Goal: Task Accomplishment & Management: Manage account settings

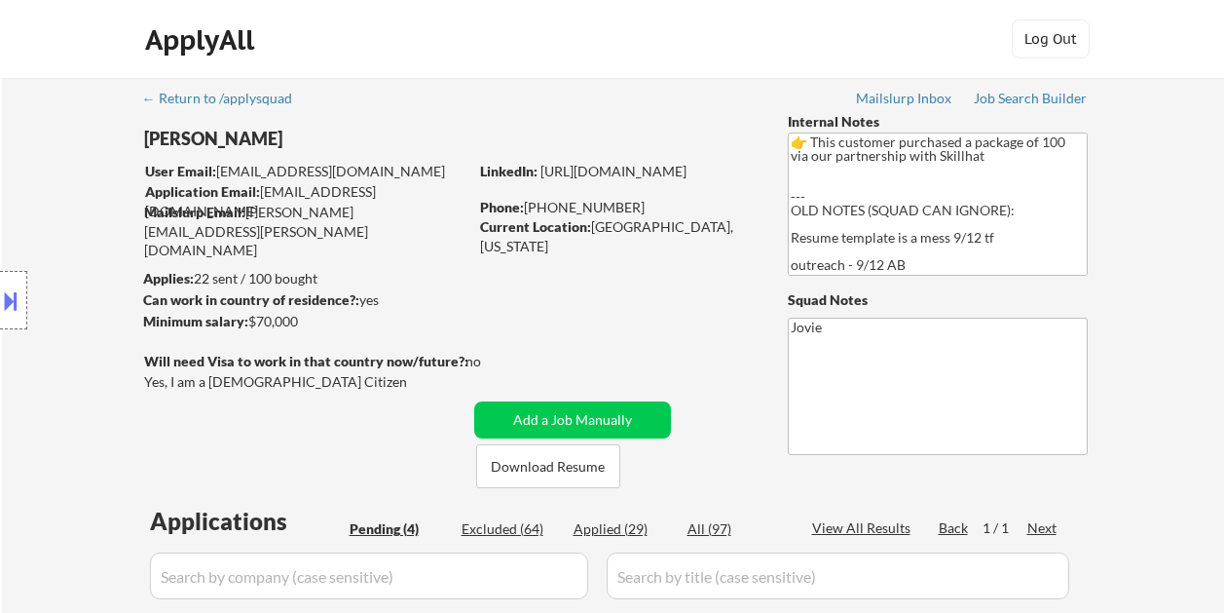
select select ""pending""
select select ""excluded__bad_match_""
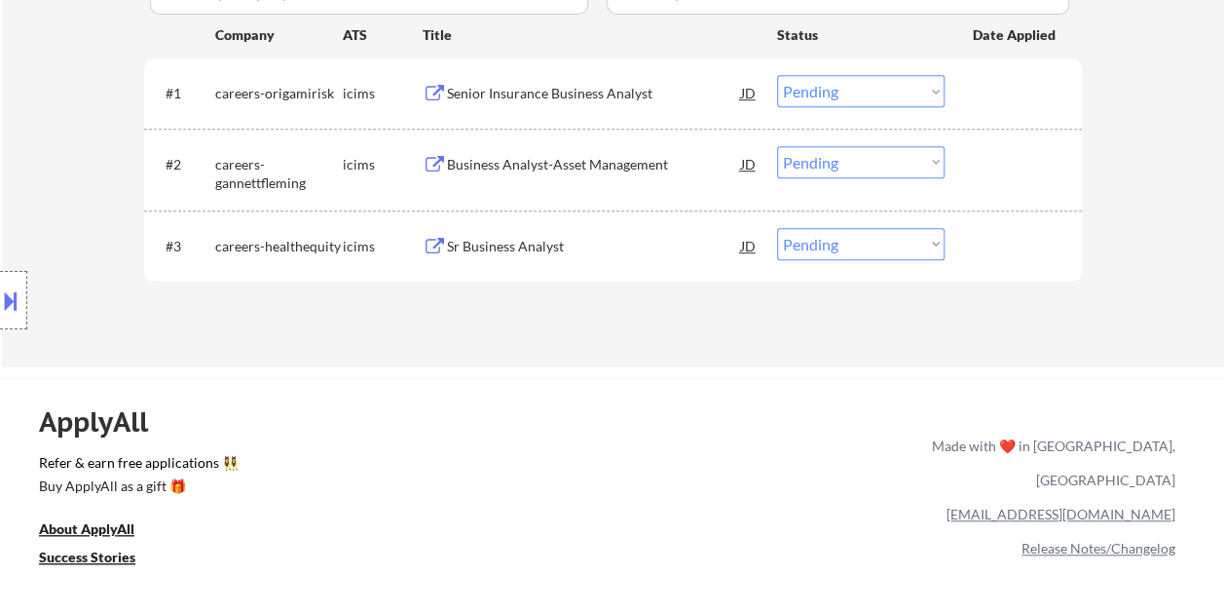
click at [1035, 247] on div at bounding box center [1016, 245] width 86 height 35
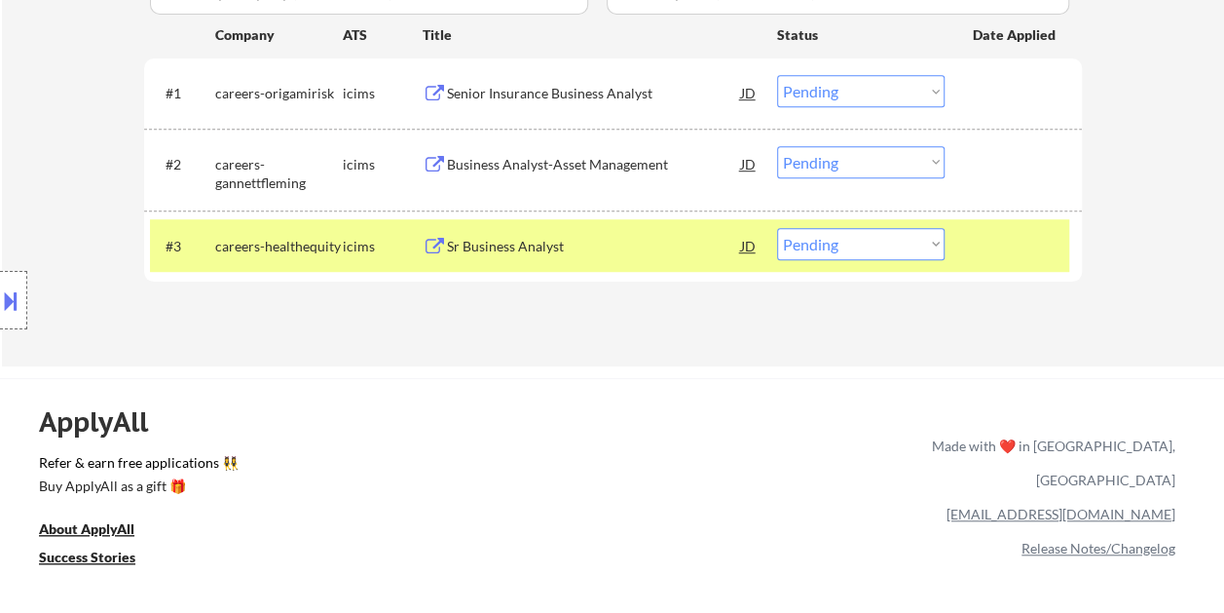
click at [639, 251] on div "Sr Business Analyst" at bounding box center [594, 246] width 294 height 19
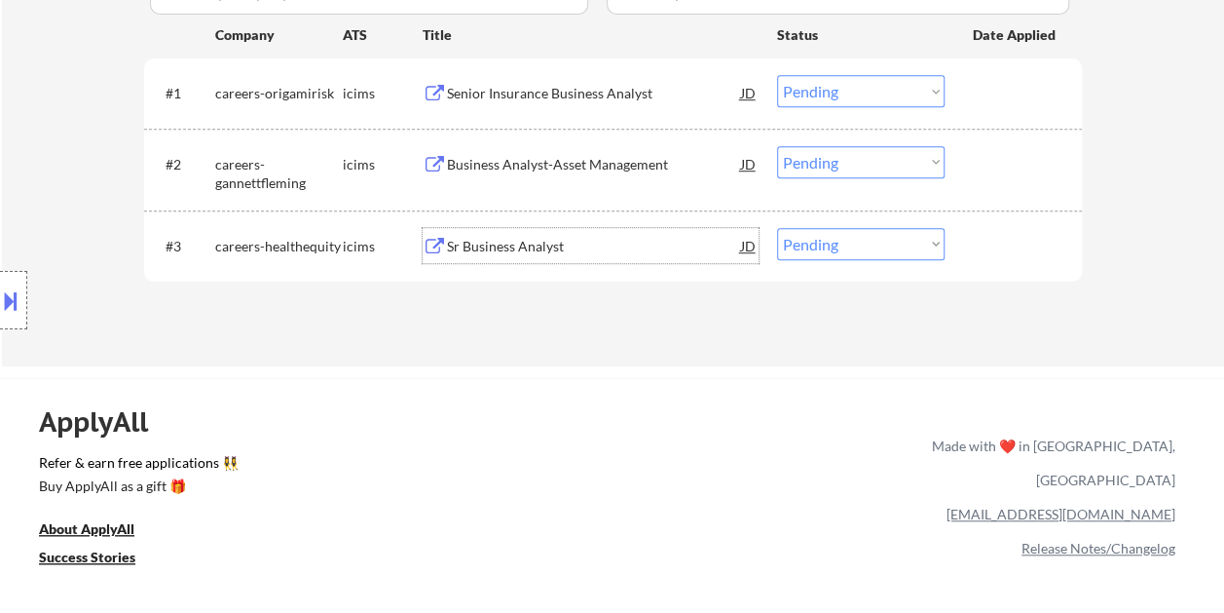
click at [1003, 265] on div "#3 careers-healthequity icims Sr Business Analyst JD Choose an option... Pendin…" at bounding box center [609, 245] width 919 height 53
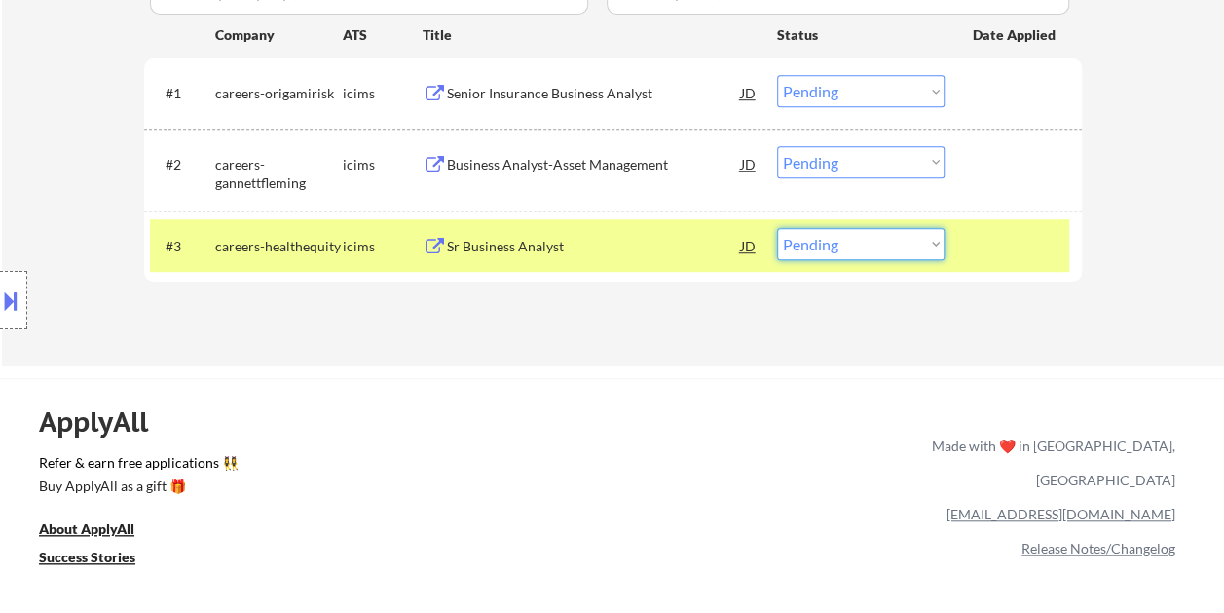
drag, startPoint x: 923, startPoint y: 241, endPoint x: 937, endPoint y: 234, distance: 15.2
click at [923, 241] on select "Choose an option... Pending Applied Excluded (Questions) Excluded (Expired) Exc…" at bounding box center [861, 244] width 168 height 32
select select ""excluded__expired_""
click at [777, 228] on select "Choose an option... Pending Applied Excluded (Questions) Excluded (Expired) Exc…" at bounding box center [861, 244] width 168 height 32
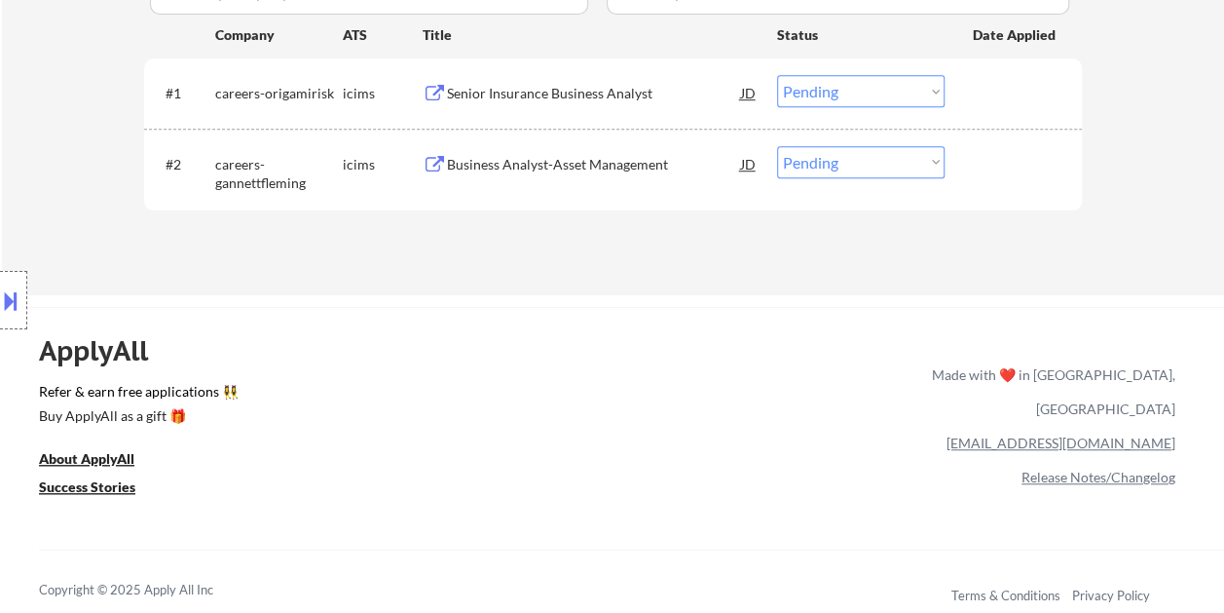
scroll to position [390, 0]
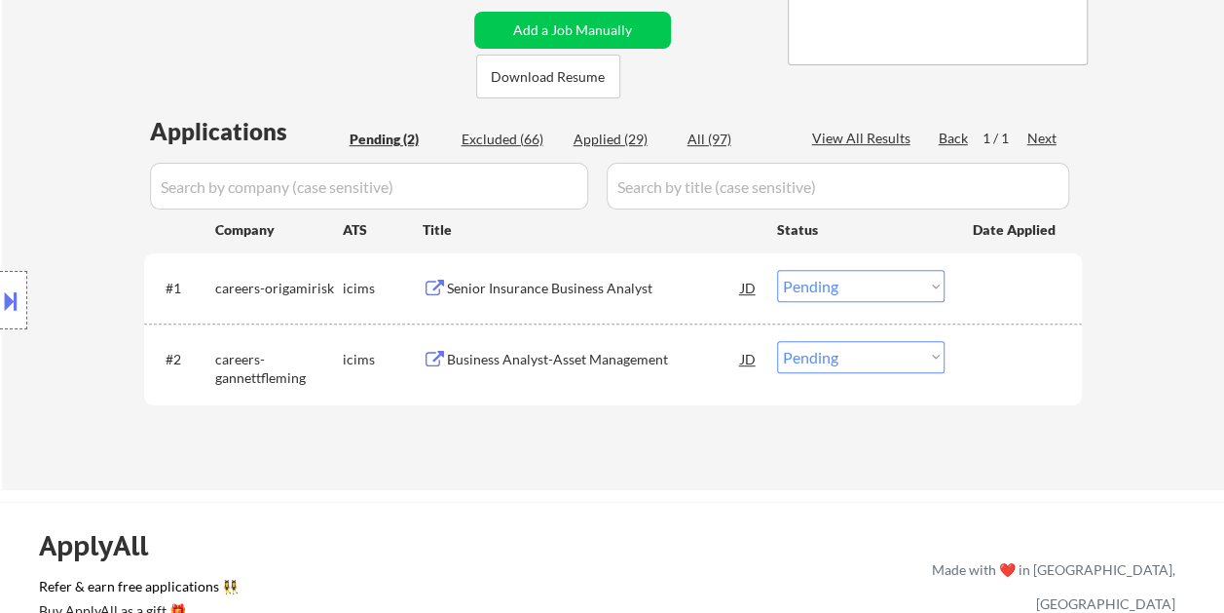
click at [1029, 358] on div at bounding box center [1016, 358] width 86 height 35
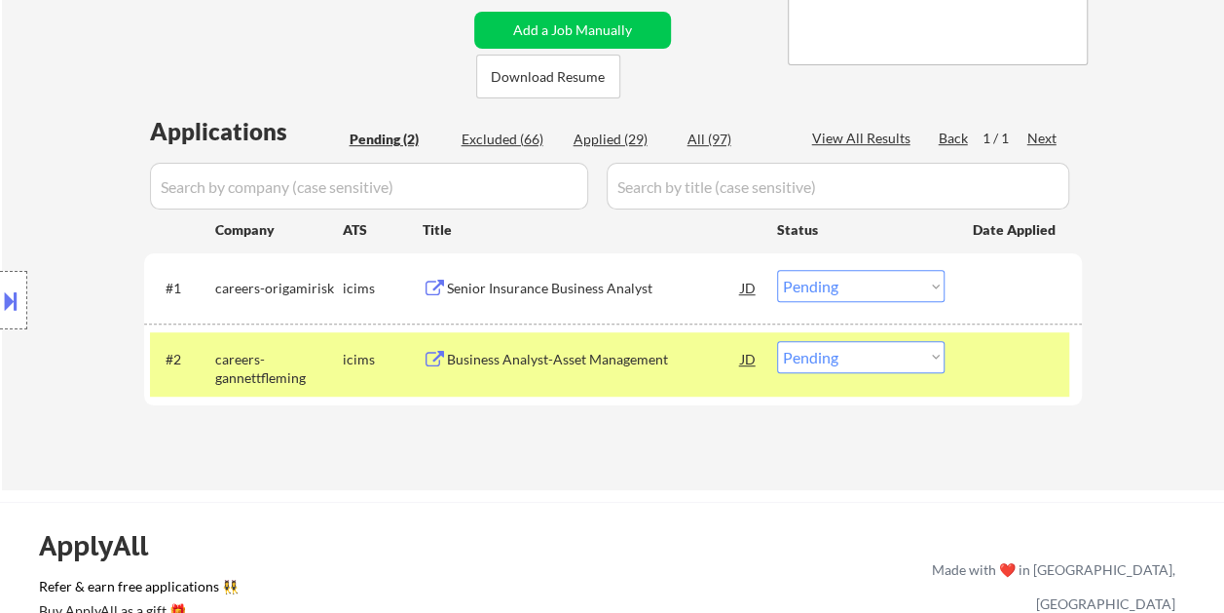
click at [596, 356] on div "Business Analyst-Asset Management" at bounding box center [594, 359] width 294 height 19
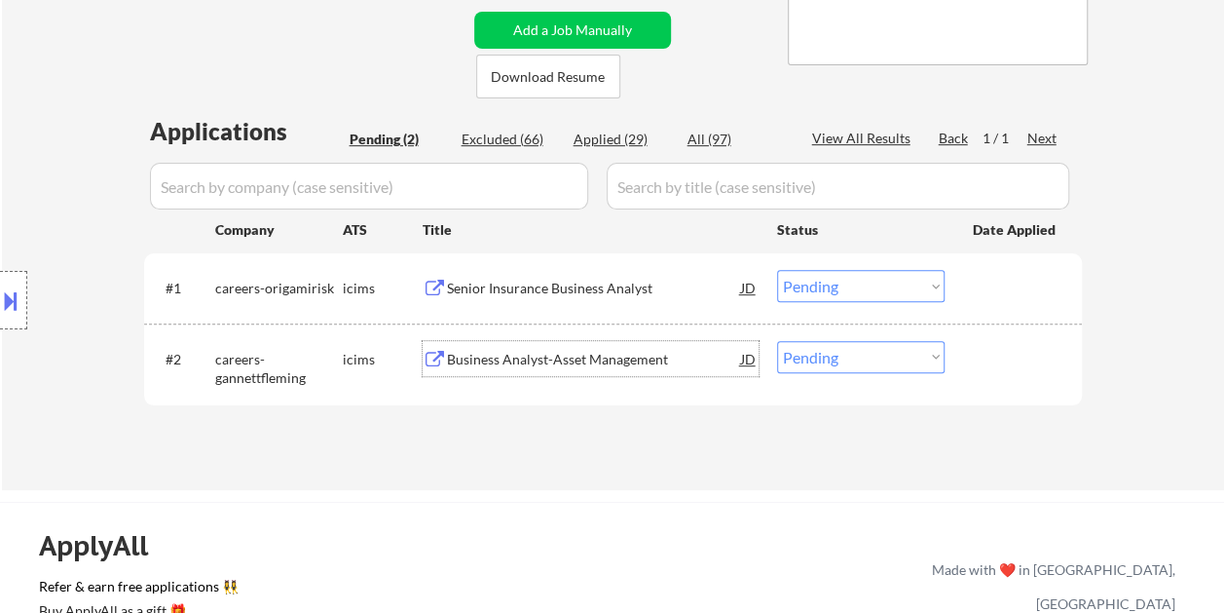
drag, startPoint x: 1015, startPoint y: 380, endPoint x: 997, endPoint y: 380, distance: 17.5
click at [1011, 380] on div "#2 careers-gannettfleming icims Business Analyst-Asset Management JD Choose an …" at bounding box center [609, 364] width 919 height 64
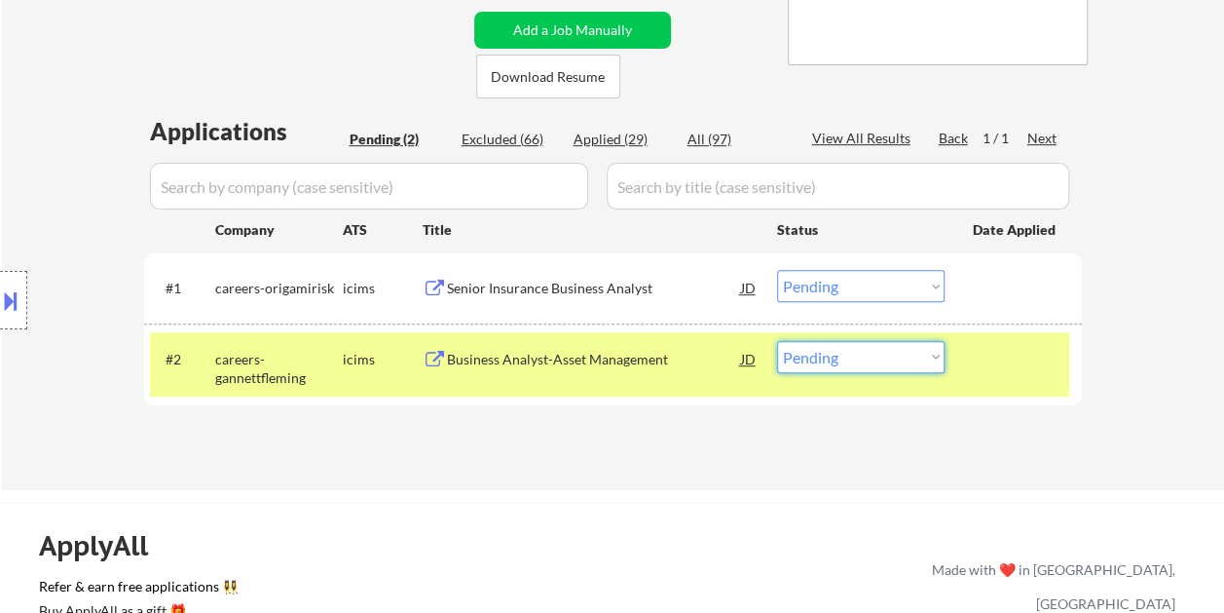
click at [930, 367] on select "Choose an option... Pending Applied Excluded (Questions) Excluded (Expired) Exc…" at bounding box center [861, 357] width 168 height 32
select select ""applied""
click at [777, 341] on select "Choose an option... Pending Applied Excluded (Questions) Excluded (Expired) Exc…" at bounding box center [861, 357] width 168 height 32
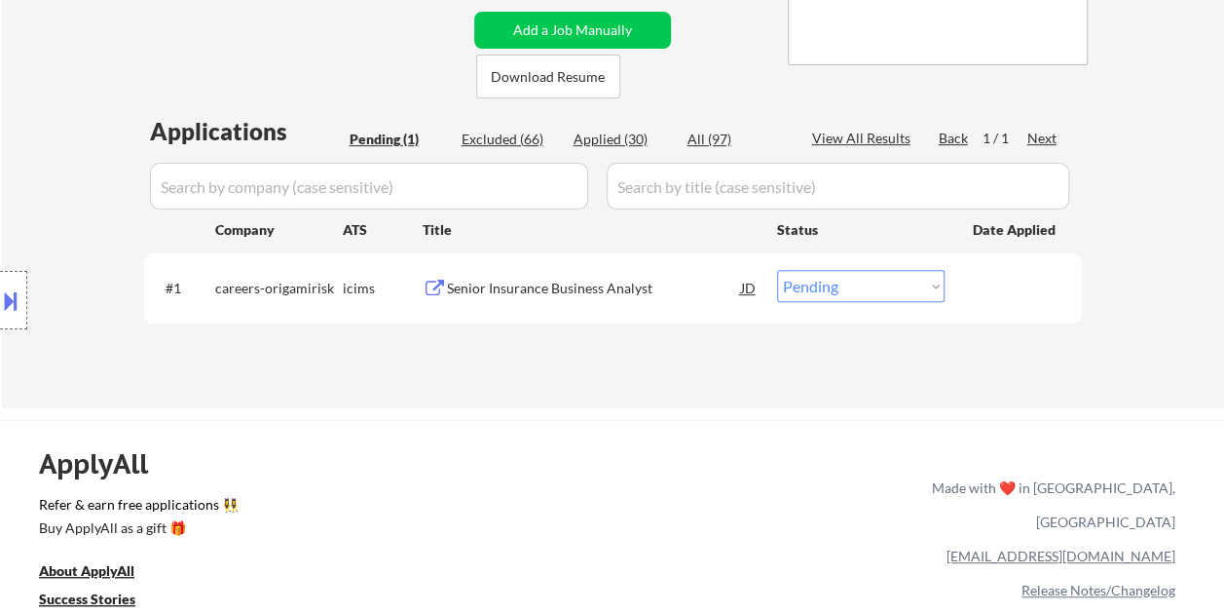
click at [967, 285] on div "#1 careers-origamirisk icims Senior Insurance Business Analyst JD Choose an opt…" at bounding box center [609, 287] width 919 height 53
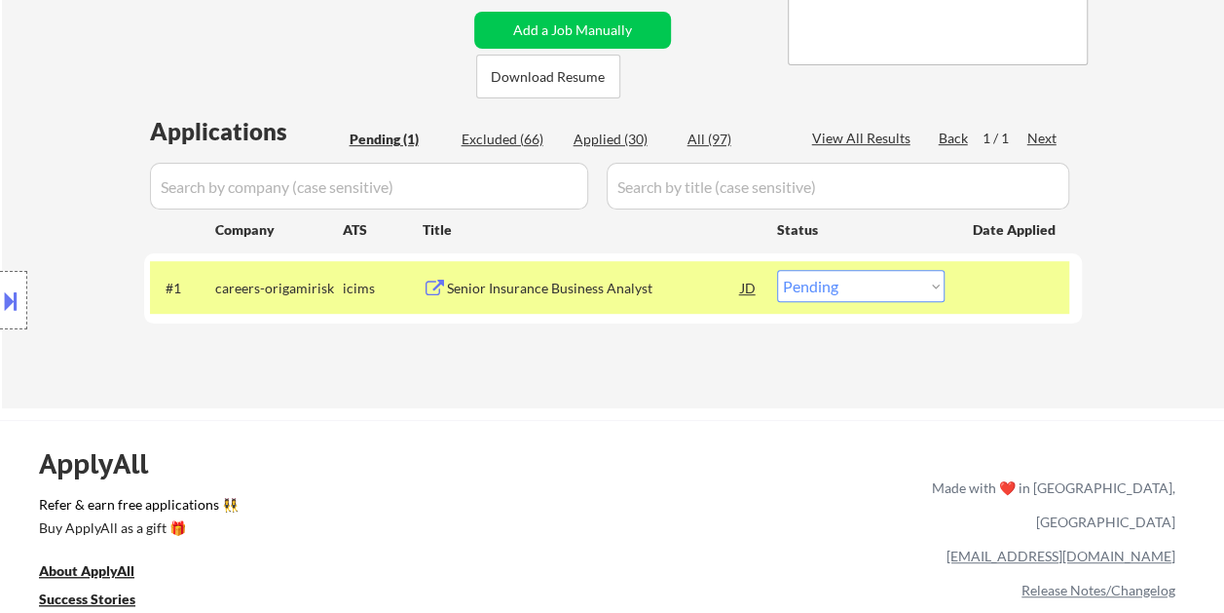
click at [581, 275] on div "Senior Insurance Business Analyst" at bounding box center [594, 287] width 294 height 35
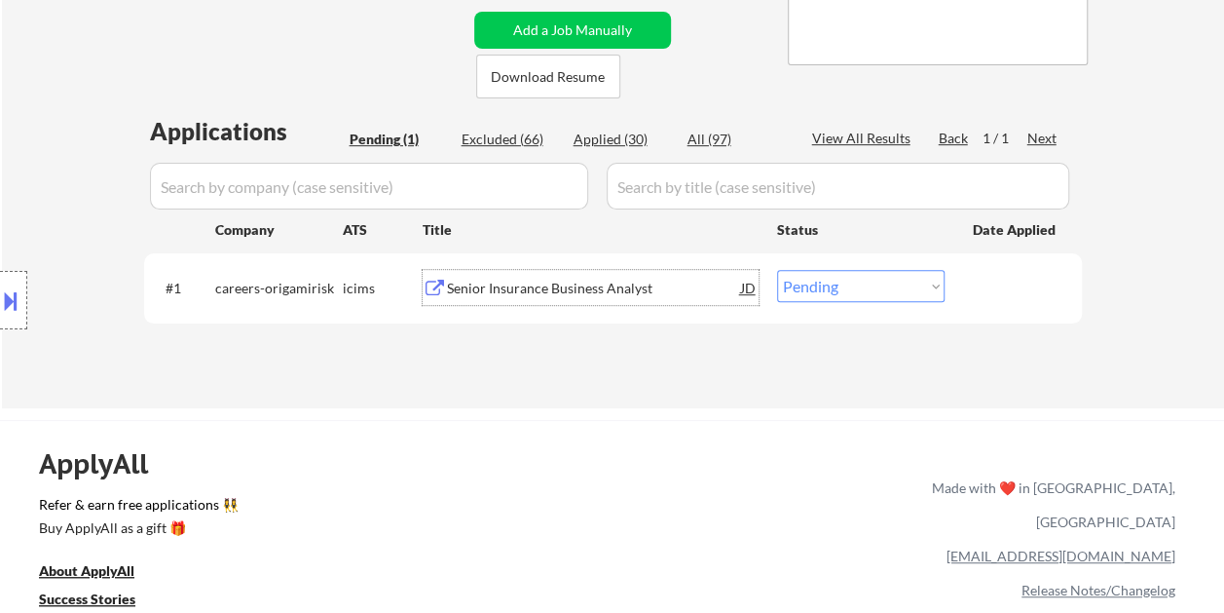
click at [973, 285] on div at bounding box center [1016, 287] width 86 height 35
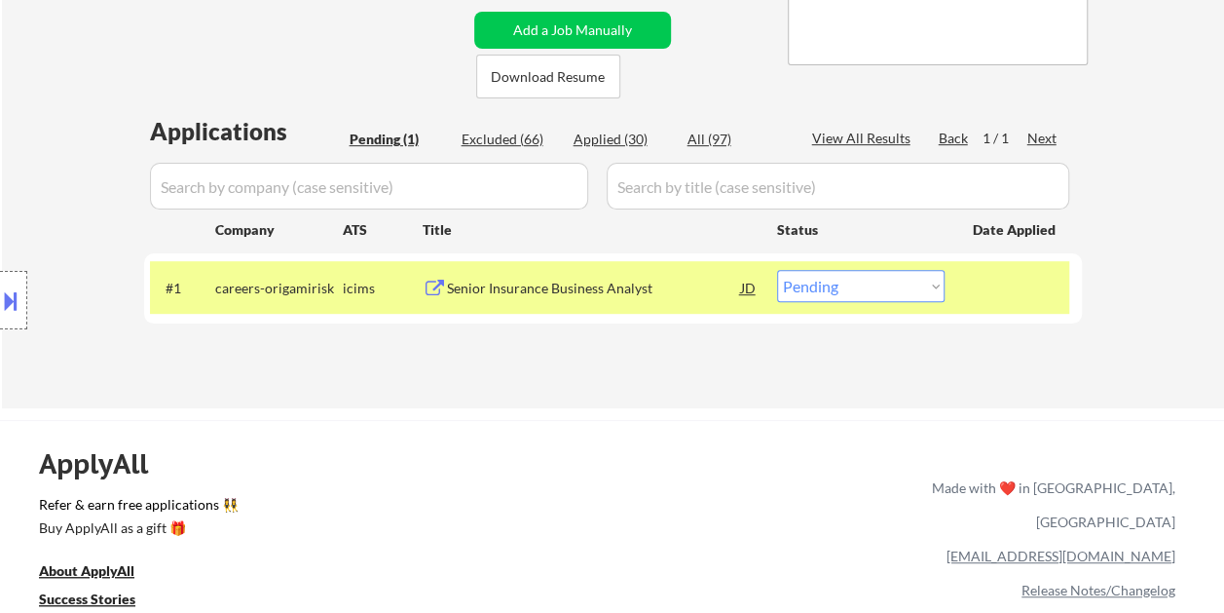
click at [941, 288] on select "Choose an option... Pending Applied Excluded (Questions) Excluded (Expired) Exc…" at bounding box center [861, 286] width 168 height 32
click at [777, 270] on select "Choose an option... Pending Applied Excluded (Questions) Excluded (Expired) Exc…" at bounding box center [861, 286] width 168 height 32
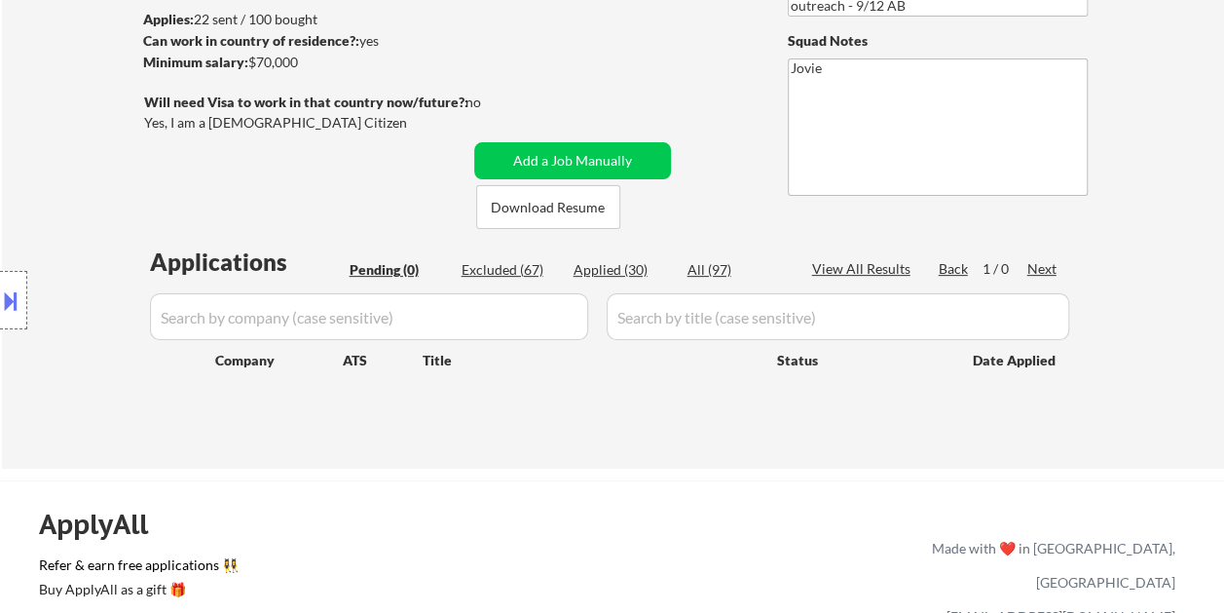
scroll to position [195, 0]
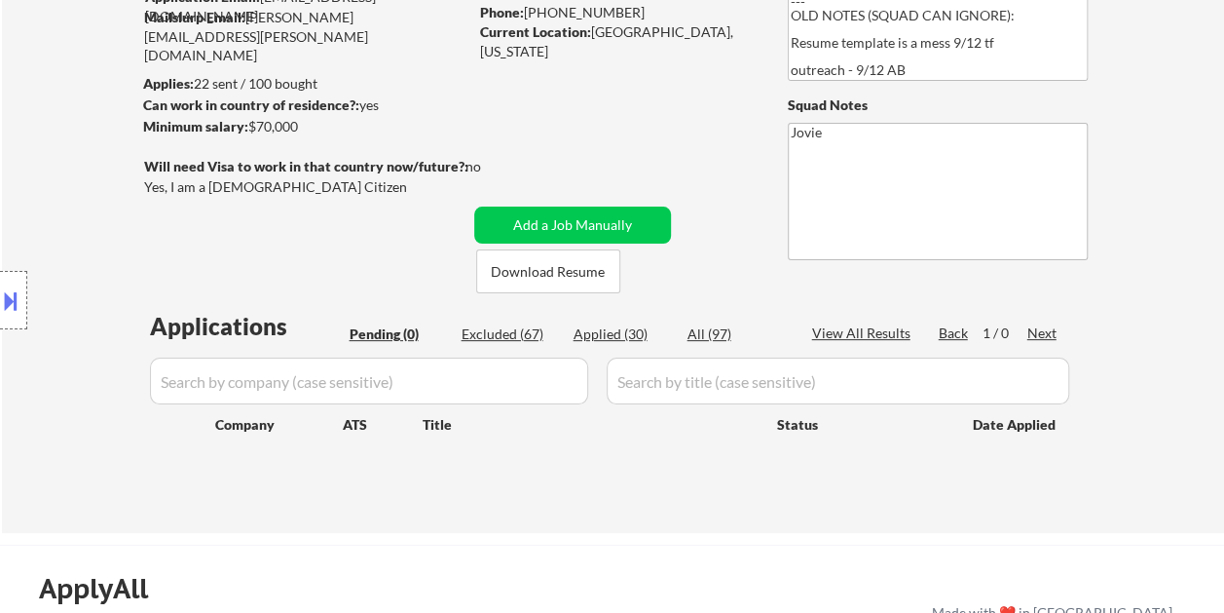
click at [599, 335] on div "Applied (30)" at bounding box center [622, 333] width 97 height 19
select select ""applied""
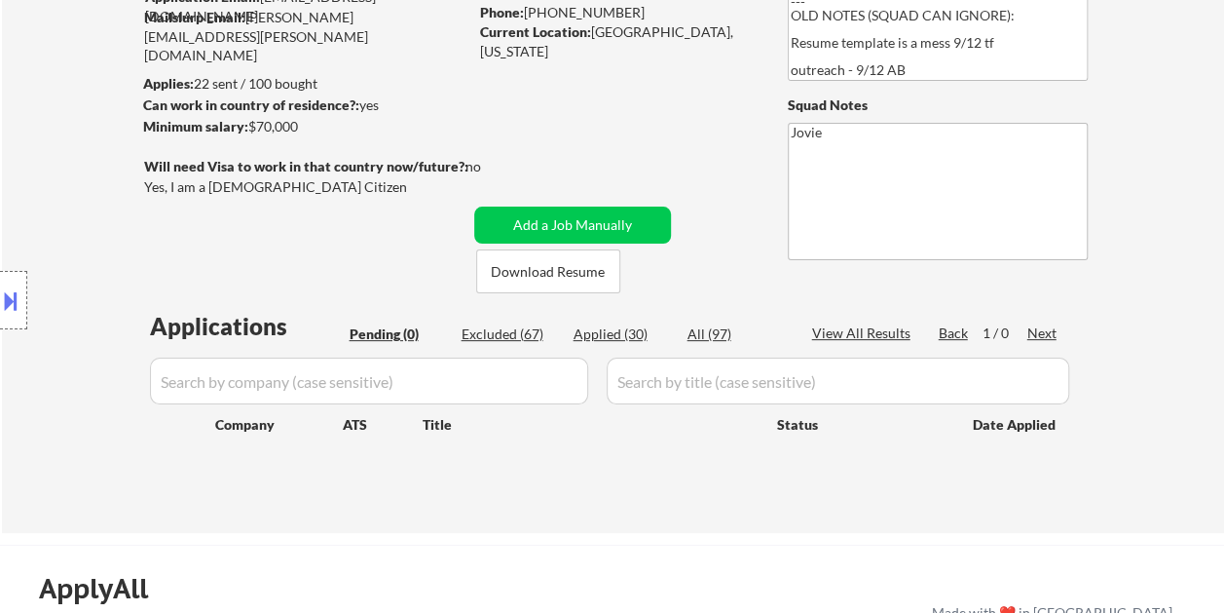
select select ""applied""
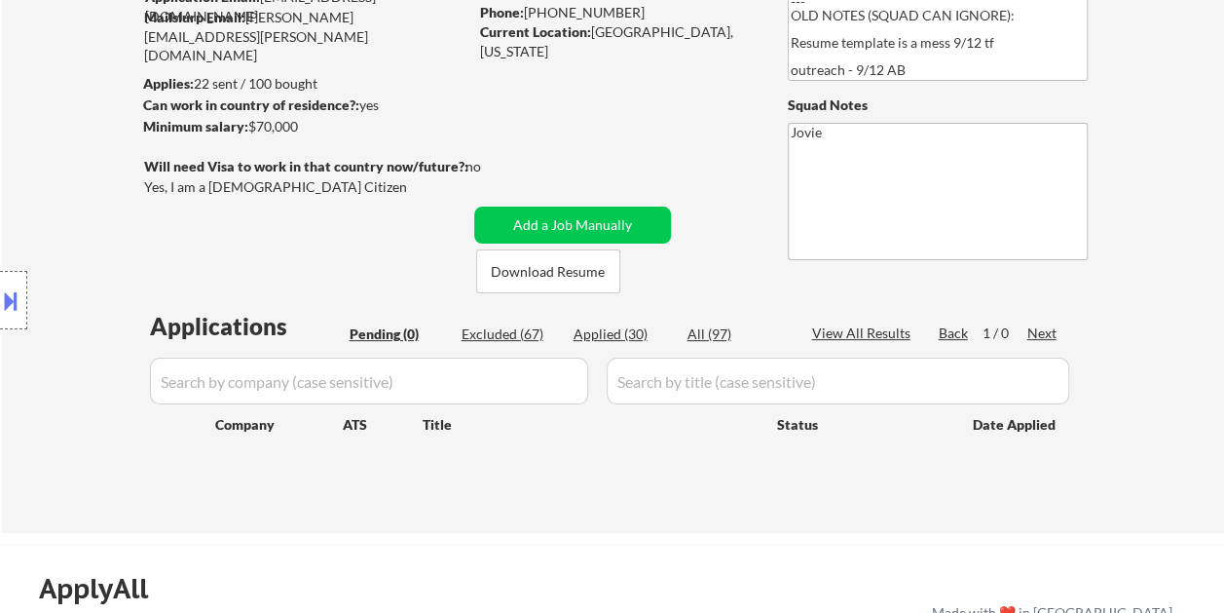
select select ""applied""
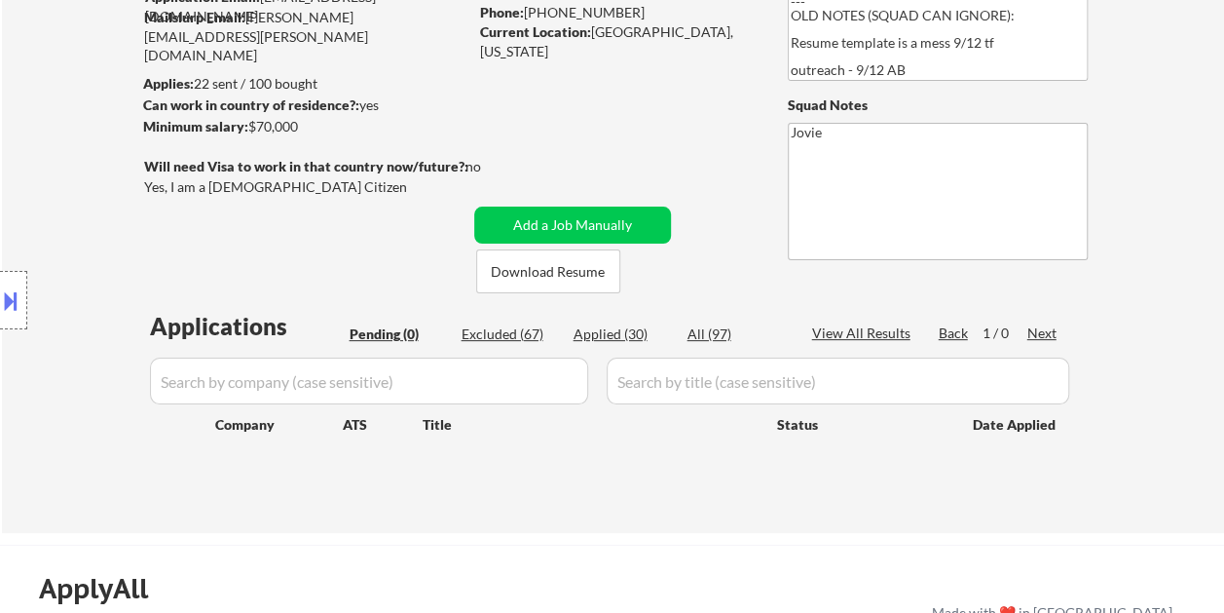
select select ""applied""
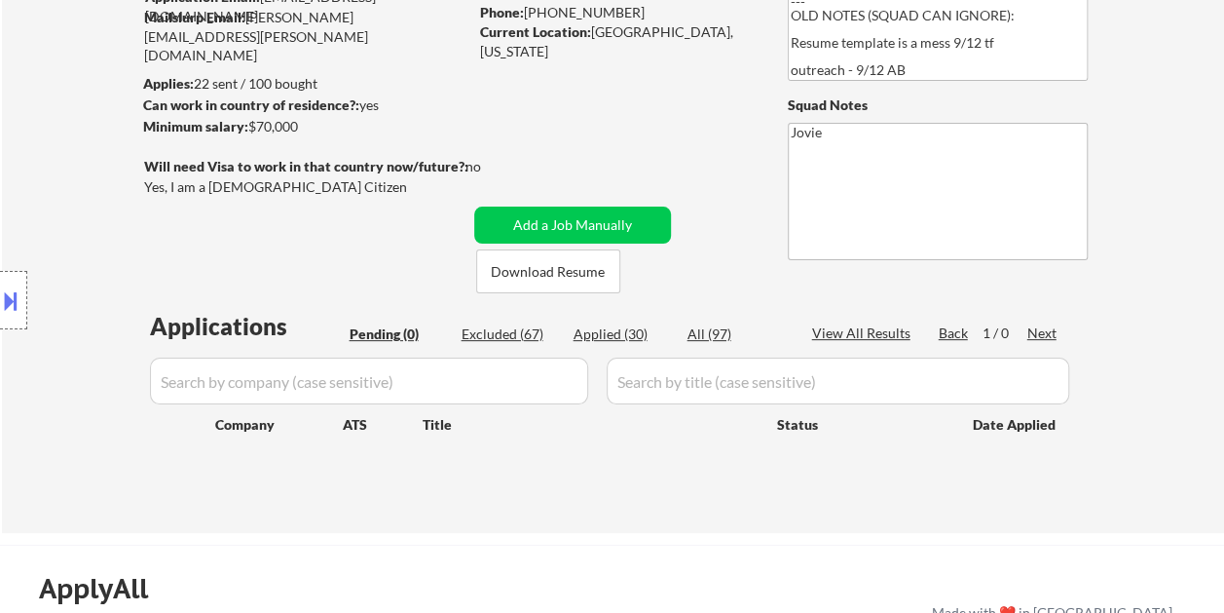
select select ""applied""
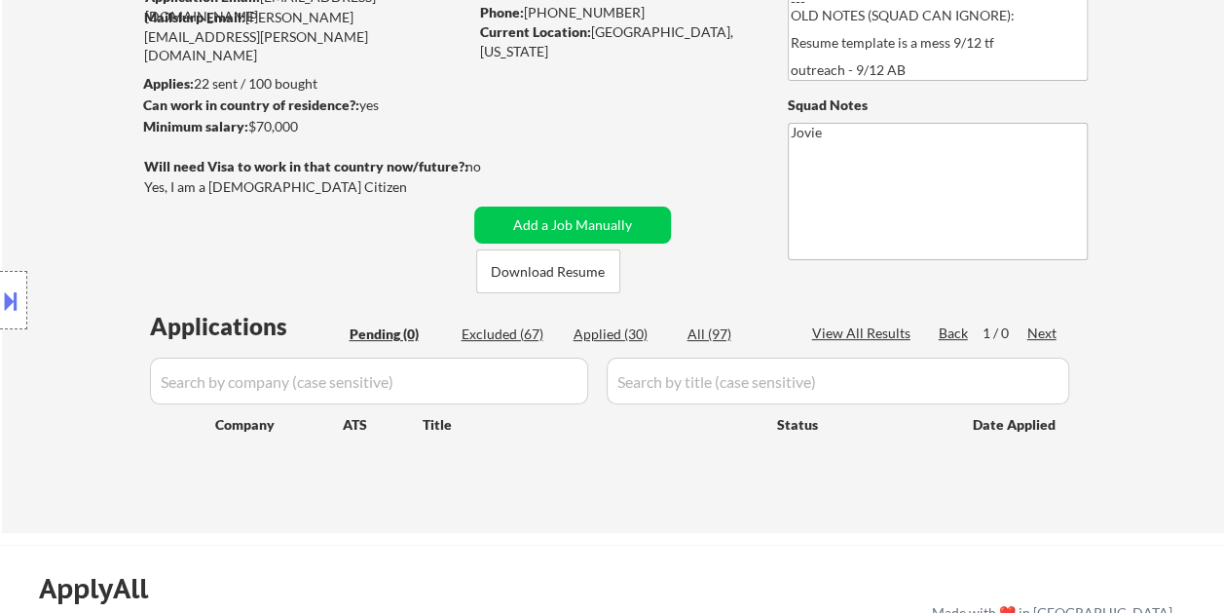
select select ""applied""
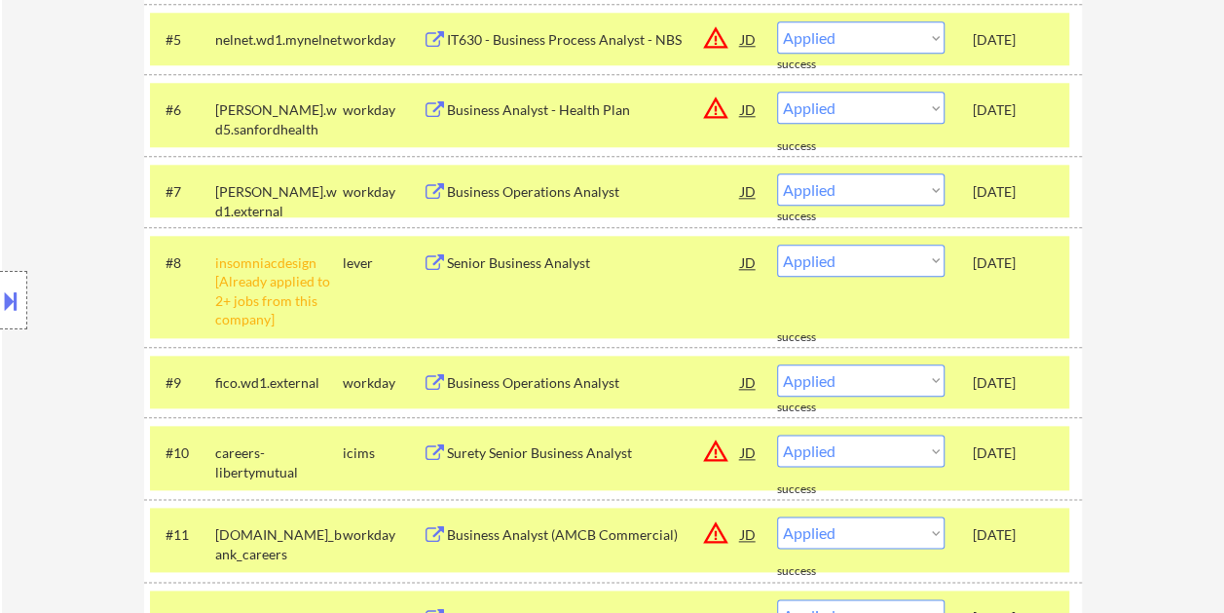
scroll to position [974, 0]
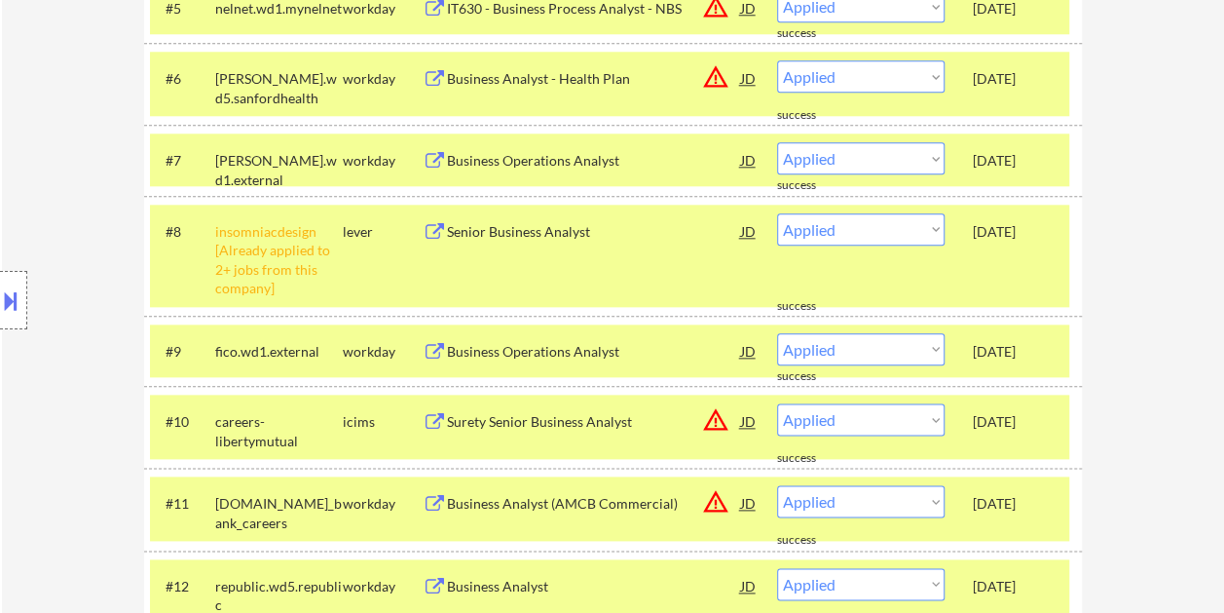
click at [1017, 267] on div "#8 insomniacdesign [Already applied to 2+ jobs from this company] lever Senior …" at bounding box center [609, 256] width 919 height 102
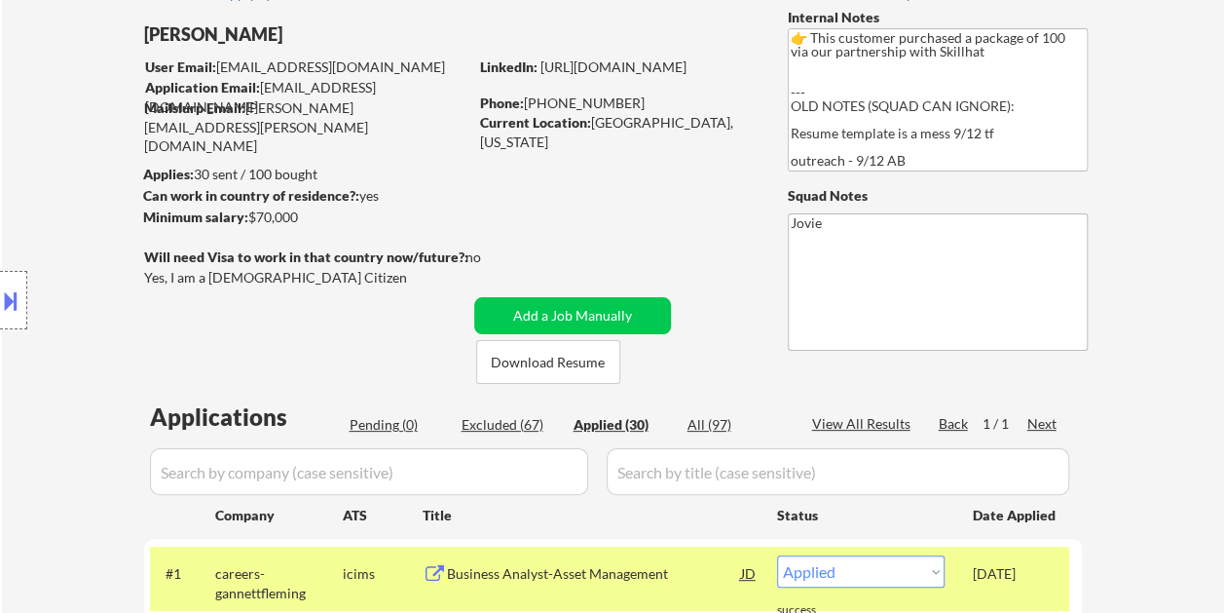
scroll to position [97, 0]
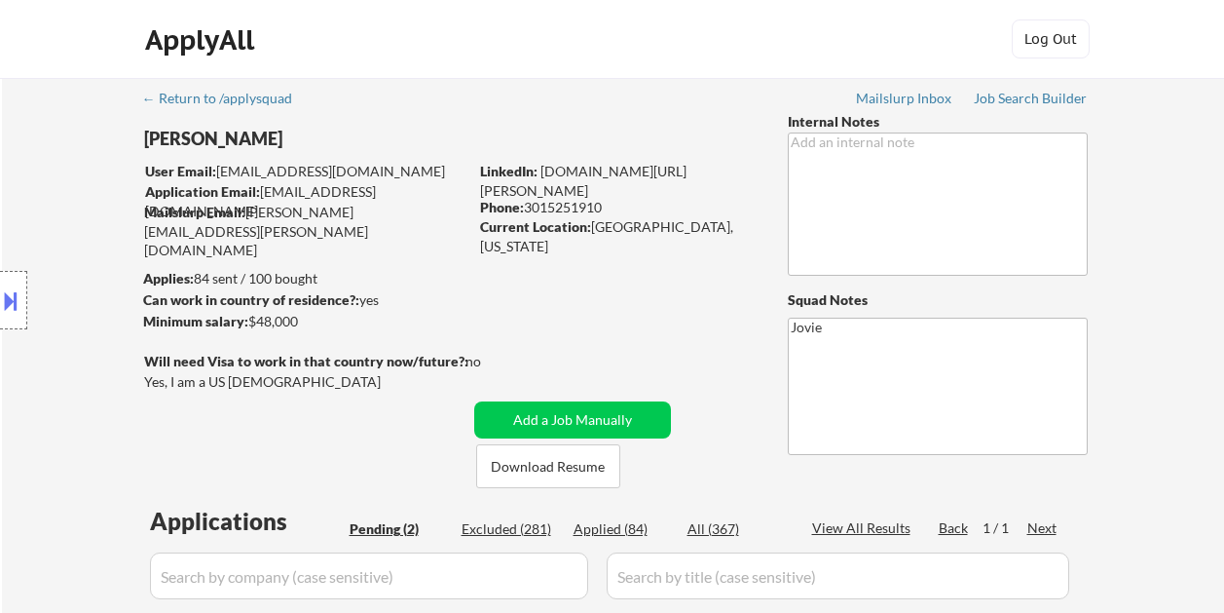
select select ""pending""
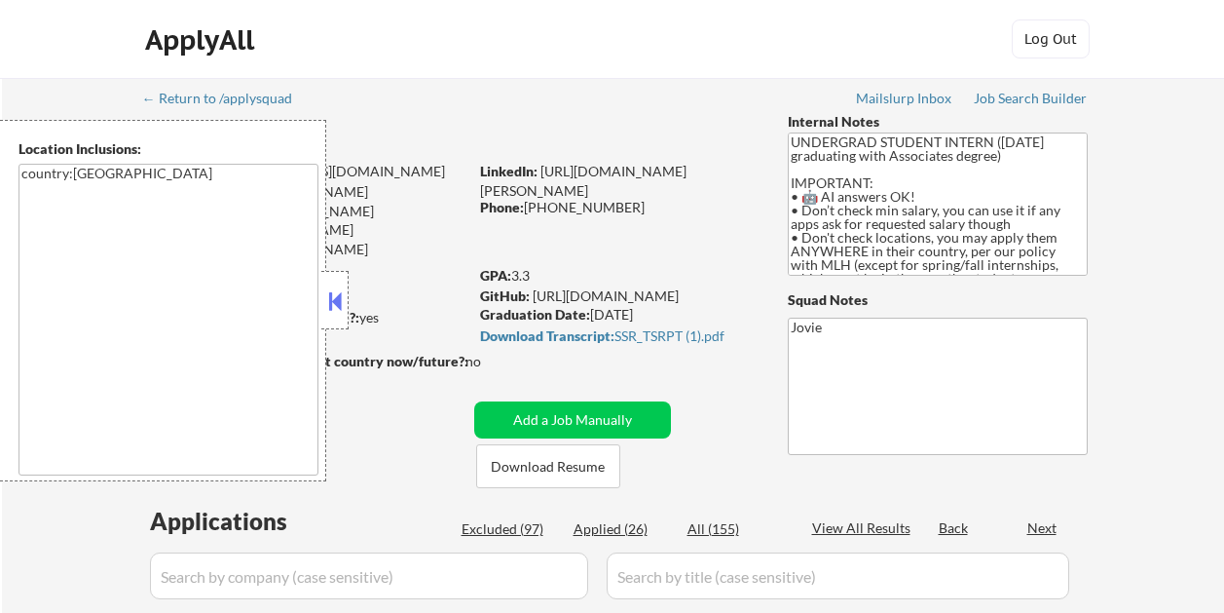
select select ""pending""
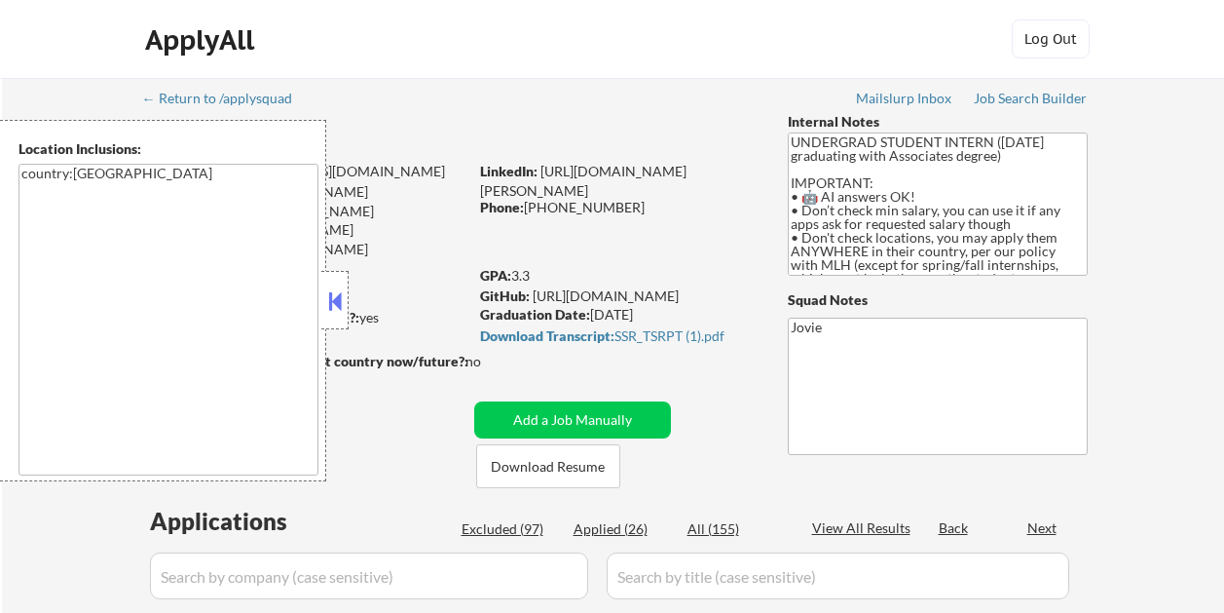
select select ""pending""
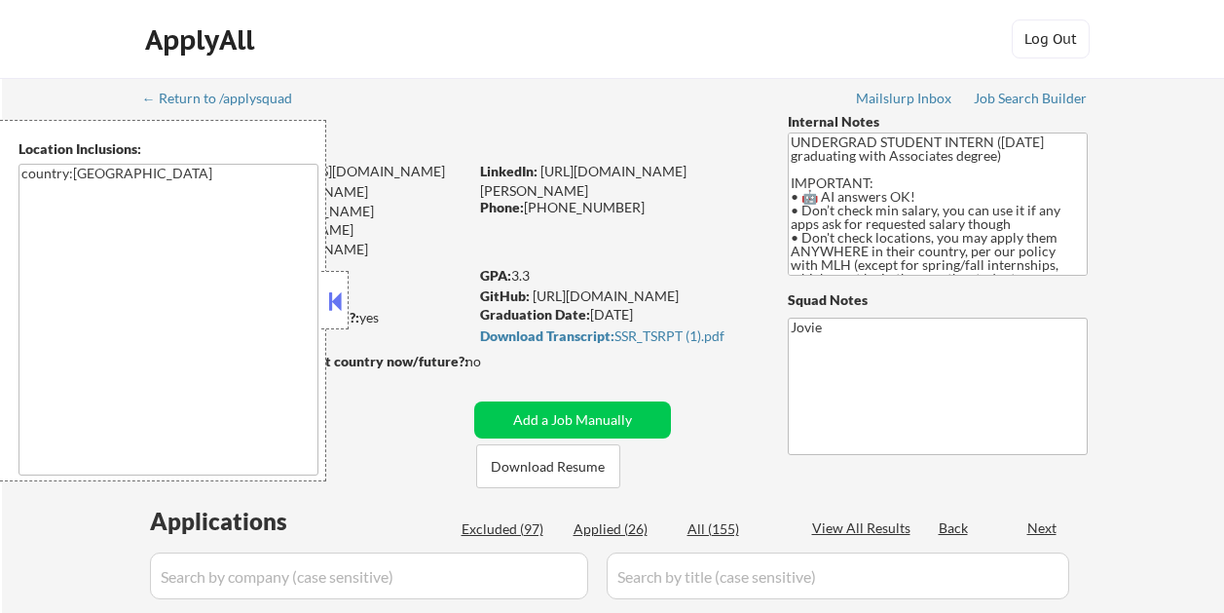
select select ""pending""
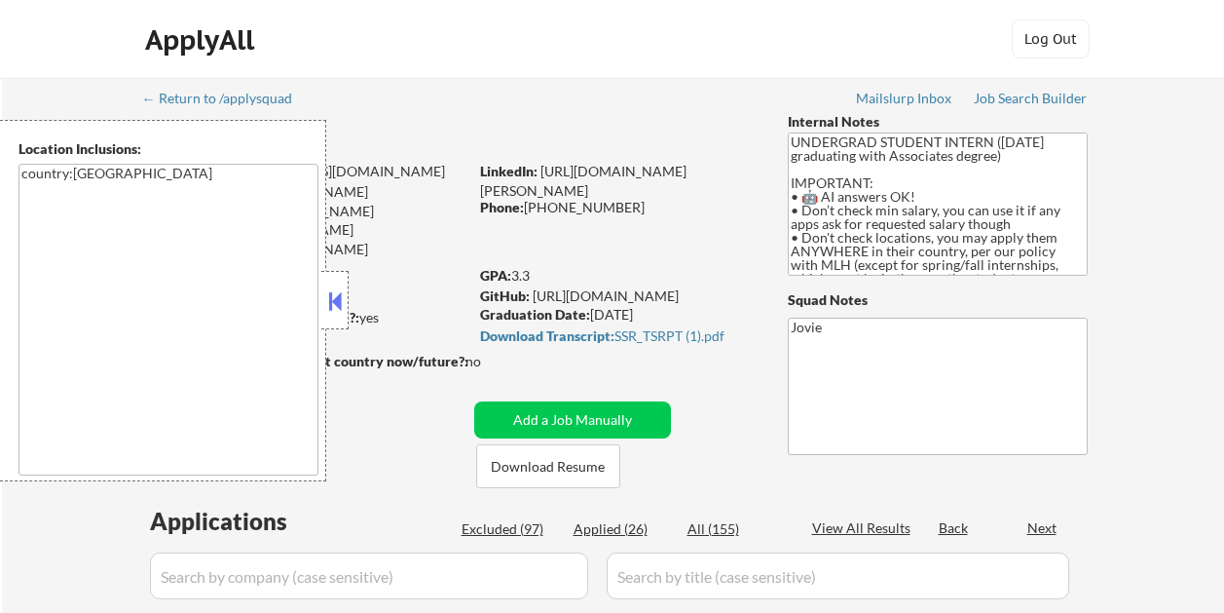
select select ""pending""
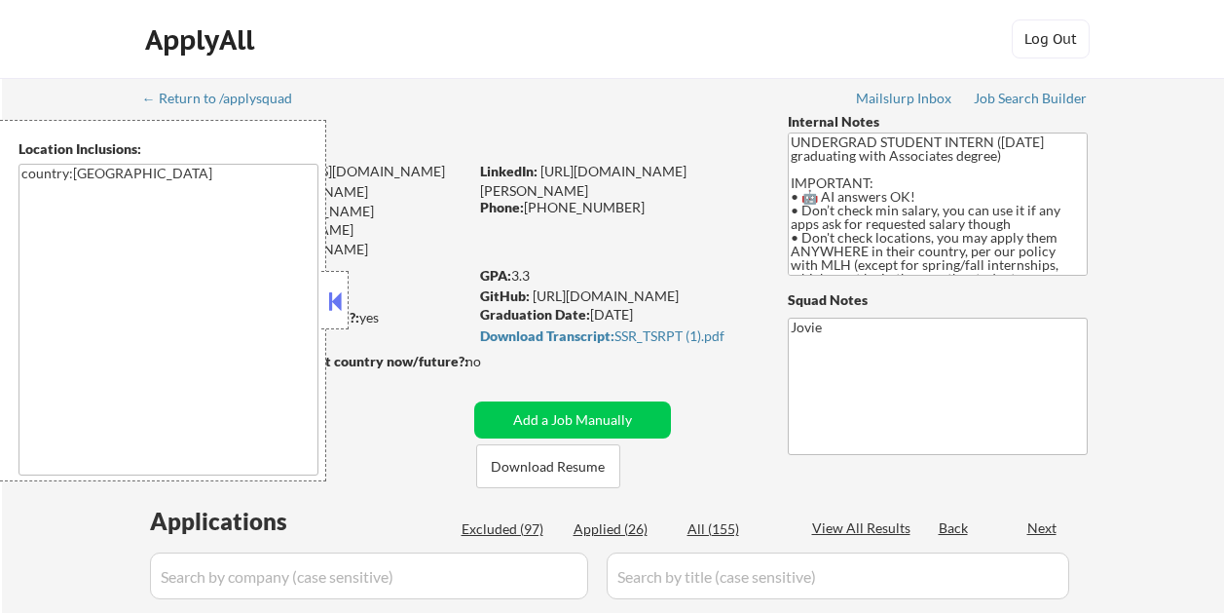
select select ""pending""
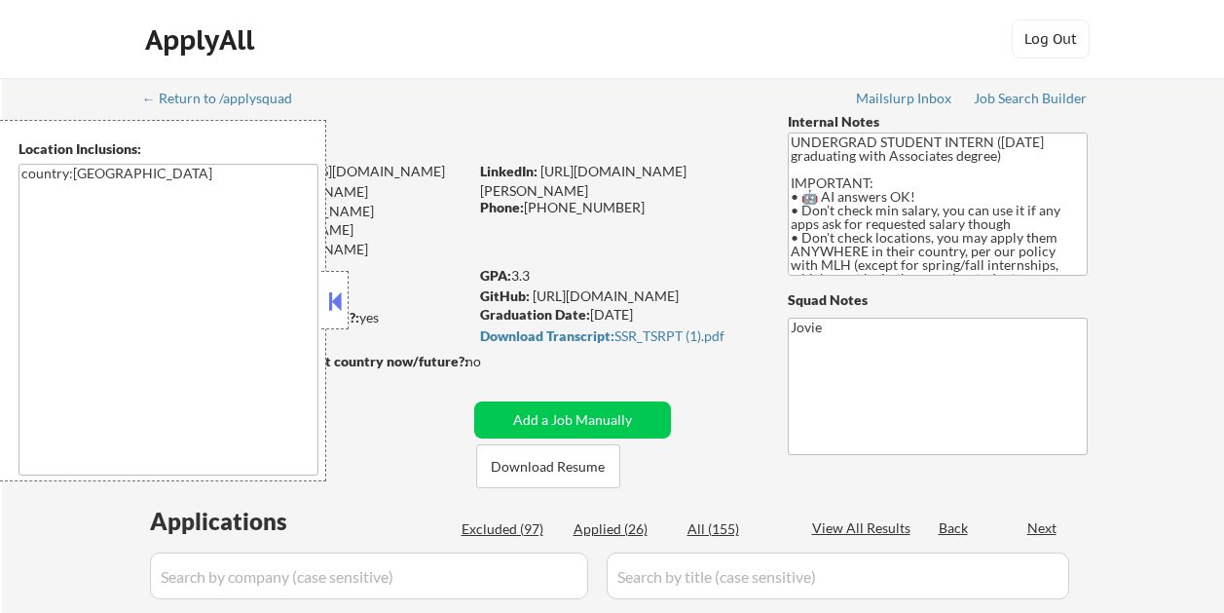
select select ""pending""
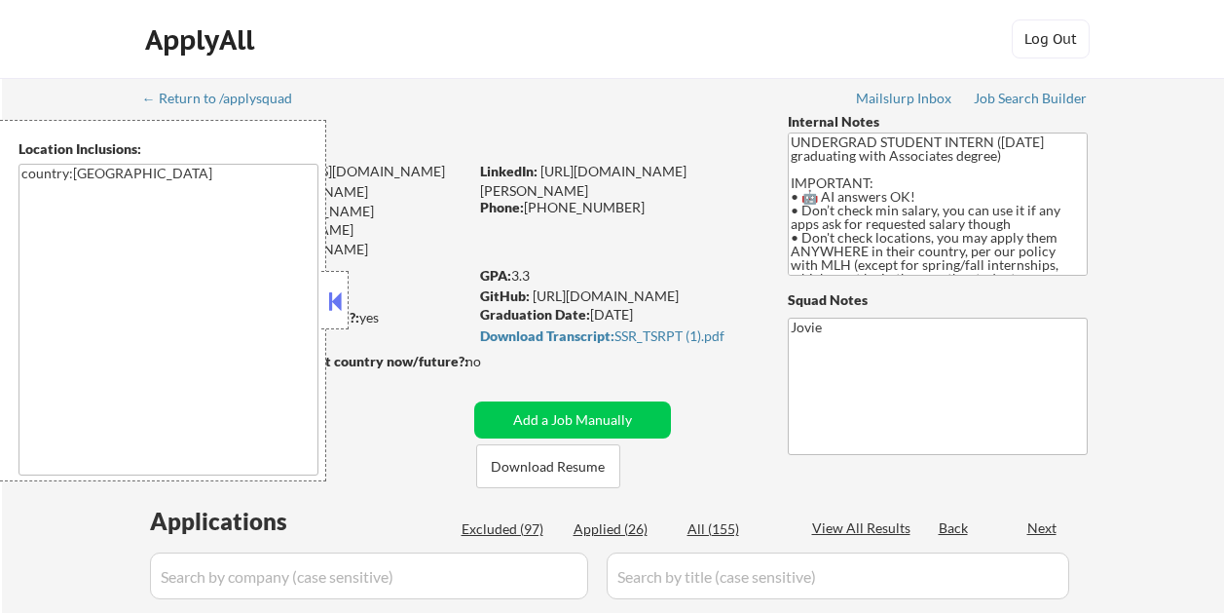
select select ""pending""
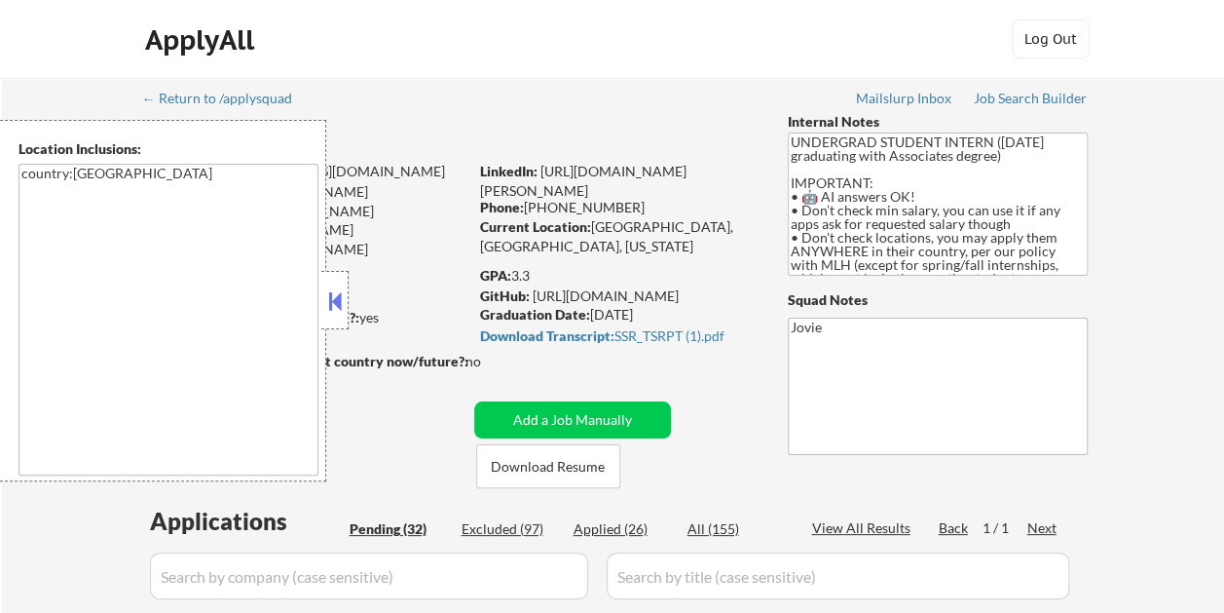
click at [336, 304] on button at bounding box center [334, 300] width 21 height 29
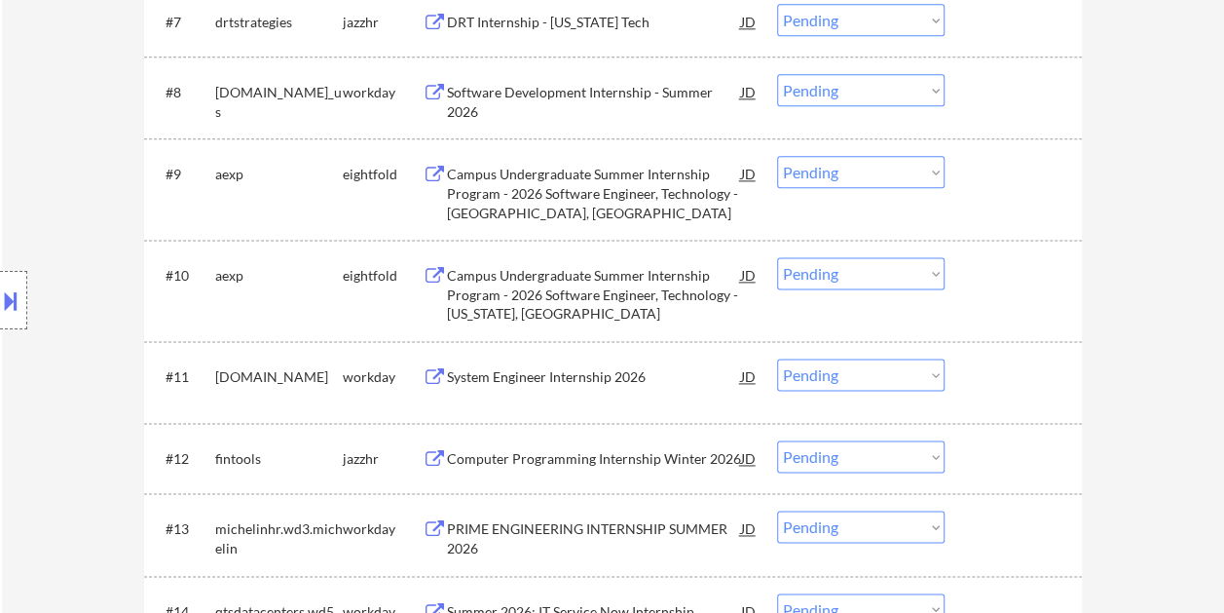
scroll to position [974, 0]
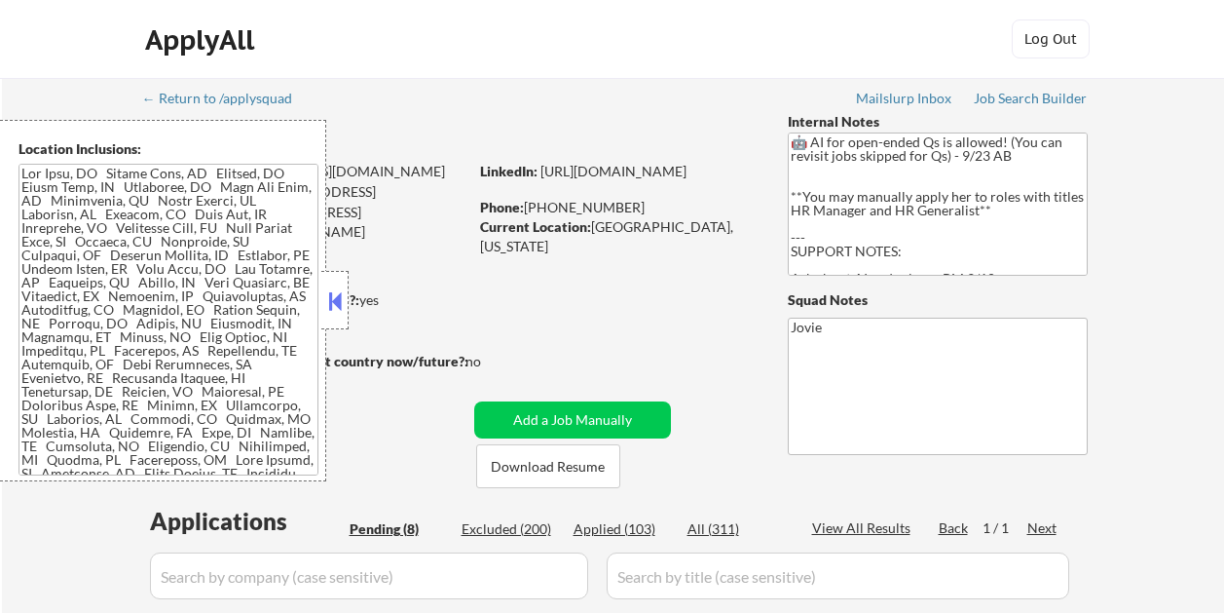
select select ""pending""
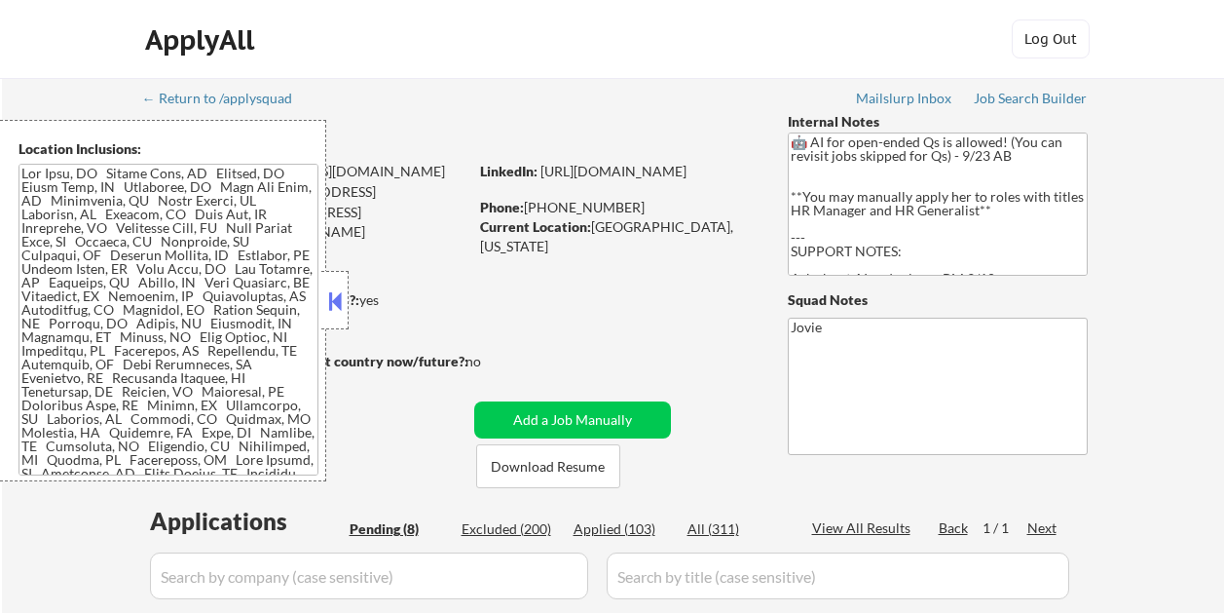
select select ""pending""
click at [335, 308] on button at bounding box center [334, 300] width 21 height 29
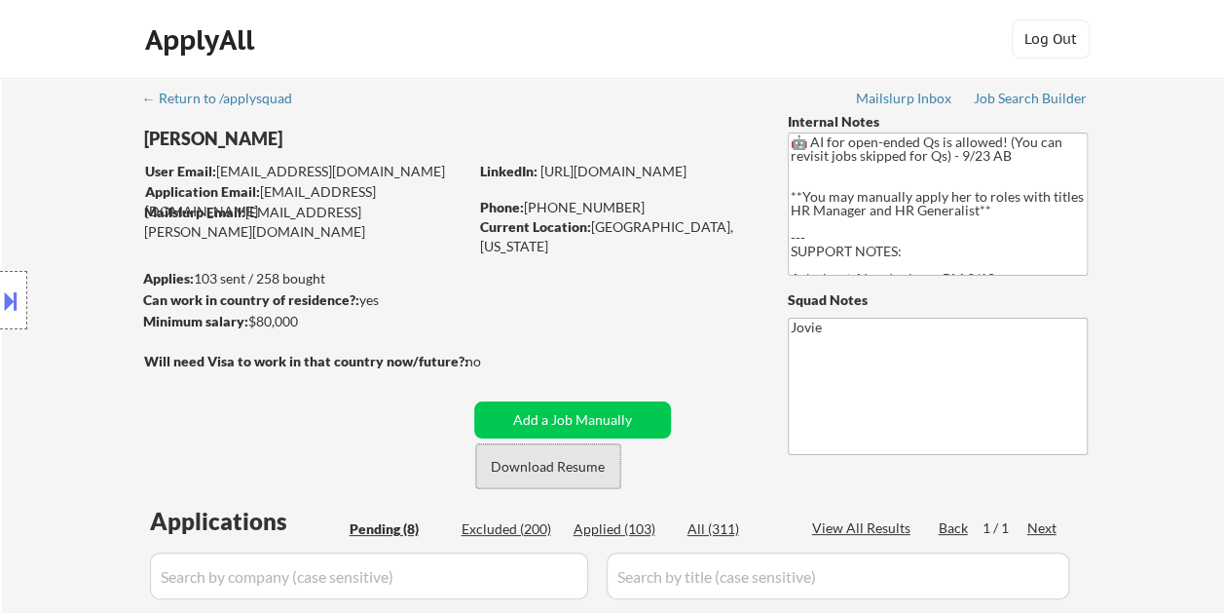
click at [563, 471] on button "Download Resume" at bounding box center [548, 466] width 144 height 44
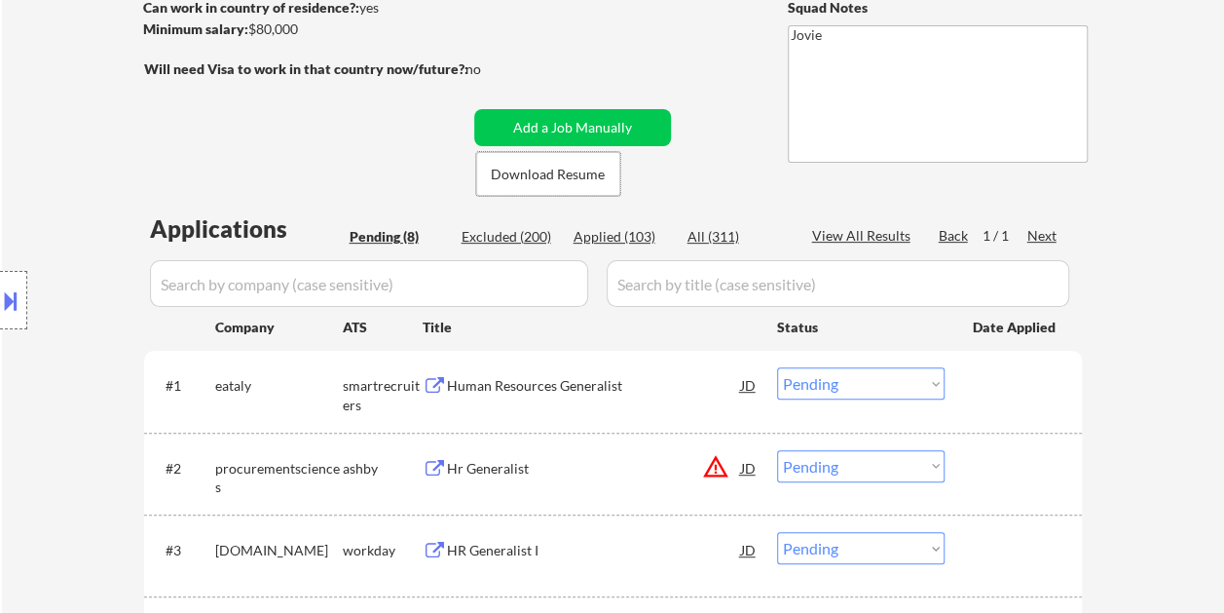
click at [989, 386] on div at bounding box center [1016, 384] width 86 height 35
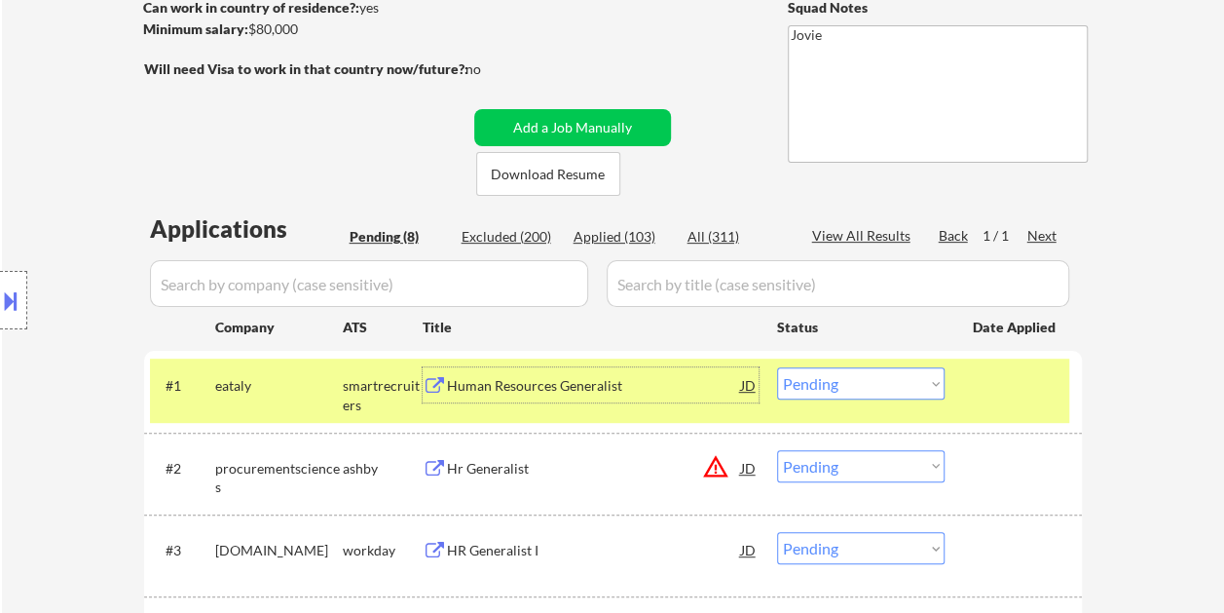
click at [688, 388] on div "Human Resources Generalist" at bounding box center [594, 385] width 294 height 19
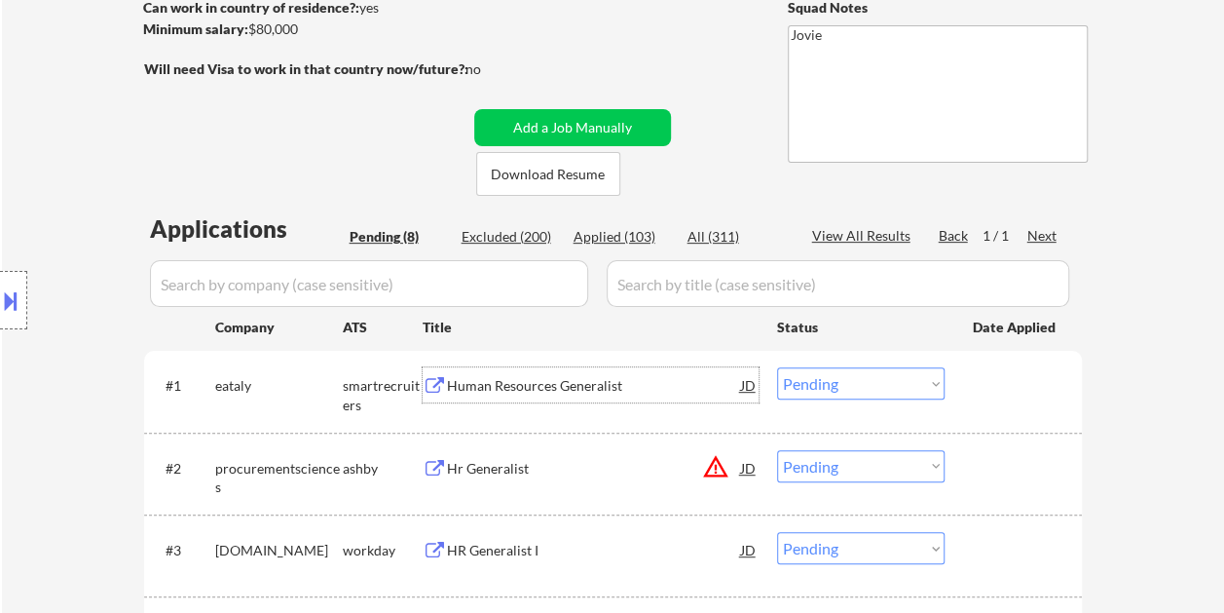
click at [994, 382] on div at bounding box center [1016, 384] width 86 height 35
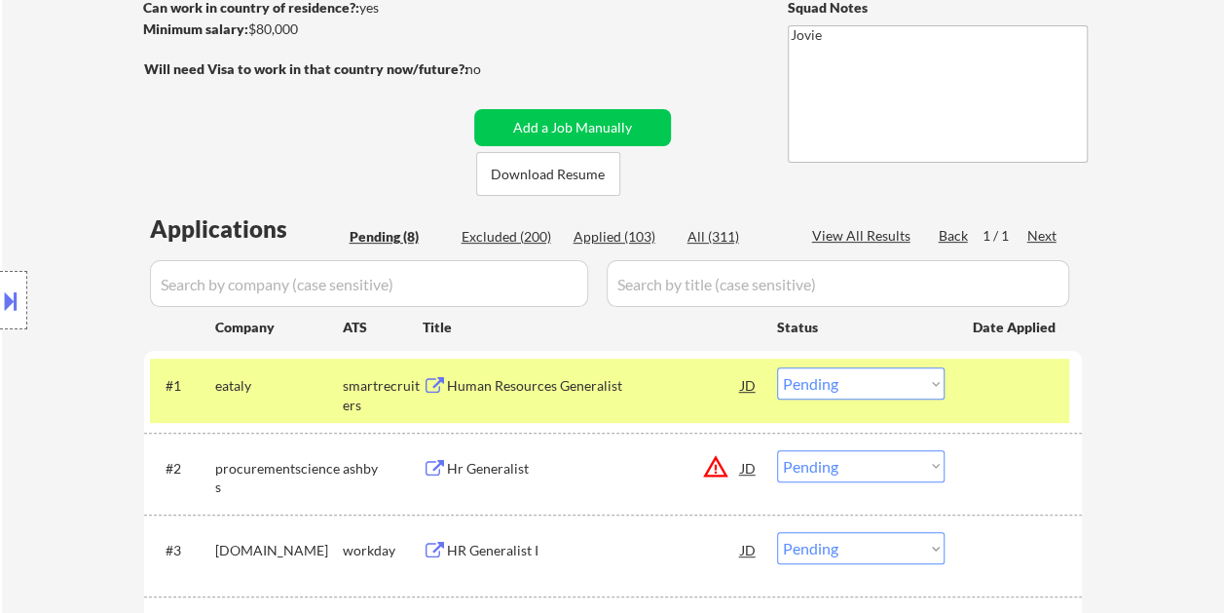
click at [919, 388] on select "Choose an option... Pending Applied Excluded (Questions) Excluded (Expired) Exc…" at bounding box center [861, 383] width 168 height 32
click at [777, 367] on select "Choose an option... Pending Applied Excluded (Questions) Excluded (Expired) Exc…" at bounding box center [861, 383] width 168 height 32
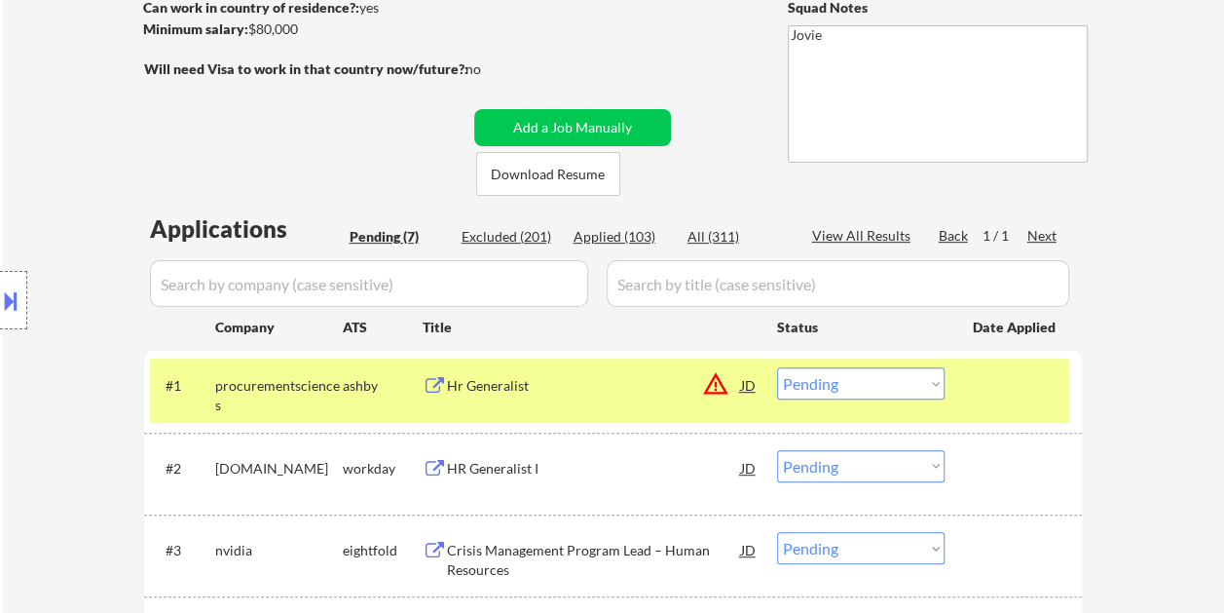
click at [978, 385] on div at bounding box center [1016, 384] width 86 height 35
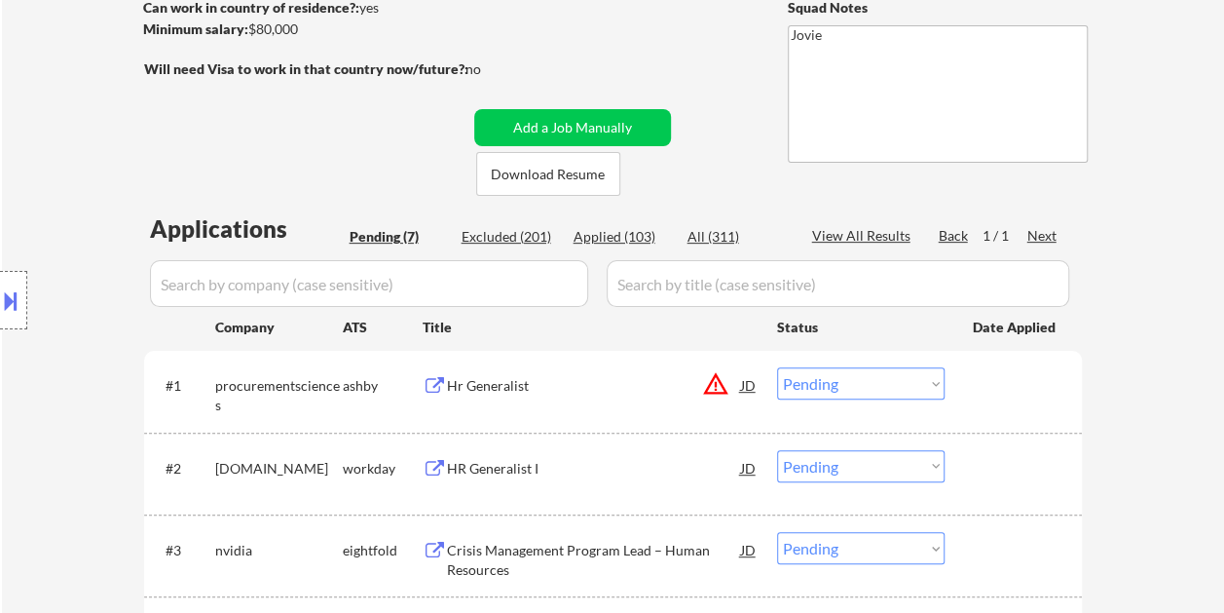
click at [948, 379] on div "#1 procurementsciences ashby Hr Generalist JD warning_amber Choose an option...…" at bounding box center [609, 390] width 919 height 64
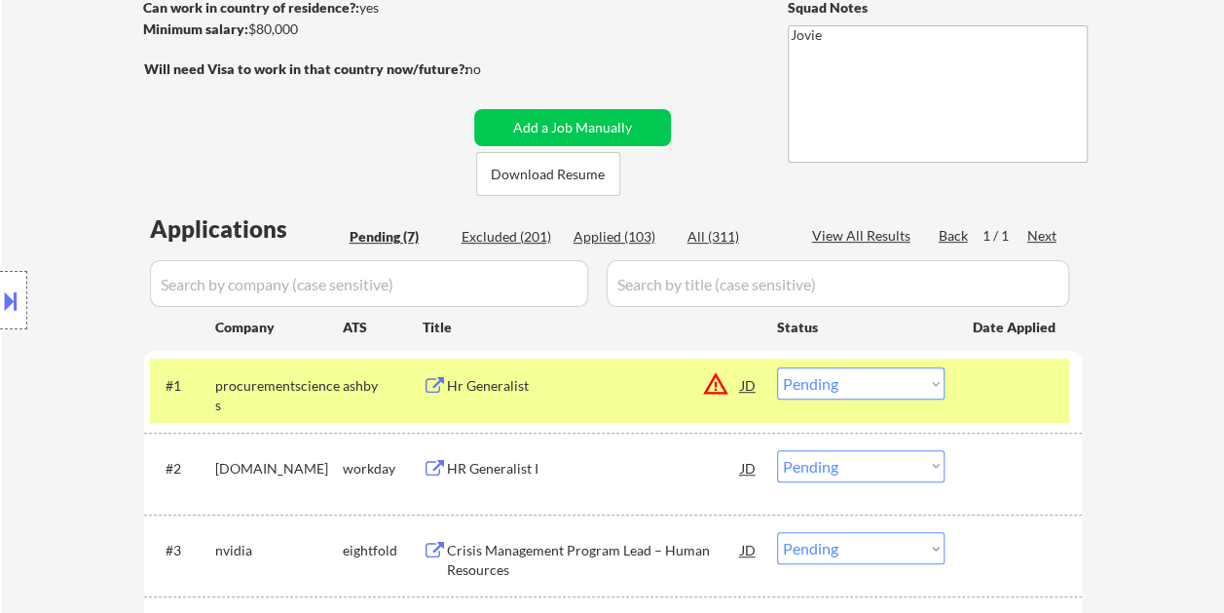
click at [512, 392] on div "Hr Generalist" at bounding box center [594, 385] width 294 height 19
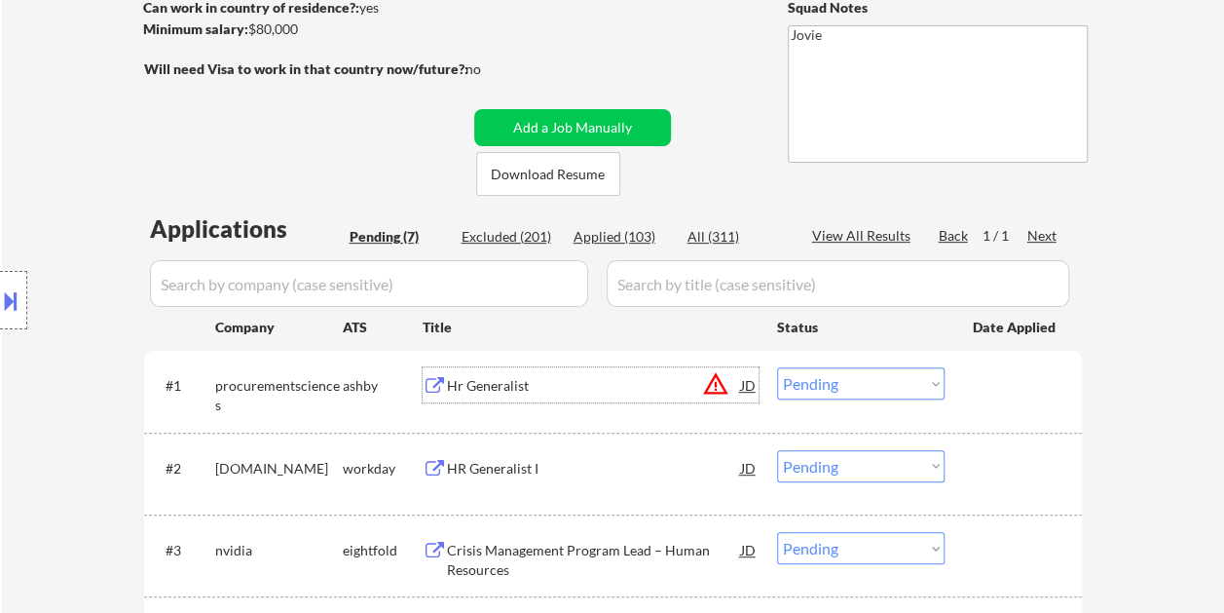
click at [974, 386] on div at bounding box center [1016, 384] width 86 height 35
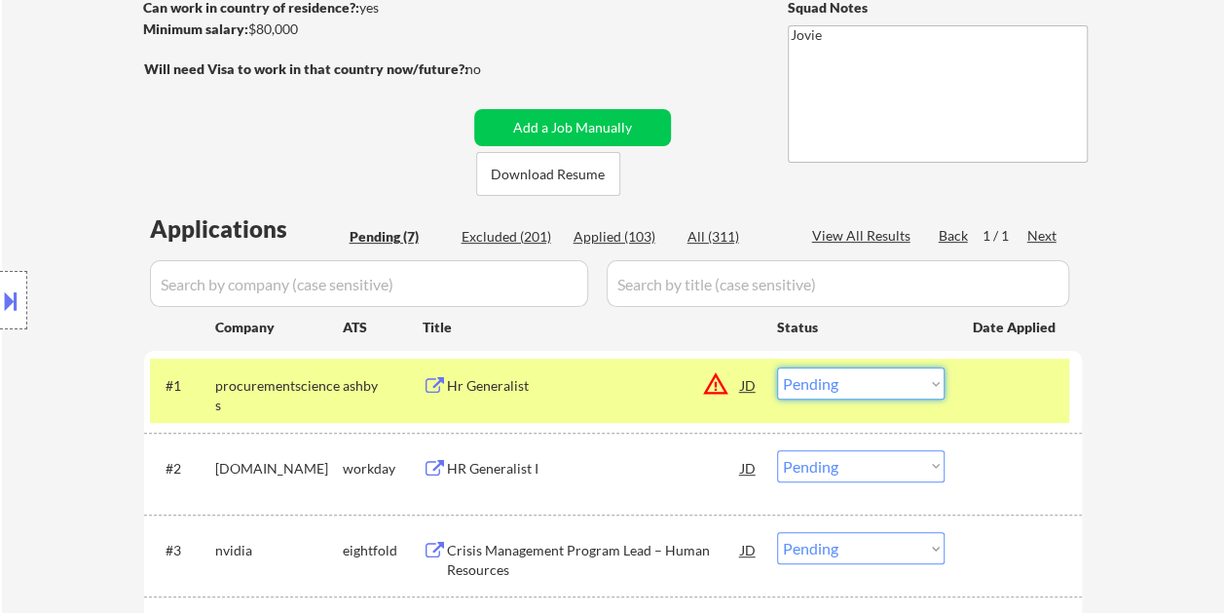
click at [936, 388] on select "Choose an option... Pending Applied Excluded (Questions) Excluded (Expired) Exc…" at bounding box center [861, 383] width 168 height 32
click at [777, 367] on select "Choose an option... Pending Applied Excluded (Questions) Excluded (Expired) Exc…" at bounding box center [861, 383] width 168 height 32
select select ""pending""
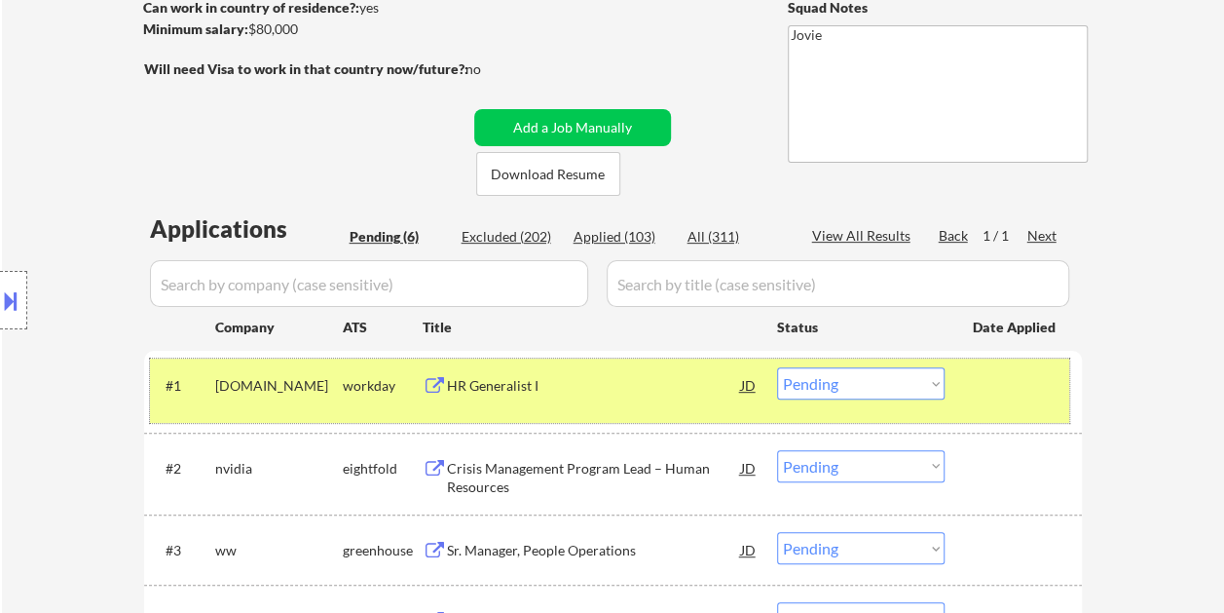
click at [976, 387] on div at bounding box center [1016, 384] width 86 height 35
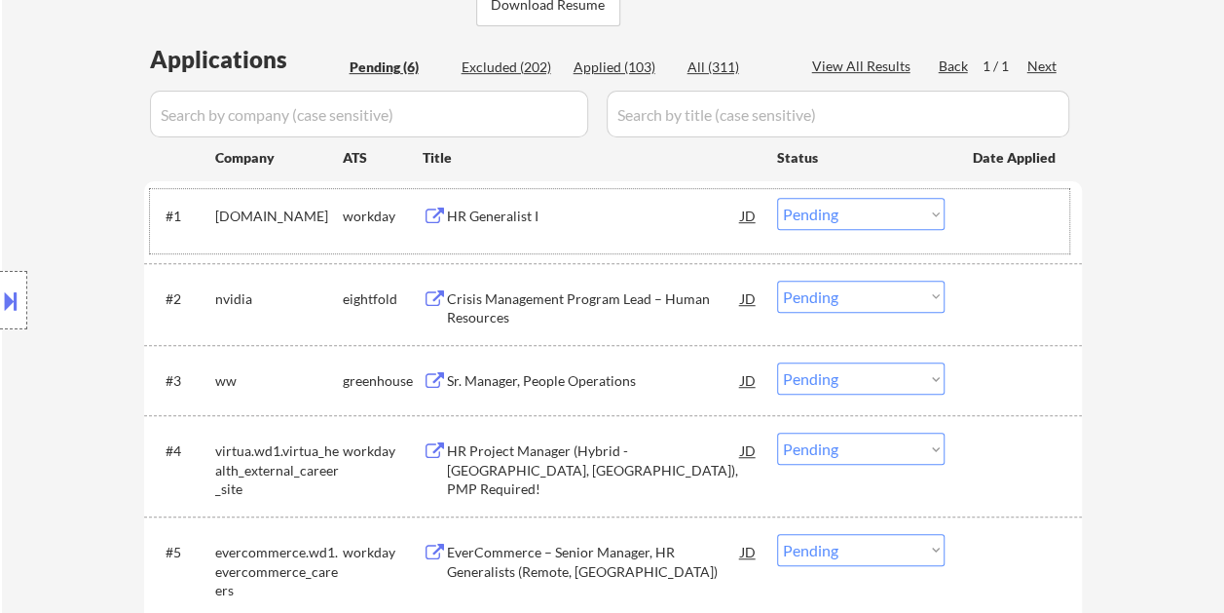
scroll to position [487, 0]
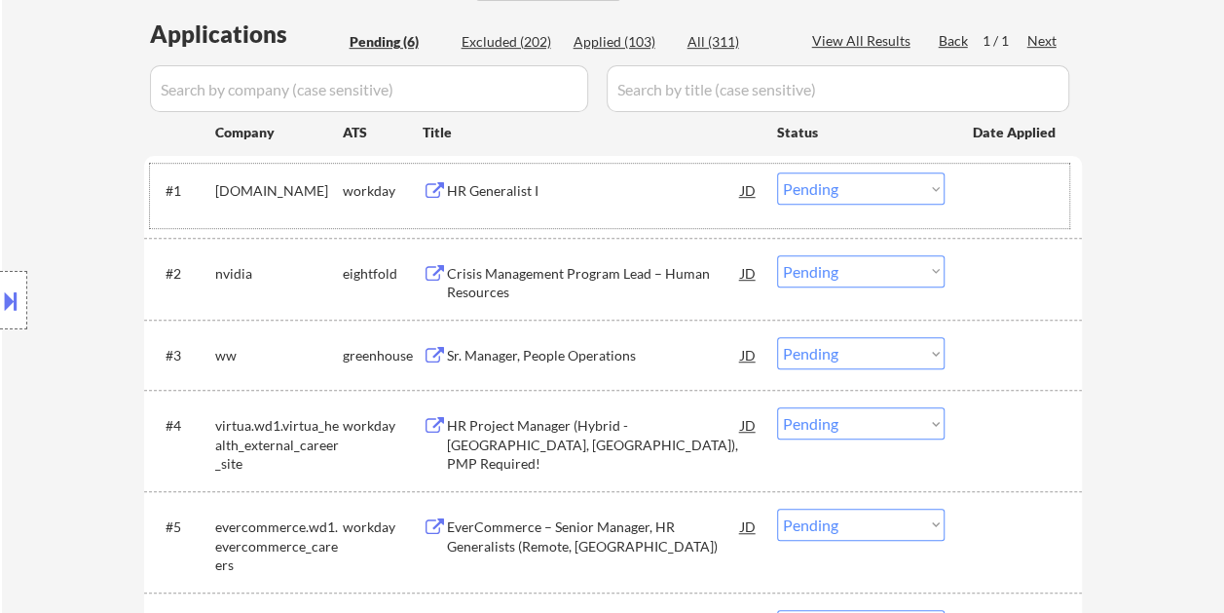
click at [1062, 345] on div "#3 ww greenhouse Sr. Manager, People Operations JD Choose an option... Pending …" at bounding box center [609, 354] width 919 height 53
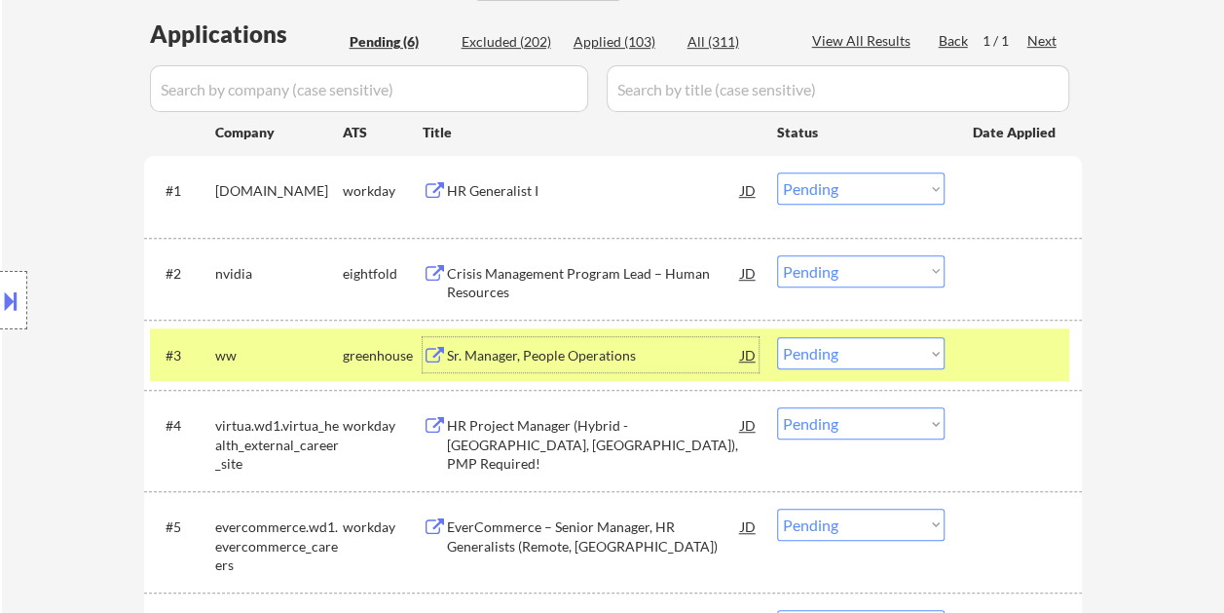
click at [684, 358] on div "Sr. Manager, People Operations" at bounding box center [594, 355] width 294 height 19
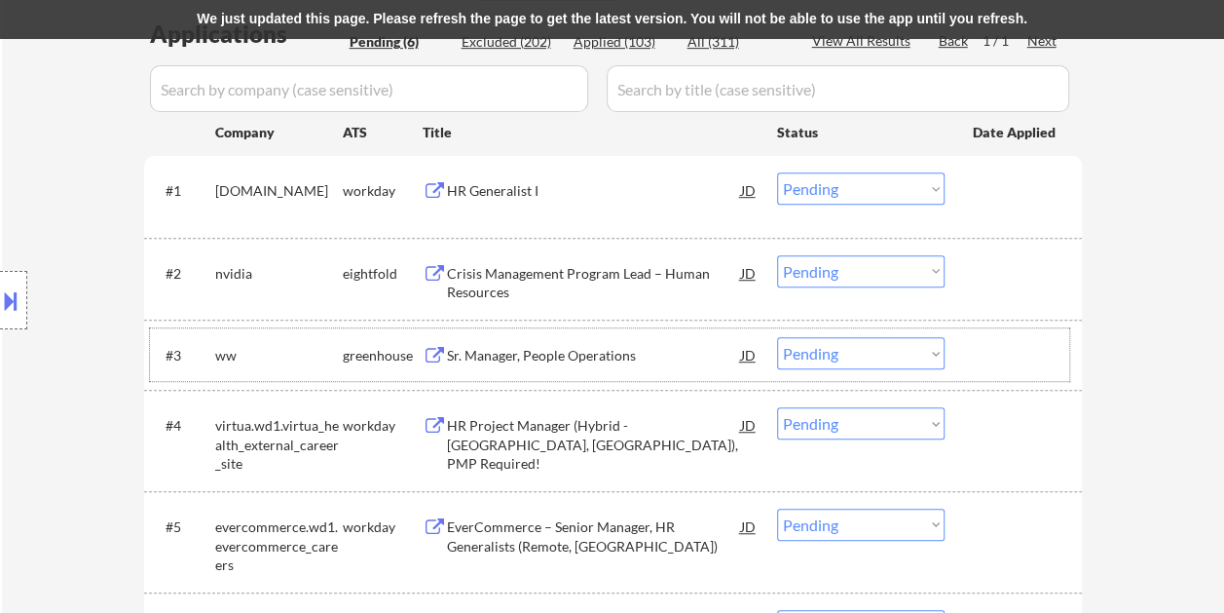
click at [974, 358] on div at bounding box center [1016, 354] width 86 height 35
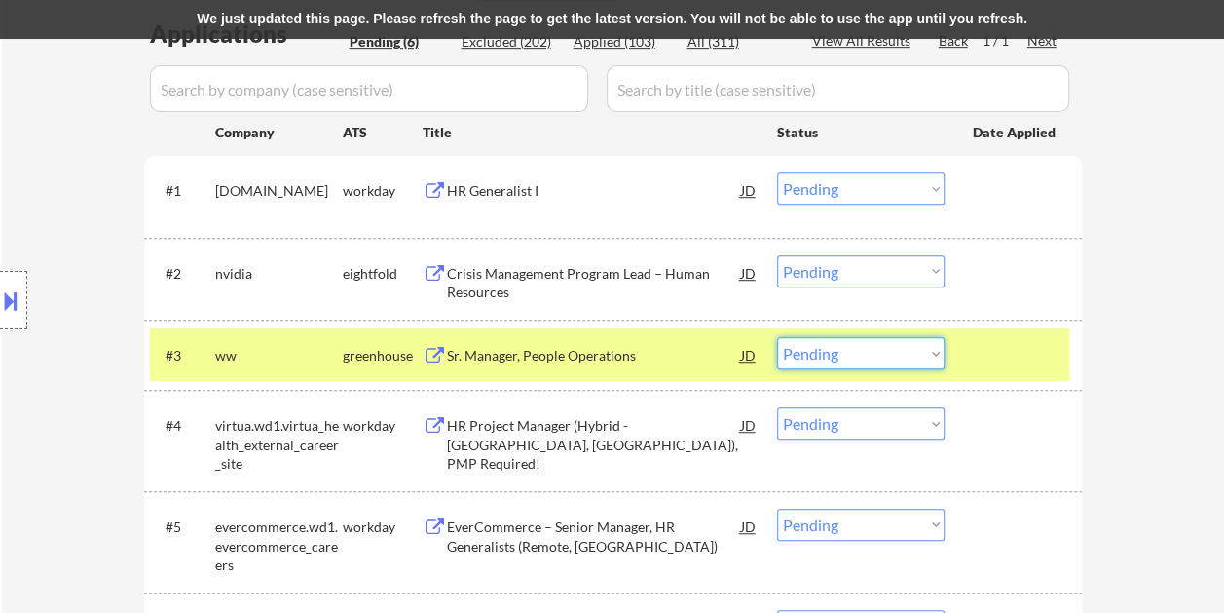
click at [929, 355] on select "Choose an option... Pending Applied Excluded (Questions) Excluded (Expired) Exc…" at bounding box center [861, 353] width 168 height 32
select select ""applied""
click at [777, 337] on select "Choose an option... Pending Applied Excluded (Questions) Excluded (Expired) Exc…" at bounding box center [861, 353] width 168 height 32
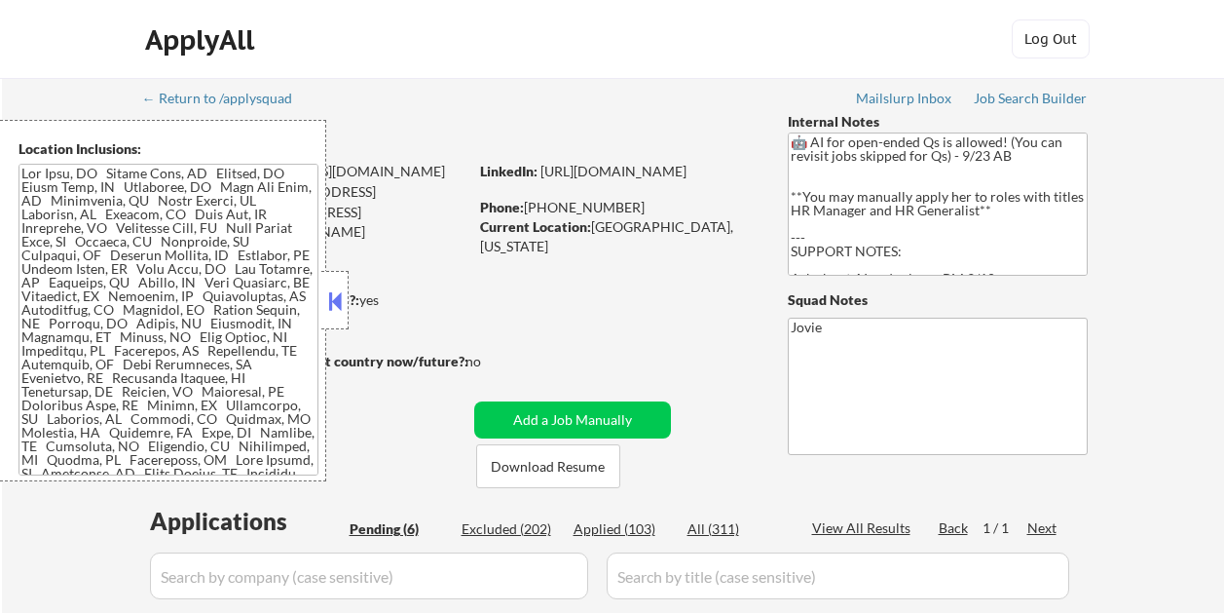
select select ""pending""
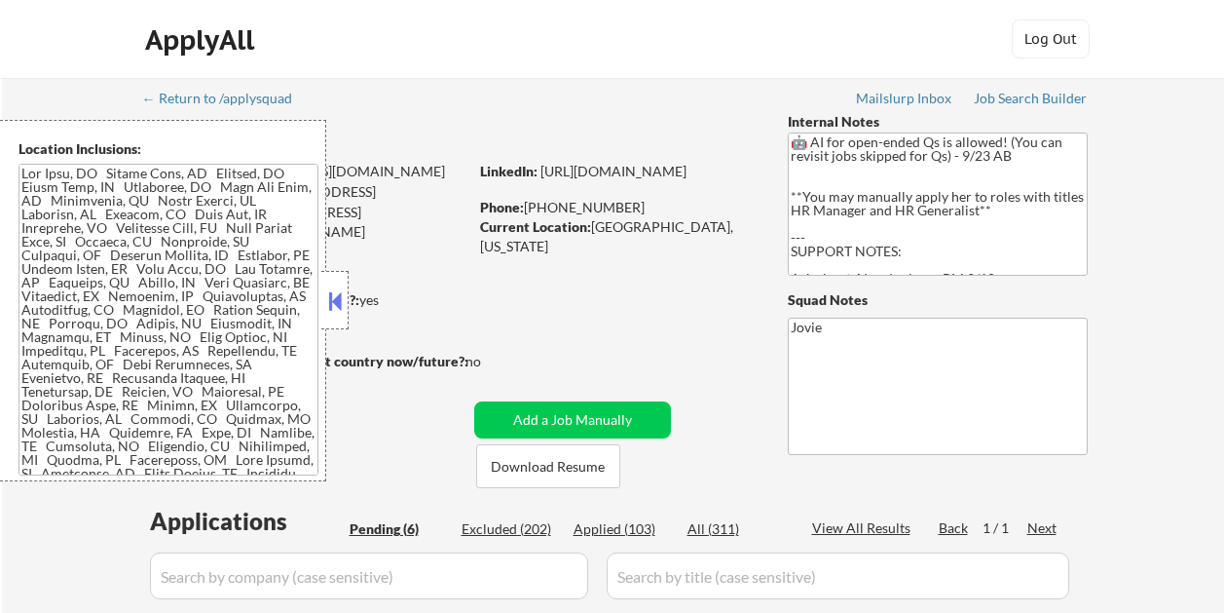
select select ""pending""
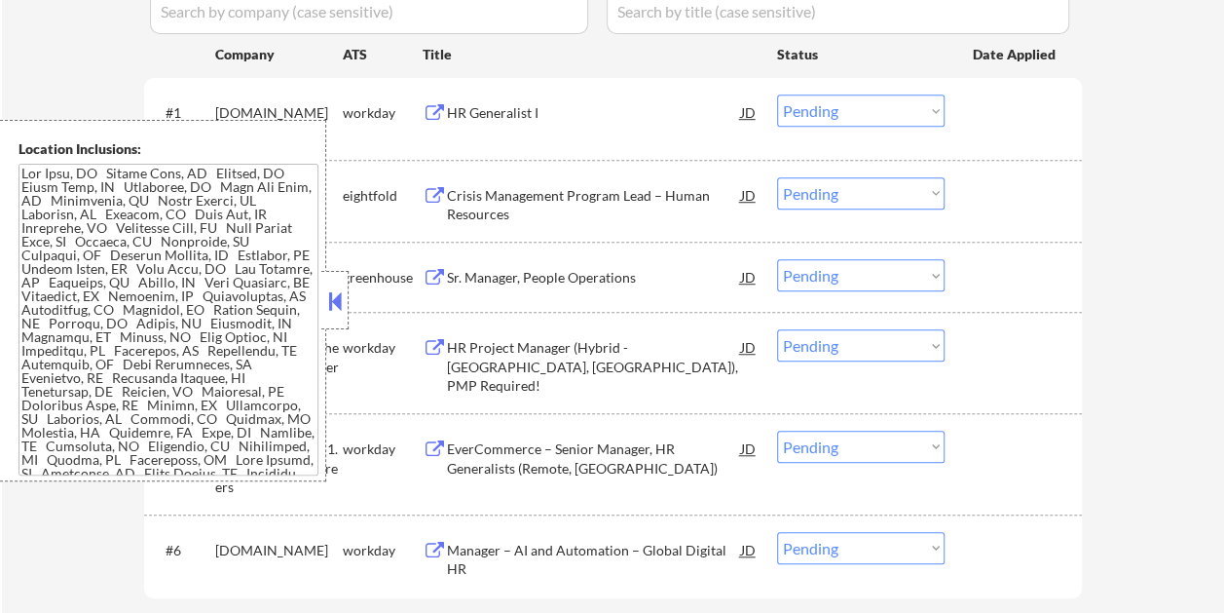
click at [341, 286] on button at bounding box center [334, 300] width 21 height 29
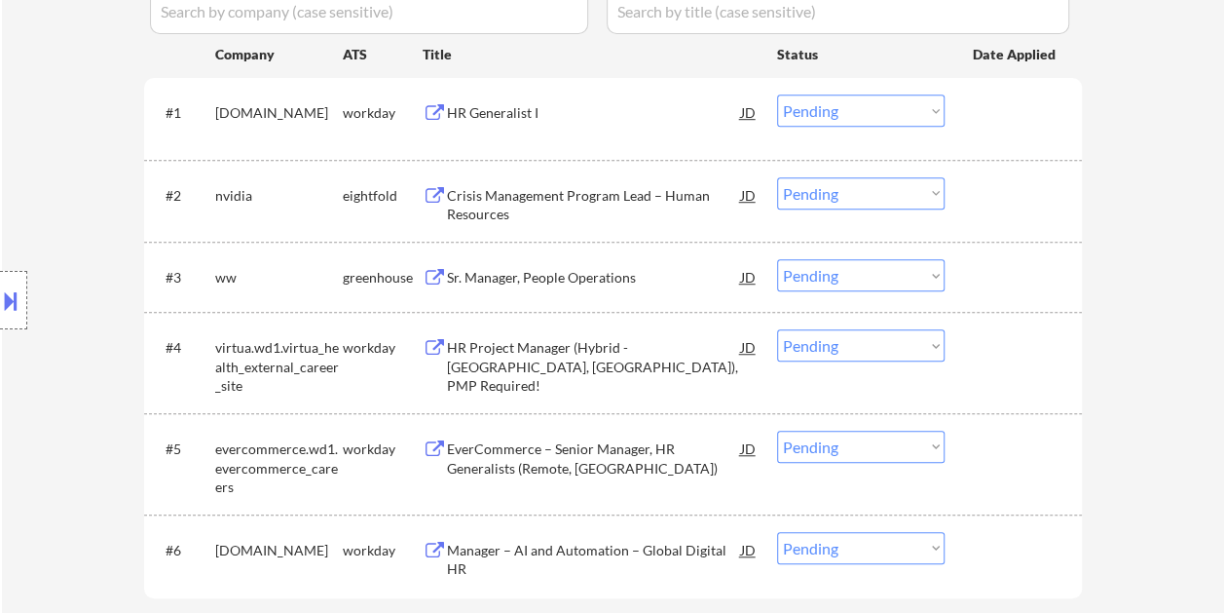
scroll to position [487, 0]
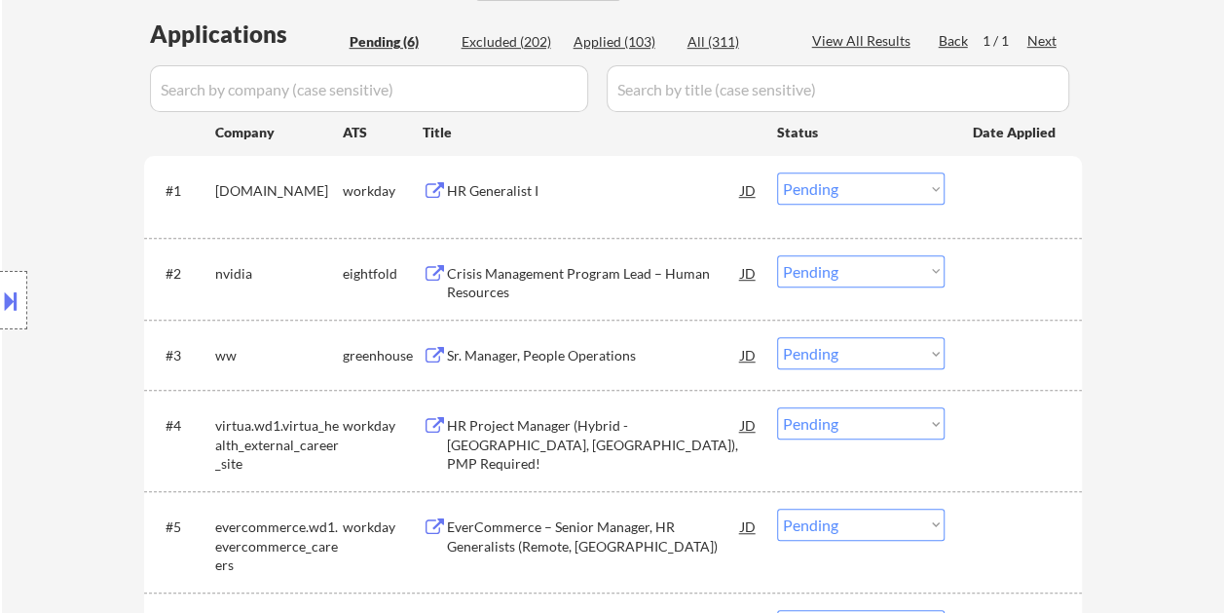
click at [915, 351] on select "Choose an option... Pending Applied Excluded (Questions) Excluded (Expired) Exc…" at bounding box center [861, 353] width 168 height 32
click at [777, 337] on select "Choose an option... Pending Applied Excluded (Questions) Excluded (Expired) Exc…" at bounding box center [861, 353] width 168 height 32
select select ""pending""
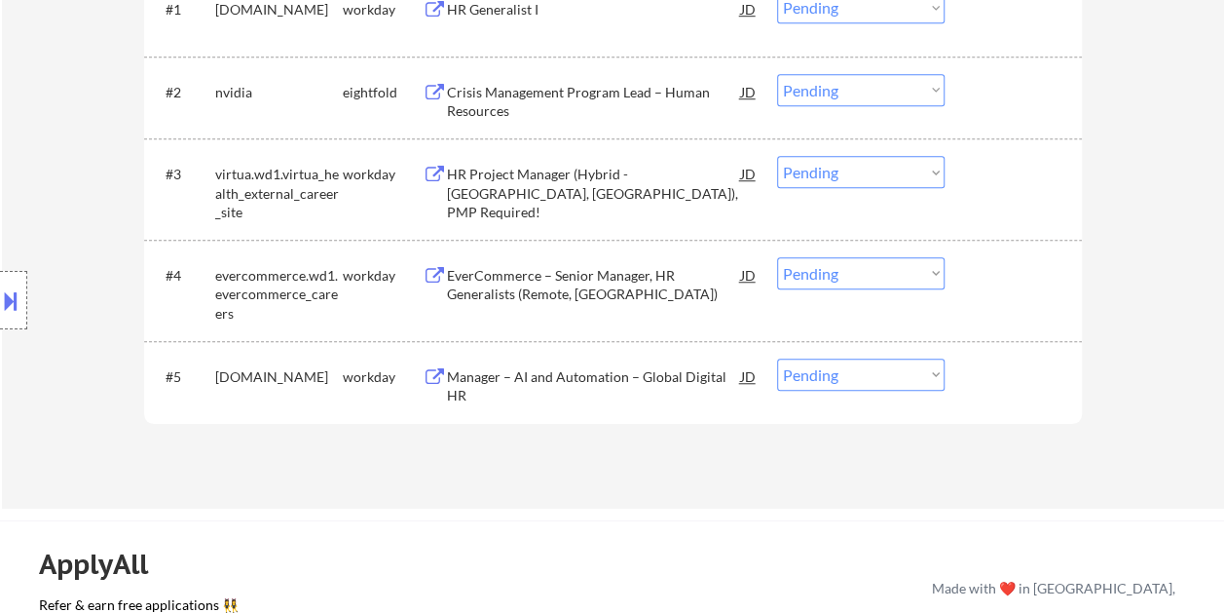
scroll to position [682, 0]
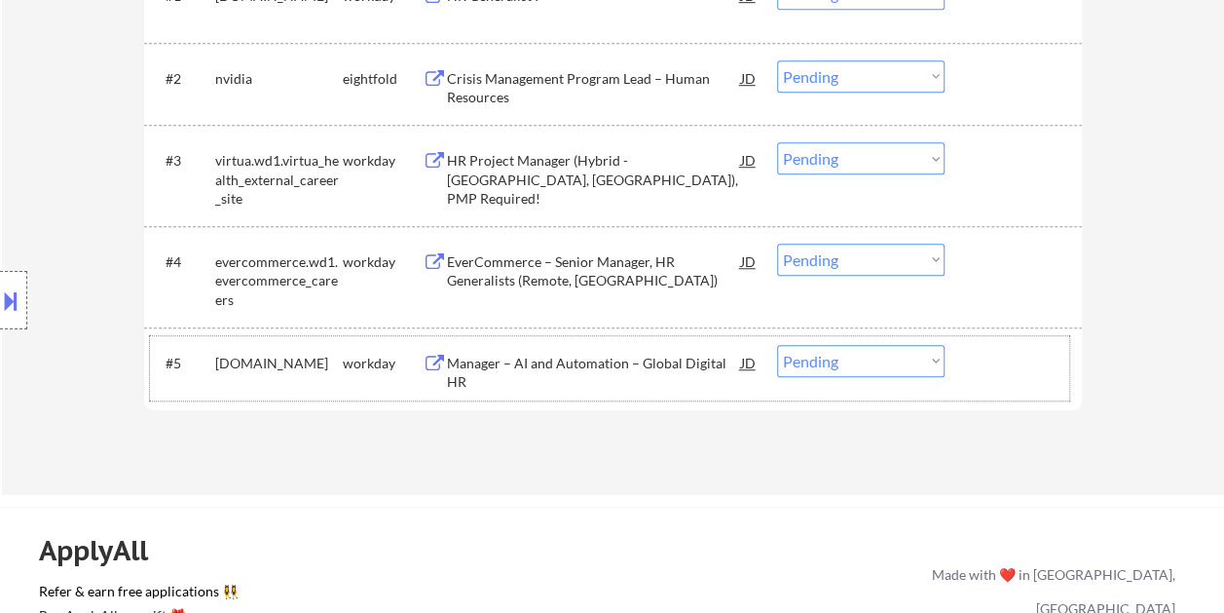
click at [1020, 378] on div at bounding box center [1016, 362] width 86 height 35
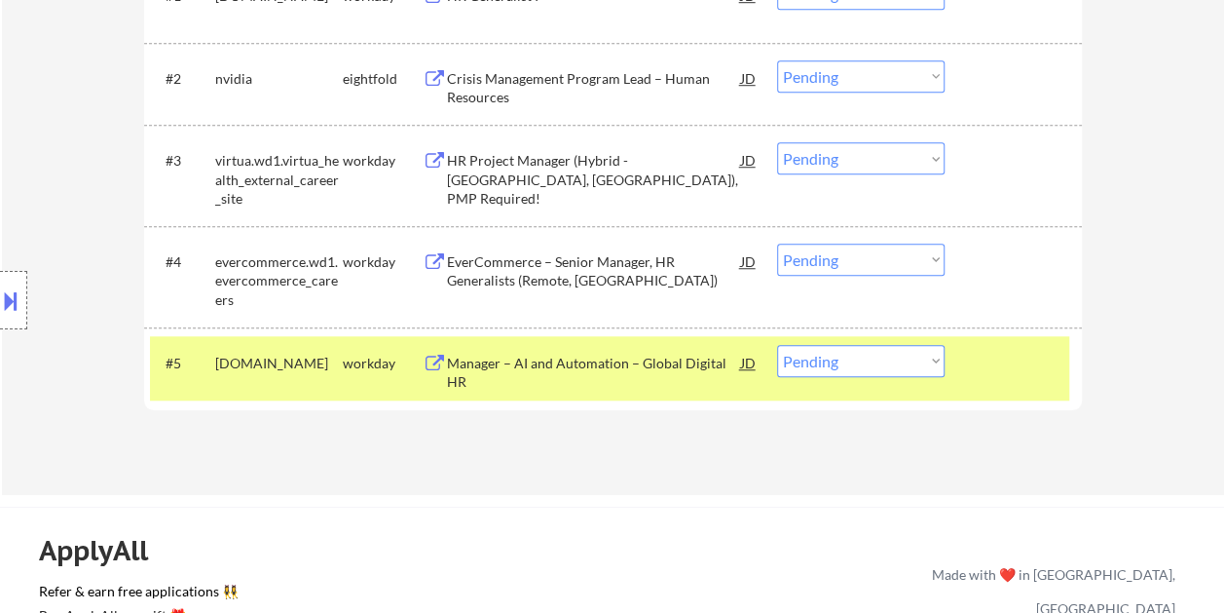
click at [551, 355] on div "Manager – AI and Automation – Global Digital HR" at bounding box center [594, 373] width 294 height 38
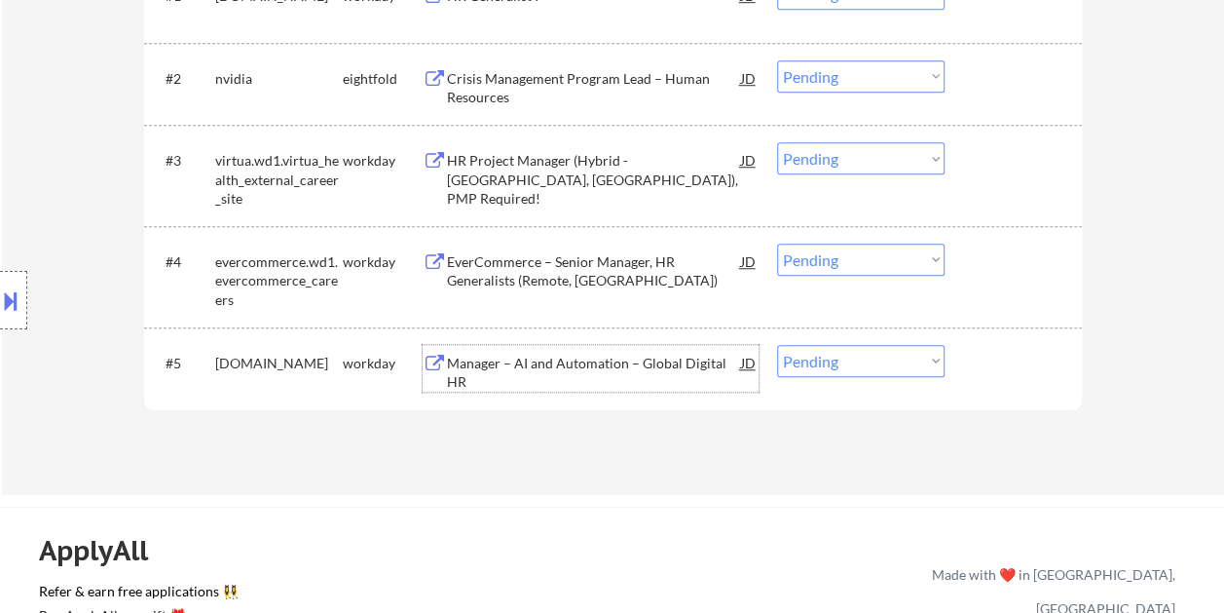
click at [995, 363] on div at bounding box center [1016, 362] width 86 height 35
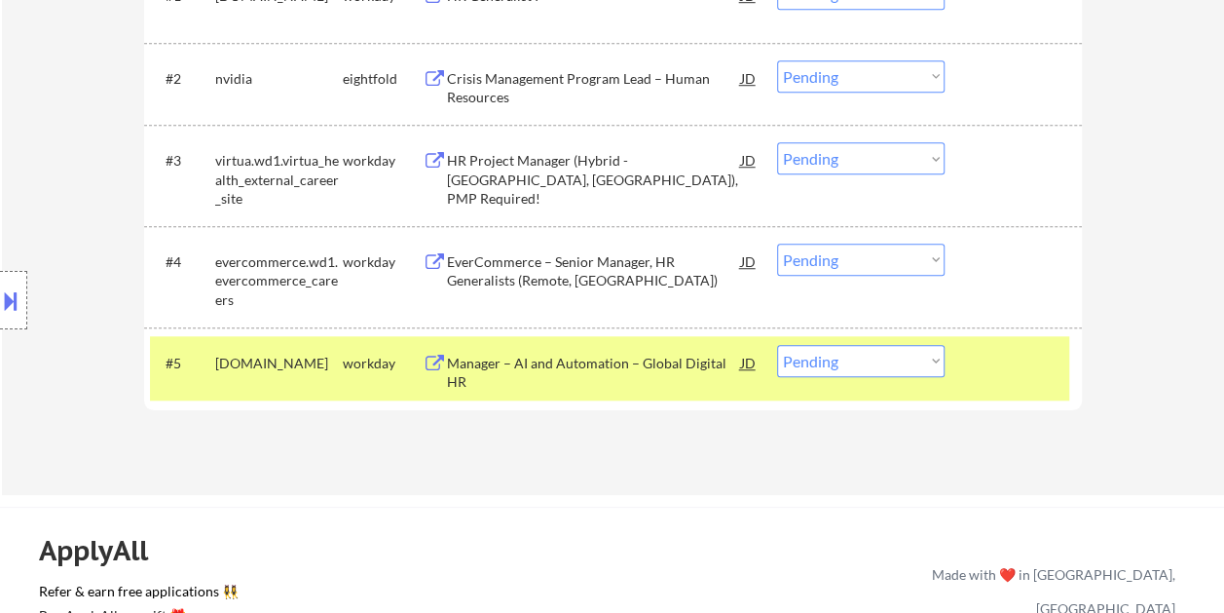
click at [921, 366] on select "Choose an option... Pending Applied Excluded (Questions) Excluded (Expired) Exc…" at bounding box center [861, 361] width 168 height 32
select select ""excluded__bad_match_""
click at [777, 345] on select "Choose an option... Pending Applied Excluded (Questions) Excluded (Expired) Exc…" at bounding box center [861, 361] width 168 height 32
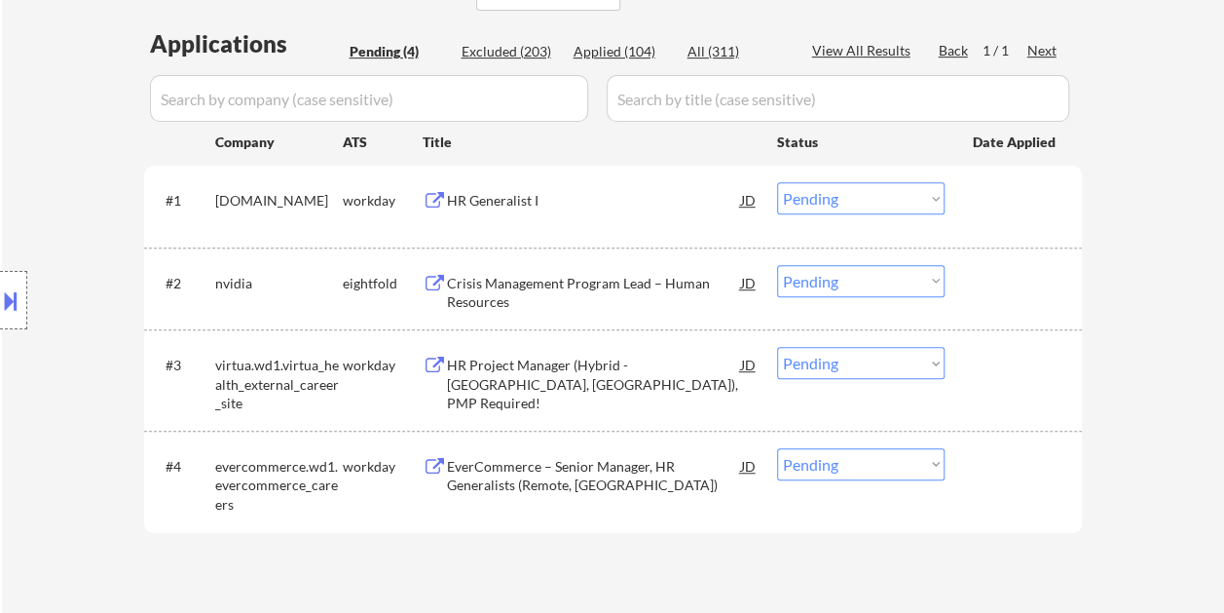
scroll to position [584, 0]
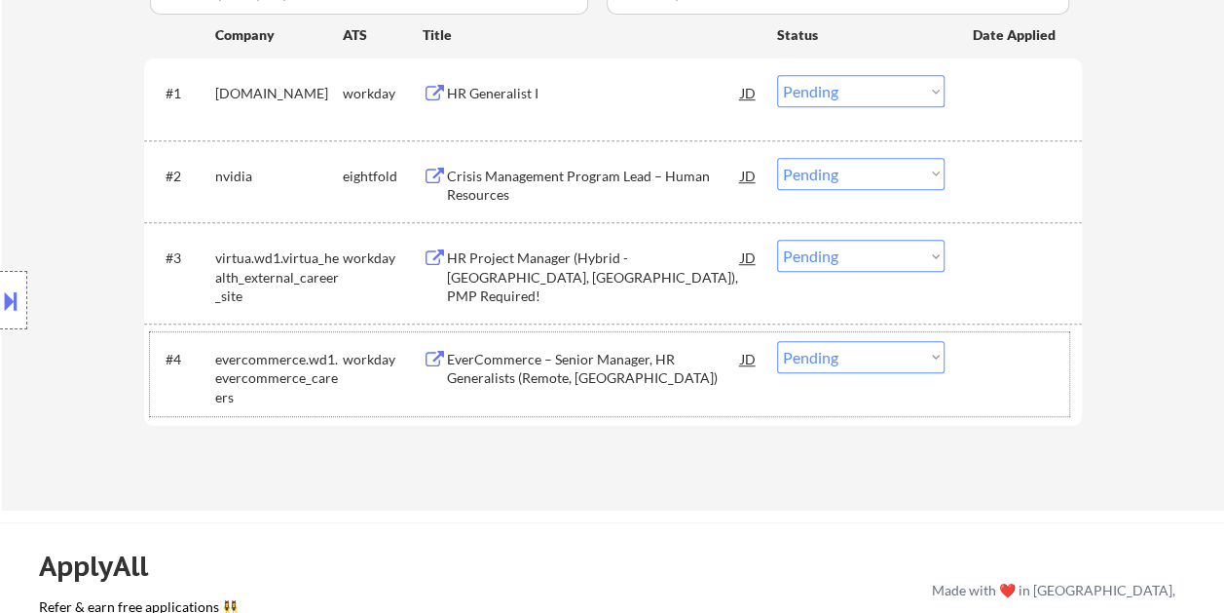
click at [1021, 341] on div at bounding box center [1016, 358] width 86 height 35
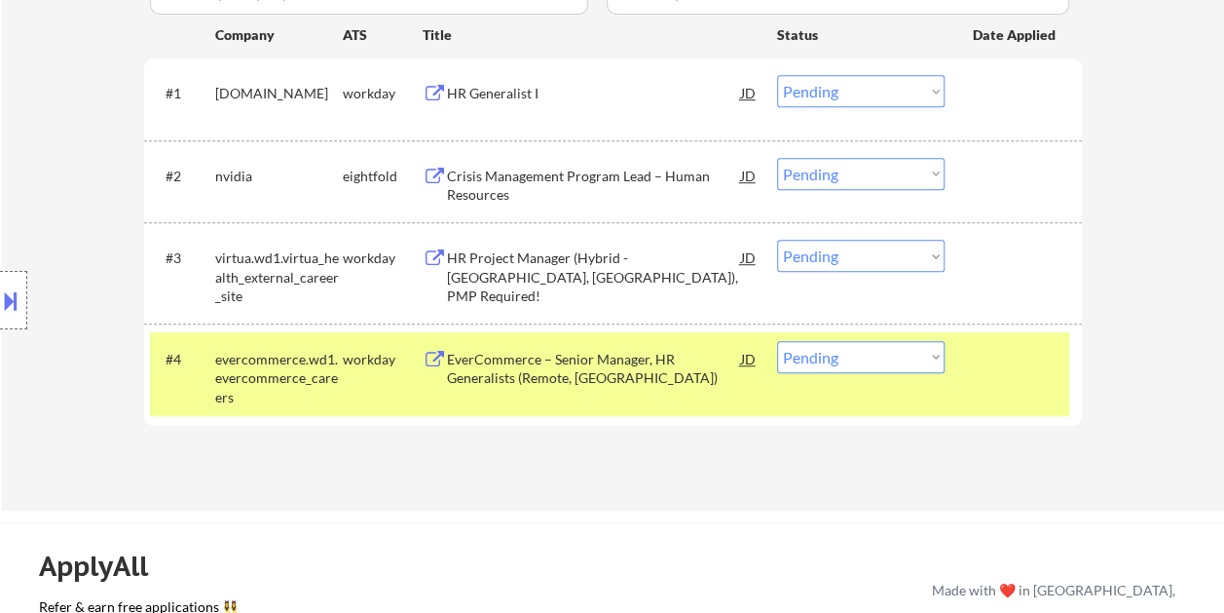
click at [408, 466] on div "Applications Pending (4) Excluded (203) Applied (104) All (311) View All Result…" at bounding box center [613, 196] width 938 height 553
click at [959, 386] on div "#4 evercommerce.wd1.evercommerce_careers workday EverCommerce – Senior Manager,…" at bounding box center [609, 374] width 919 height 84
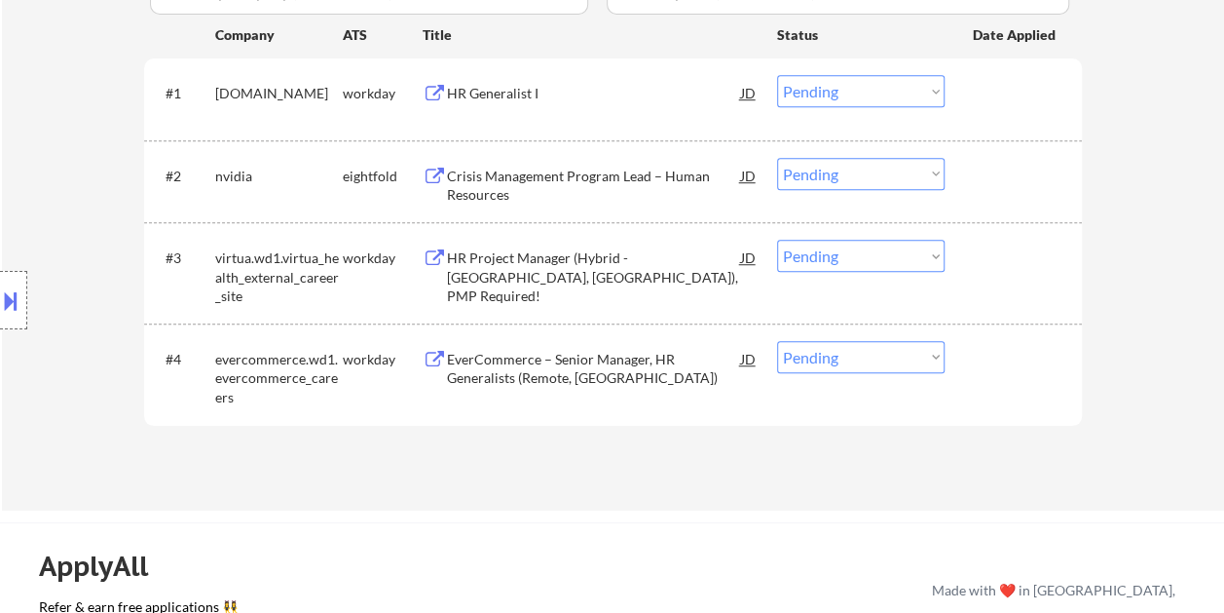
click at [978, 386] on div "#4 evercommerce.wd1.evercommerce_careers workday EverCommerce – Senior Manager,…" at bounding box center [609, 374] width 919 height 84
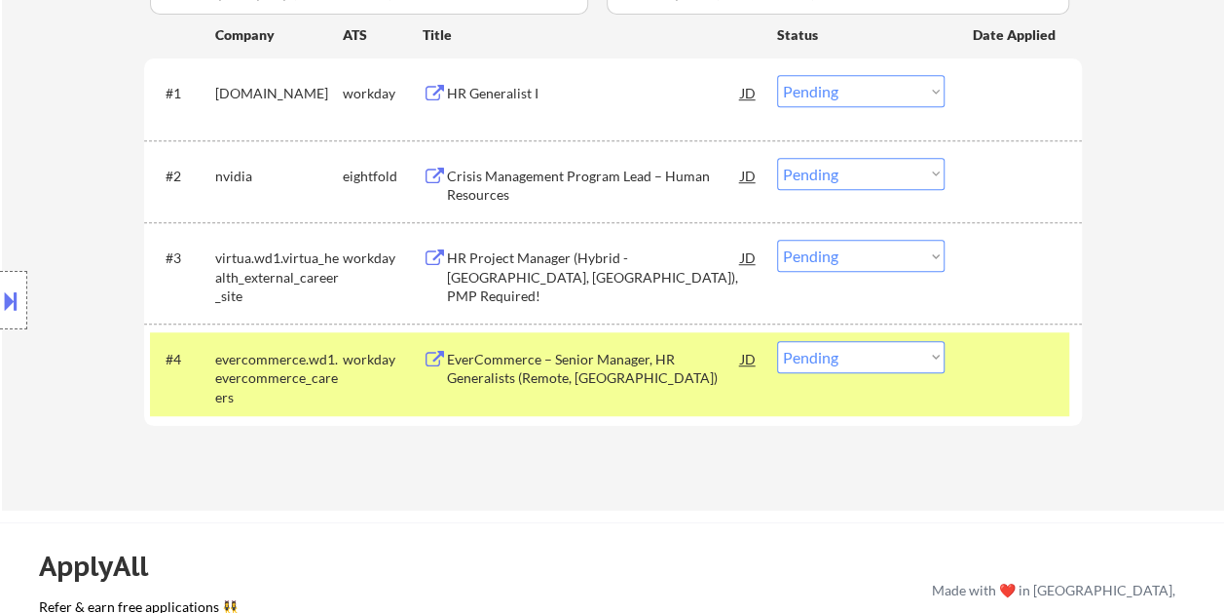
click at [620, 368] on div "EverCommerce – Senior Manager, HR Generalists (Remote, US)" at bounding box center [594, 369] width 294 height 38
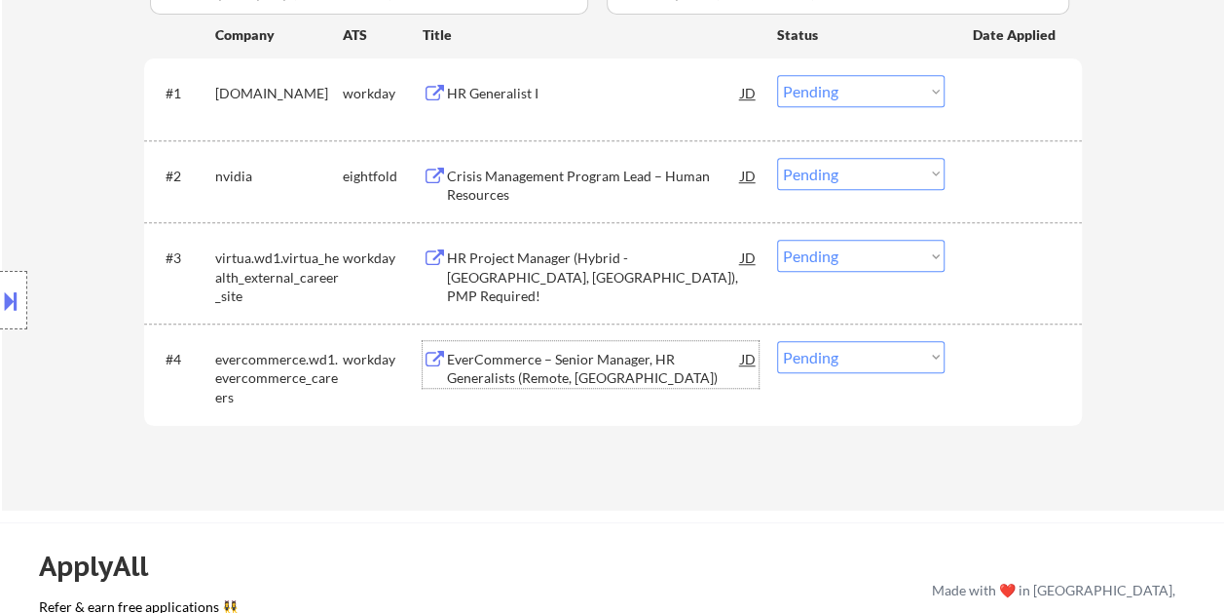
click at [601, 365] on div "EverCommerce – Senior Manager, HR Generalists (Remote, US)" at bounding box center [594, 369] width 294 height 38
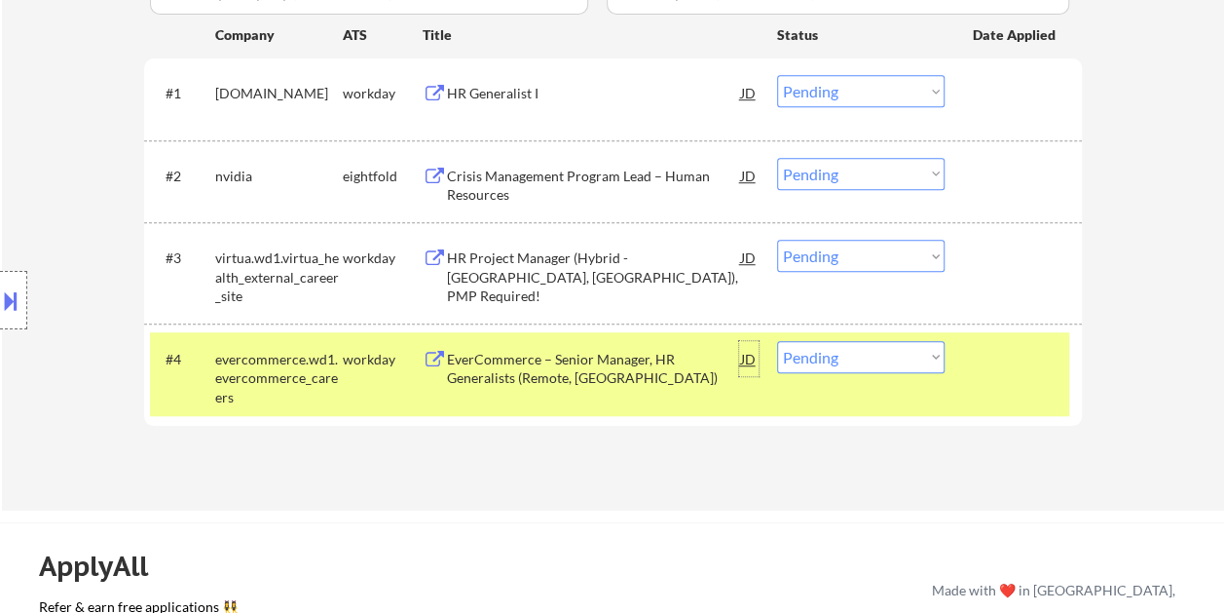
click at [746, 363] on div "JD" at bounding box center [748, 358] width 19 height 35
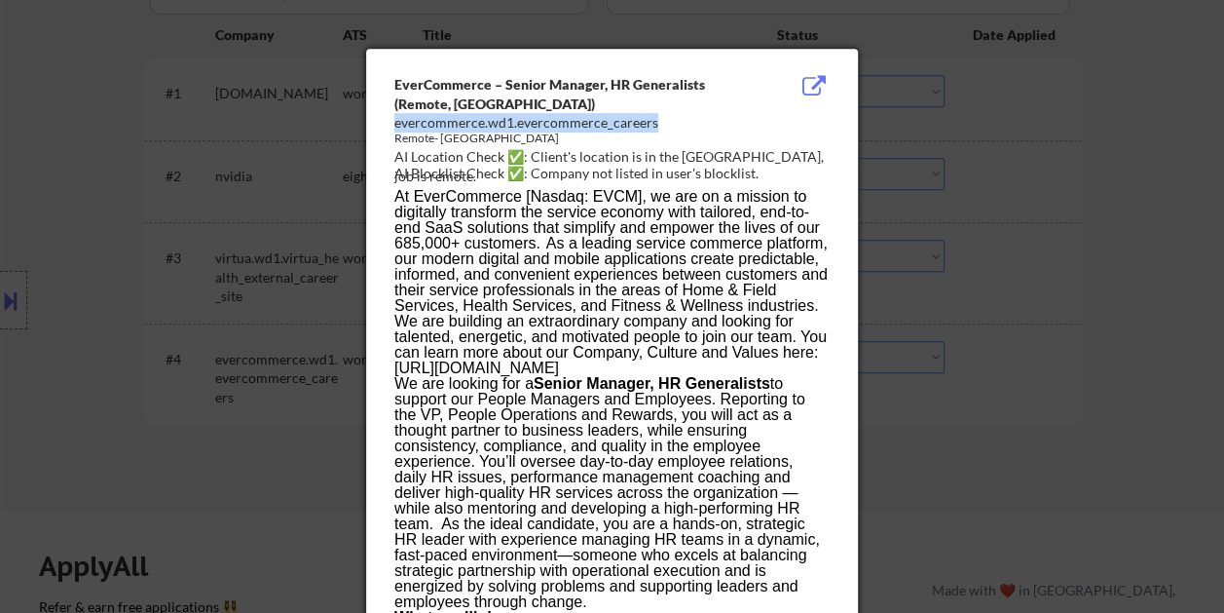
drag, startPoint x: 393, startPoint y: 123, endPoint x: 655, endPoint y: 124, distance: 262.0
click at [655, 124] on div "evercommerce.wd1.evercommerce_careers" at bounding box center [562, 122] width 337 height 19
copy div "evercommerce.wd1.evercommerce_careers"
click at [1141, 205] on div at bounding box center [612, 306] width 1224 height 613
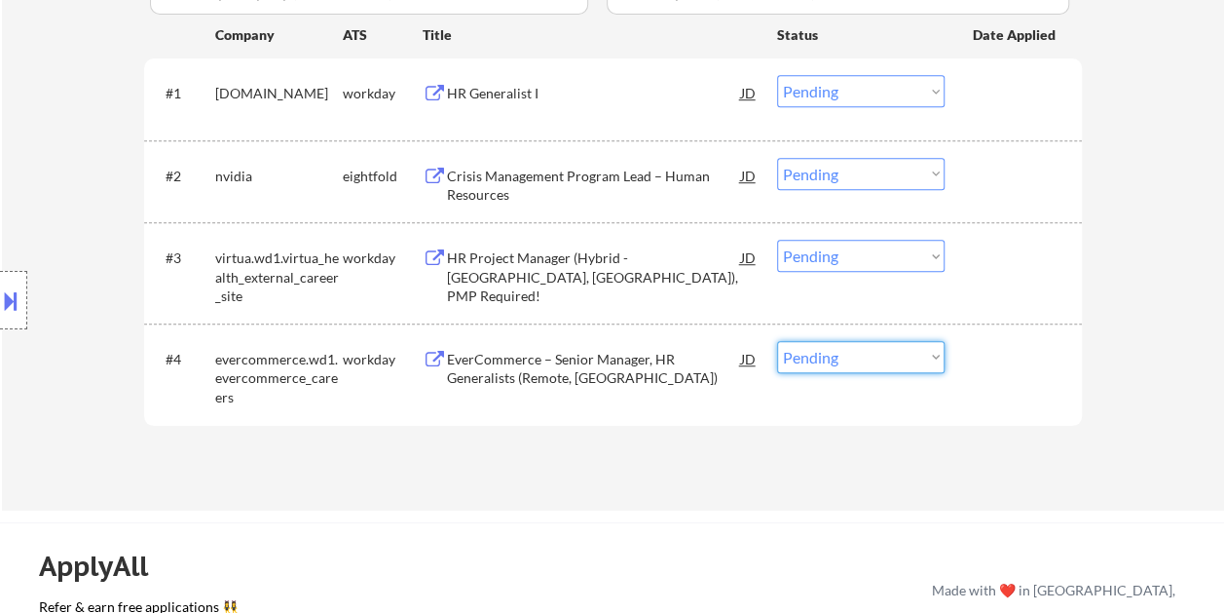
click at [899, 351] on select "Choose an option... Pending Applied Excluded (Questions) Excluded (Expired) Exc…" at bounding box center [861, 357] width 168 height 32
select select ""applied""
click at [777, 341] on select "Choose an option... Pending Applied Excluded (Questions) Excluded (Expired) Exc…" at bounding box center [861, 357] width 168 height 32
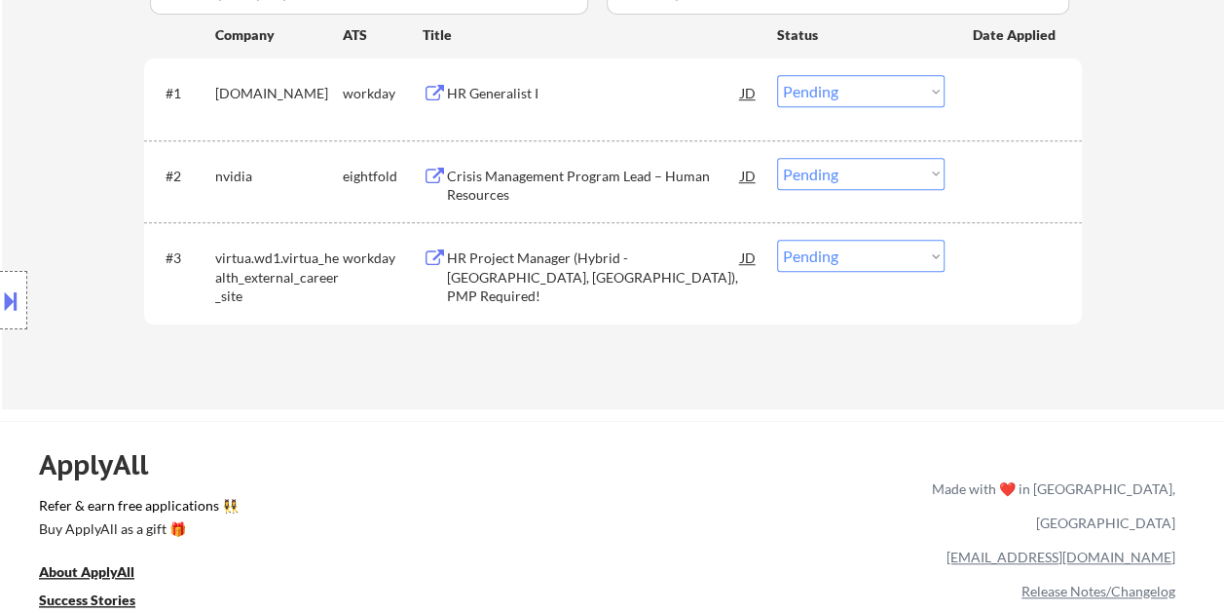
click at [981, 256] on div at bounding box center [1016, 257] width 86 height 35
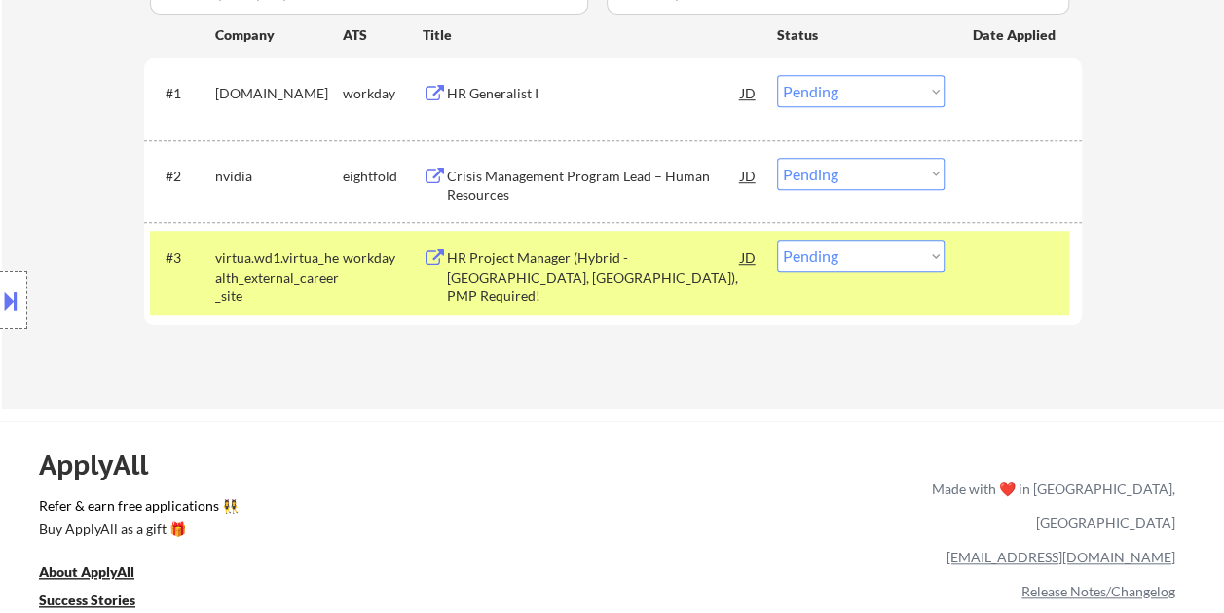
click at [653, 254] on div "HR Project Manager (Hybrid - Marlton, NJ), PMP Required!" at bounding box center [594, 276] width 294 height 57
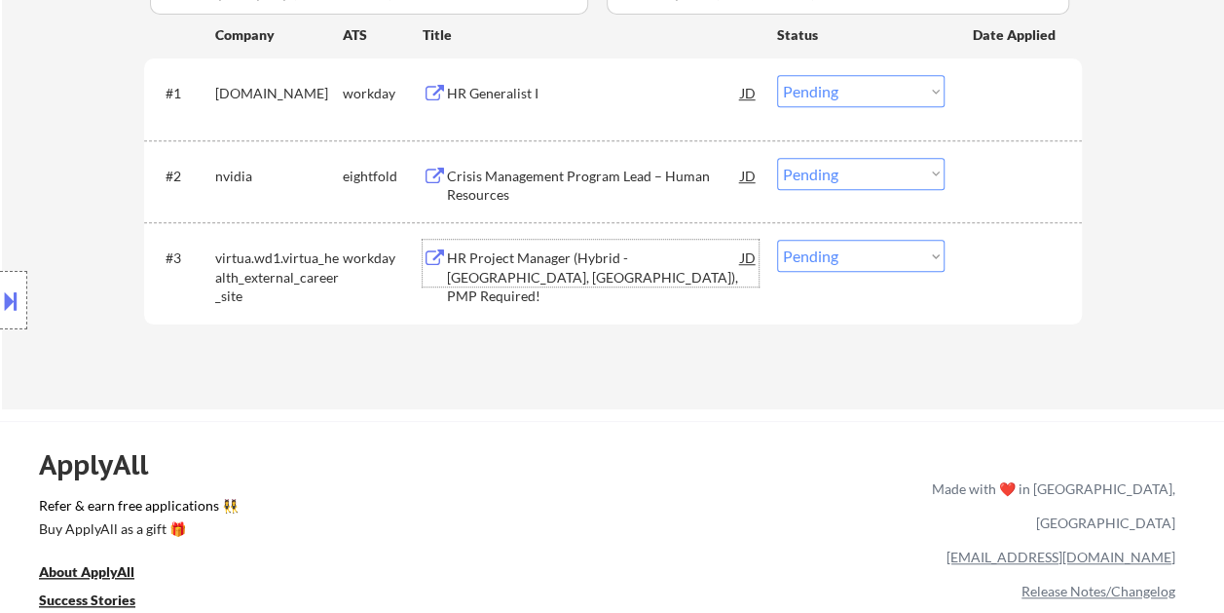
drag, startPoint x: 984, startPoint y: 263, endPoint x: 968, endPoint y: 264, distance: 15.6
click at [980, 263] on div at bounding box center [1016, 257] width 86 height 35
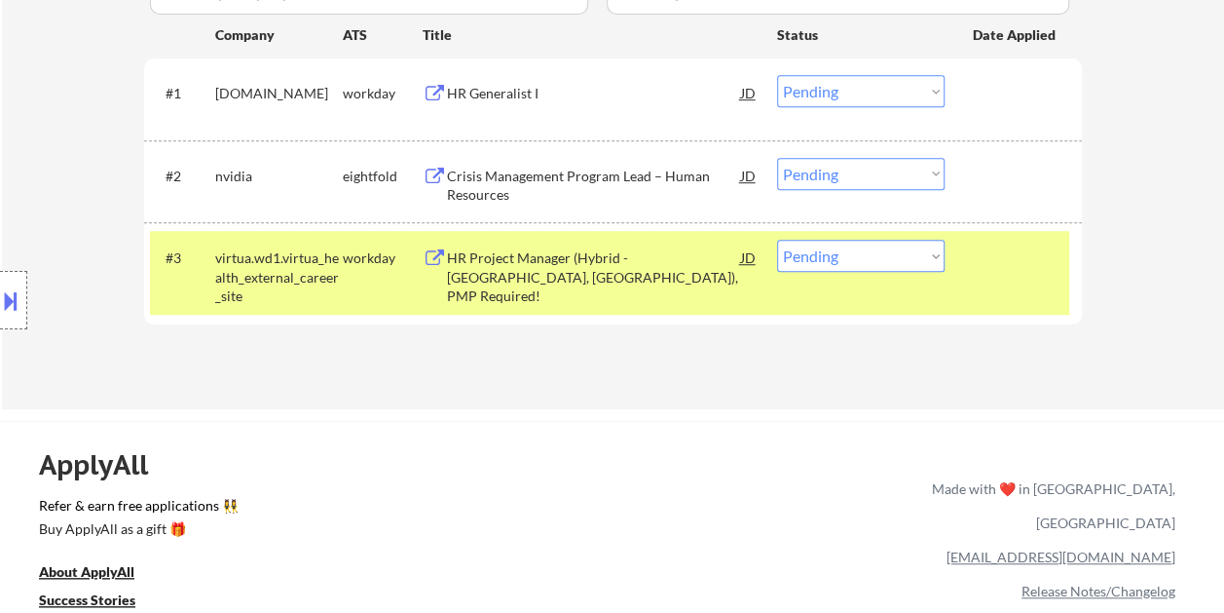
click at [929, 257] on select "Choose an option... Pending Applied Excluded (Questions) Excluded (Expired) Exc…" at bounding box center [861, 256] width 168 height 32
select select ""excluded__bad_match_""
click at [777, 240] on select "Choose an option... Pending Applied Excluded (Questions) Excluded (Expired) Exc…" at bounding box center [861, 256] width 168 height 32
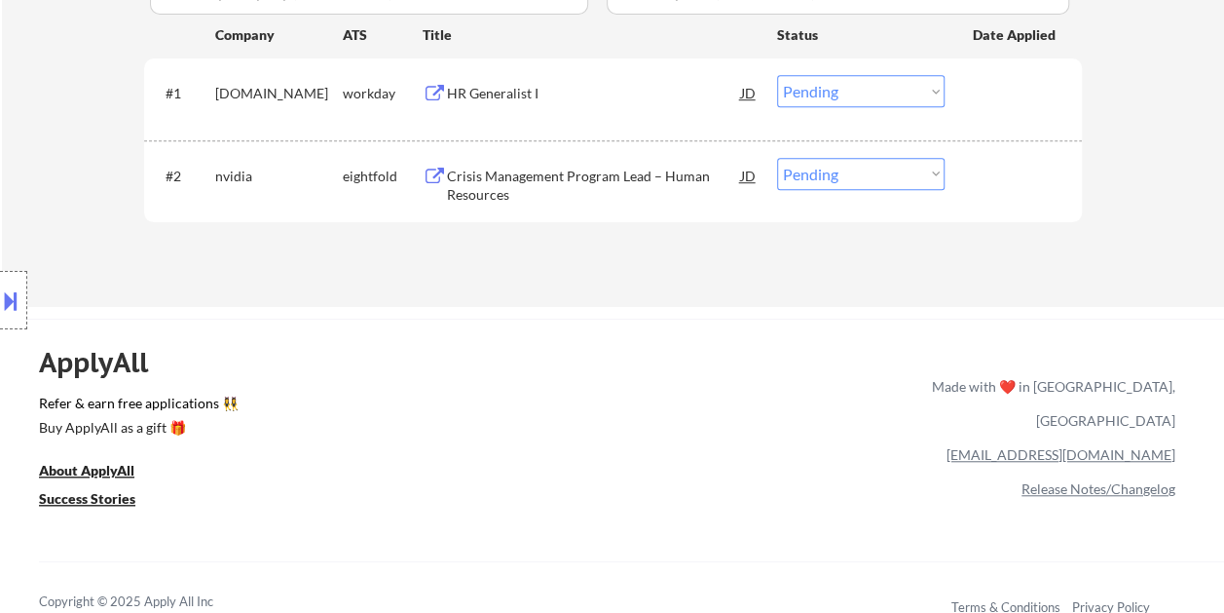
click at [1000, 181] on div at bounding box center [1016, 175] width 86 height 35
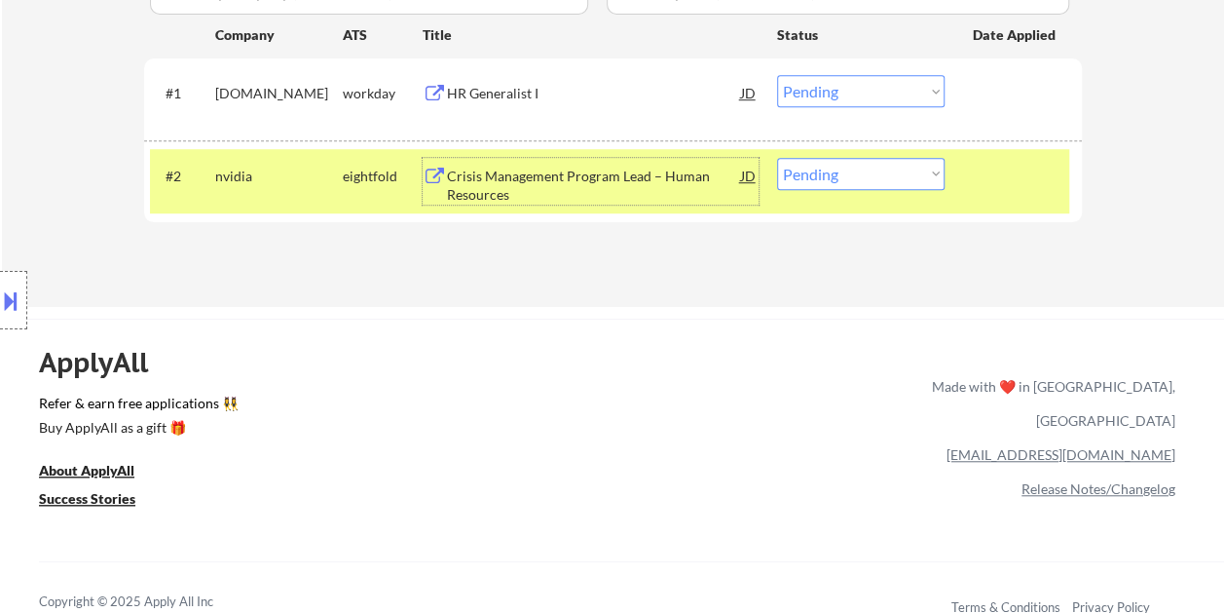
click at [594, 182] on div "Crisis Management Program Lead – Human Resources" at bounding box center [594, 186] width 294 height 38
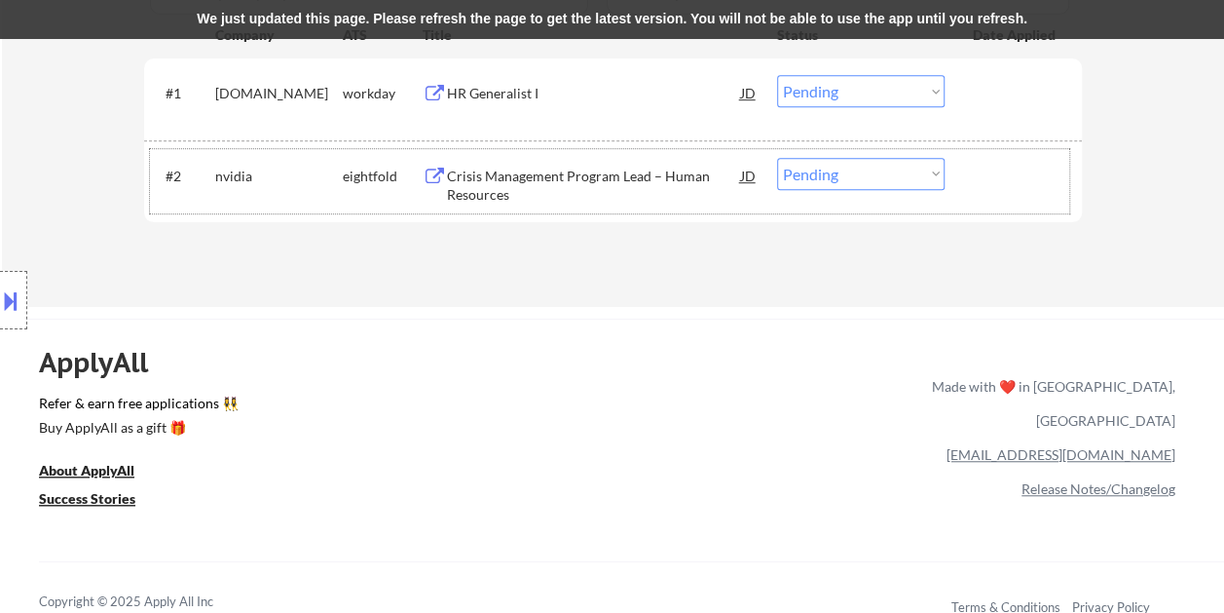
drag, startPoint x: 974, startPoint y: 174, endPoint x: 945, endPoint y: 181, distance: 30.0
click at [974, 175] on div at bounding box center [1016, 175] width 86 height 35
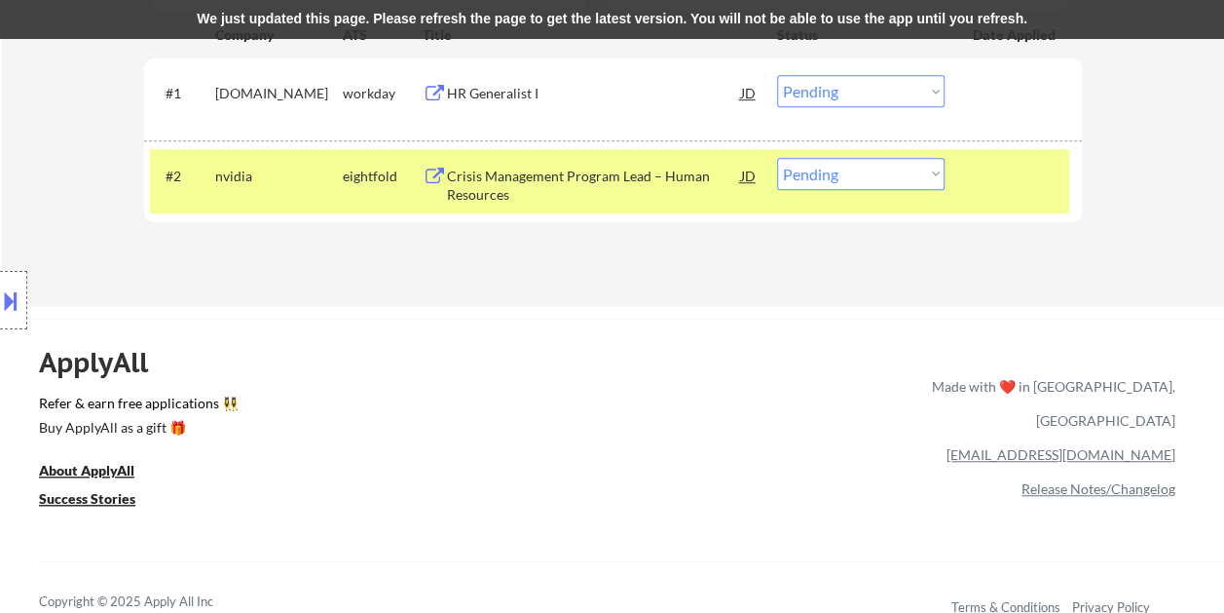
click at [927, 178] on select "Choose an option... Pending Applied Excluded (Questions) Excluded (Expired) Exc…" at bounding box center [861, 174] width 168 height 32
select select ""excluded__bad_match_""
click at [777, 158] on select "Choose an option... Pending Applied Excluded (Questions) Excluded (Expired) Exc…" at bounding box center [861, 174] width 168 height 32
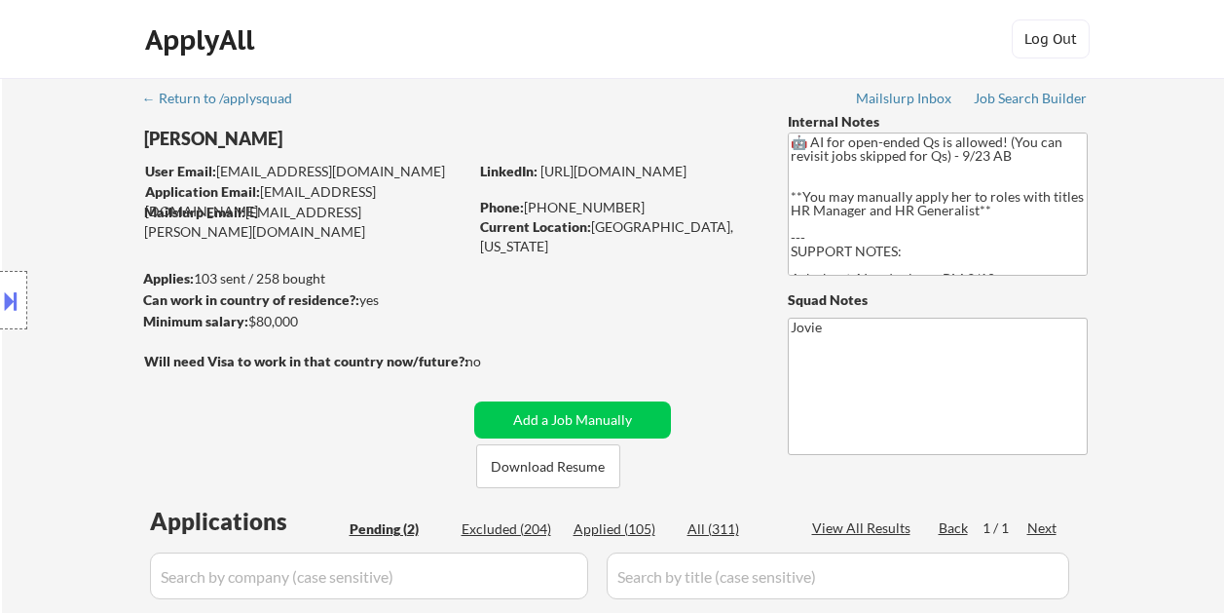
select select ""pending""
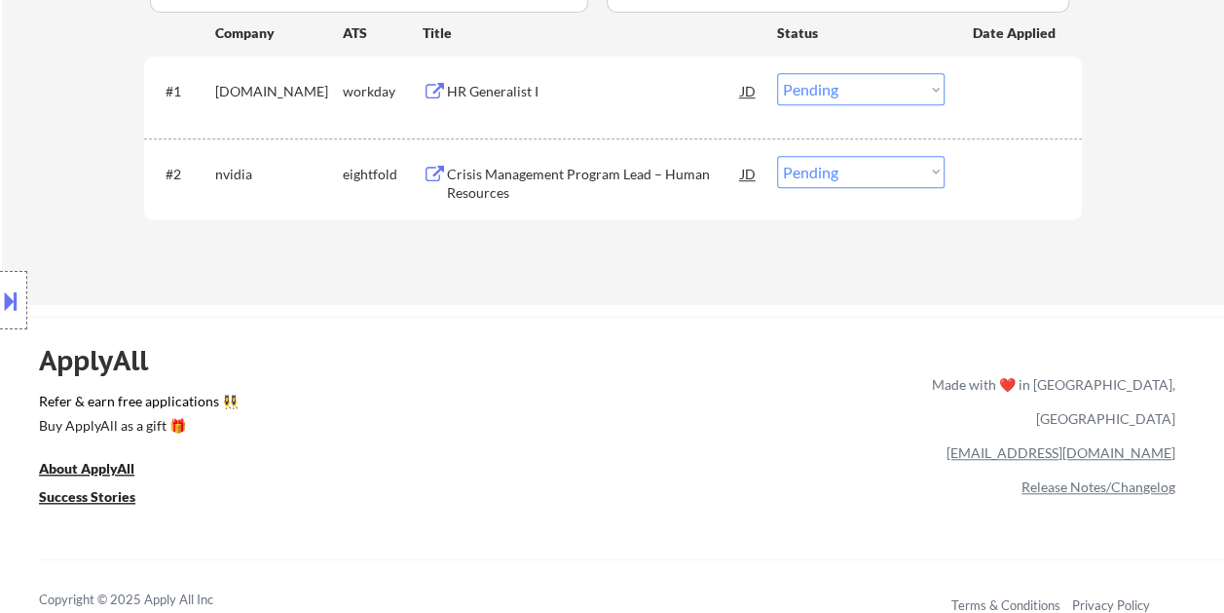
scroll to position [467, 0]
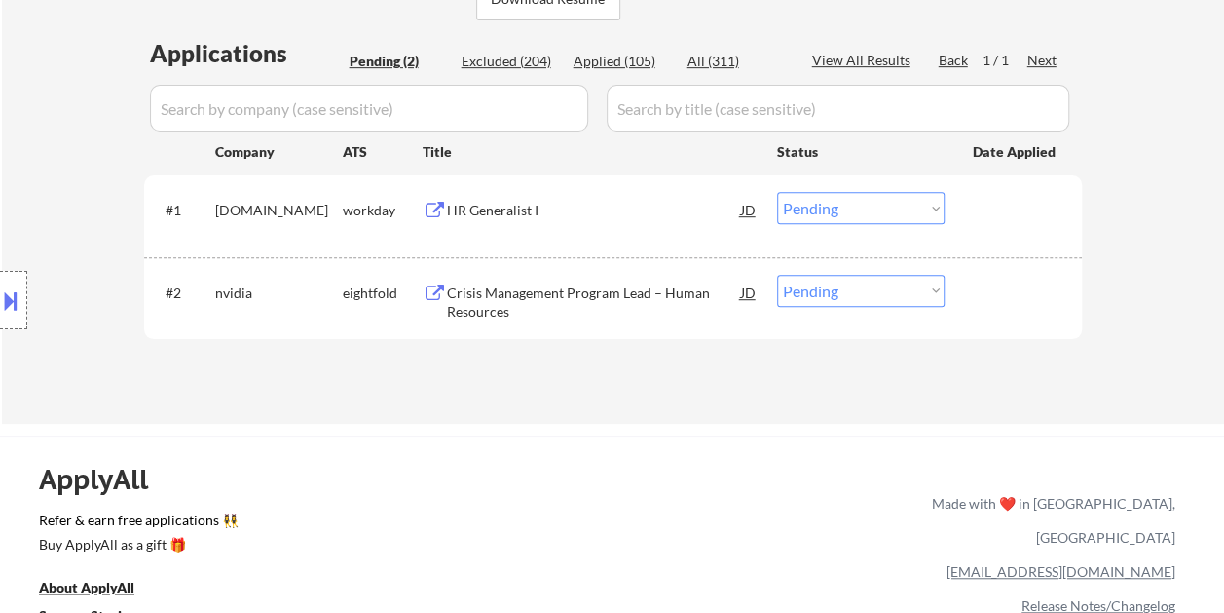
click at [1034, 293] on div at bounding box center [1016, 292] width 86 height 35
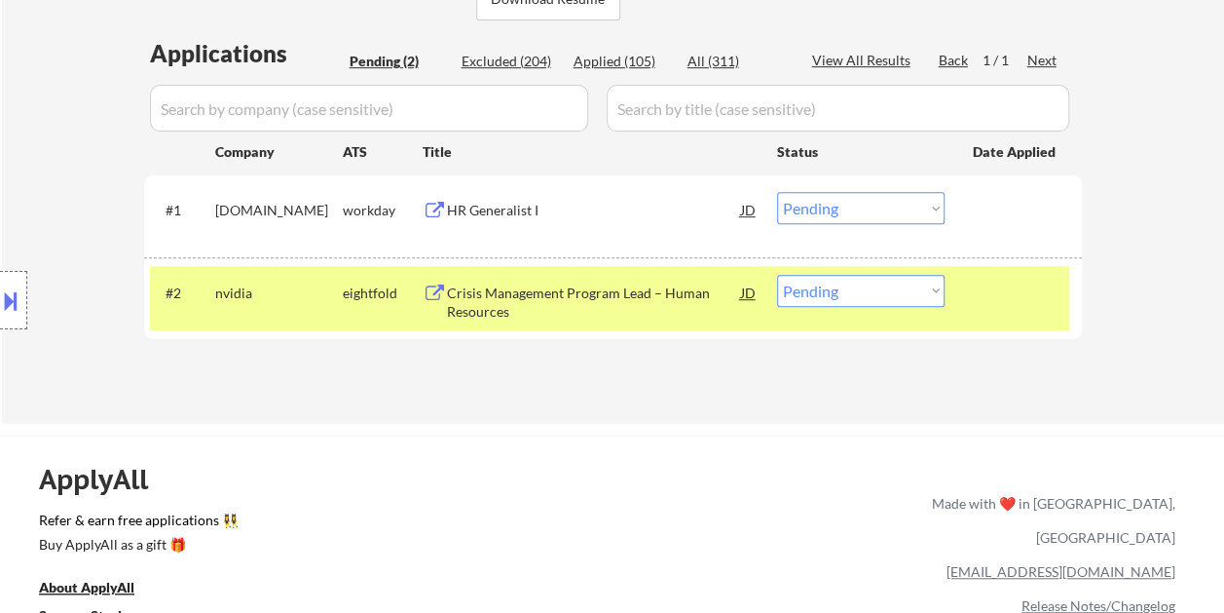
click at [912, 288] on select "Choose an option... Pending Applied Excluded (Questions) Excluded (Expired) Exc…" at bounding box center [861, 291] width 168 height 32
select select ""excluded__bad_match_""
click at [777, 275] on select "Choose an option... Pending Applied Excluded (Questions) Excluded (Expired) Exc…" at bounding box center [861, 291] width 168 height 32
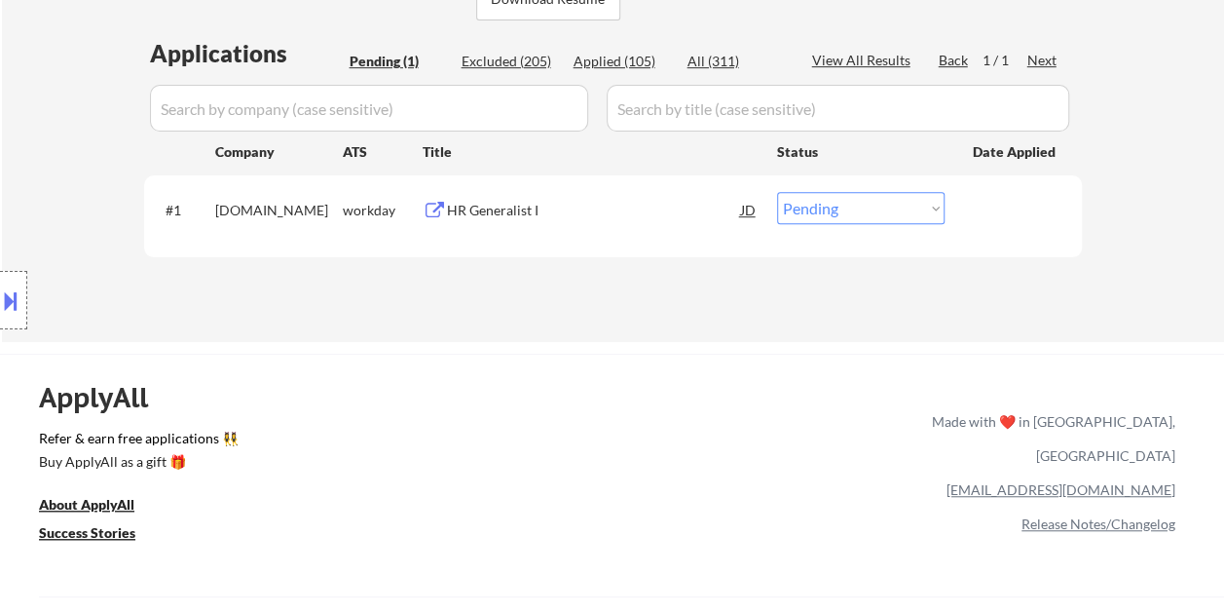
drag, startPoint x: 1005, startPoint y: 212, endPoint x: 822, endPoint y: 216, distance: 183.1
click at [1005, 213] on div at bounding box center [1016, 209] width 86 height 35
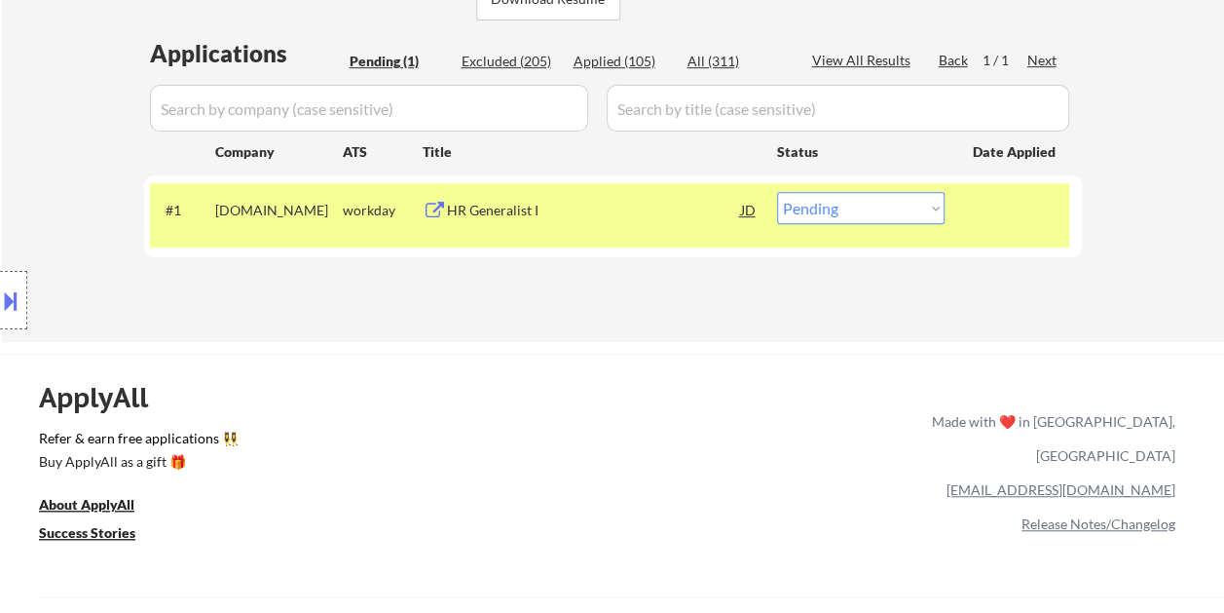
click at [613, 200] on div "HR Generalist I" at bounding box center [594, 209] width 294 height 35
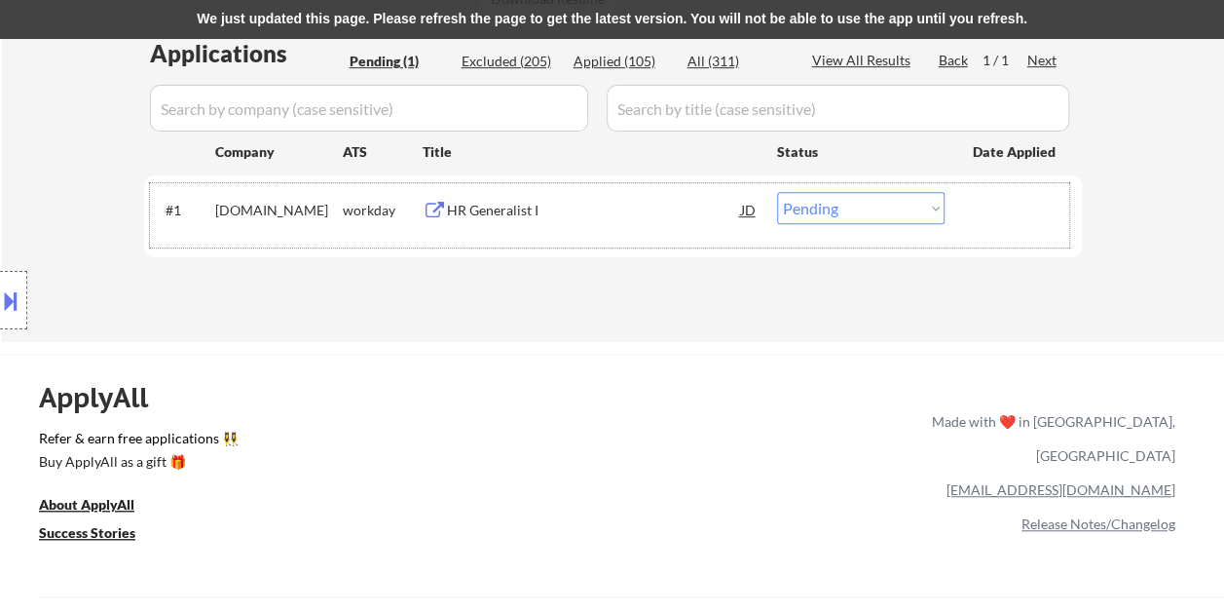
drag, startPoint x: 969, startPoint y: 222, endPoint x: 943, endPoint y: 212, distance: 28.0
click at [970, 222] on div "#1 [DOMAIN_NAME] workday HR Generalist I JD Choose an option... Pending Applied…" at bounding box center [609, 215] width 919 height 64
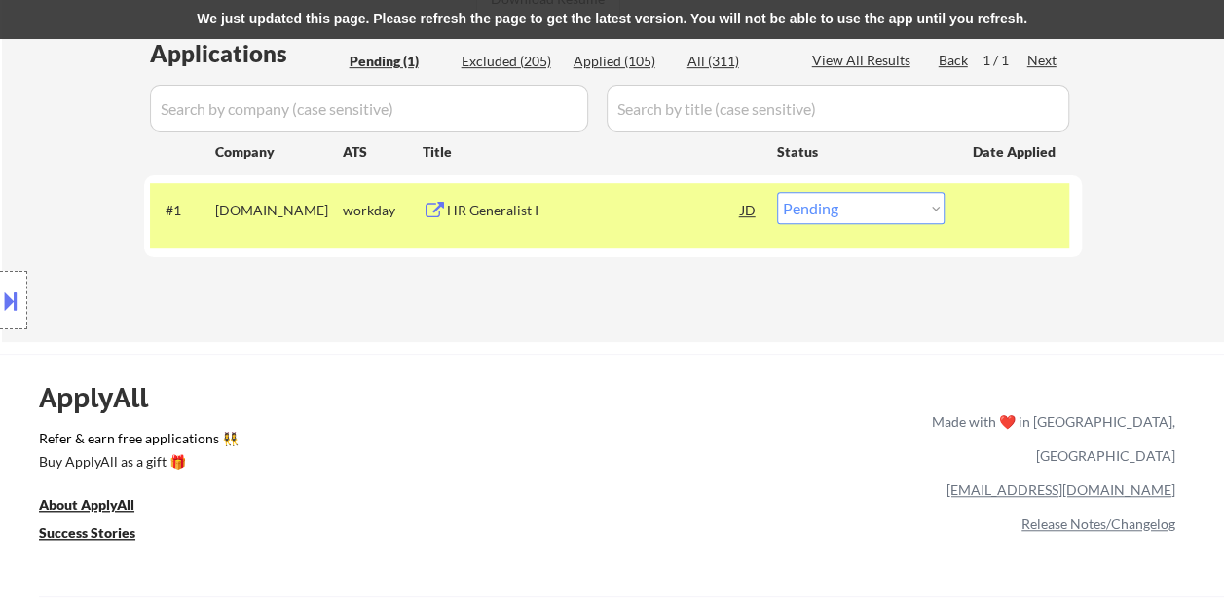
click at [937, 209] on select "Choose an option... Pending Applied Excluded (Questions) Excluded (Expired) Exc…" at bounding box center [861, 208] width 168 height 32
select select ""excluded__salary_""
click at [777, 192] on select "Choose an option... Pending Applied Excluded (Questions) Excluded (Expired) Exc…" at bounding box center [861, 208] width 168 height 32
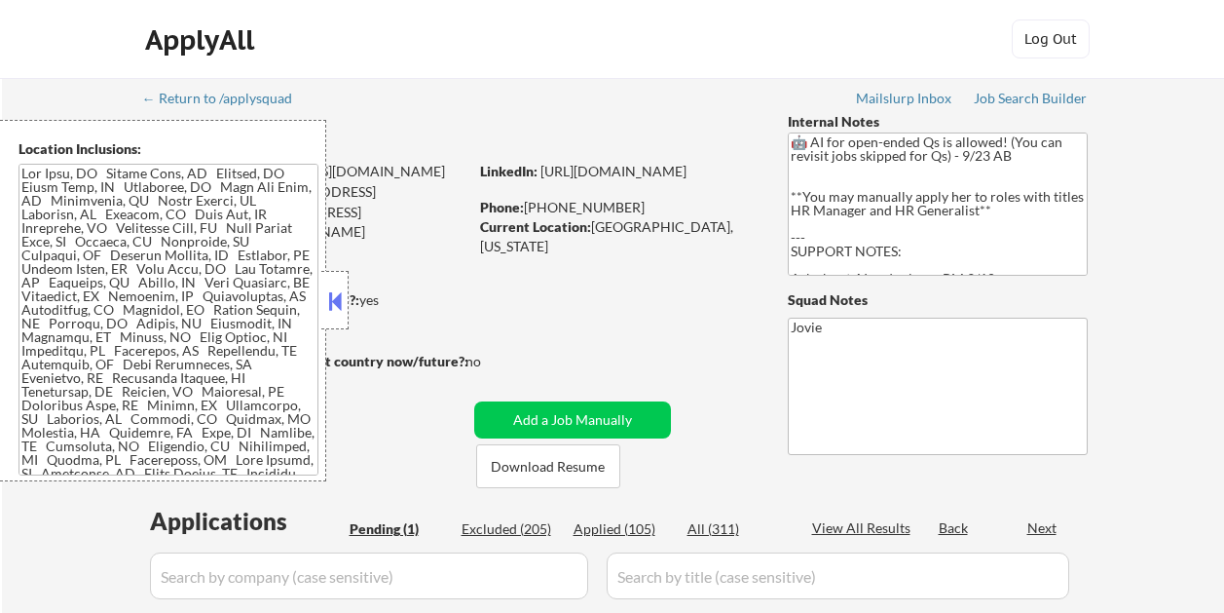
scroll to position [545, 0]
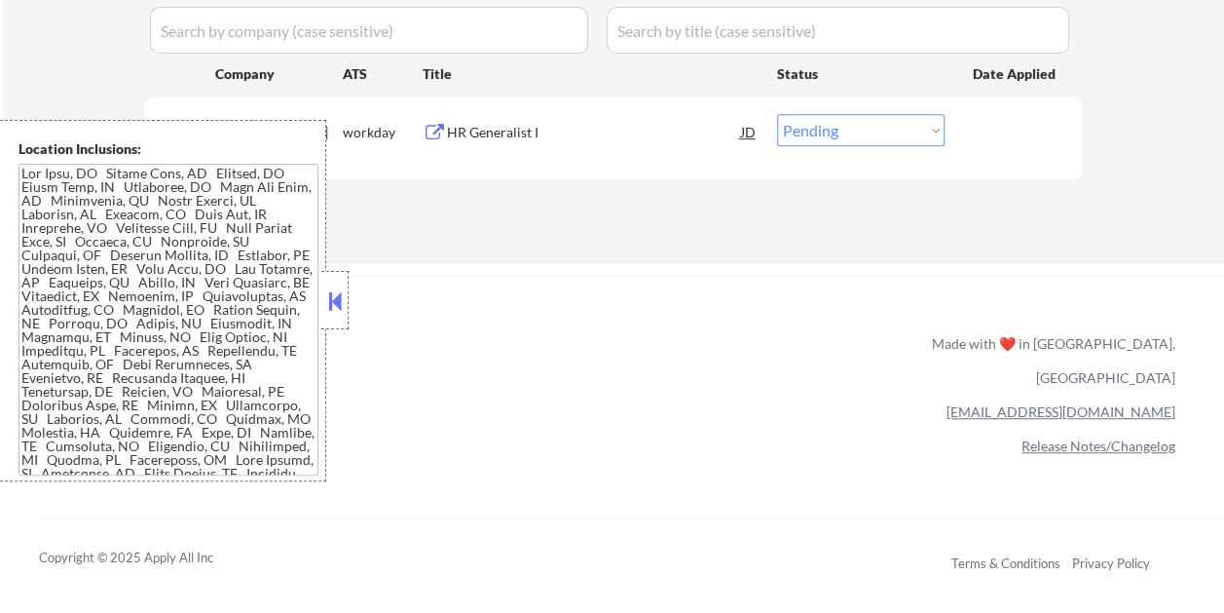
click at [345, 298] on button at bounding box center [334, 300] width 21 height 29
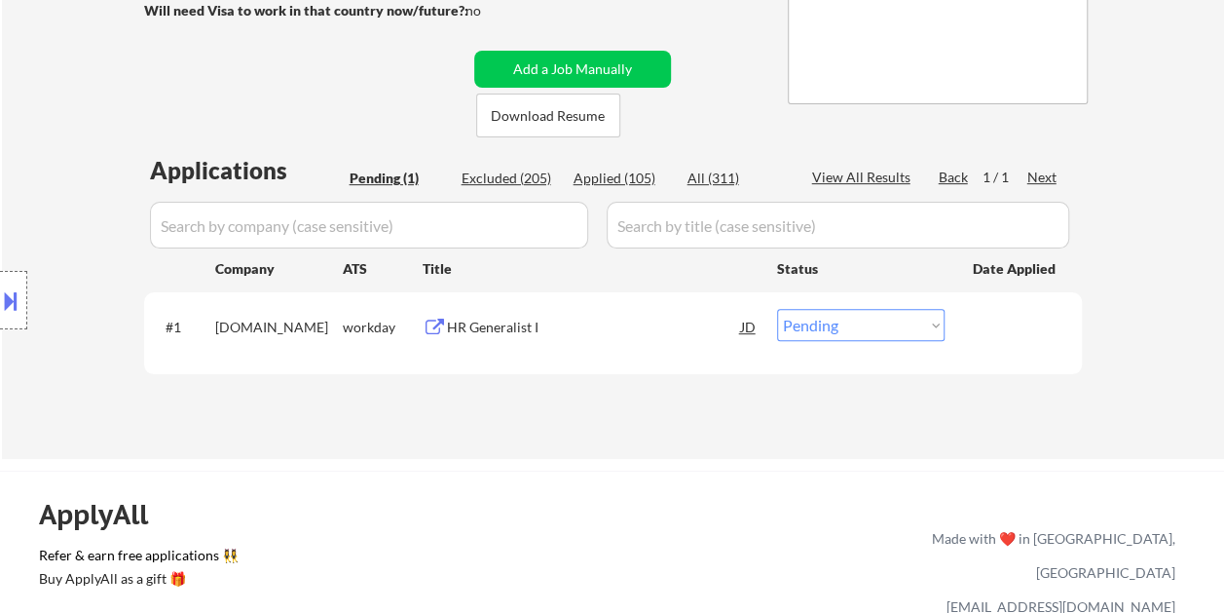
scroll to position [448, 0]
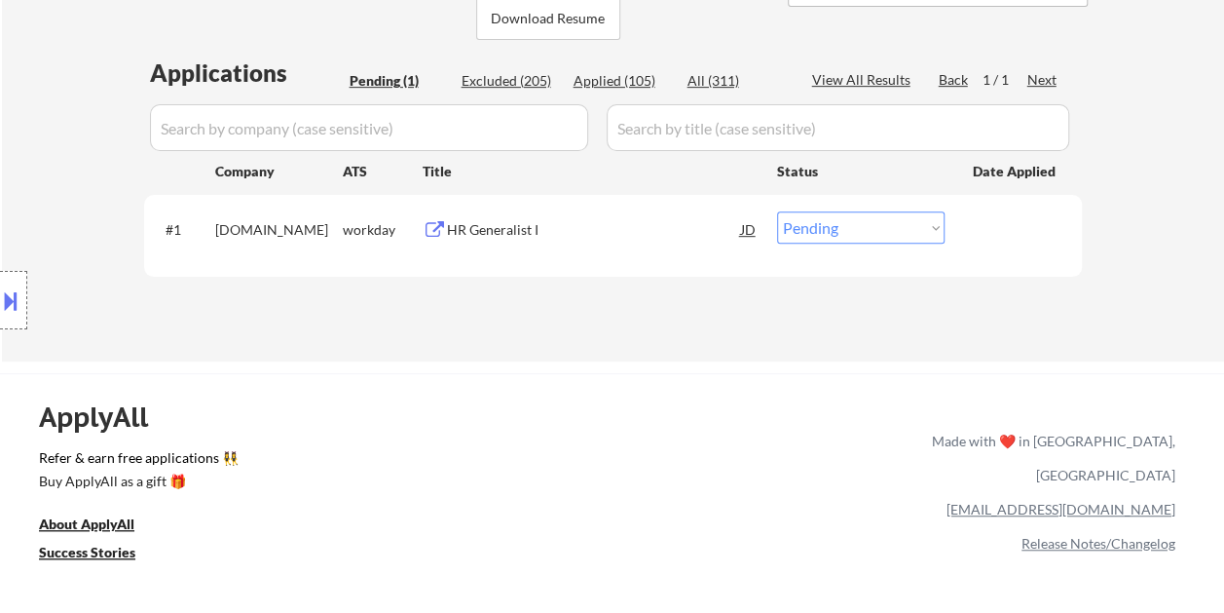
click at [1002, 224] on div at bounding box center [1016, 228] width 86 height 35
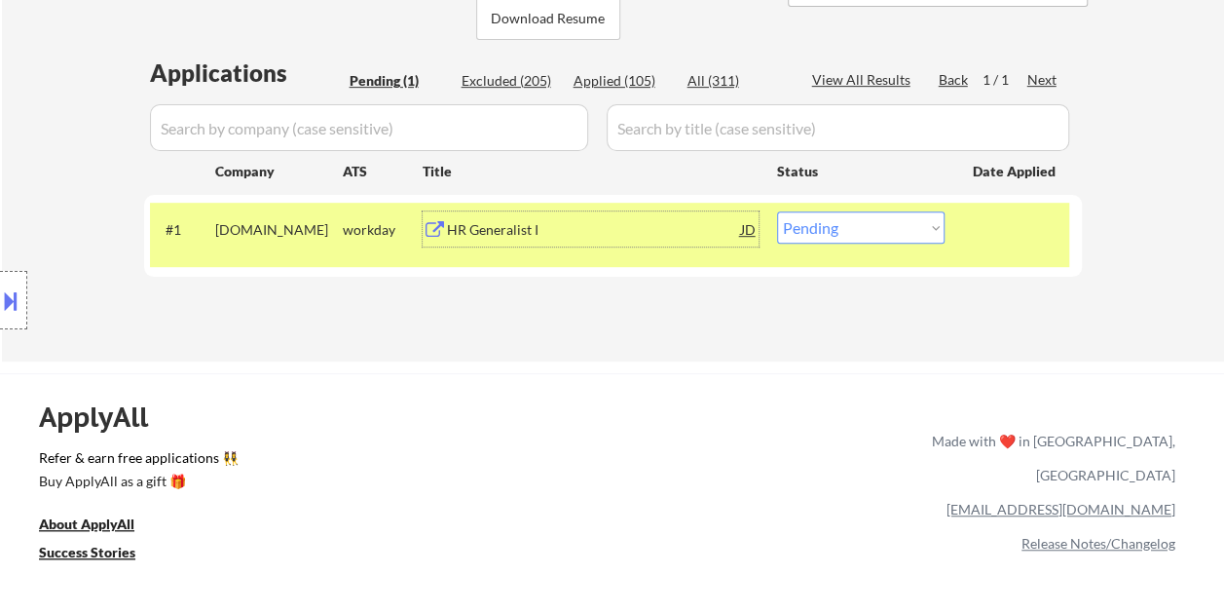
click at [639, 226] on div "HR Generalist I" at bounding box center [594, 229] width 294 height 19
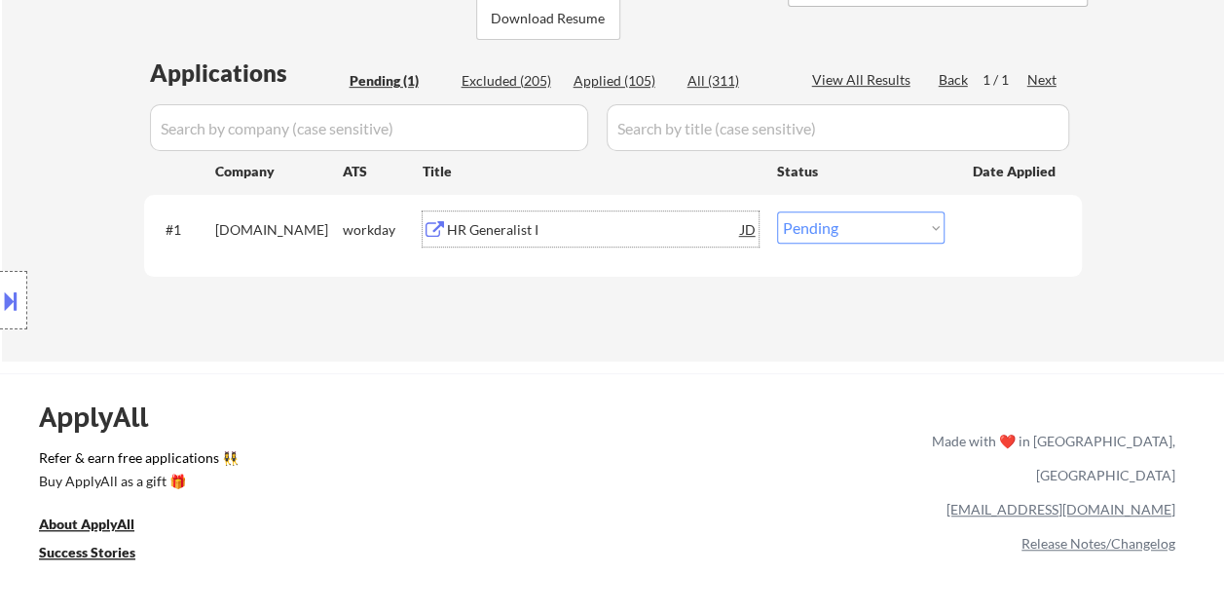
drag, startPoint x: 990, startPoint y: 224, endPoint x: 977, endPoint y: 226, distance: 13.8
click at [989, 224] on div at bounding box center [1016, 228] width 86 height 35
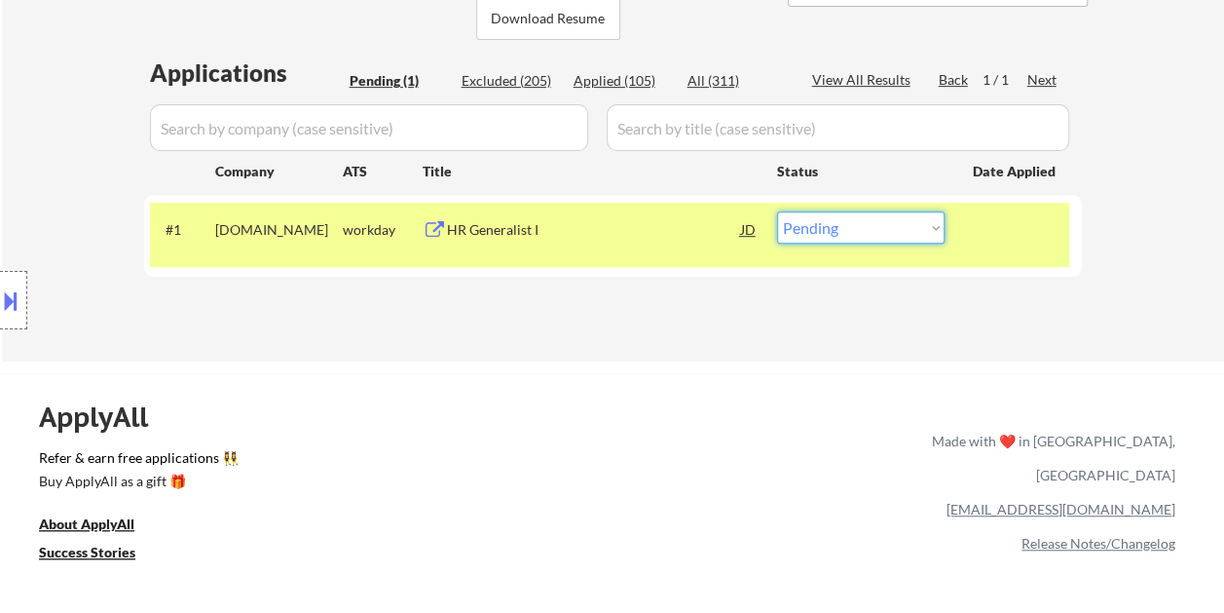
click at [935, 232] on select "Choose an option... Pending Applied Excluded (Questions) Excluded (Expired) Exc…" at bounding box center [861, 227] width 168 height 32
select select ""excluded__salary_""
click at [777, 211] on select "Choose an option... Pending Applied Excluded (Questions) Excluded (Expired) Exc…" at bounding box center [861, 227] width 168 height 32
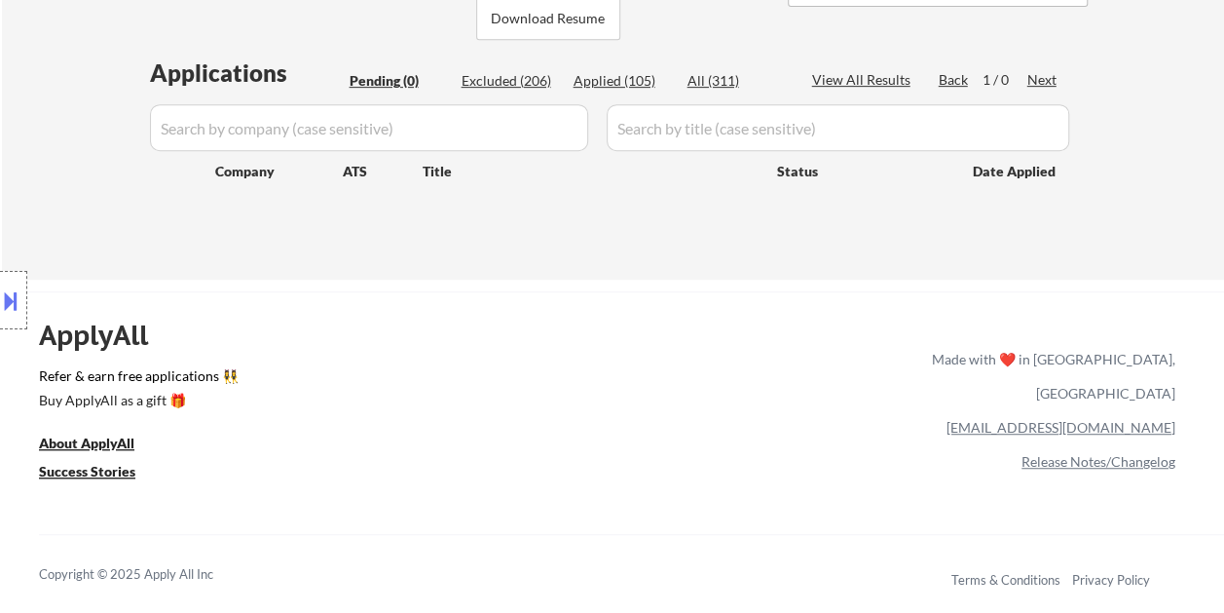
click at [629, 87] on div "Applied (105)" at bounding box center [622, 80] width 97 height 19
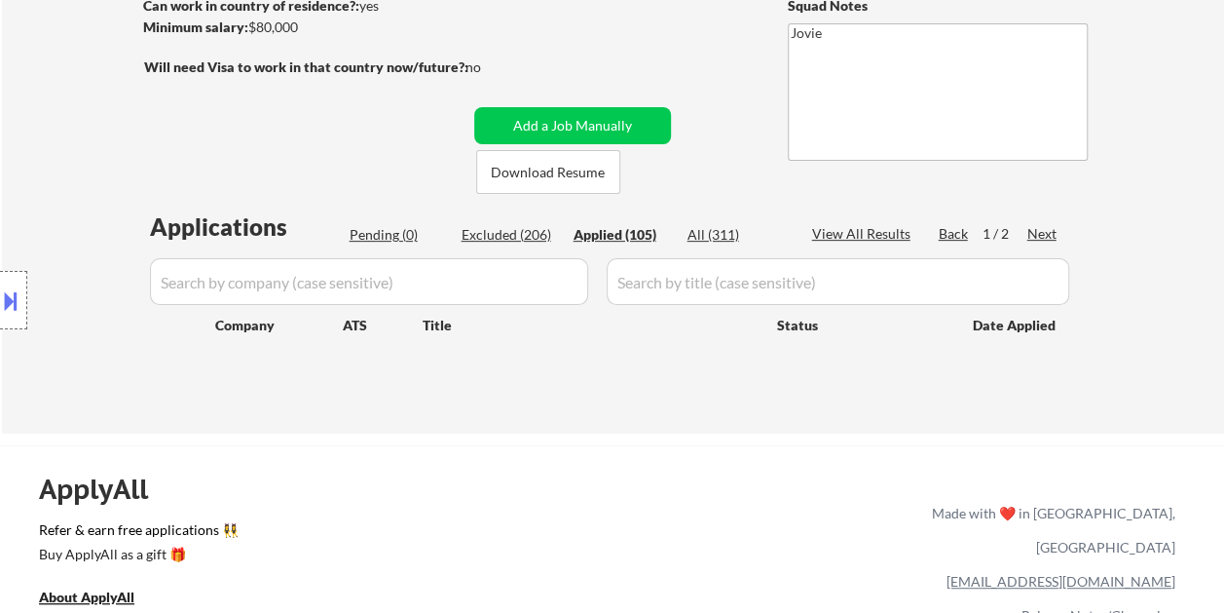
scroll to position [390, 0]
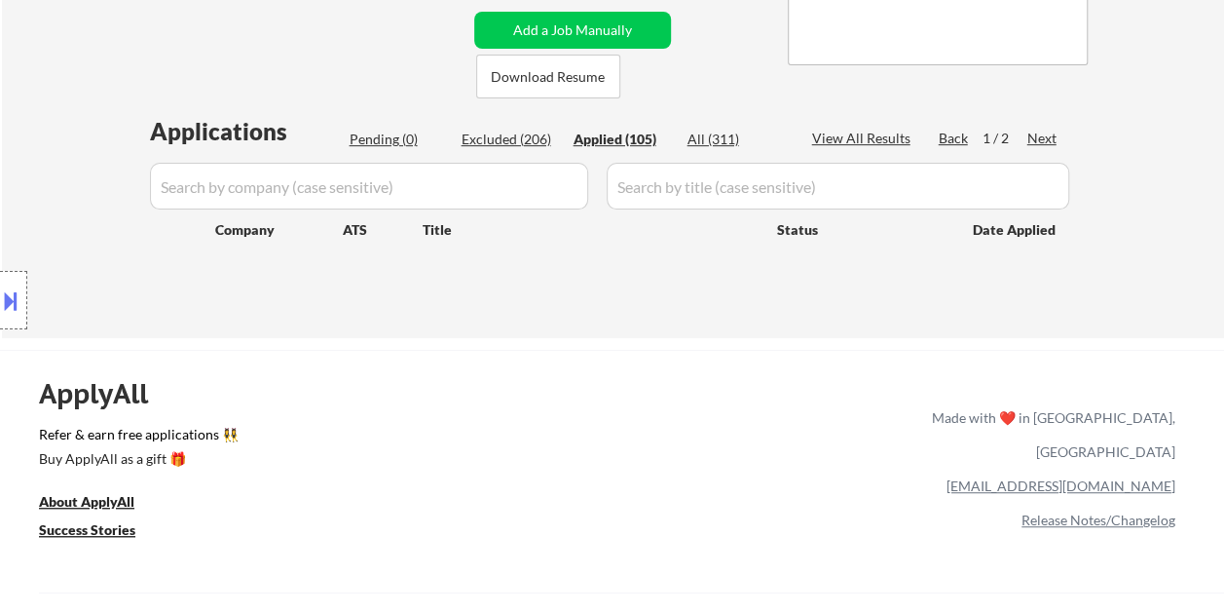
select select ""applied""
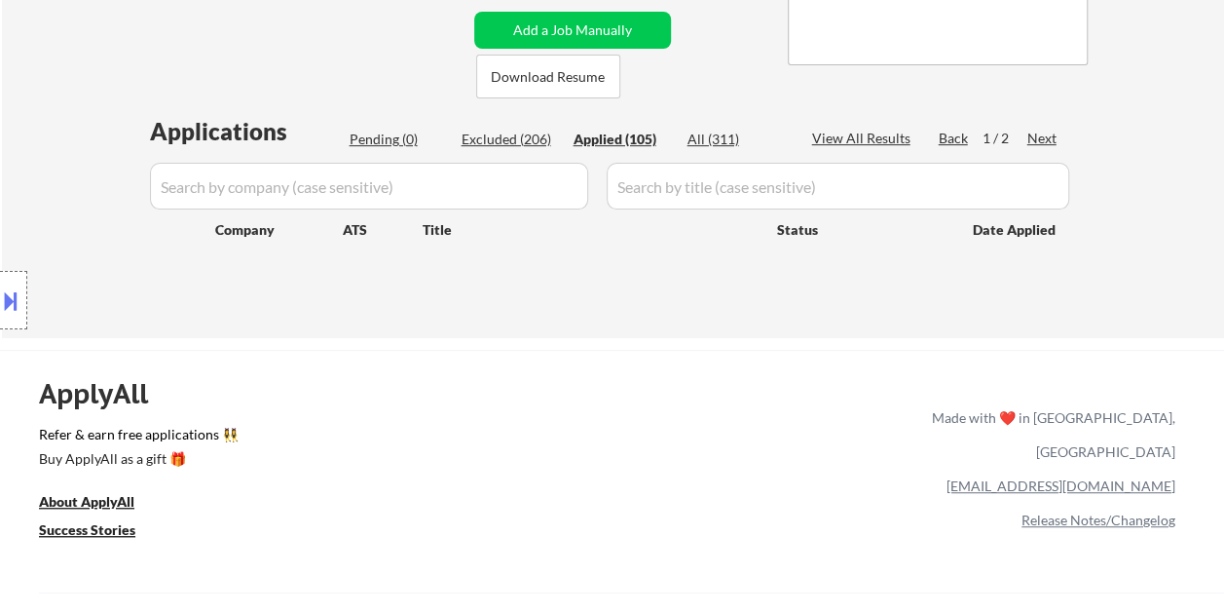
select select ""applied""
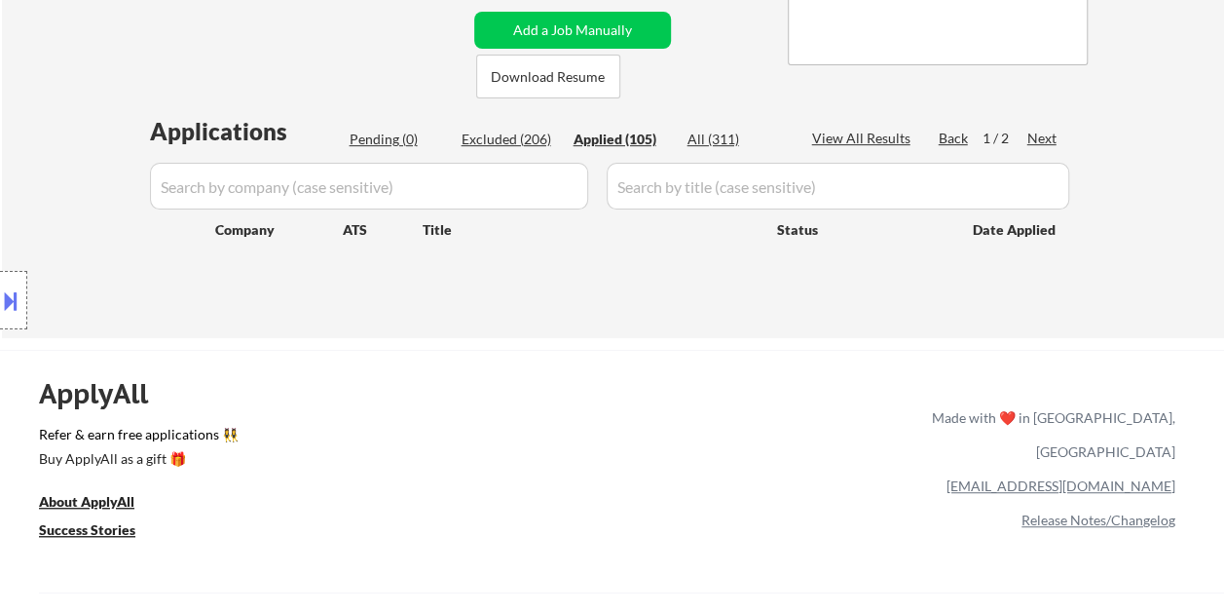
select select ""applied""
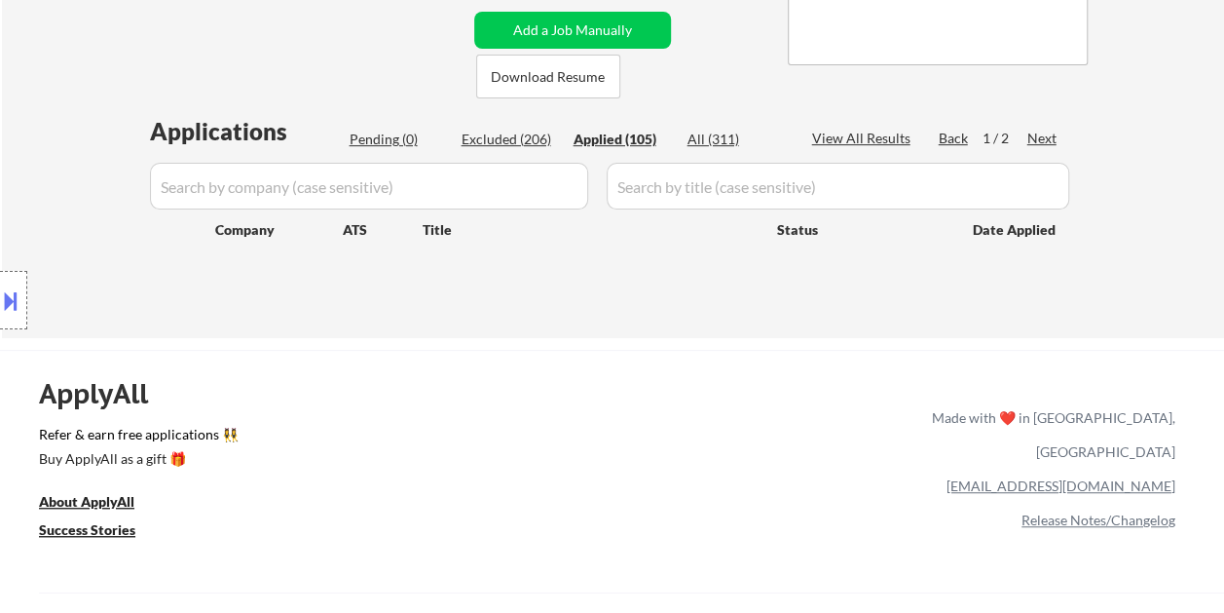
select select ""applied""
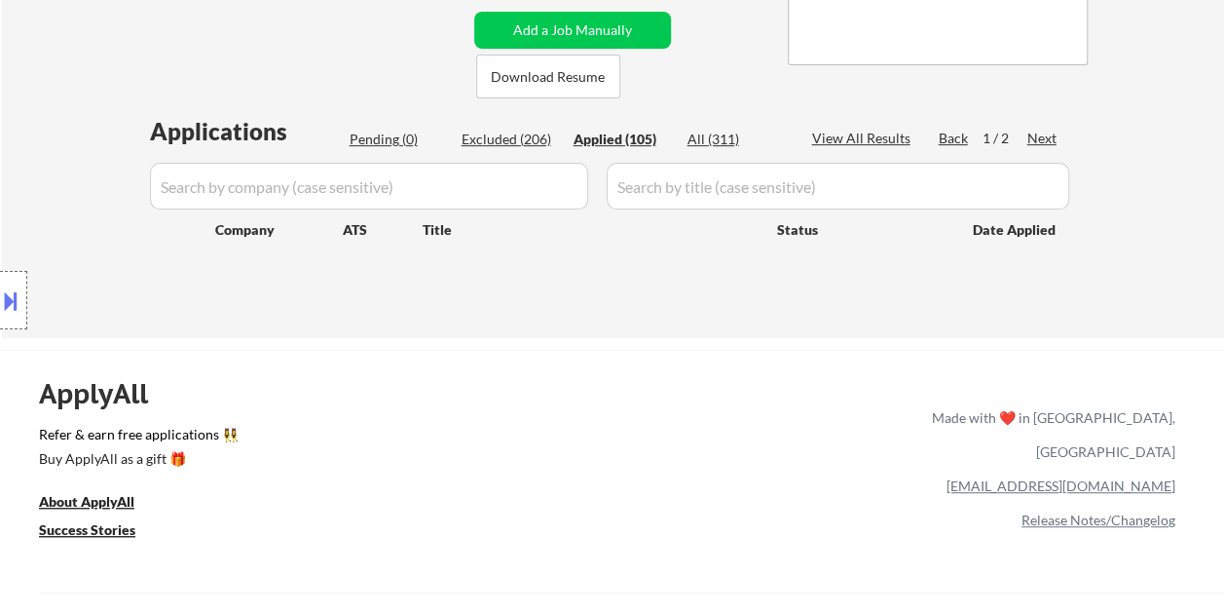
select select ""applied""
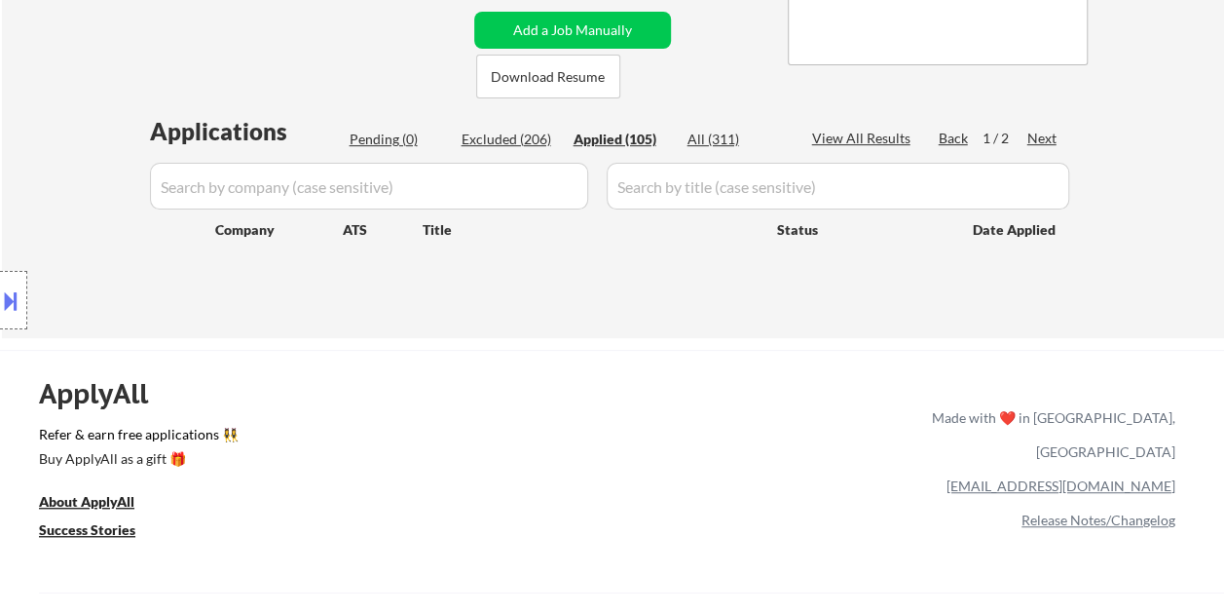
select select ""applied""
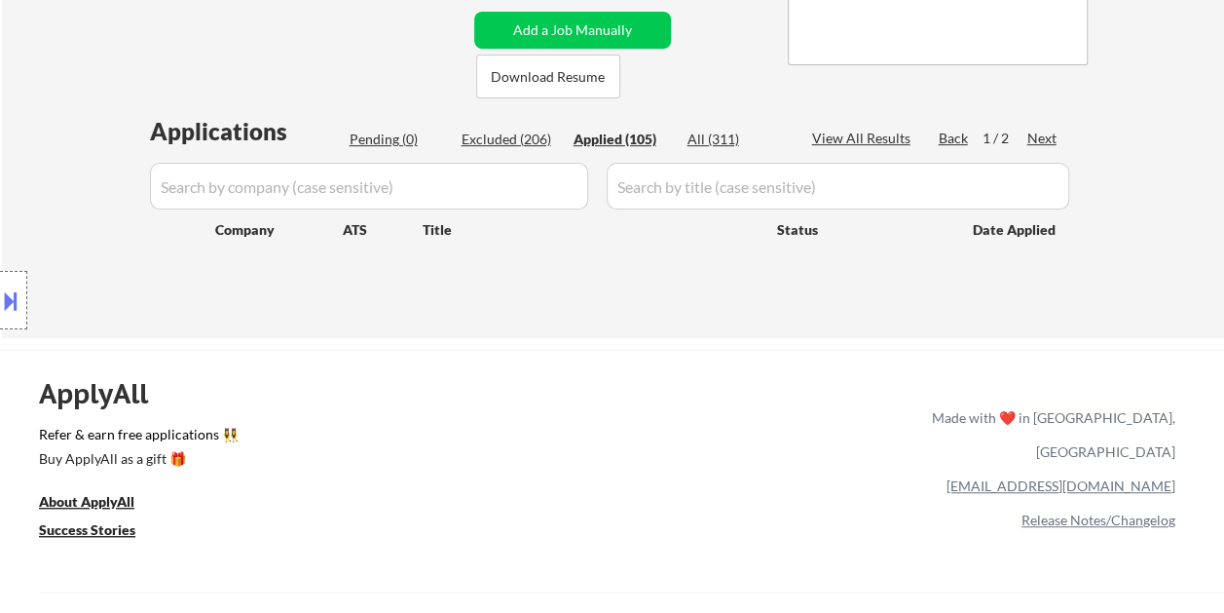
select select ""applied""
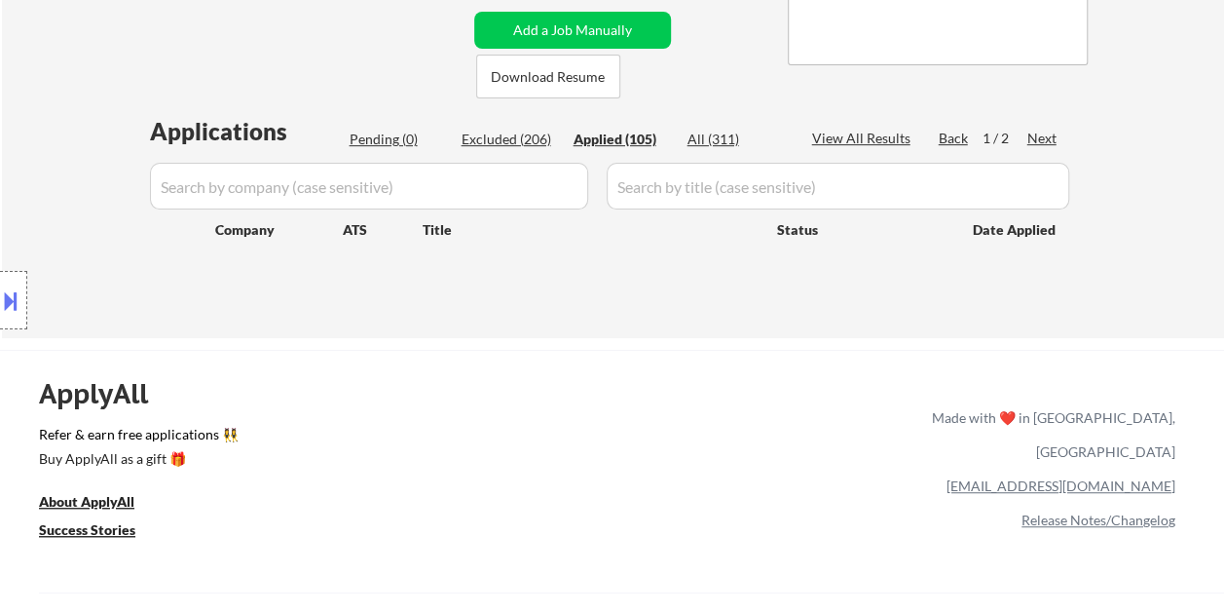
select select ""applied""
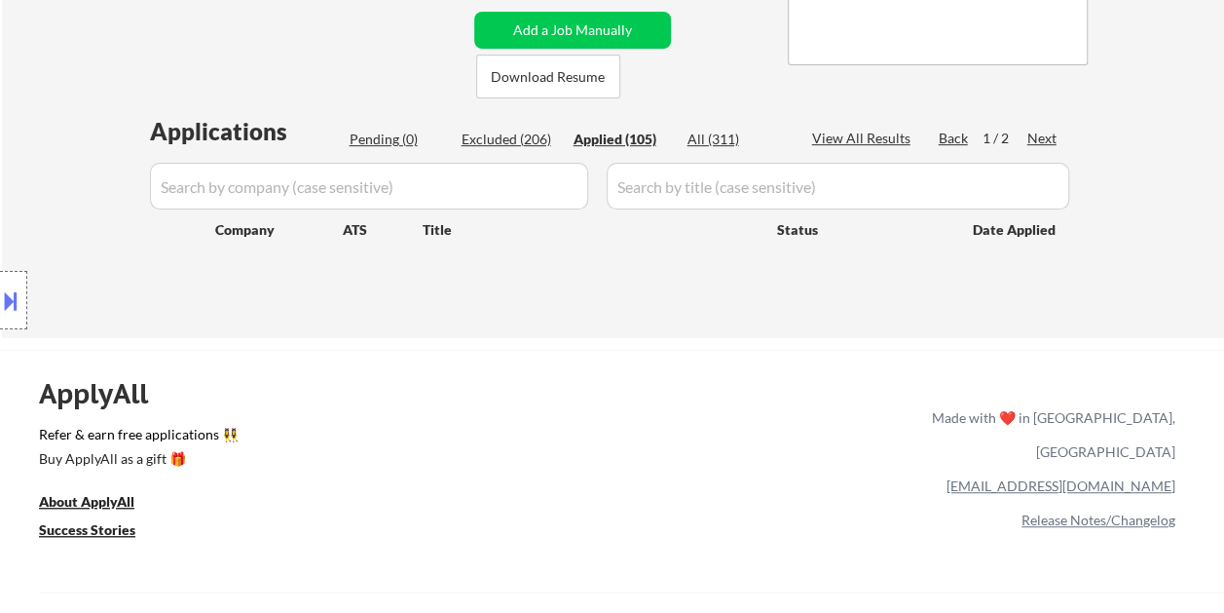
select select ""applied""
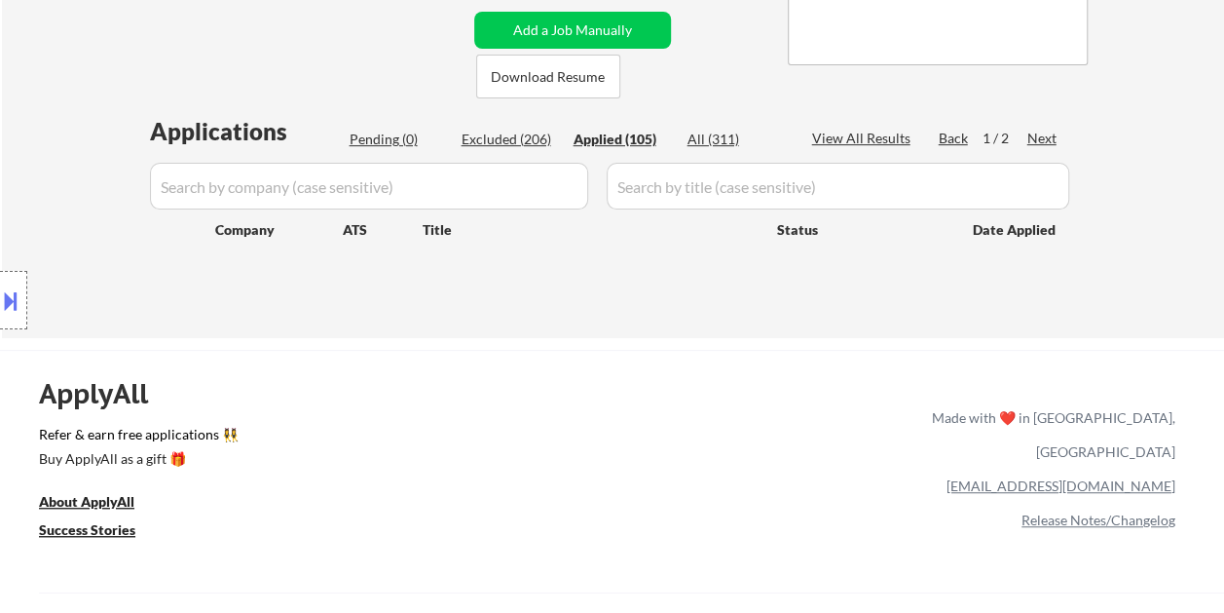
select select ""applied""
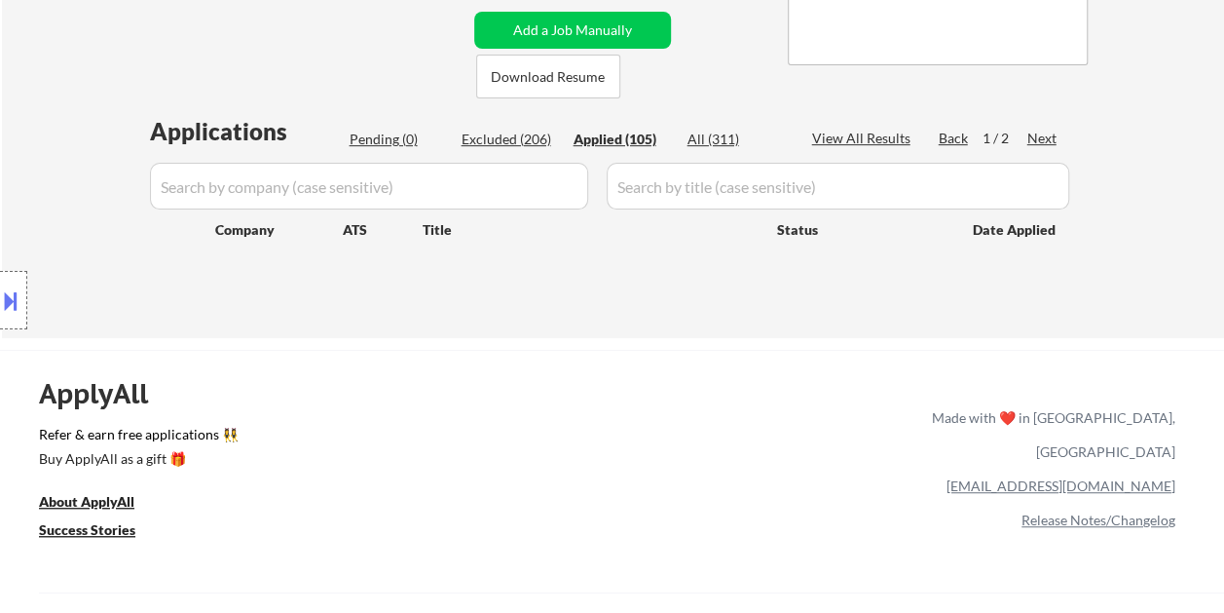
select select ""applied""
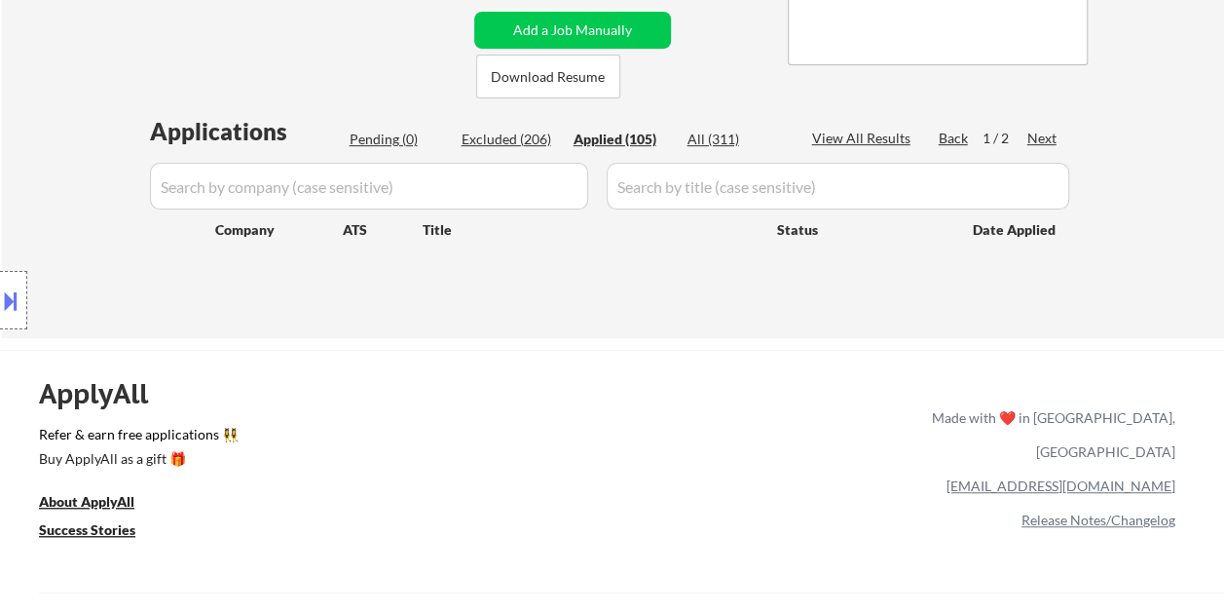
select select ""applied""
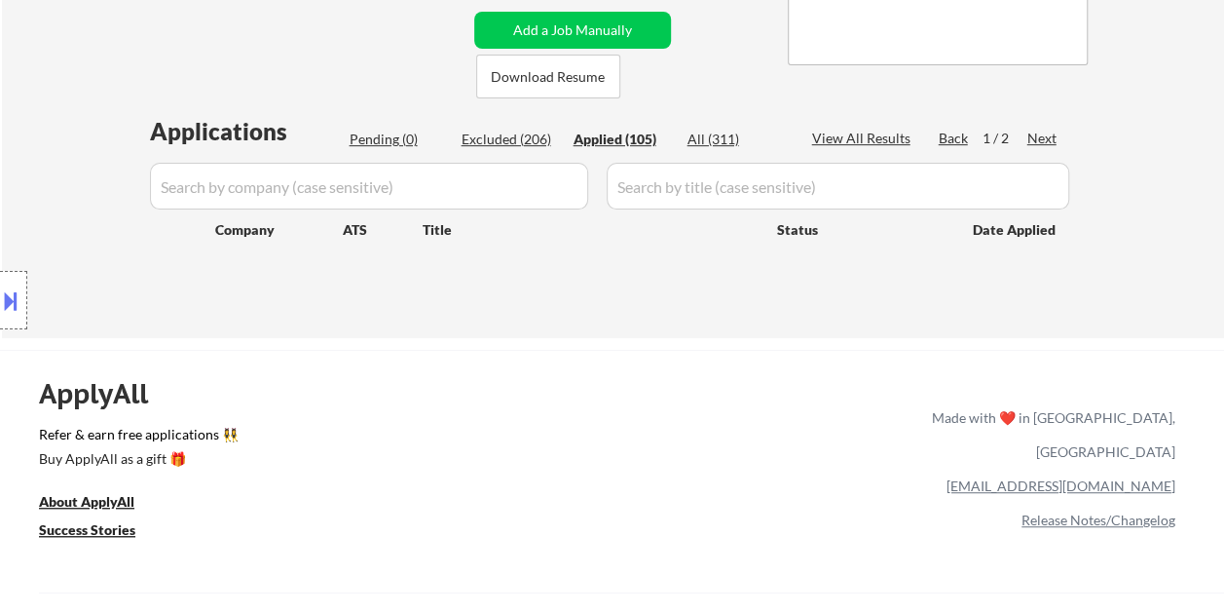
select select ""applied""
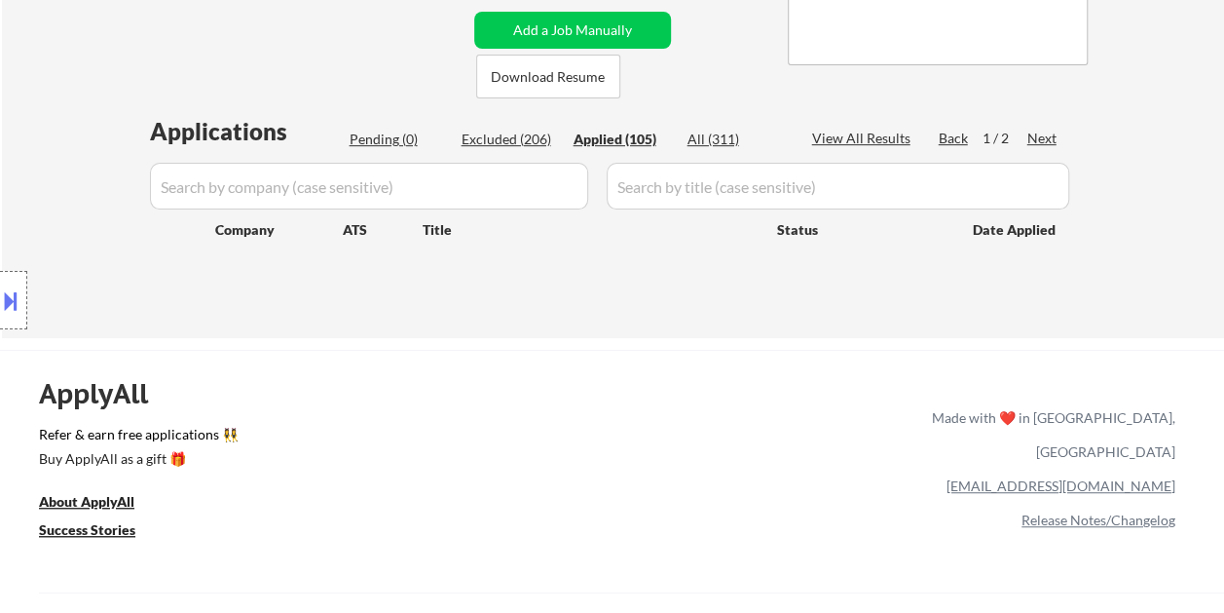
select select ""applied""
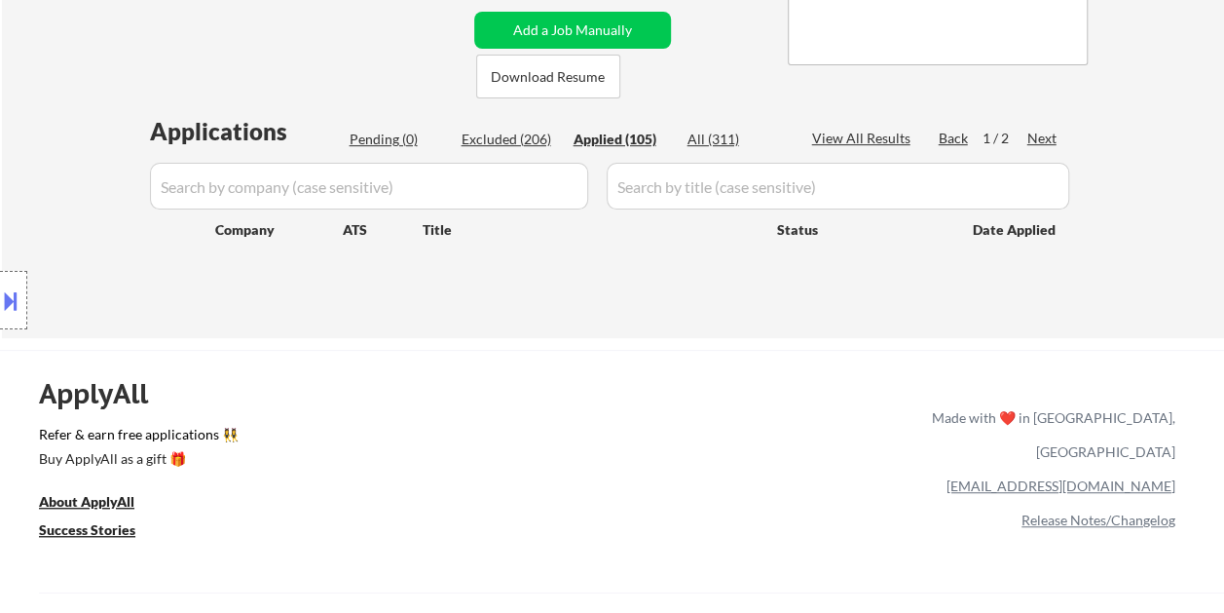
select select ""applied""
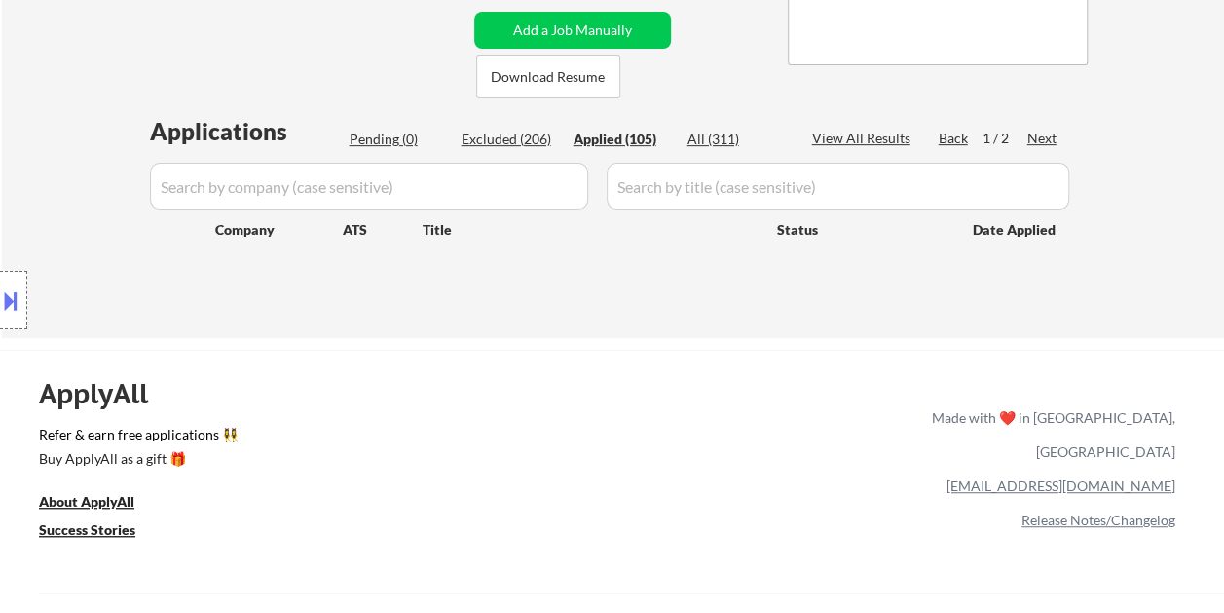
select select ""applied""
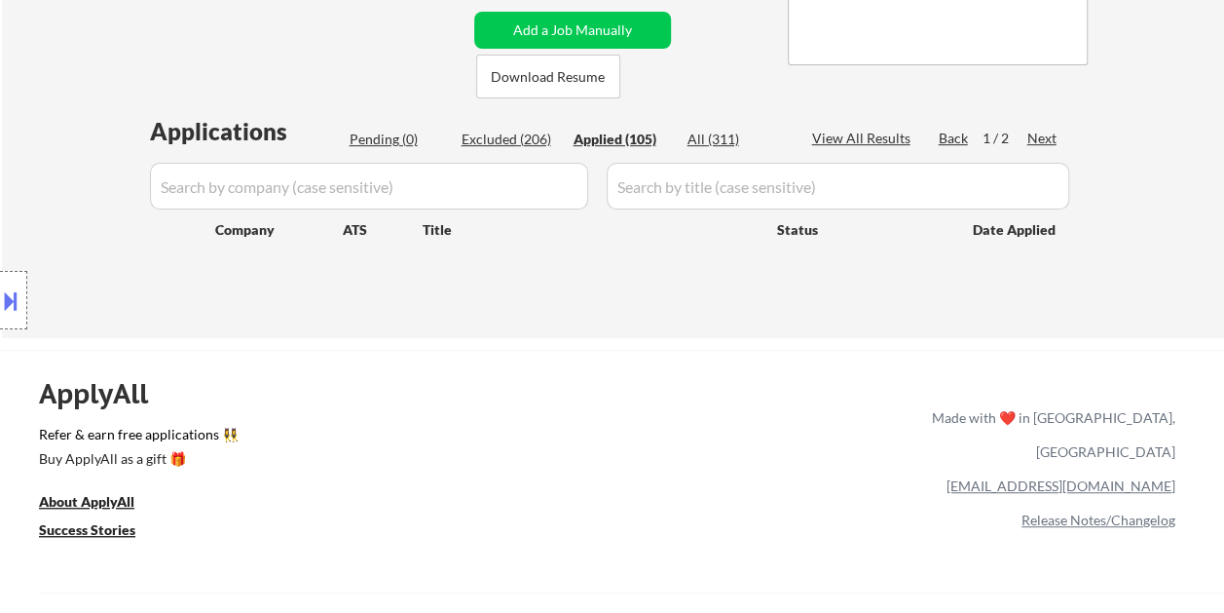
select select ""applied""
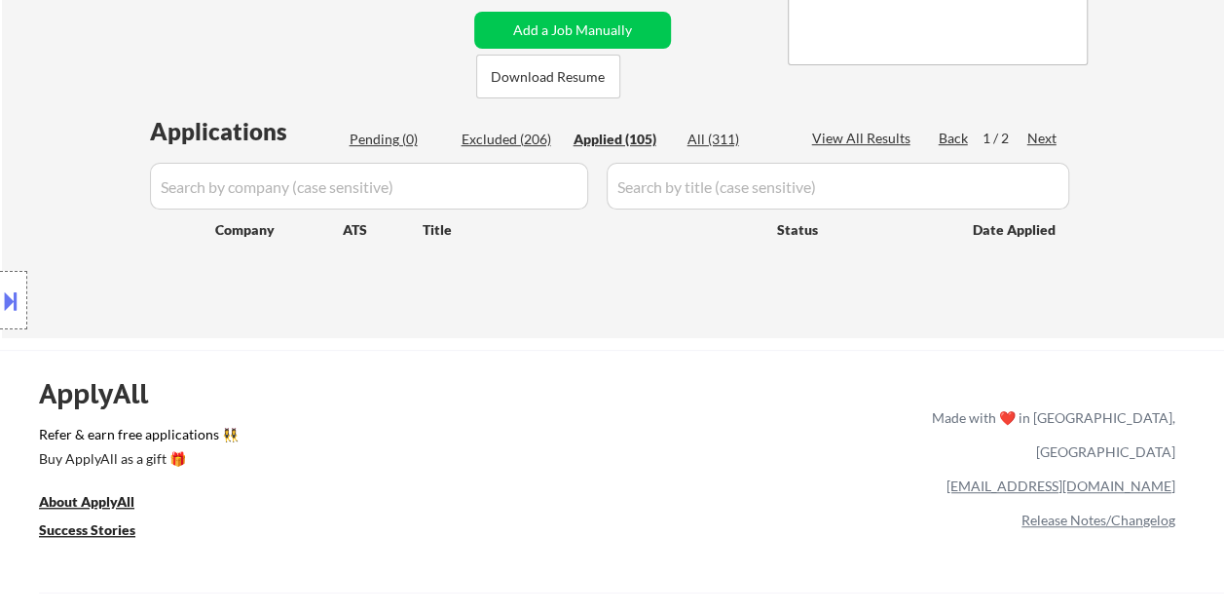
select select ""applied""
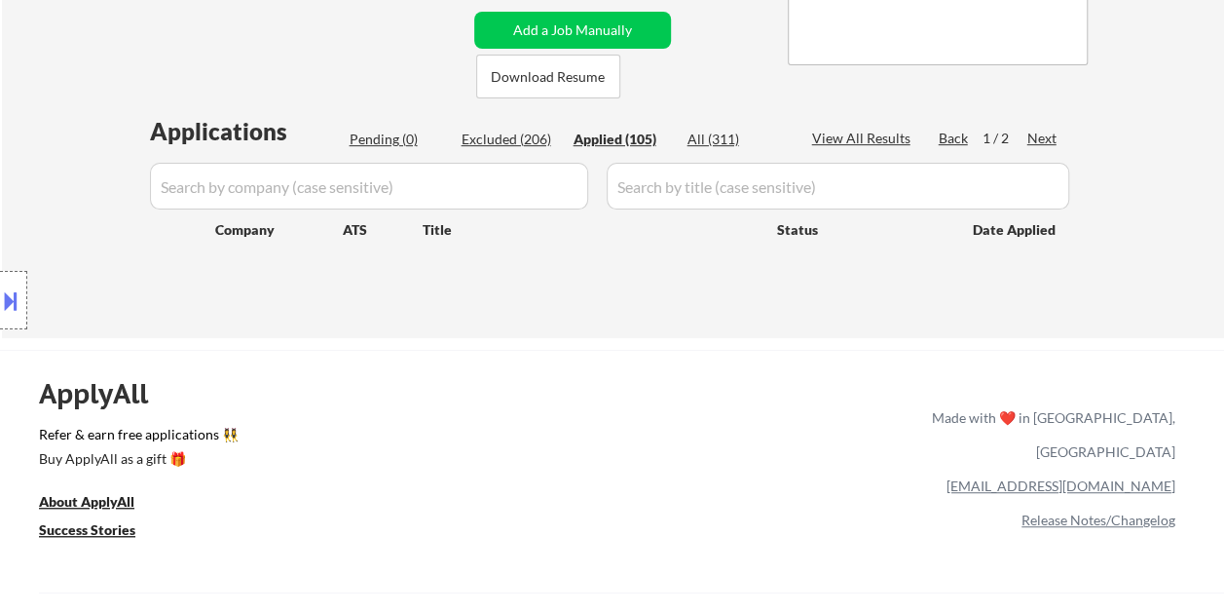
select select ""applied""
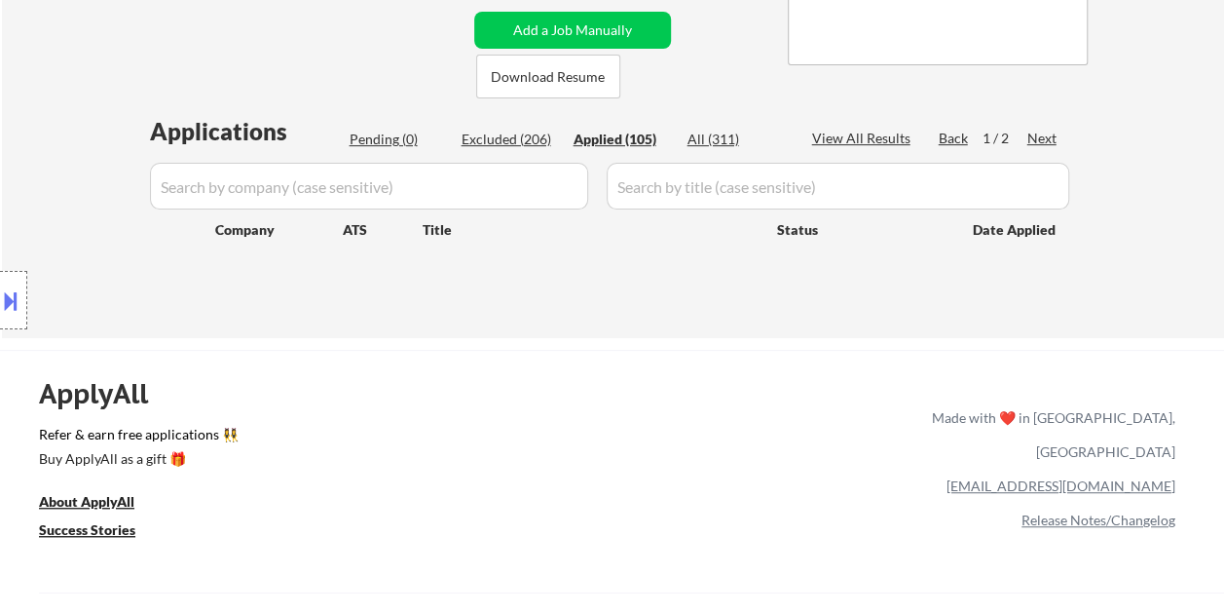
select select ""applied""
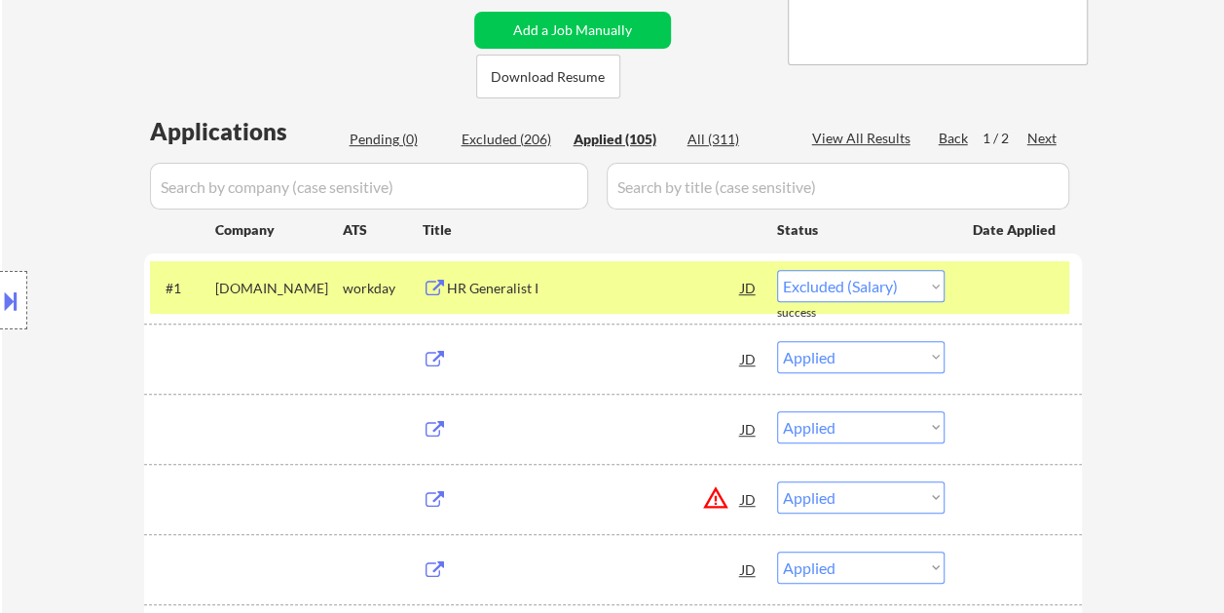
select select ""applied""
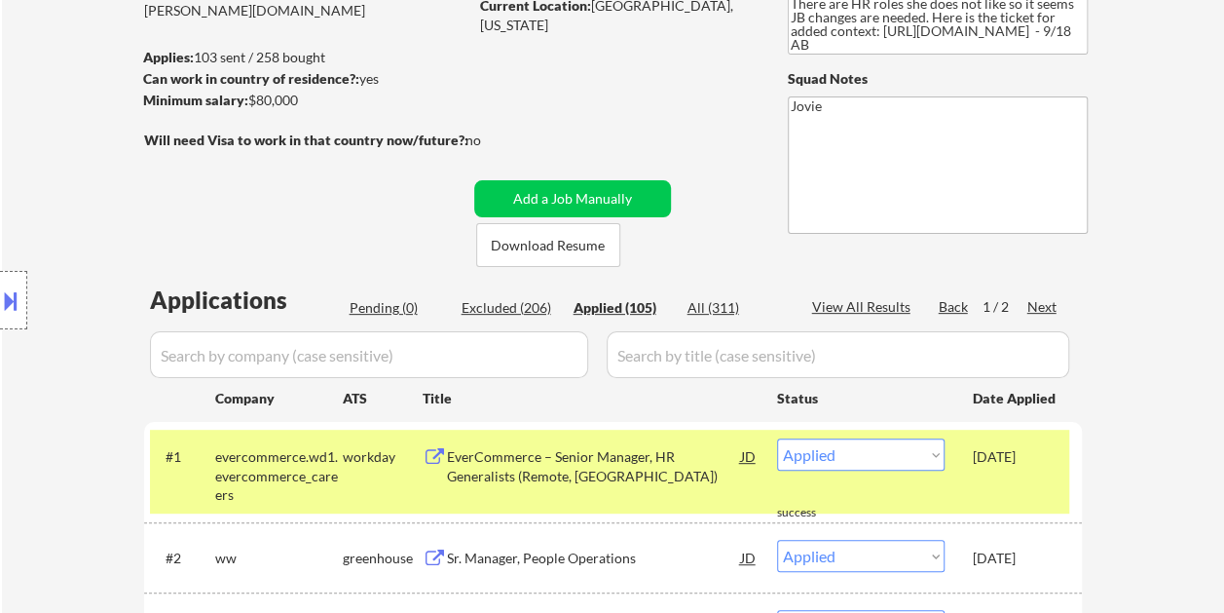
scroll to position [195, 0]
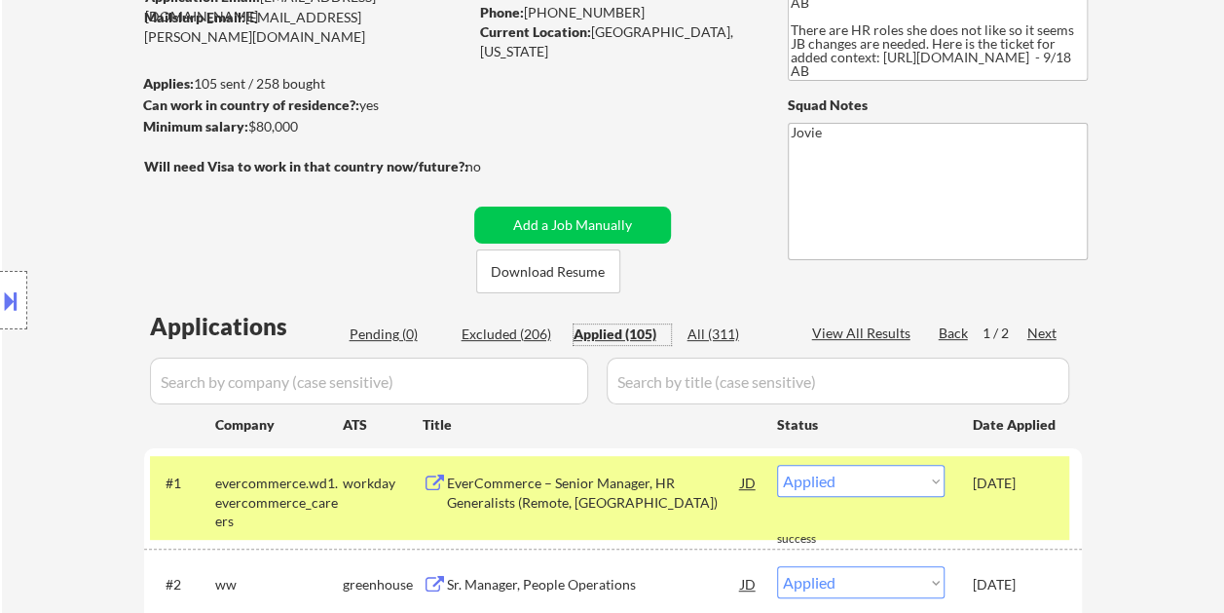
click at [1038, 489] on div "[DATE]" at bounding box center [1016, 482] width 86 height 19
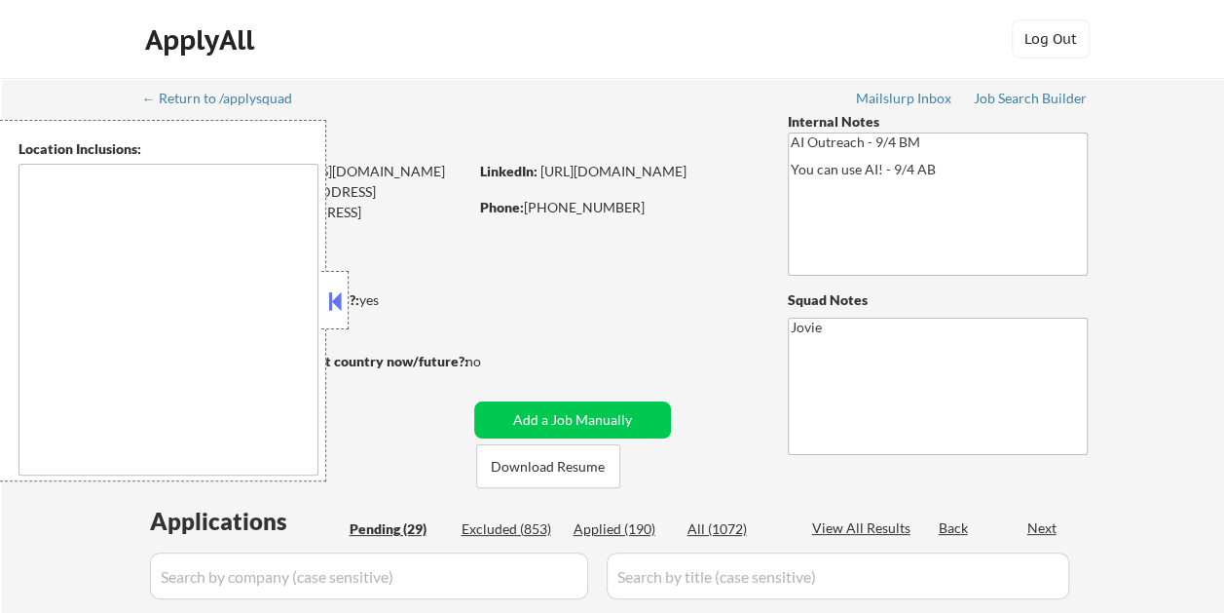
type textarea "remote"
click at [343, 300] on button at bounding box center [334, 300] width 21 height 29
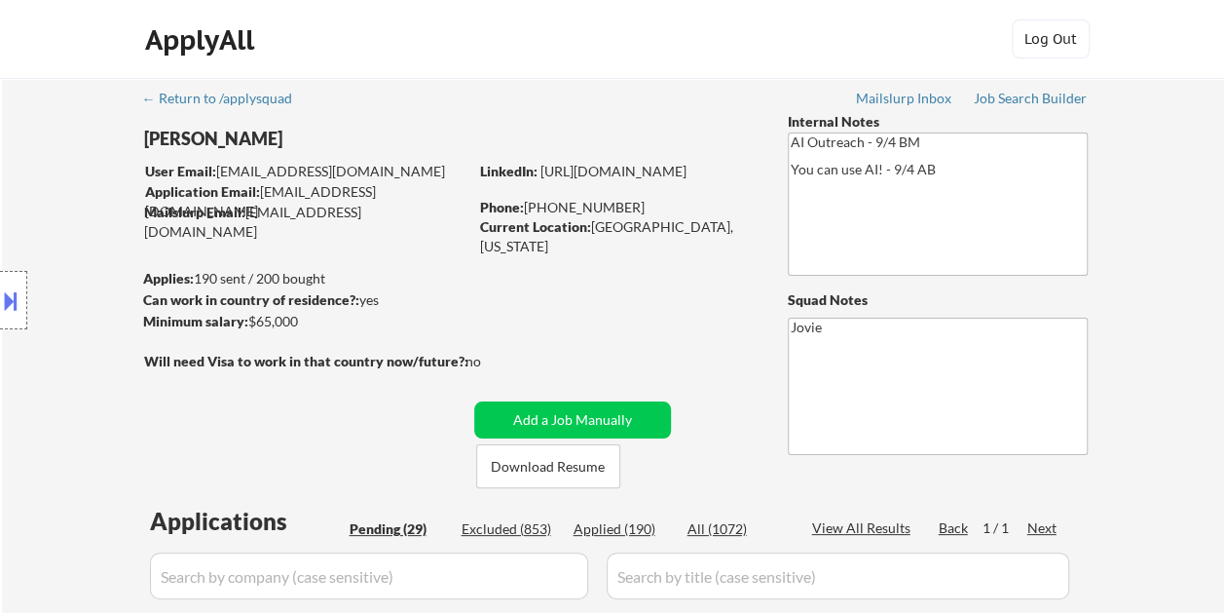
select select ""pending""
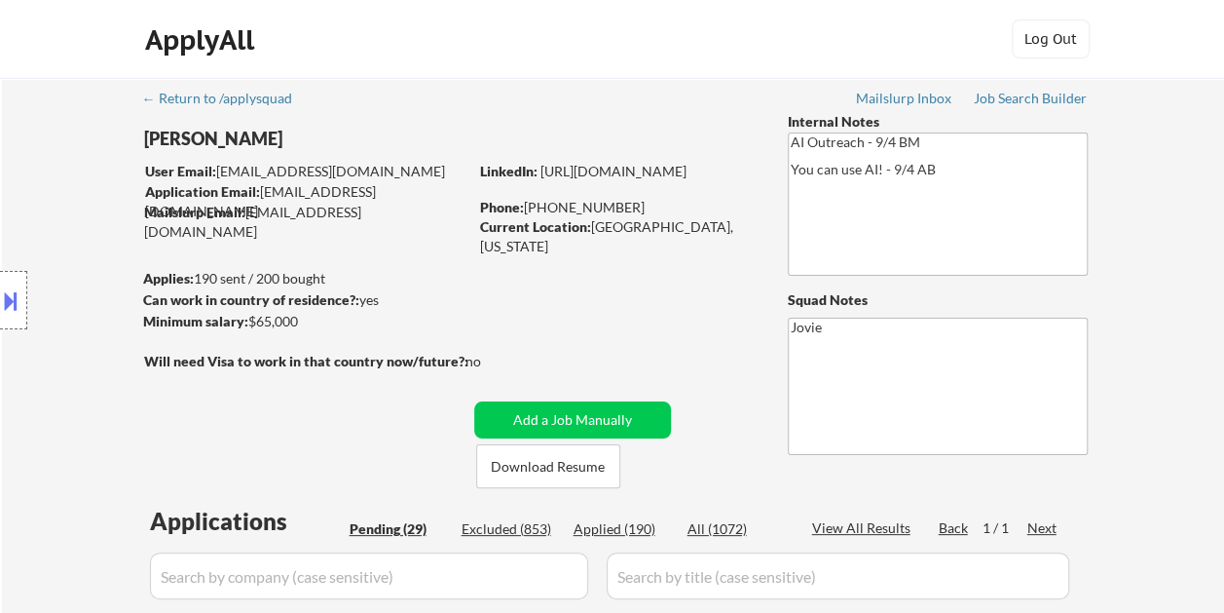
select select ""pending""
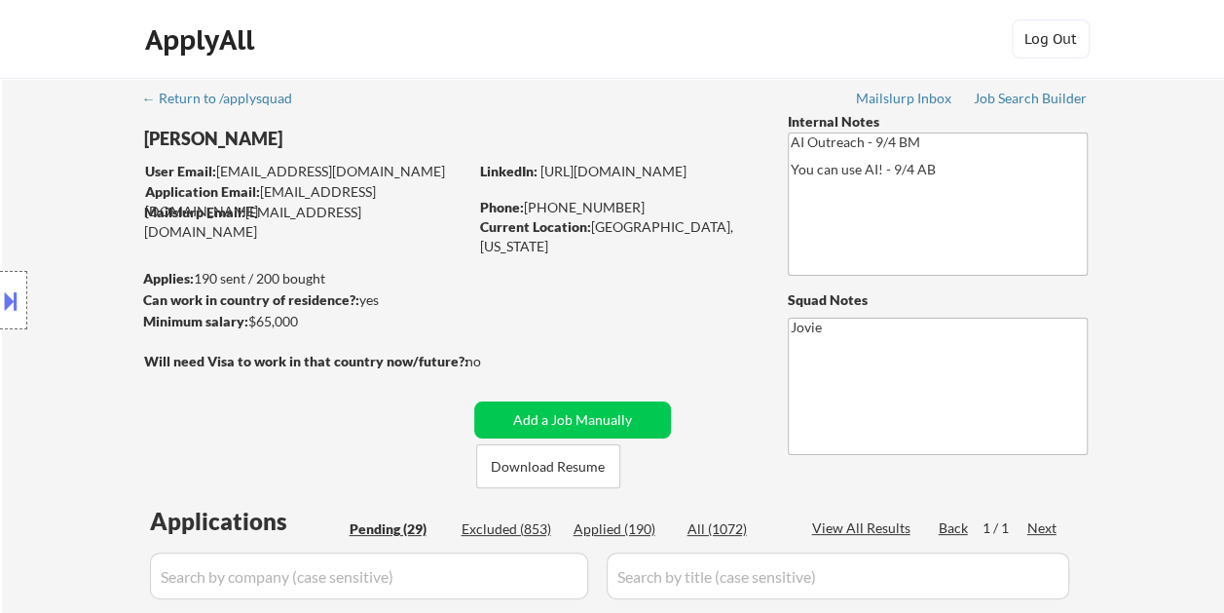
select select ""pending""
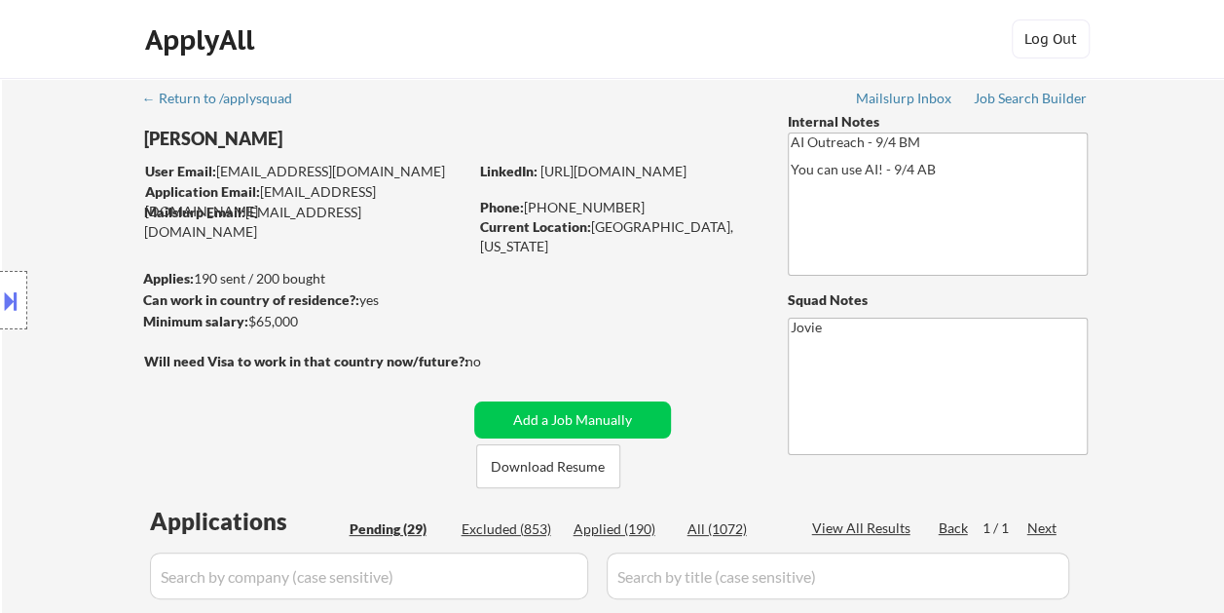
select select ""pending""
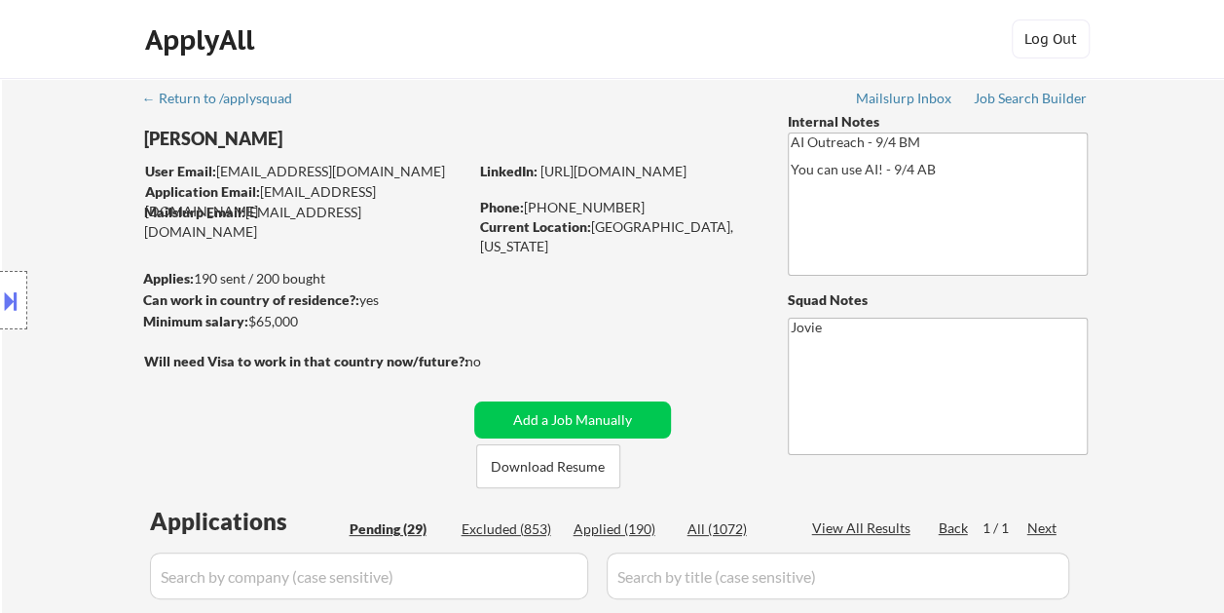
select select ""pending""
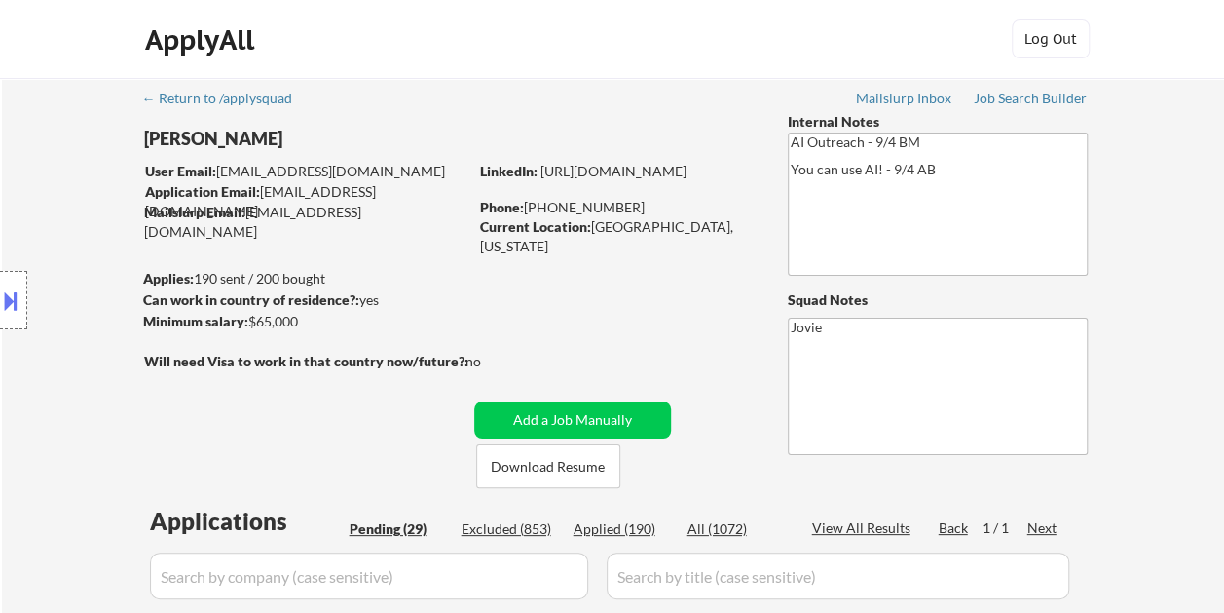
select select ""pending""
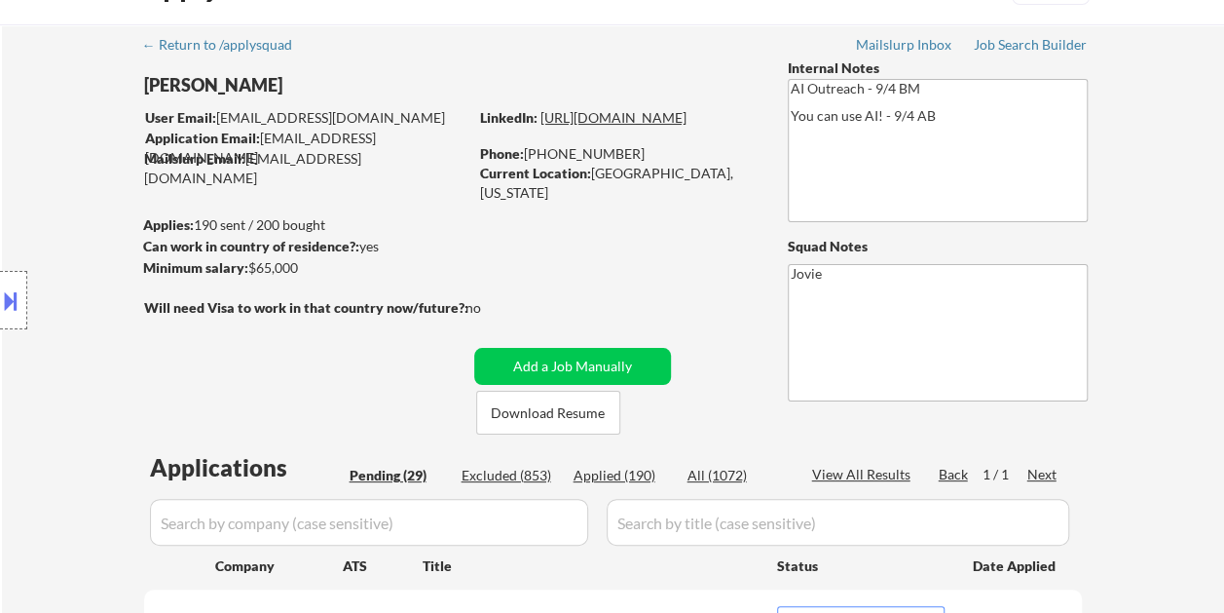
scroll to position [97, 0]
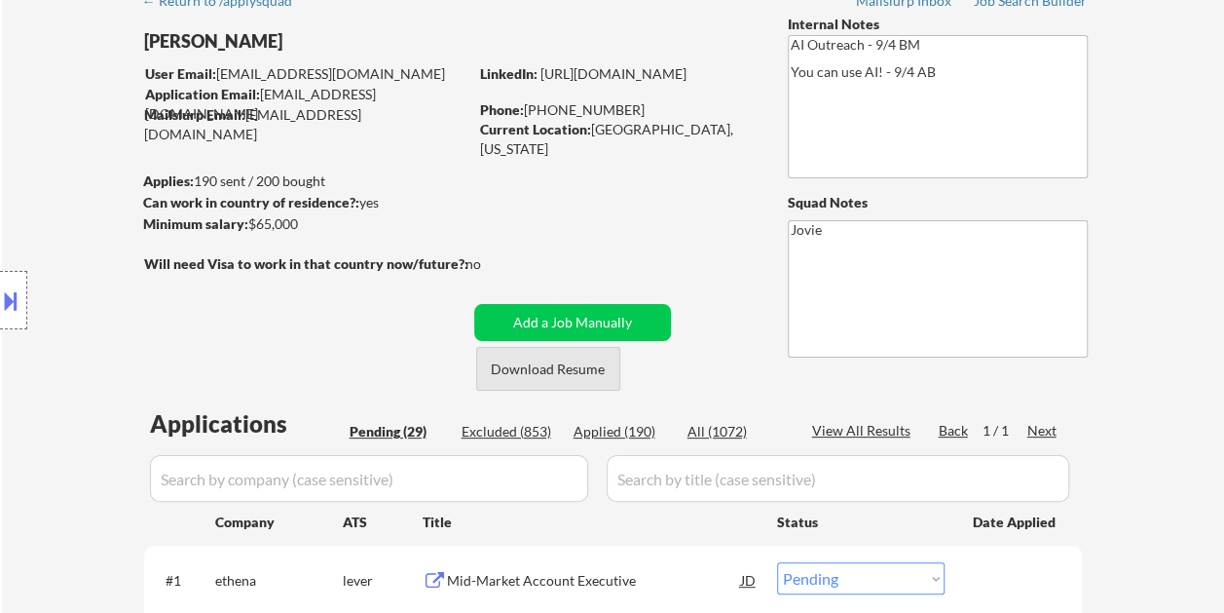
click at [532, 371] on button "Download Resume" at bounding box center [548, 369] width 144 height 44
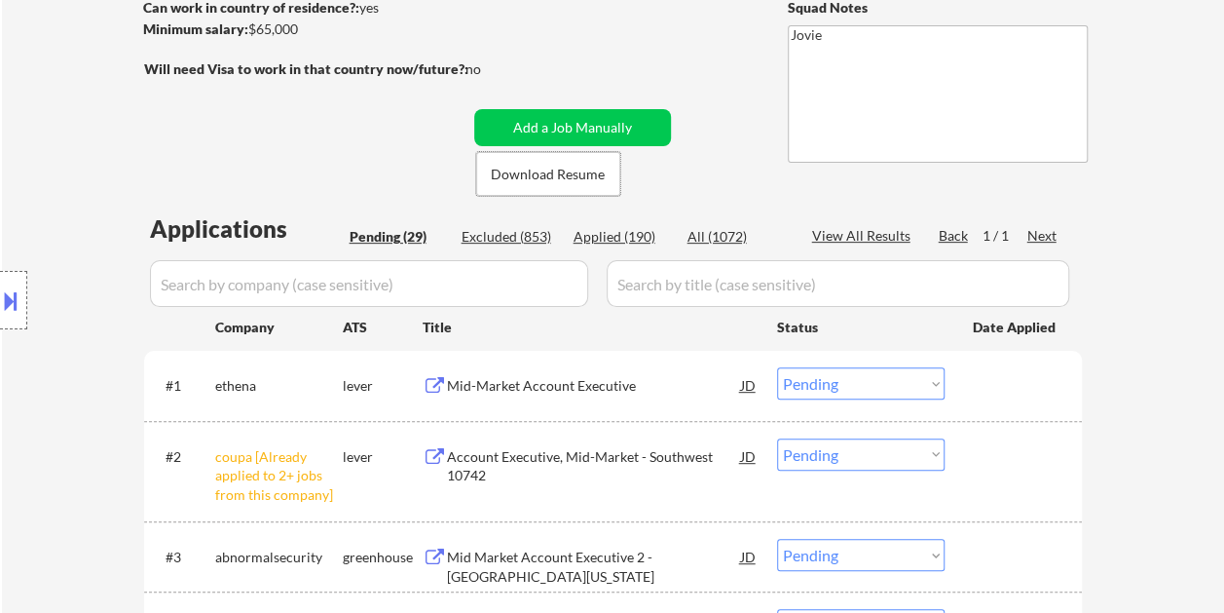
drag, startPoint x: 1026, startPoint y: 393, endPoint x: 952, endPoint y: 400, distance: 73.4
click at [1023, 393] on div at bounding box center [1016, 384] width 86 height 35
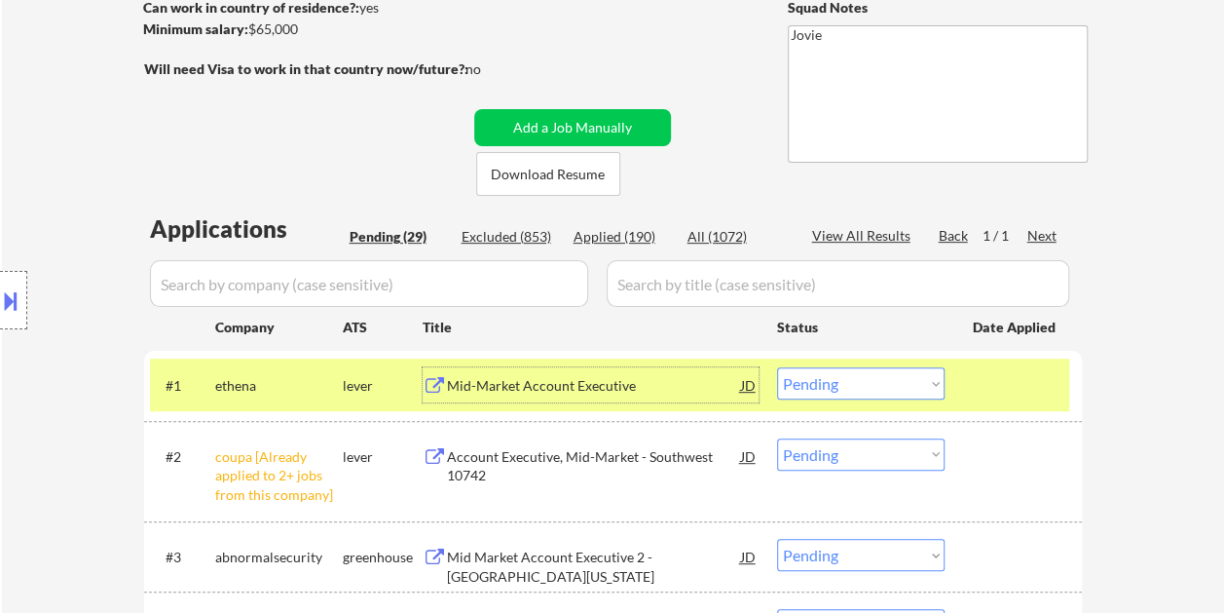
click at [621, 390] on div "Mid-Market Account Executive" at bounding box center [594, 385] width 294 height 19
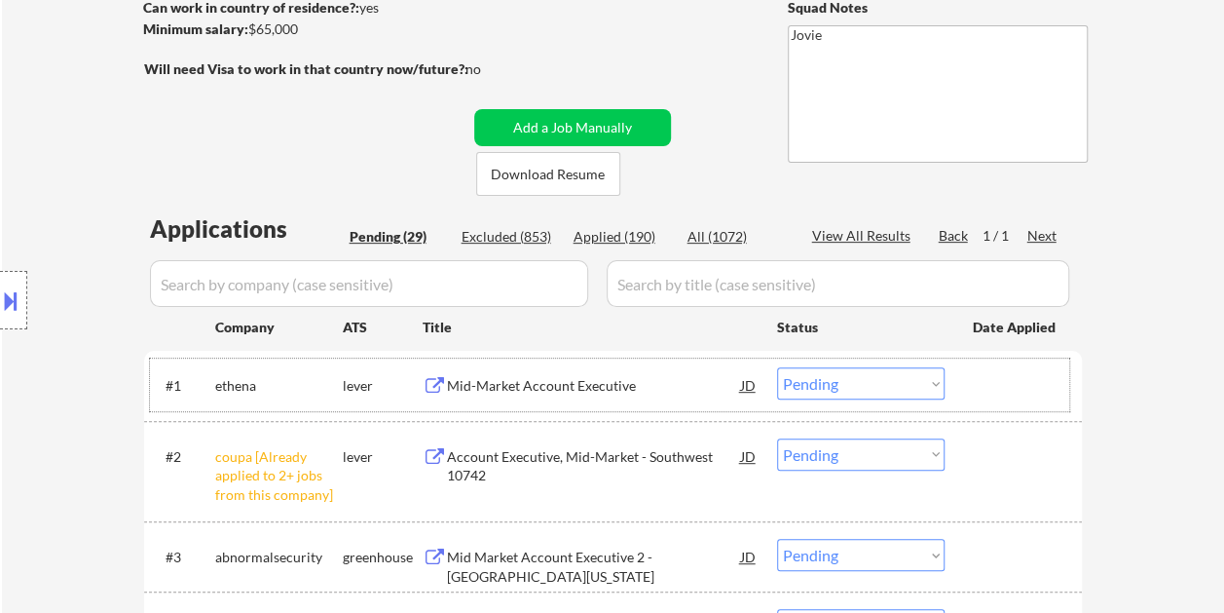
drag, startPoint x: 1026, startPoint y: 396, endPoint x: 978, endPoint y: 405, distance: 49.5
click at [1022, 398] on div at bounding box center [1016, 384] width 86 height 35
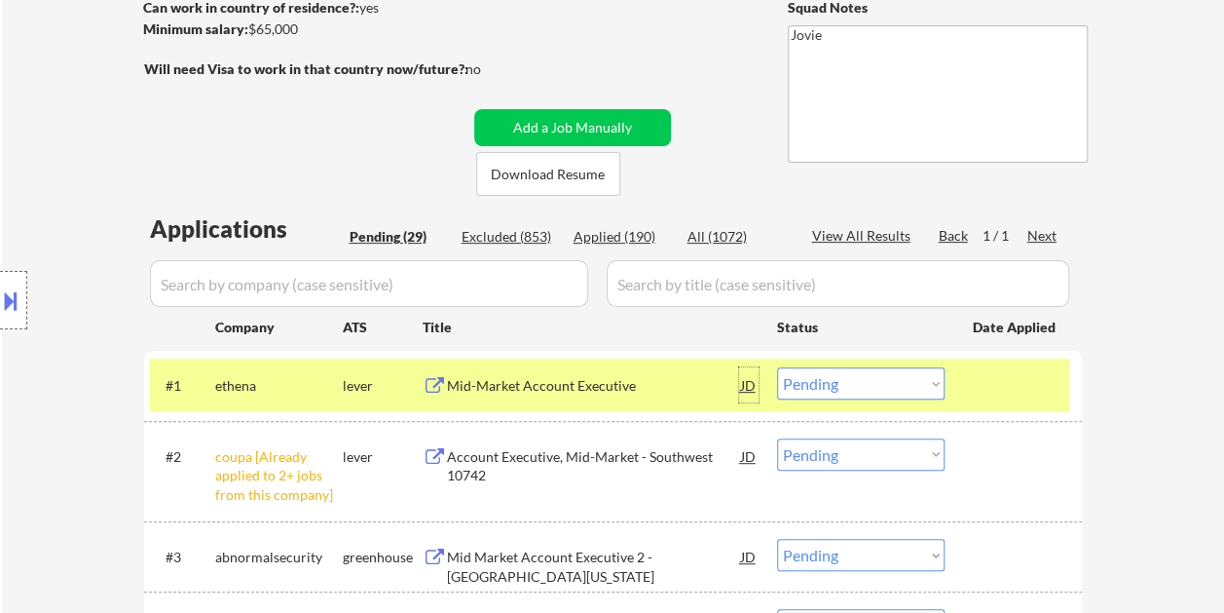
click at [750, 383] on div "JD" at bounding box center [748, 384] width 19 height 35
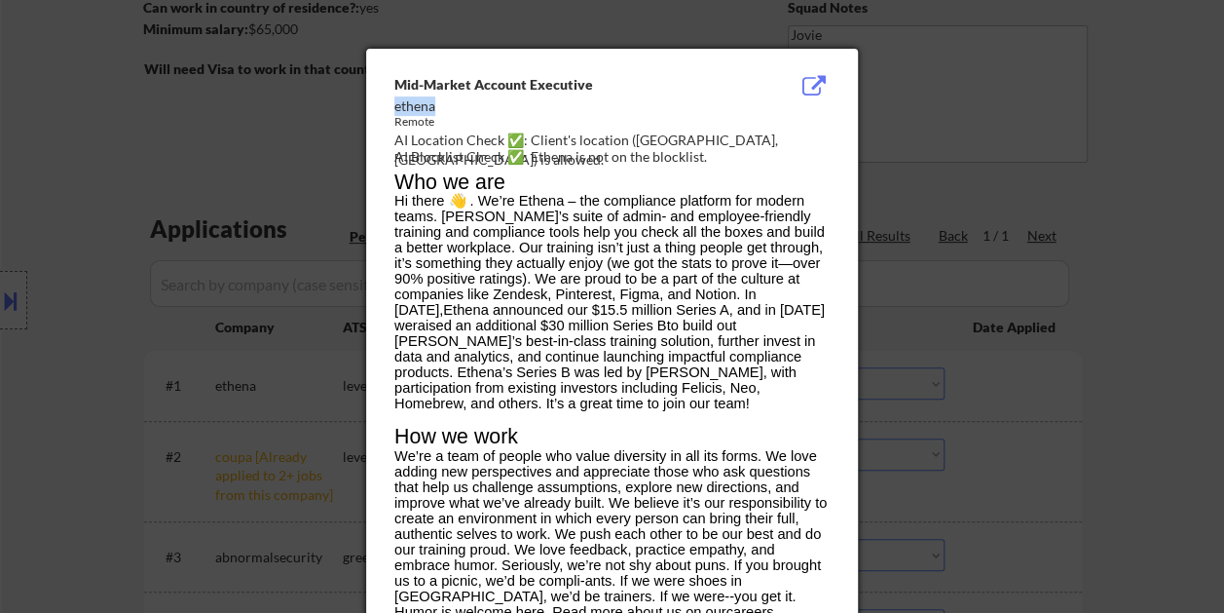
drag, startPoint x: 395, startPoint y: 105, endPoint x: 434, endPoint y: 109, distance: 39.2
click at [434, 109] on div "ethena" at bounding box center [562, 105] width 337 height 19
copy div "ethena"
click at [1161, 154] on div at bounding box center [612, 306] width 1224 height 613
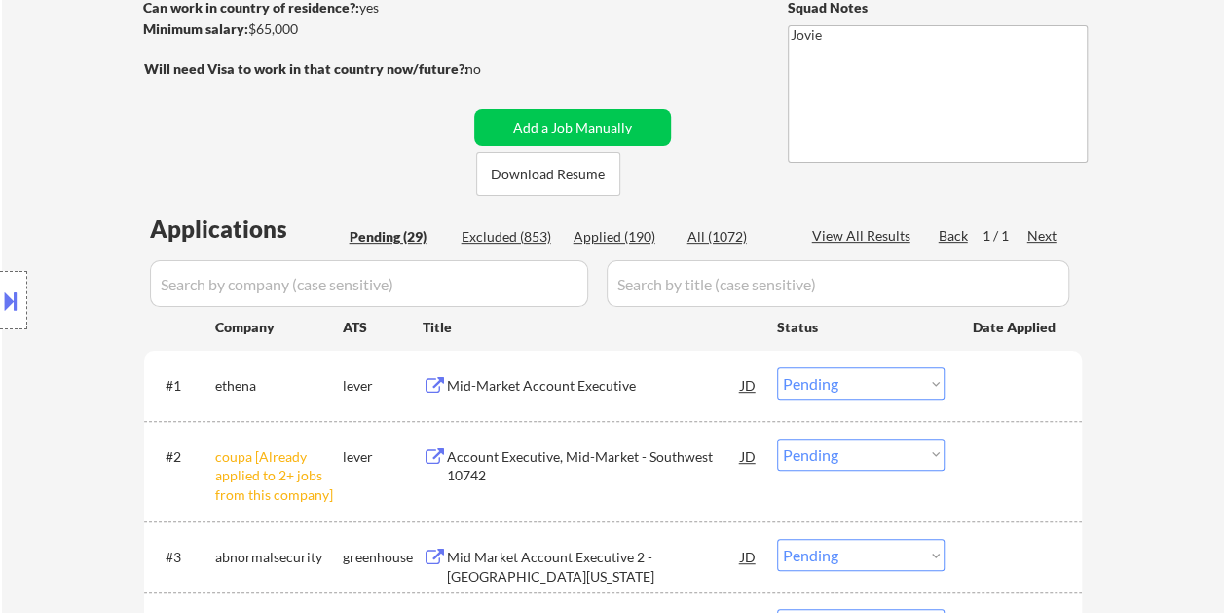
click at [1000, 399] on div at bounding box center [1016, 384] width 86 height 35
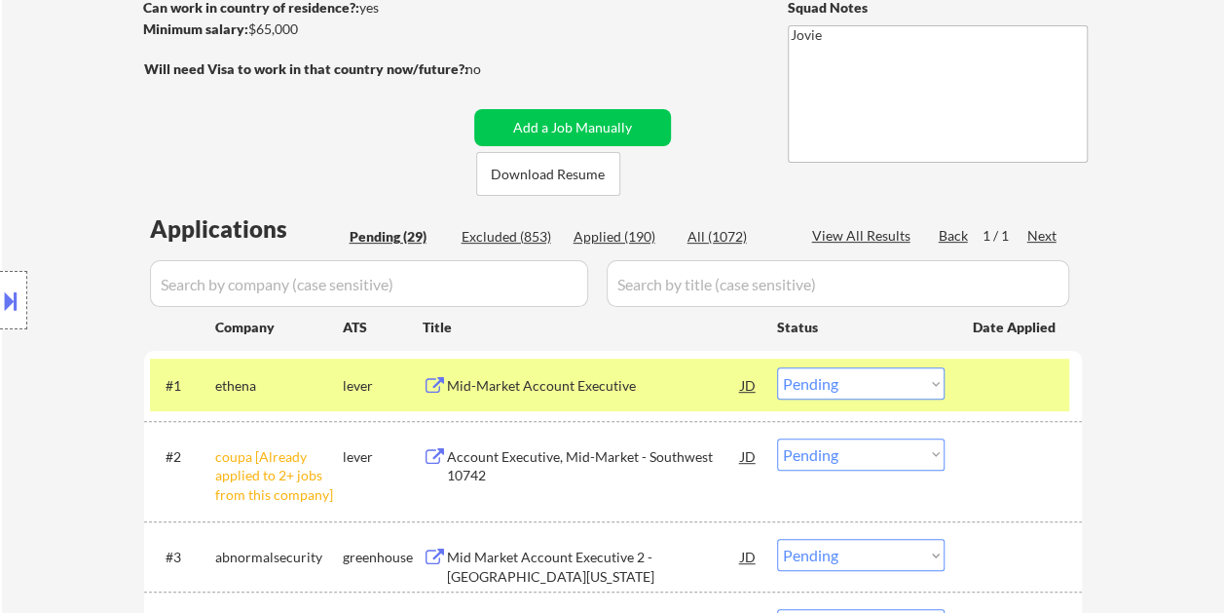
click at [918, 380] on select "Choose an option... Pending Applied Excluded (Questions) Excluded (Expired) Exc…" at bounding box center [861, 383] width 168 height 32
click at [777, 367] on select "Choose an option... Pending Applied Excluded (Questions) Excluded (Expired) Exc…" at bounding box center [861, 383] width 168 height 32
select select ""pending""
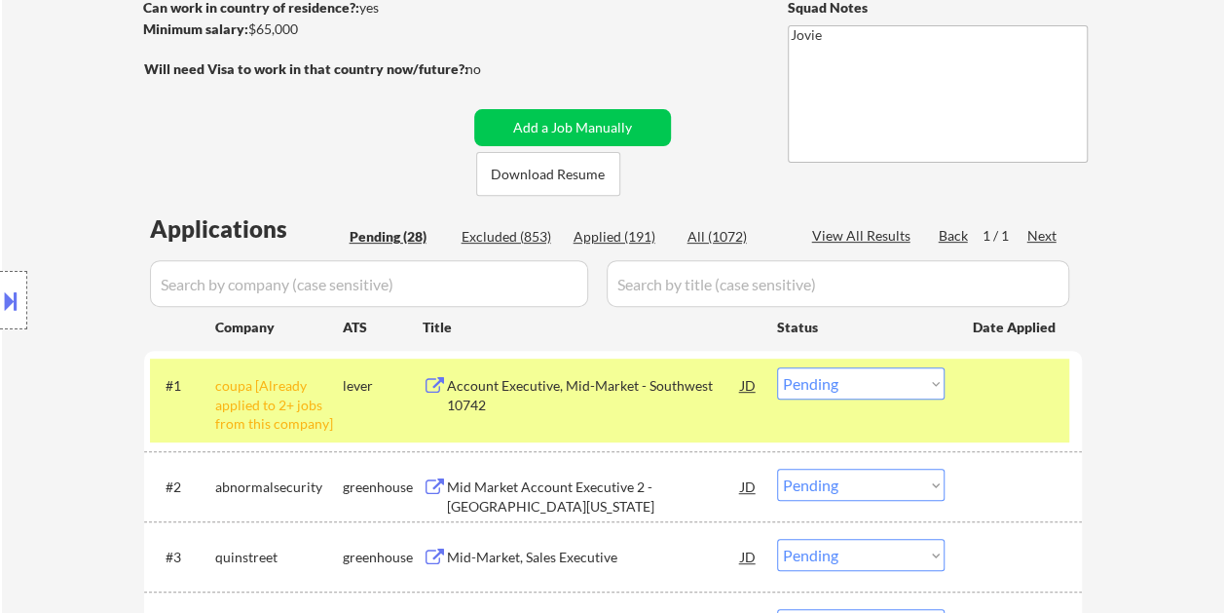
click at [943, 393] on select "Choose an option... Pending Applied Excluded (Questions) Excluded (Expired) Exc…" at bounding box center [861, 383] width 168 height 32
click at [1031, 406] on div "#1 coupa [Already applied to 2+ jobs from this company] lever Account Executive…" at bounding box center [609, 400] width 919 height 84
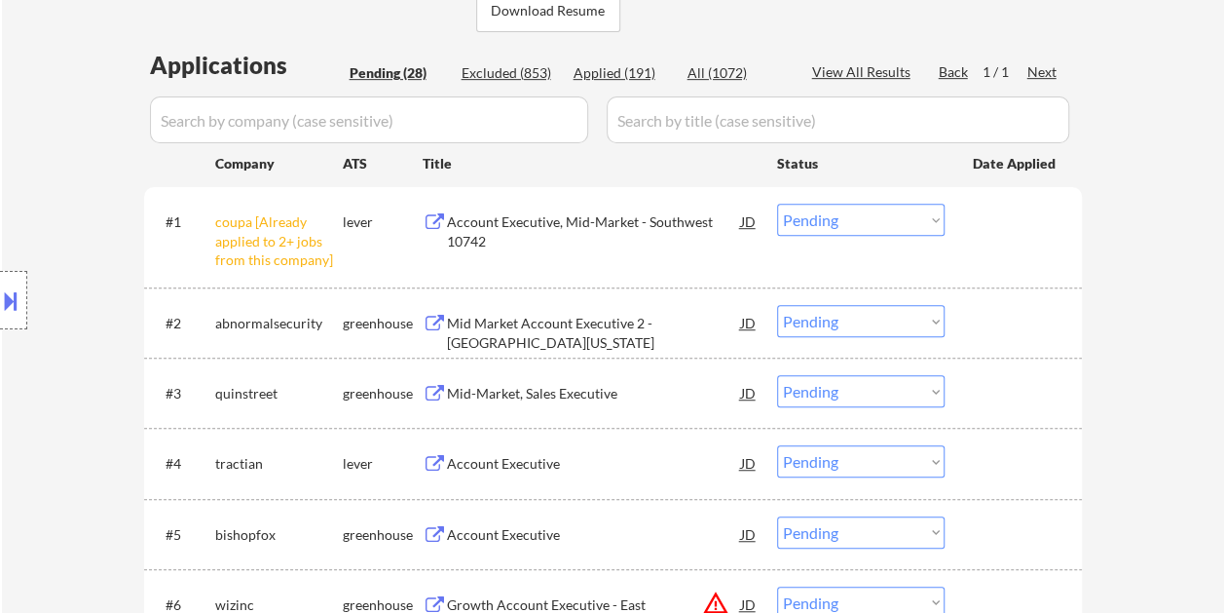
scroll to position [487, 0]
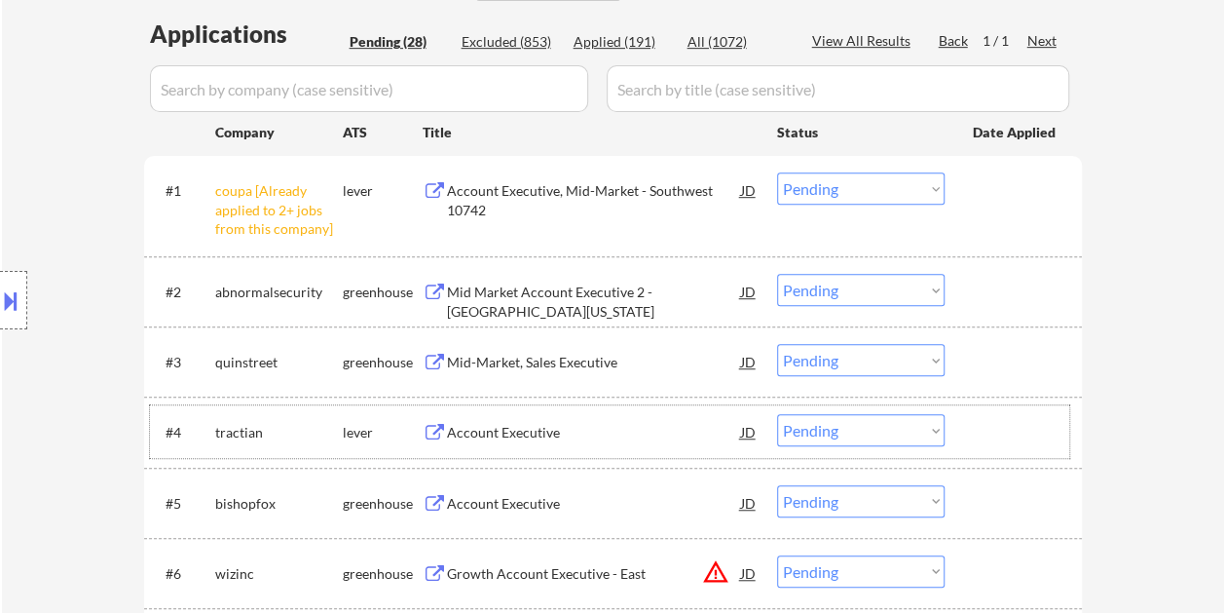
click at [981, 423] on div at bounding box center [1016, 431] width 86 height 35
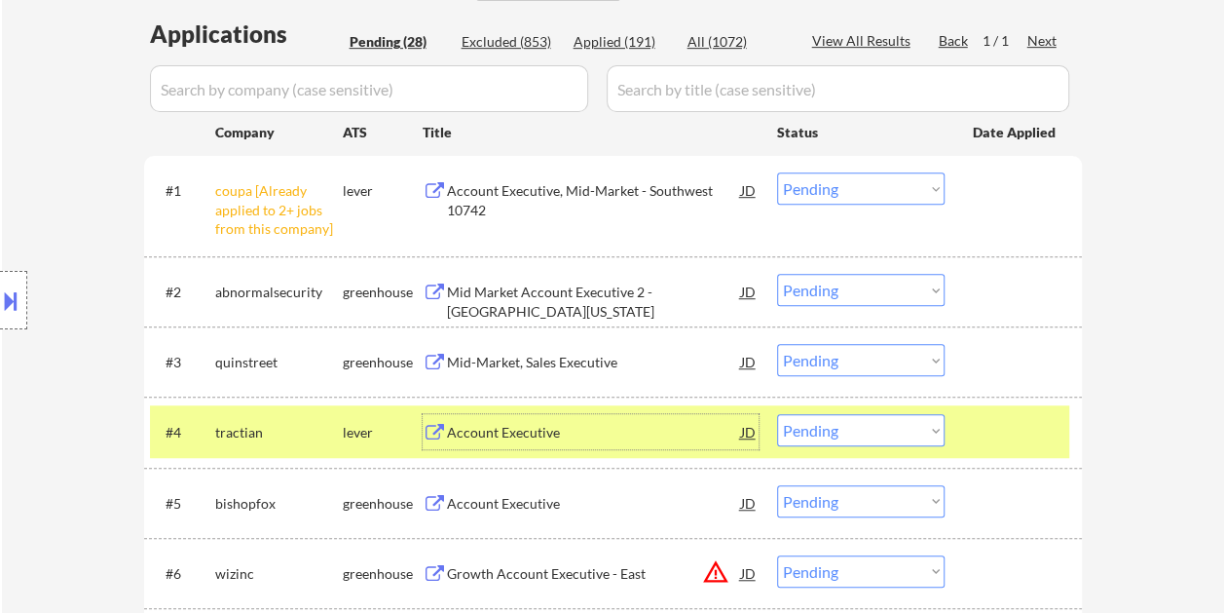
click at [619, 432] on div "Account Executive" at bounding box center [594, 432] width 294 height 19
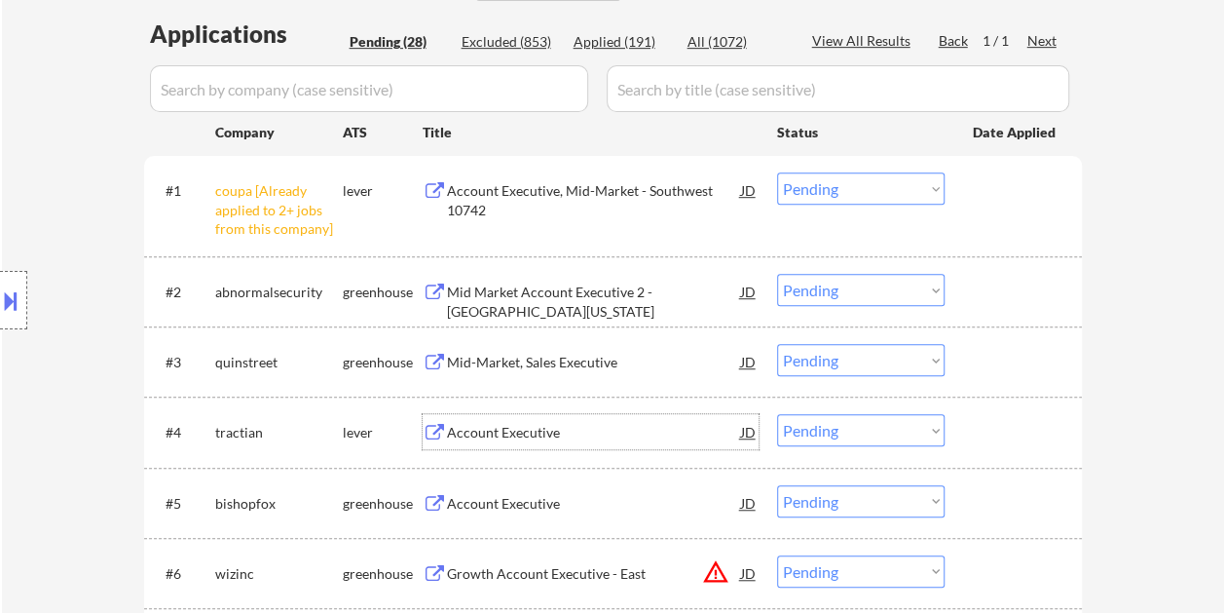
click at [984, 420] on div at bounding box center [1016, 431] width 86 height 35
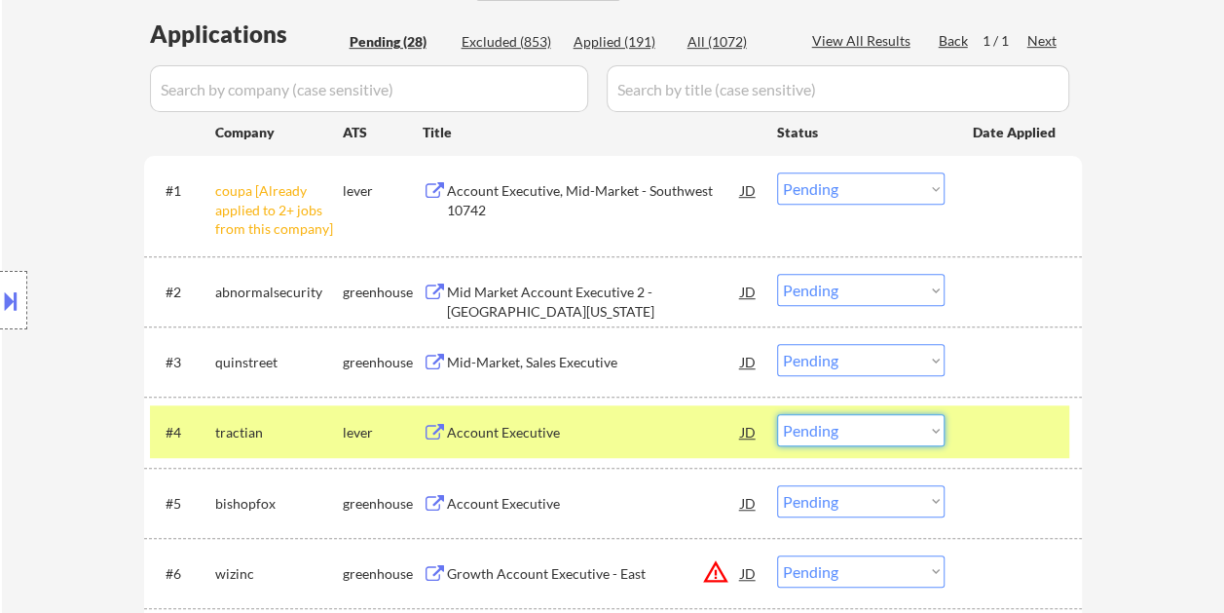
click at [925, 430] on select "Choose an option... Pending Applied Excluded (Questions) Excluded (Expired) Exc…" at bounding box center [861, 430] width 168 height 32
click at [777, 414] on select "Choose an option... Pending Applied Excluded (Questions) Excluded (Expired) Exc…" at bounding box center [861, 430] width 168 height 32
select select ""pending""
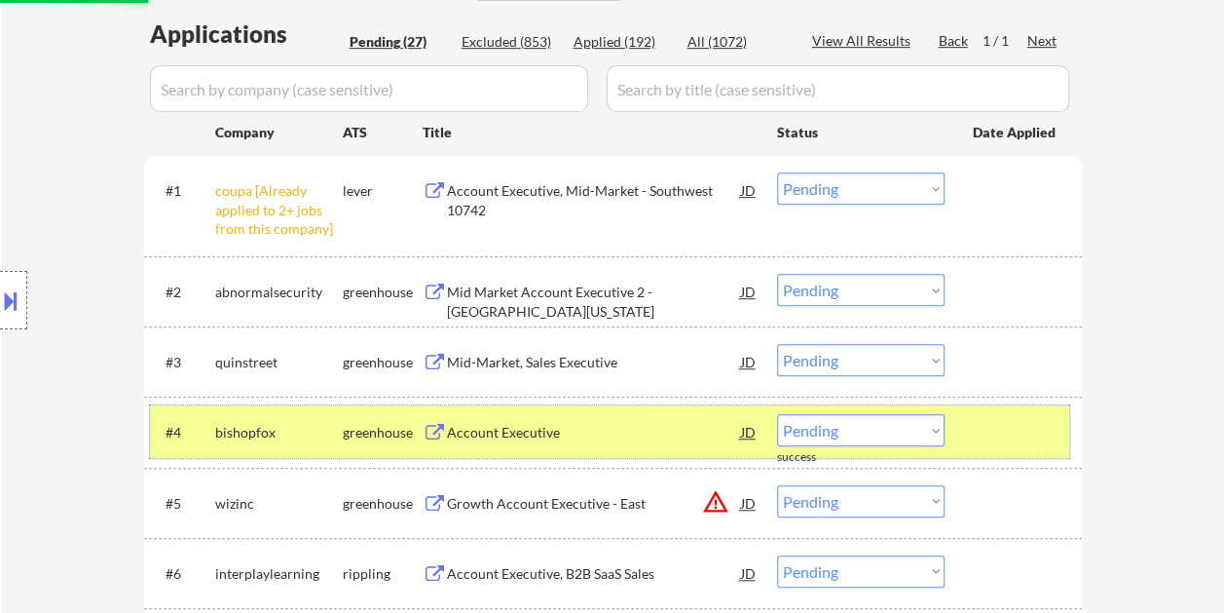
click at [1009, 427] on div at bounding box center [1016, 431] width 86 height 35
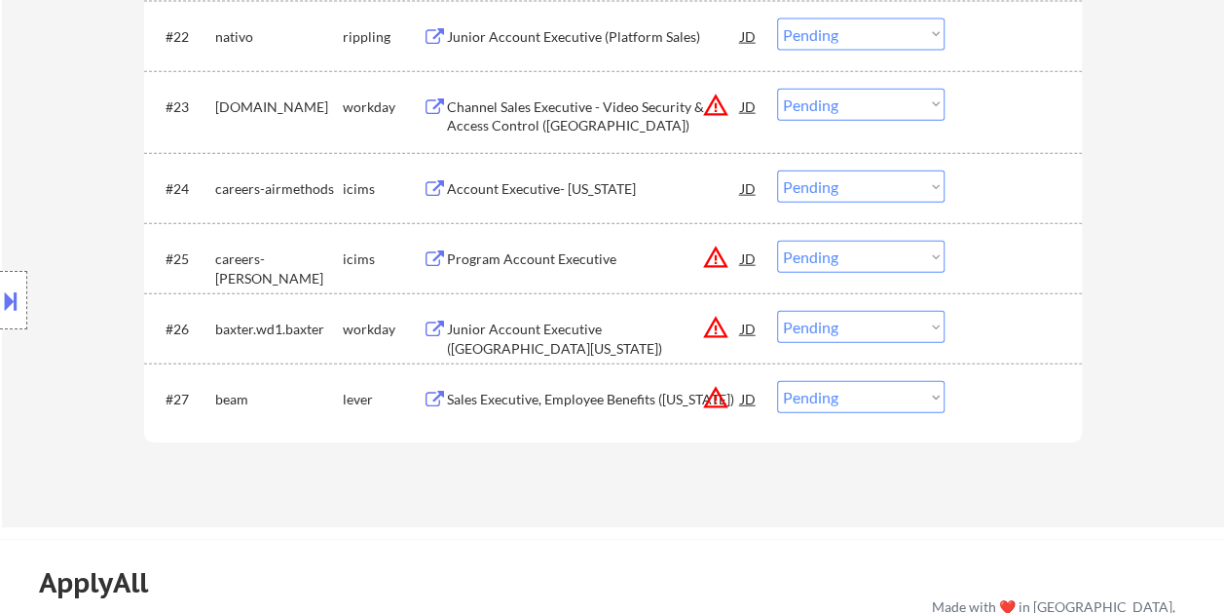
scroll to position [2240, 0]
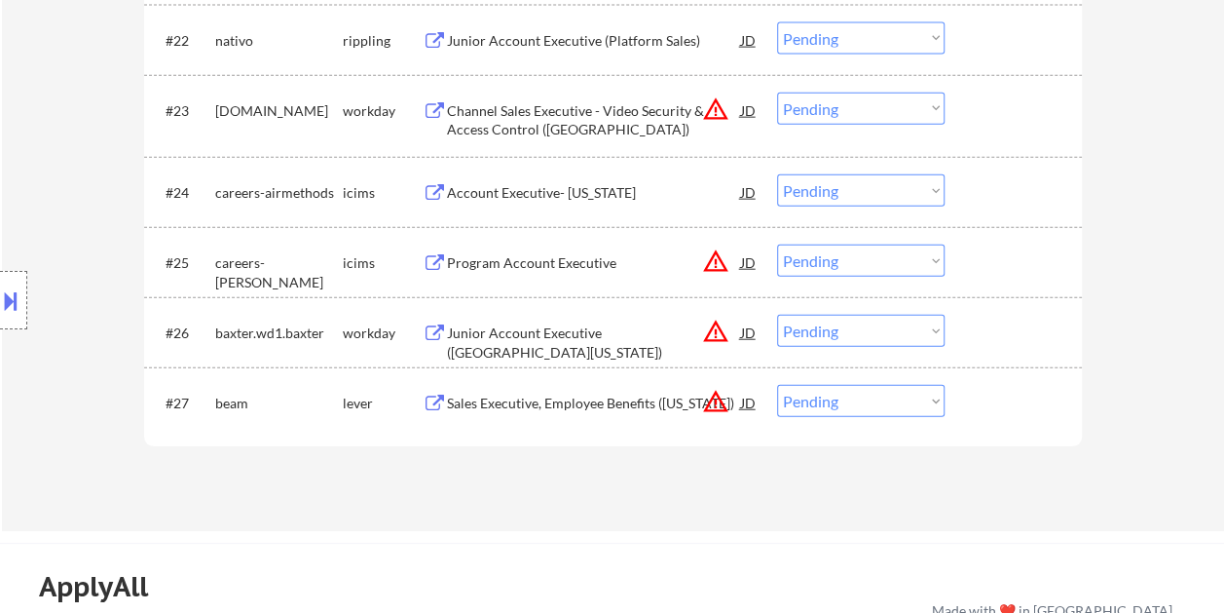
click at [984, 390] on div at bounding box center [1016, 402] width 86 height 35
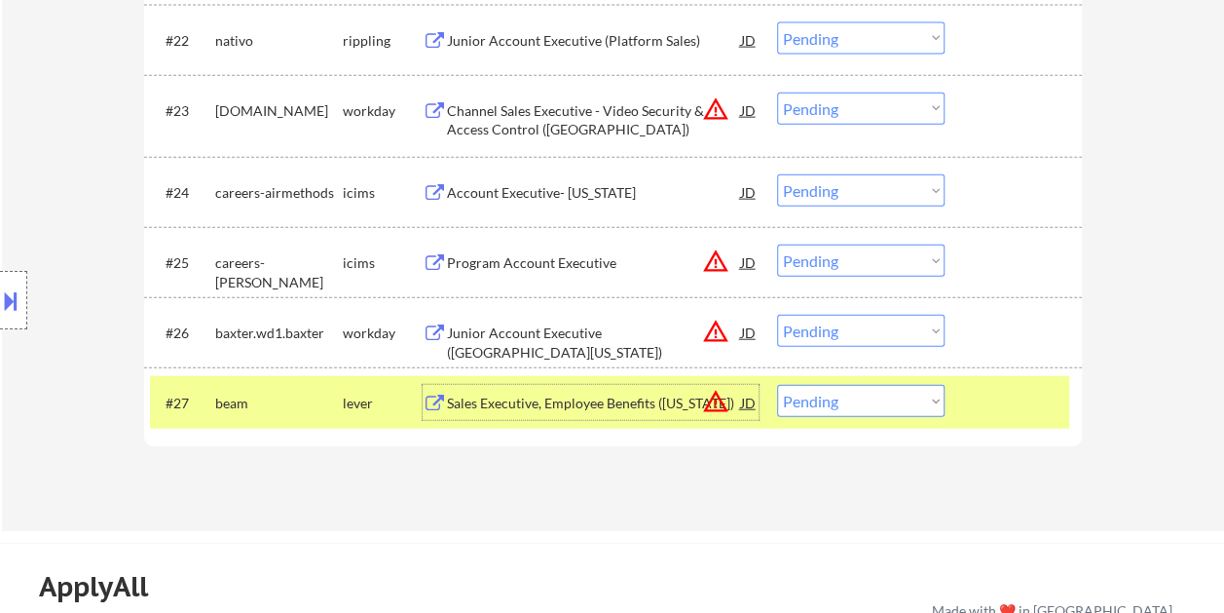
click at [673, 399] on div "Sales Executive, Employee Benefits (Michigan)" at bounding box center [594, 402] width 294 height 19
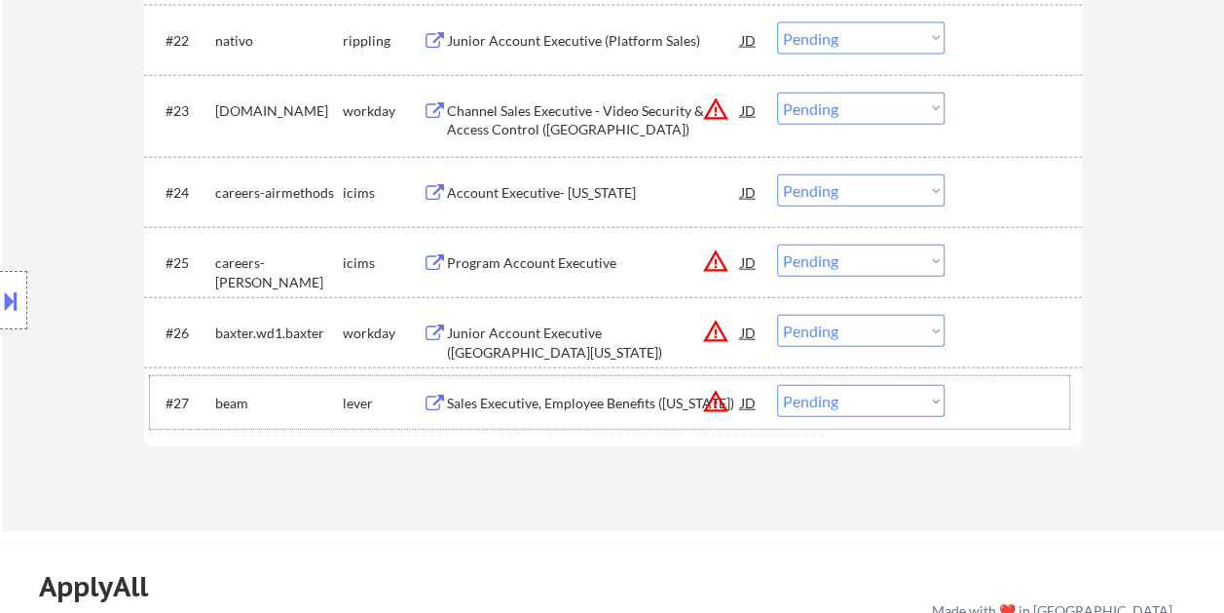
click at [966, 392] on div "#27 beam lever Sales Executive, Employee Benefits (Michigan) JD warning_amber C…" at bounding box center [609, 402] width 919 height 53
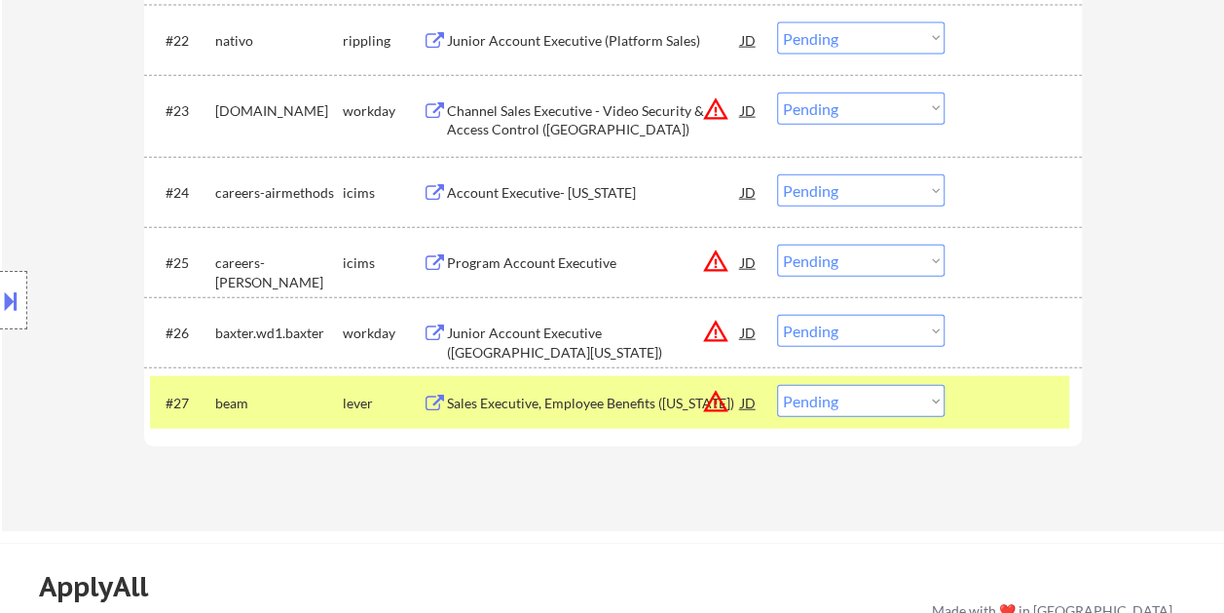
click at [922, 397] on select "Choose an option... Pending Applied Excluded (Questions) Excluded (Expired) Exc…" at bounding box center [861, 401] width 168 height 32
select select ""excluded__bad_match_""
click at [777, 385] on select "Choose an option... Pending Applied Excluded (Questions) Excluded (Expired) Exc…" at bounding box center [861, 401] width 168 height 32
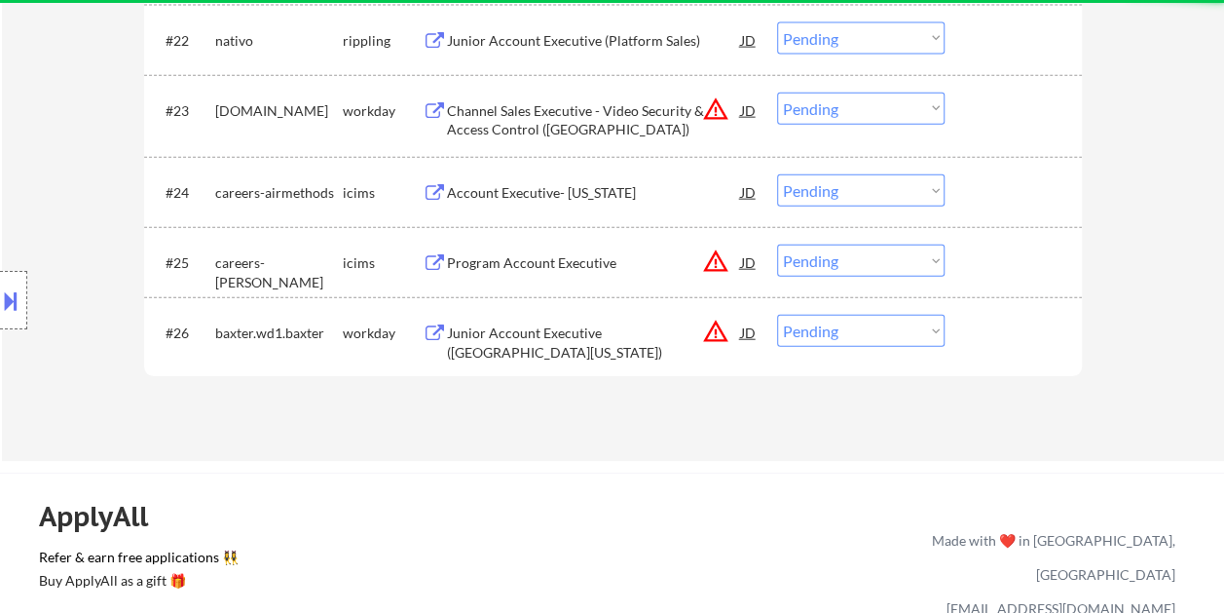
click at [976, 325] on div at bounding box center [1016, 332] width 86 height 35
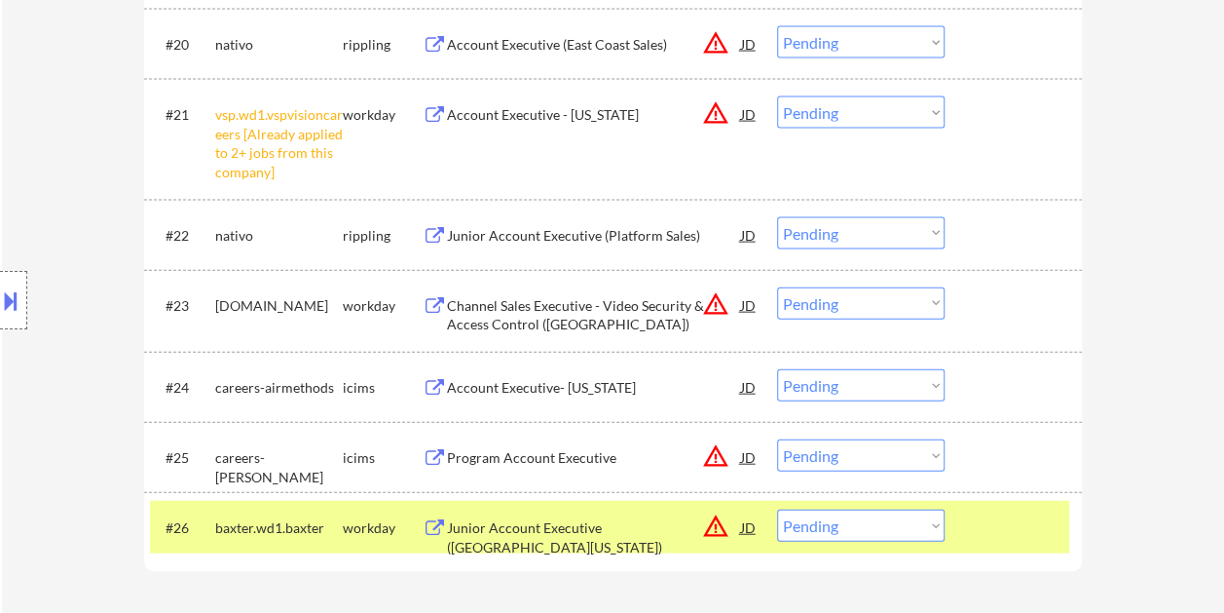
scroll to position [2143, 0]
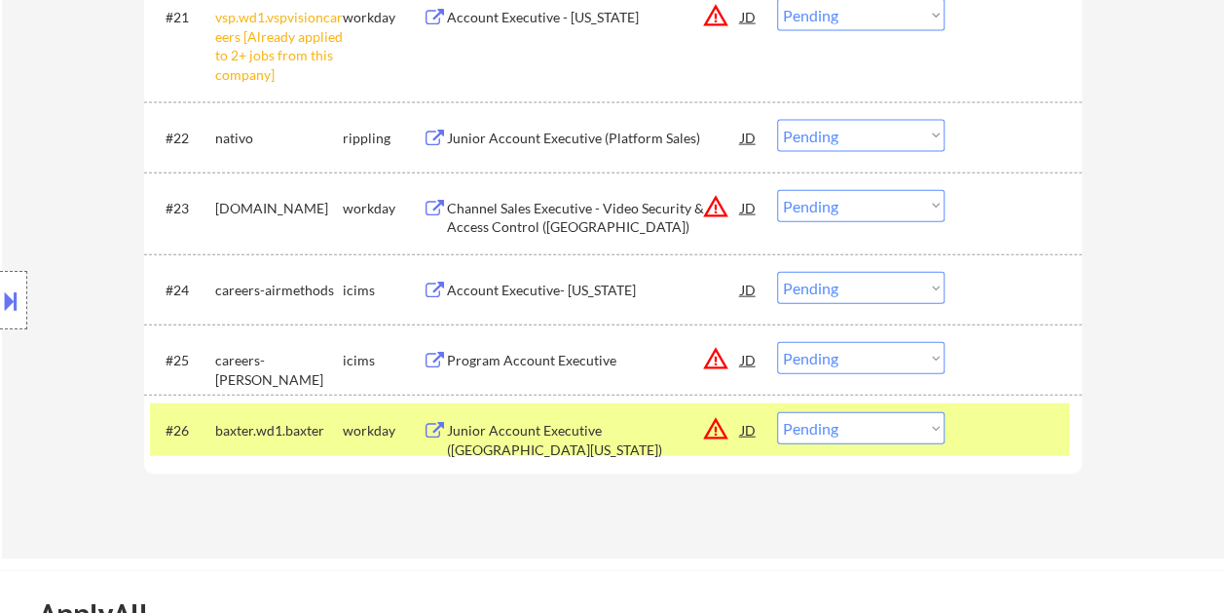
click at [988, 440] on div at bounding box center [1016, 429] width 86 height 35
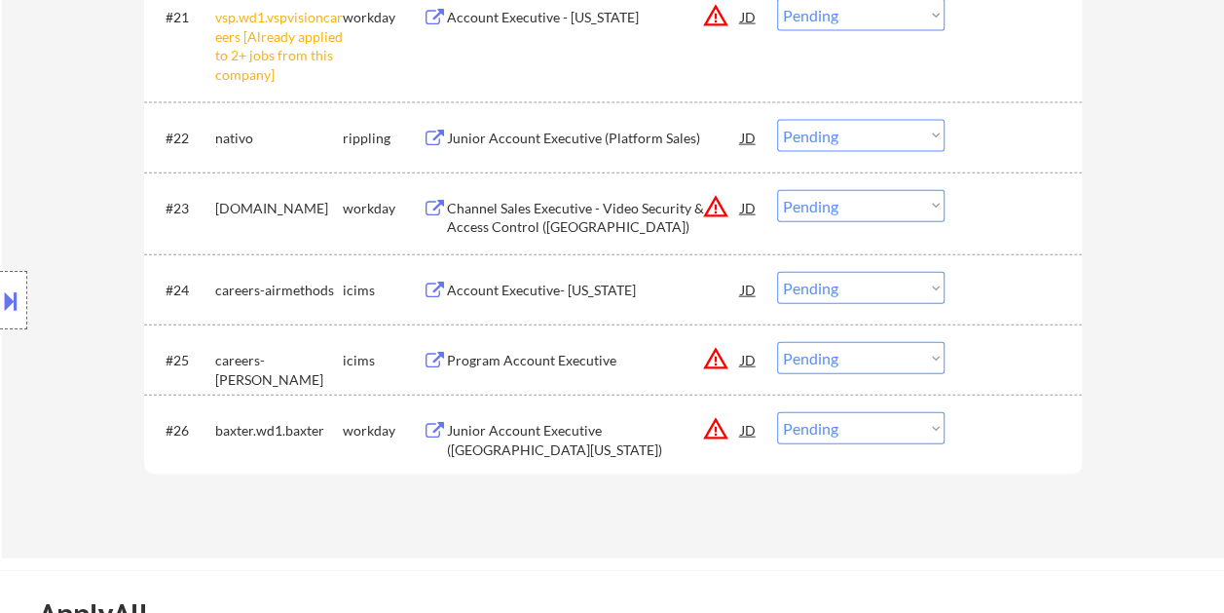
click at [997, 417] on div at bounding box center [1016, 429] width 86 height 35
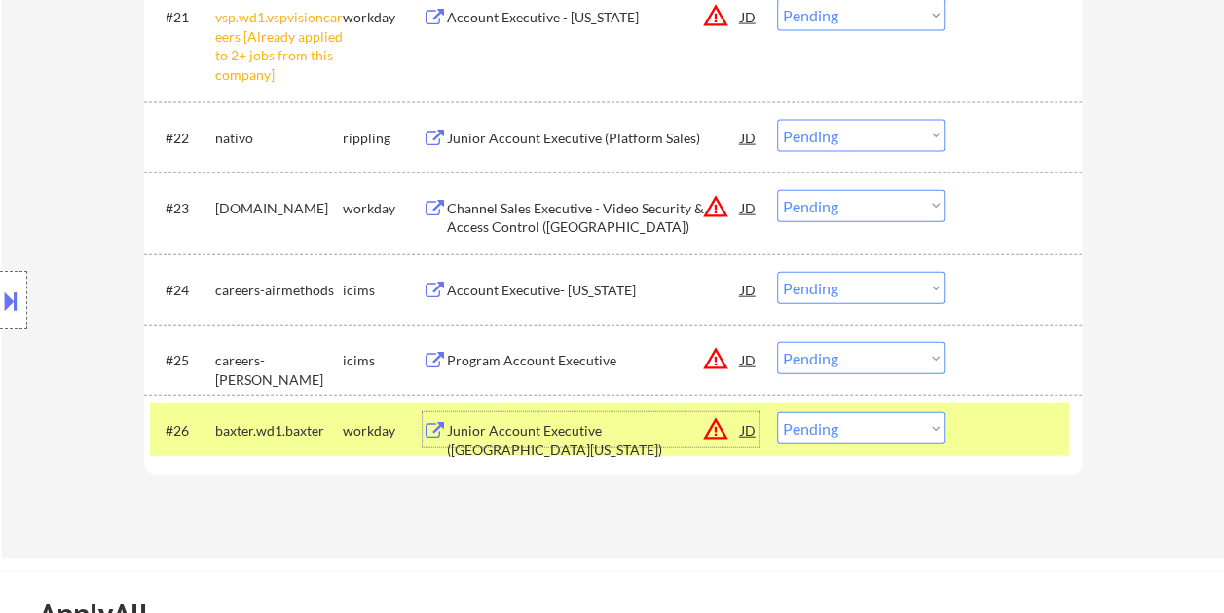
click at [608, 431] on div "Junior Account Executive (Western Louisiana)" at bounding box center [594, 440] width 294 height 38
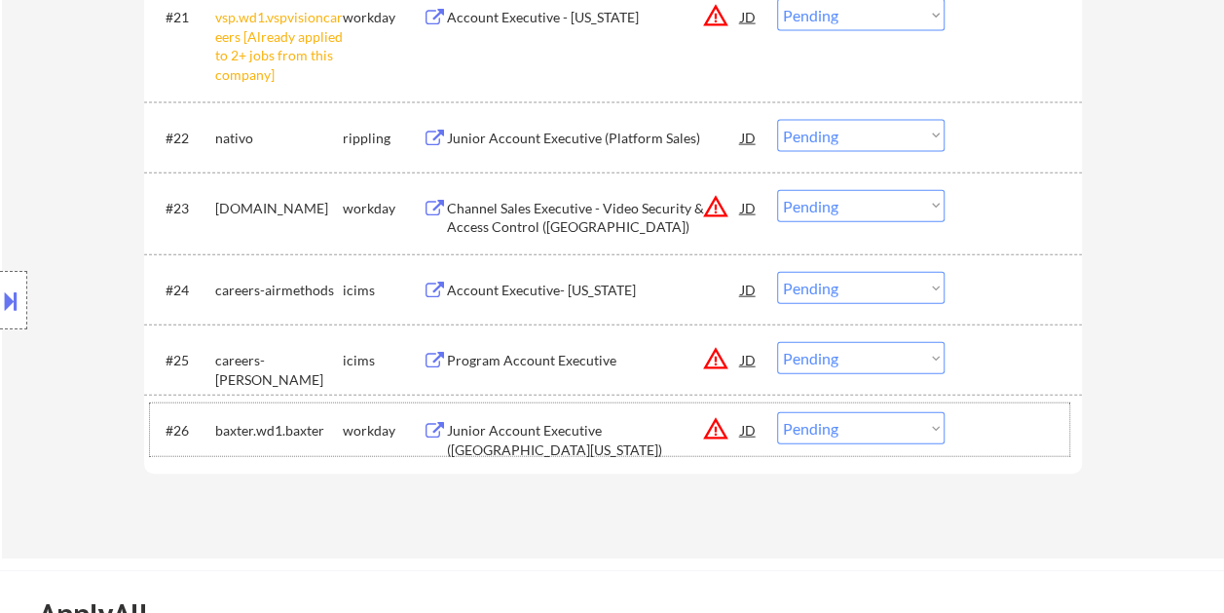
click at [980, 432] on div at bounding box center [1016, 429] width 86 height 35
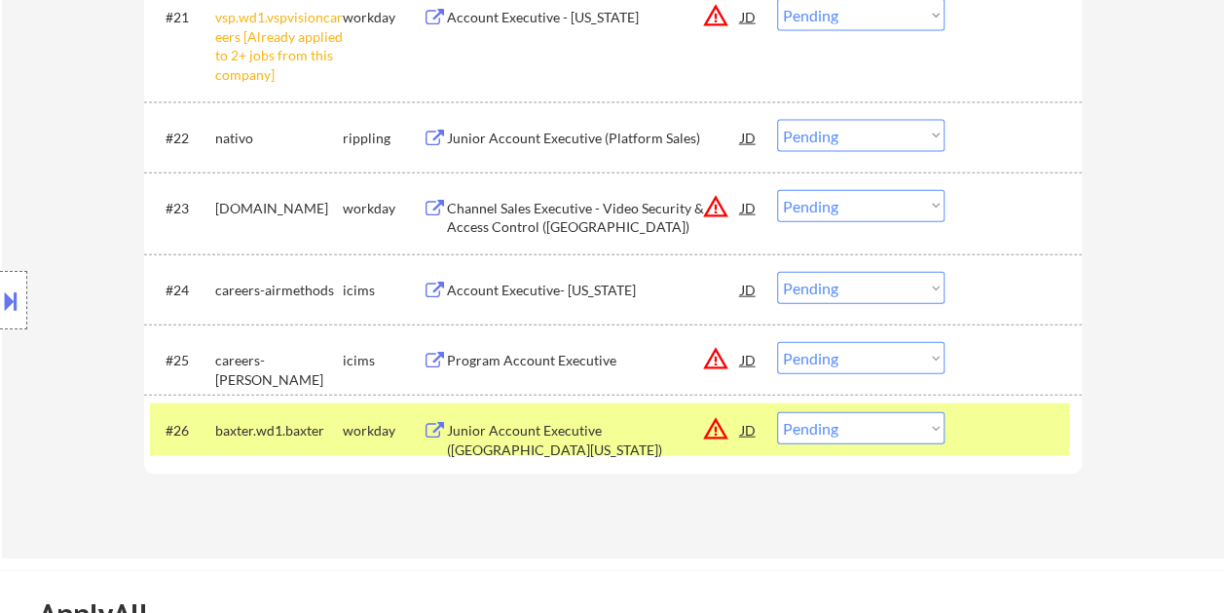
click at [933, 421] on select "Choose an option... Pending Applied Excluded (Questions) Excluded (Expired) Exc…" at bounding box center [861, 428] width 168 height 32
click at [777, 412] on select "Choose an option... Pending Applied Excluded (Questions) Excluded (Expired) Exc…" at bounding box center [861, 428] width 168 height 32
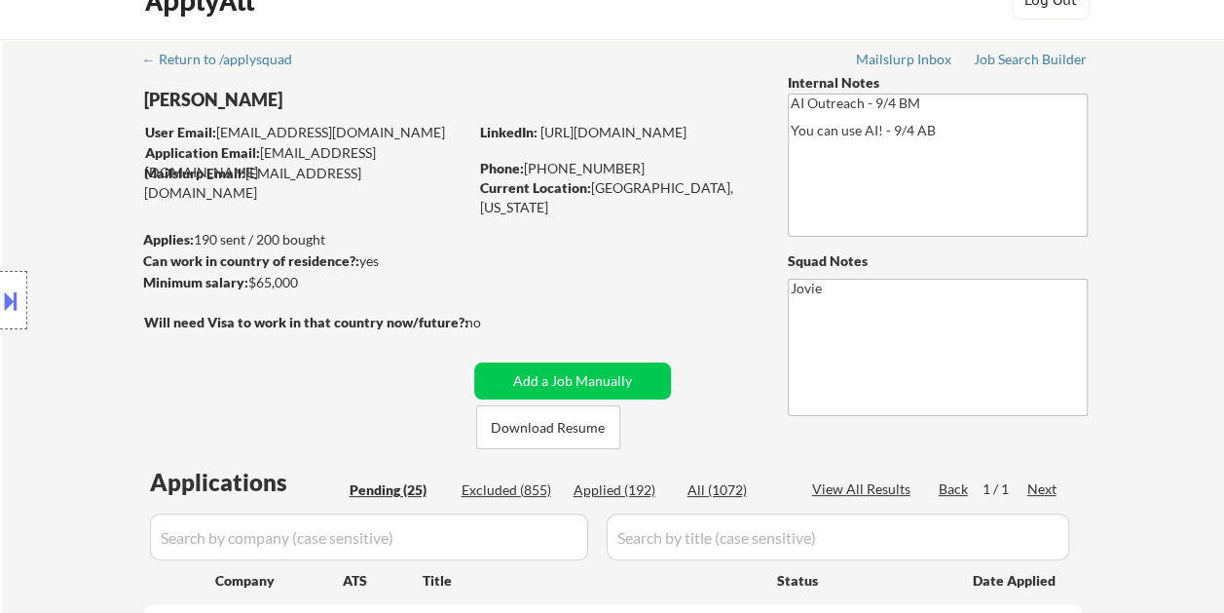
scroll to position [0, 0]
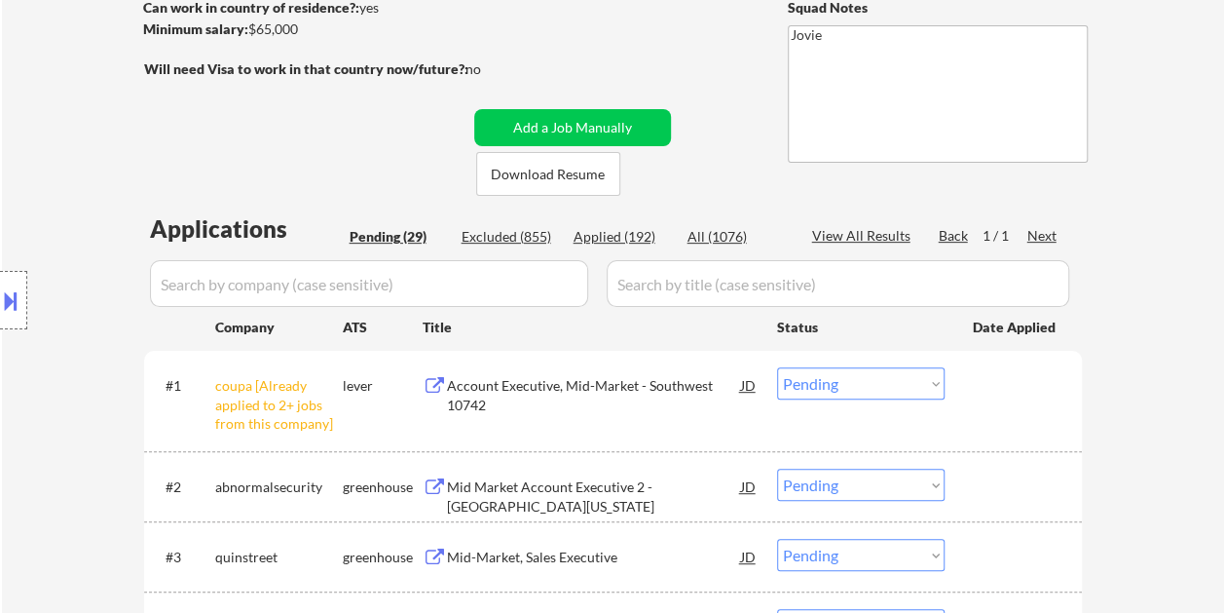
select select ""pending""
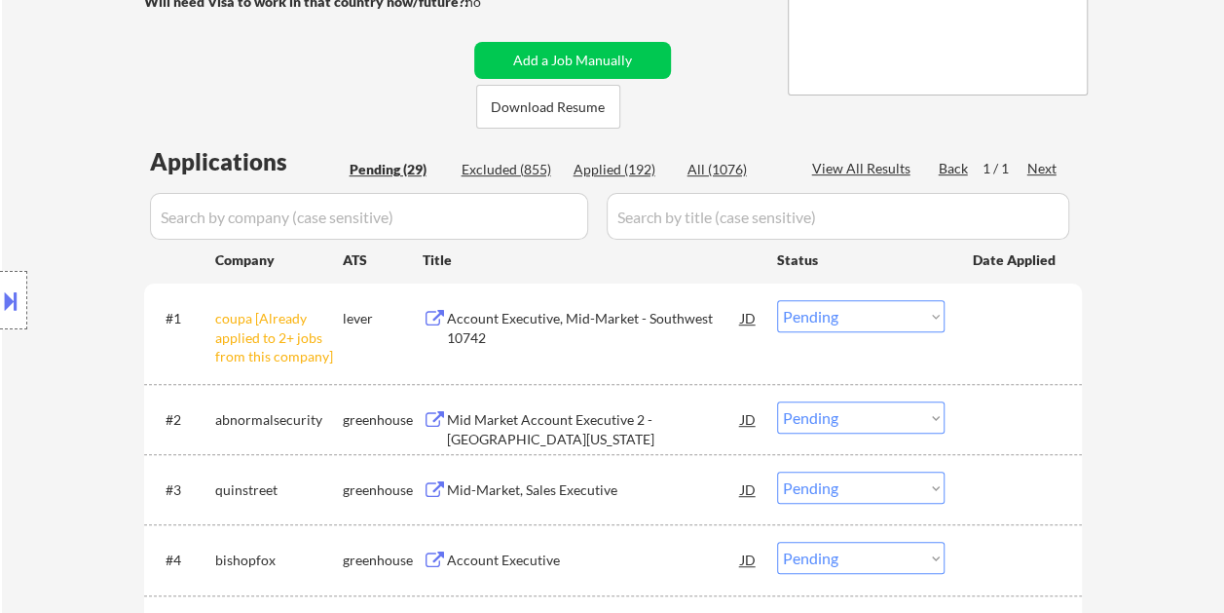
scroll to position [390, 0]
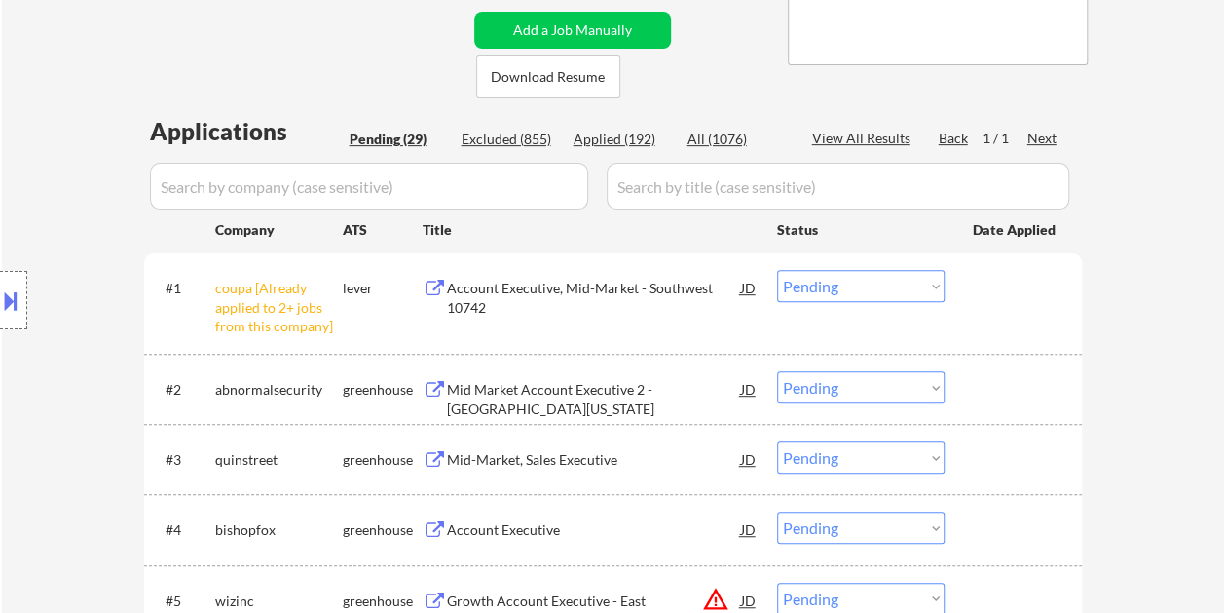
click at [994, 382] on div at bounding box center [1016, 388] width 86 height 35
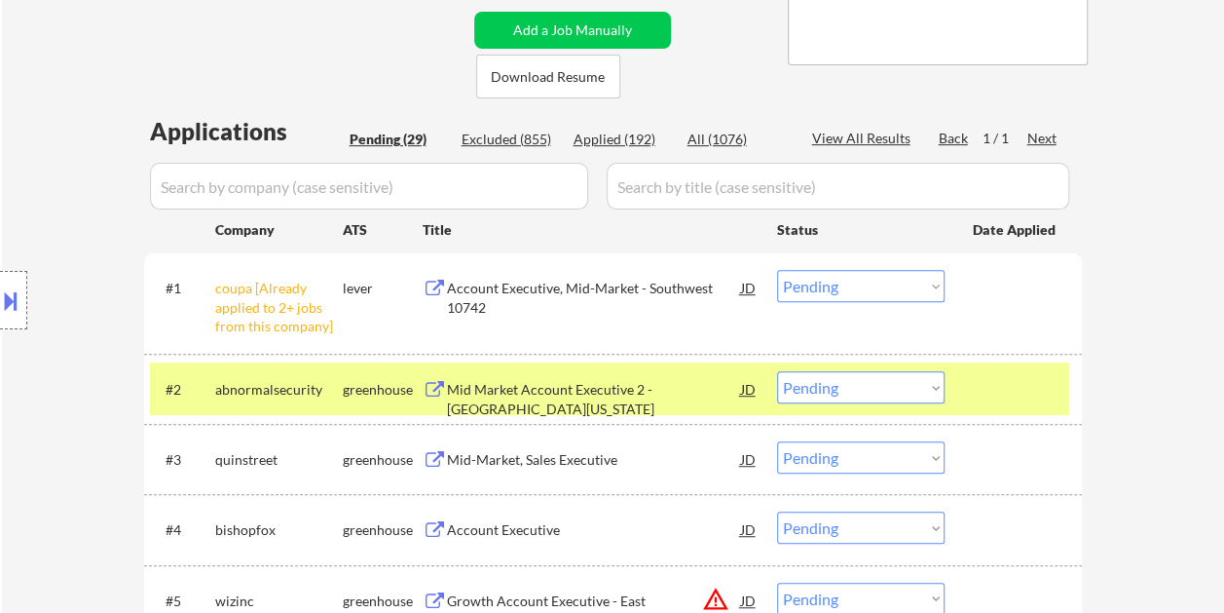
click at [584, 388] on div "Mid Market Account Executive 2 - North Florida" at bounding box center [594, 399] width 294 height 38
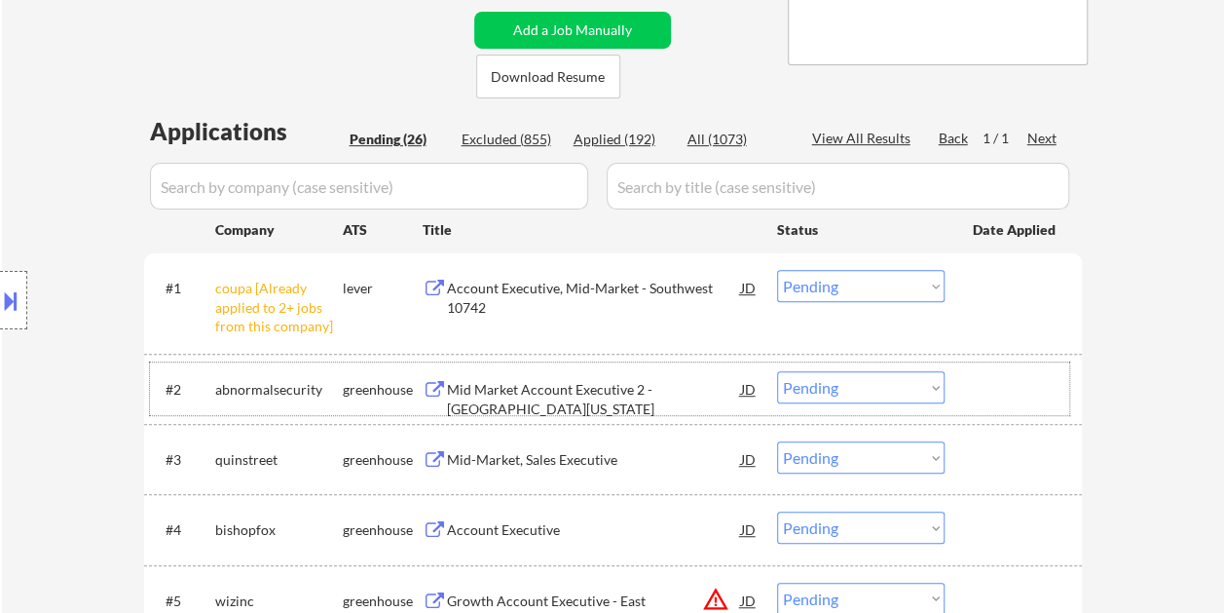
drag, startPoint x: 981, startPoint y: 374, endPoint x: 925, endPoint y: 385, distance: 56.5
click at [978, 375] on div at bounding box center [1016, 388] width 86 height 35
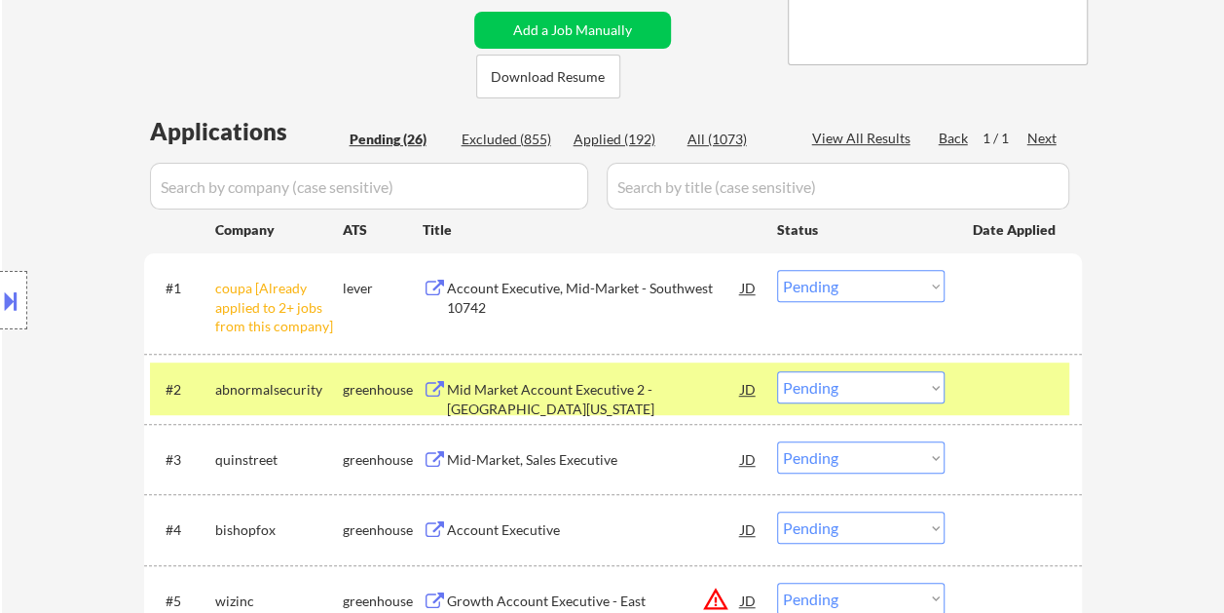
click at [920, 386] on select "Choose an option... Pending Applied Excluded (Questions) Excluded (Expired) Exc…" at bounding box center [861, 387] width 168 height 32
click at [777, 371] on select "Choose an option... Pending Applied Excluded (Questions) Excluded (Expired) Exc…" at bounding box center [861, 387] width 168 height 32
select select ""pending""
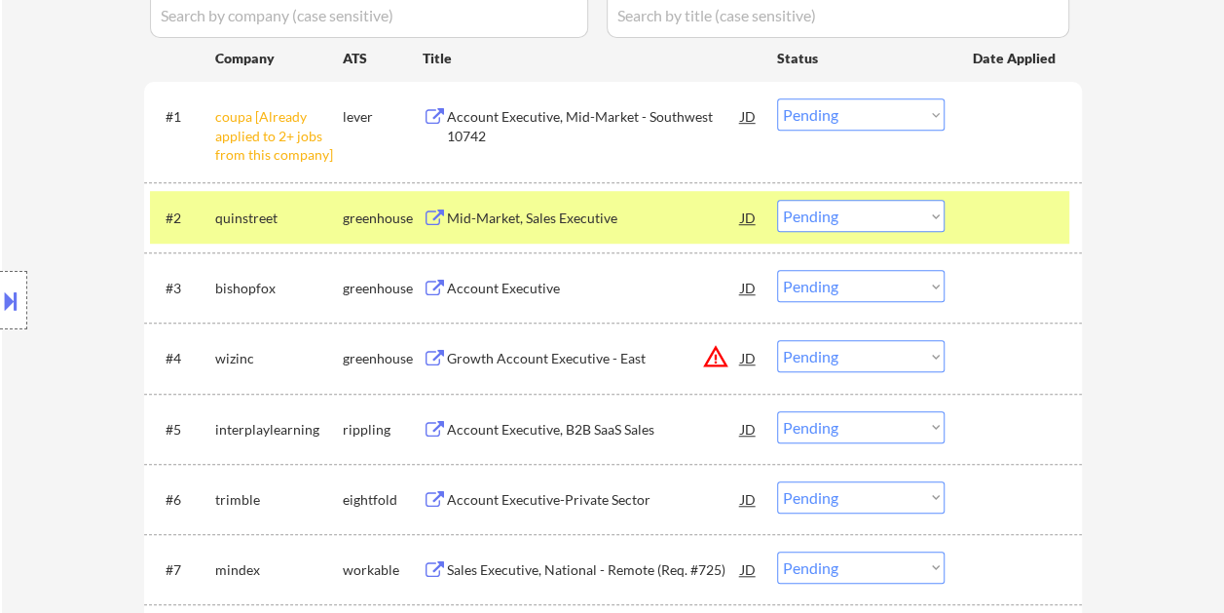
scroll to position [584, 0]
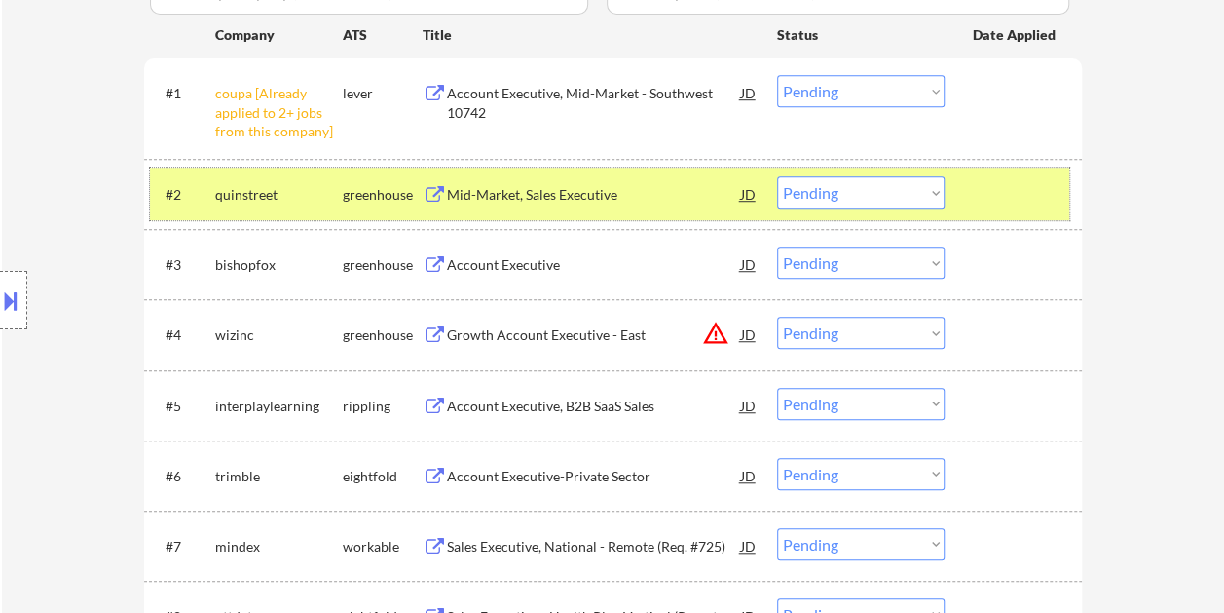
click at [999, 185] on div at bounding box center [1016, 193] width 86 height 35
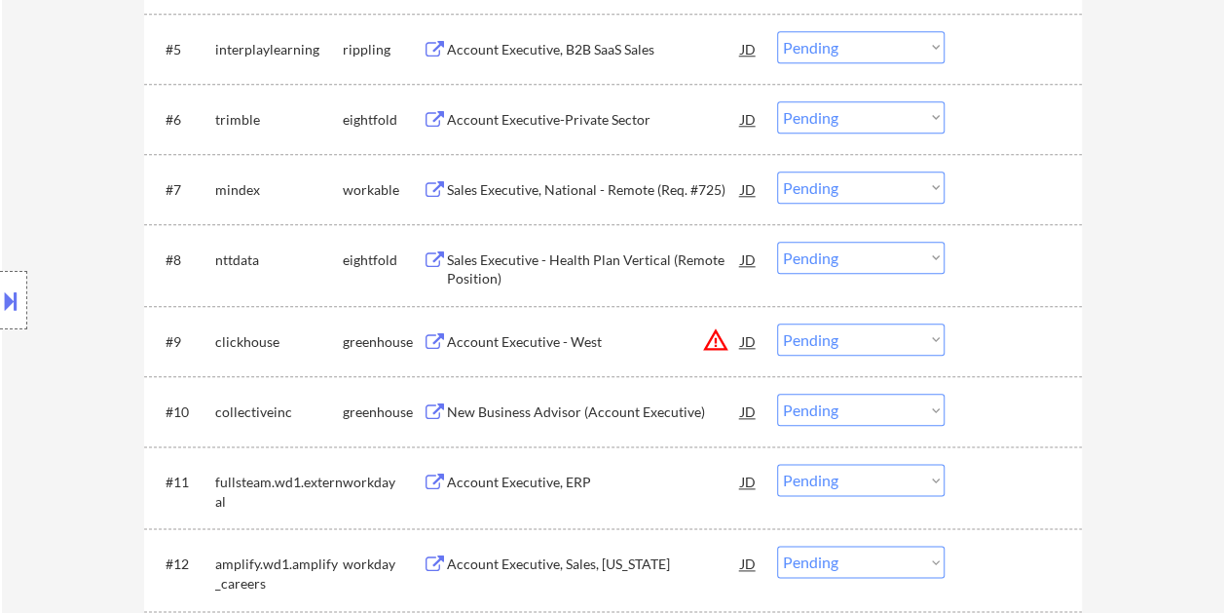
scroll to position [974, 0]
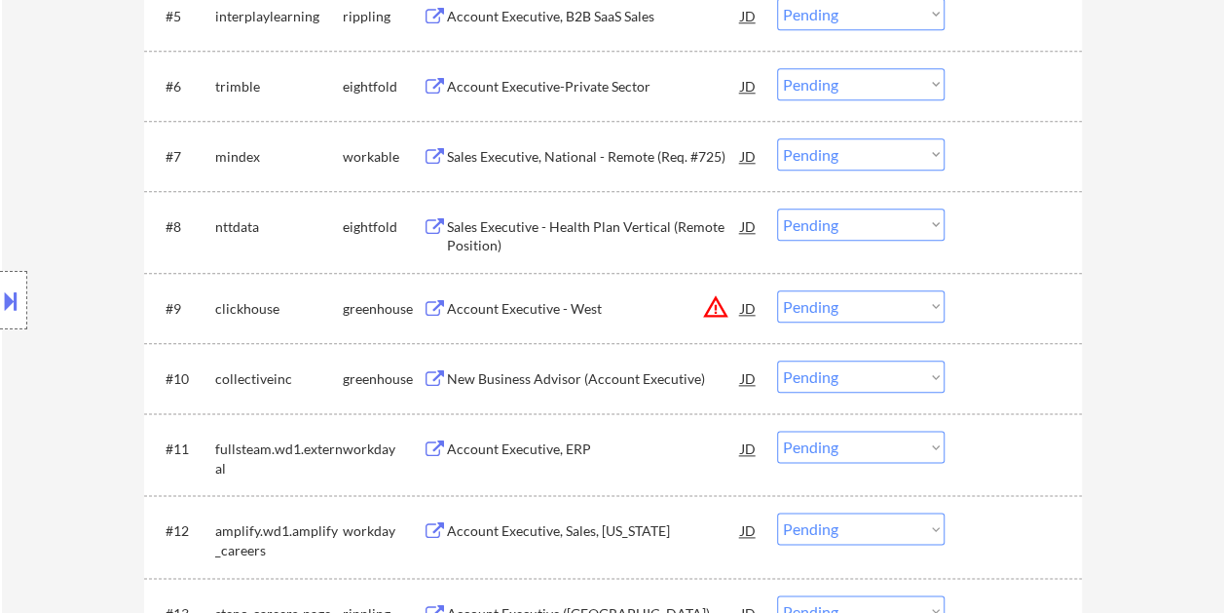
drag, startPoint x: 1016, startPoint y: 157, endPoint x: 877, endPoint y: 162, distance: 139.4
click at [1013, 159] on div at bounding box center [1016, 155] width 86 height 35
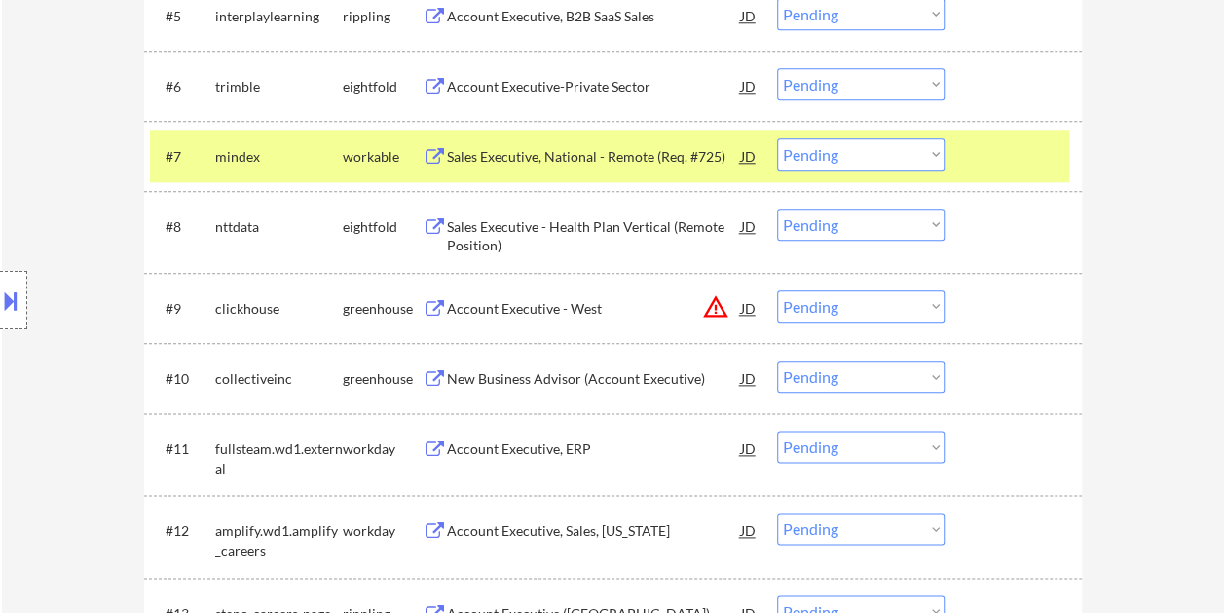
click at [559, 169] on div "Sales Executive, National - Remote (Req. #725)" at bounding box center [594, 155] width 294 height 35
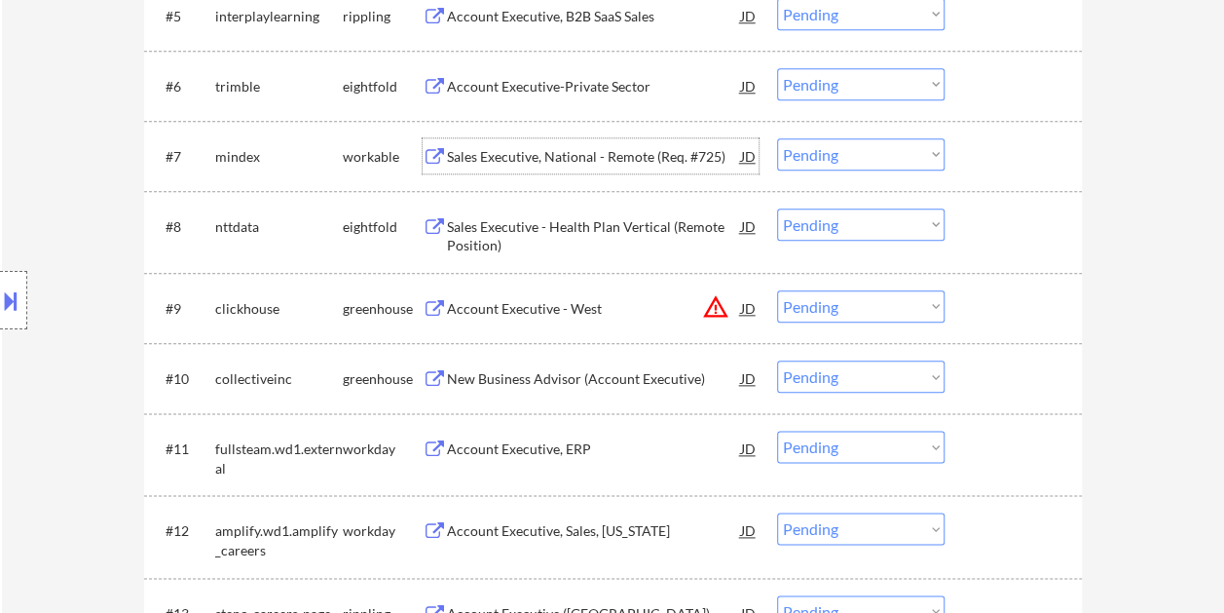
drag, startPoint x: 982, startPoint y: 144, endPoint x: 924, endPoint y: 154, distance: 58.3
click at [982, 144] on div at bounding box center [1016, 155] width 86 height 35
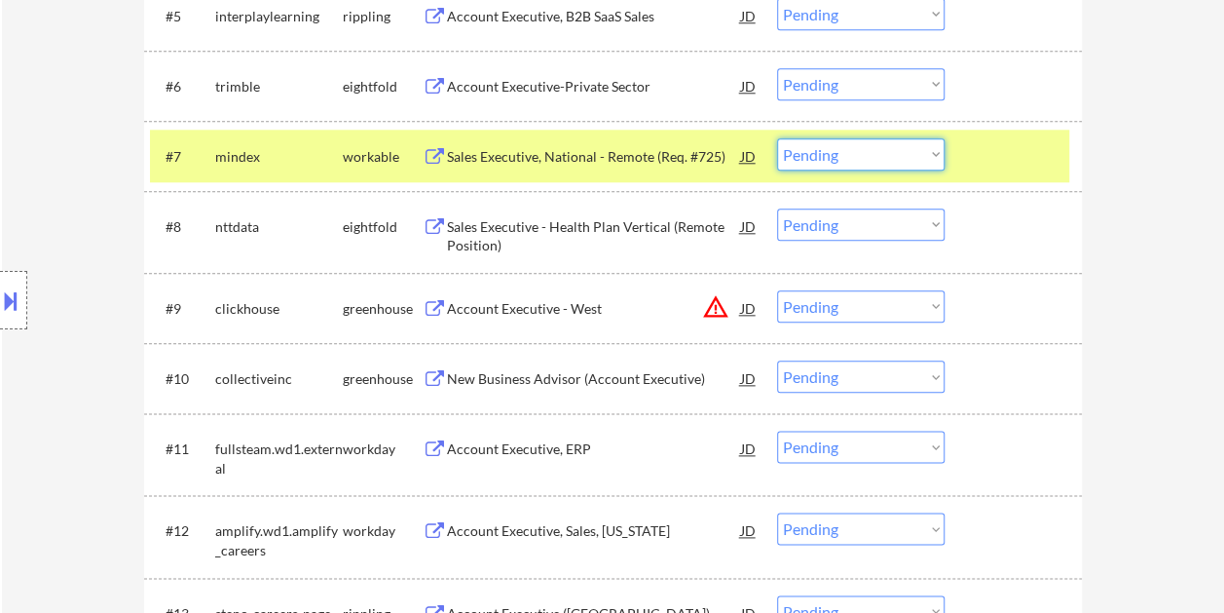
click at [912, 154] on select "Choose an option... Pending Applied Excluded (Questions) Excluded (Expired) Exc…" at bounding box center [861, 154] width 168 height 32
click at [777, 138] on select "Choose an option... Pending Applied Excluded (Questions) Excluded (Expired) Exc…" at bounding box center [861, 154] width 168 height 32
select select ""pending""
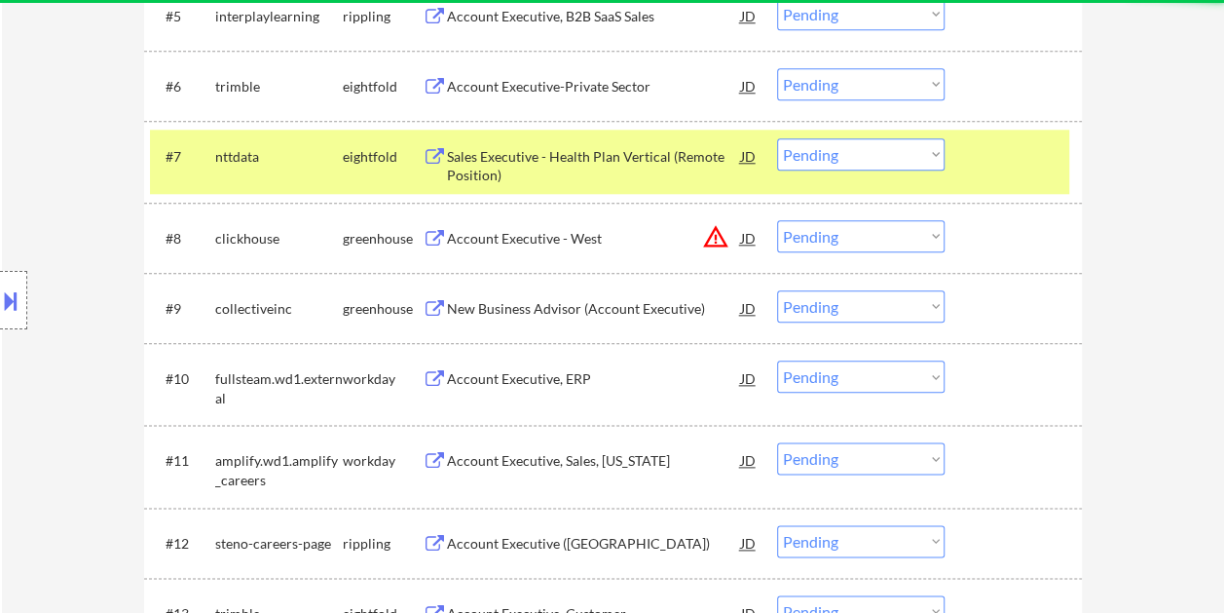
click at [993, 156] on div at bounding box center [1016, 155] width 86 height 35
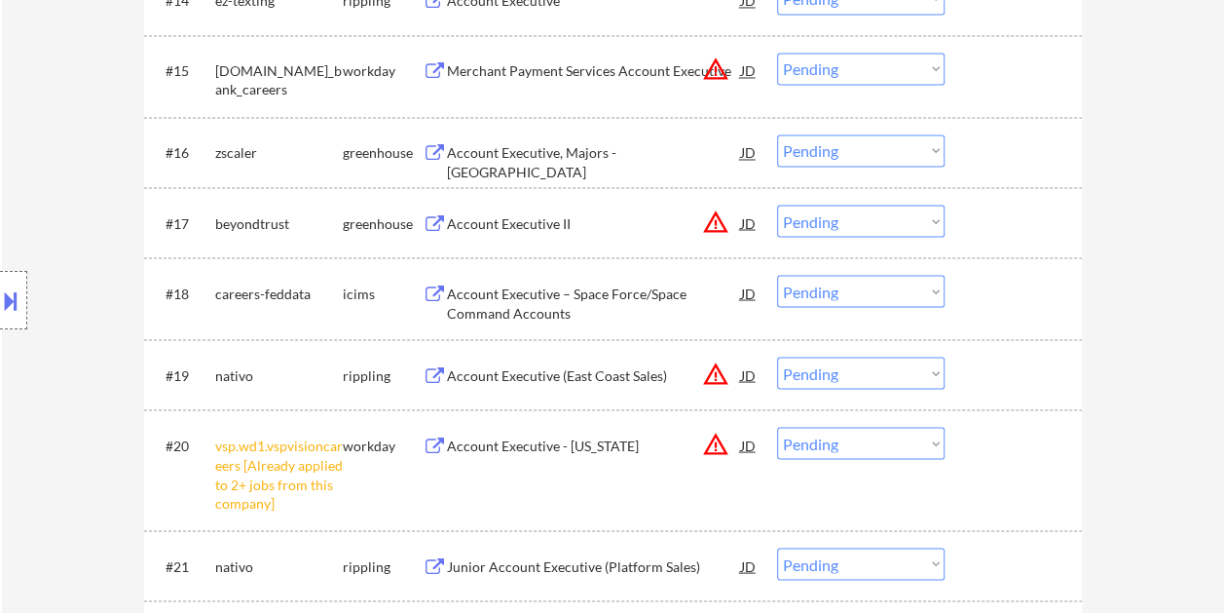
scroll to position [1656, 0]
drag, startPoint x: 970, startPoint y: 208, endPoint x: 804, endPoint y: 211, distance: 165.6
click at [970, 209] on div "#17 beyondtrust greenhouse Account Executive II JD warning_amber Choose an opti…" at bounding box center [609, 223] width 919 height 53
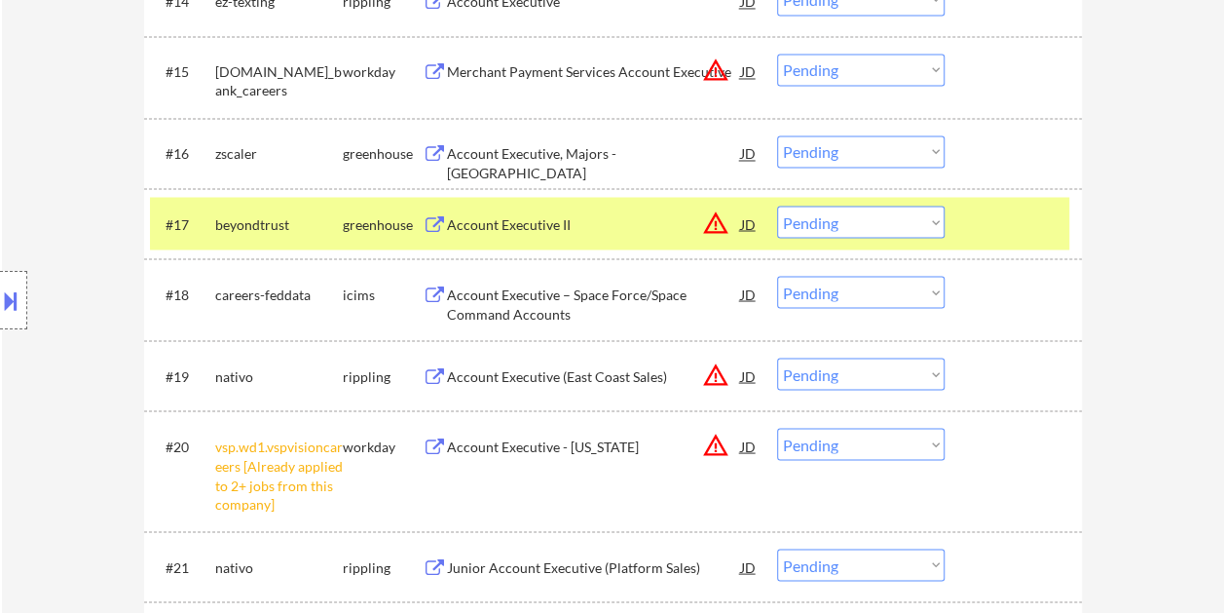
click at [563, 215] on div "Account Executive II" at bounding box center [594, 223] width 294 height 19
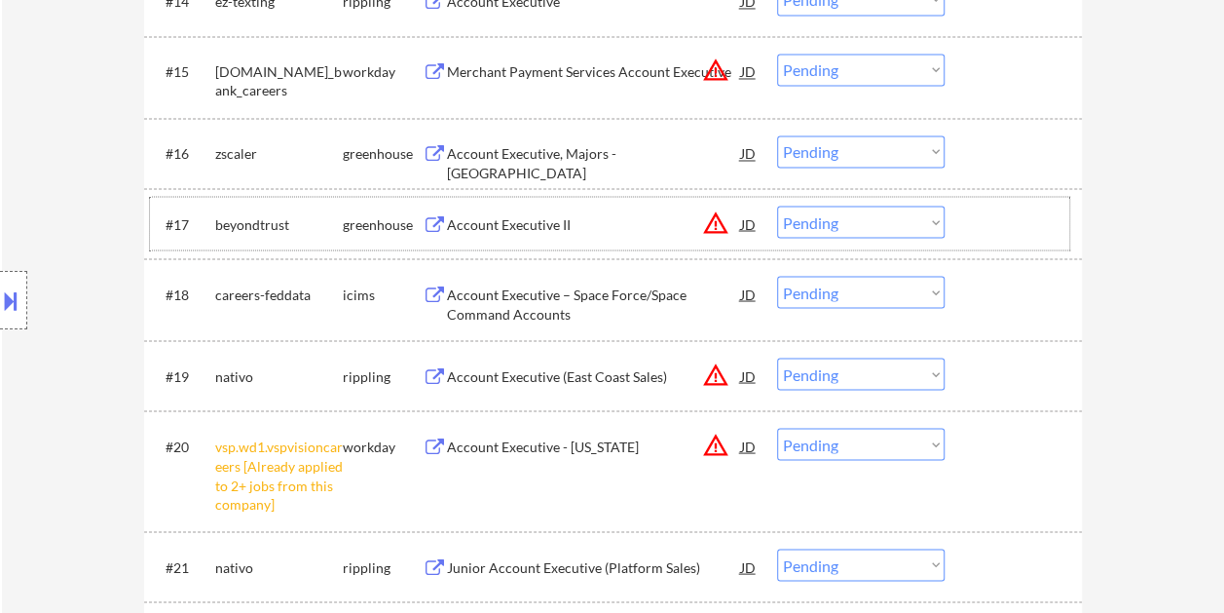
click at [982, 213] on div at bounding box center [1016, 222] width 86 height 35
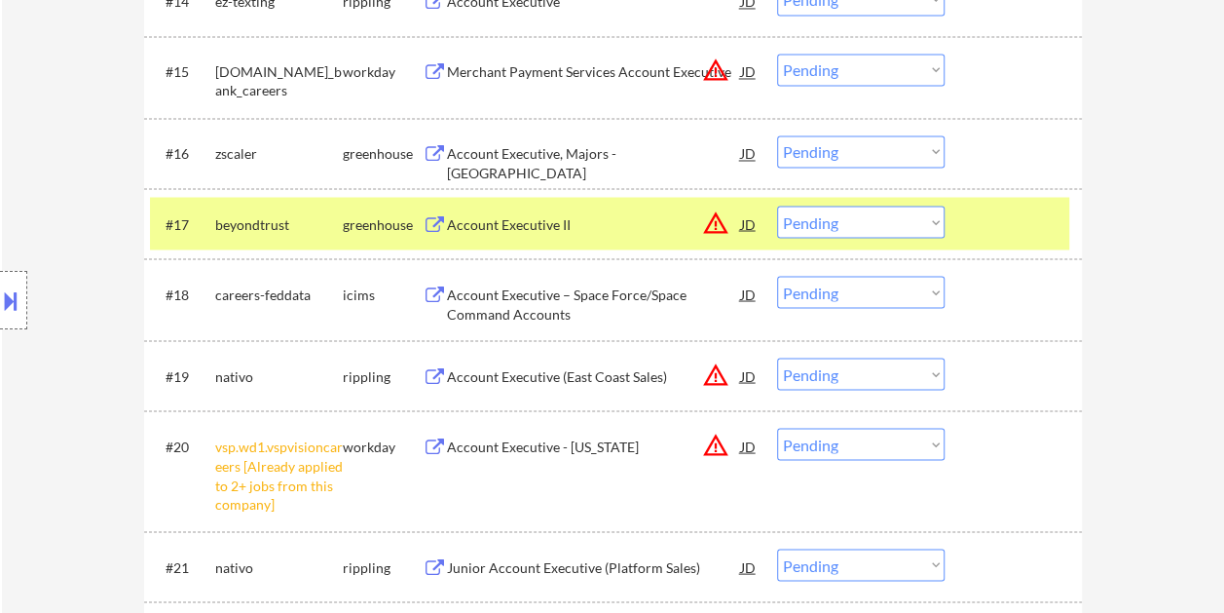
click at [742, 222] on div "JD" at bounding box center [748, 222] width 19 height 35
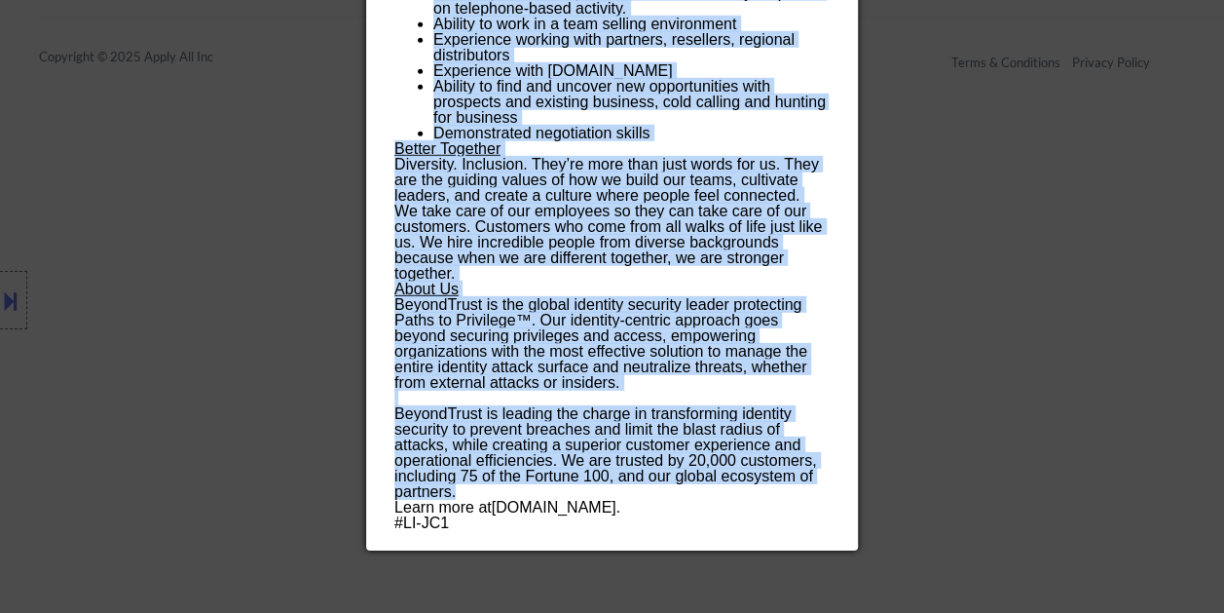
scroll to position [2824, 0]
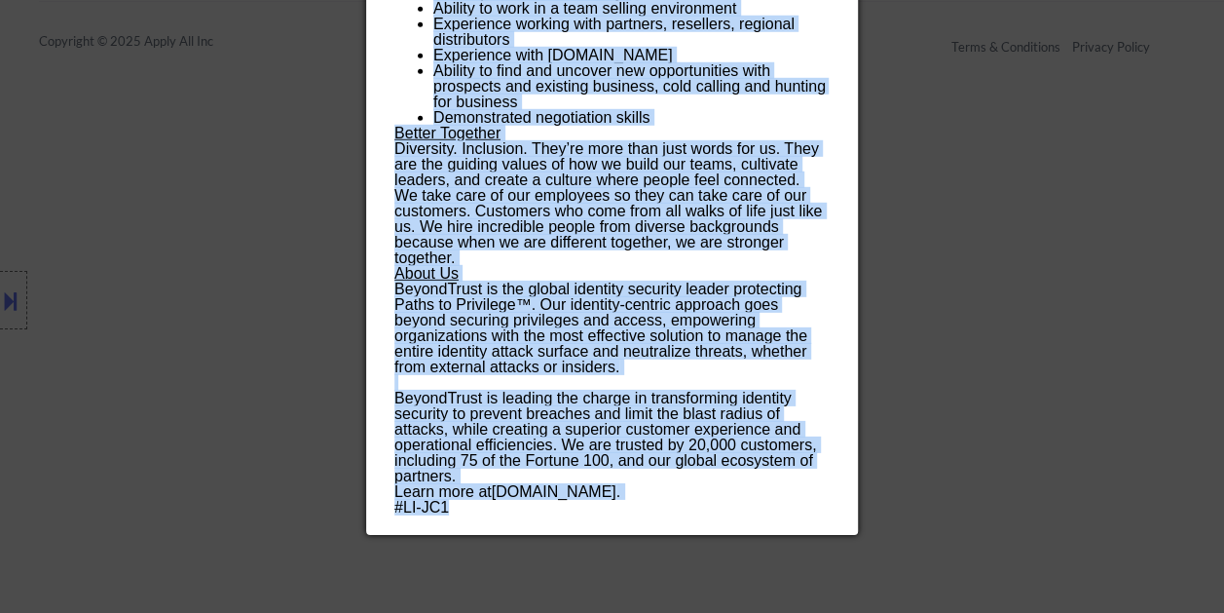
drag, startPoint x: 398, startPoint y: 83, endPoint x: 666, endPoint y: 511, distance: 505.3
copy div "Account Executive II beyondtrust Remote United States, East Coast AI Location C…"
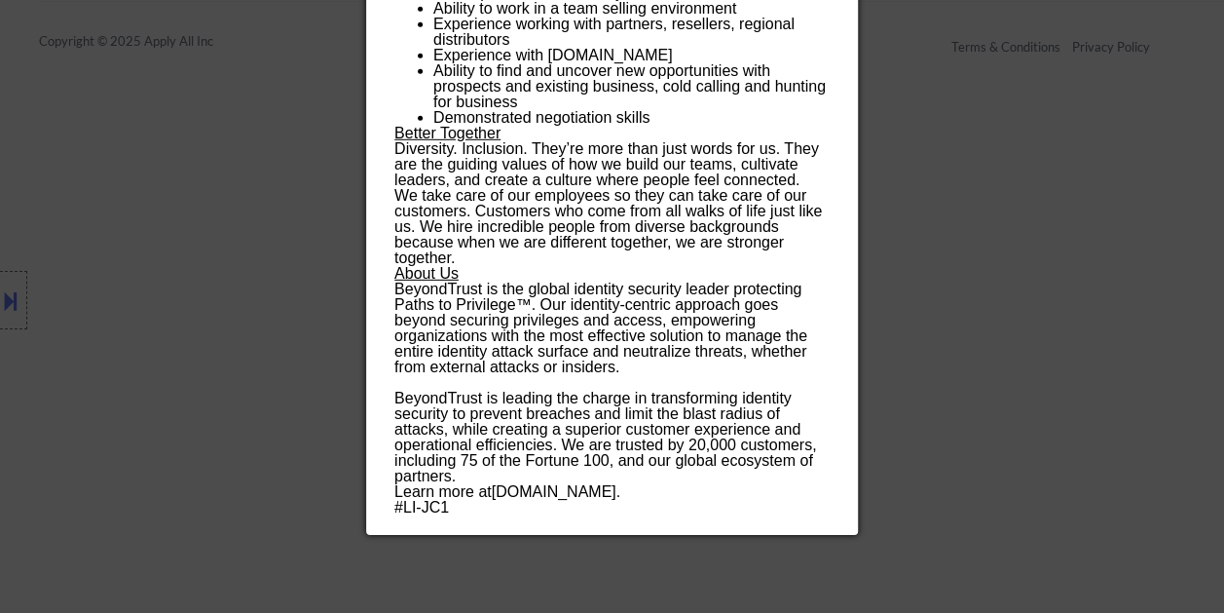
click at [1059, 240] on div at bounding box center [612, 306] width 1224 height 613
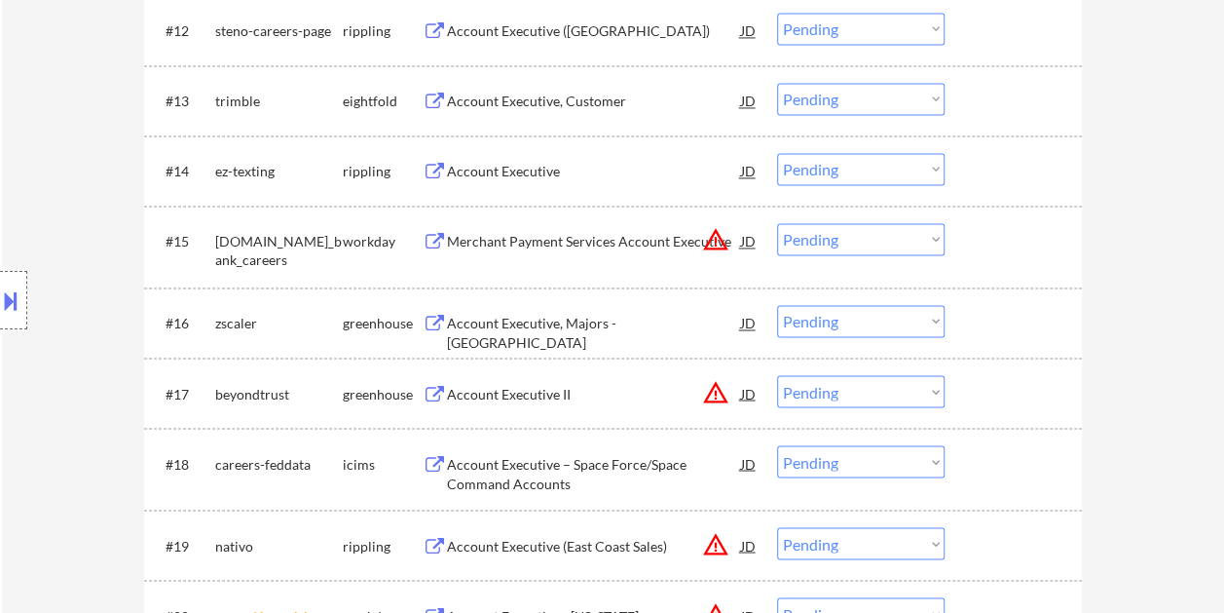
scroll to position [1461, 0]
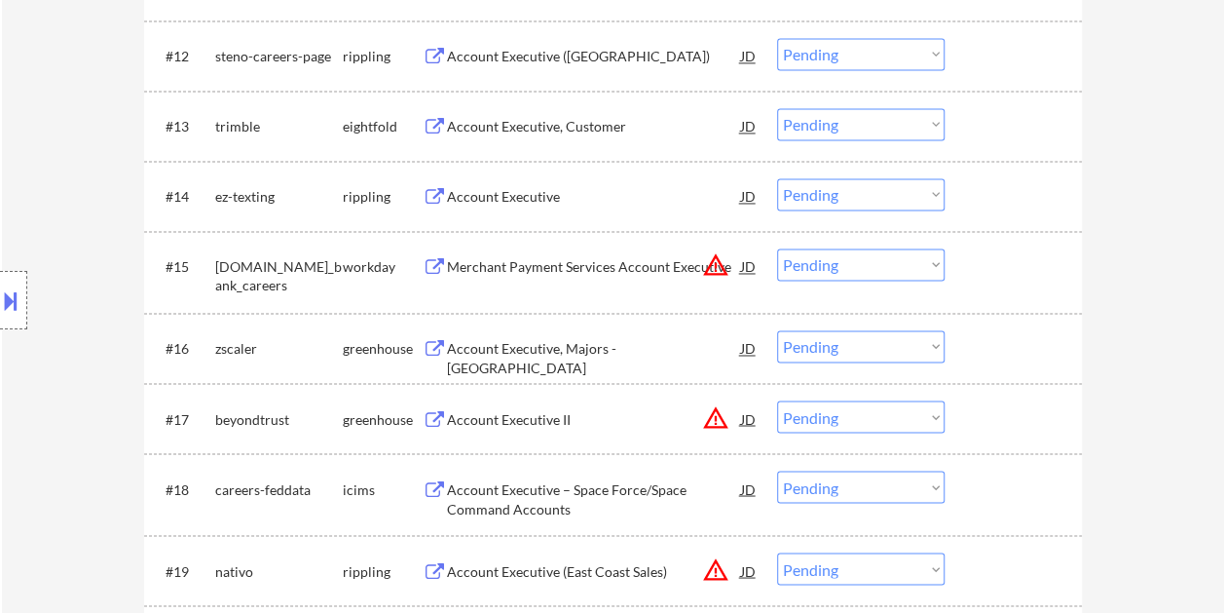
drag, startPoint x: 987, startPoint y: 398, endPoint x: 960, endPoint y: 409, distance: 28.4
click at [984, 401] on div "#17 beyondtrust greenhouse Account Executive II JD warning_amber Choose an opti…" at bounding box center [609, 418] width 919 height 53
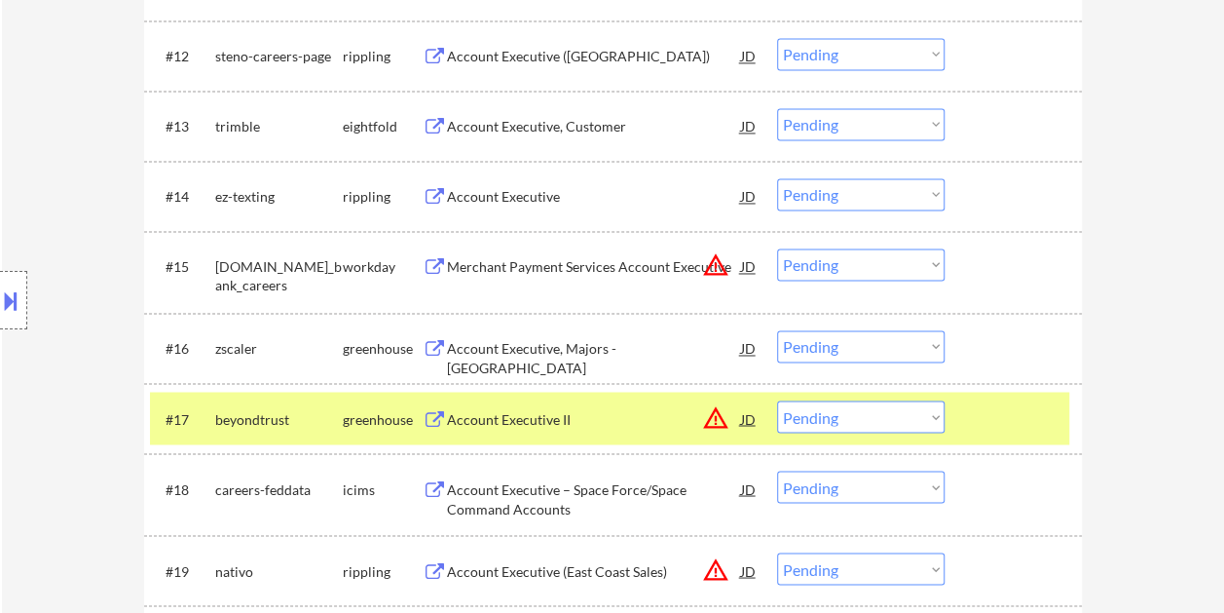
click at [933, 411] on select "Choose an option... Pending Applied Excluded (Questions) Excluded (Expired) Exc…" at bounding box center [861, 416] width 168 height 32
click at [777, 400] on select "Choose an option... Pending Applied Excluded (Questions) Excluded (Expired) Exc…" at bounding box center [861, 416] width 168 height 32
select select ""pending""
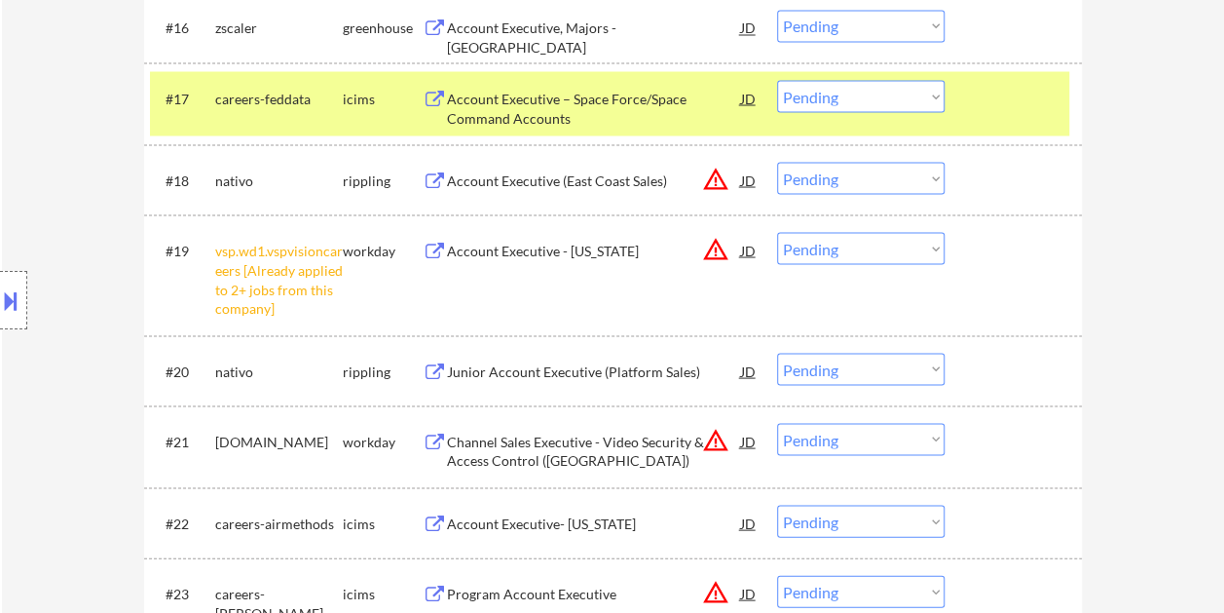
scroll to position [1753, 0]
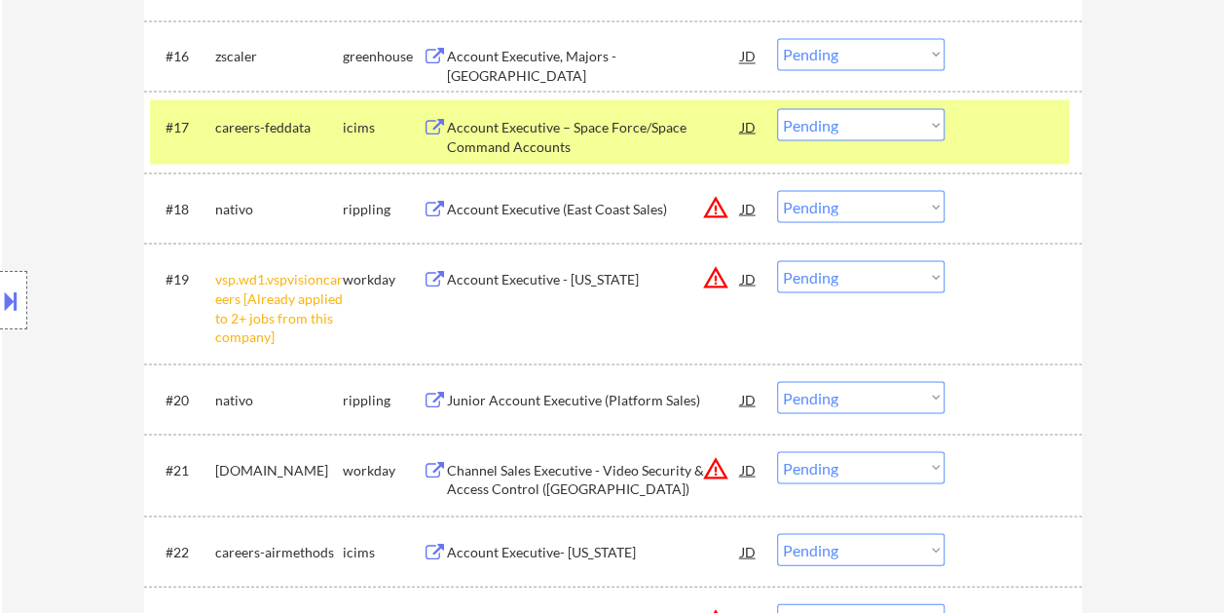
click at [995, 124] on div at bounding box center [1016, 125] width 86 height 35
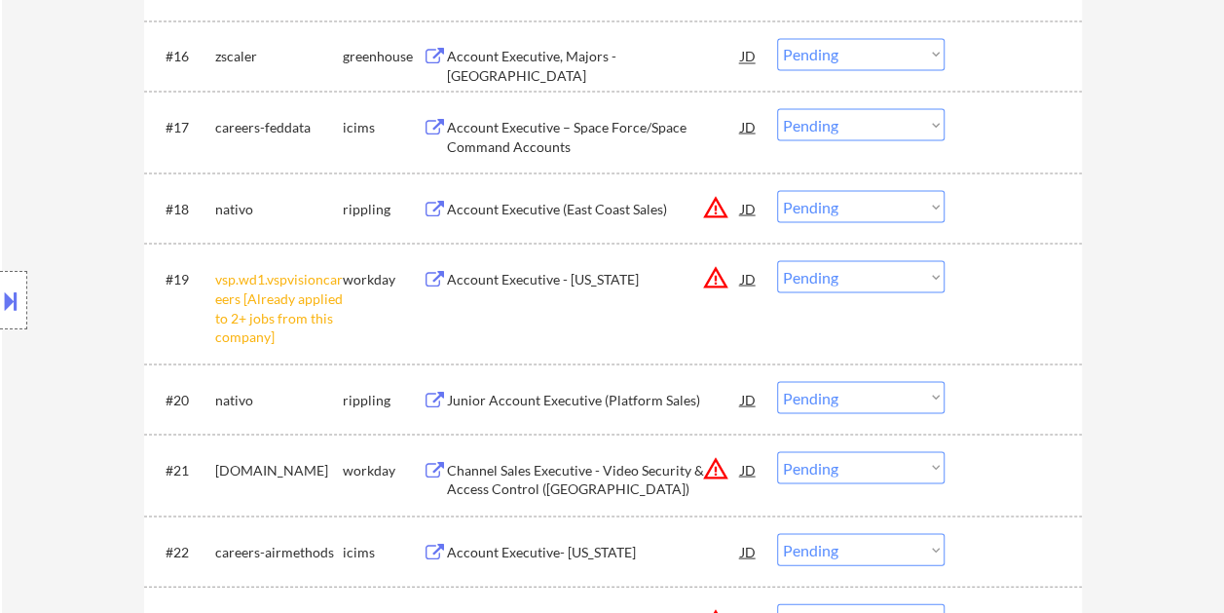
scroll to position [1656, 0]
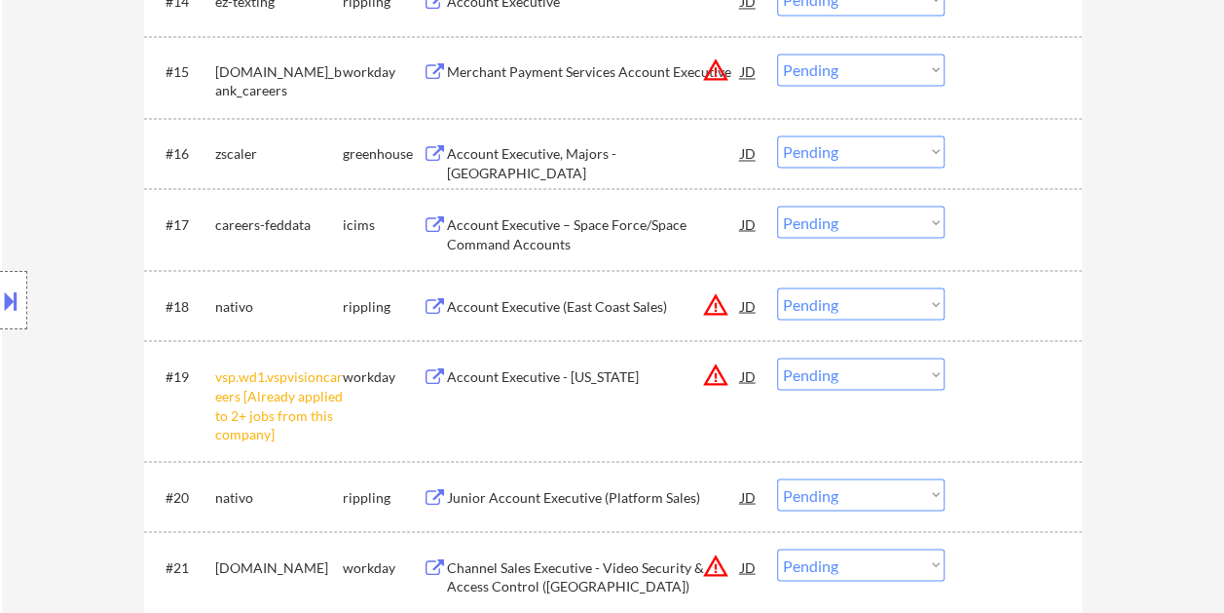
click at [988, 125] on div "#16 zscaler greenhouse Account Executive, Majors - Dallas JD warning_amber Choo…" at bounding box center [613, 153] width 938 height 70
click at [988, 156] on div at bounding box center [1016, 152] width 86 height 35
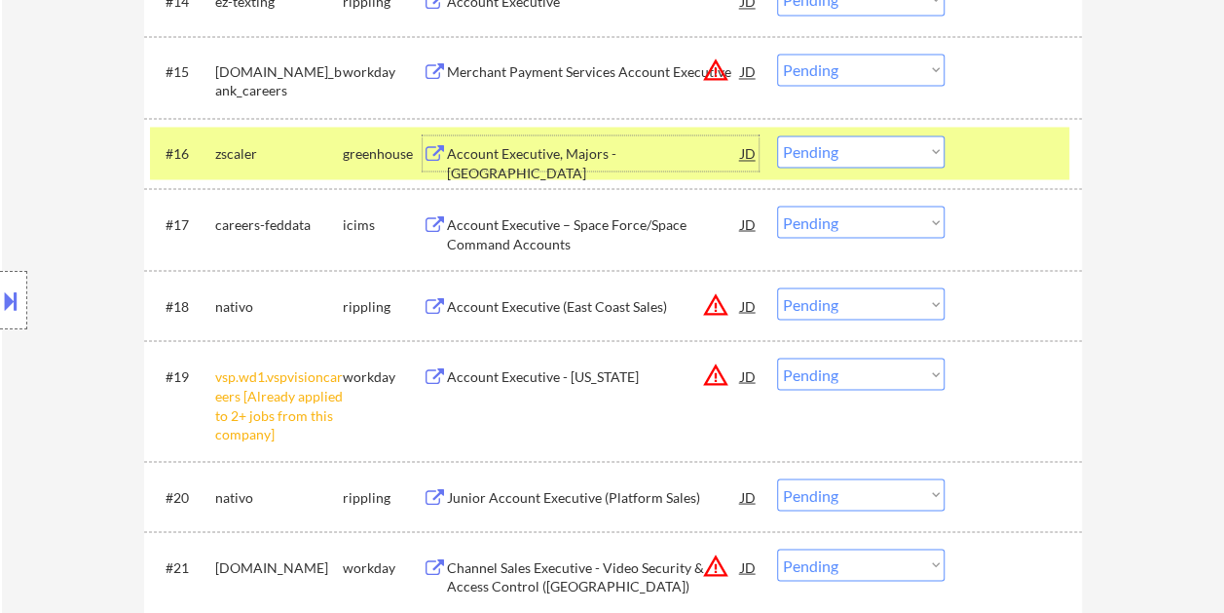
click at [600, 164] on div "Account Executive, Majors - Dallas" at bounding box center [594, 152] width 294 height 35
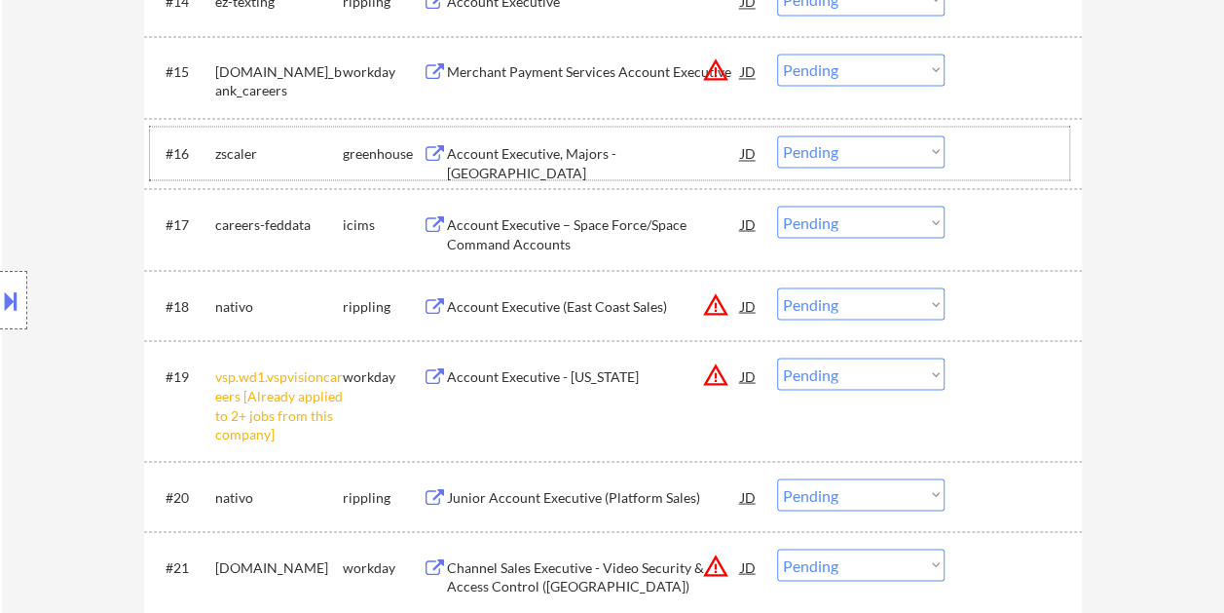
drag, startPoint x: 986, startPoint y: 131, endPoint x: 939, endPoint y: 152, distance: 51.4
click at [983, 135] on div "#16 zscaler greenhouse Account Executive, Majors - Dallas JD warning_amber Choo…" at bounding box center [609, 153] width 919 height 53
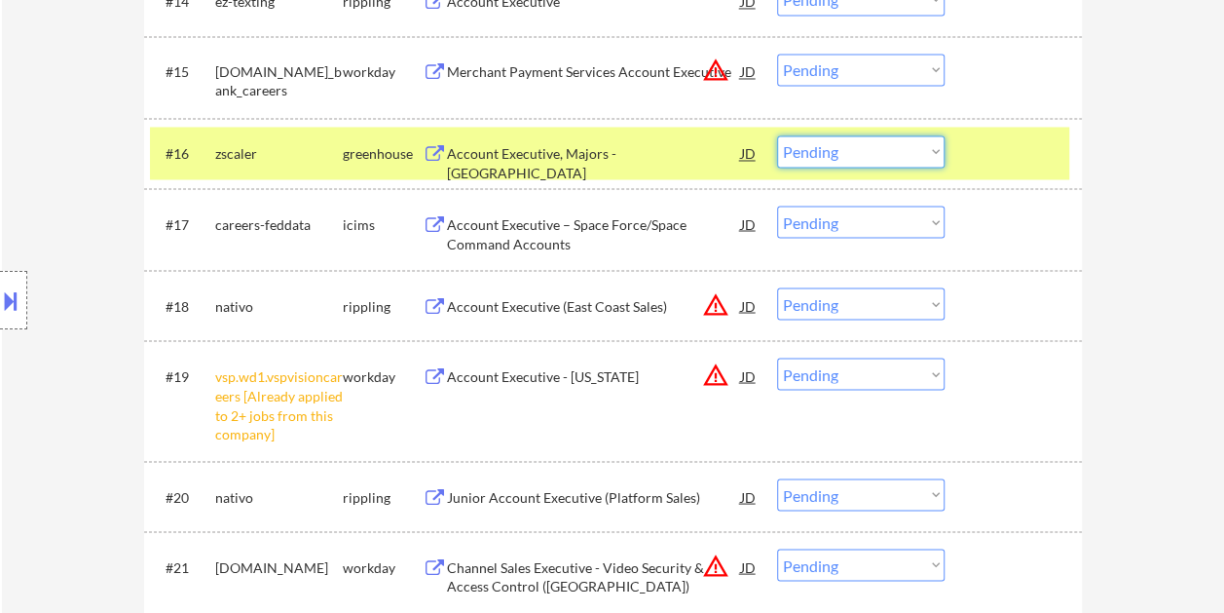
click at [908, 143] on select "Choose an option... Pending Applied Excluded (Questions) Excluded (Expired) Exc…" at bounding box center [861, 151] width 168 height 32
click at [777, 135] on select "Choose an option... Pending Applied Excluded (Questions) Excluded (Expired) Exc…" at bounding box center [861, 151] width 168 height 32
select select ""pending""
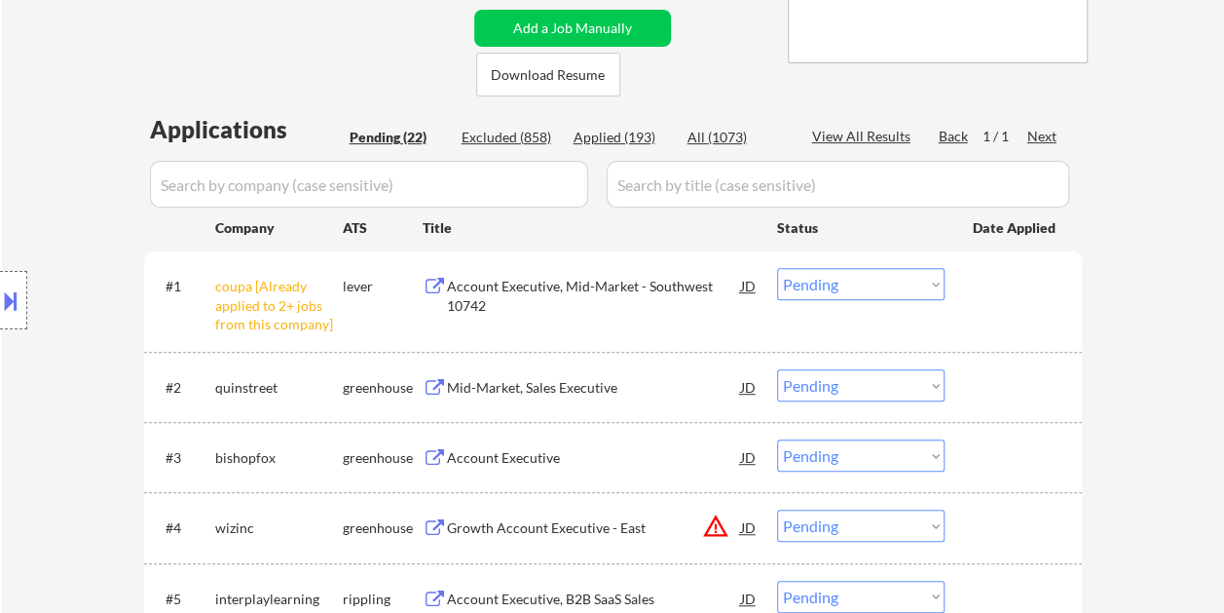
scroll to position [584, 0]
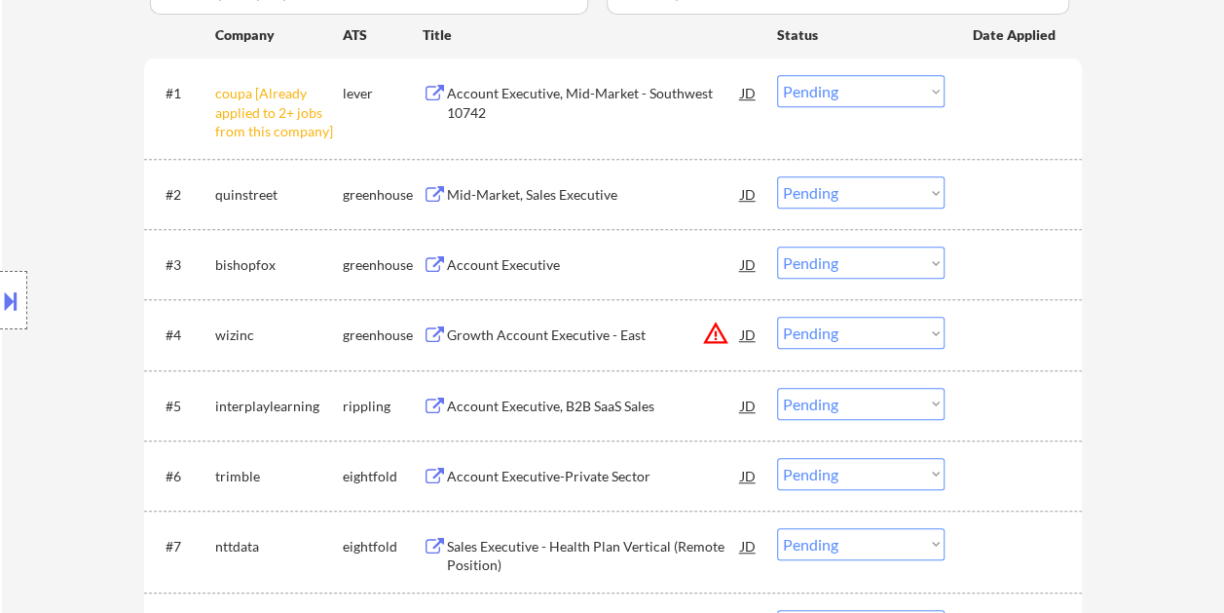
click at [980, 199] on div at bounding box center [1016, 193] width 86 height 35
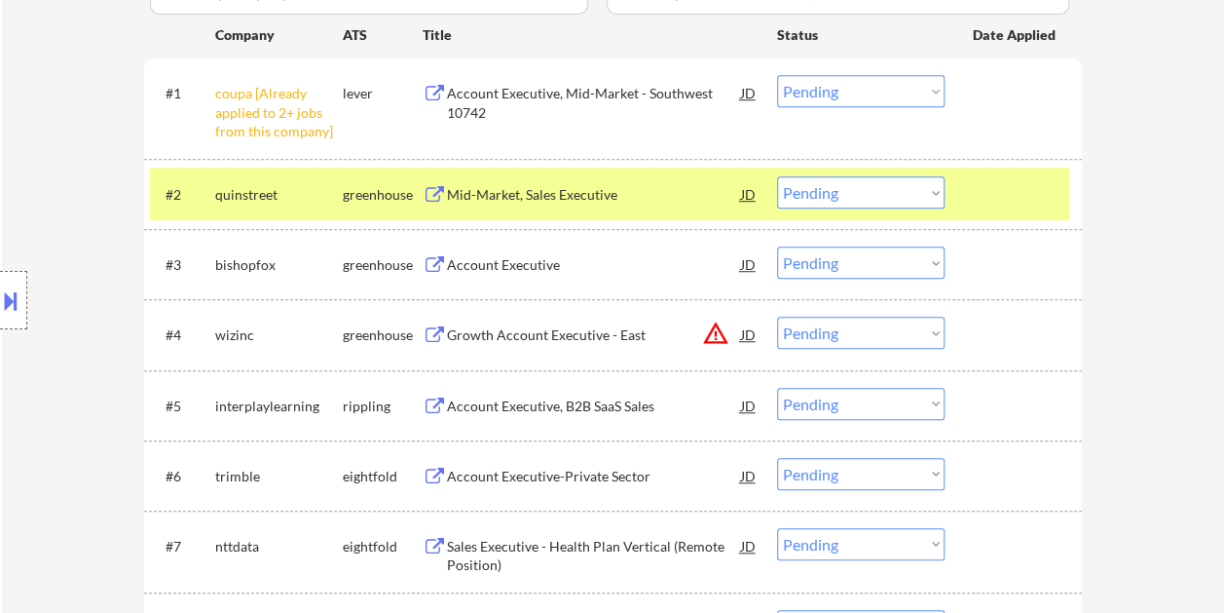
click at [672, 201] on div "Mid-Market, Sales Executive" at bounding box center [594, 194] width 294 height 19
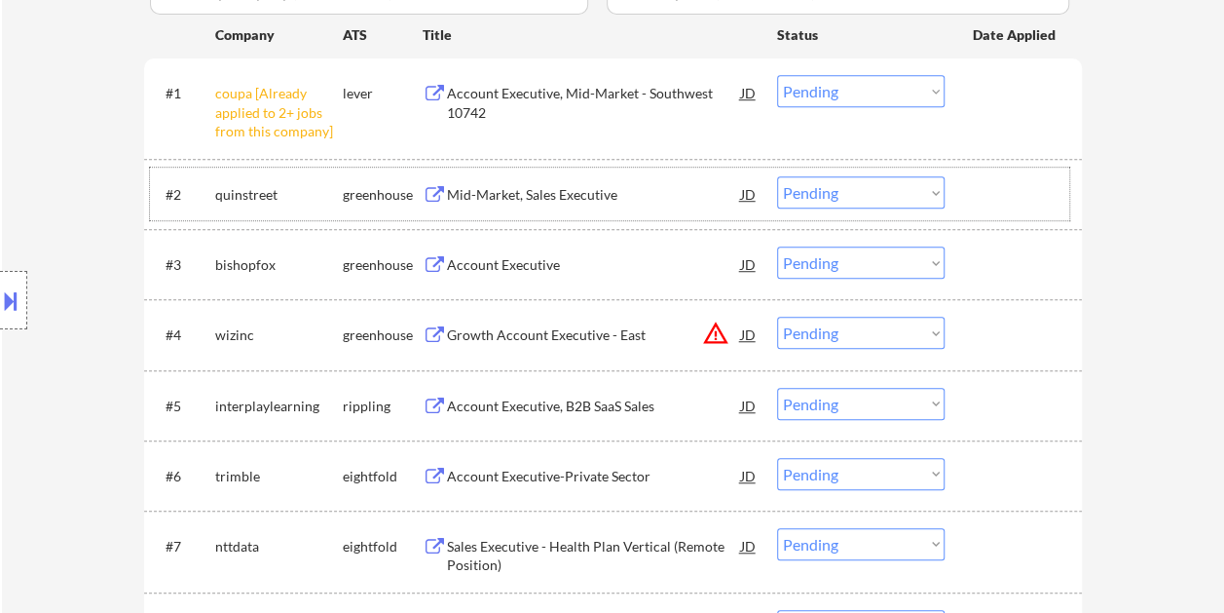
click at [973, 189] on div at bounding box center [1016, 193] width 86 height 35
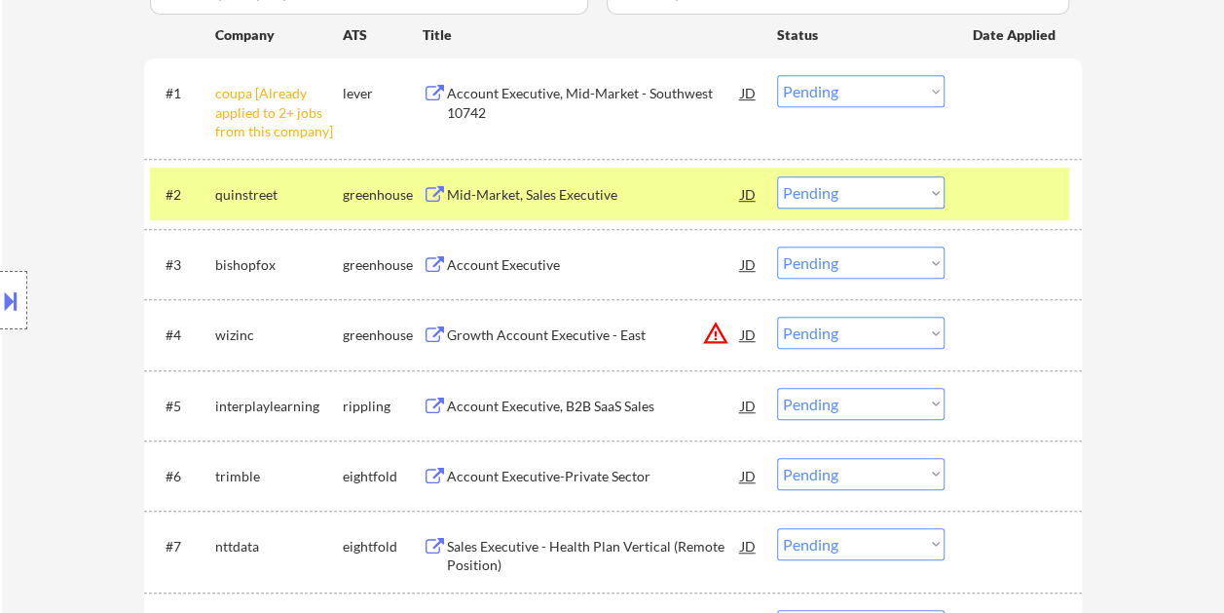
click at [922, 189] on select "Choose an option... Pending Applied Excluded (Questions) Excluded (Expired) Exc…" at bounding box center [861, 192] width 168 height 32
click at [777, 176] on select "Choose an option... Pending Applied Excluded (Questions) Excluded (Expired) Exc…" at bounding box center [861, 192] width 168 height 32
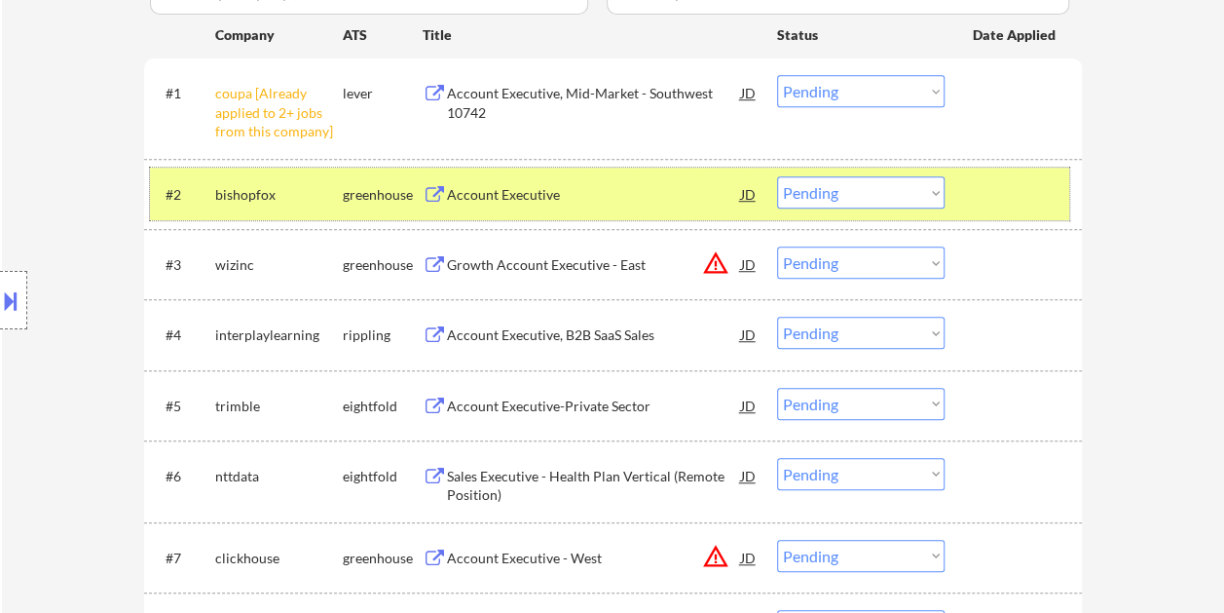
click at [964, 197] on div "#2 bishopfox greenhouse Account Executive JD Choose an option... Pending Applie…" at bounding box center [609, 194] width 919 height 53
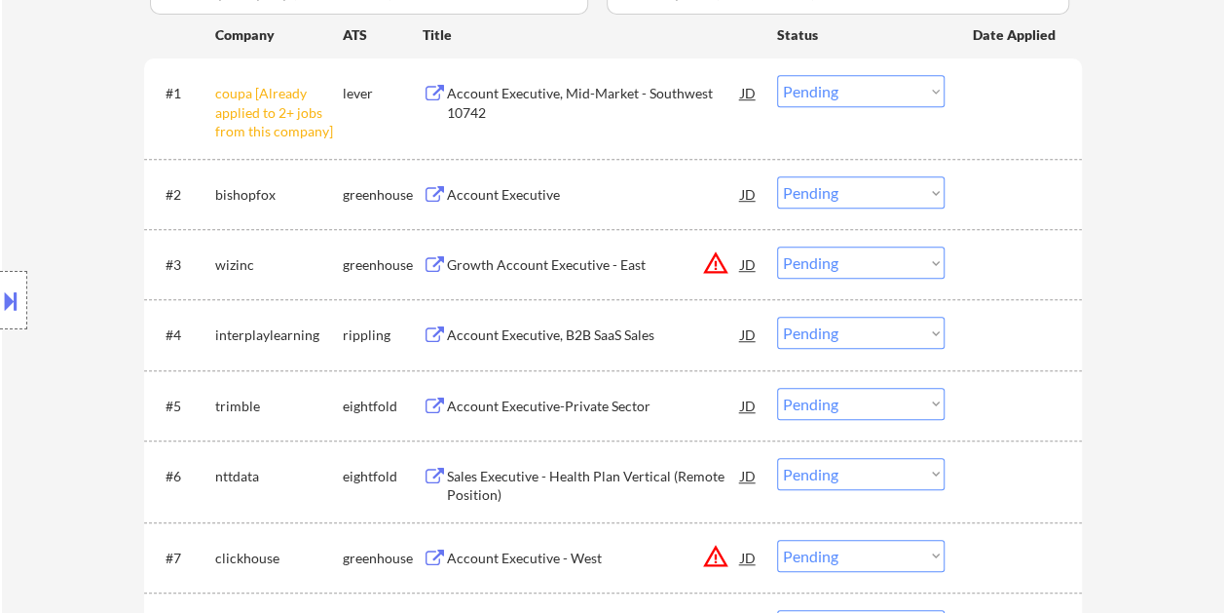
click at [1007, 173] on div "#2 bishopfox greenhouse Account Executive JD Choose an option... Pending Applie…" at bounding box center [609, 194] width 919 height 53
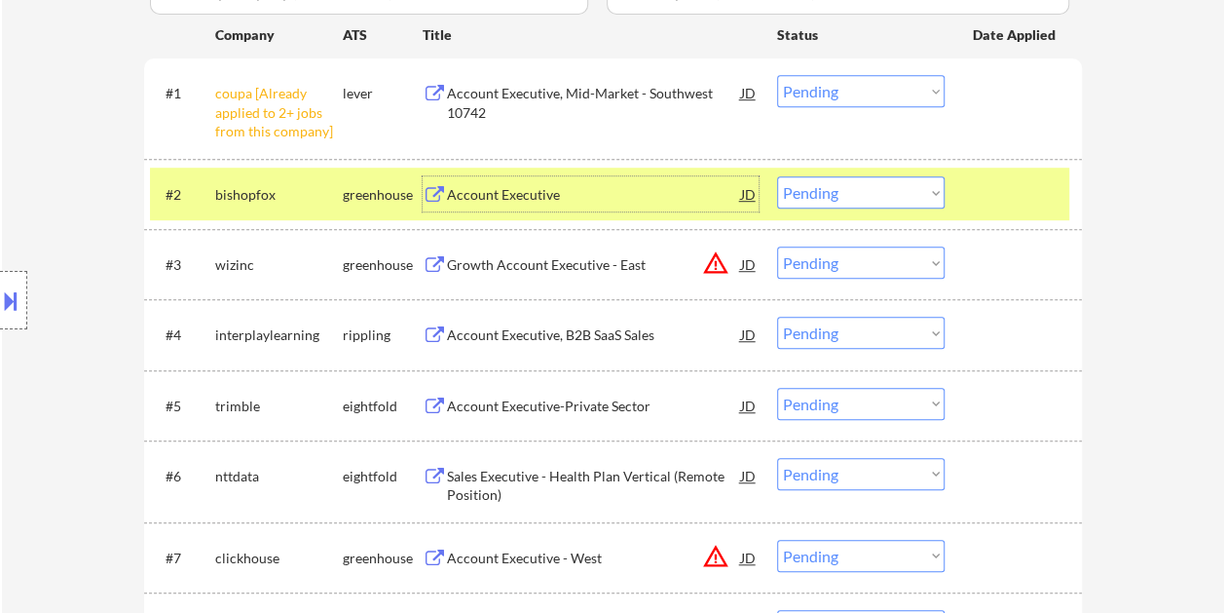
click at [540, 192] on div "Account Executive" at bounding box center [594, 194] width 294 height 19
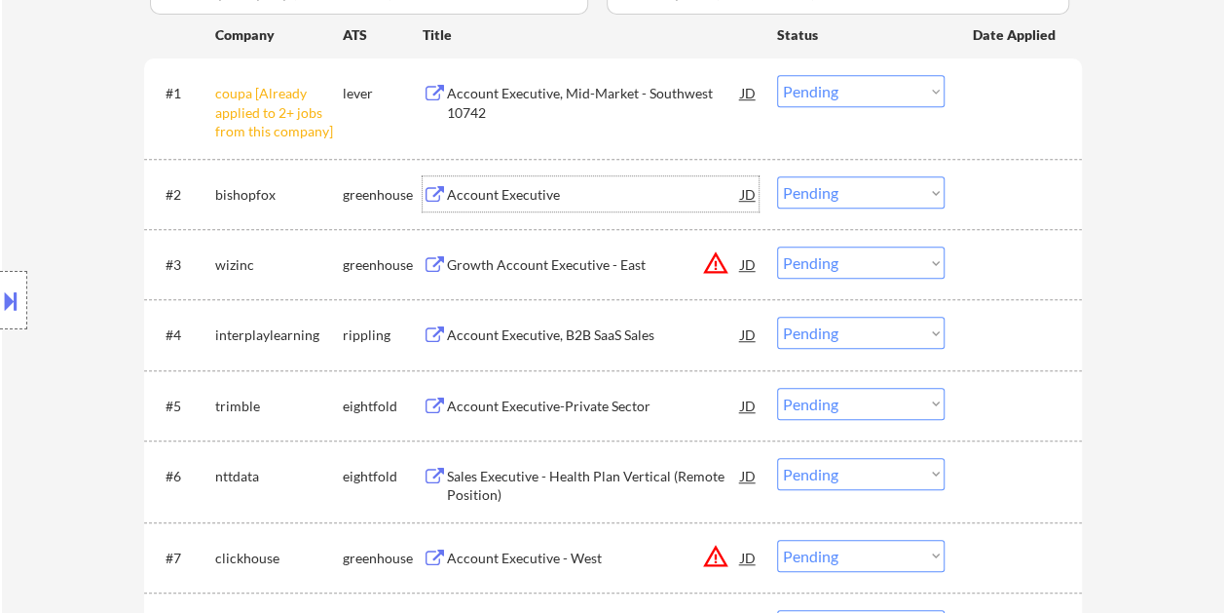
click at [1014, 199] on div at bounding box center [1016, 193] width 86 height 35
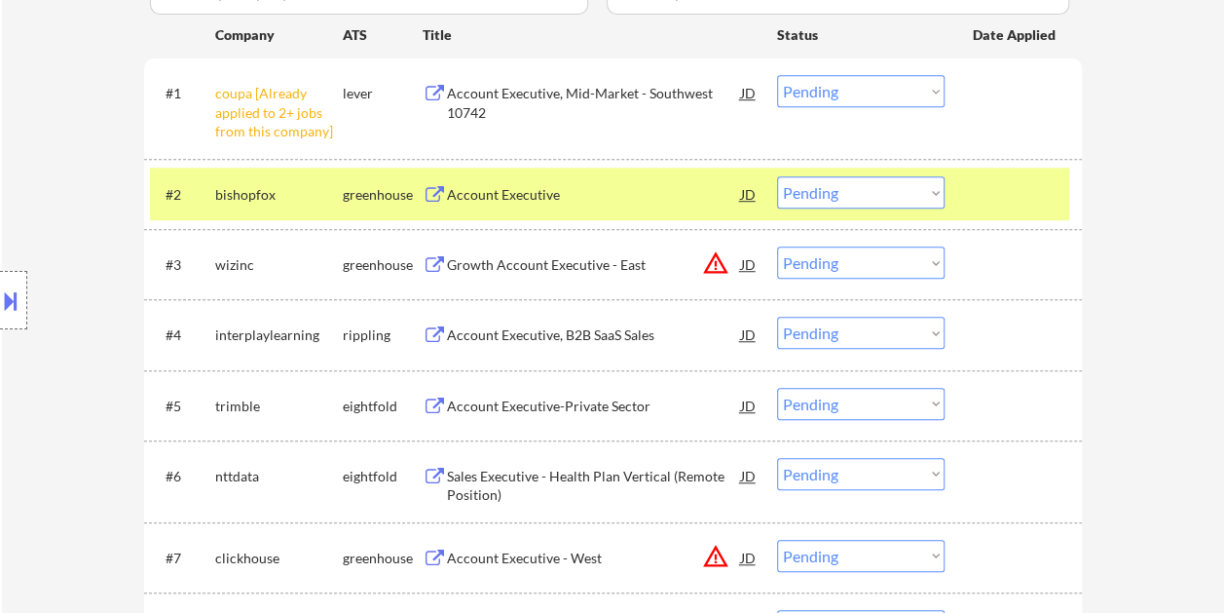
click at [900, 183] on select "Choose an option... Pending Applied Excluded (Questions) Excluded (Expired) Exc…" at bounding box center [861, 192] width 168 height 32
click at [777, 176] on select "Choose an option... Pending Applied Excluded (Questions) Excluded (Expired) Exc…" at bounding box center [861, 192] width 168 height 32
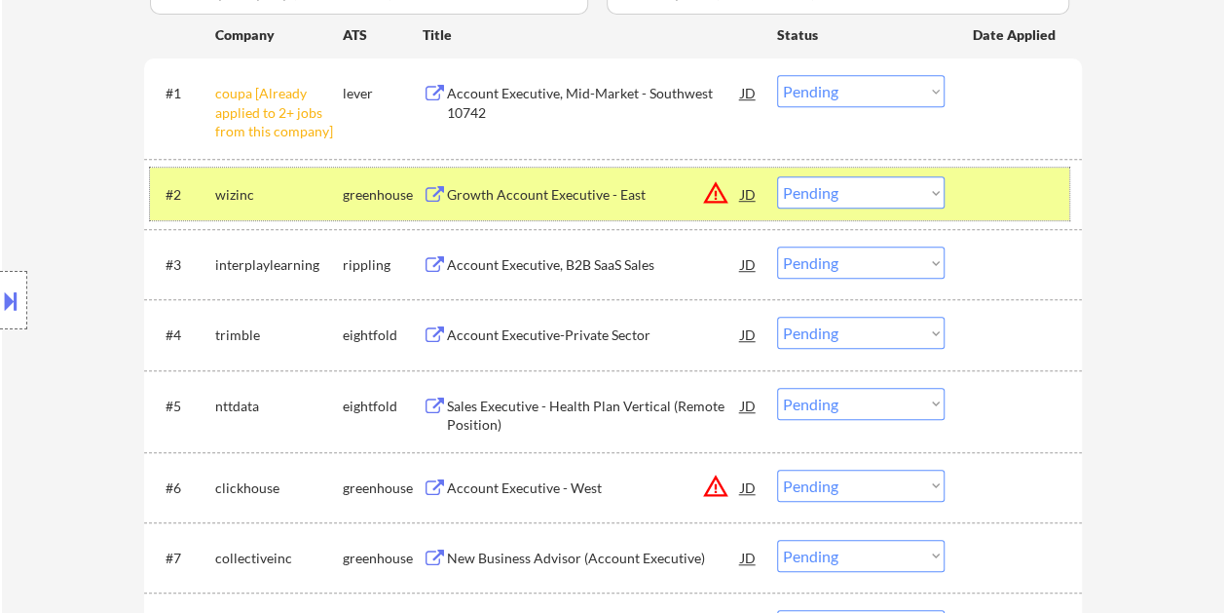
click at [993, 193] on div at bounding box center [1016, 193] width 86 height 35
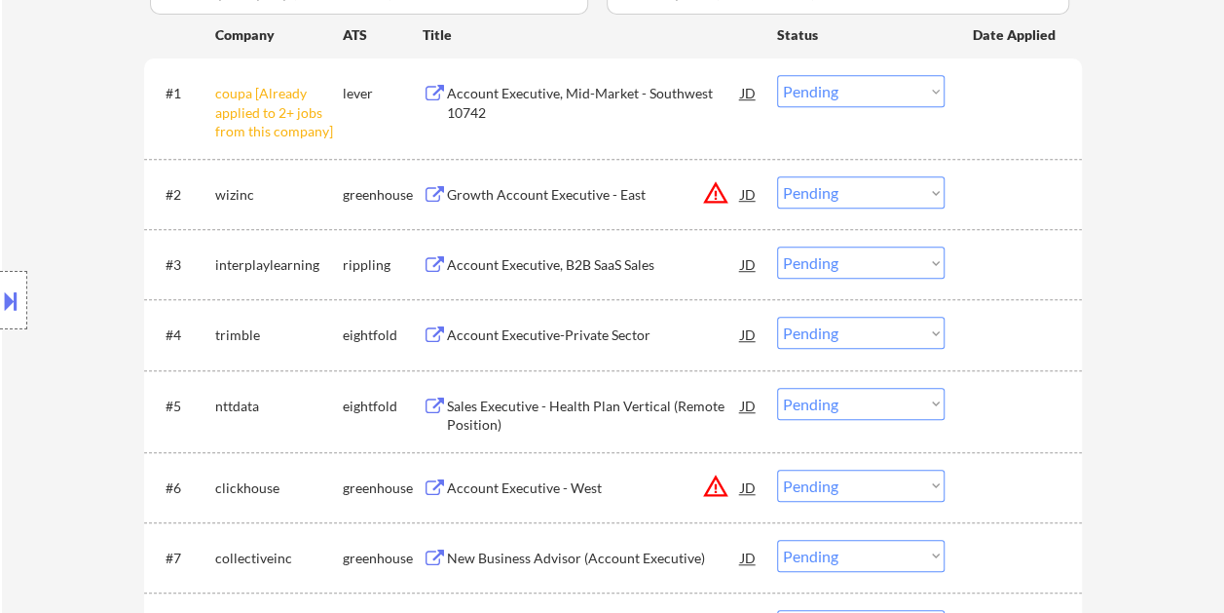
click at [987, 192] on div at bounding box center [1016, 193] width 86 height 35
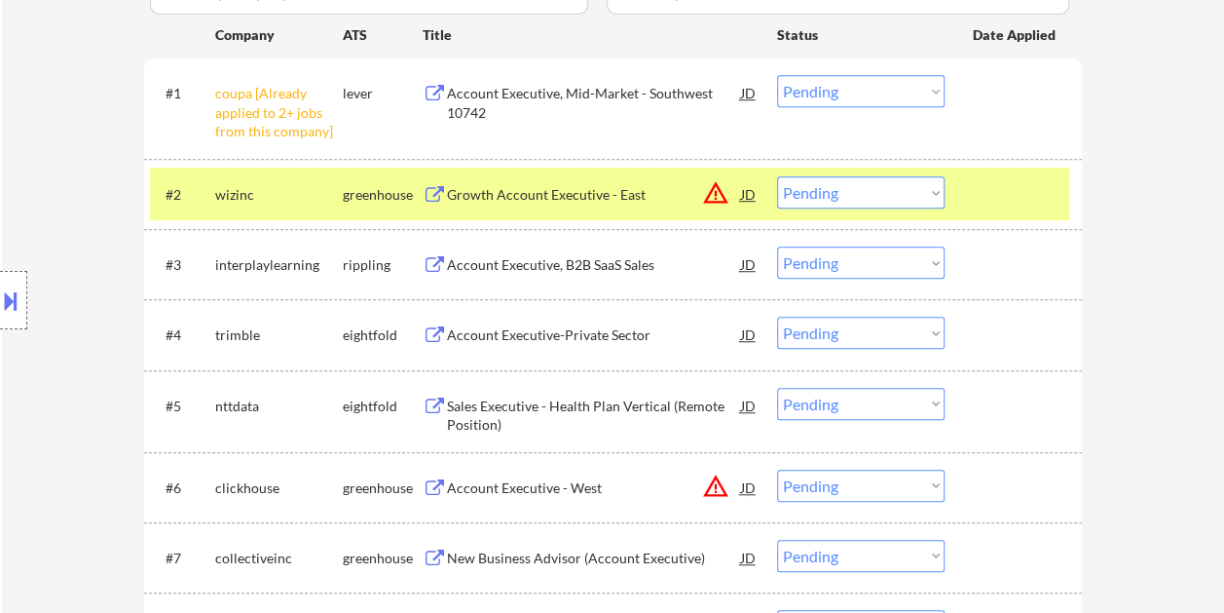
click at [630, 189] on div "Growth Account Executive - East" at bounding box center [594, 194] width 294 height 19
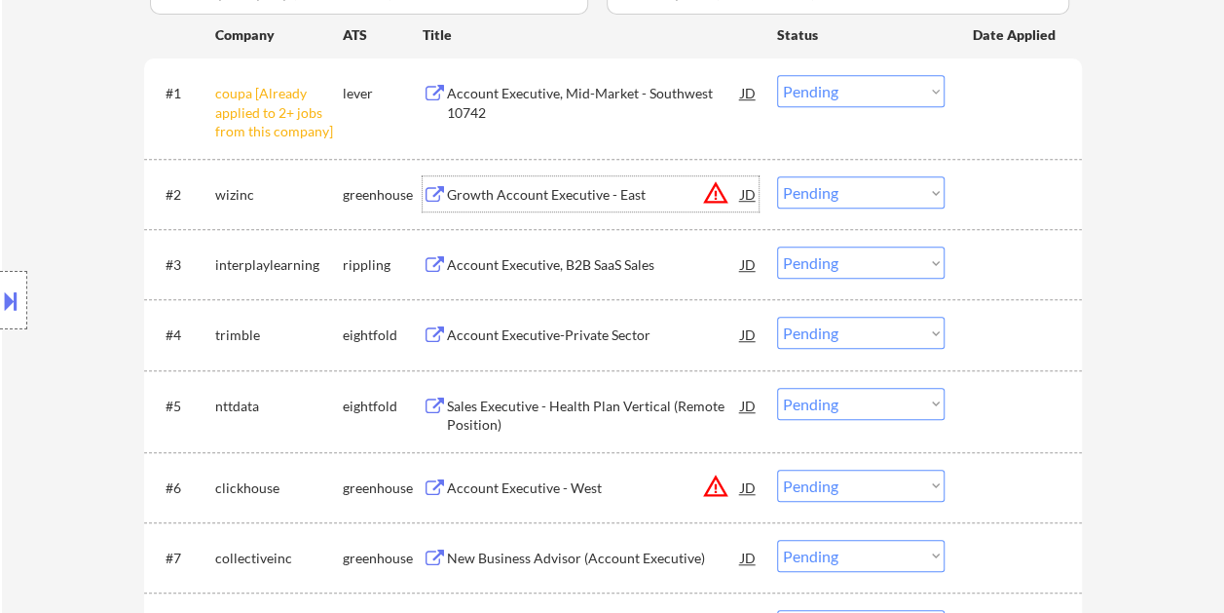
click at [998, 189] on div at bounding box center [1016, 193] width 86 height 35
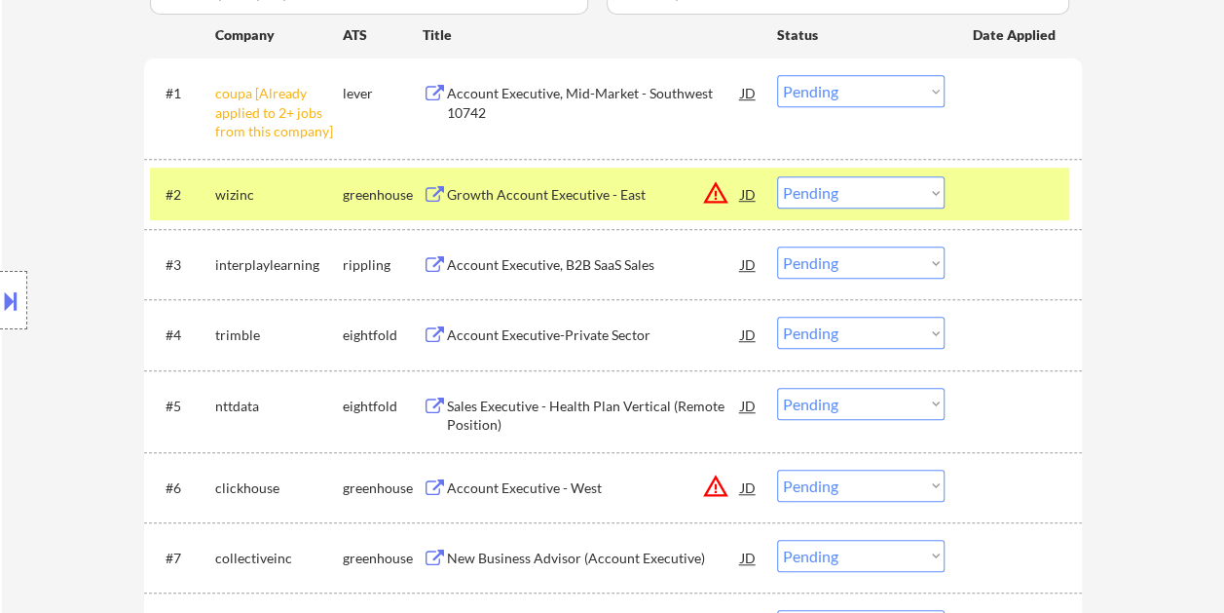
click at [935, 192] on select "Choose an option... Pending Applied Excluded (Questions) Excluded (Expired) Exc…" at bounding box center [861, 192] width 168 height 32
click at [777, 176] on select "Choose an option... Pending Applied Excluded (Questions) Excluded (Expired) Exc…" at bounding box center [861, 192] width 168 height 32
select select ""pending""
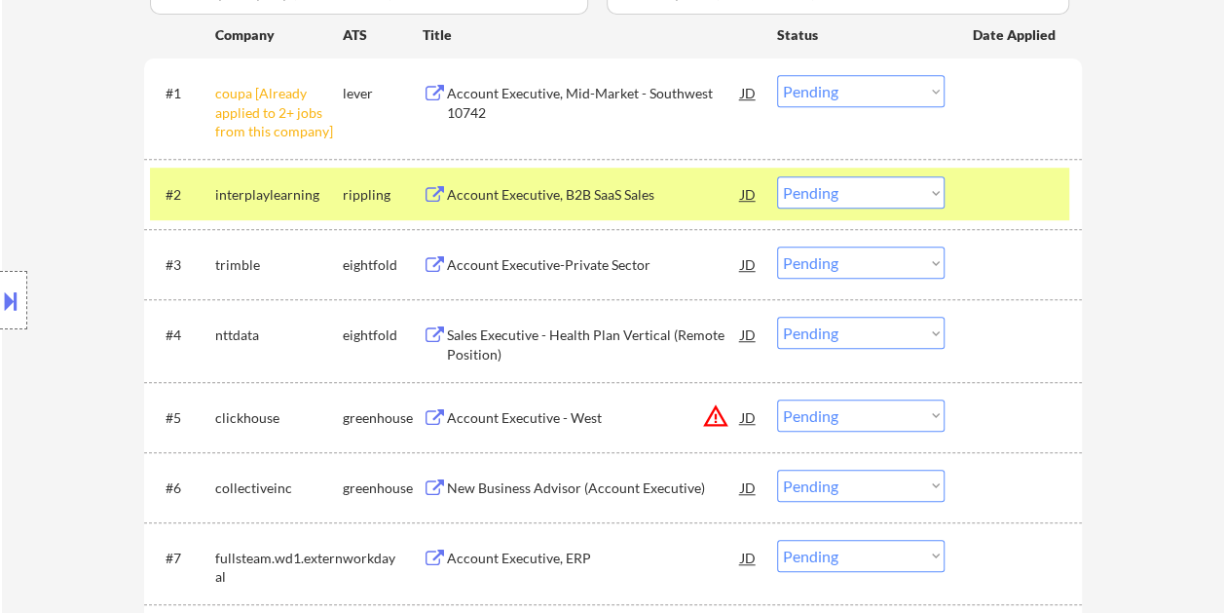
click at [996, 194] on div at bounding box center [1016, 193] width 86 height 35
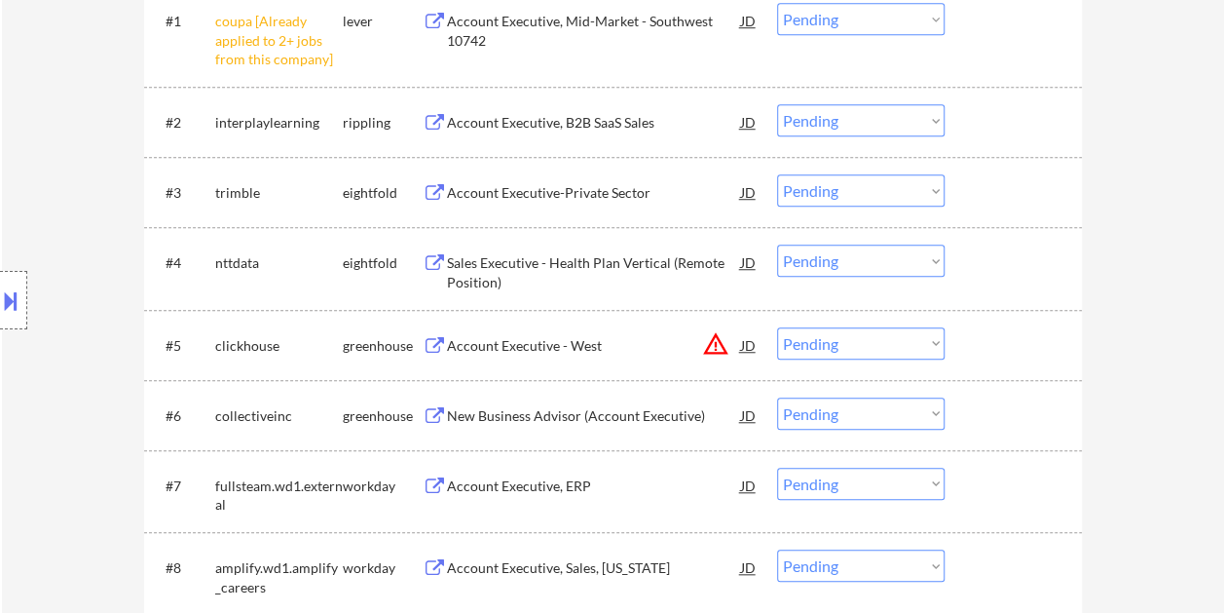
scroll to position [682, 0]
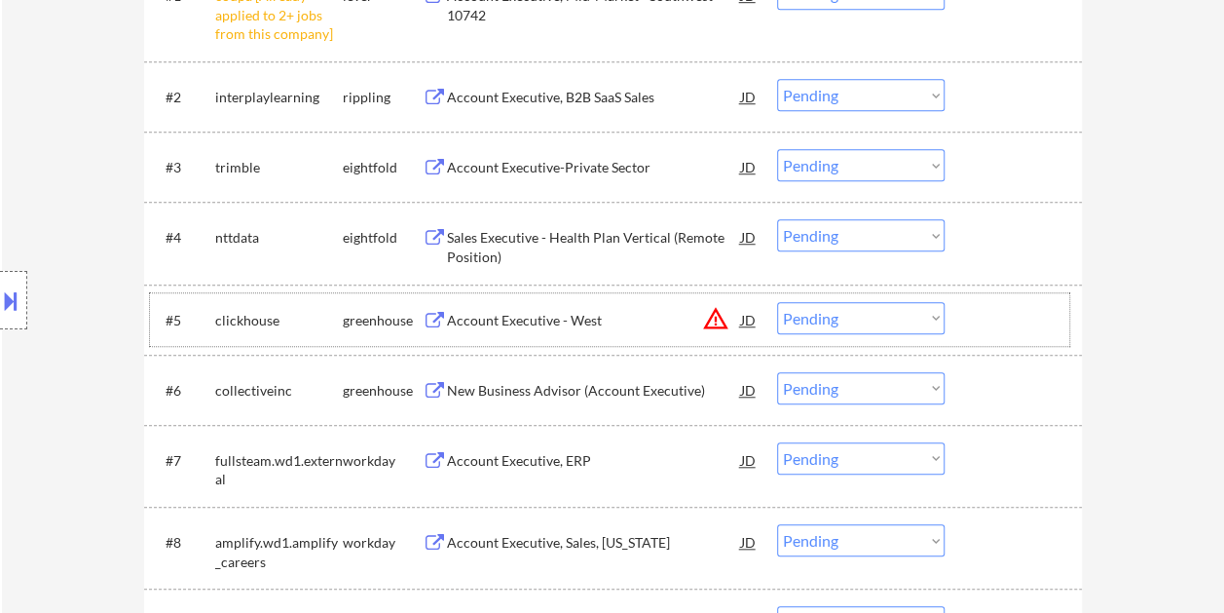
click at [995, 308] on div at bounding box center [1016, 319] width 86 height 35
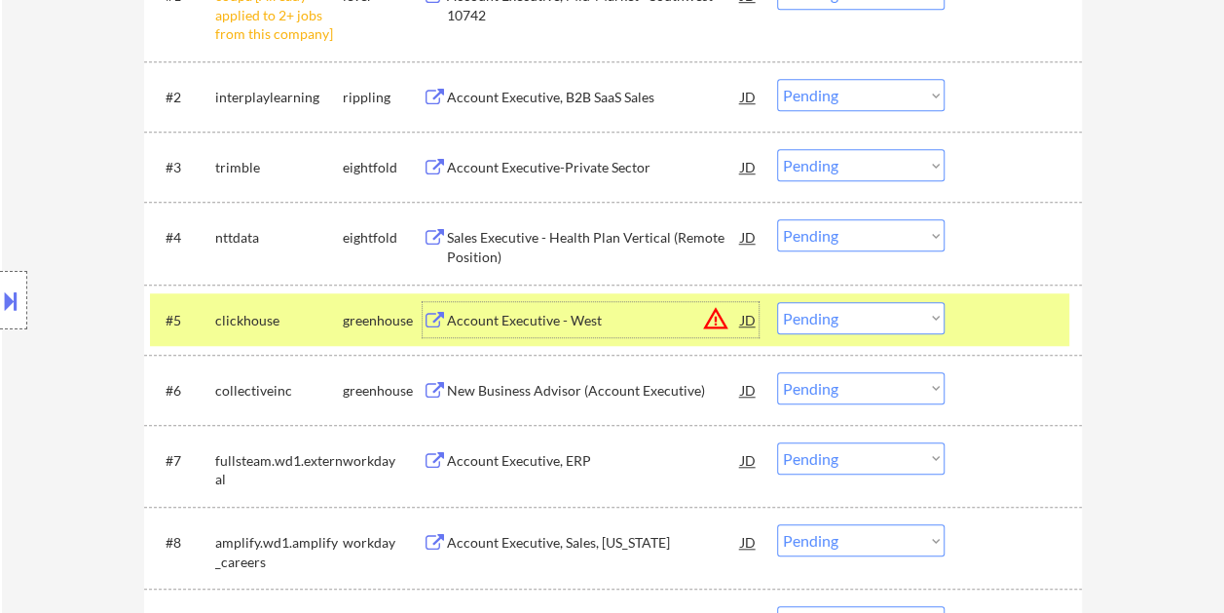
click at [551, 319] on div "Account Executive - West" at bounding box center [594, 320] width 294 height 19
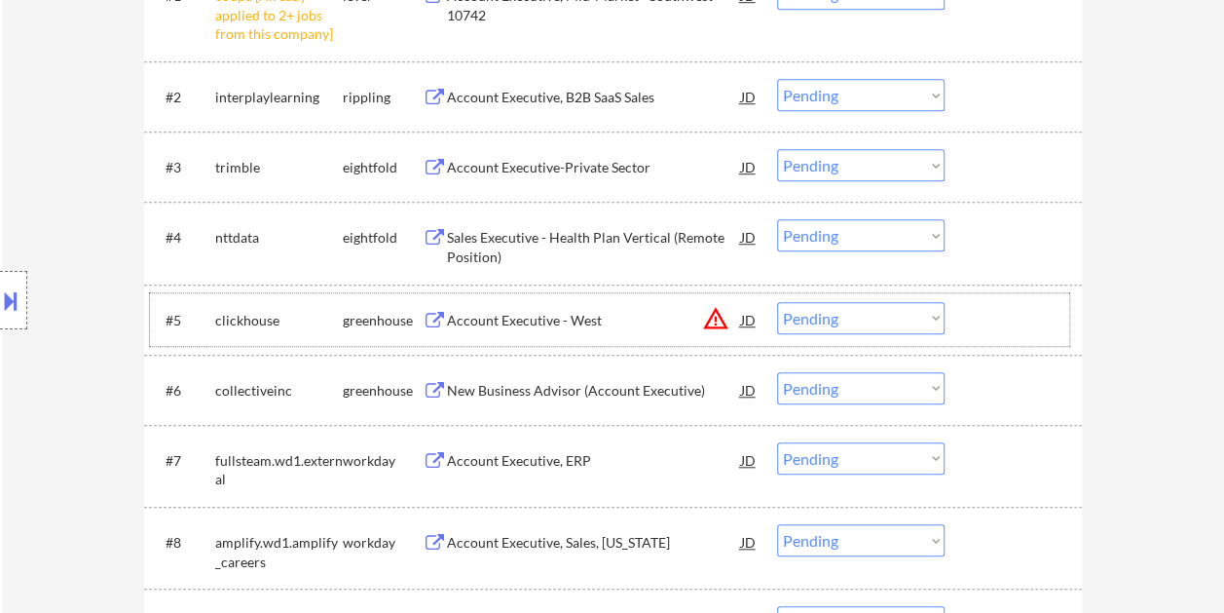
click at [989, 305] on div at bounding box center [1016, 319] width 86 height 35
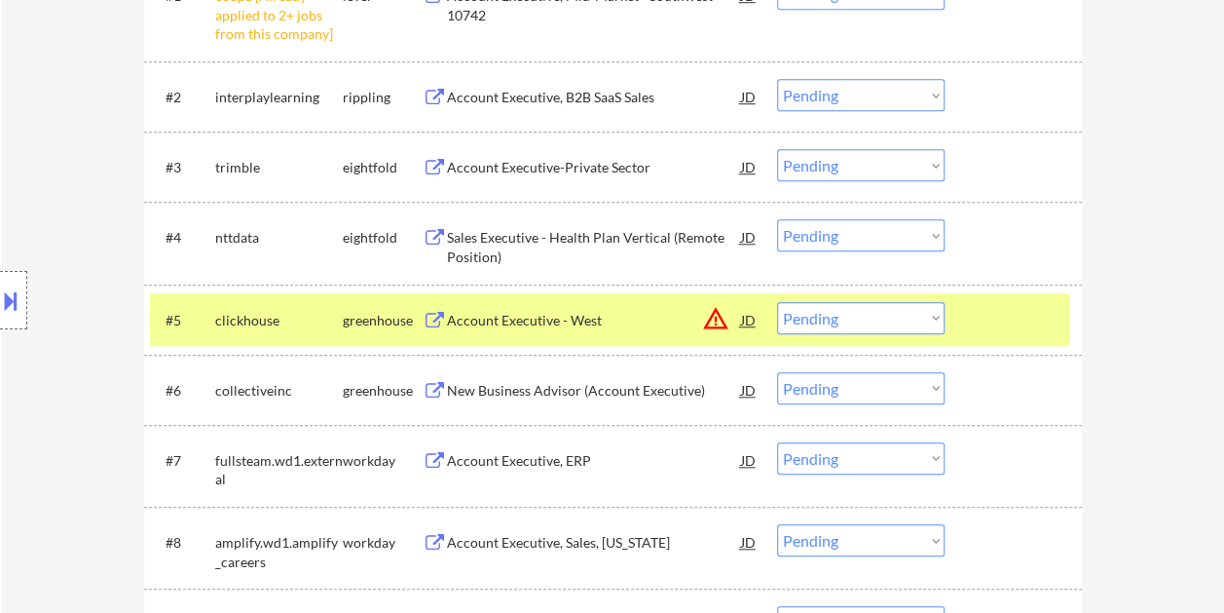
click at [931, 321] on select "Choose an option... Pending Applied Excluded (Questions) Excluded (Expired) Exc…" at bounding box center [861, 318] width 168 height 32
click at [777, 302] on select "Choose an option... Pending Applied Excluded (Questions) Excluded (Expired) Exc…" at bounding box center [861, 318] width 168 height 32
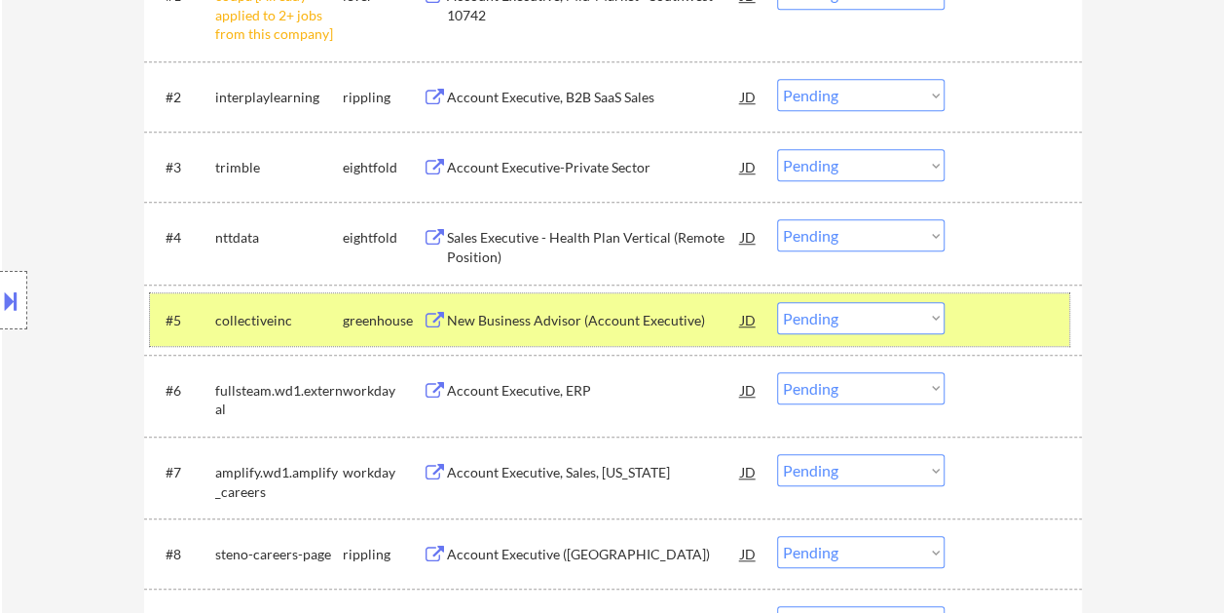
click at [1021, 306] on div at bounding box center [1016, 319] width 86 height 35
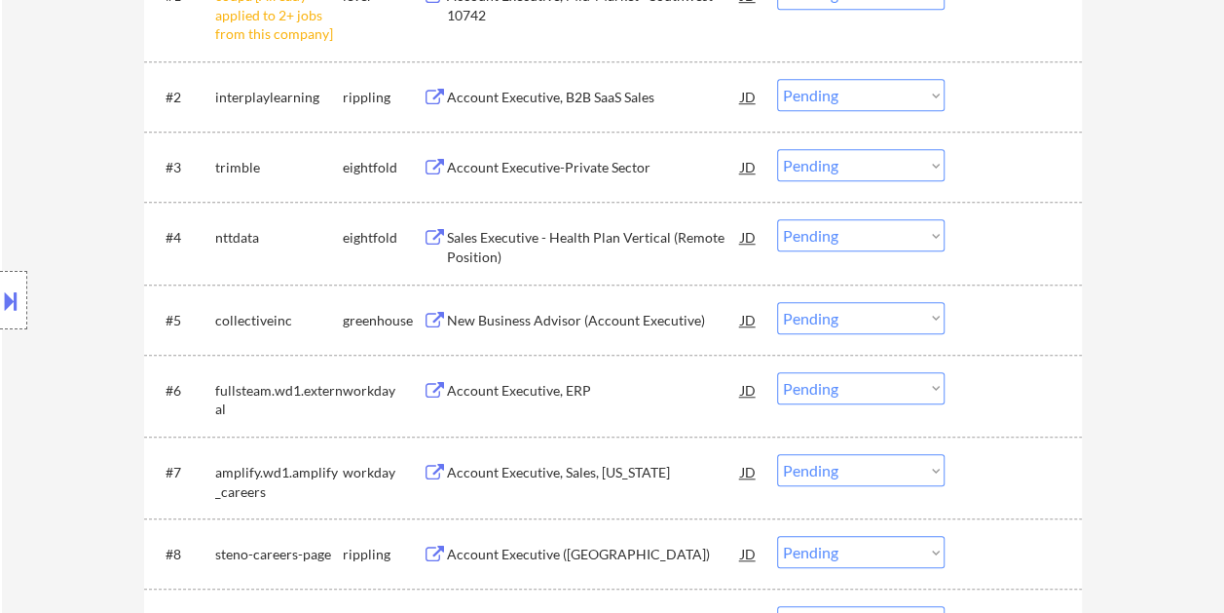
click at [986, 312] on div at bounding box center [1016, 319] width 86 height 35
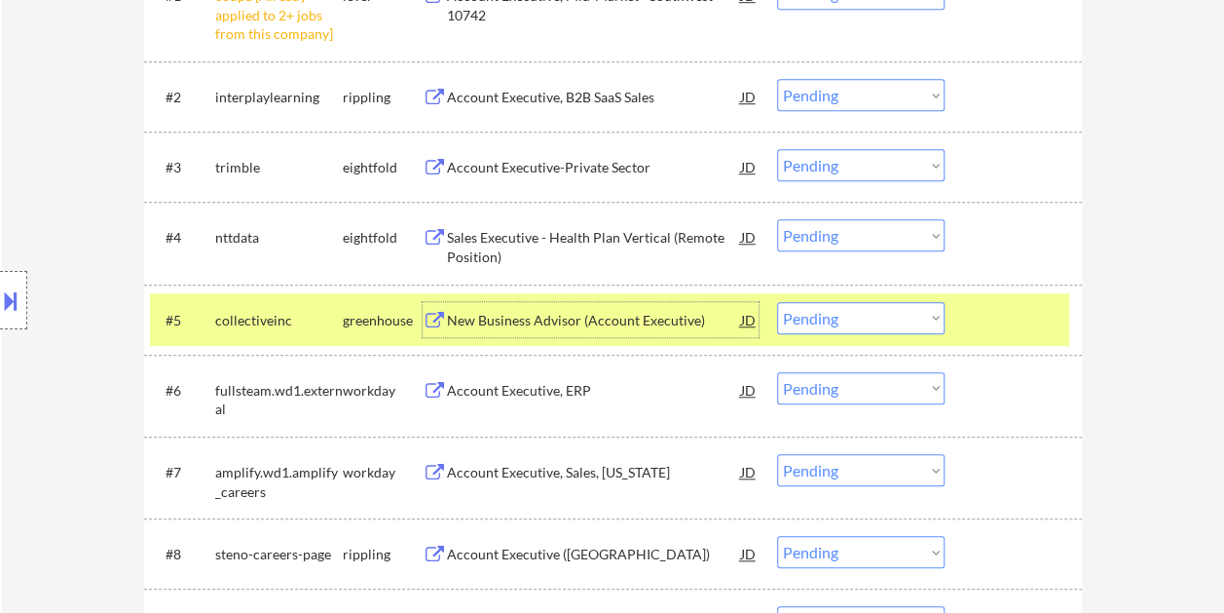
click at [661, 314] on div "New Business Advisor (Account Executive)" at bounding box center [594, 320] width 294 height 19
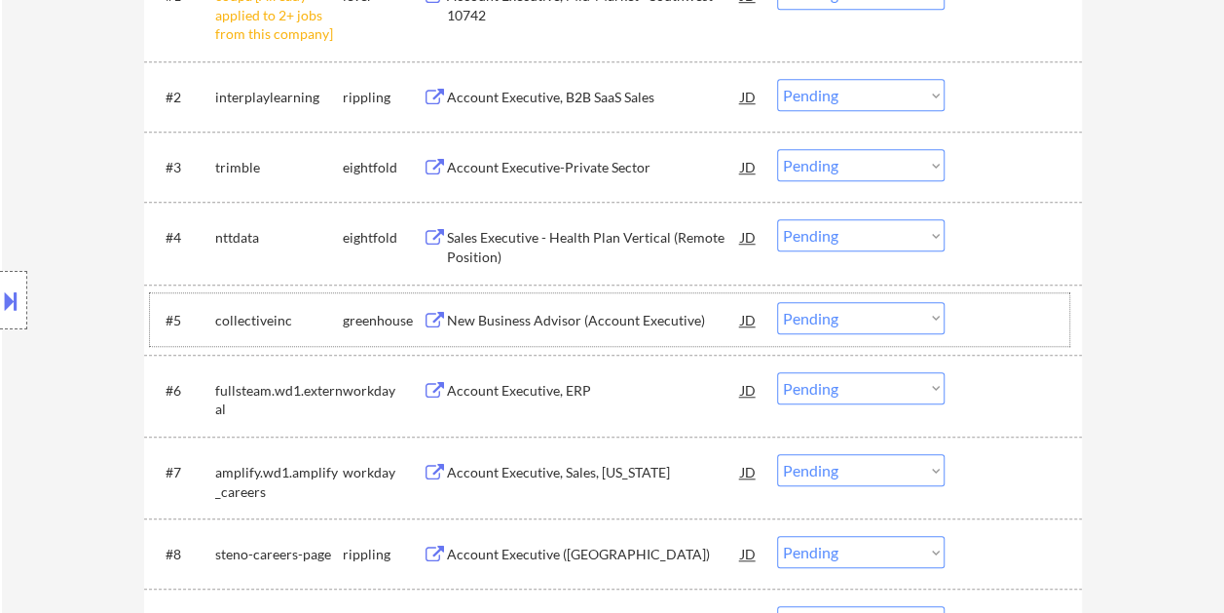
drag, startPoint x: 989, startPoint y: 317, endPoint x: 949, endPoint y: 323, distance: 41.3
click at [989, 319] on div at bounding box center [1016, 319] width 86 height 35
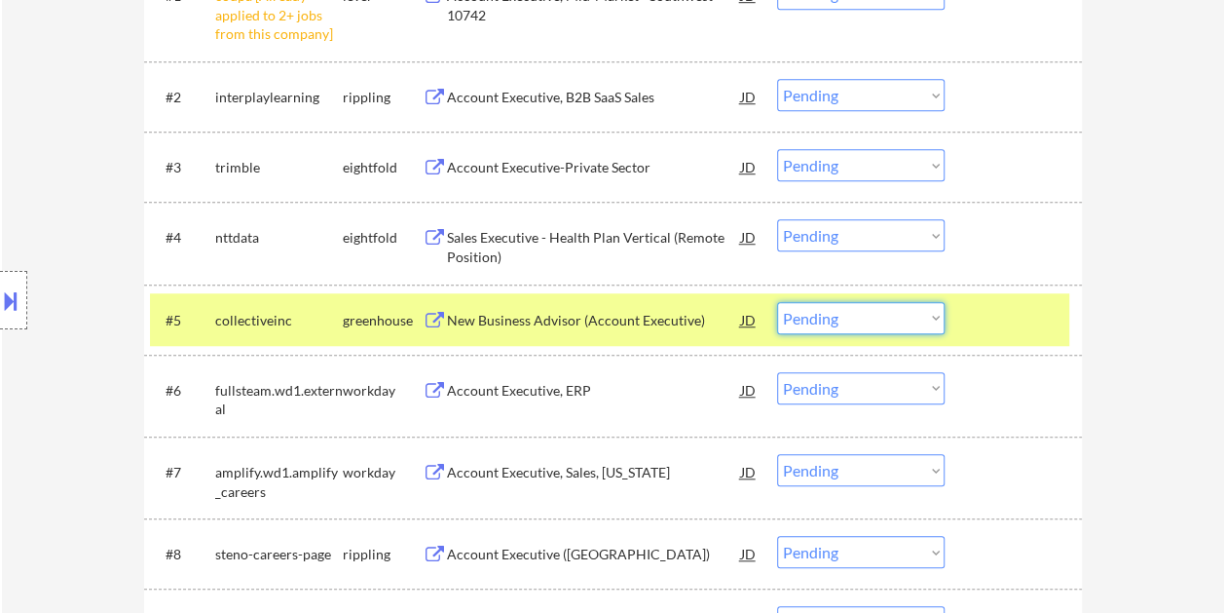
click at [935, 321] on select "Choose an option... Pending Applied Excluded (Questions) Excluded (Expired) Exc…" at bounding box center [861, 318] width 168 height 32
click at [777, 302] on select "Choose an option... Pending Applied Excluded (Questions) Excluded (Expired) Exc…" at bounding box center [861, 318] width 168 height 32
select select ""pending""
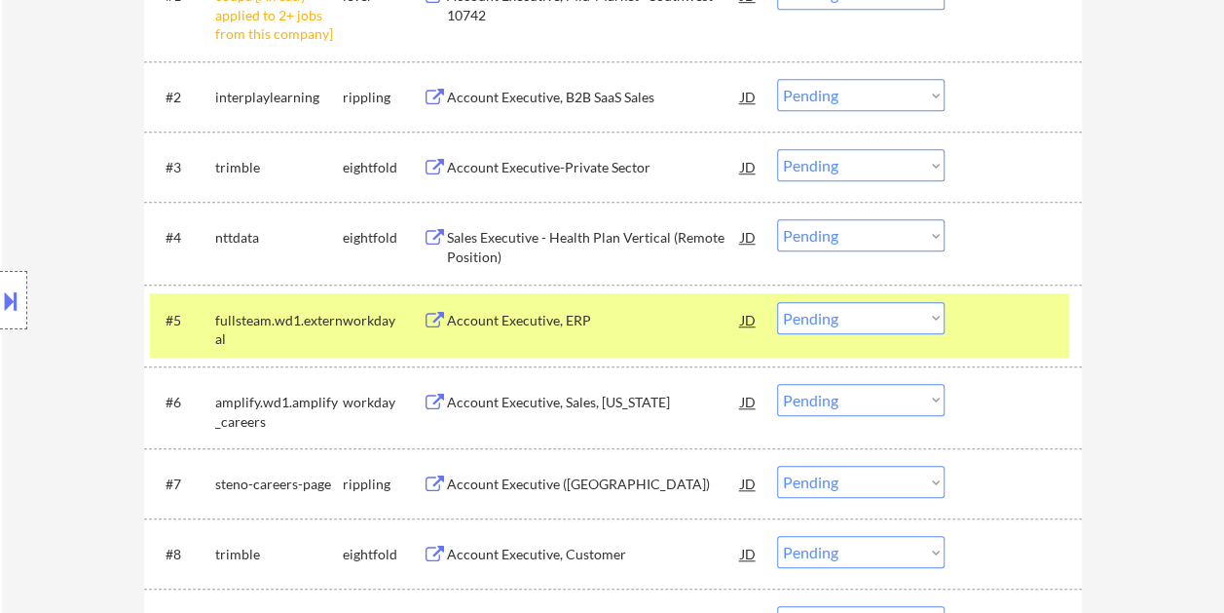
click at [1011, 317] on div at bounding box center [1016, 319] width 86 height 35
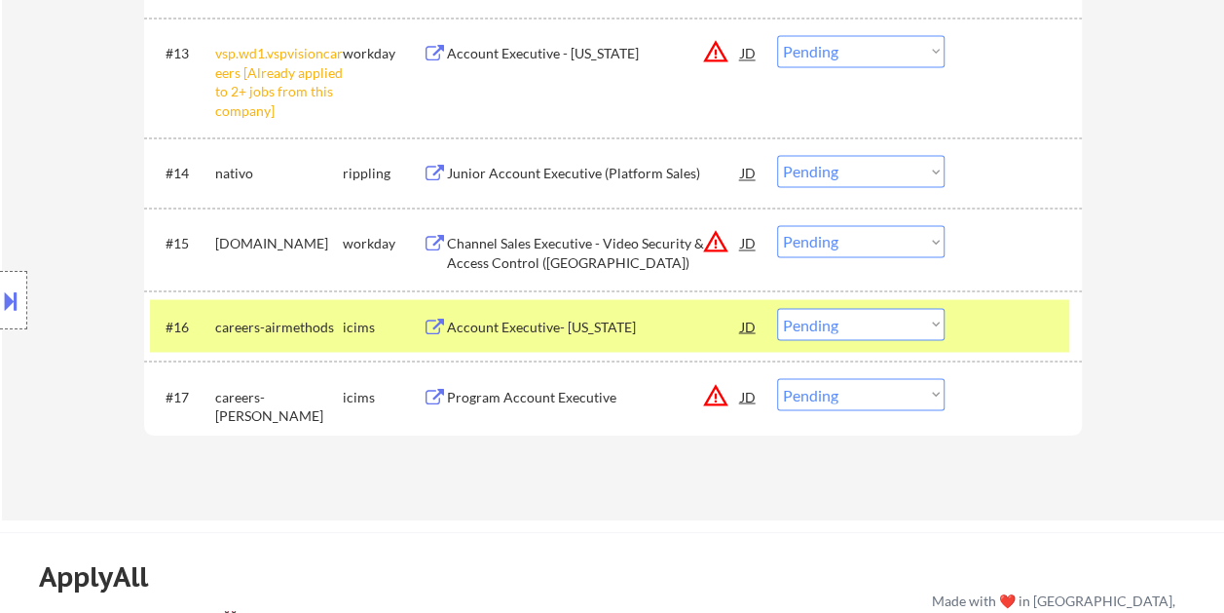
scroll to position [1558, 0]
click at [1004, 325] on div at bounding box center [1016, 324] width 86 height 35
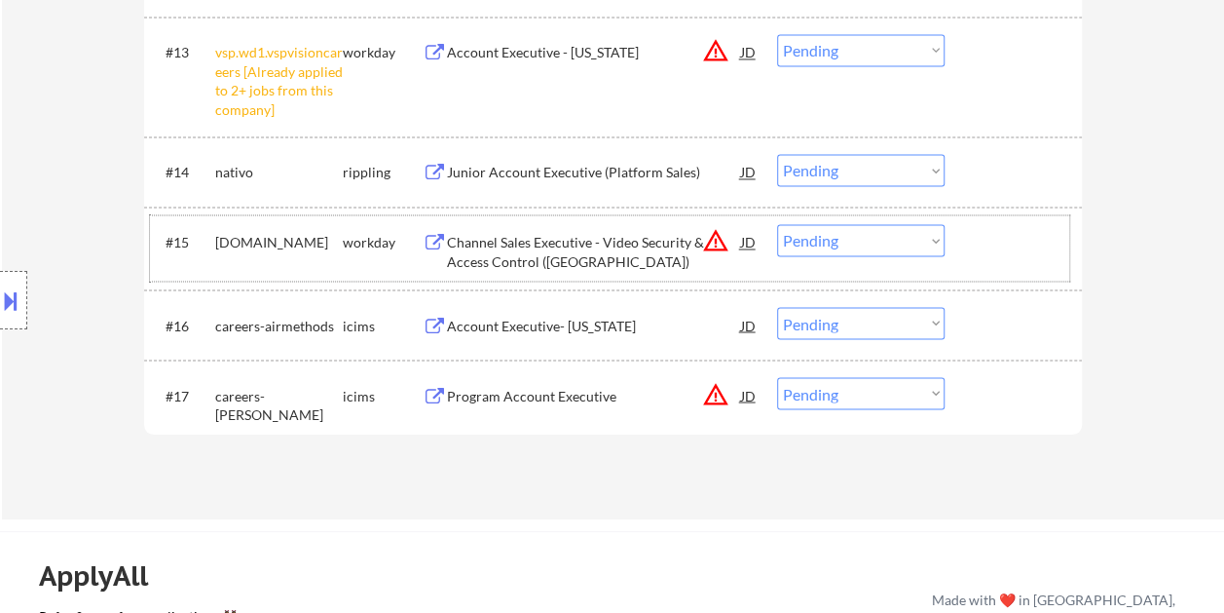
click at [983, 254] on div at bounding box center [1016, 241] width 86 height 35
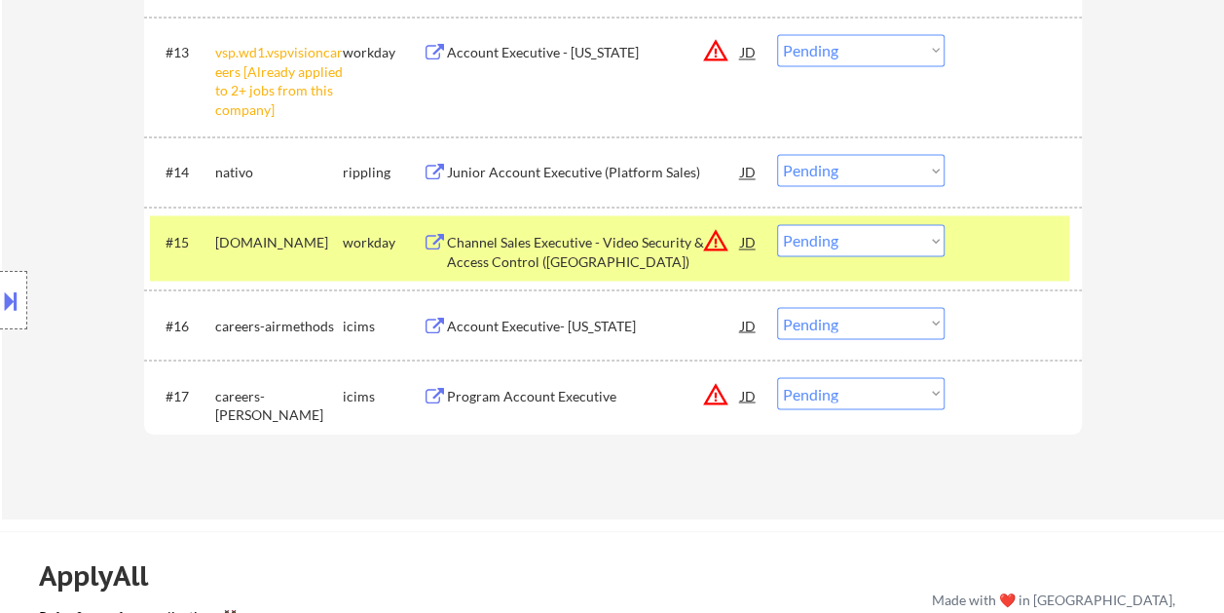
click at [570, 240] on div "Channel Sales Executive - Video Security & Access Control (Philadelphia)" at bounding box center [594, 252] width 294 height 38
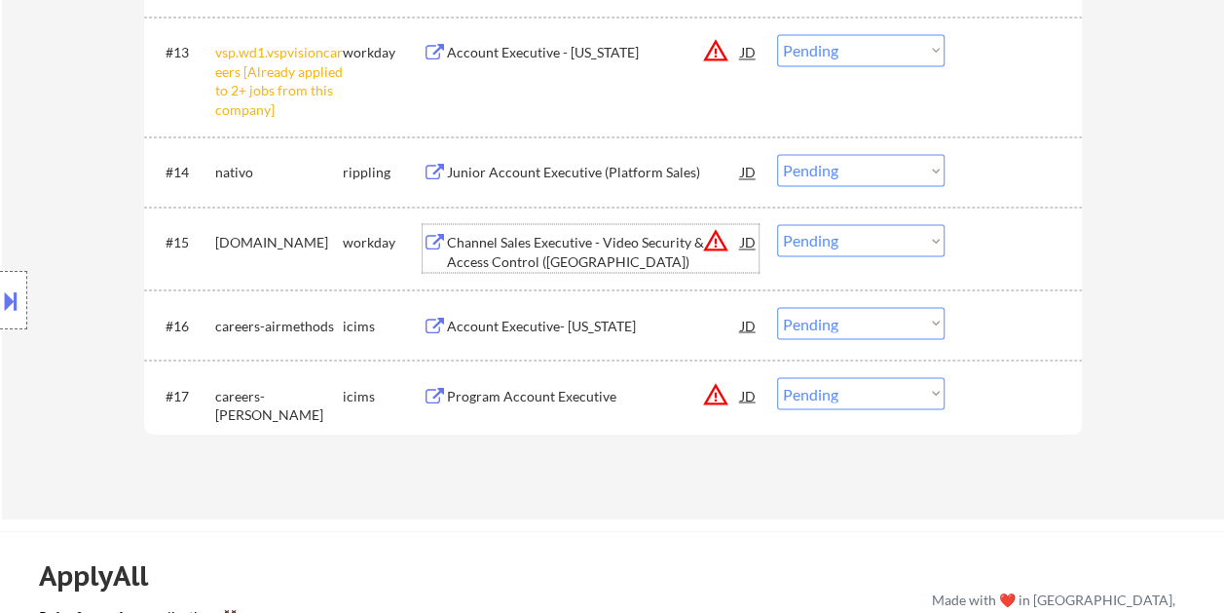
click at [980, 240] on div at bounding box center [1016, 241] width 86 height 35
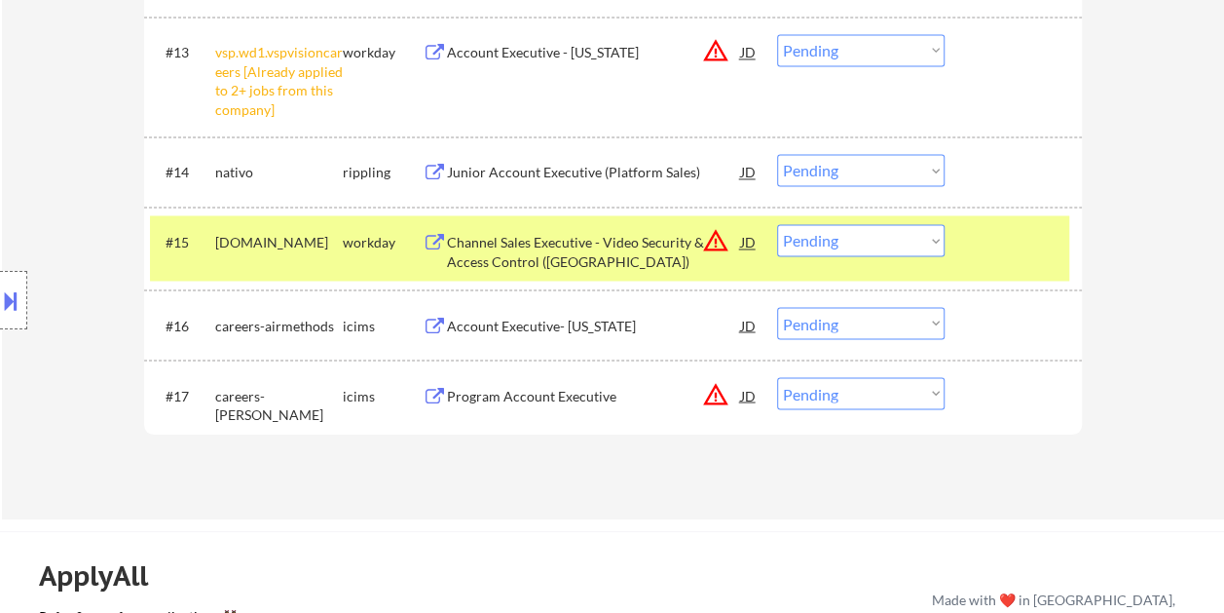
click at [929, 243] on select "Choose an option... Pending Applied Excluded (Questions) Excluded (Expired) Exc…" at bounding box center [861, 240] width 168 height 32
click at [777, 224] on select "Choose an option... Pending Applied Excluded (Questions) Excluded (Expired) Exc…" at bounding box center [861, 240] width 168 height 32
select select ""pending""
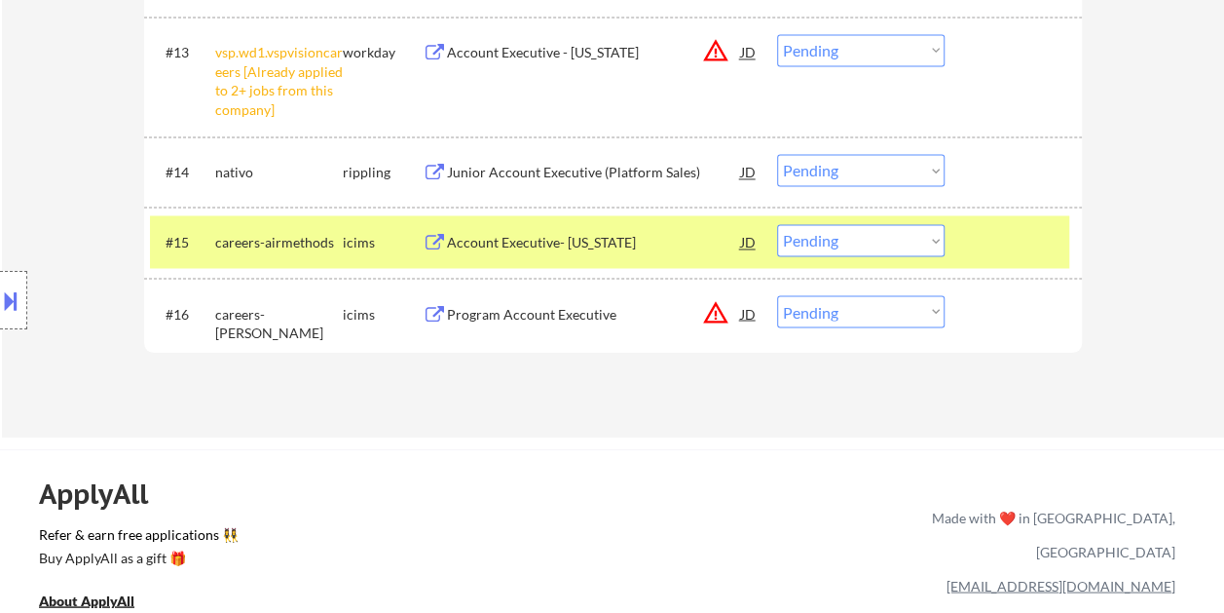
click at [976, 239] on div at bounding box center [1016, 241] width 86 height 35
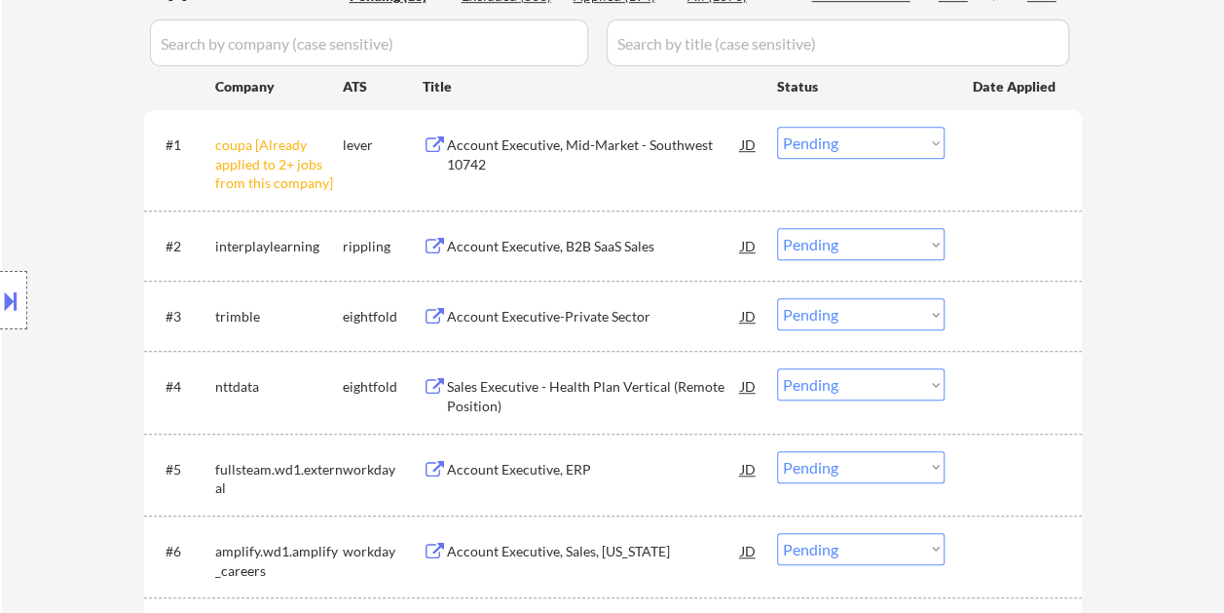
scroll to position [584, 0]
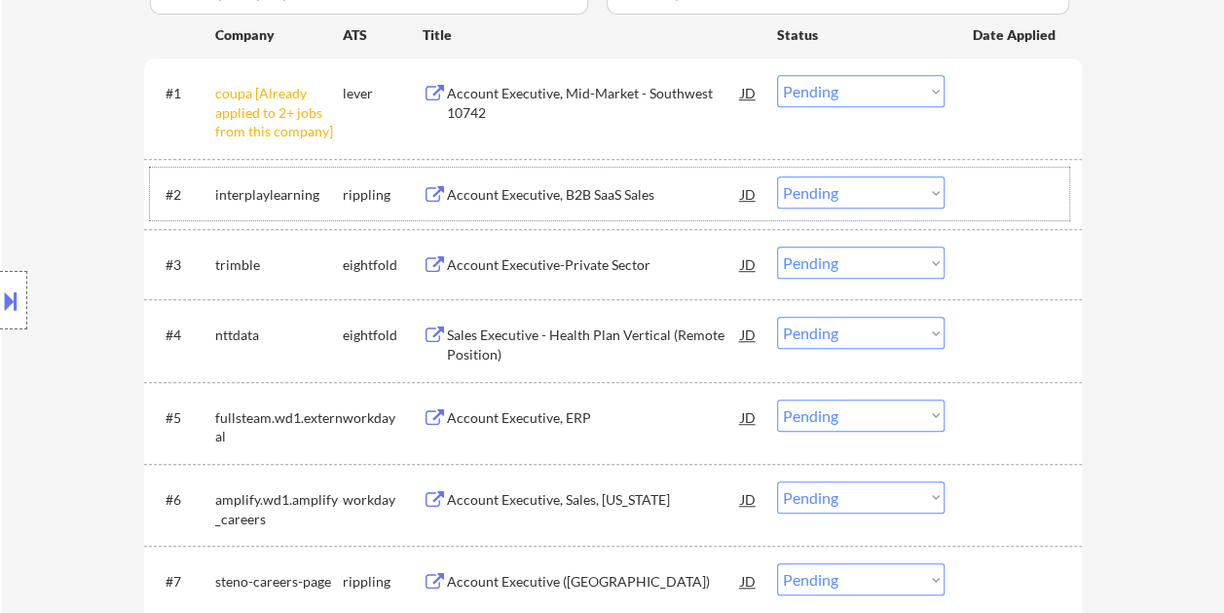
drag, startPoint x: 1009, startPoint y: 189, endPoint x: 839, endPoint y: 206, distance: 171.3
click at [1009, 189] on div at bounding box center [1016, 193] width 86 height 35
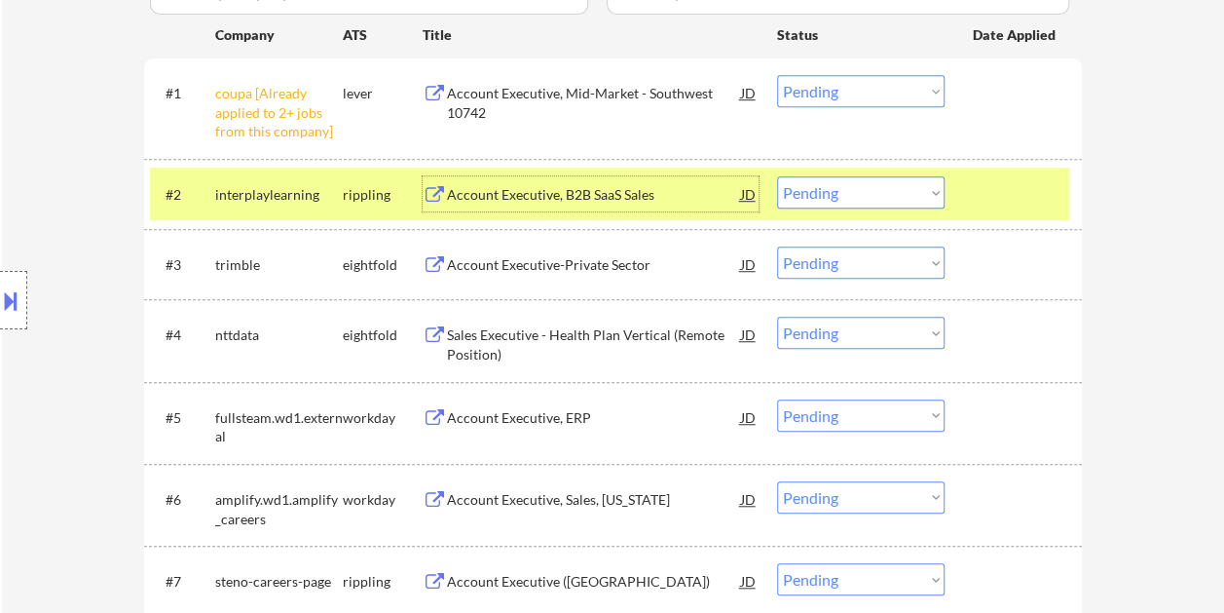
click at [572, 200] on div "Account Executive, B2B SaaS Sales" at bounding box center [594, 194] width 294 height 19
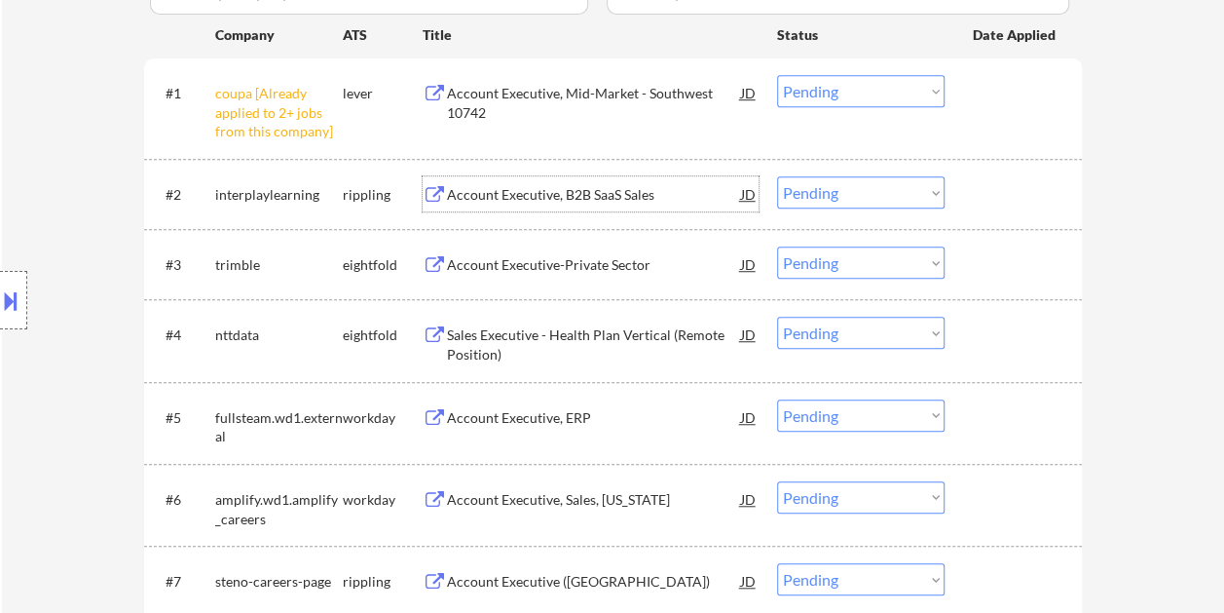
click at [986, 196] on div at bounding box center [1016, 193] width 86 height 35
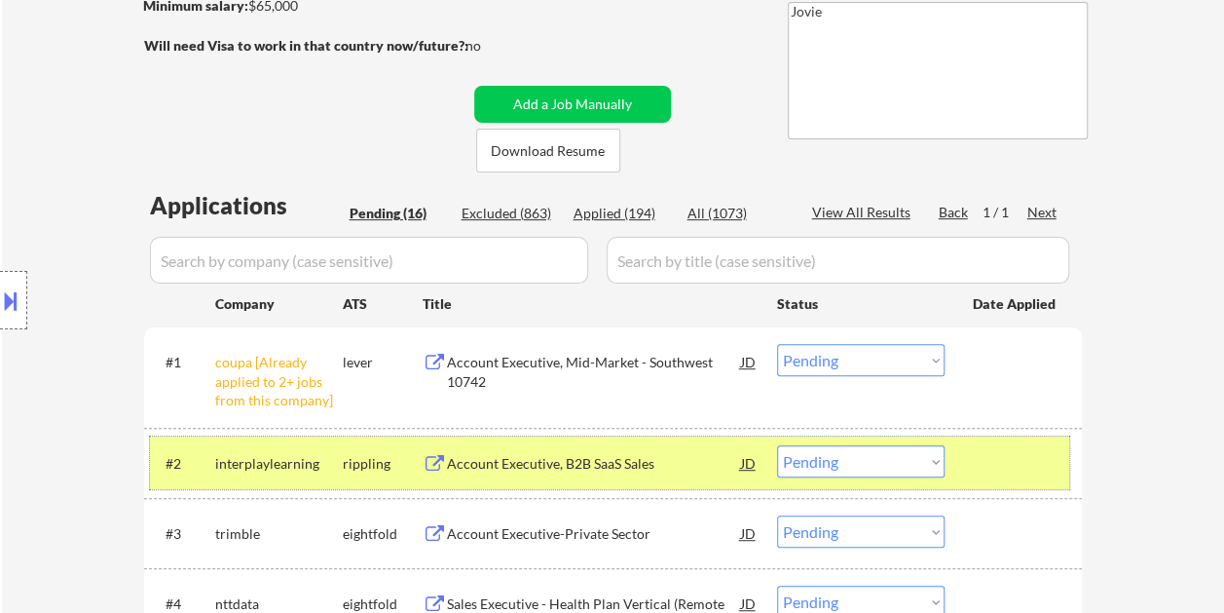
scroll to position [346, 0]
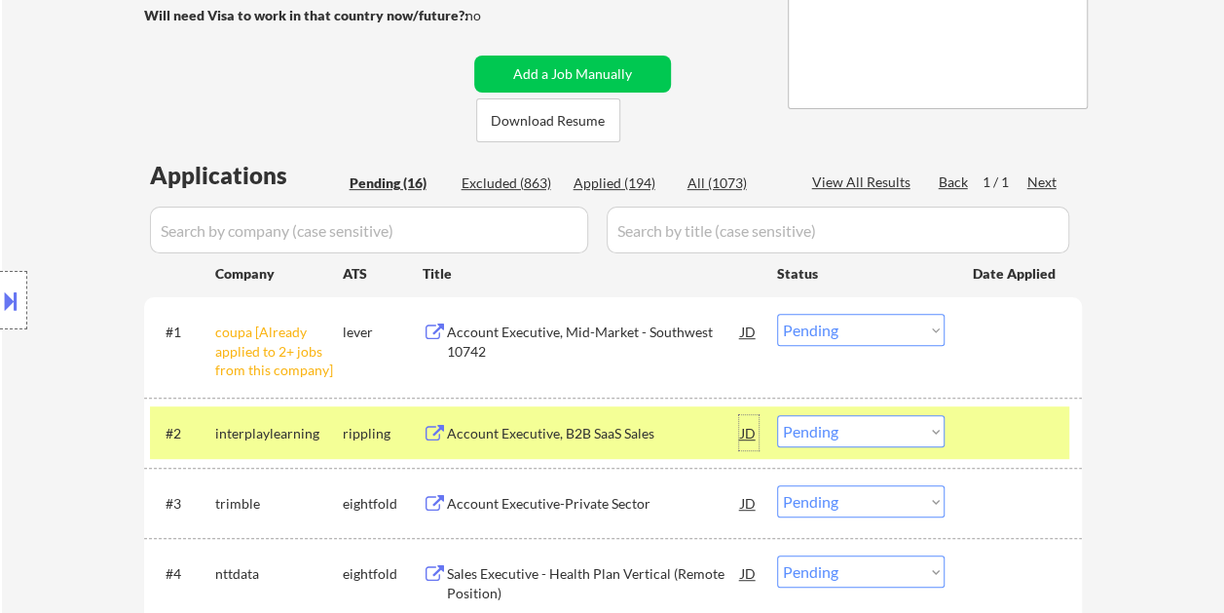
click at [746, 432] on div "JD" at bounding box center [748, 432] width 19 height 35
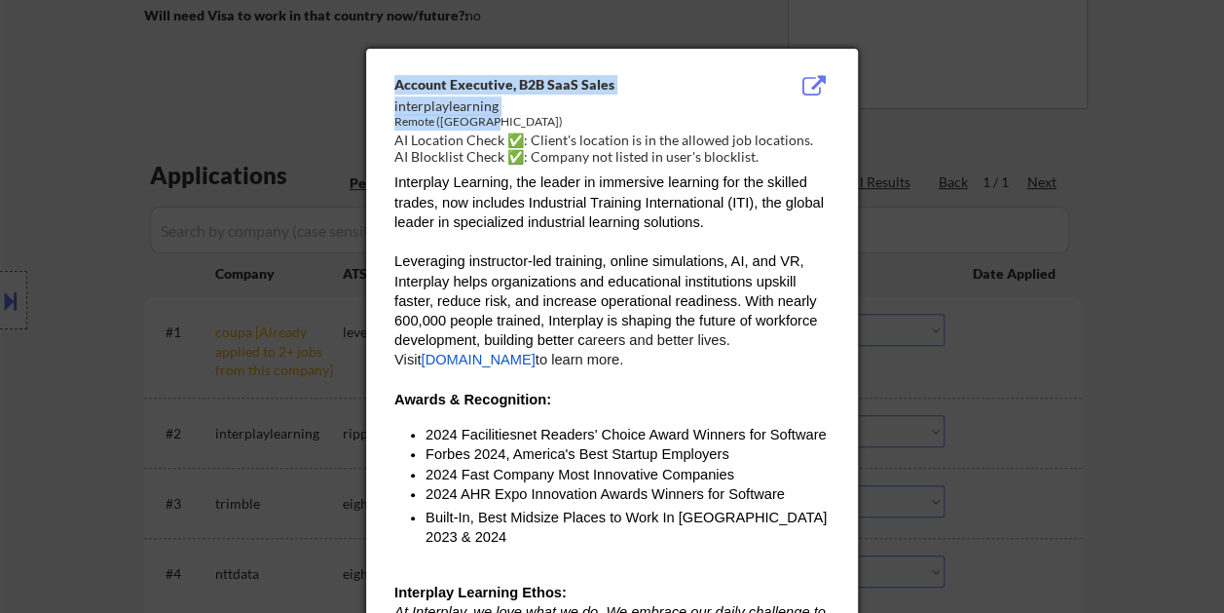
drag, startPoint x: 393, startPoint y: 102, endPoint x: 482, endPoint y: 113, distance: 89.3
drag, startPoint x: 482, startPoint y: 113, endPoint x: 438, endPoint y: 114, distance: 43.8
click at [440, 115] on div "Remote (United States)" at bounding box center [562, 122] width 337 height 17
click at [418, 114] on div "Remote (United States)" at bounding box center [562, 122] width 337 height 17
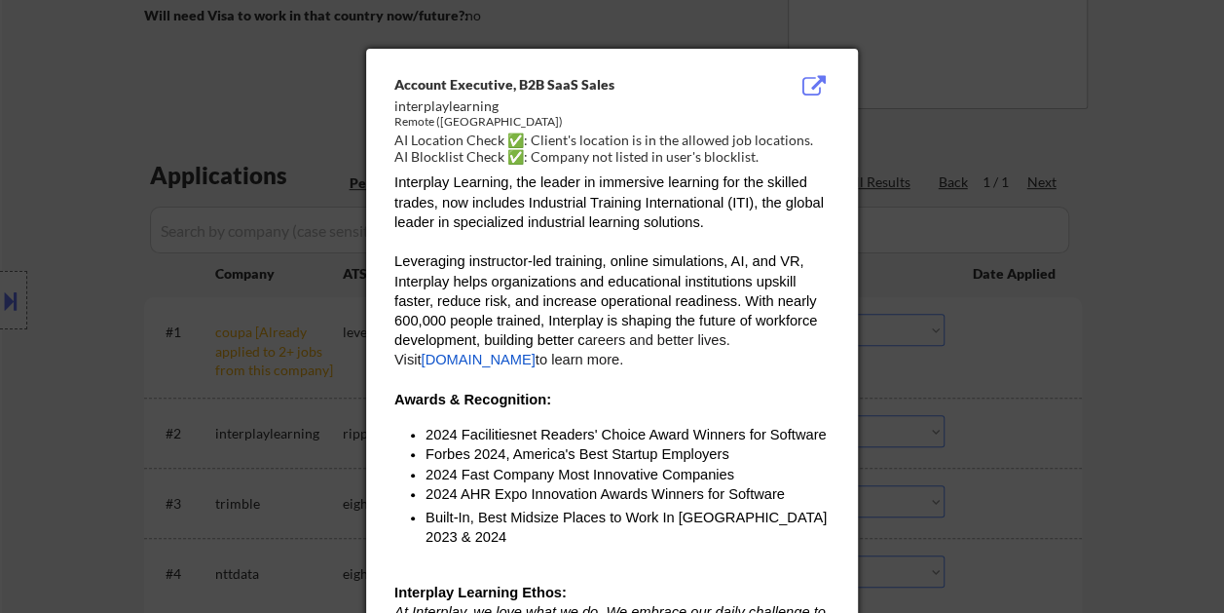
drag, startPoint x: 394, startPoint y: 105, endPoint x: 496, endPoint y: 109, distance: 101.4
click at [496, 109] on div "interplaylearning" at bounding box center [562, 105] width 337 height 19
copy div "interplaylearning"
click at [1162, 212] on div at bounding box center [612, 306] width 1224 height 613
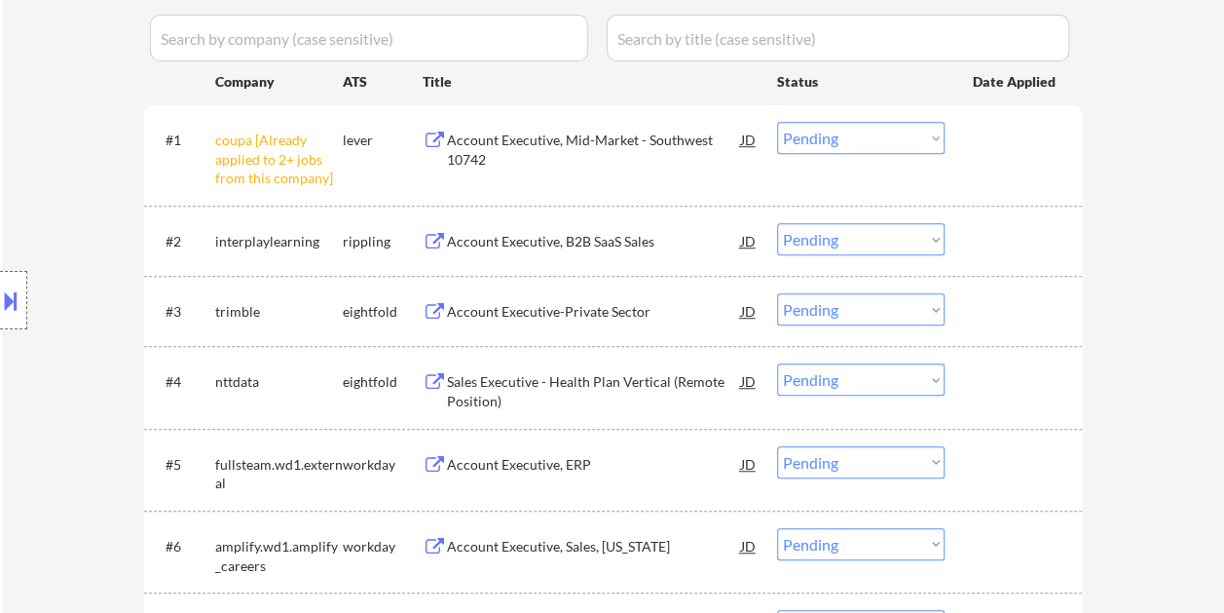
scroll to position [541, 0]
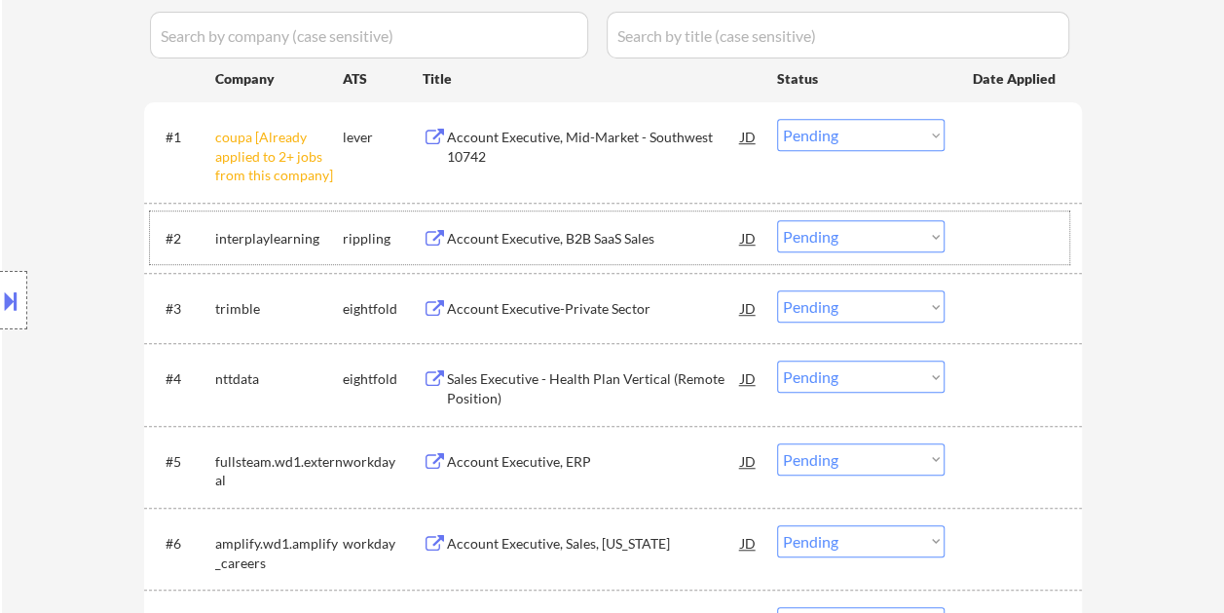
click at [1001, 232] on div at bounding box center [1016, 237] width 86 height 35
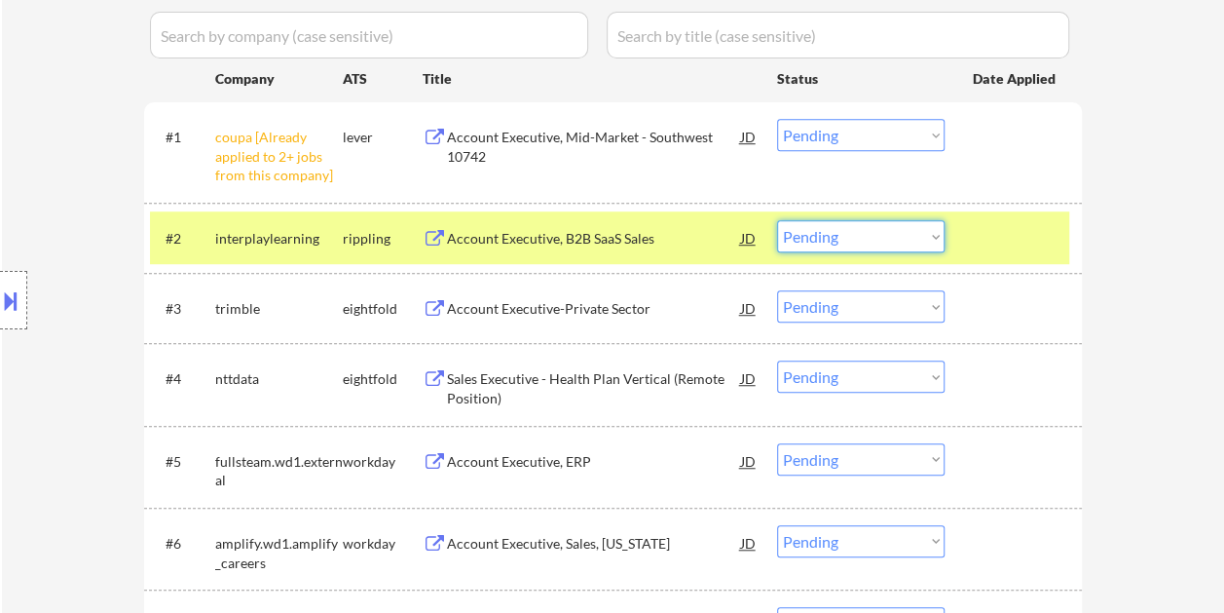
click at [931, 238] on select "Choose an option... Pending Applied Excluded (Questions) Excluded (Expired) Exc…" at bounding box center [861, 236] width 168 height 32
click at [777, 220] on select "Choose an option... Pending Applied Excluded (Questions) Excluded (Expired) Exc…" at bounding box center [861, 236] width 168 height 32
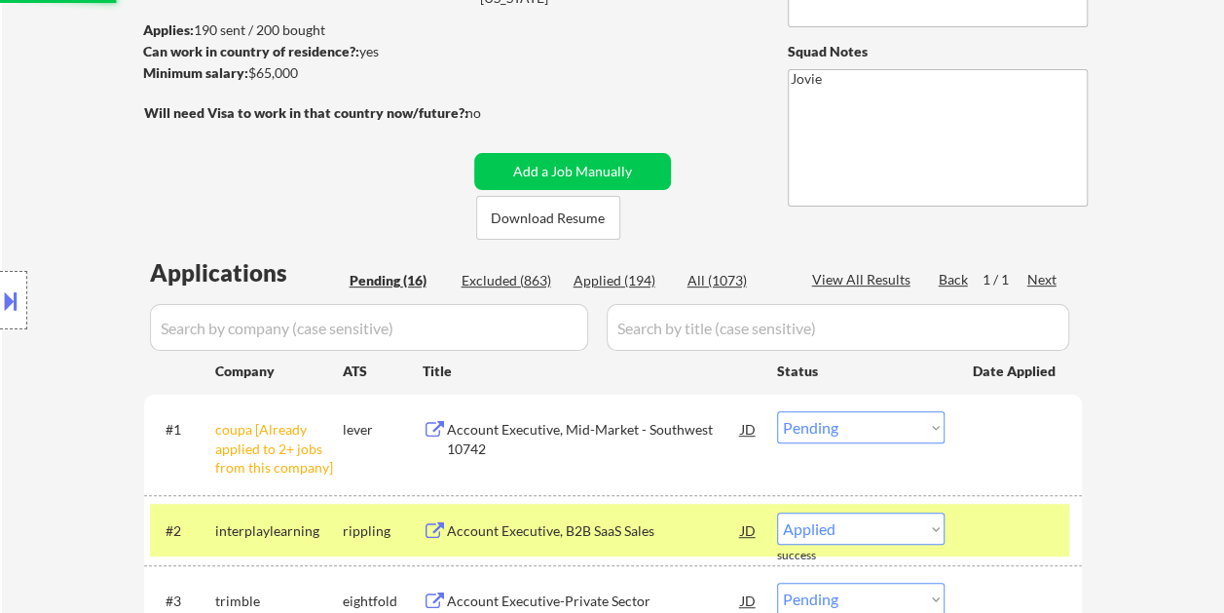
select select ""pending""
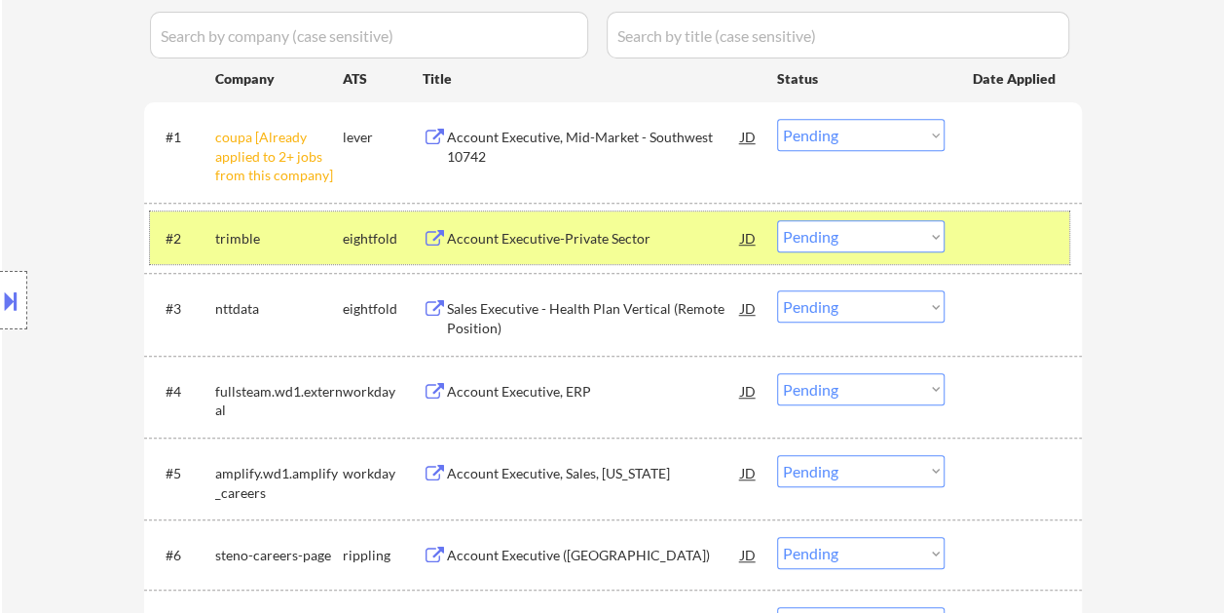
click at [1010, 234] on div at bounding box center [1016, 237] width 86 height 35
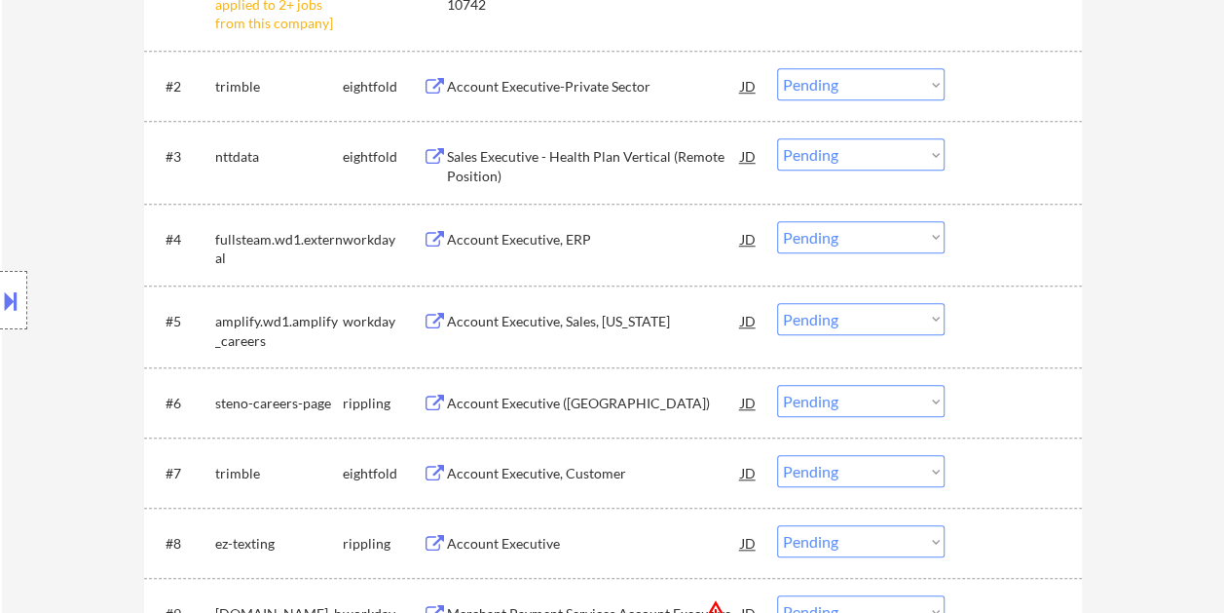
scroll to position [735, 0]
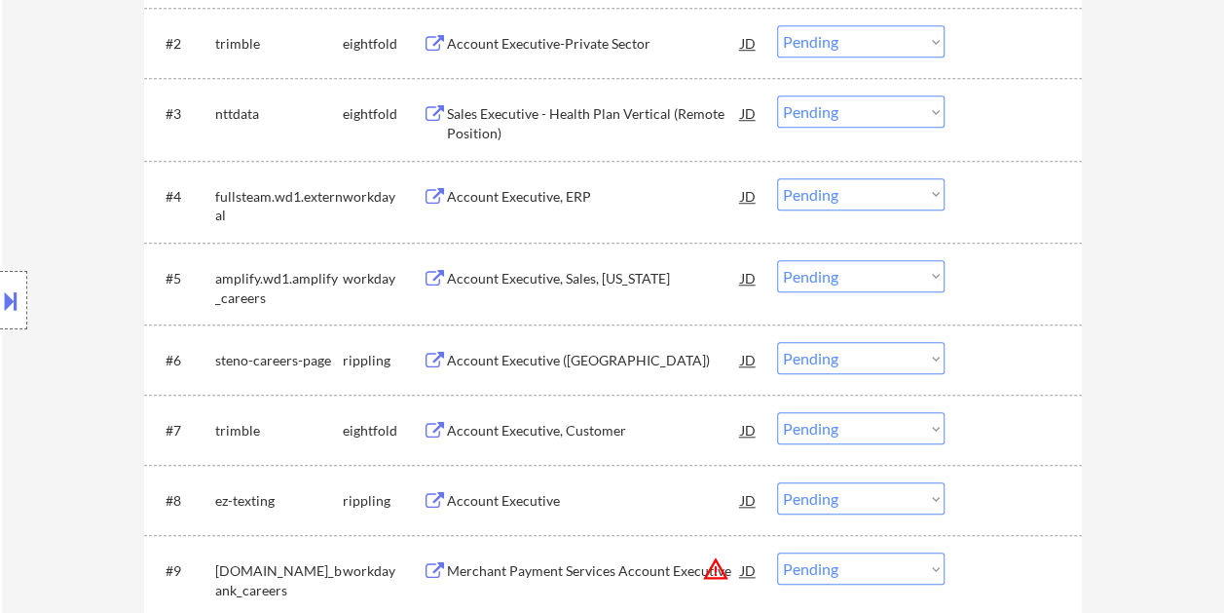
click at [997, 195] on div at bounding box center [1016, 195] width 86 height 35
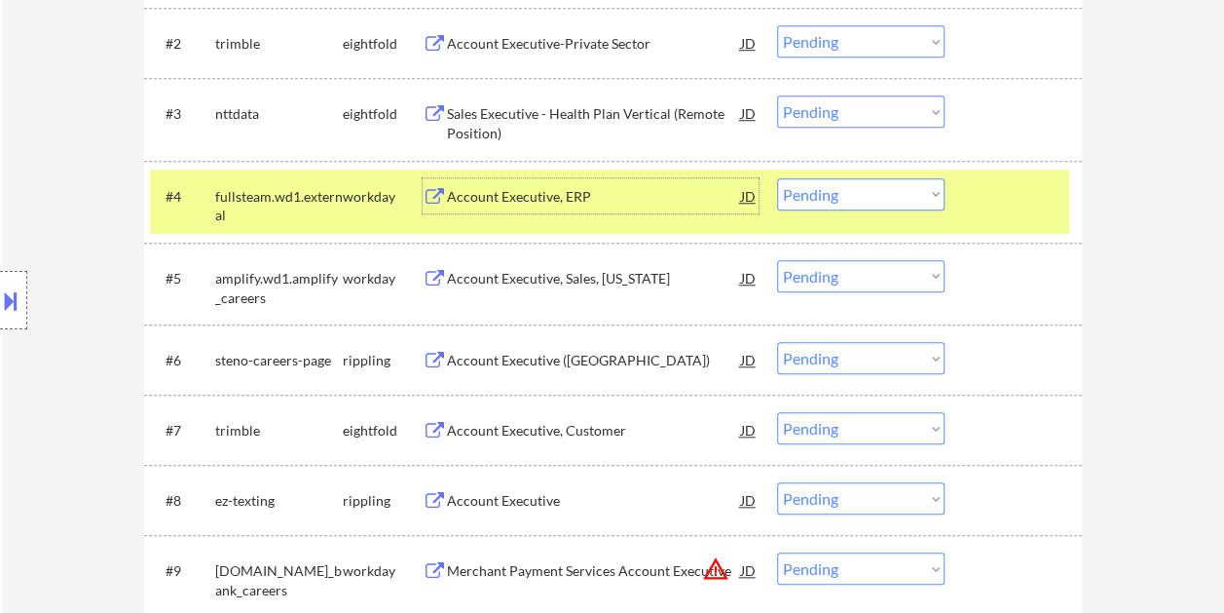
click at [529, 199] on div "Account Executive, ERP" at bounding box center [594, 196] width 294 height 19
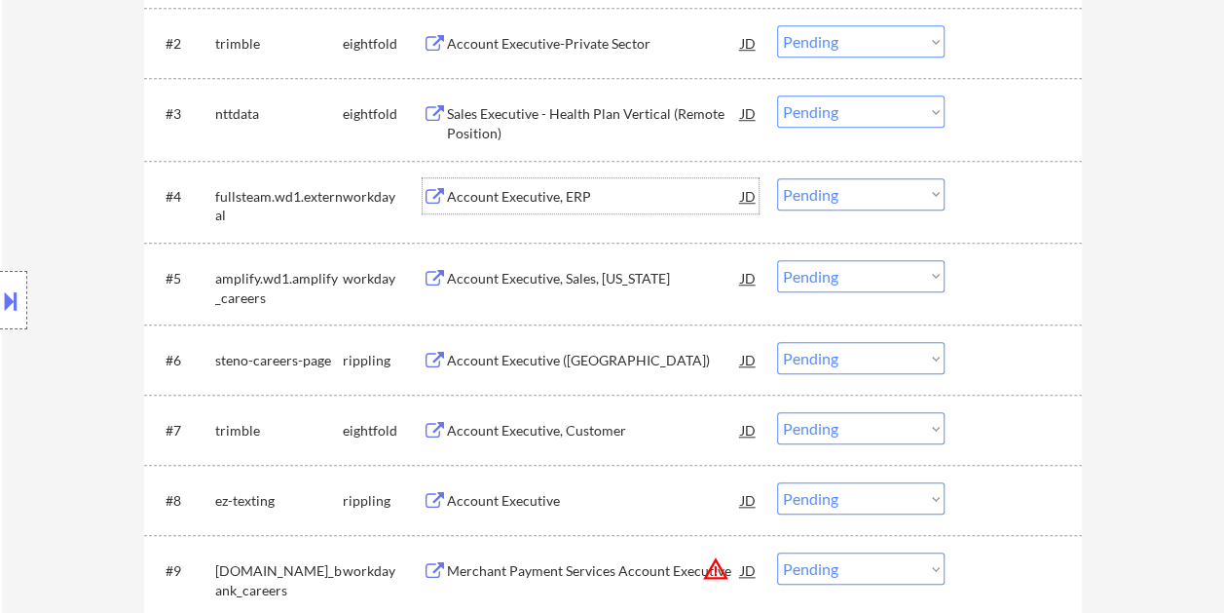
click at [984, 210] on div at bounding box center [1016, 195] width 86 height 35
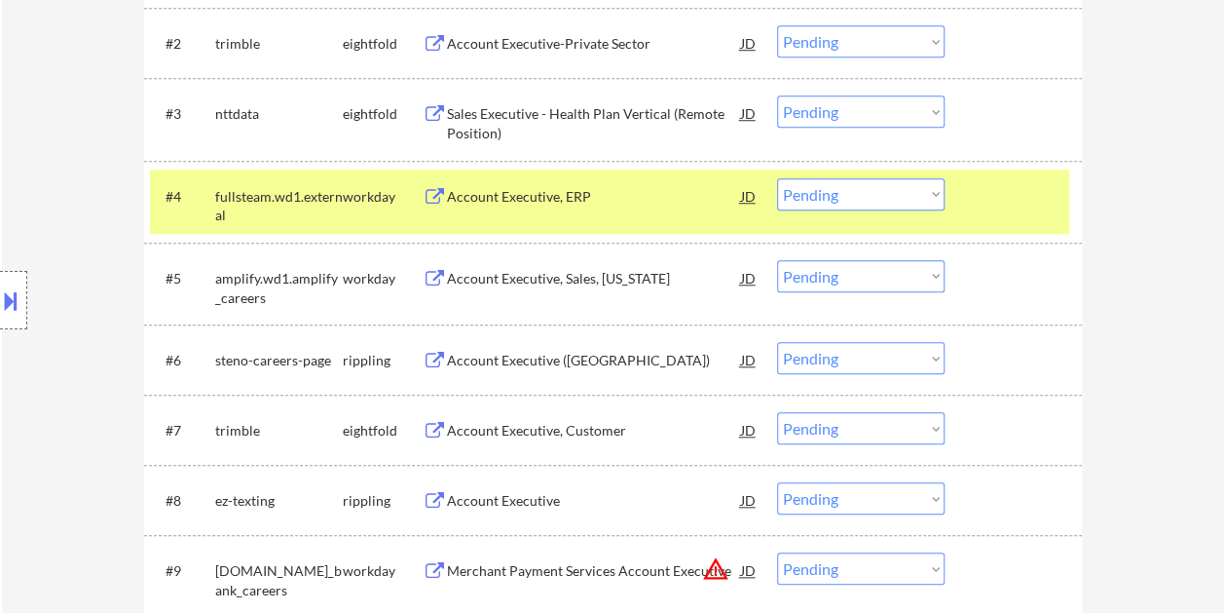
drag, startPoint x: 934, startPoint y: 199, endPoint x: 923, endPoint y: 205, distance: 12.7
click at [934, 199] on select "Choose an option... Pending Applied Excluded (Questions) Excluded (Expired) Exc…" at bounding box center [861, 194] width 168 height 32
click at [777, 178] on select "Choose an option... Pending Applied Excluded (Questions) Excluded (Expired) Exc…" at bounding box center [861, 194] width 168 height 32
select select ""pending""
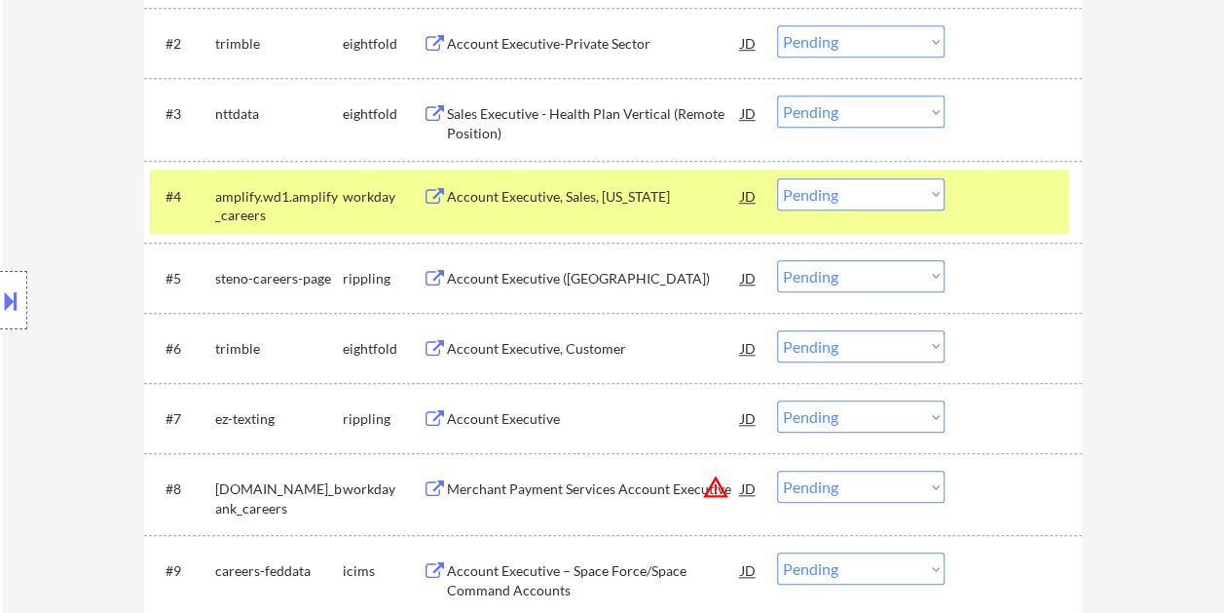
click at [952, 189] on div "#4 amplify.wd1.amplify_careers workday Account Executive, Sales, Texas JD warni…" at bounding box center [609, 201] width 919 height 64
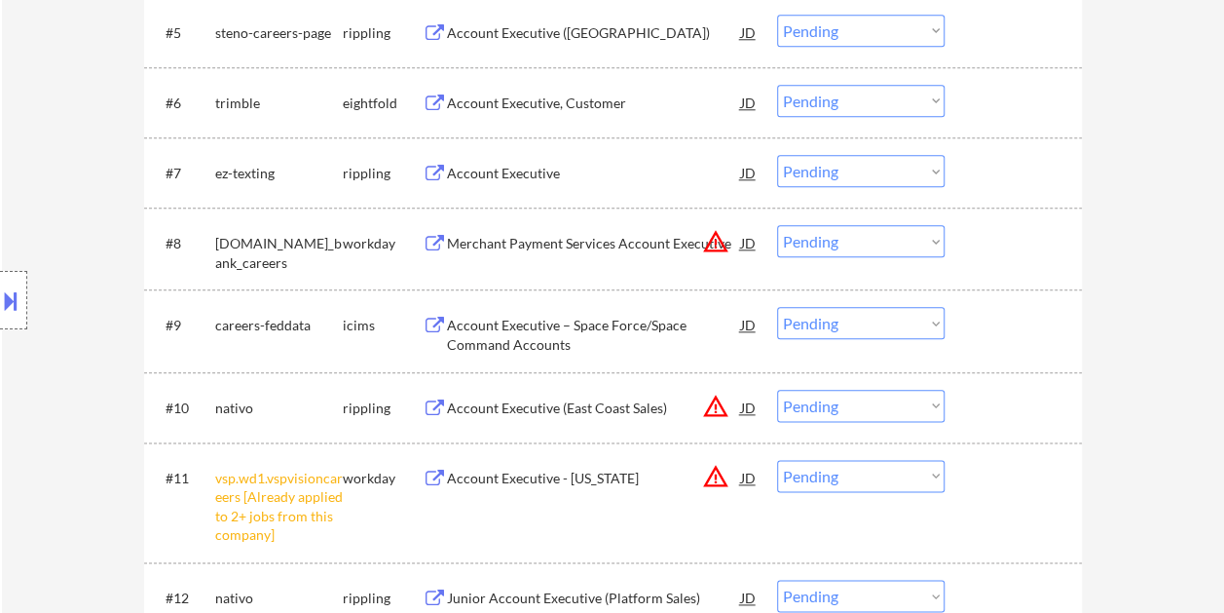
scroll to position [974, 0]
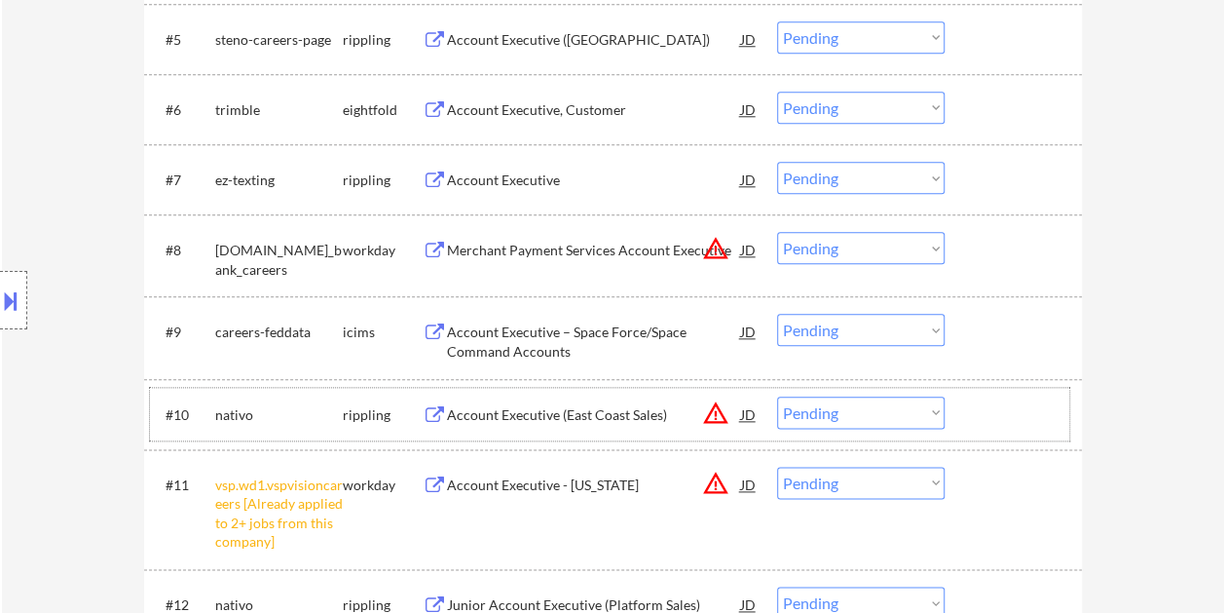
drag, startPoint x: 1023, startPoint y: 407, endPoint x: 857, endPoint y: 384, distance: 167.2
click at [1019, 409] on div at bounding box center [1016, 413] width 86 height 35
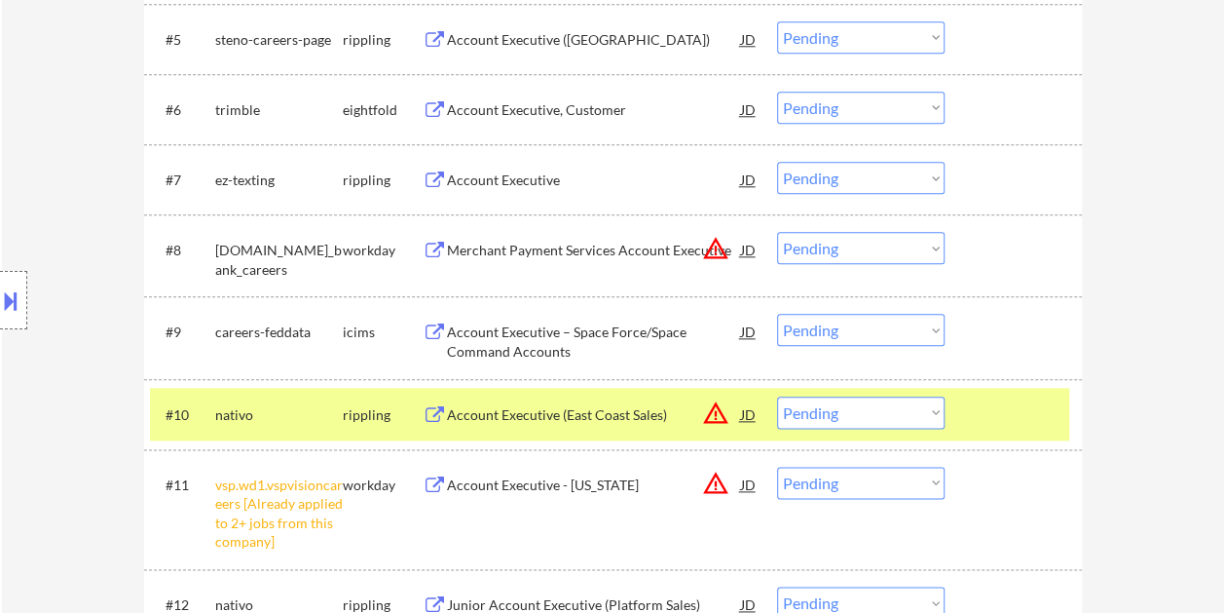
click at [619, 408] on div "Account Executive (East Coast Sales)" at bounding box center [594, 414] width 294 height 19
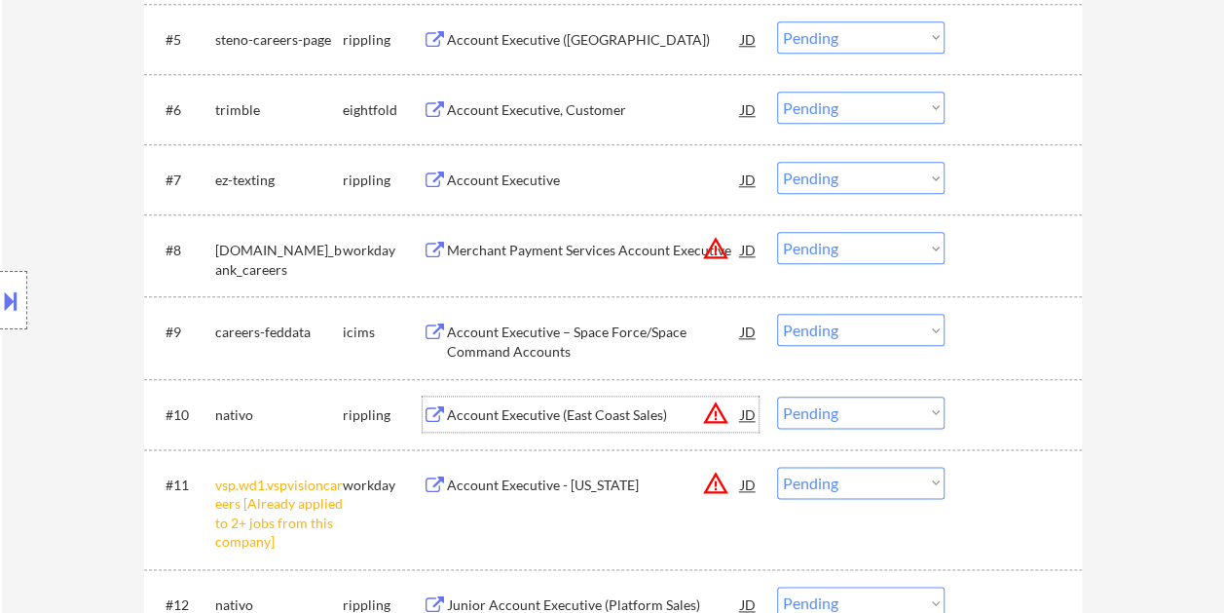
drag, startPoint x: 970, startPoint y: 411, endPoint x: 943, endPoint y: 411, distance: 27.3
click at [968, 411] on div "#10 nativo rippling Account Executive (East Coast Sales) JD warning_amber Choos…" at bounding box center [609, 414] width 919 height 53
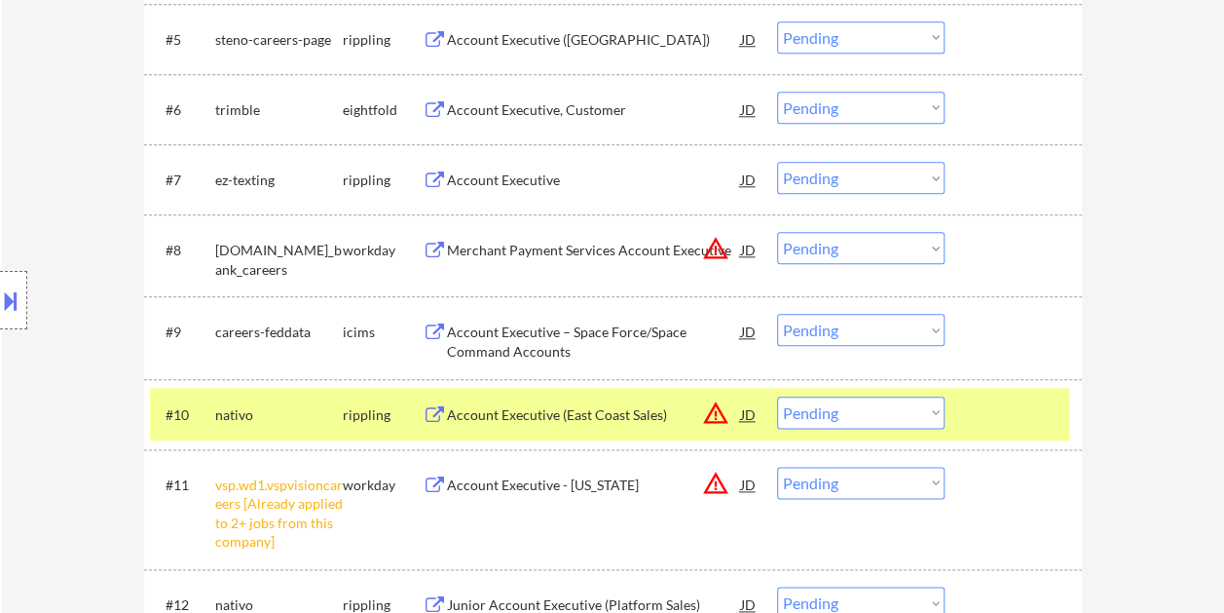
click at [937, 411] on select "Choose an option... Pending Applied Excluded (Questions) Excluded (Expired) Exc…" at bounding box center [861, 412] width 168 height 32
click at [777, 396] on select "Choose an option... Pending Applied Excluded (Questions) Excluded (Expired) Exc…" at bounding box center [861, 412] width 168 height 32
select select ""pending""
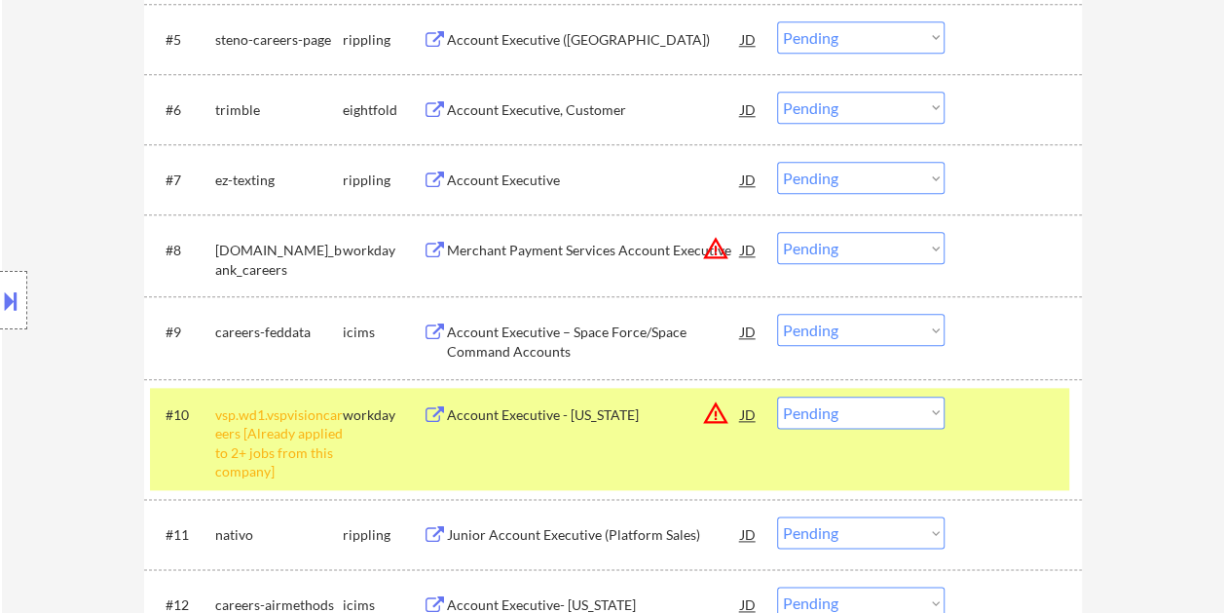
click at [970, 413] on div "#10 vsp.wd1.vspvisioncareers [Already applied to 2+ jobs from this company] wor…" at bounding box center [609, 439] width 919 height 102
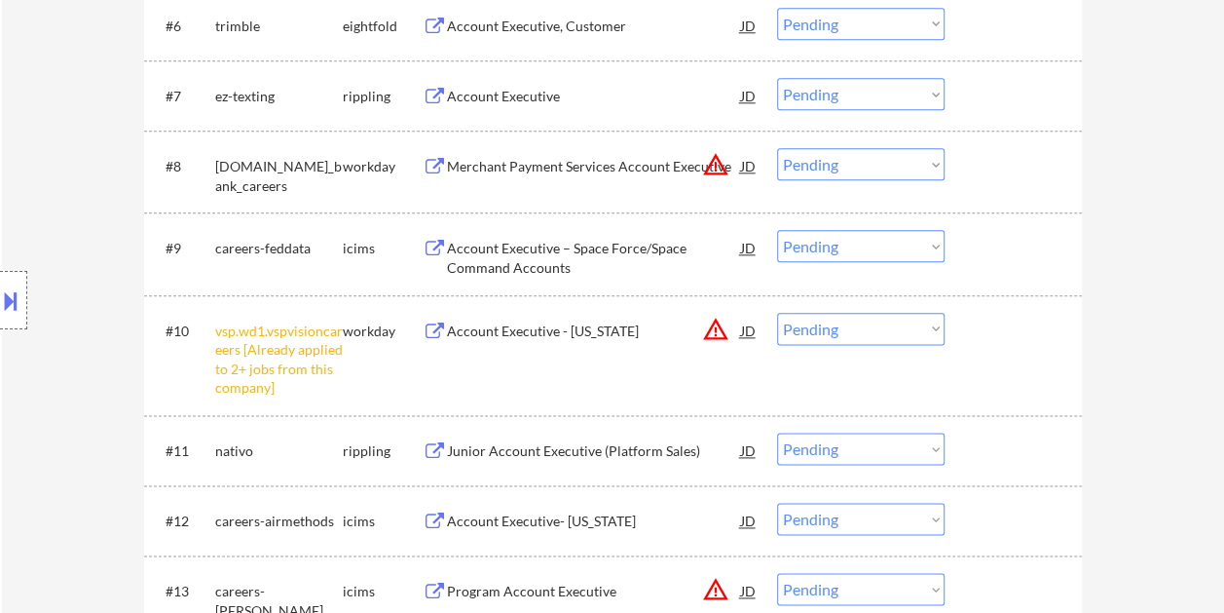
scroll to position [1169, 0]
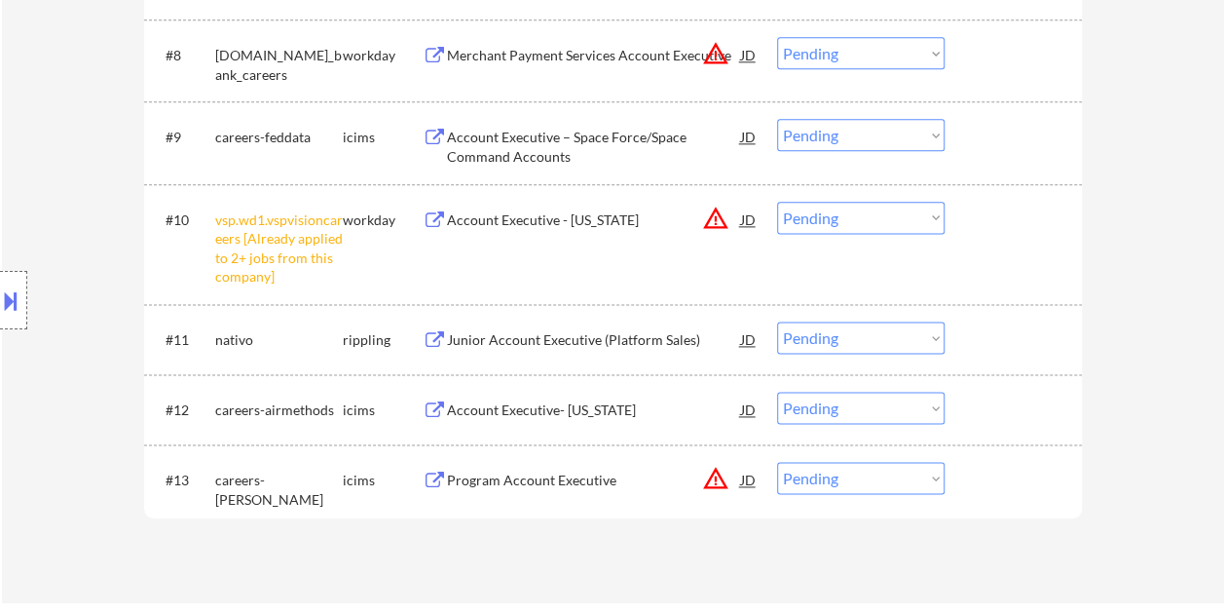
click at [989, 327] on div at bounding box center [1016, 338] width 86 height 35
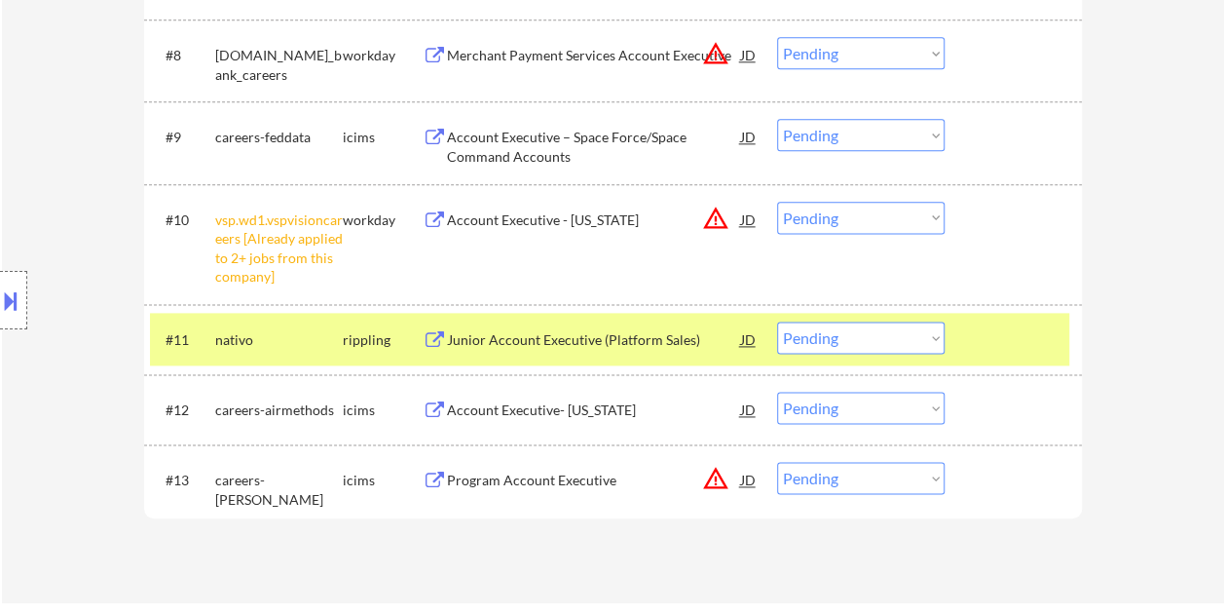
click at [533, 326] on div "Junior Account Executive (Platform Sales)" at bounding box center [594, 338] width 294 height 35
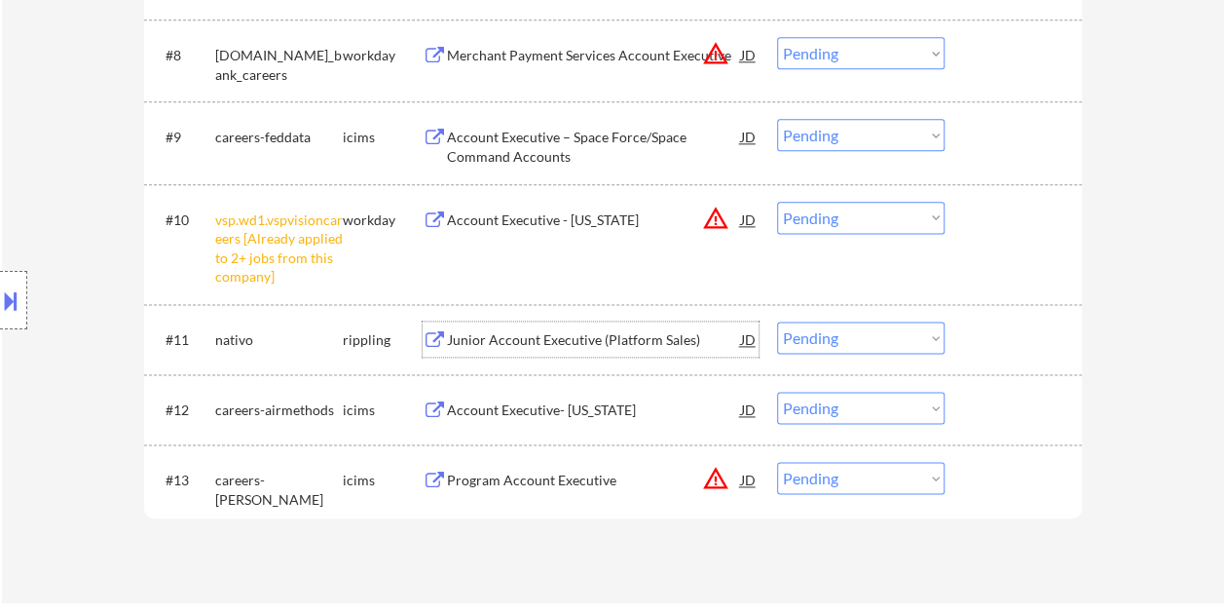
drag, startPoint x: 1000, startPoint y: 335, endPoint x: 955, endPoint y: 335, distance: 44.8
click at [994, 336] on div at bounding box center [1016, 338] width 86 height 35
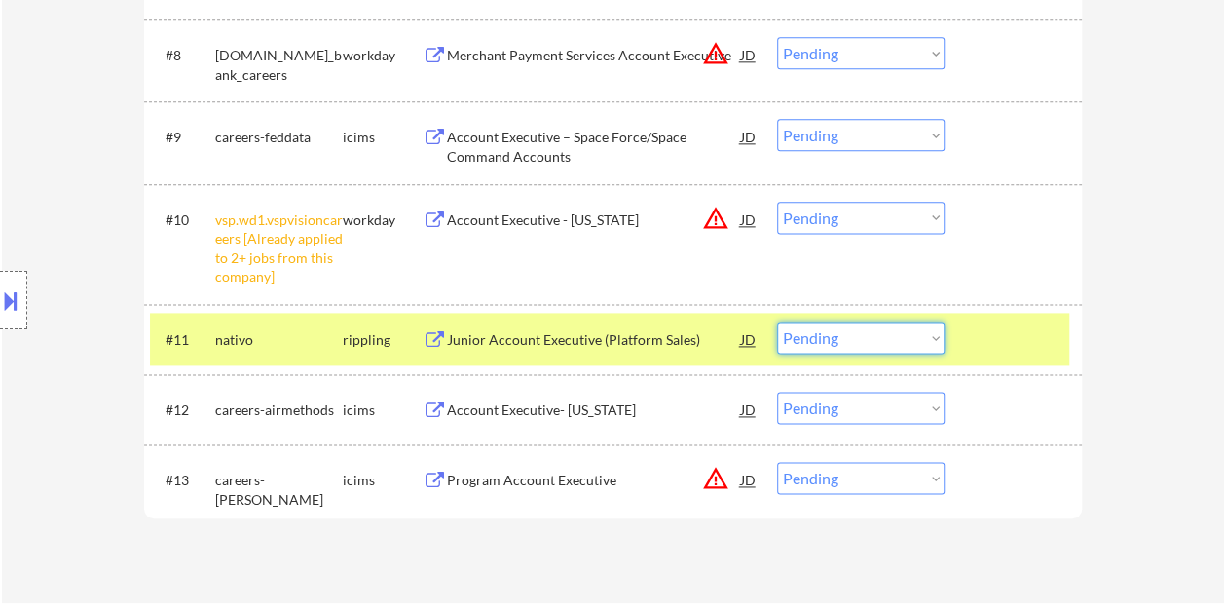
click at [931, 335] on select "Choose an option... Pending Applied Excluded (Questions) Excluded (Expired) Exc…" at bounding box center [861, 337] width 168 height 32
click at [777, 321] on select "Choose an option... Pending Applied Excluded (Questions) Excluded (Expired) Exc…" at bounding box center [861, 337] width 168 height 32
select select ""pending""
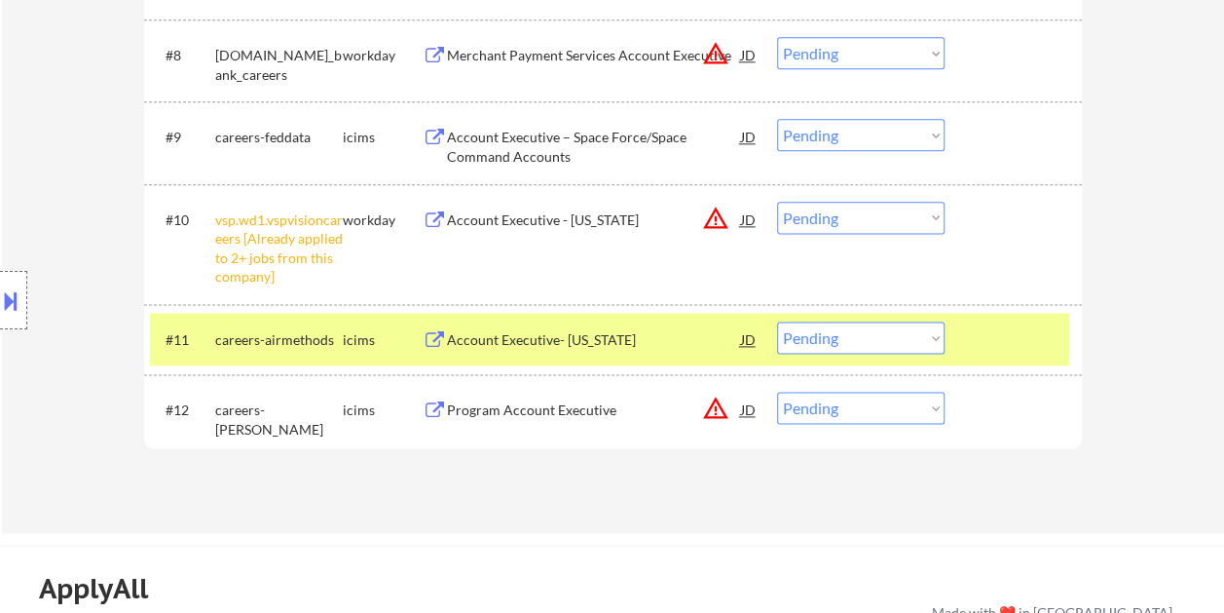
click at [982, 328] on div at bounding box center [1016, 338] width 86 height 35
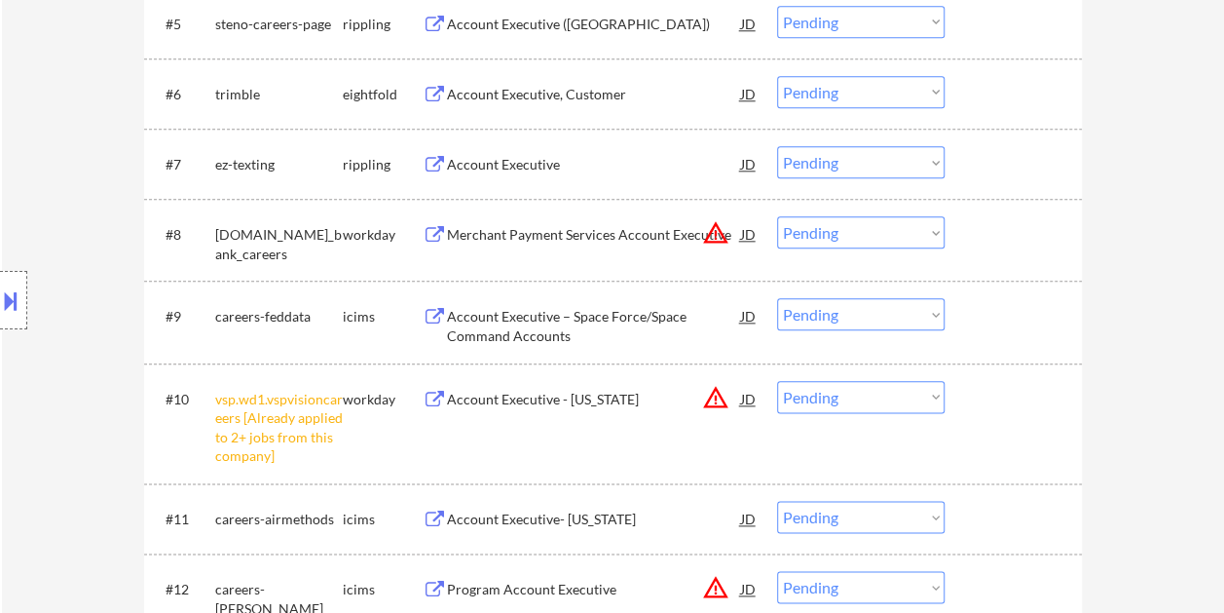
scroll to position [974, 0]
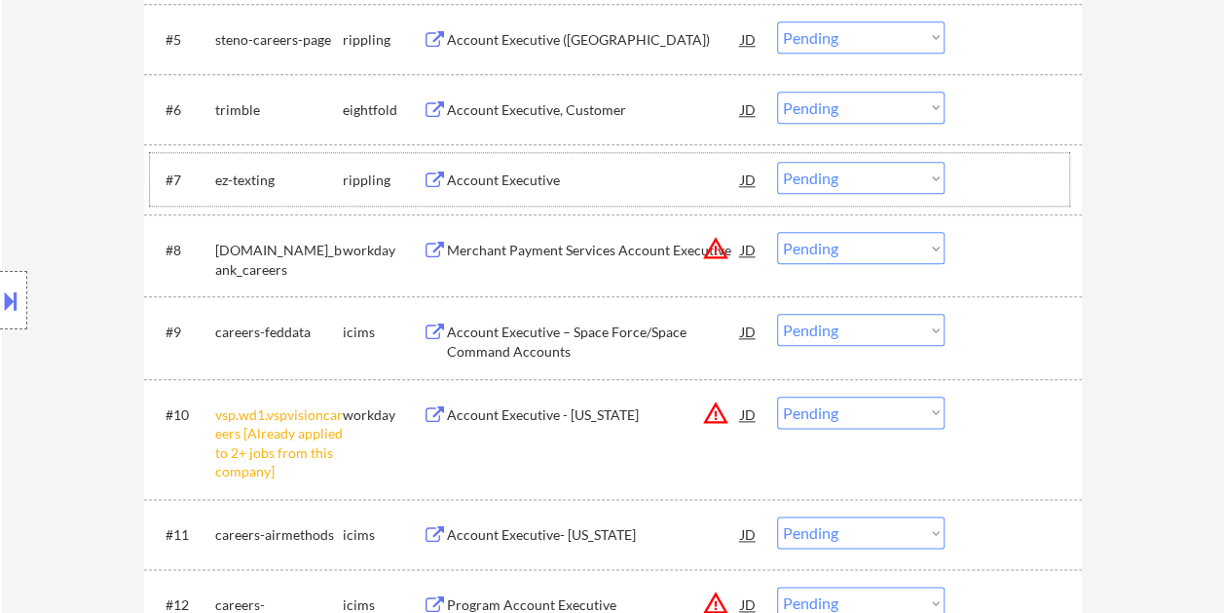
click at [1005, 179] on div at bounding box center [1016, 179] width 86 height 35
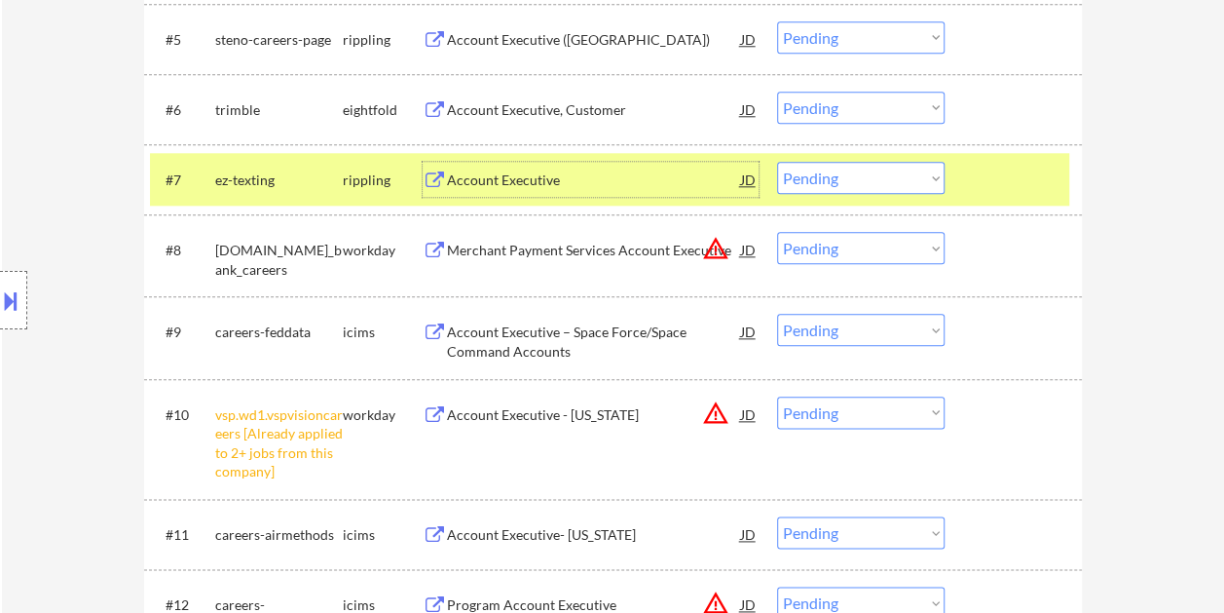
click at [598, 179] on div "Account Executive" at bounding box center [594, 179] width 294 height 19
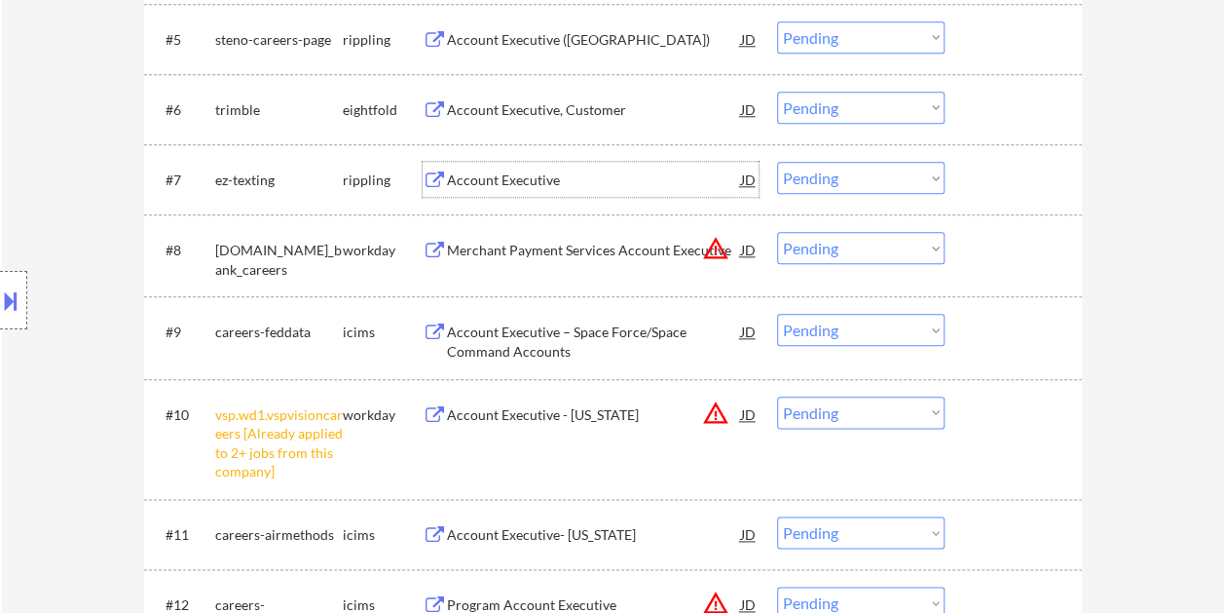
click at [512, 168] on div "Account Executive" at bounding box center [594, 179] width 294 height 35
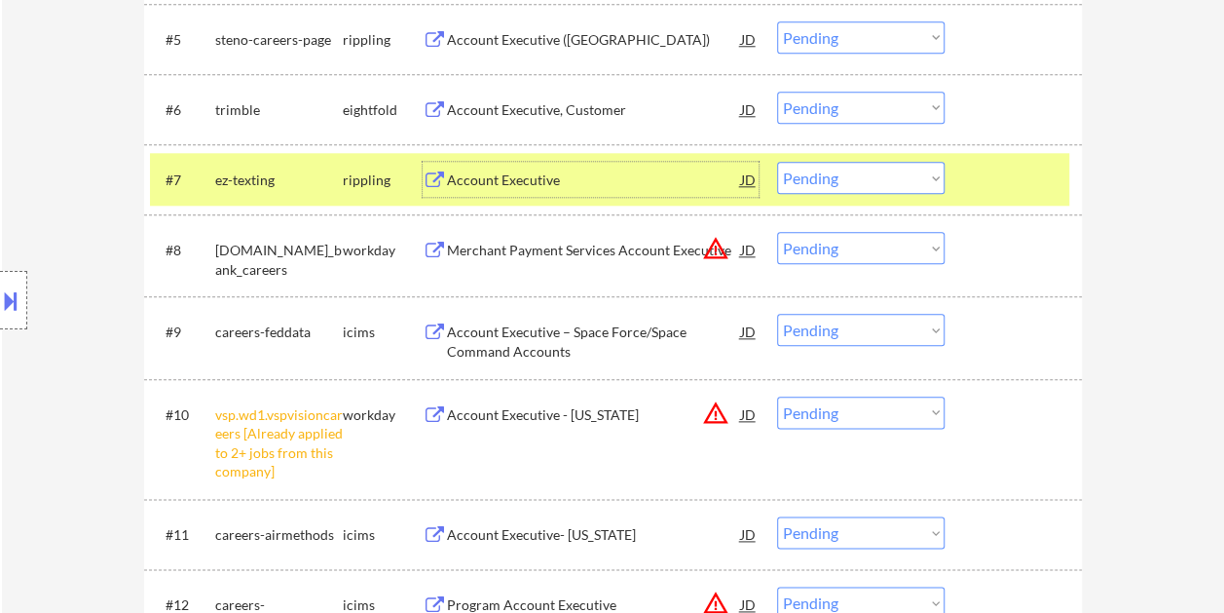
click at [923, 175] on select "Choose an option... Pending Applied Excluded (Questions) Excluded (Expired) Exc…" at bounding box center [861, 178] width 168 height 32
click at [777, 162] on select "Choose an option... Pending Applied Excluded (Questions) Excluded (Expired) Exc…" at bounding box center [861, 178] width 168 height 32
select select ""pending""
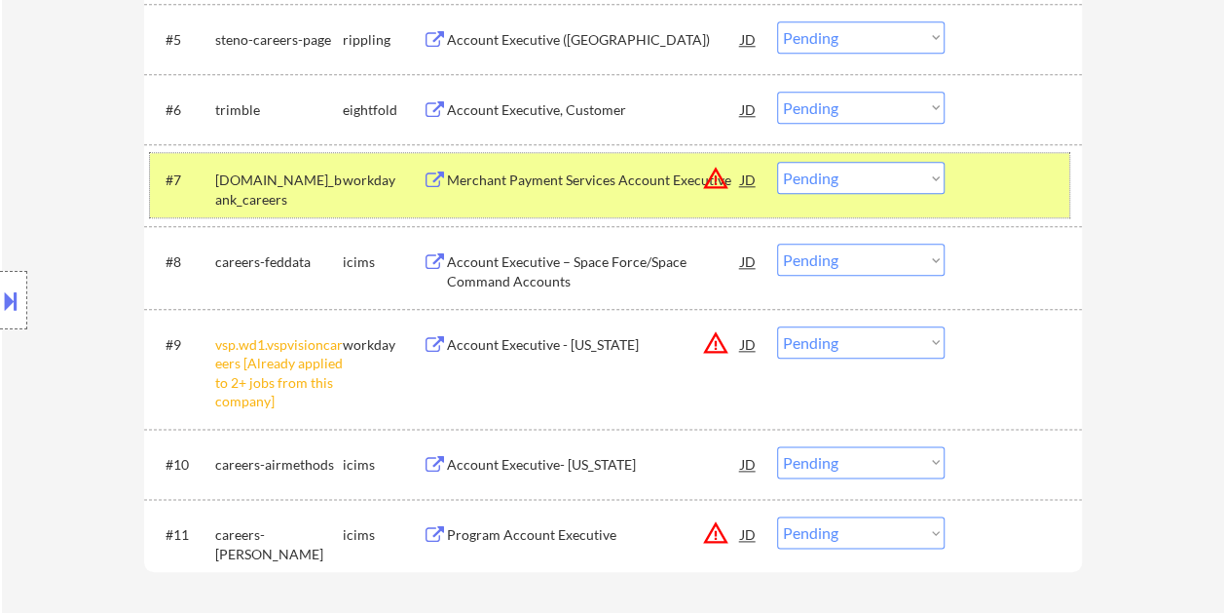
click at [974, 169] on div at bounding box center [1016, 179] width 86 height 35
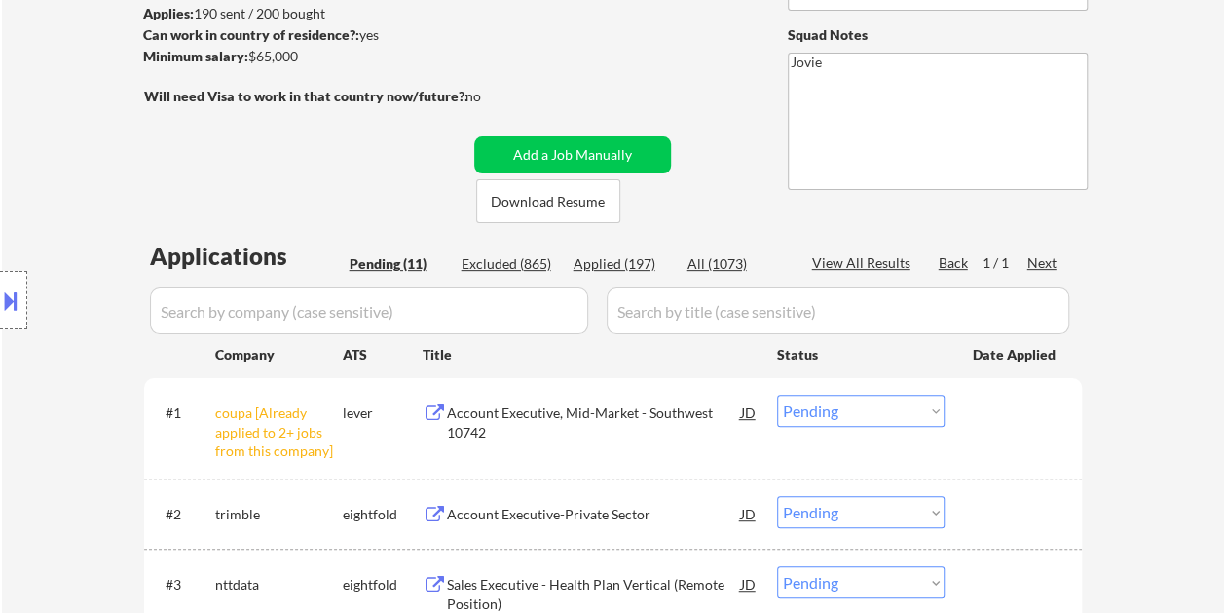
scroll to position [292, 0]
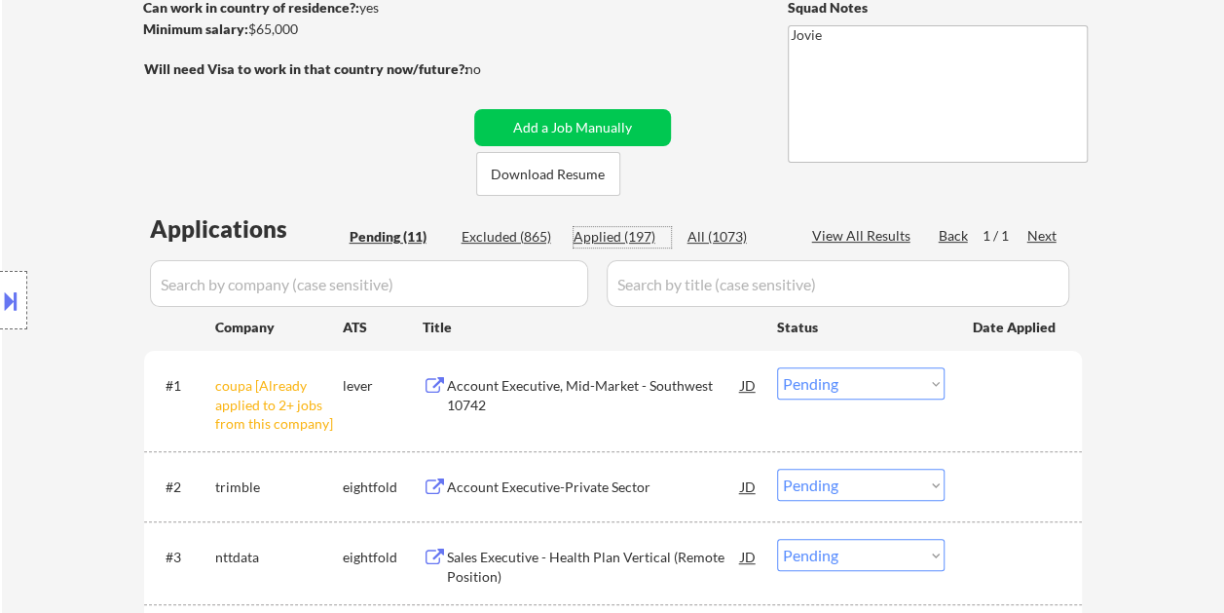
click at [608, 234] on div "Applied (197)" at bounding box center [622, 236] width 97 height 19
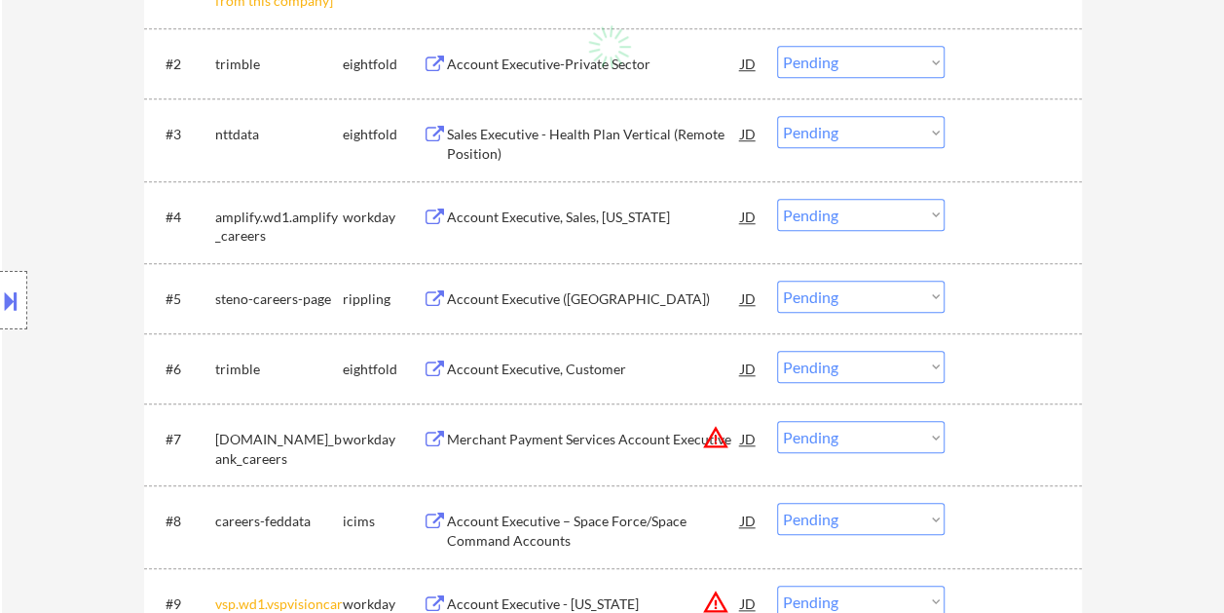
scroll to position [757, 0]
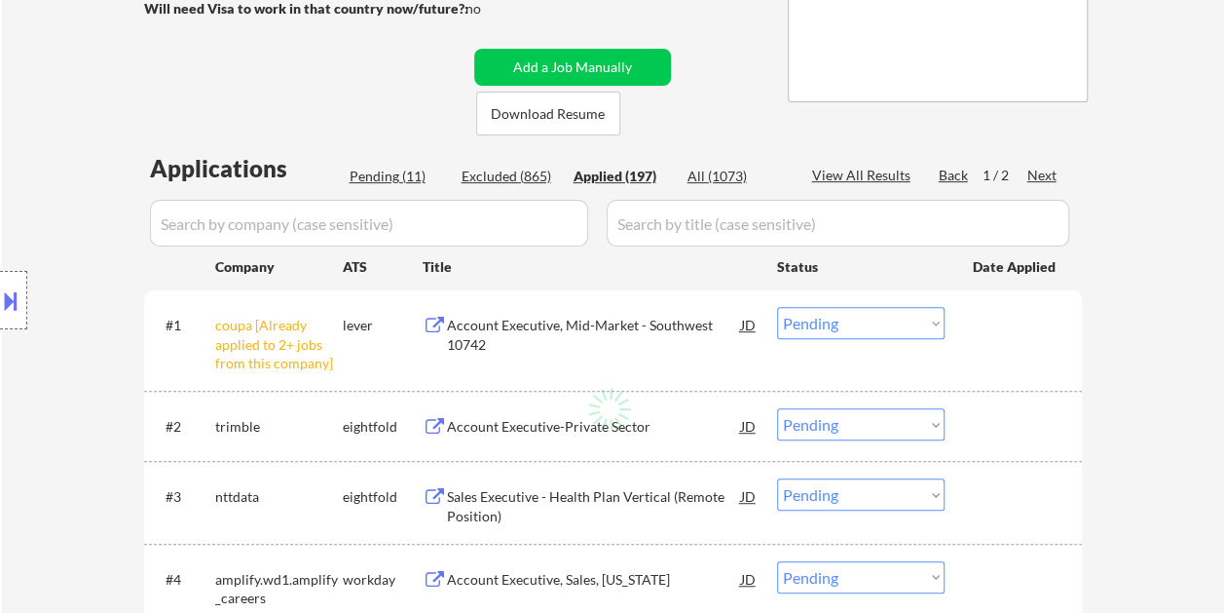
select select ""applied""
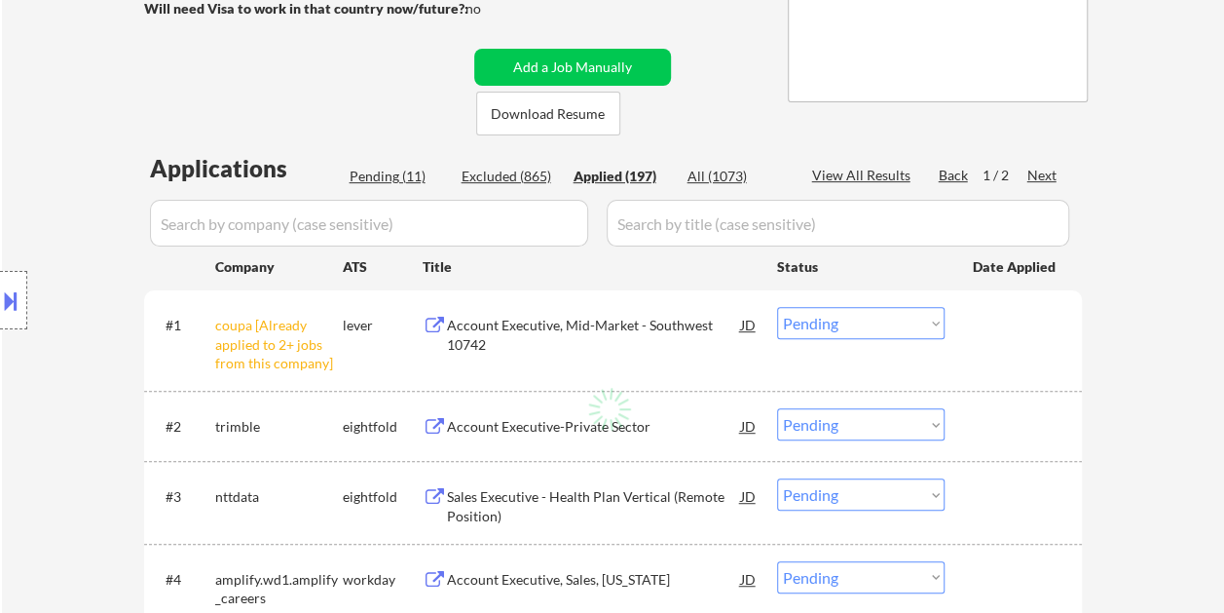
select select ""applied""
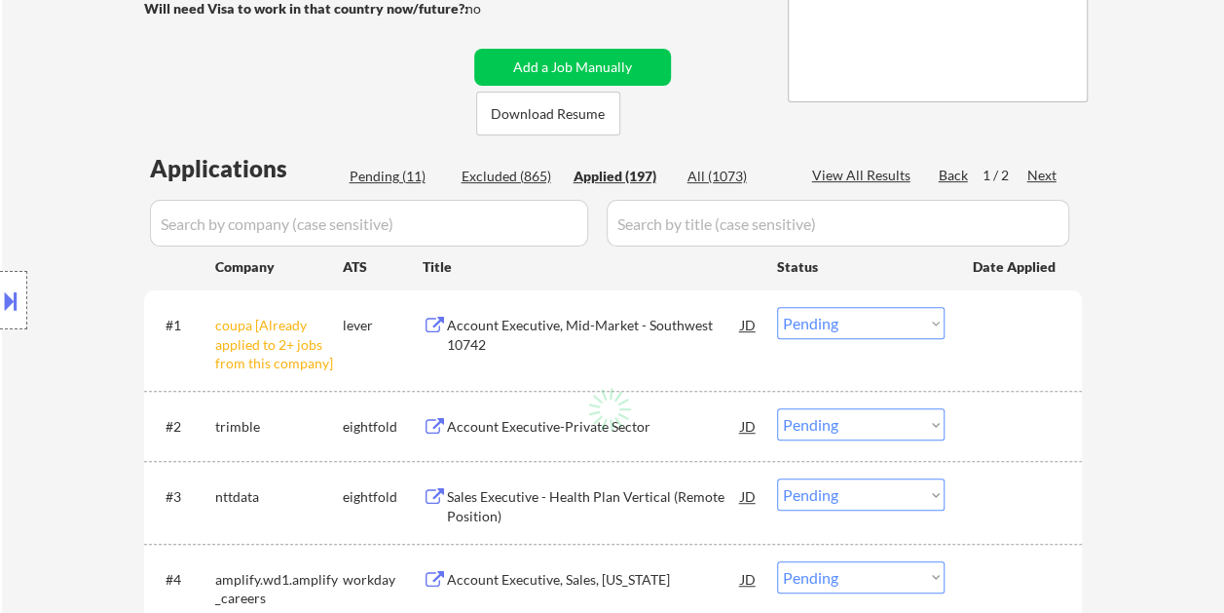
select select ""applied""
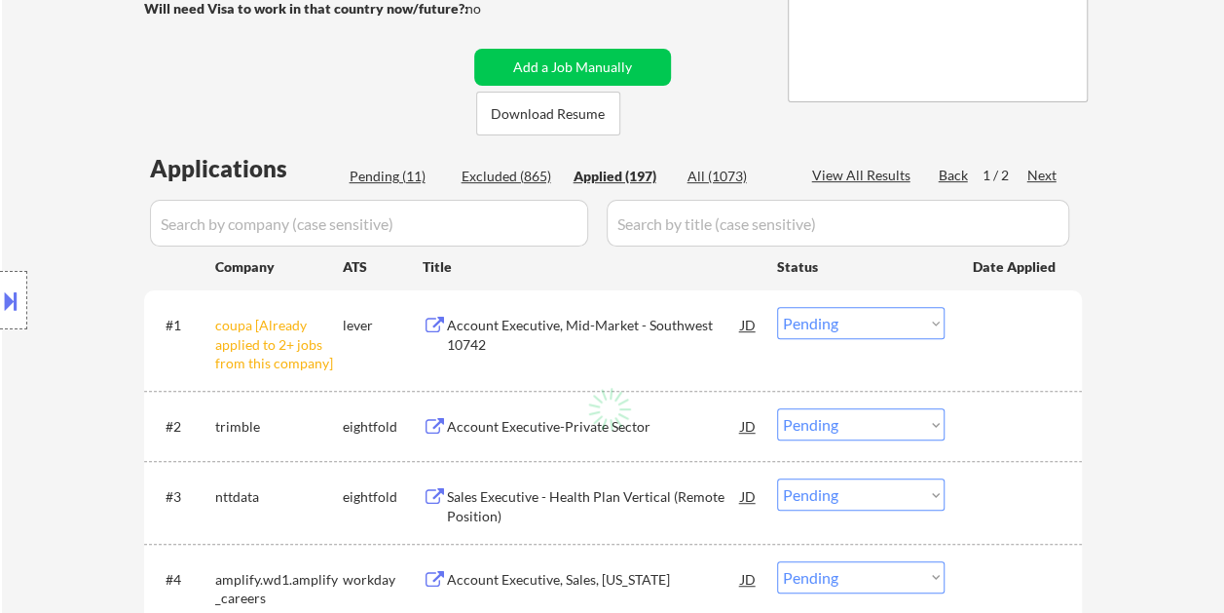
select select ""applied""
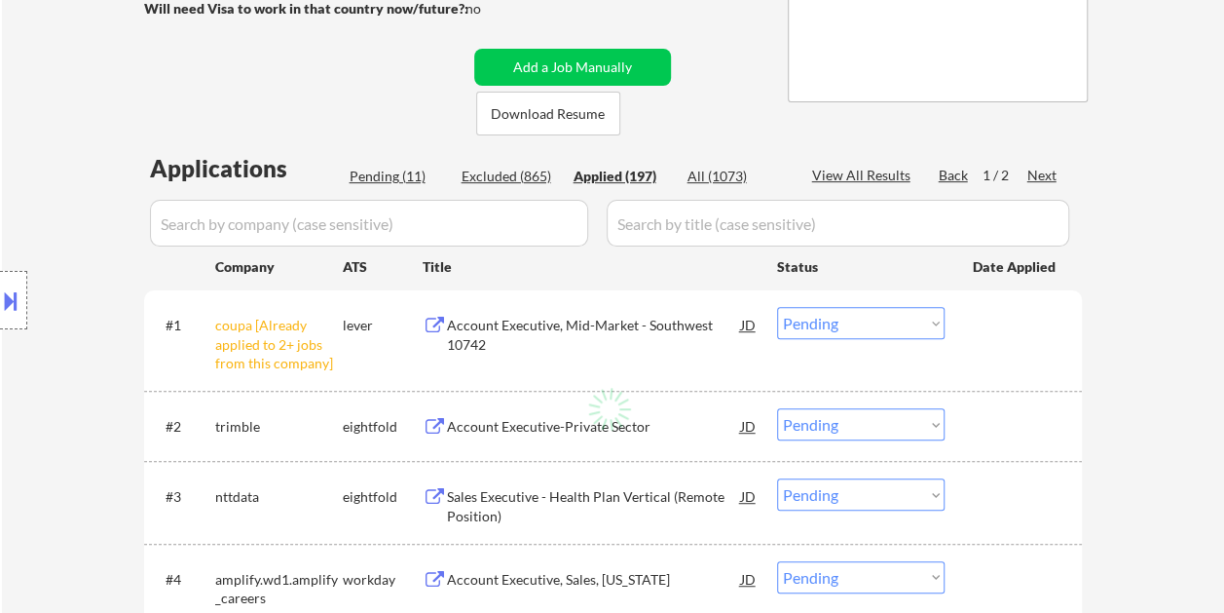
select select ""applied""
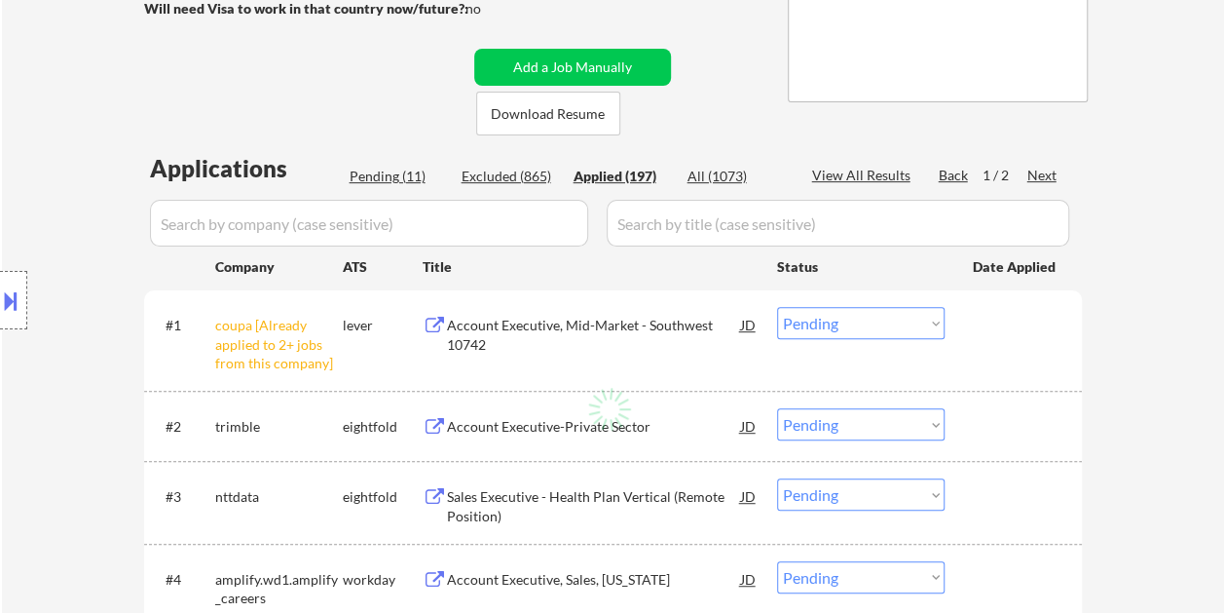
select select ""applied""
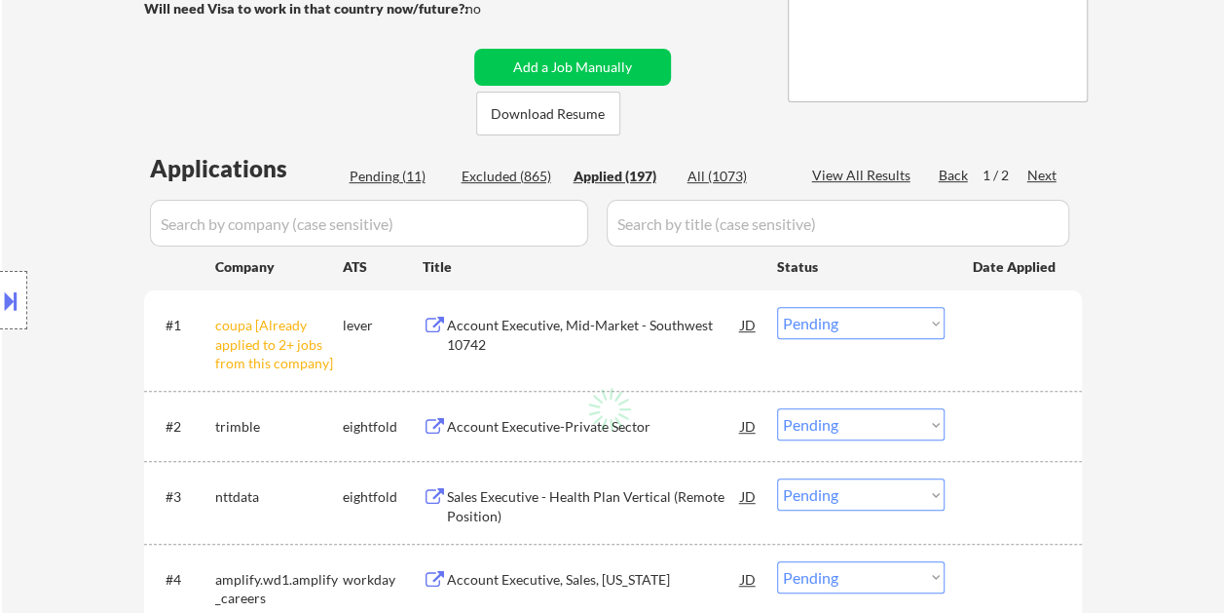
select select ""applied""
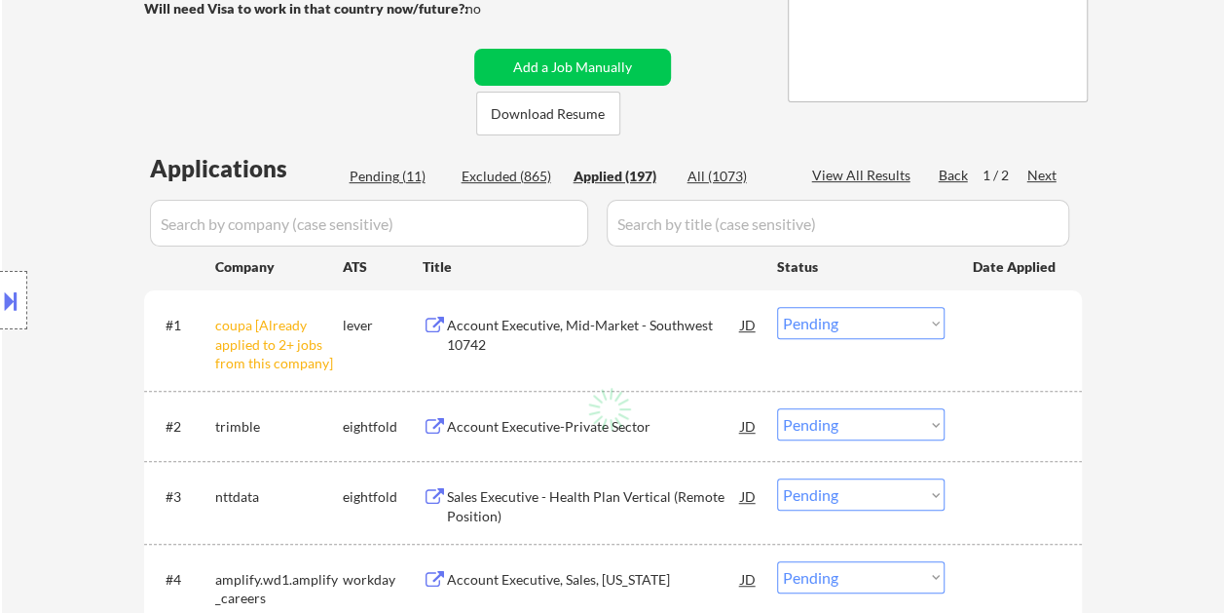
select select ""applied""
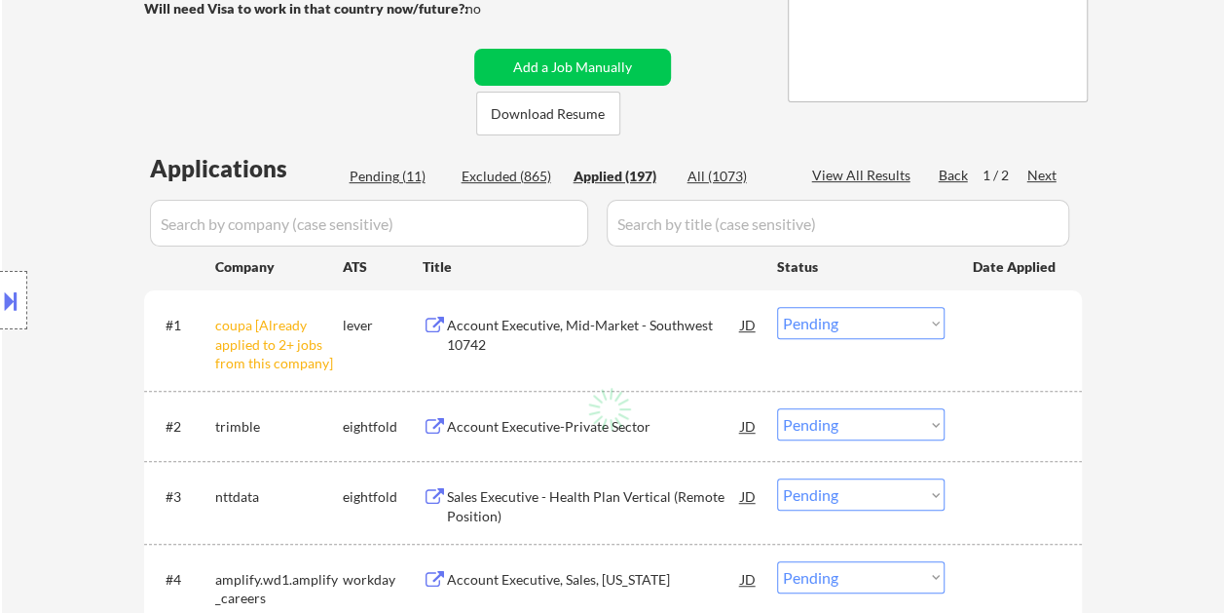
select select ""applied""
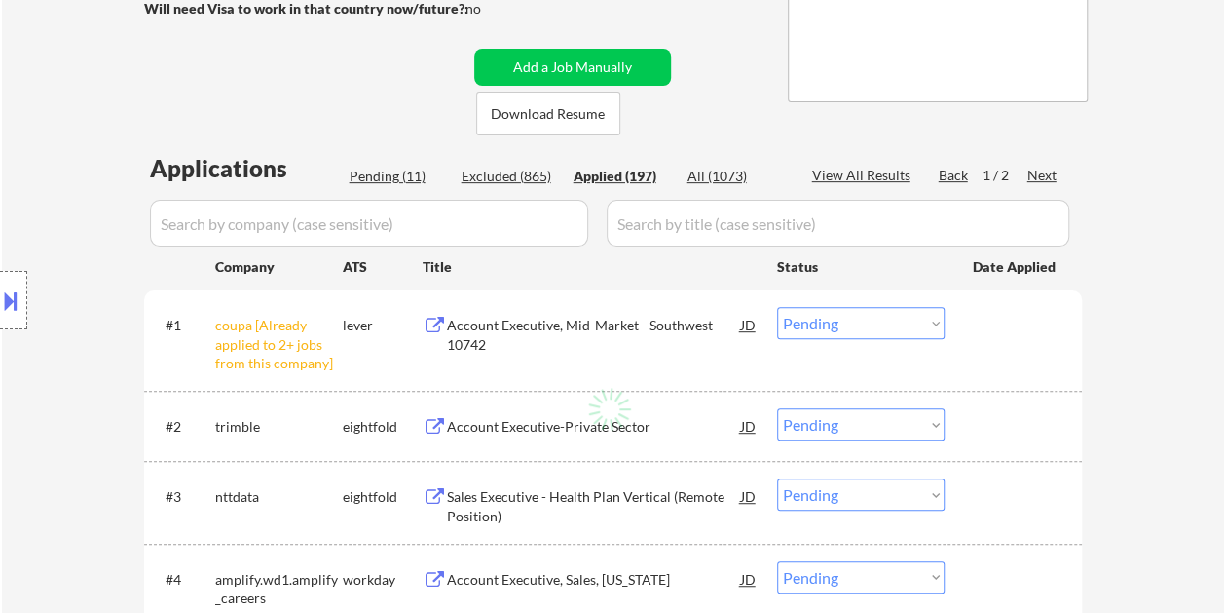
select select ""applied""
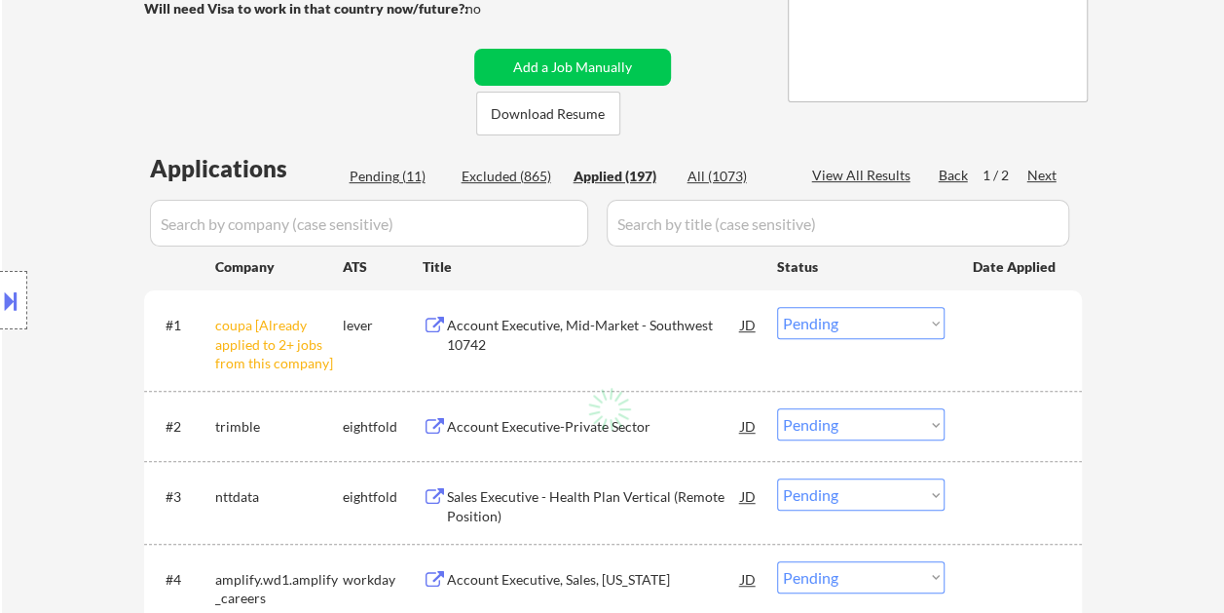
select select ""applied""
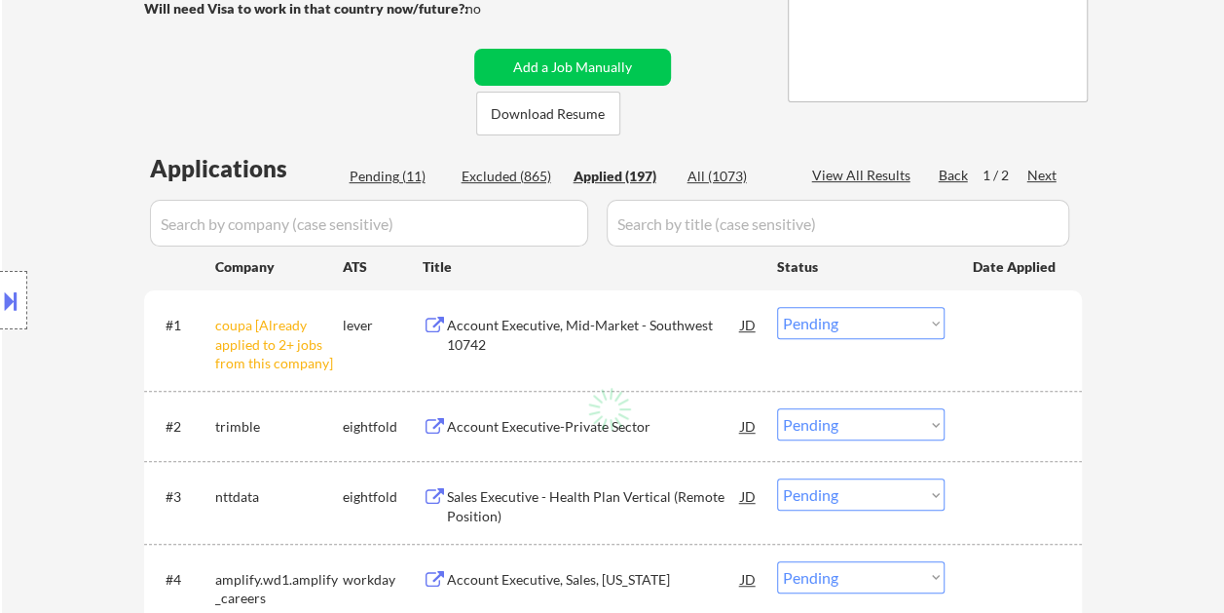
select select ""applied""
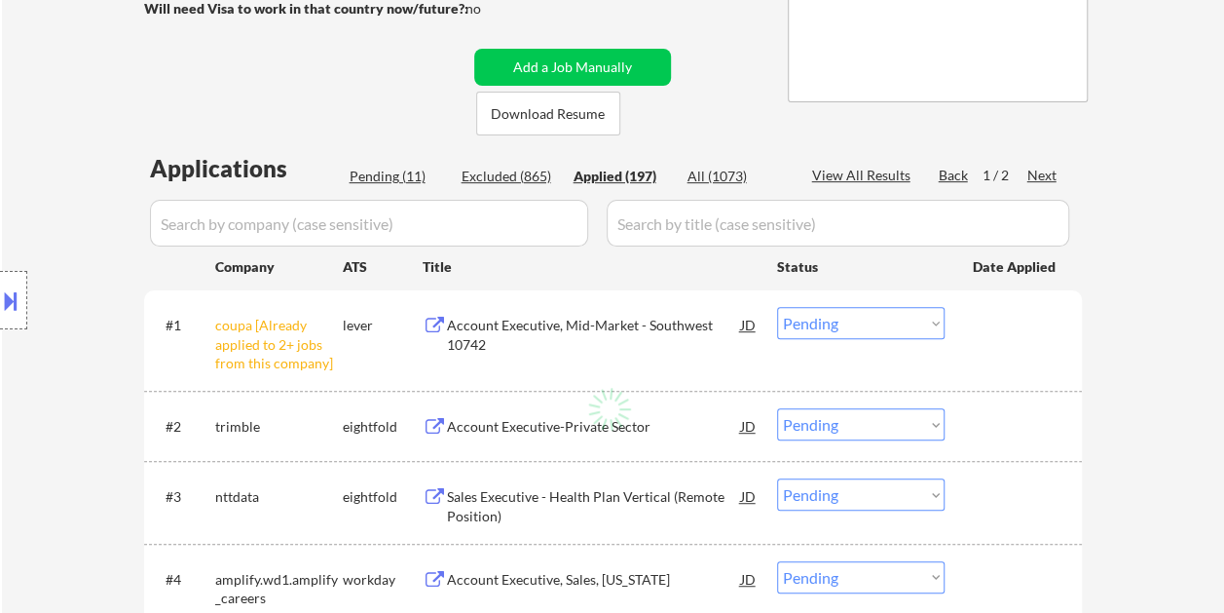
select select ""applied""
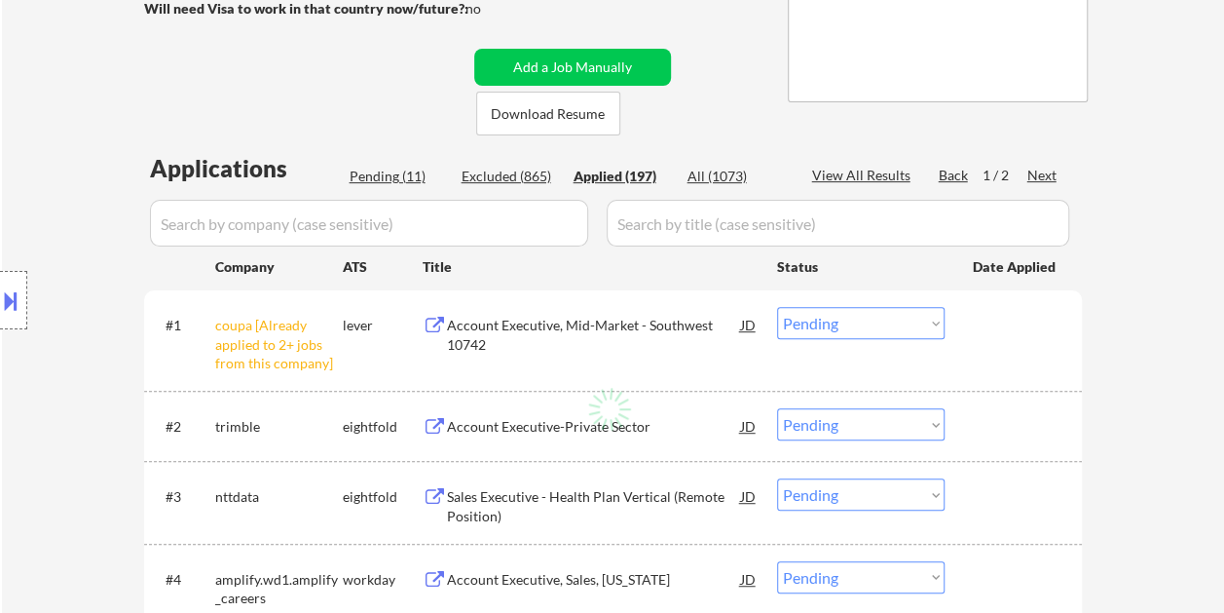
select select ""applied""
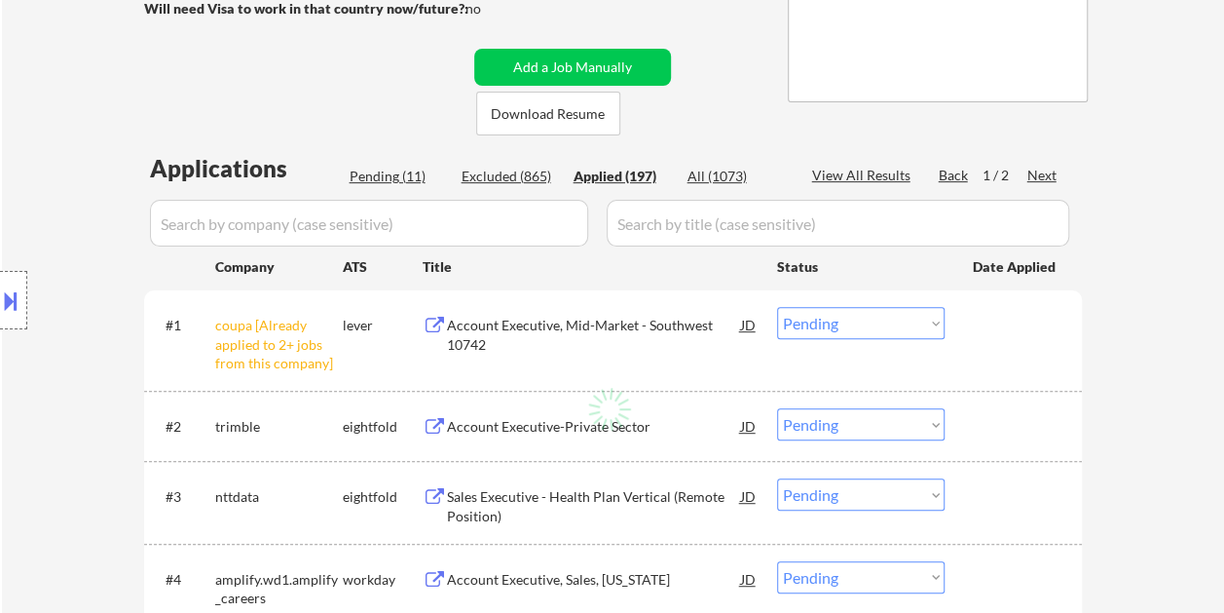
select select ""applied""
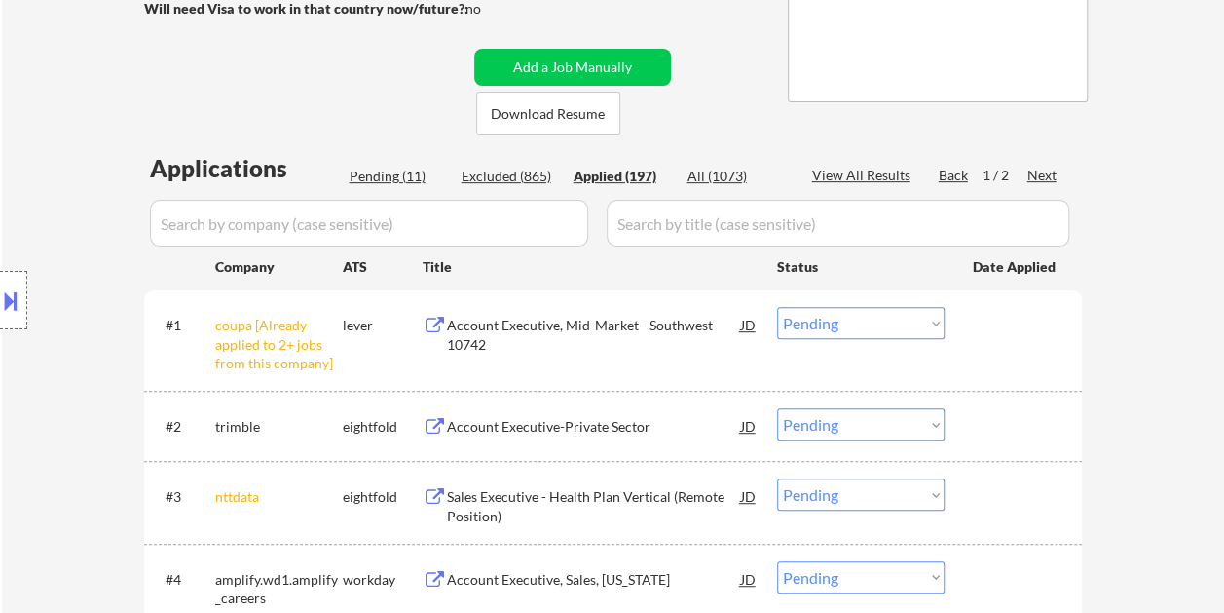
select select ""applied""
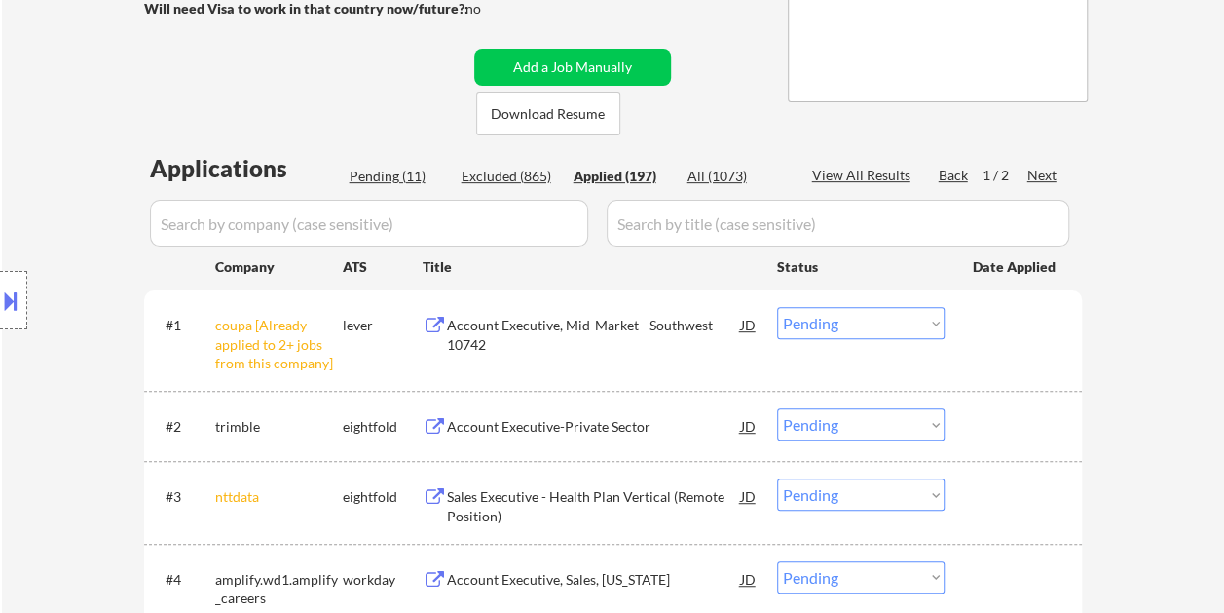
select select ""applied""
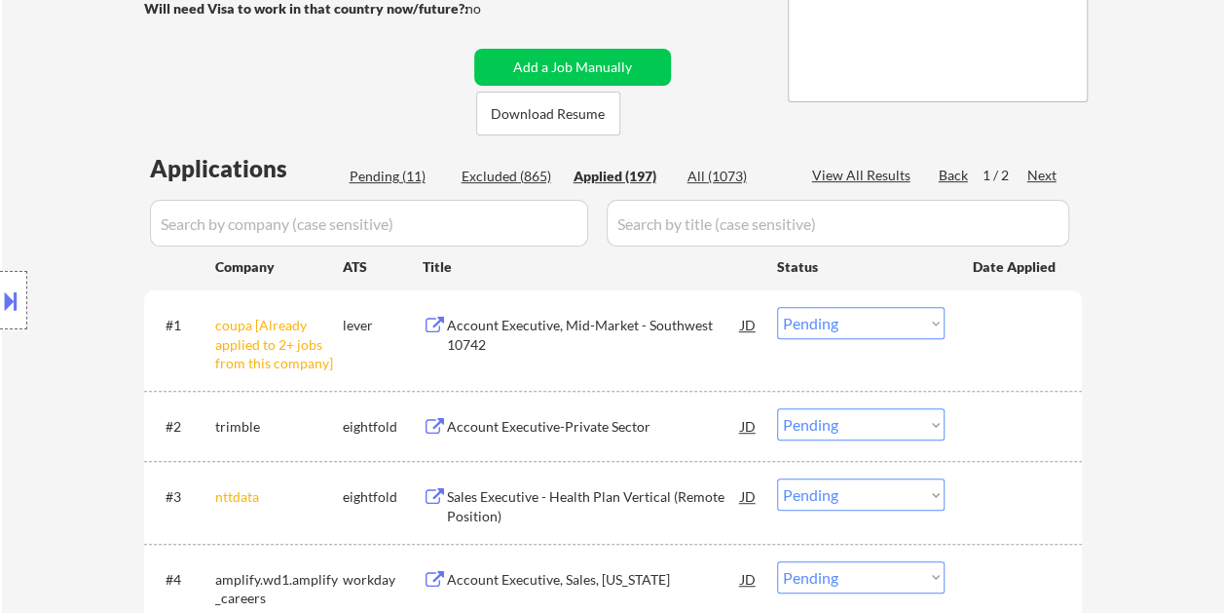
select select ""applied""
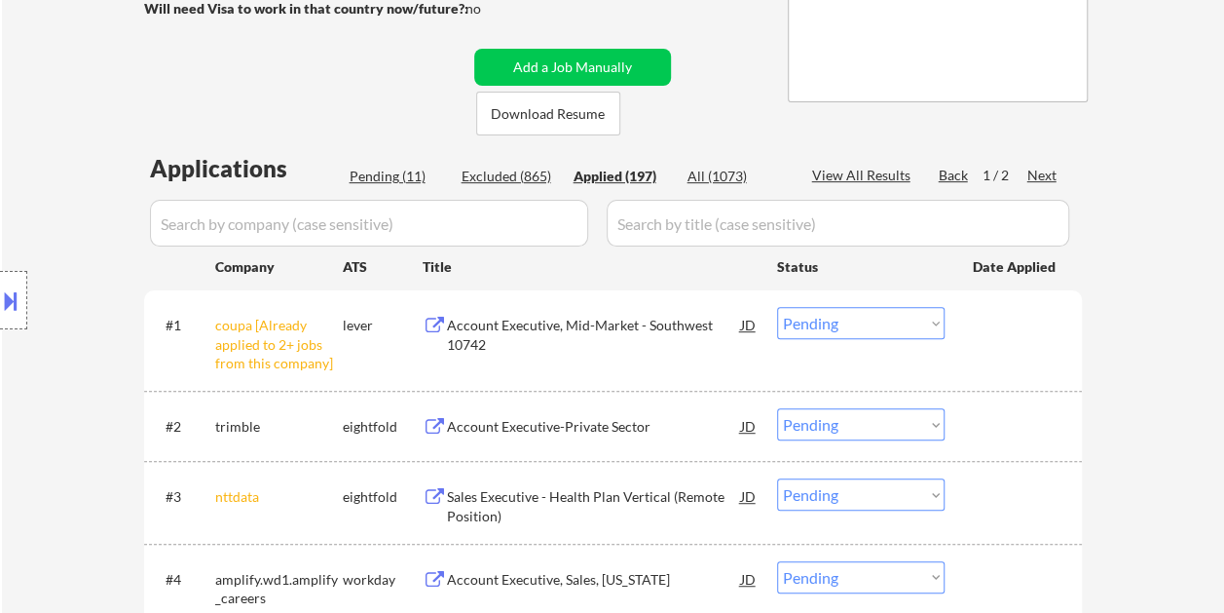
select select ""applied""
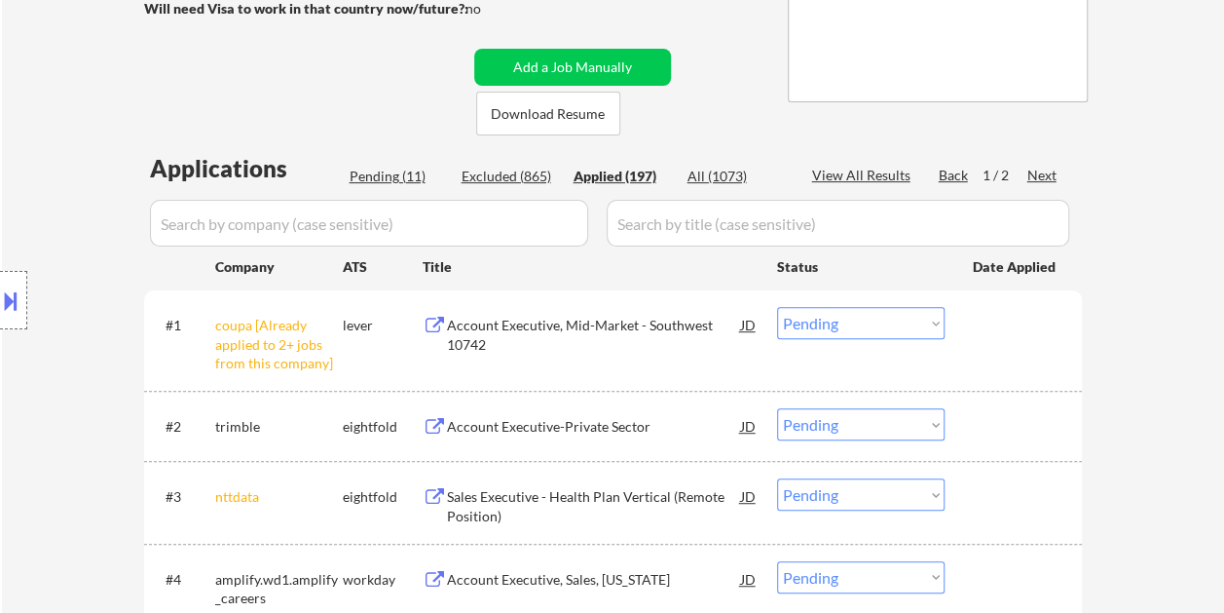
select select ""applied""
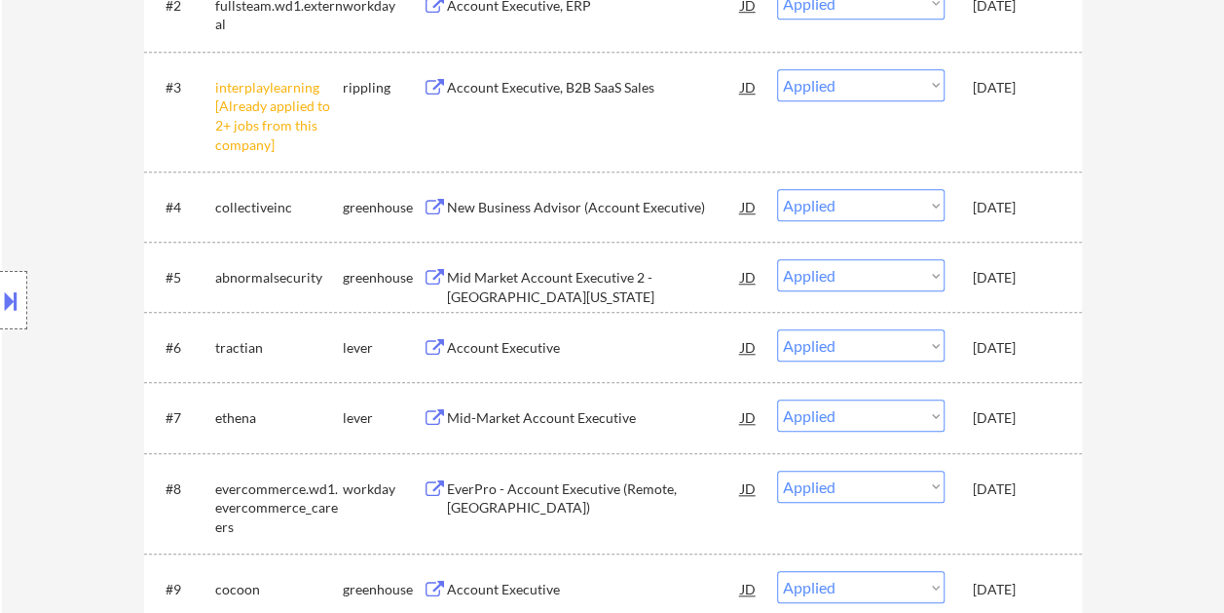
scroll to position [0, 0]
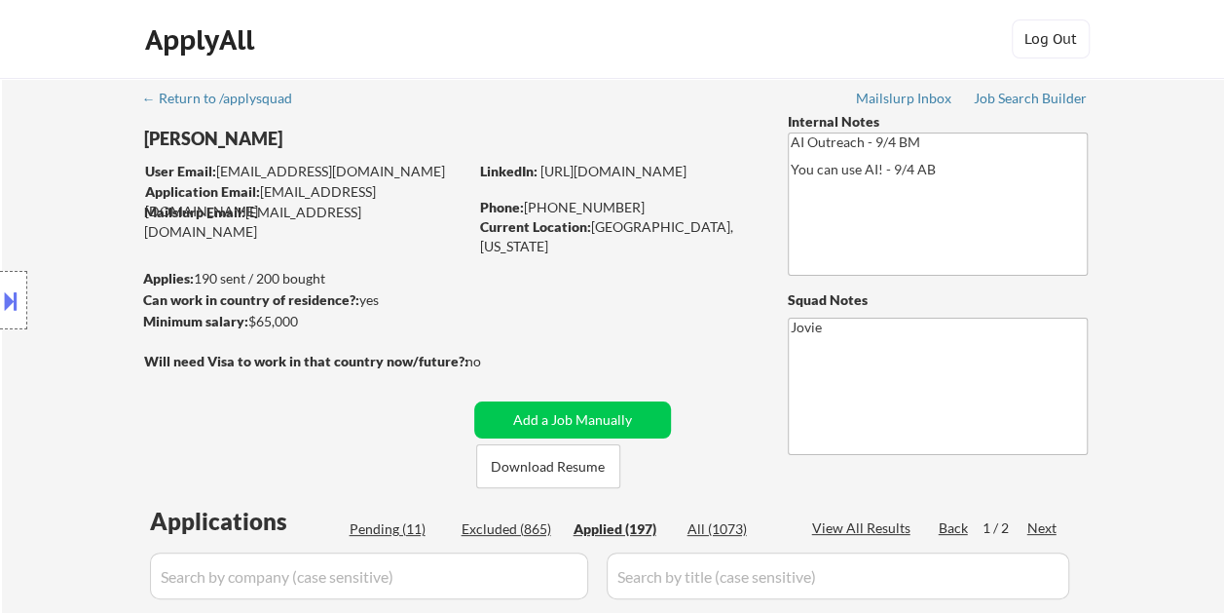
click at [399, 522] on div "Pending (11)" at bounding box center [398, 528] width 97 height 19
select select ""pending""
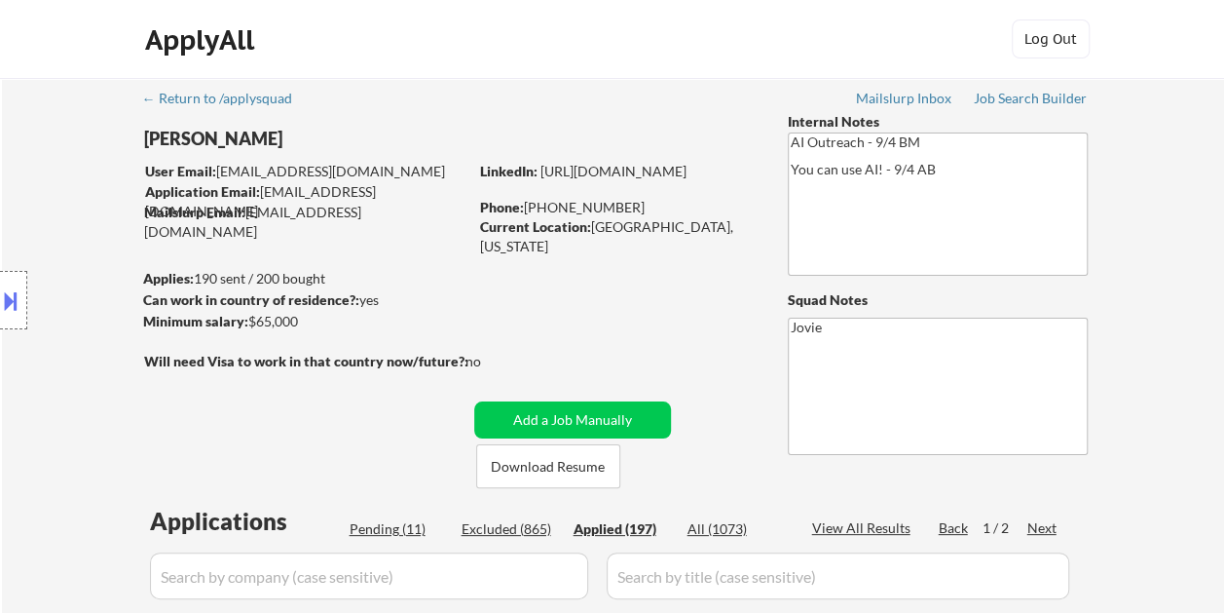
select select ""pending""
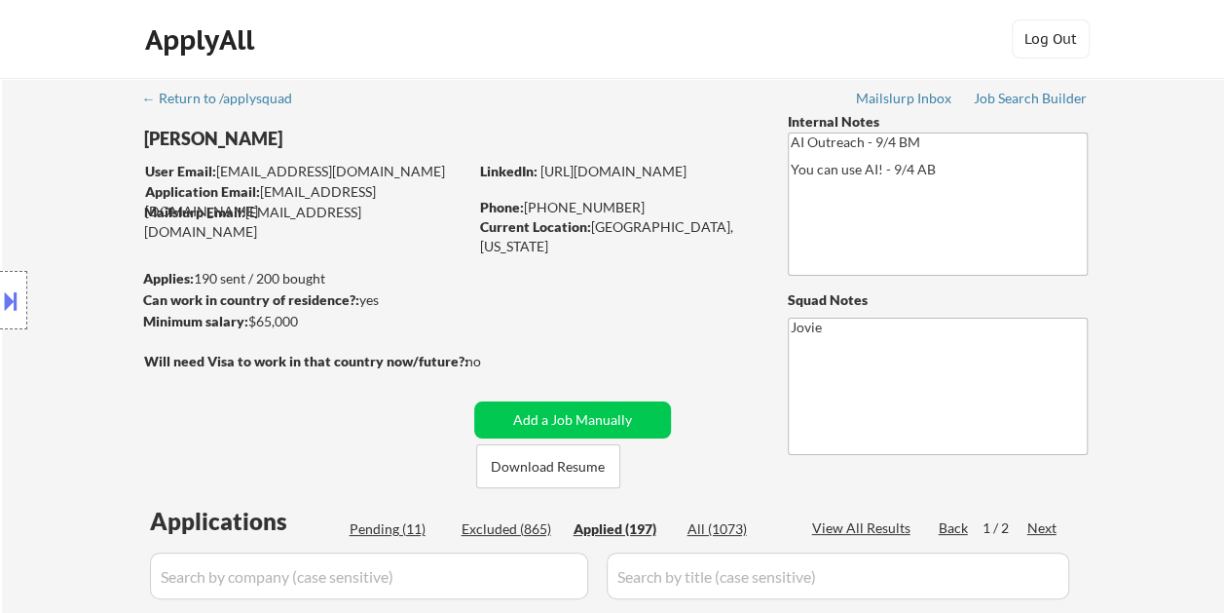
select select ""pending""
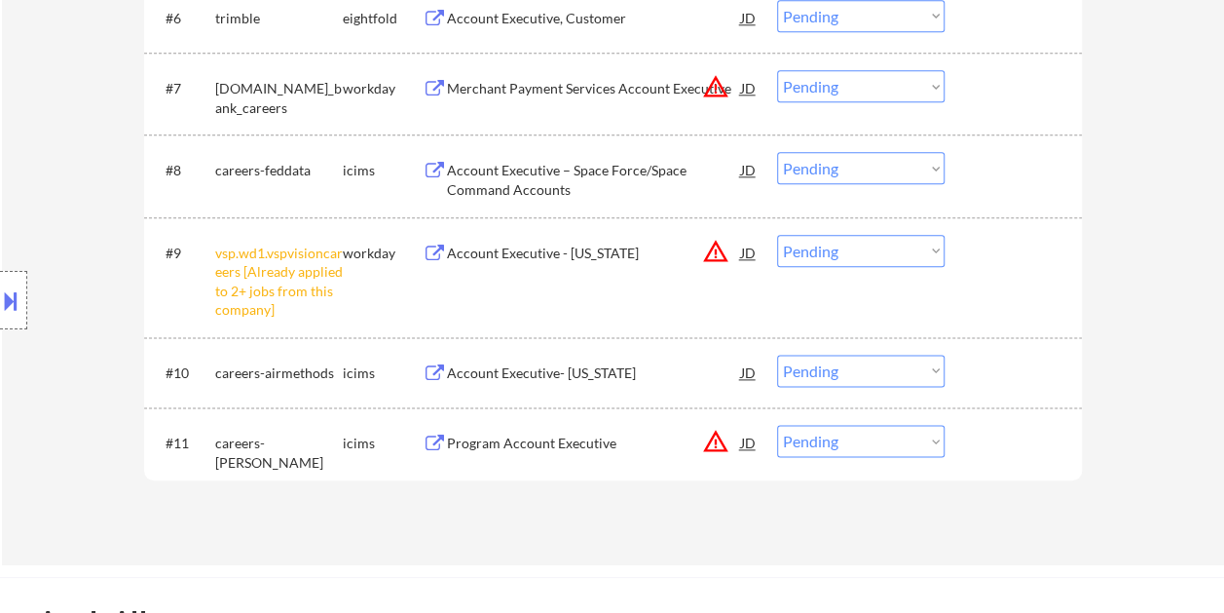
scroll to position [974, 0]
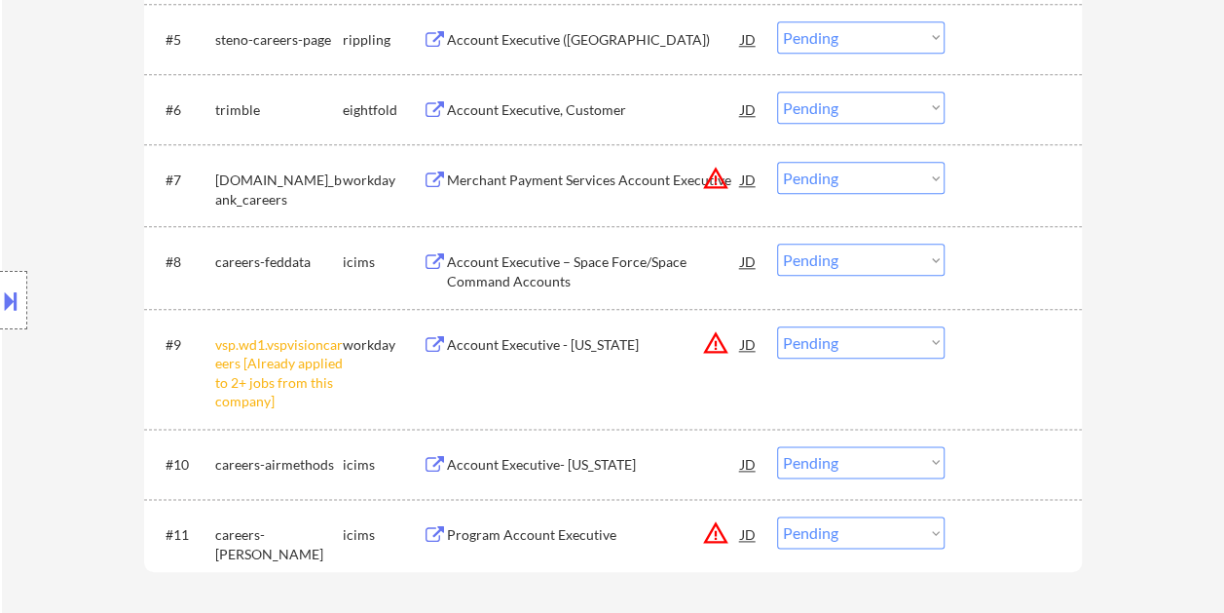
click at [932, 345] on select "Choose an option... Pending Applied Excluded (Questions) Excluded (Expired) Exc…" at bounding box center [861, 342] width 168 height 32
click at [777, 326] on select "Choose an option... Pending Applied Excluded (Questions) Excluded (Expired) Exc…" at bounding box center [861, 342] width 168 height 32
select select ""pending""
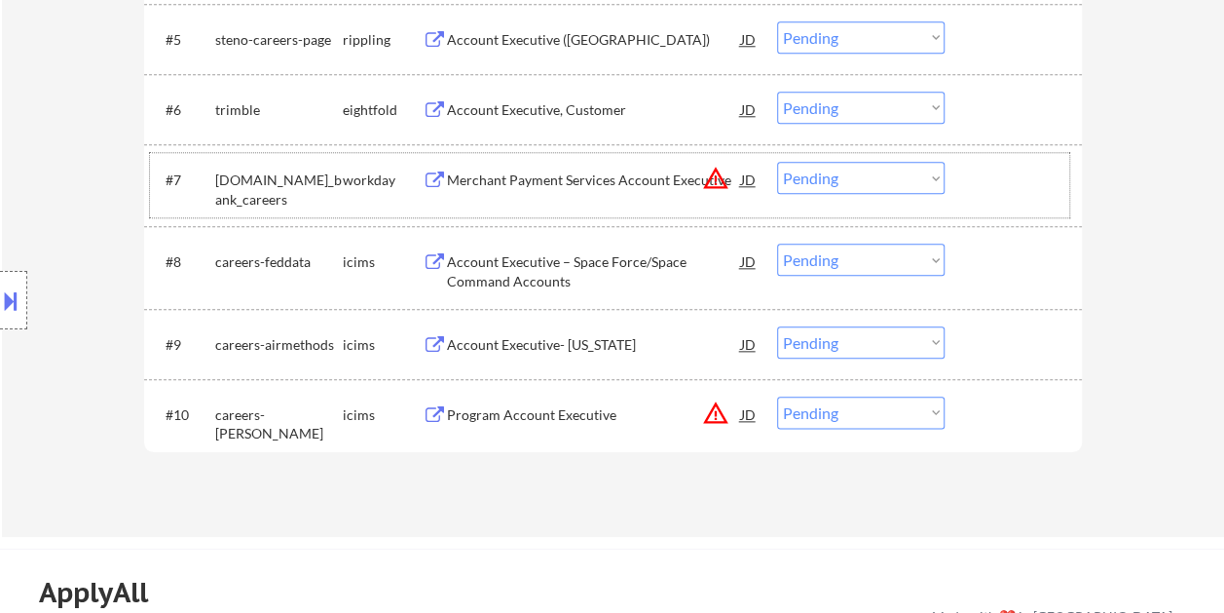
click at [976, 177] on div at bounding box center [1016, 179] width 86 height 35
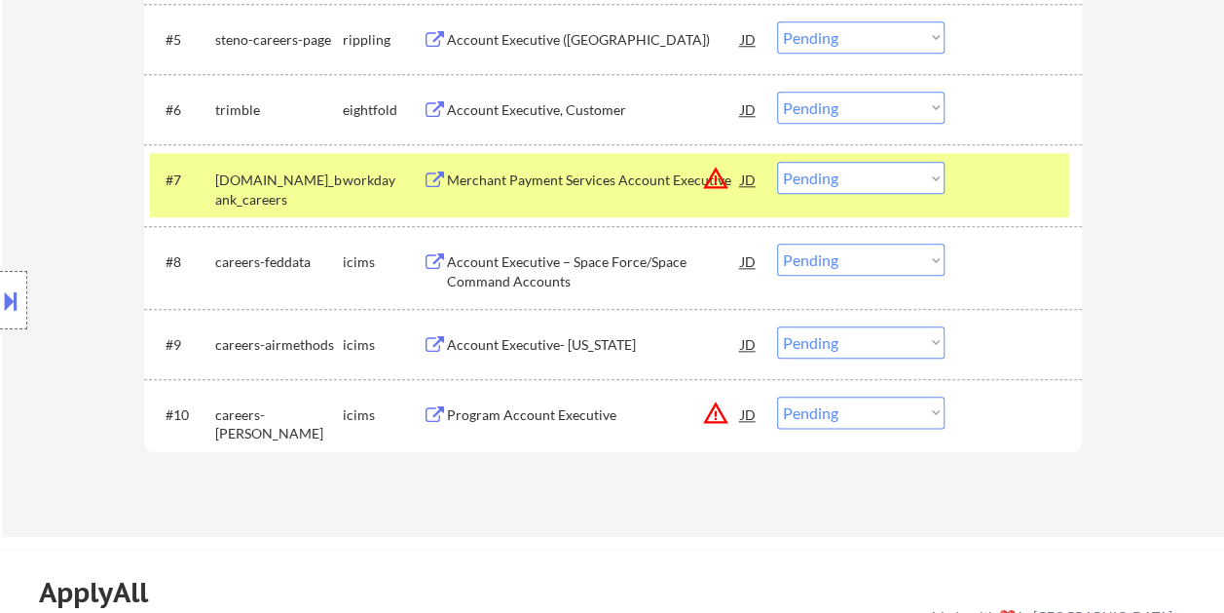
click at [598, 186] on div "Merchant Payment Services Account Executive" at bounding box center [594, 179] width 294 height 19
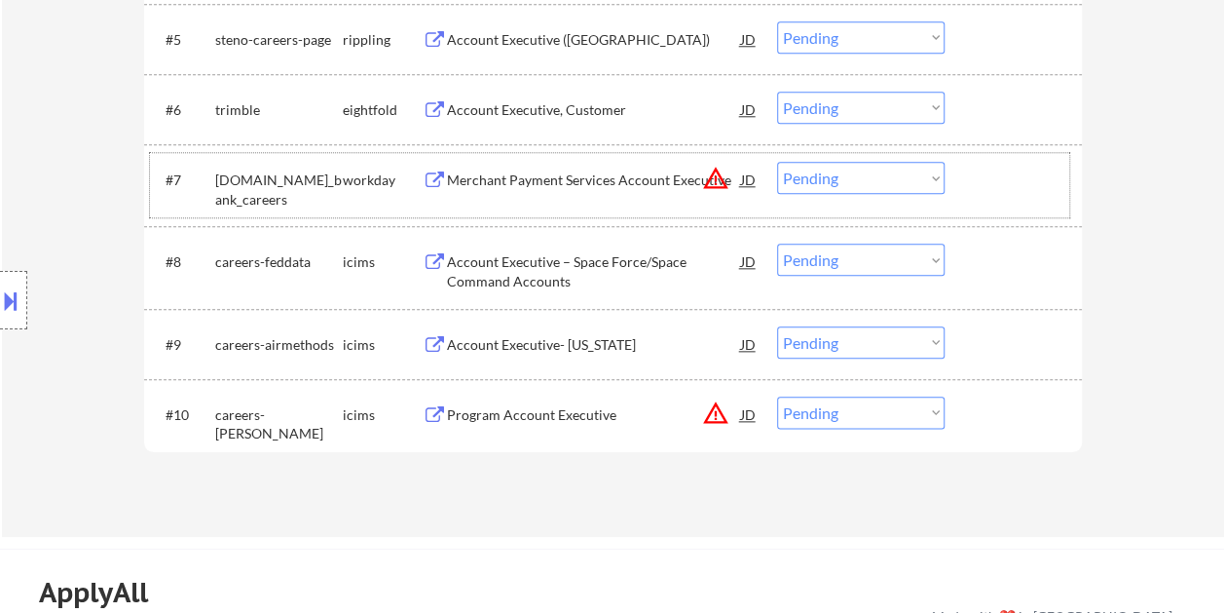
click at [955, 165] on div "#7 usbank.wd1.us_bank_careers workday Merchant Payment Services Account Executi…" at bounding box center [609, 185] width 919 height 64
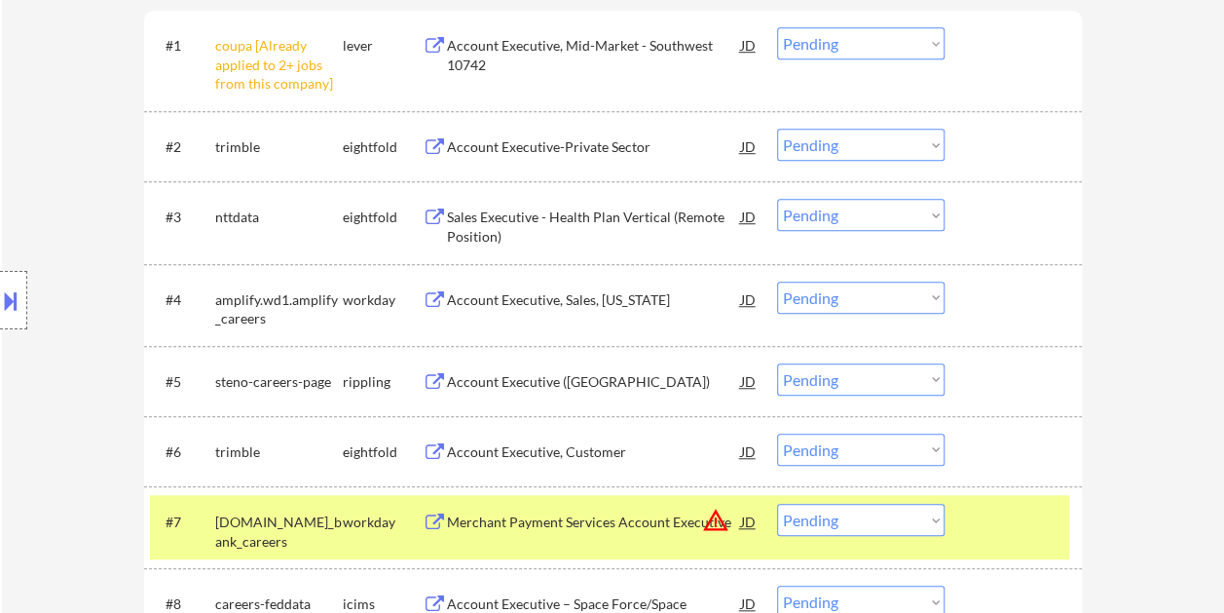
scroll to position [645, 0]
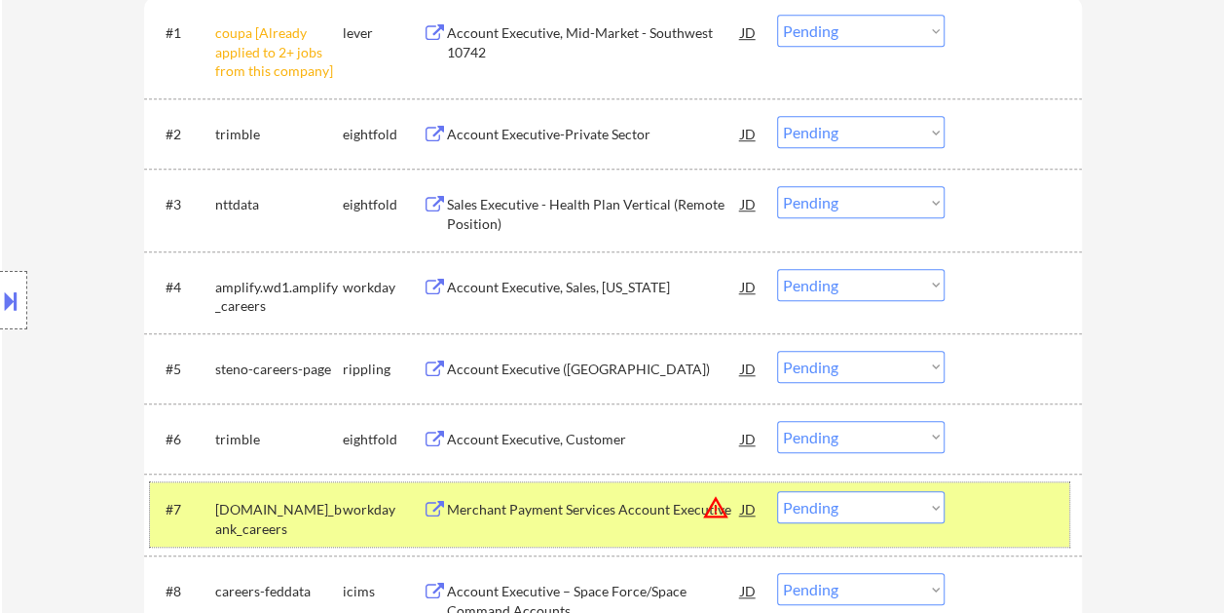
click at [936, 500] on select "Choose an option... Pending Applied Excluded (Questions) Excluded (Expired) Exc…" at bounding box center [861, 507] width 168 height 32
click at [777, 491] on select "Choose an option... Pending Applied Excluded (Questions) Excluded (Expired) Exc…" at bounding box center [861, 507] width 168 height 32
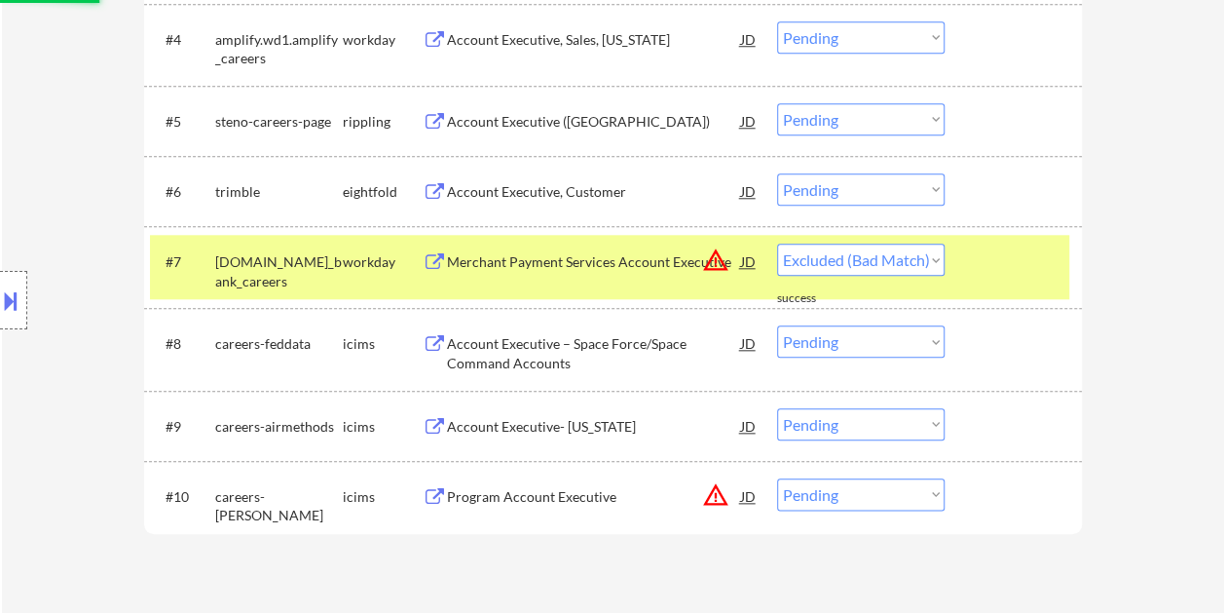
select select ""pending""
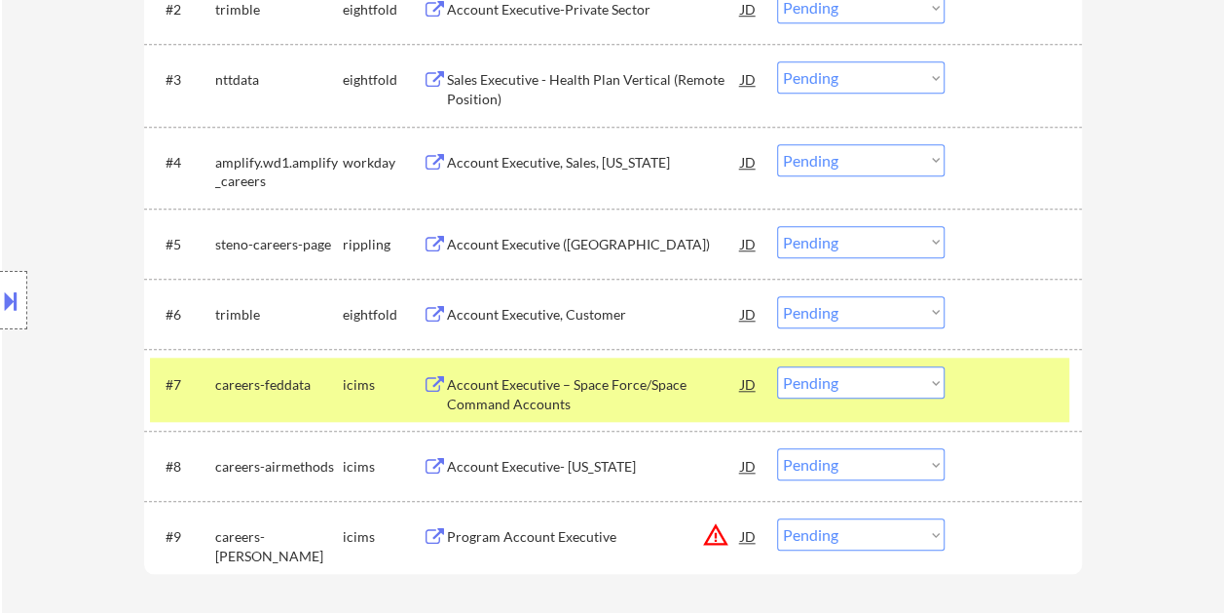
scroll to position [742, 0]
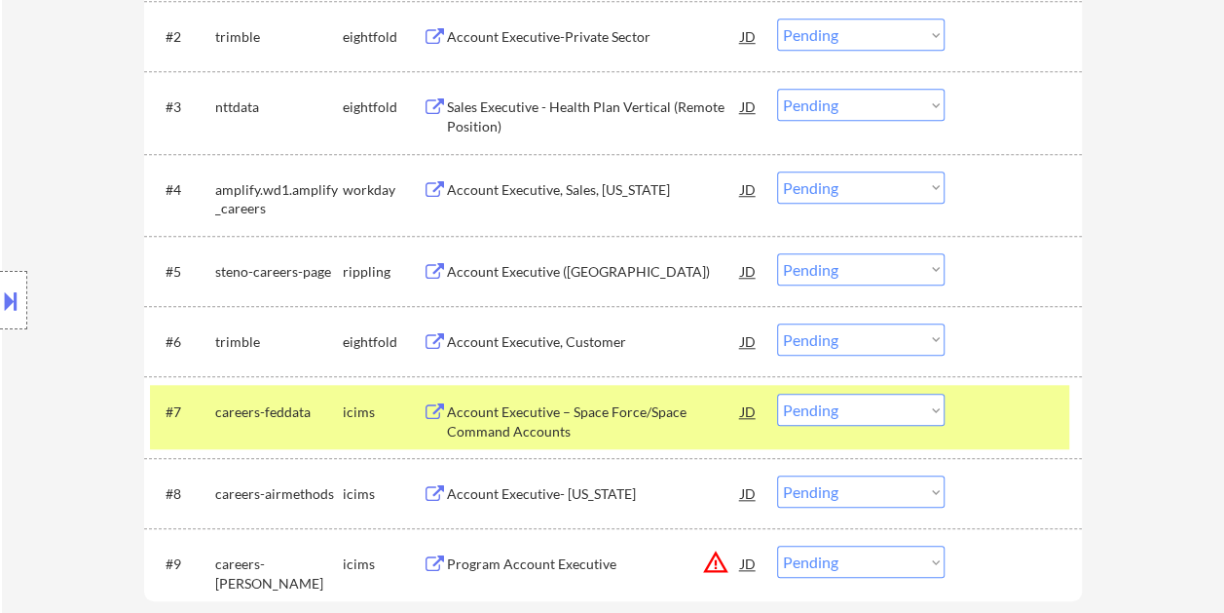
click at [981, 187] on div at bounding box center [1016, 188] width 86 height 35
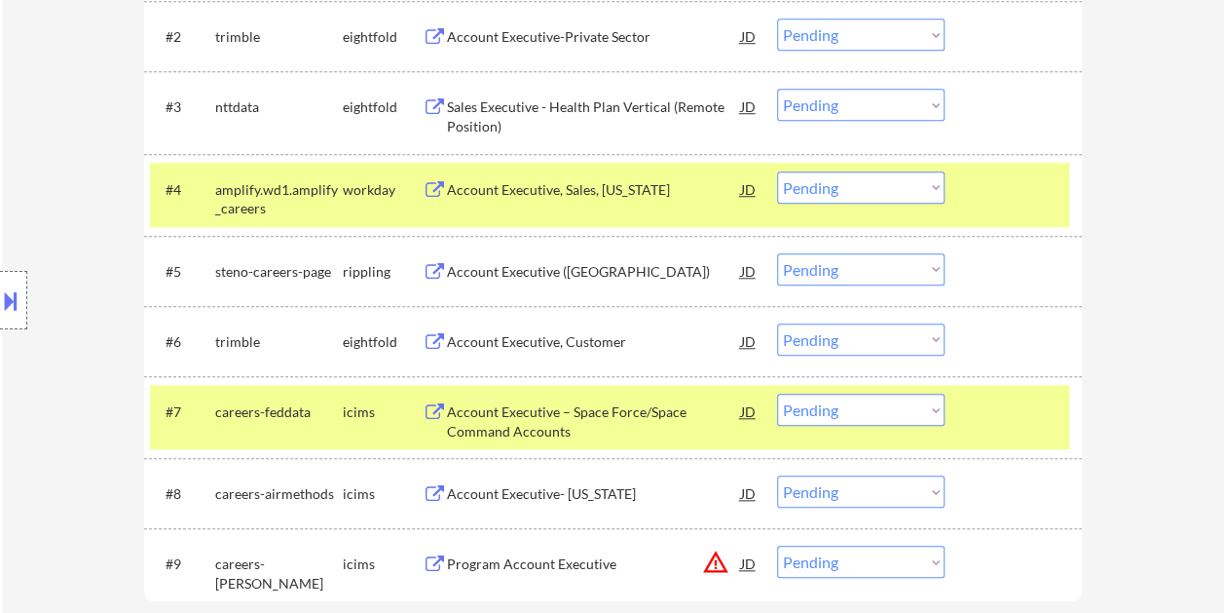
click at [960, 419] on div "#7 careers-feddata icims Account Executive – Space Force/Space Command Accounts…" at bounding box center [609, 417] width 919 height 64
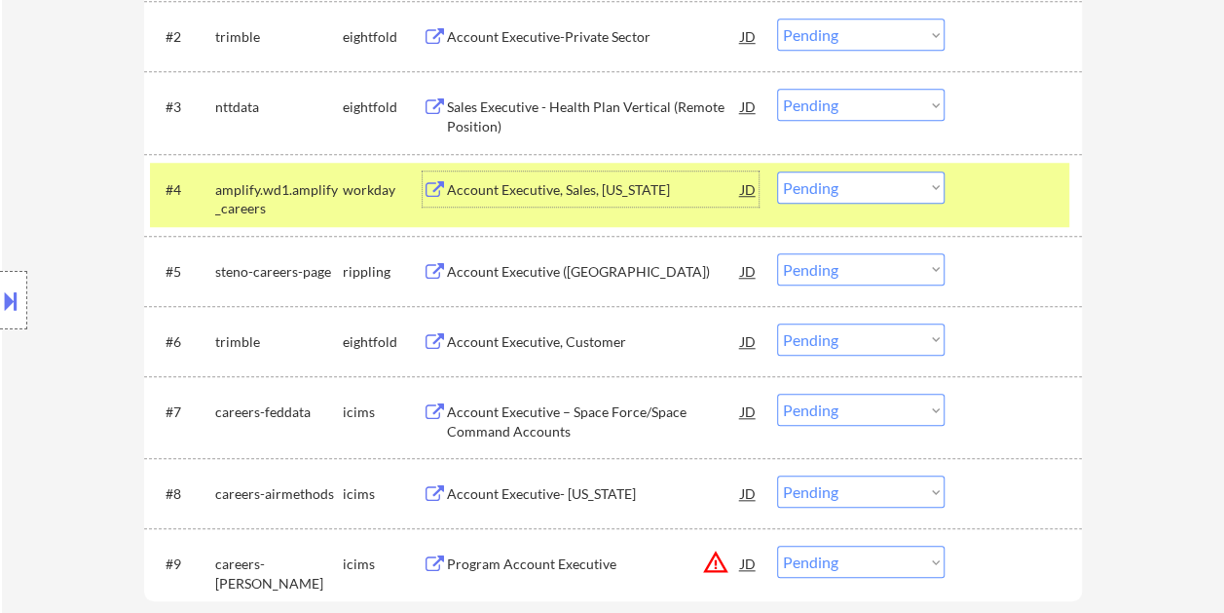
click at [532, 176] on div "Account Executive, Sales, Texas" at bounding box center [594, 188] width 294 height 35
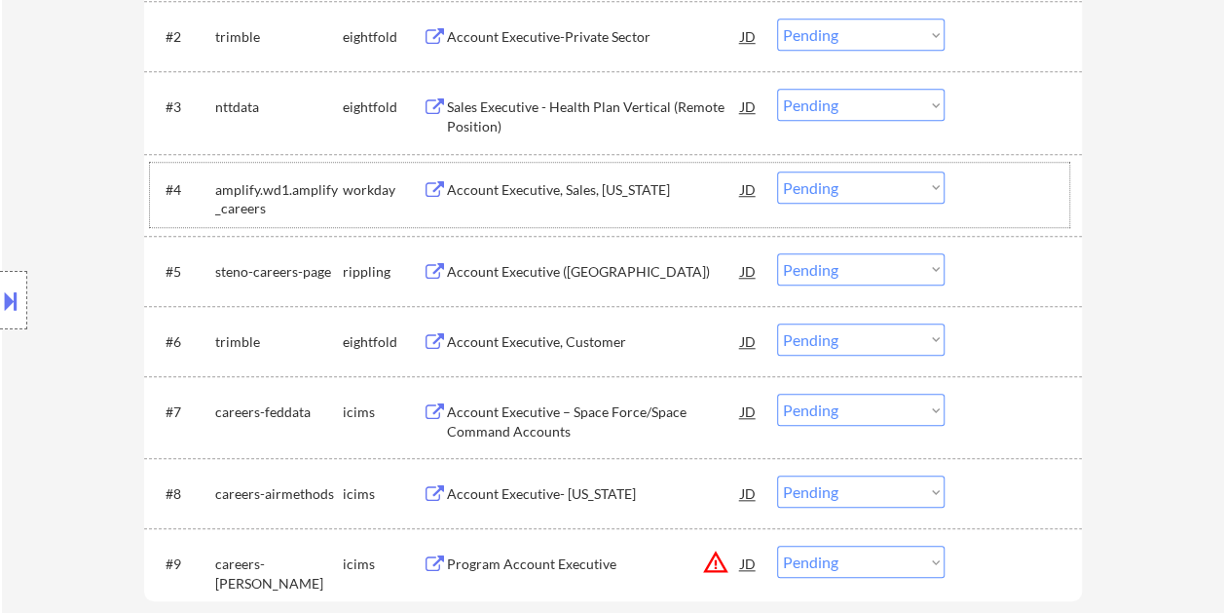
click at [980, 195] on div at bounding box center [1016, 188] width 86 height 35
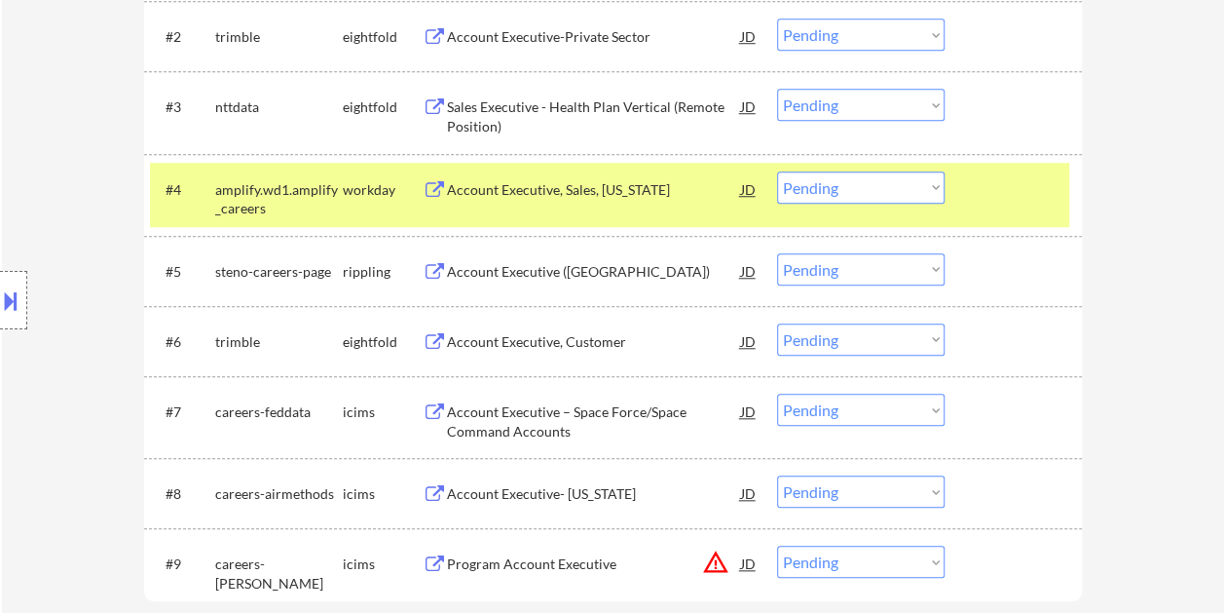
drag, startPoint x: 918, startPoint y: 182, endPoint x: 917, endPoint y: 194, distance: 11.7
click at [918, 182] on select "Choose an option... Pending Applied Excluded (Questions) Excluded (Expired) Exc…" at bounding box center [861, 187] width 168 height 32
click at [777, 171] on select "Choose an option... Pending Applied Excluded (Questions) Excluded (Expired) Exc…" at bounding box center [861, 187] width 168 height 32
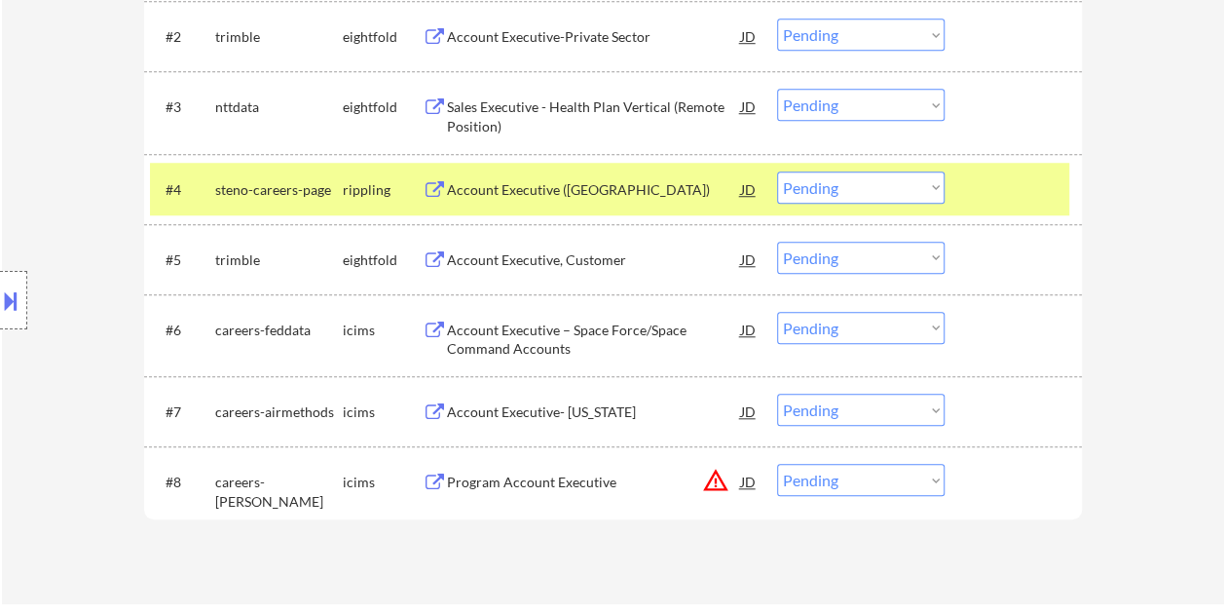
click at [988, 184] on div at bounding box center [1016, 188] width 86 height 35
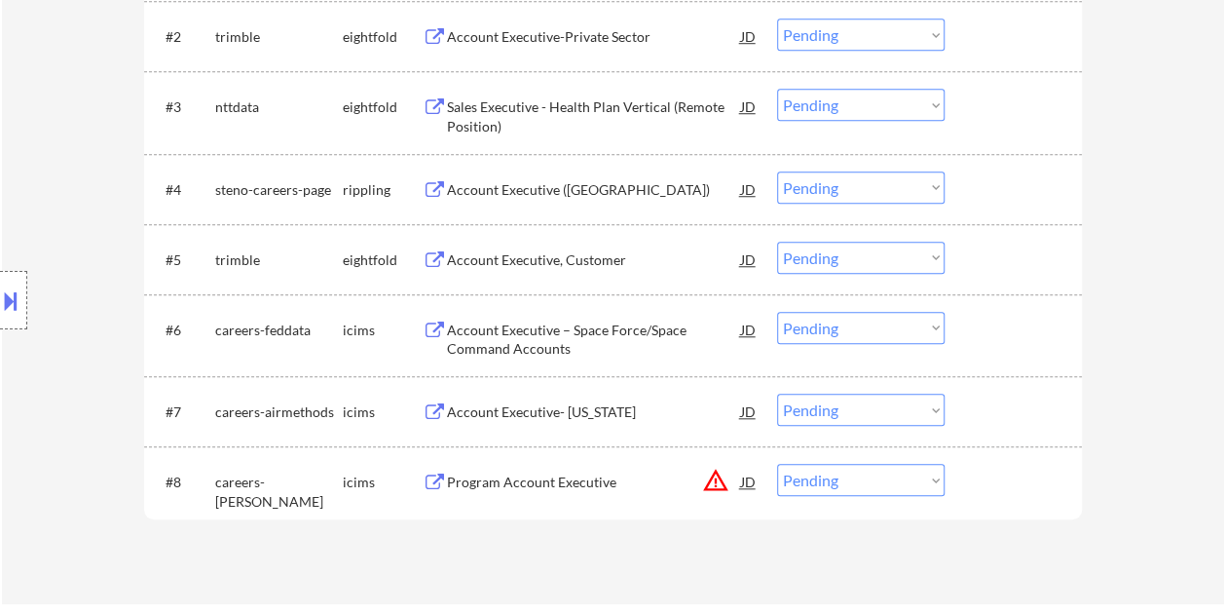
click at [1005, 199] on div at bounding box center [1016, 188] width 86 height 35
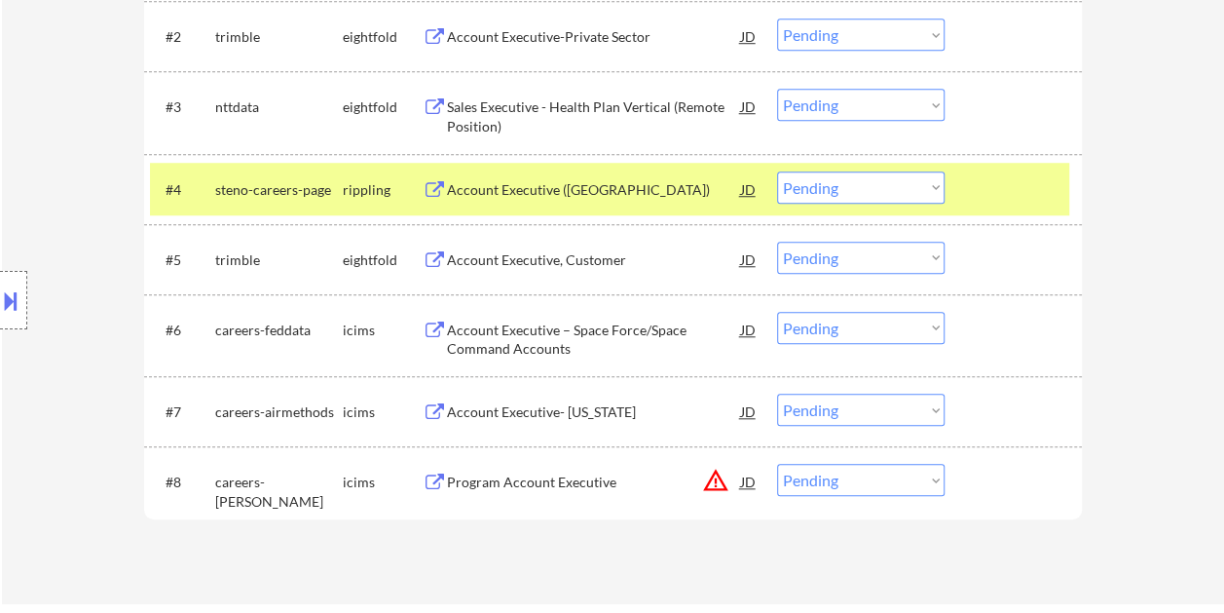
click at [684, 187] on div "Account Executive (Houston)" at bounding box center [594, 189] width 294 height 19
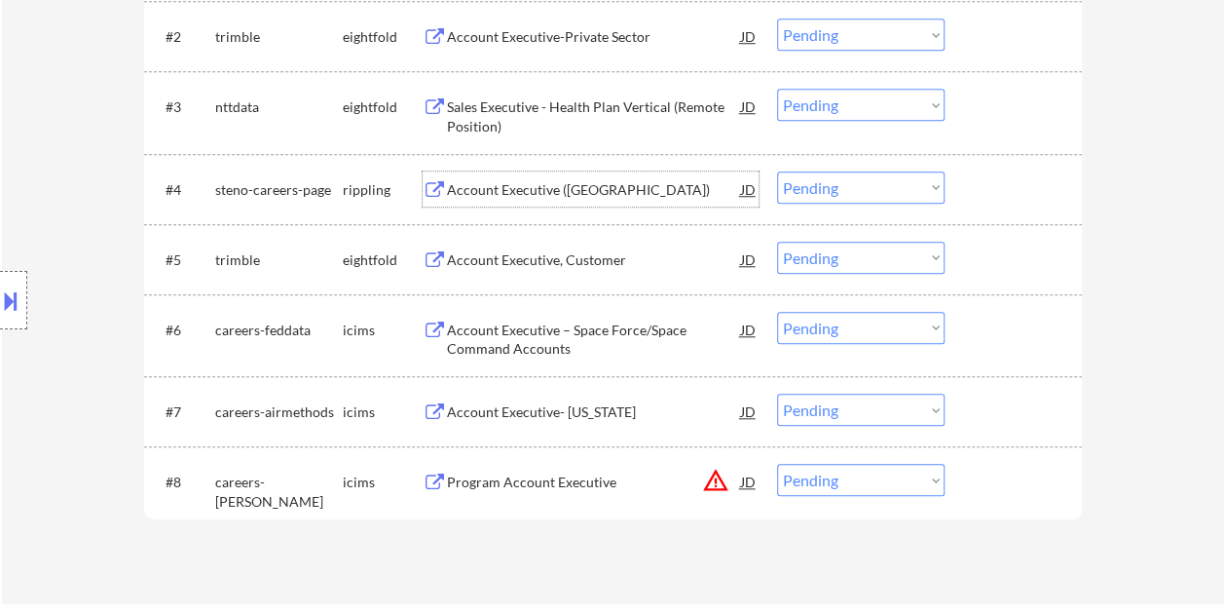
click at [984, 174] on div at bounding box center [1016, 188] width 86 height 35
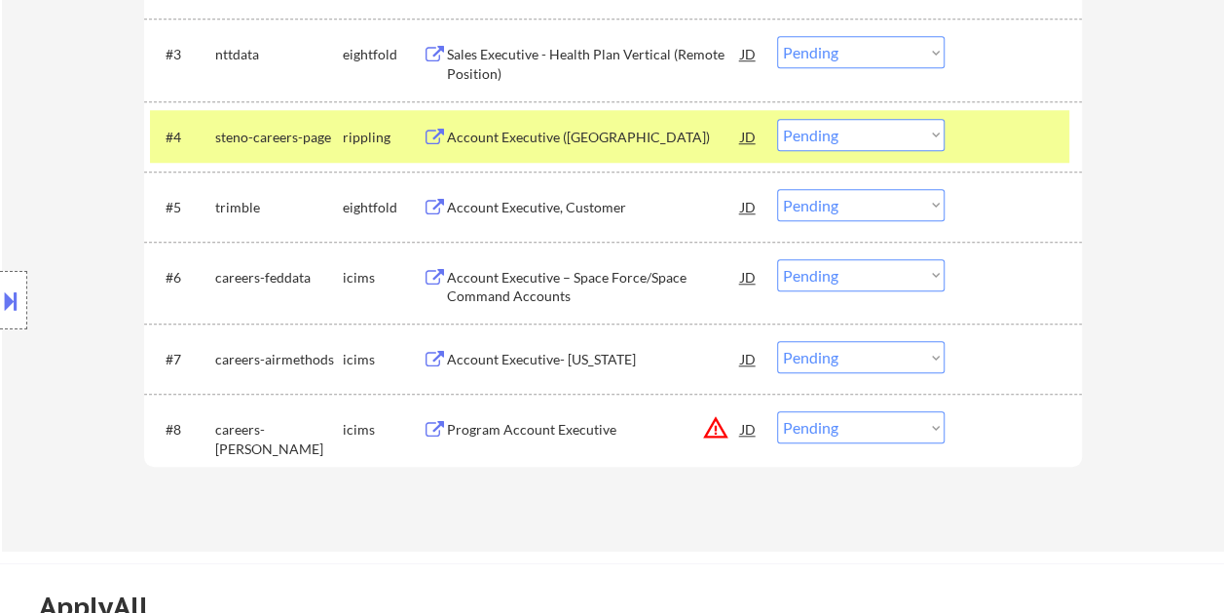
scroll to position [825, 0]
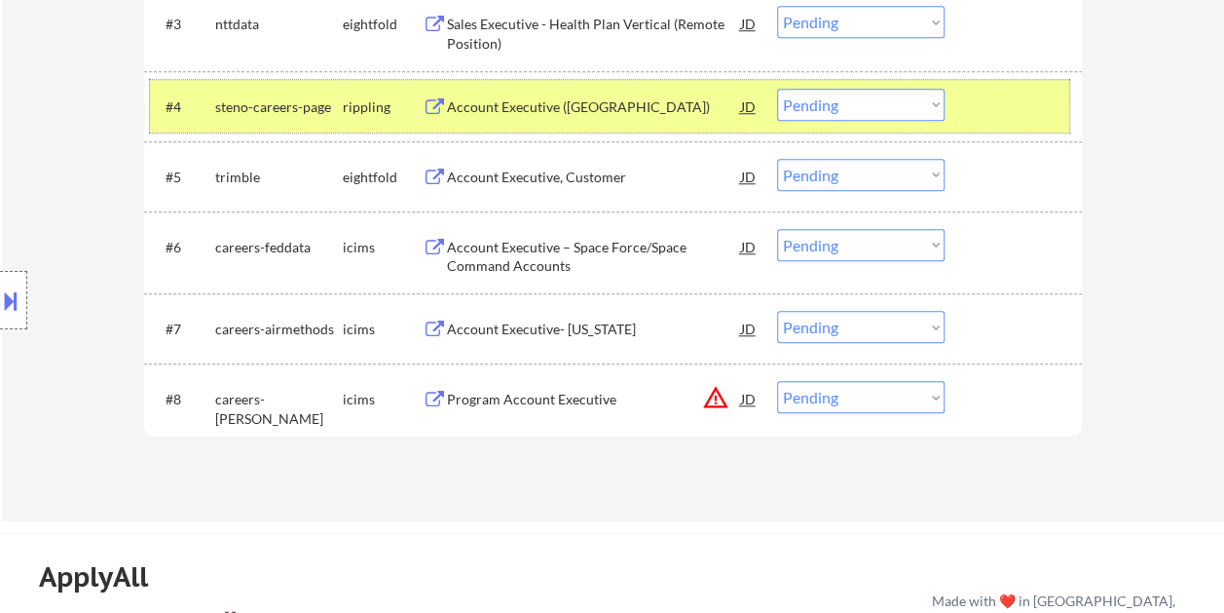
click at [913, 106] on select "Choose an option... Pending Applied Excluded (Questions) Excluded (Expired) Exc…" at bounding box center [861, 105] width 168 height 32
click at [777, 89] on select "Choose an option... Pending Applied Excluded (Questions) Excluded (Expired) Exc…" at bounding box center [861, 105] width 168 height 32
select select ""pending""
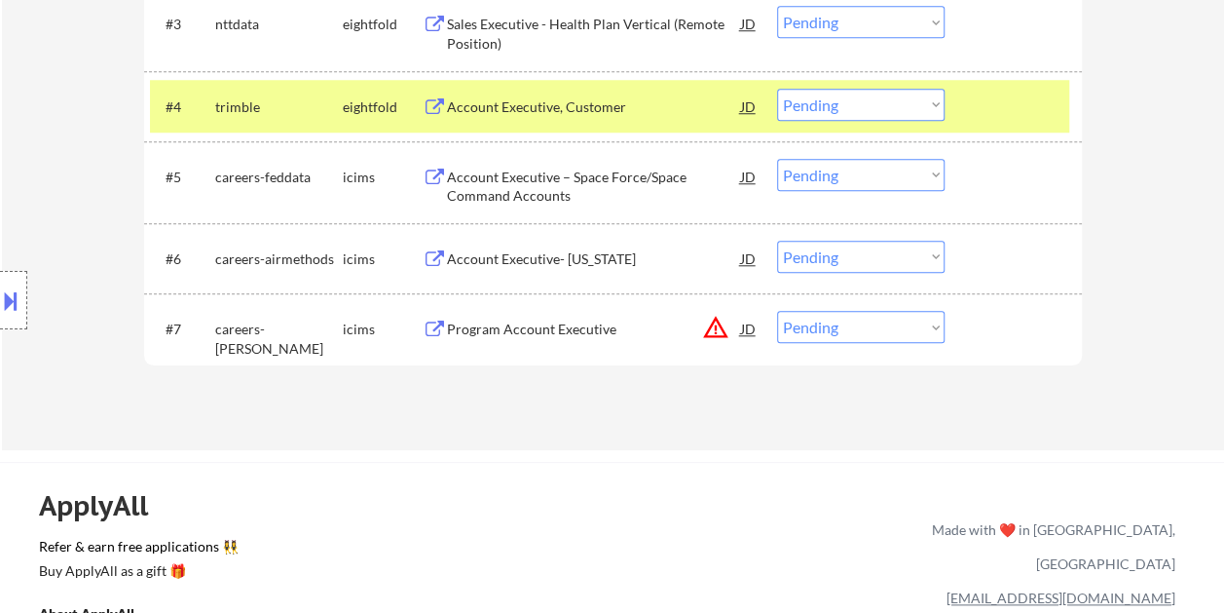
click at [954, 113] on div "#4 trimble eightfold Account Executive, Customer JD warning_amber Choose an opt…" at bounding box center [609, 106] width 919 height 53
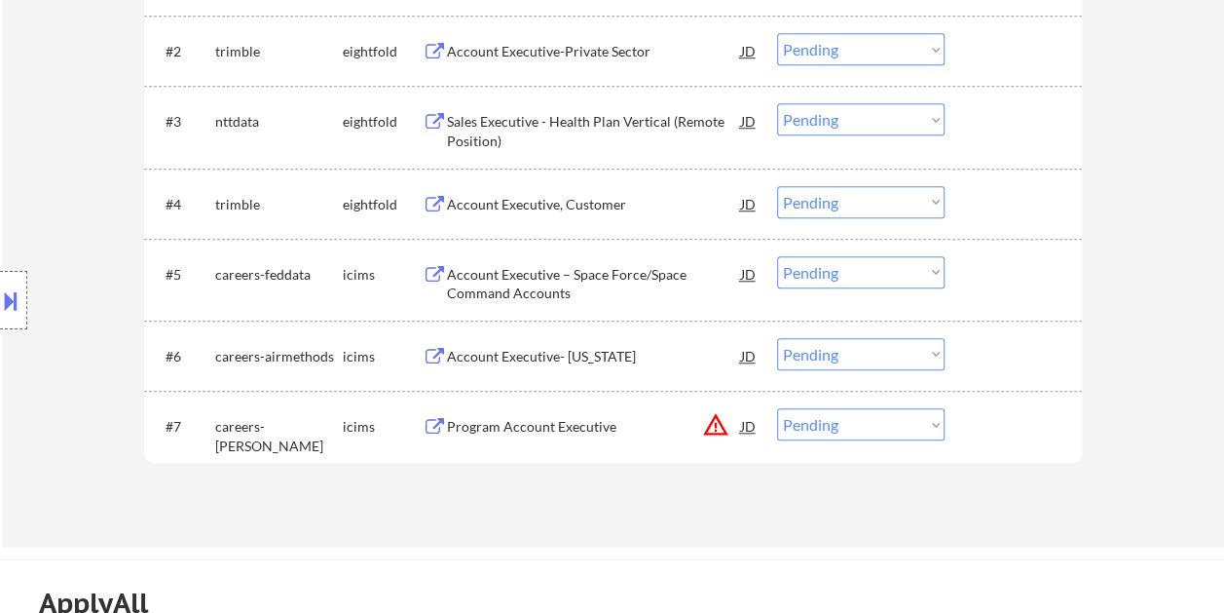
scroll to position [533, 0]
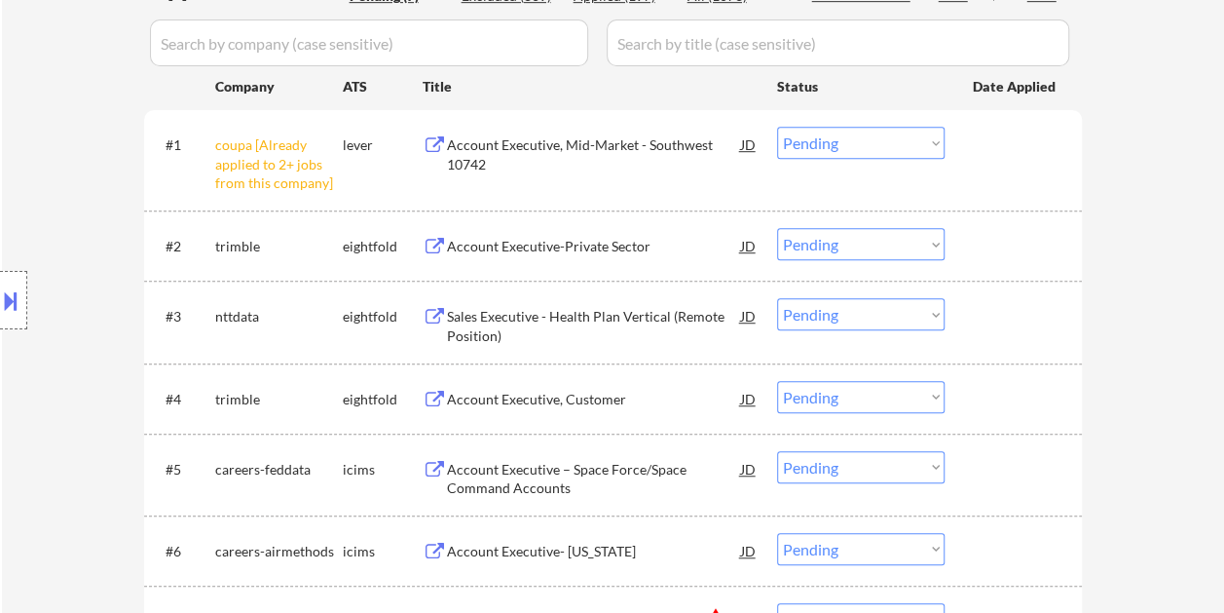
click at [937, 134] on select "Choose an option... Pending Applied Excluded (Questions) Excluded (Expired) Exc…" at bounding box center [861, 143] width 168 height 32
drag, startPoint x: 1069, startPoint y: 168, endPoint x: 1042, endPoint y: 180, distance: 30.1
click at [1065, 169] on div "#1 coupa [Already applied to 2+ jobs from this company] lever Account Executive…" at bounding box center [613, 160] width 938 height 100
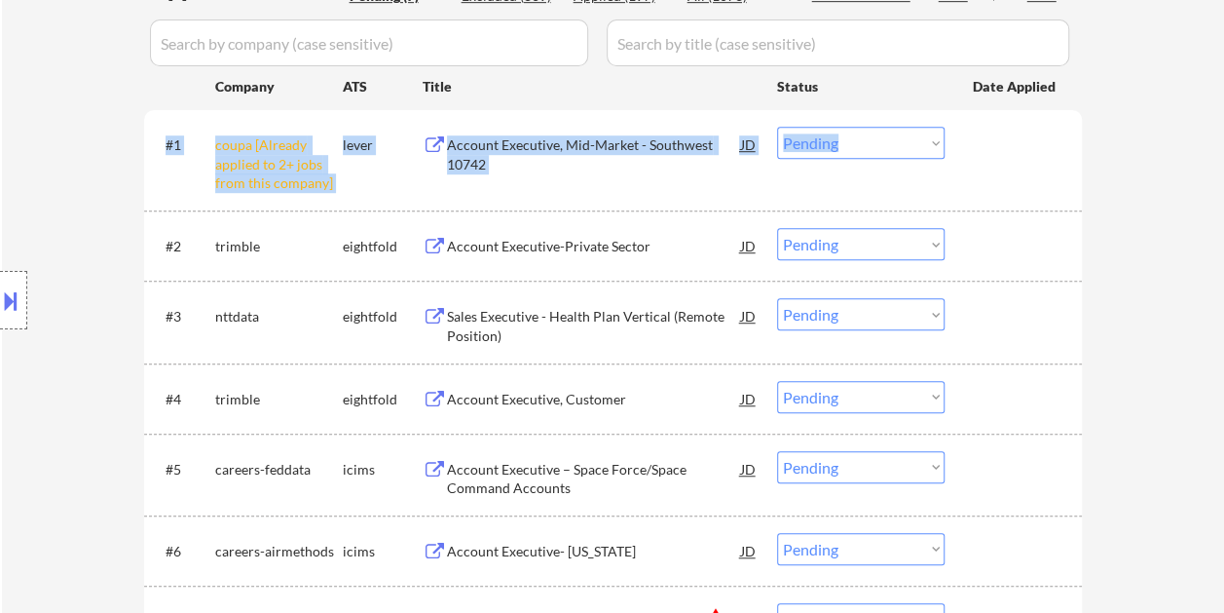
click at [624, 144] on div "Account Executive, Mid-Market - Southwest 10742" at bounding box center [594, 154] width 294 height 38
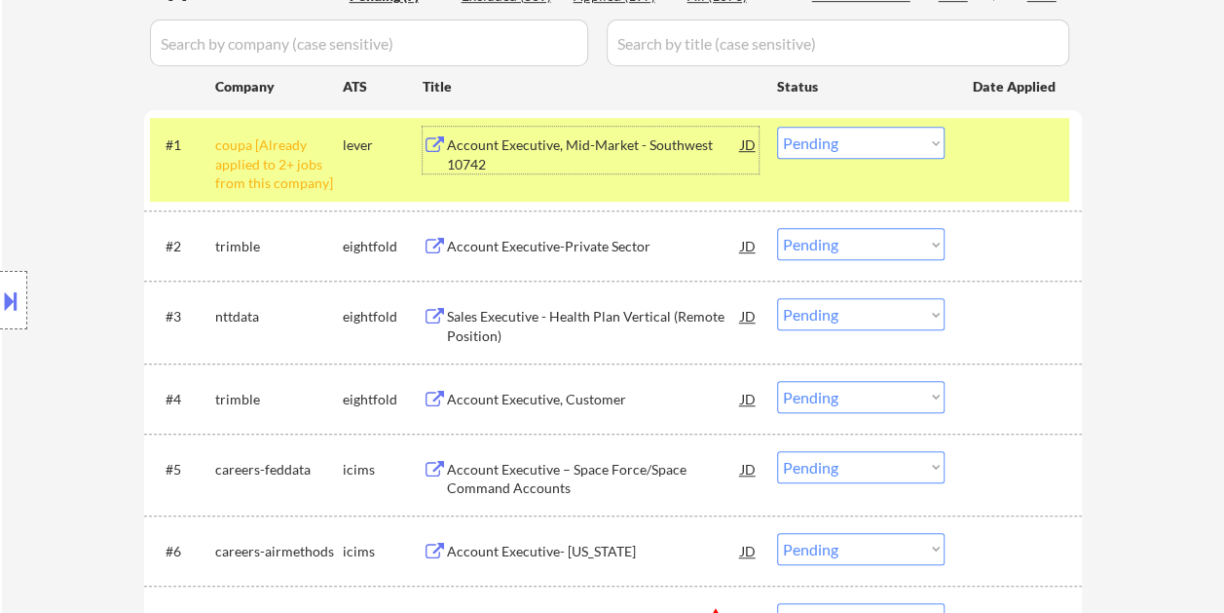
click at [8, 317] on div at bounding box center [13, 300] width 27 height 58
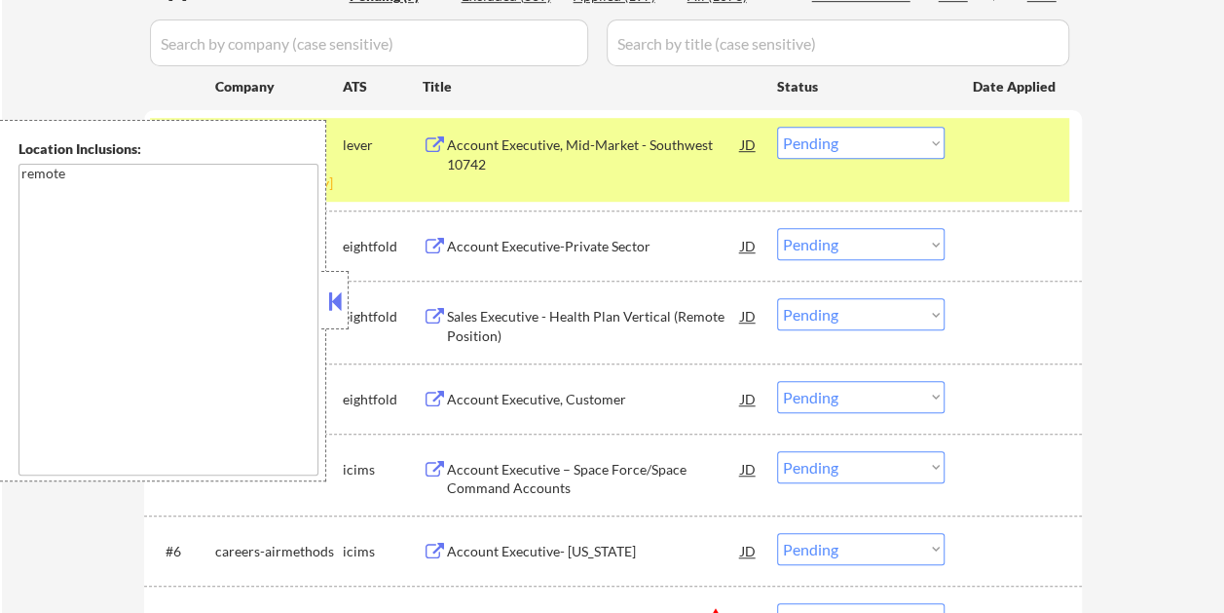
click at [345, 295] on button at bounding box center [334, 300] width 21 height 29
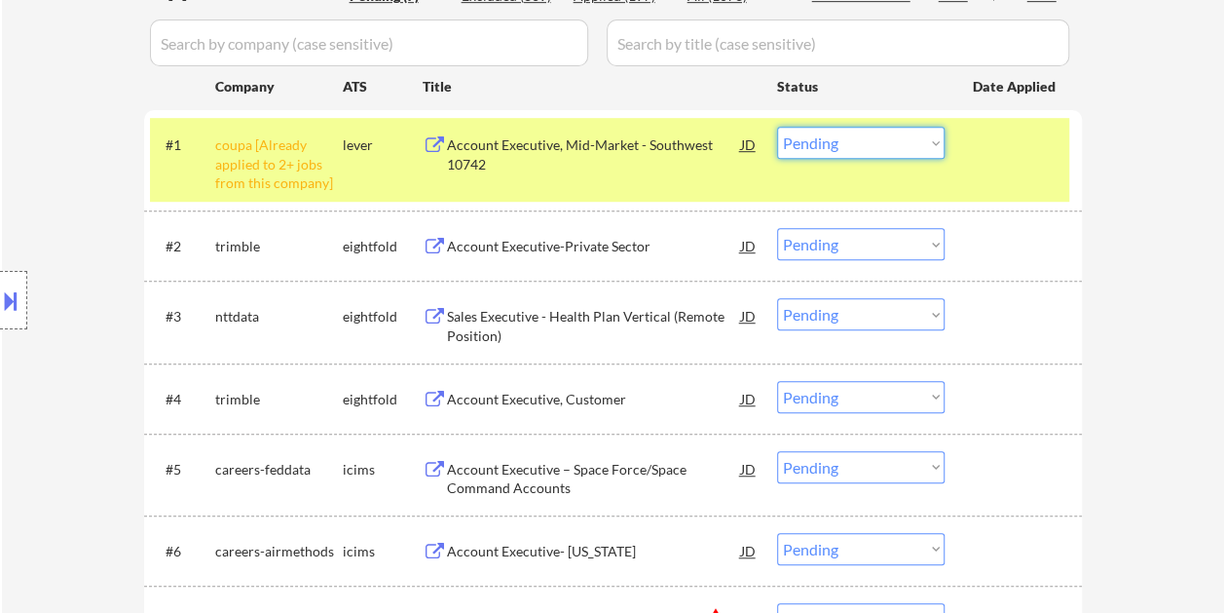
click at [829, 134] on select "Choose an option... Pending Applied Excluded (Questions) Excluded (Expired) Exc…" at bounding box center [861, 143] width 168 height 32
click at [777, 127] on select "Choose an option... Pending Applied Excluded (Questions) Excluded (Expired) Exc…" at bounding box center [861, 143] width 168 height 32
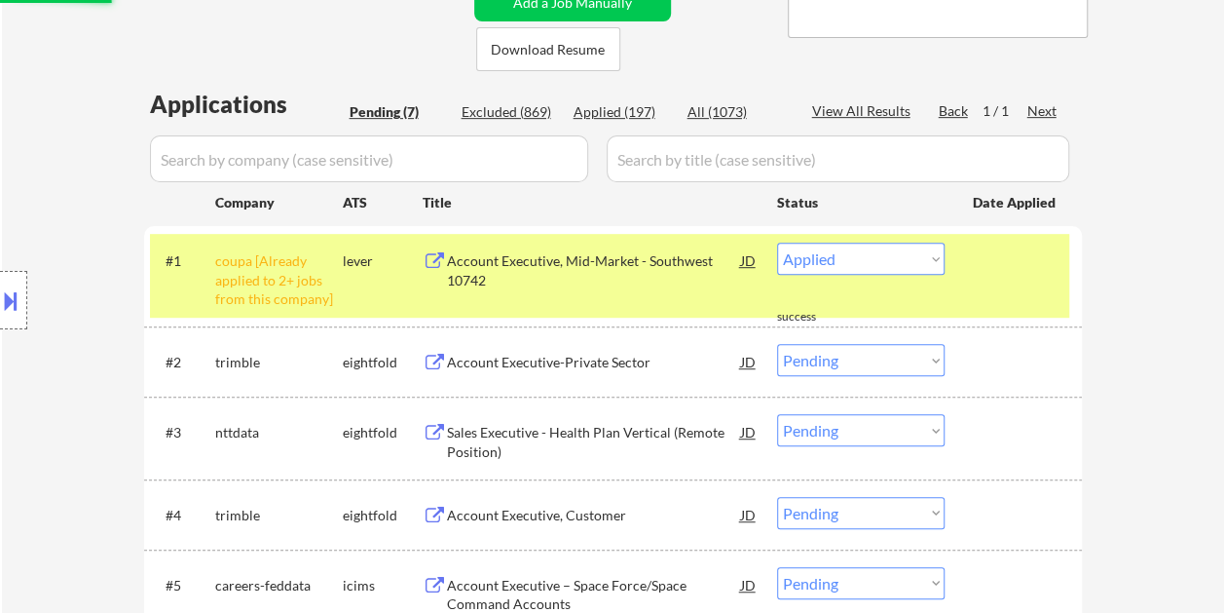
scroll to position [338, 0]
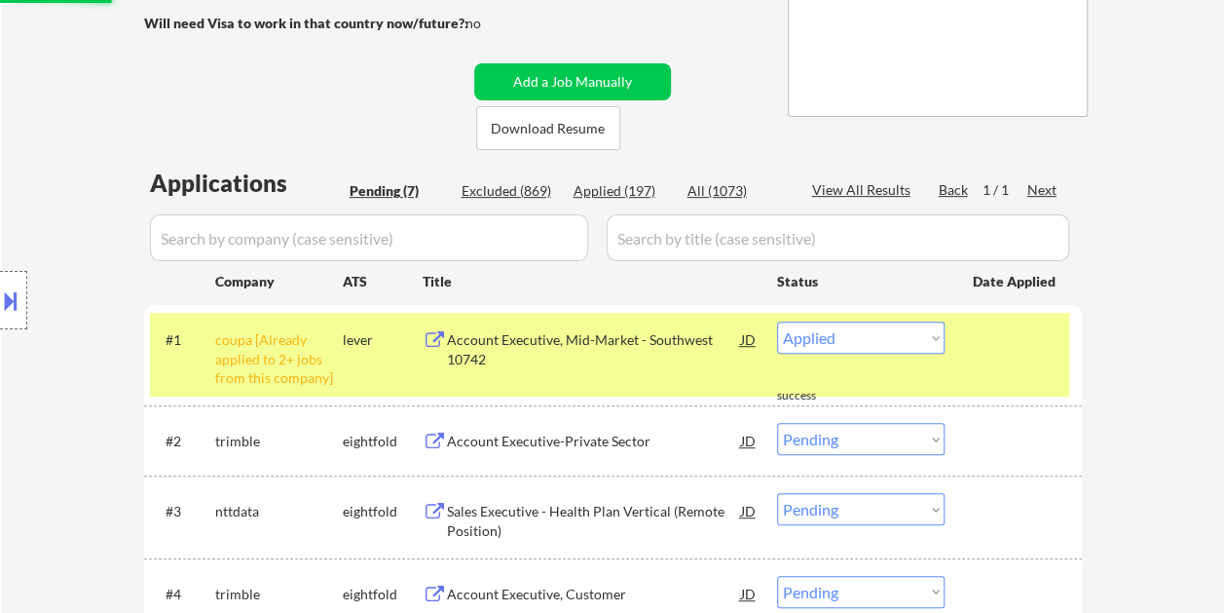
select select ""pending""
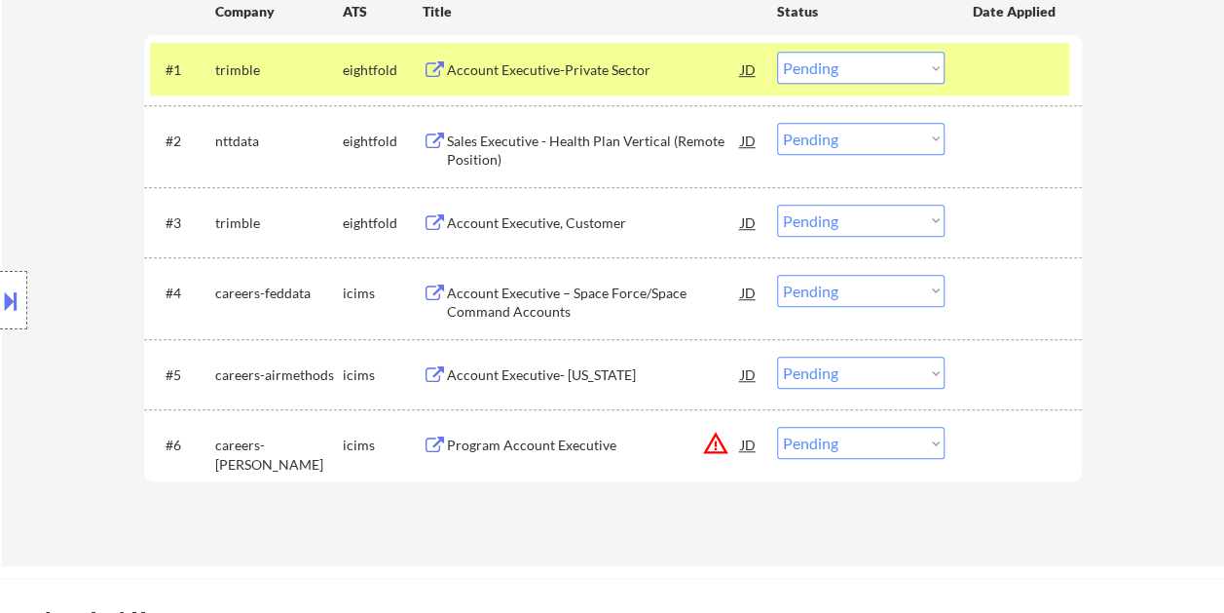
scroll to position [728, 0]
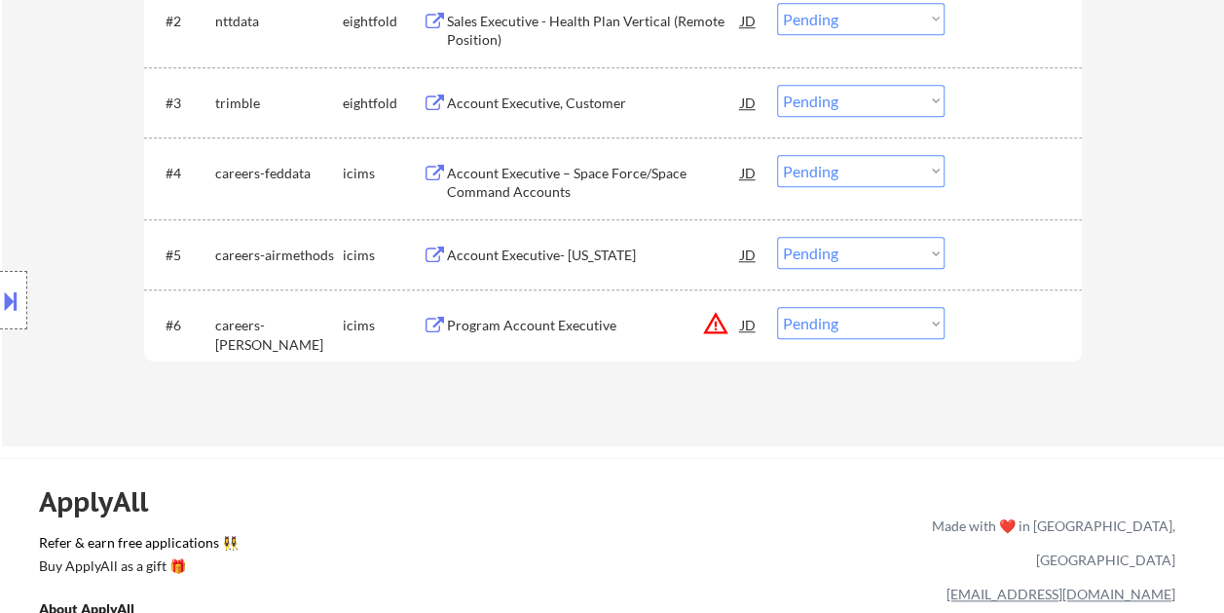
click at [1001, 342] on div "#6 careers-berkley icims Program Account Executive JD warning_amber Choose an o…" at bounding box center [609, 324] width 919 height 53
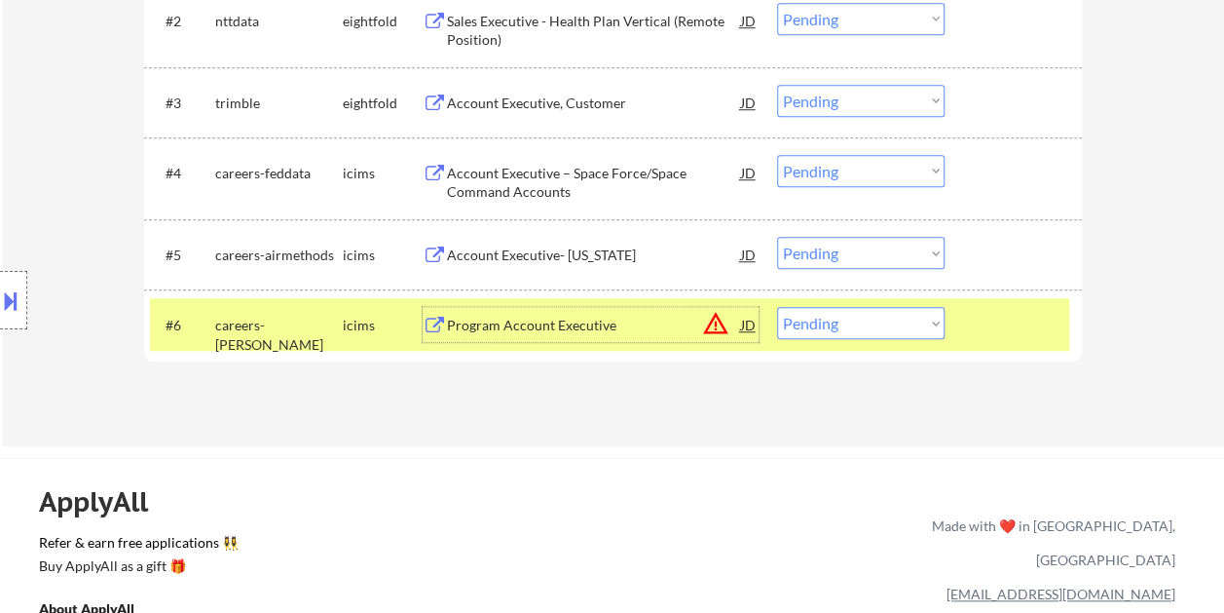
click at [516, 336] on div "Program Account Executive" at bounding box center [594, 324] width 294 height 35
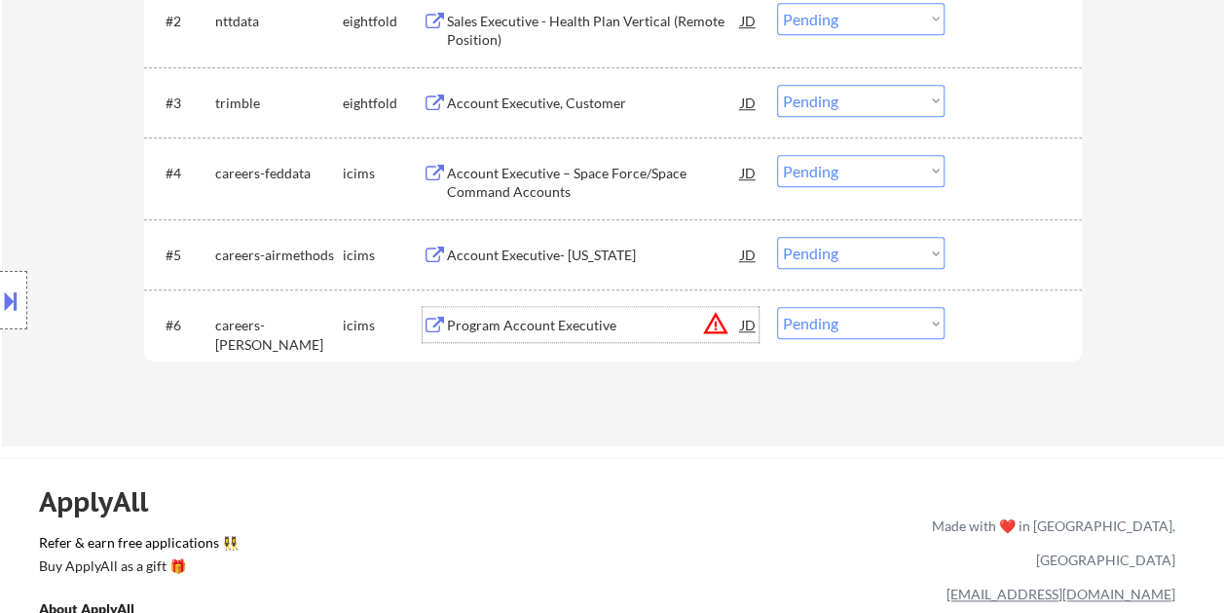
click at [973, 314] on div at bounding box center [1016, 324] width 86 height 35
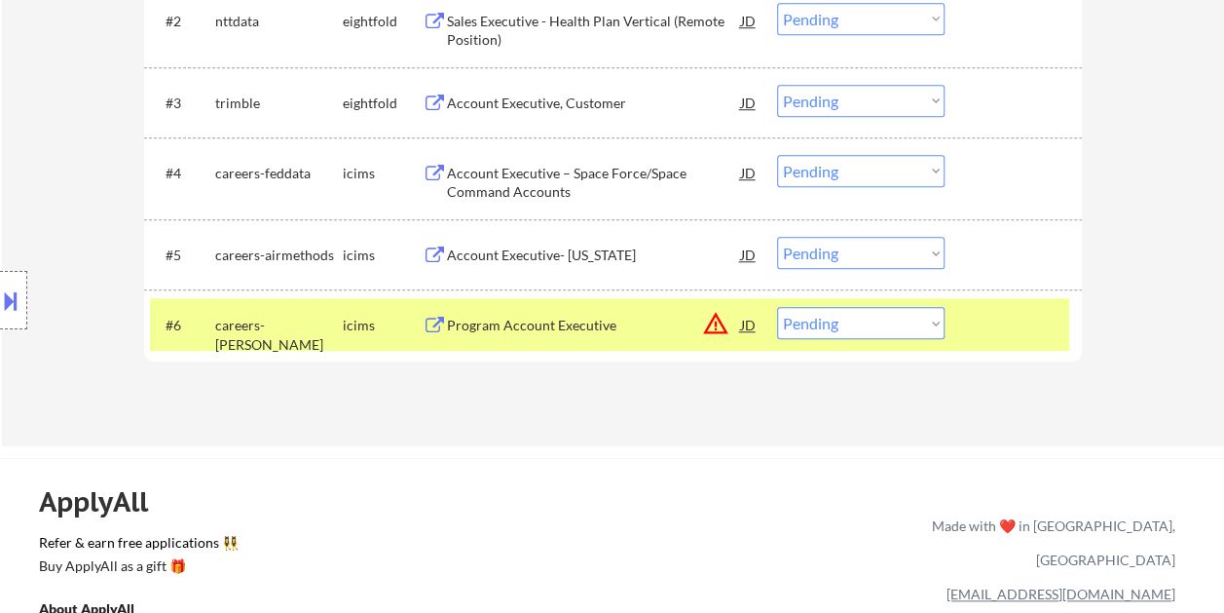
click at [920, 327] on select "Choose an option... Pending Applied Excluded (Questions) Excluded (Expired) Exc…" at bounding box center [861, 323] width 168 height 32
select select ""excluded__bad_match_""
click at [777, 307] on select "Choose an option... Pending Applied Excluded (Questions) Excluded (Expired) Exc…" at bounding box center [861, 323] width 168 height 32
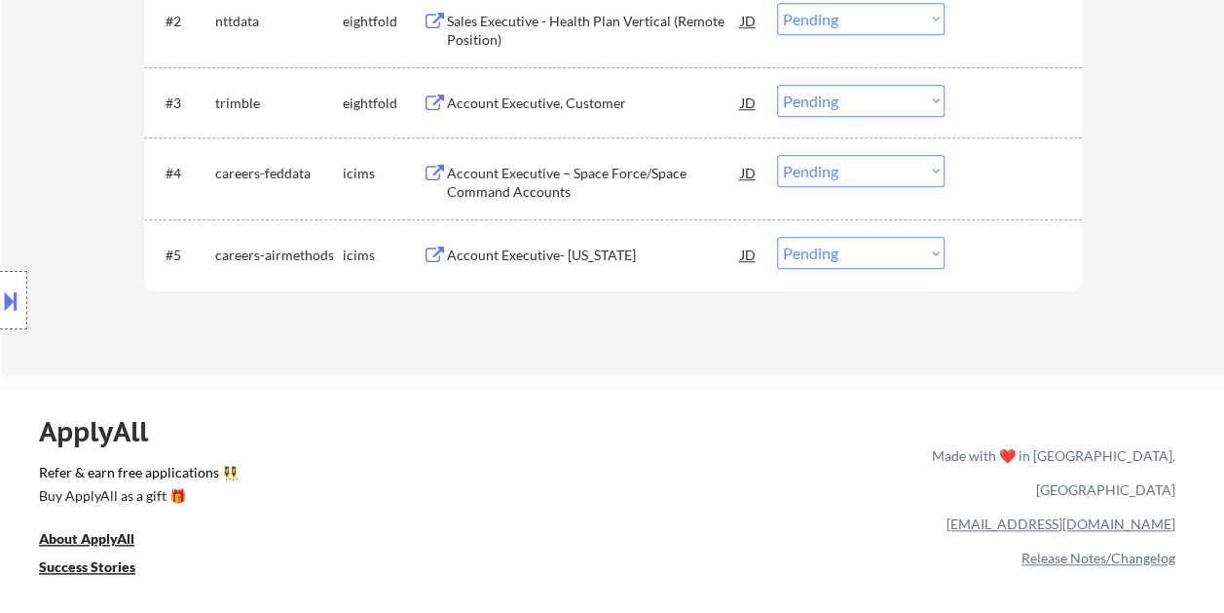
drag, startPoint x: 1003, startPoint y: 256, endPoint x: 850, endPoint y: 277, distance: 154.3
click at [1004, 256] on div at bounding box center [1016, 254] width 86 height 35
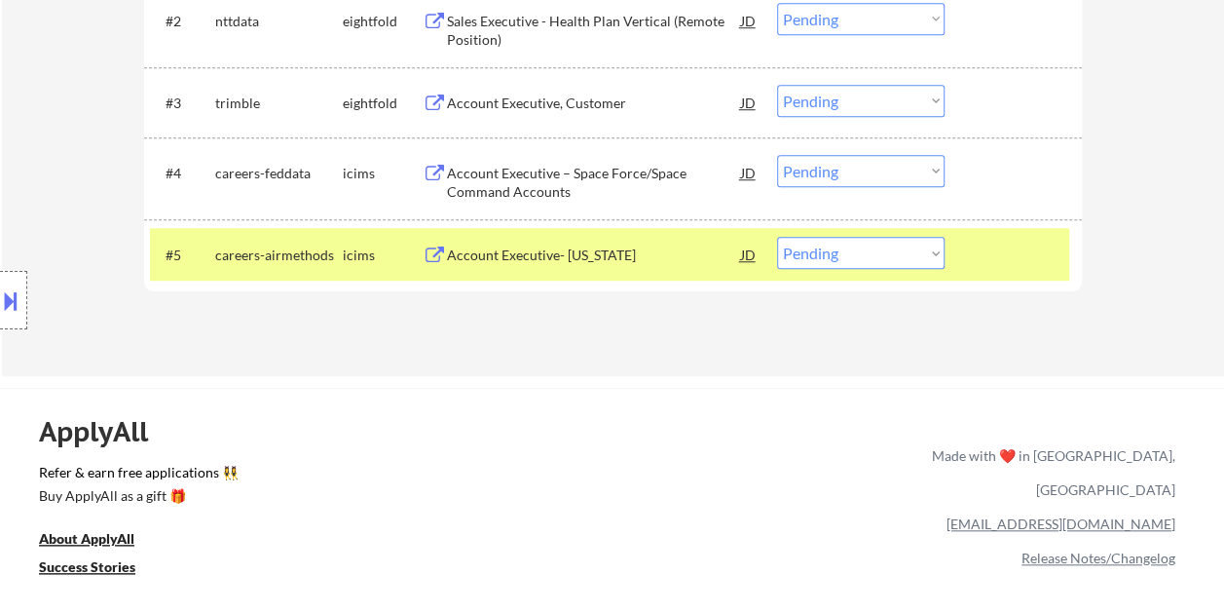
click at [605, 252] on div "Account Executive- Texas" at bounding box center [594, 254] width 294 height 19
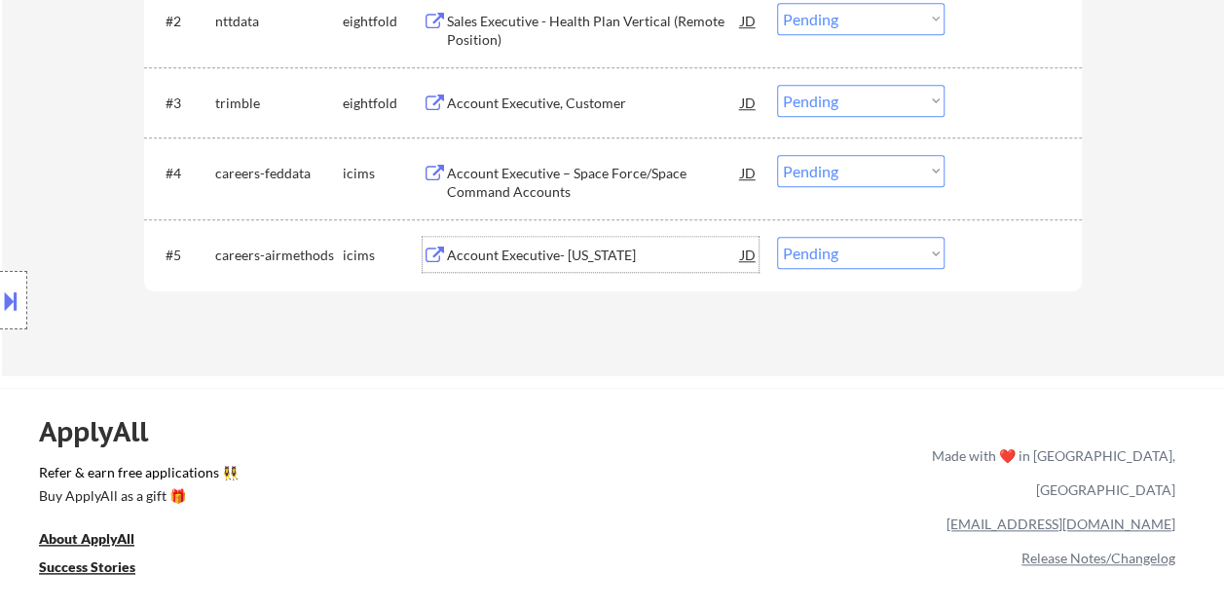
click at [954, 254] on div "#5 careers-airmethods icims Account Executive- Texas JD warning_amber Choose an…" at bounding box center [609, 254] width 919 height 53
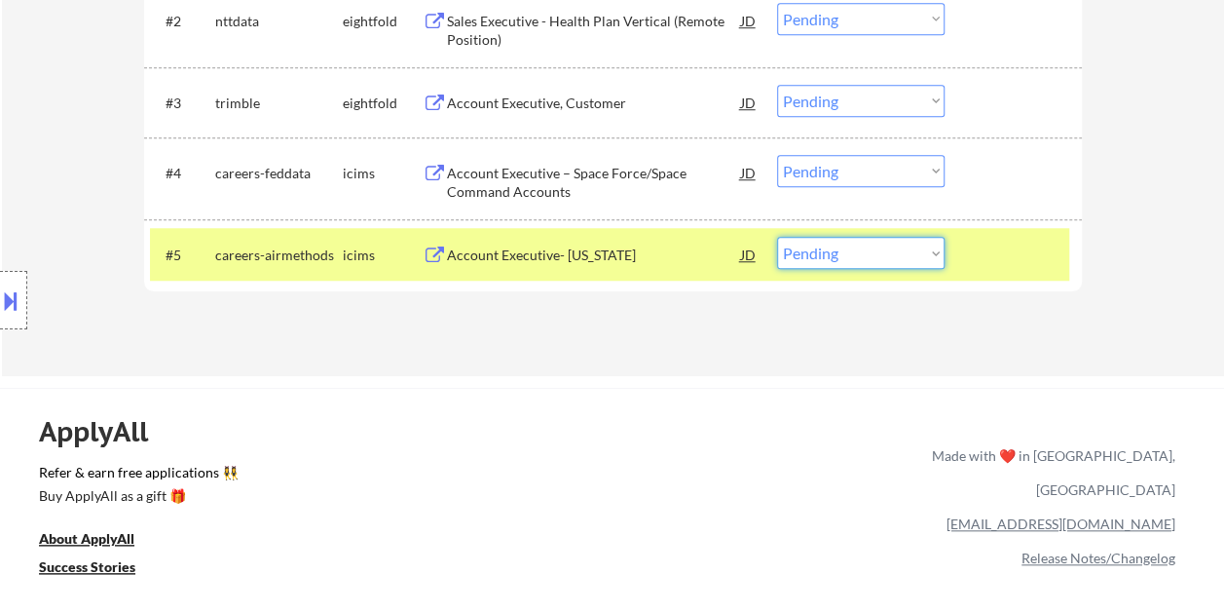
click at [918, 257] on select "Choose an option... Pending Applied Excluded (Questions) Excluded (Expired) Exc…" at bounding box center [861, 253] width 168 height 32
select select ""excluded__expired_""
click at [777, 237] on select "Choose an option... Pending Applied Excluded (Questions) Excluded (Expired) Exc…" at bounding box center [861, 253] width 168 height 32
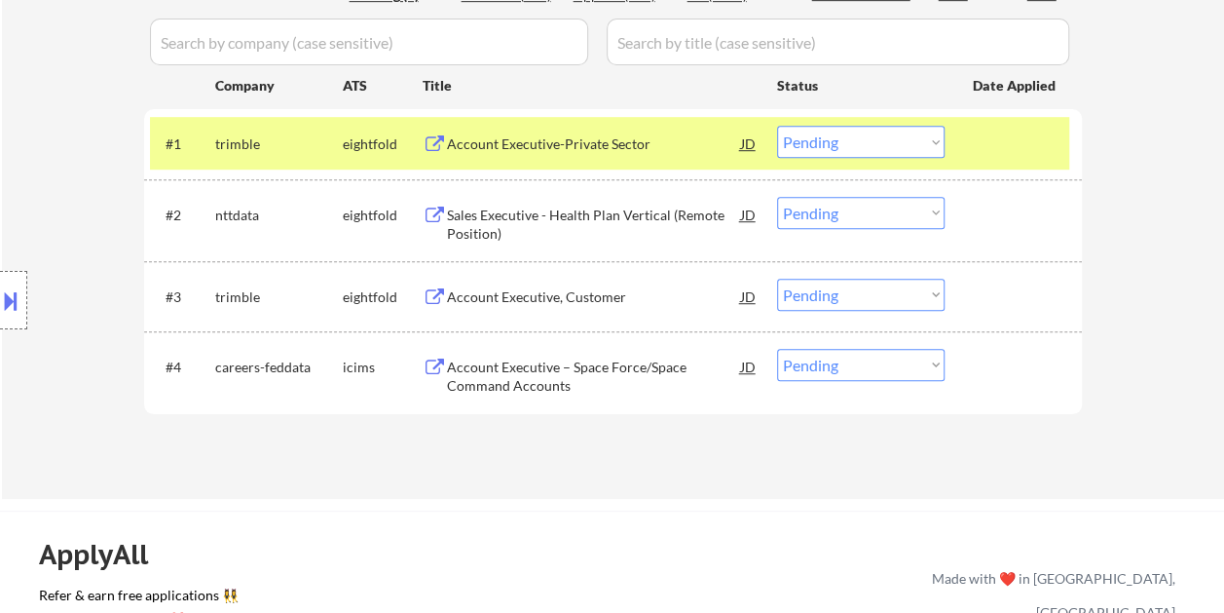
scroll to position [533, 0]
drag, startPoint x: 991, startPoint y: 367, endPoint x: 724, endPoint y: 360, distance: 267.9
click at [990, 367] on div at bounding box center [1016, 367] width 86 height 35
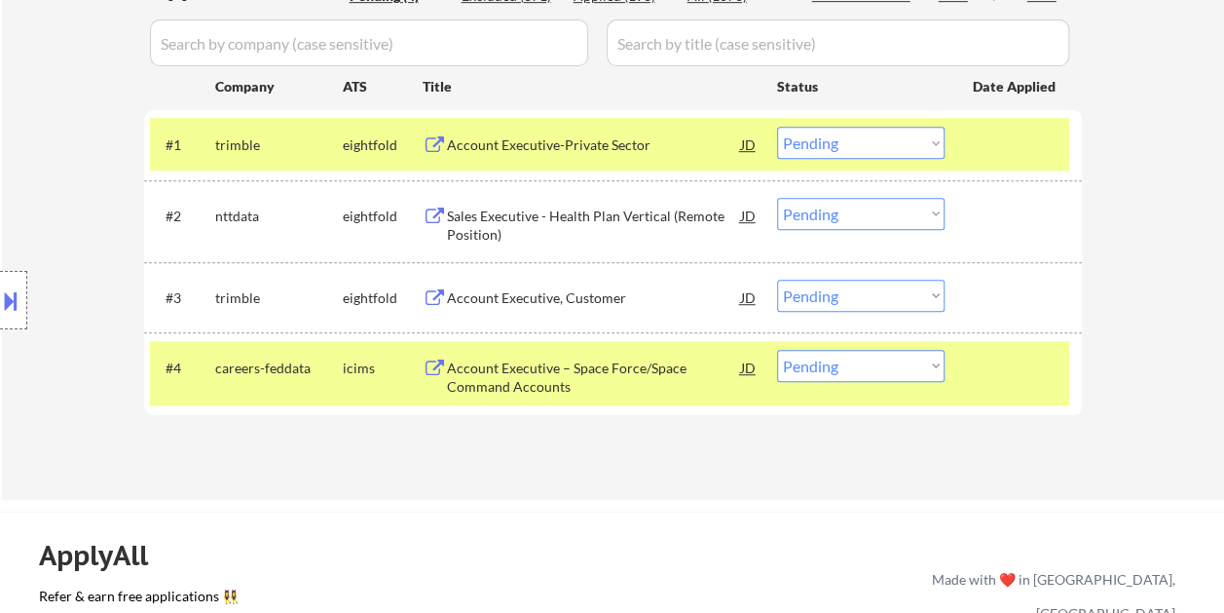
click at [623, 369] on div "Account Executive – Space Force/Space Command Accounts" at bounding box center [594, 377] width 294 height 38
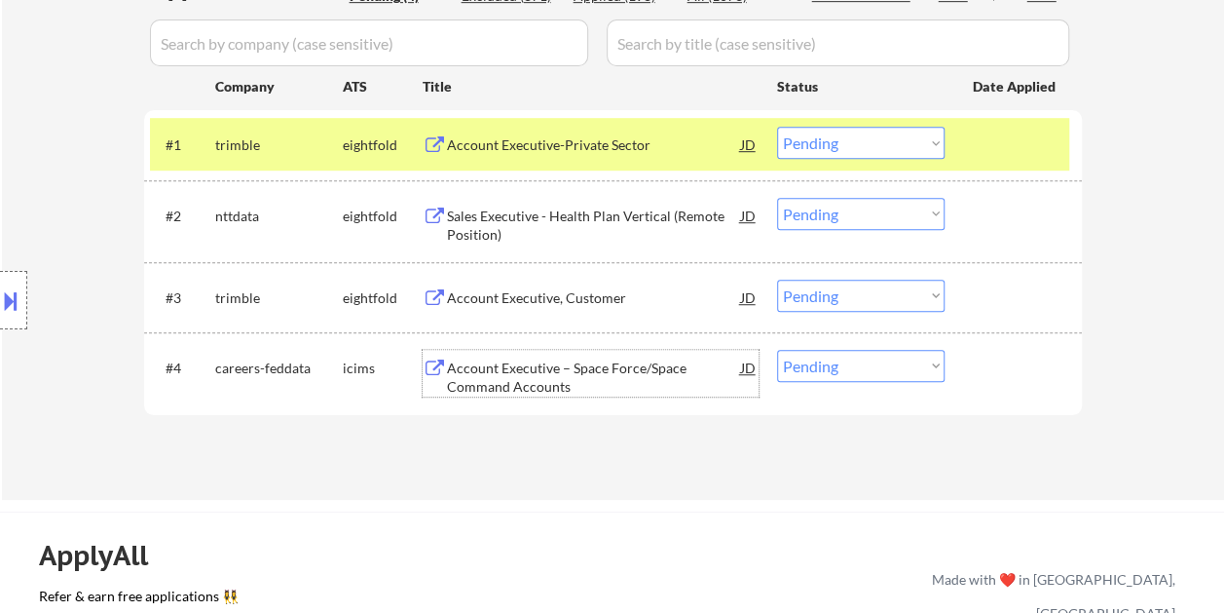
click at [1007, 394] on div "#4 careers-feddata icims Account Executive – Space Force/Space Command Accounts…" at bounding box center [609, 373] width 919 height 64
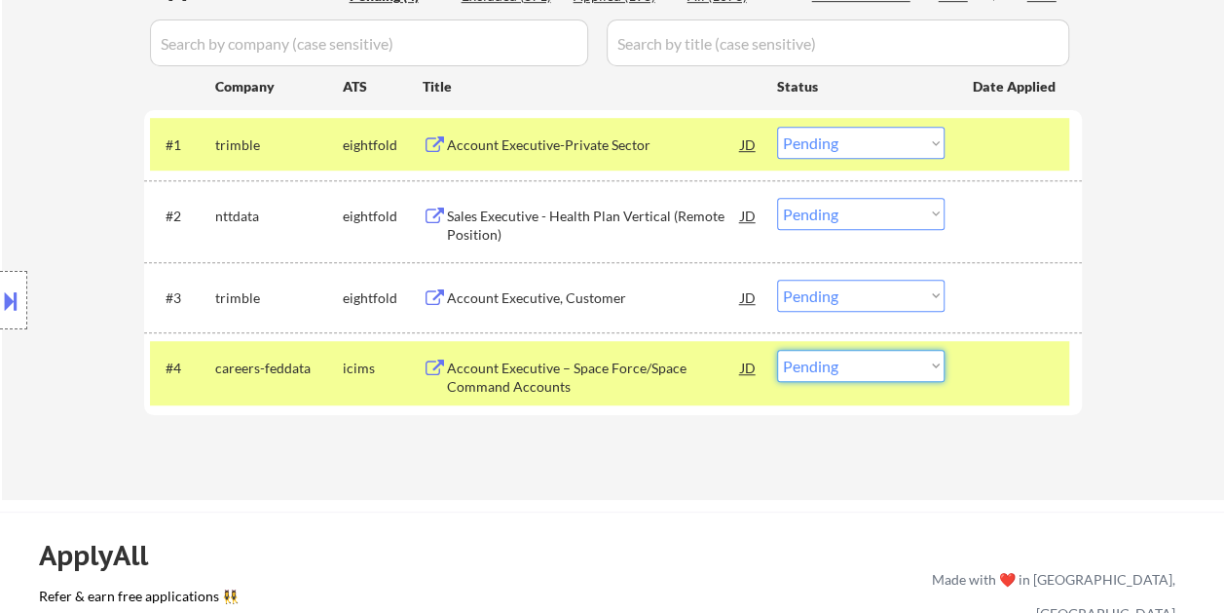
click at [916, 362] on select "Choose an option... Pending Applied Excluded (Questions) Excluded (Expired) Exc…" at bounding box center [861, 366] width 168 height 32
select select ""excluded__bad_match_""
click at [777, 350] on select "Choose an option... Pending Applied Excluded (Questions) Excluded (Expired) Exc…" at bounding box center [861, 366] width 168 height 32
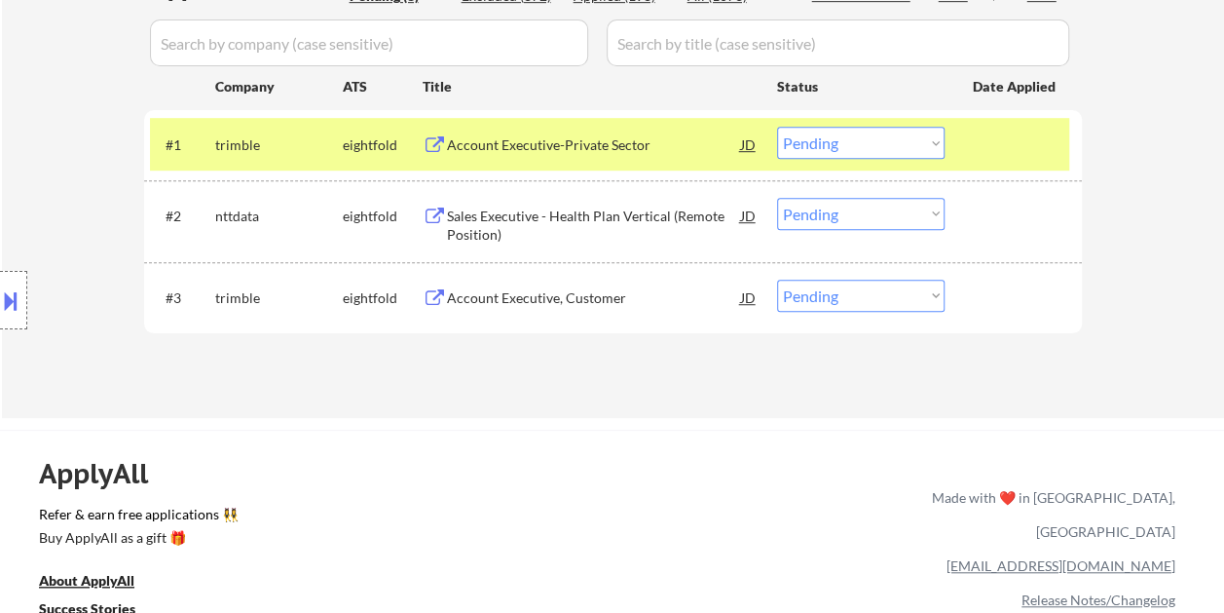
click at [964, 131] on div "#1 trimble eightfold Account Executive-Private Sector JD Choose an option... Pe…" at bounding box center [609, 144] width 919 height 53
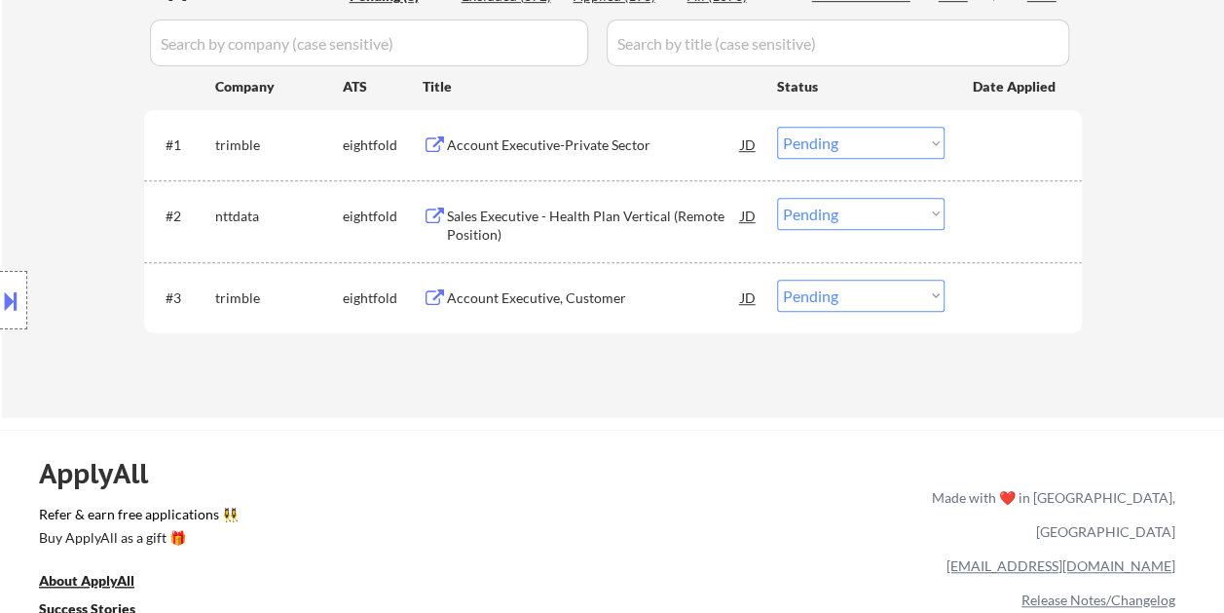
click at [1034, 307] on div at bounding box center [1016, 297] width 86 height 35
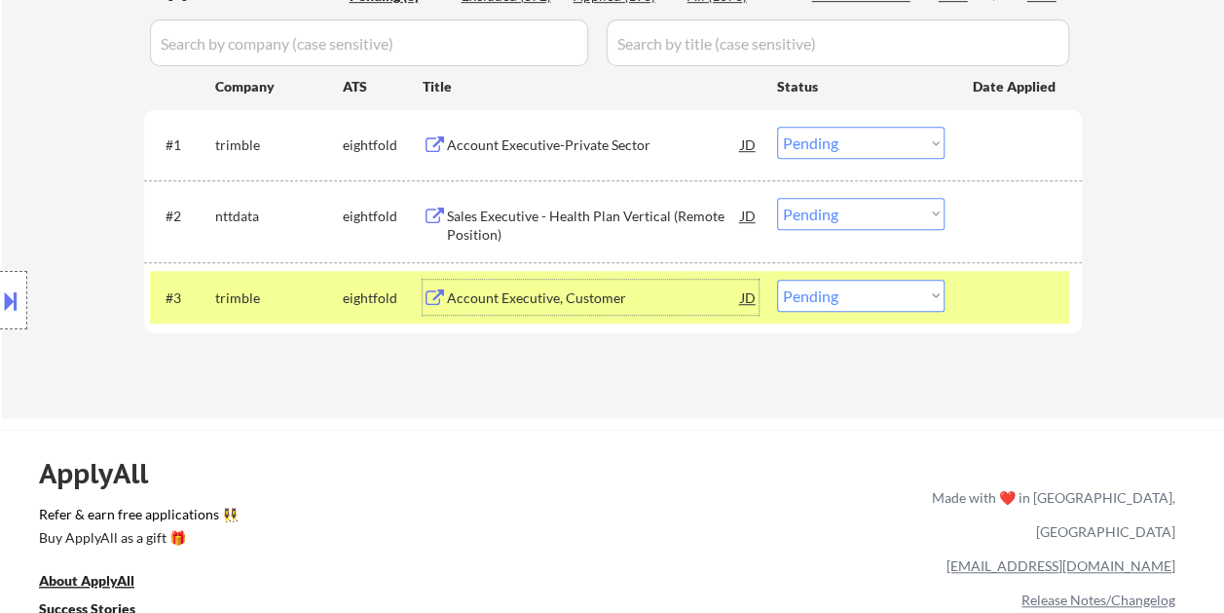
click at [688, 300] on div "Account Executive, Customer" at bounding box center [594, 297] width 294 height 19
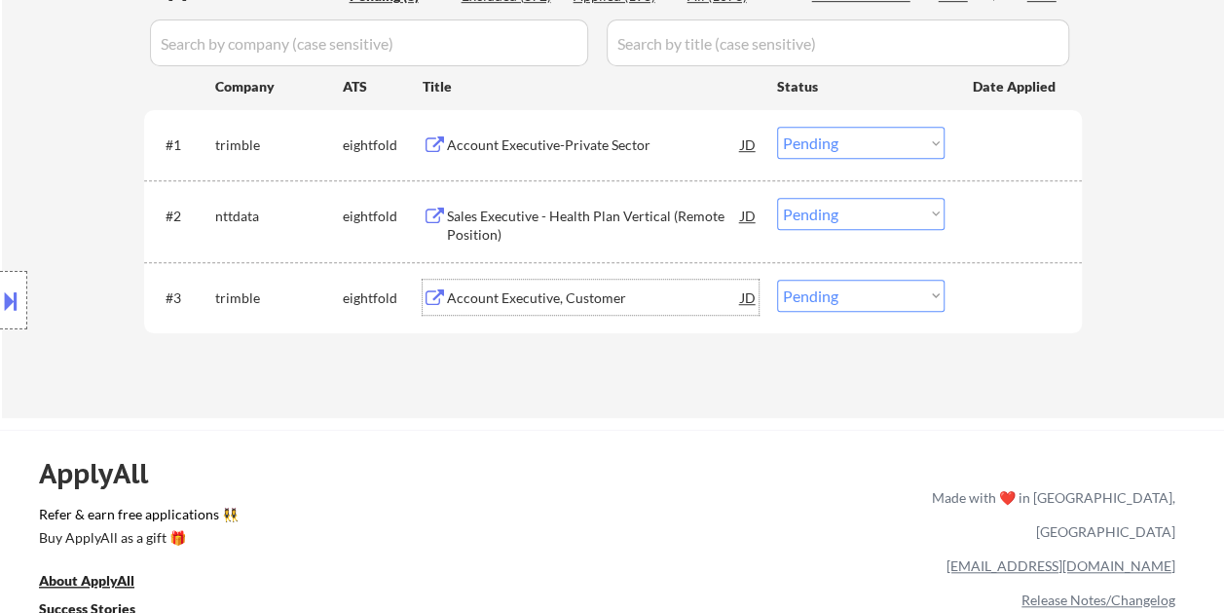
click at [19, 300] on button at bounding box center [10, 300] width 21 height 32
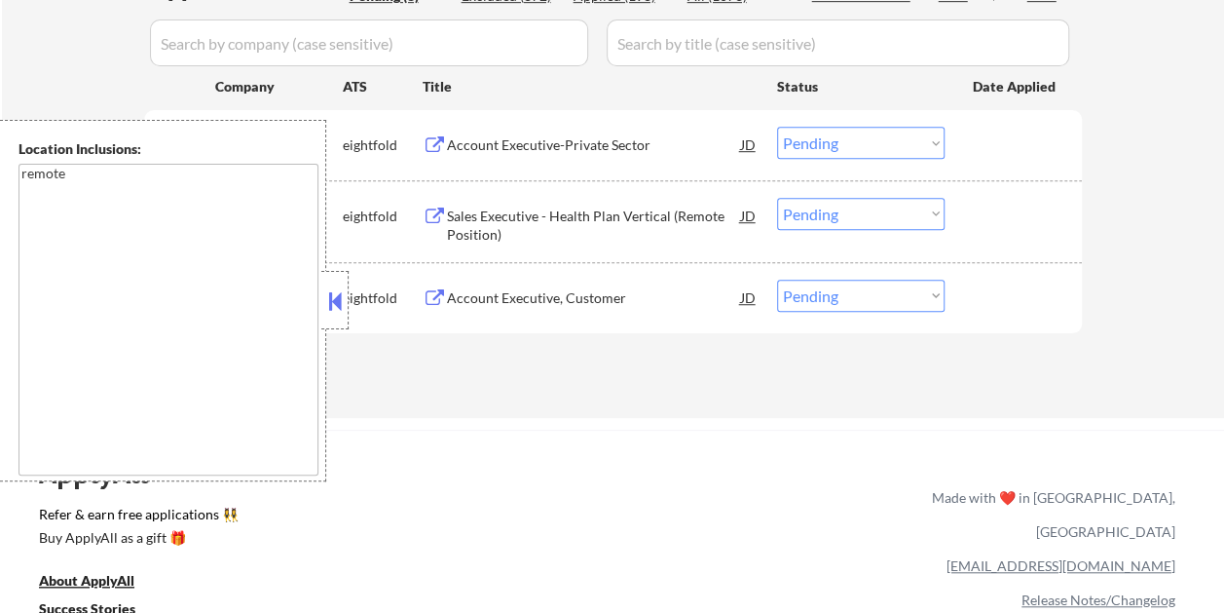
click at [337, 311] on button at bounding box center [334, 300] width 21 height 29
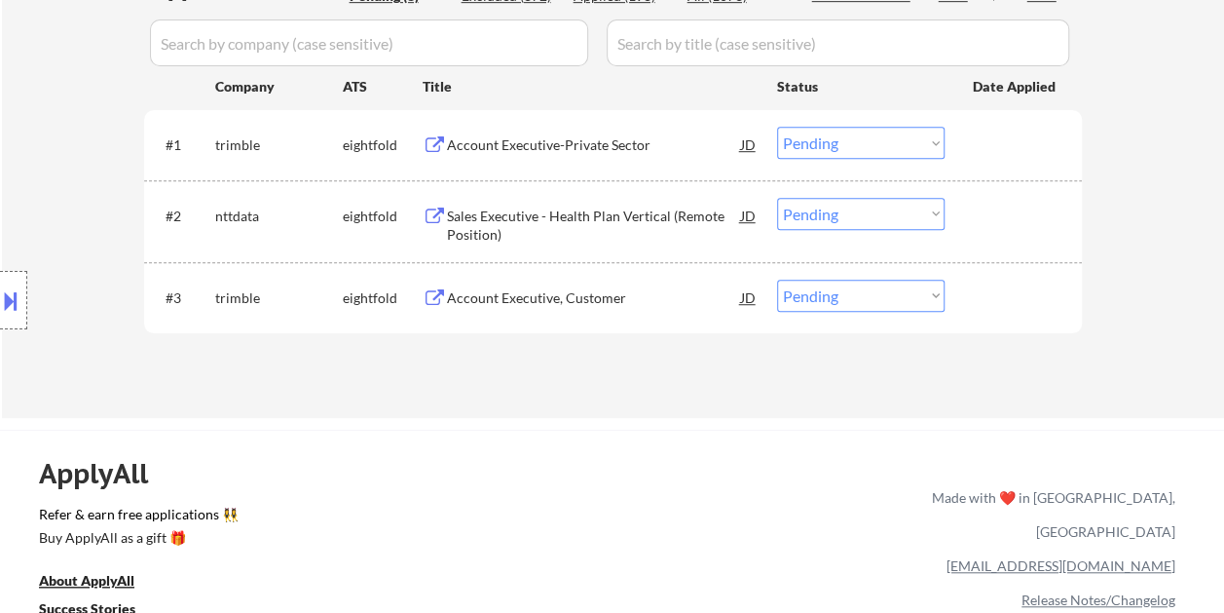
click at [990, 154] on div at bounding box center [1016, 144] width 86 height 35
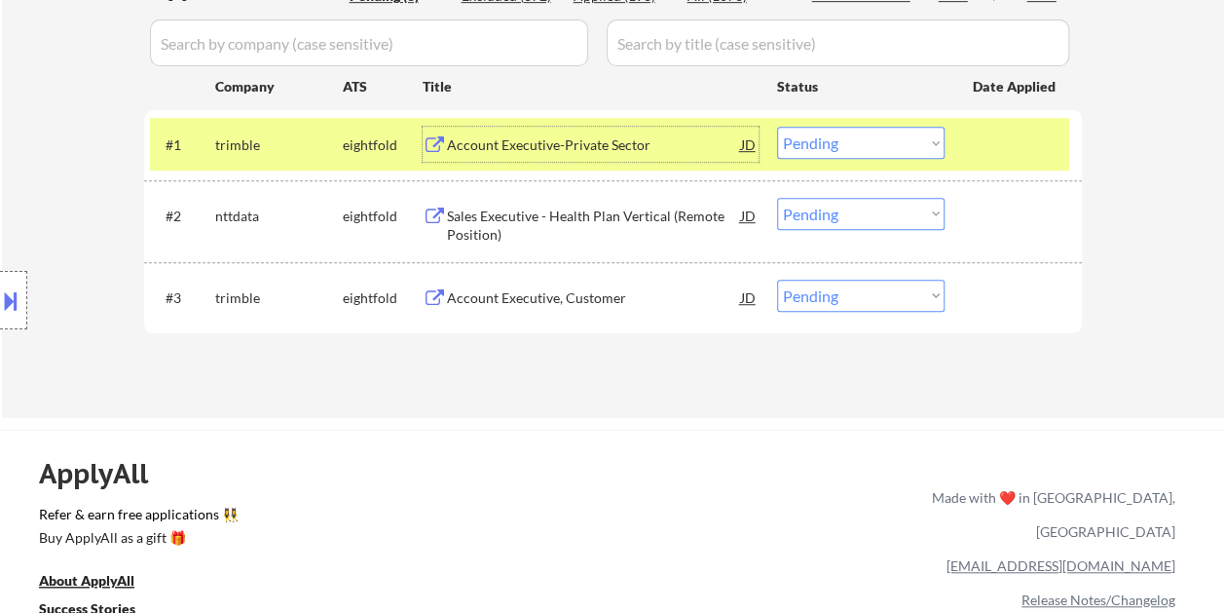
click at [617, 138] on div "Account Executive-Private Sector" at bounding box center [594, 144] width 294 height 19
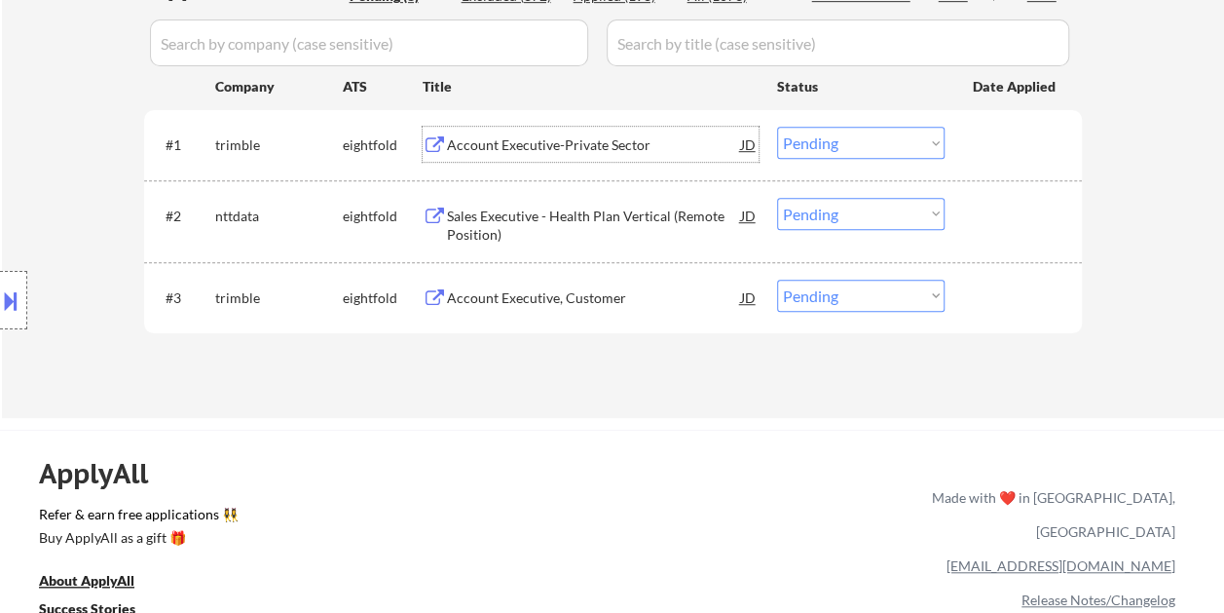
click at [495, 137] on div "Account Executive-Private Sector" at bounding box center [594, 144] width 294 height 19
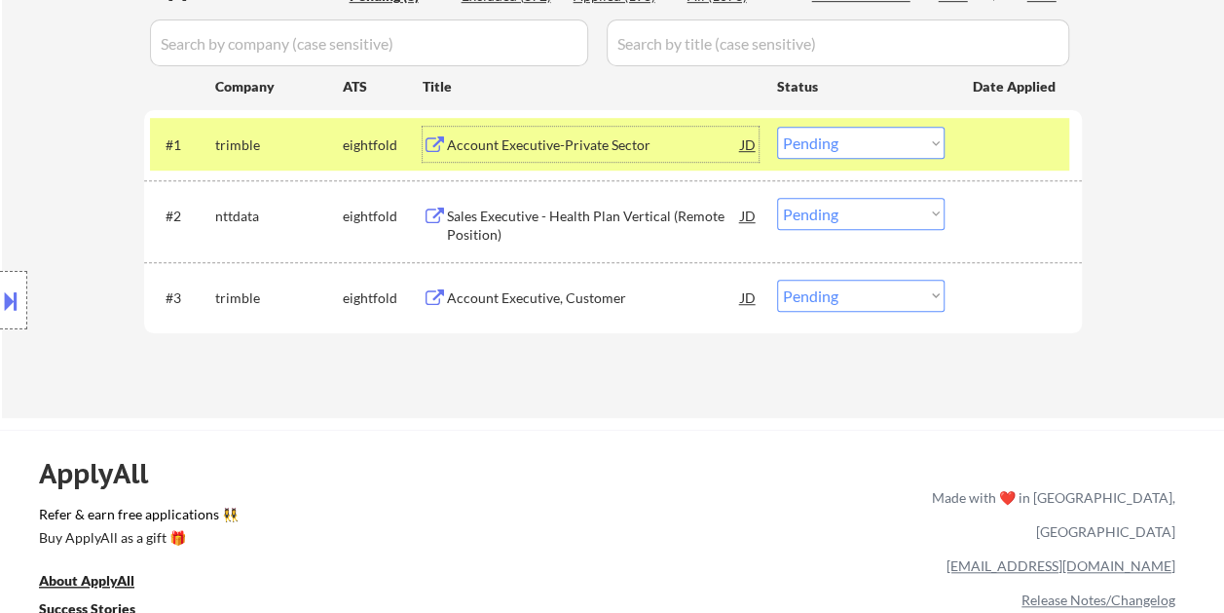
click at [881, 144] on select "Choose an option... Pending Applied Excluded (Questions) Excluded (Expired) Exc…" at bounding box center [861, 143] width 168 height 32
click at [777, 127] on select "Choose an option... Pending Applied Excluded (Questions) Excluded (Expired) Exc…" at bounding box center [861, 143] width 168 height 32
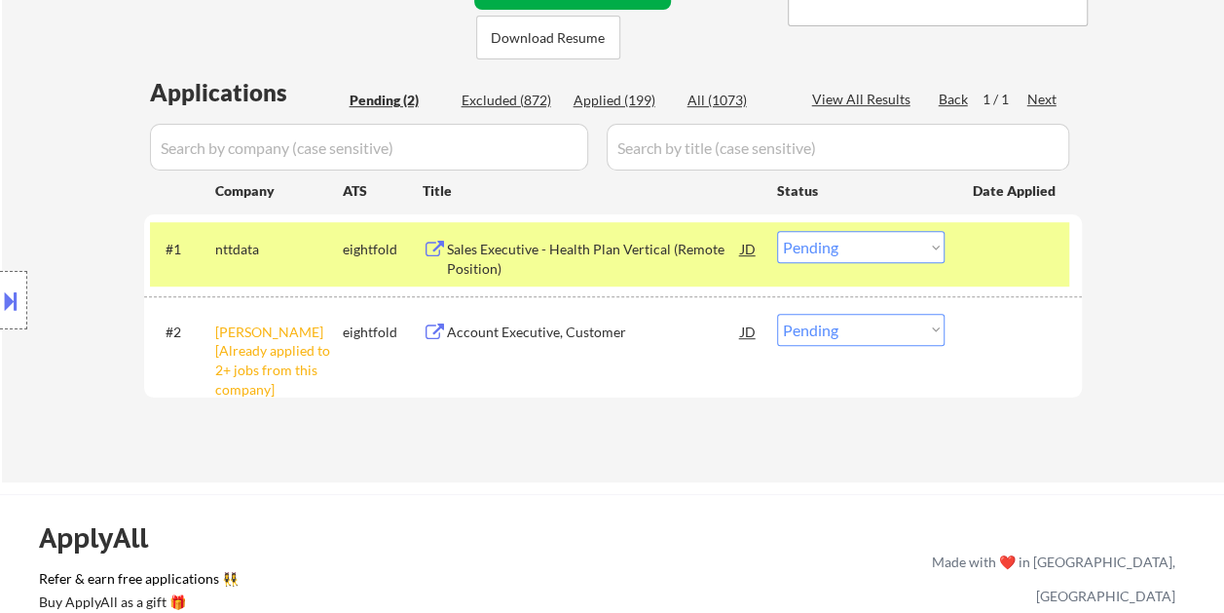
scroll to position [435, 0]
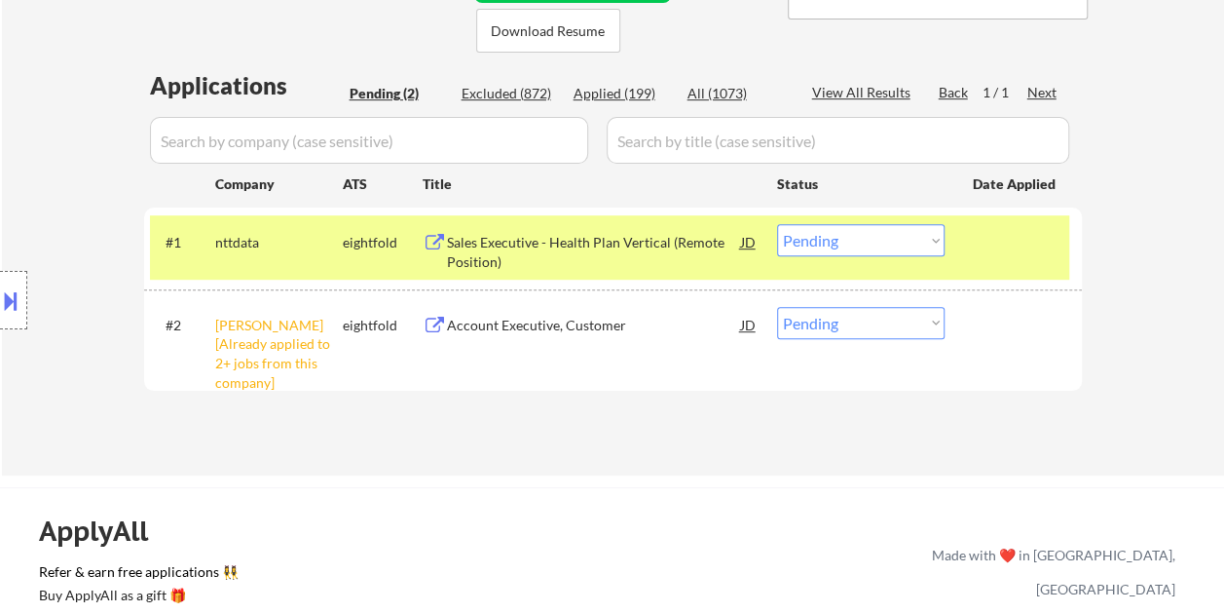
click at [1000, 232] on div at bounding box center [1016, 241] width 86 height 35
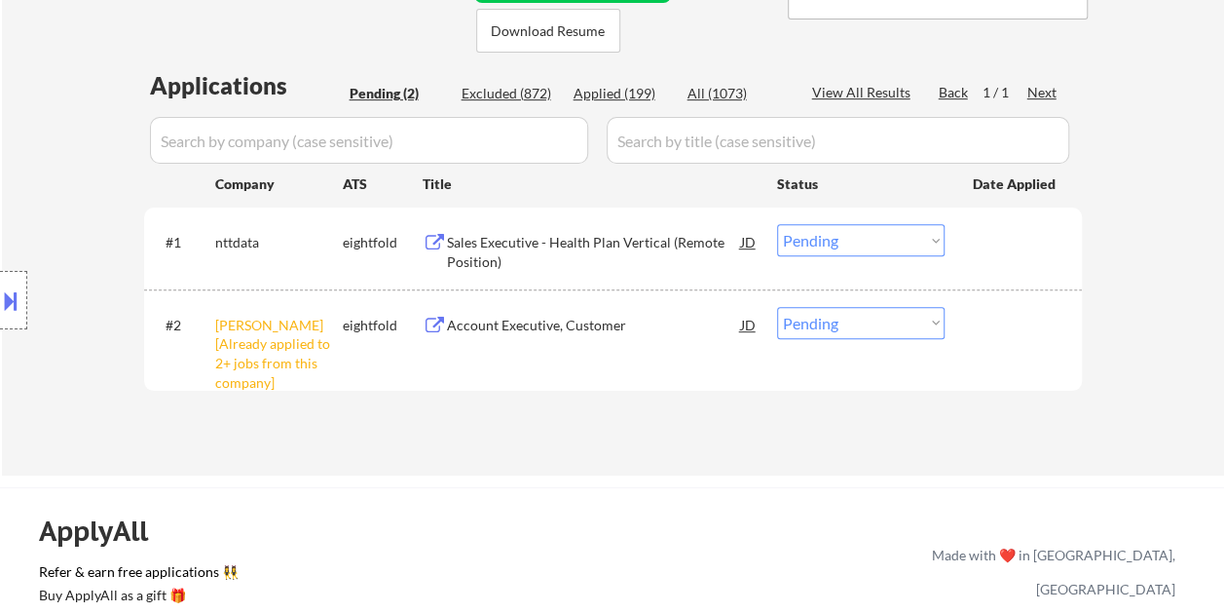
click at [1034, 249] on div at bounding box center [1016, 241] width 86 height 35
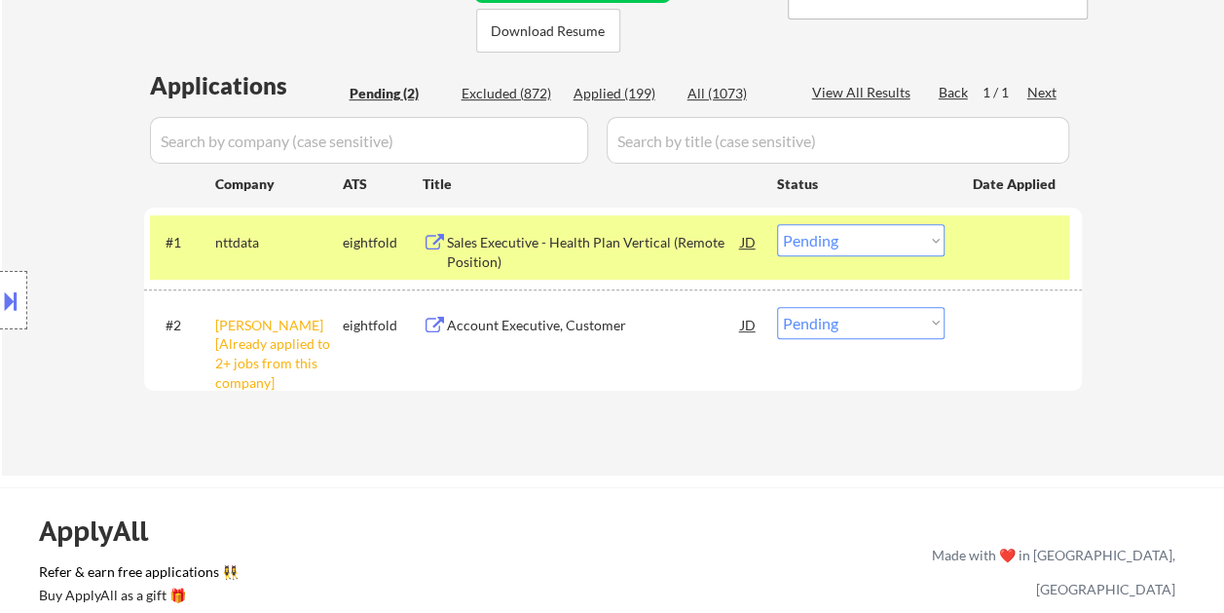
click at [559, 245] on div "Sales Executive - Health Plan Vertical (Remote Position)" at bounding box center [594, 252] width 294 height 38
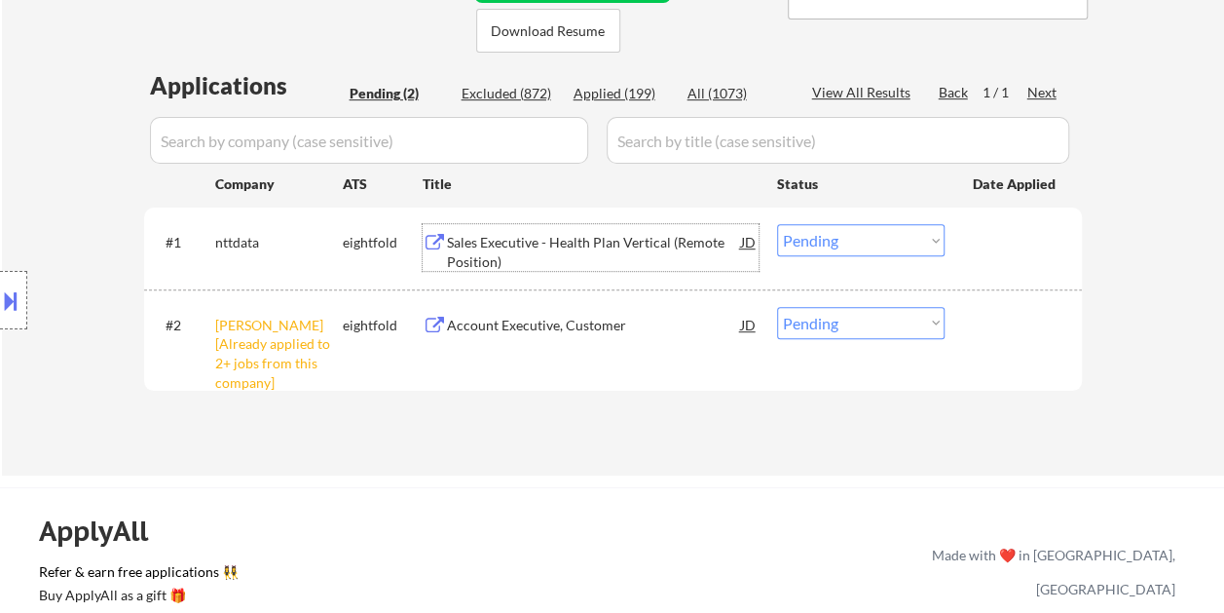
click at [956, 240] on div "#1 nttdata eightfold Sales Executive - Health Plan Vertical (Remote Position) J…" at bounding box center [609, 247] width 919 height 64
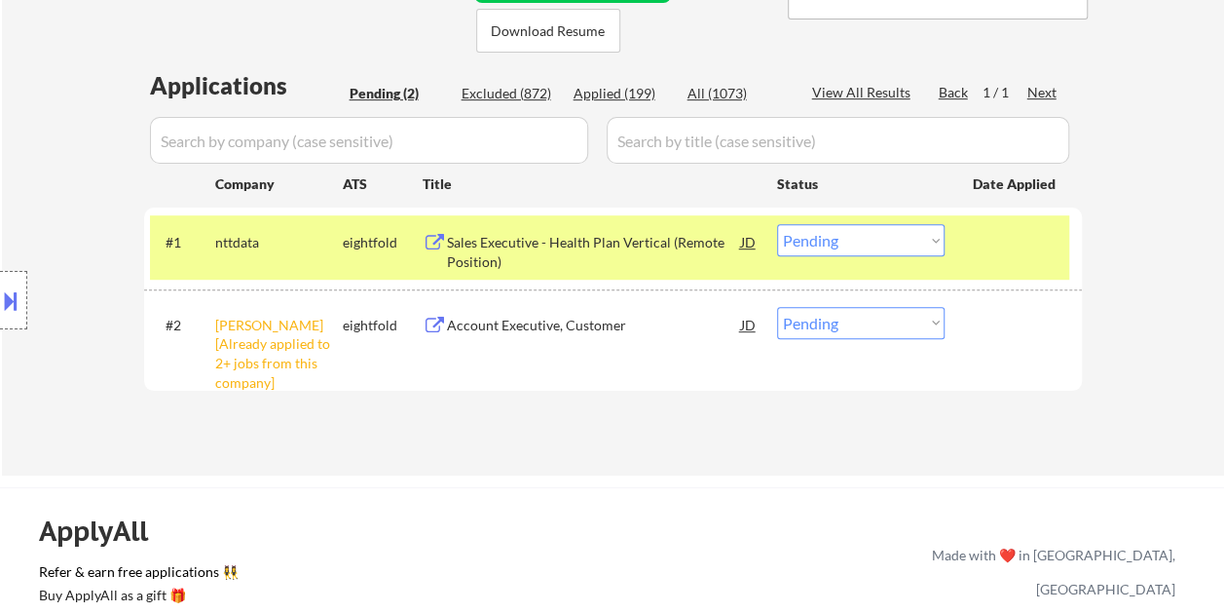
click at [930, 242] on select "Choose an option... Pending Applied Excluded (Questions) Excluded (Expired) Exc…" at bounding box center [861, 240] width 168 height 32
click at [777, 224] on select "Choose an option... Pending Applied Excluded (Questions) Excluded (Expired) Exc…" at bounding box center [861, 240] width 168 height 32
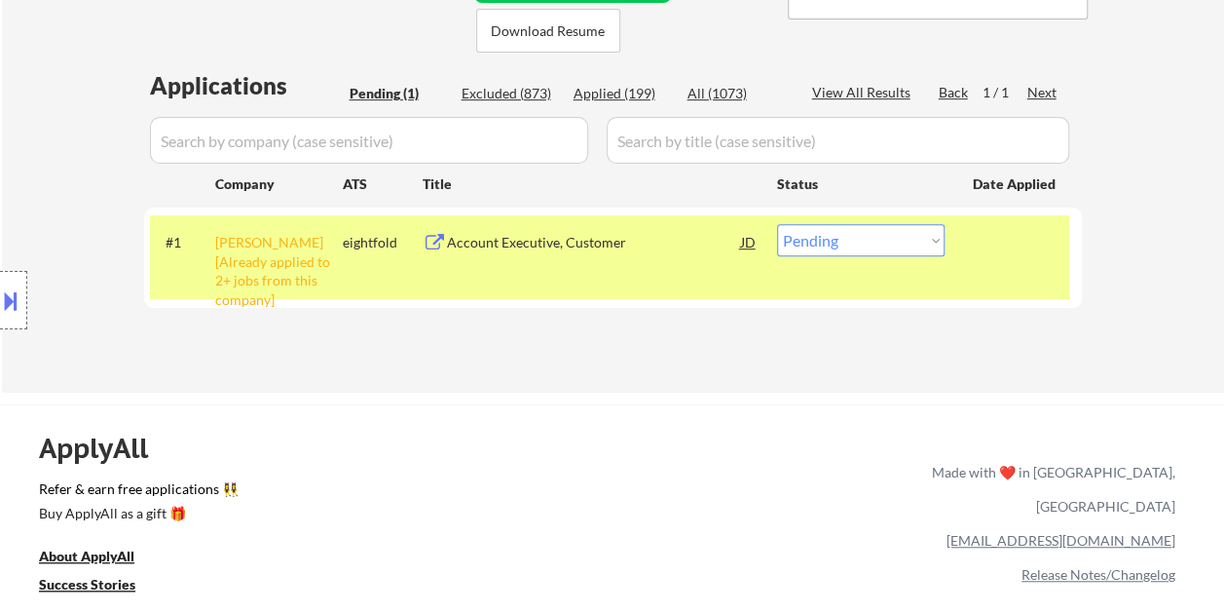
click at [986, 272] on div "#1 trimble [Already applied to 2+ jobs from this company] eightfold Account Exe…" at bounding box center [609, 257] width 919 height 84
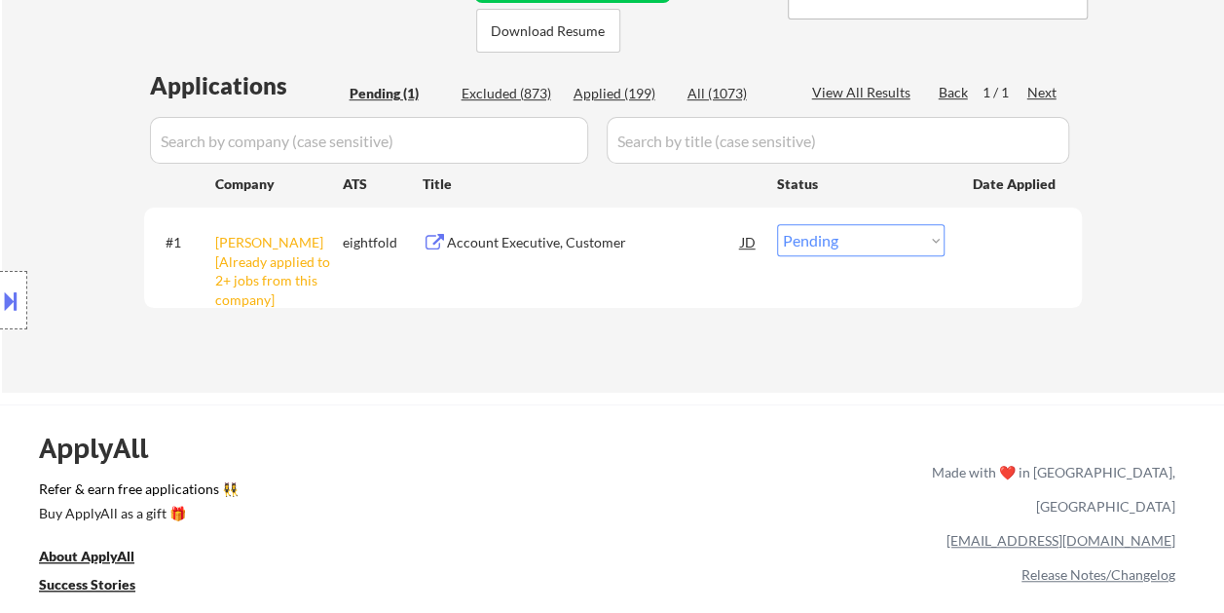
click at [989, 280] on div "#1 trimble [Already applied to 2+ jobs from this company] eightfold Account Exe…" at bounding box center [609, 257] width 919 height 84
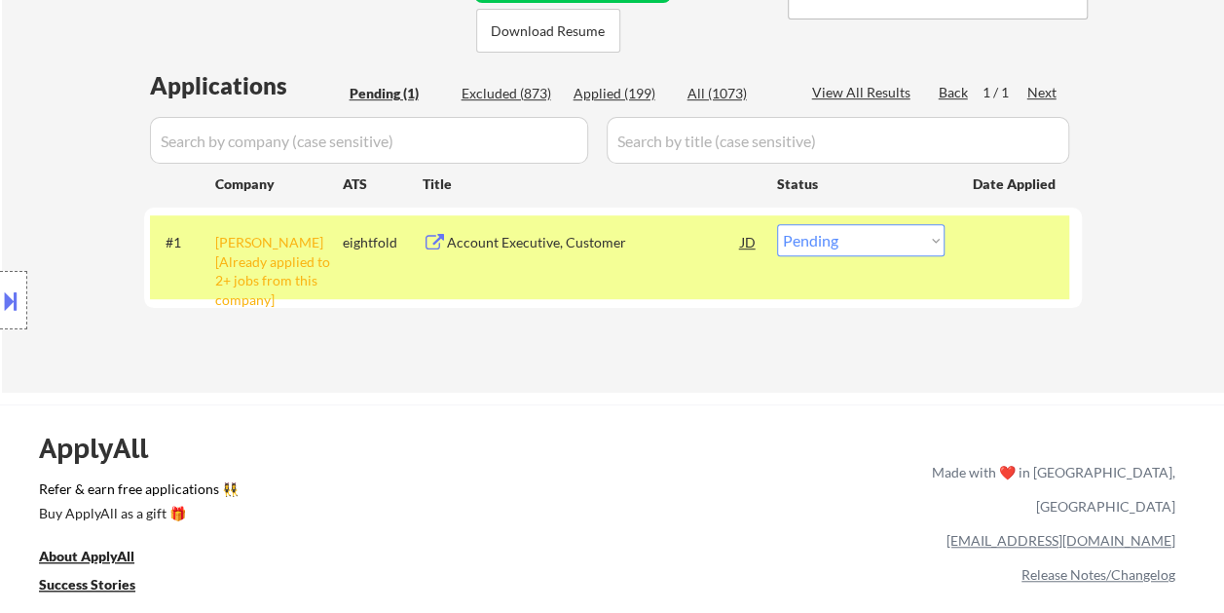
click at [605, 262] on div "#1 trimble [Already applied to 2+ jobs from this company] eightfold Account Exe…" at bounding box center [609, 257] width 919 height 84
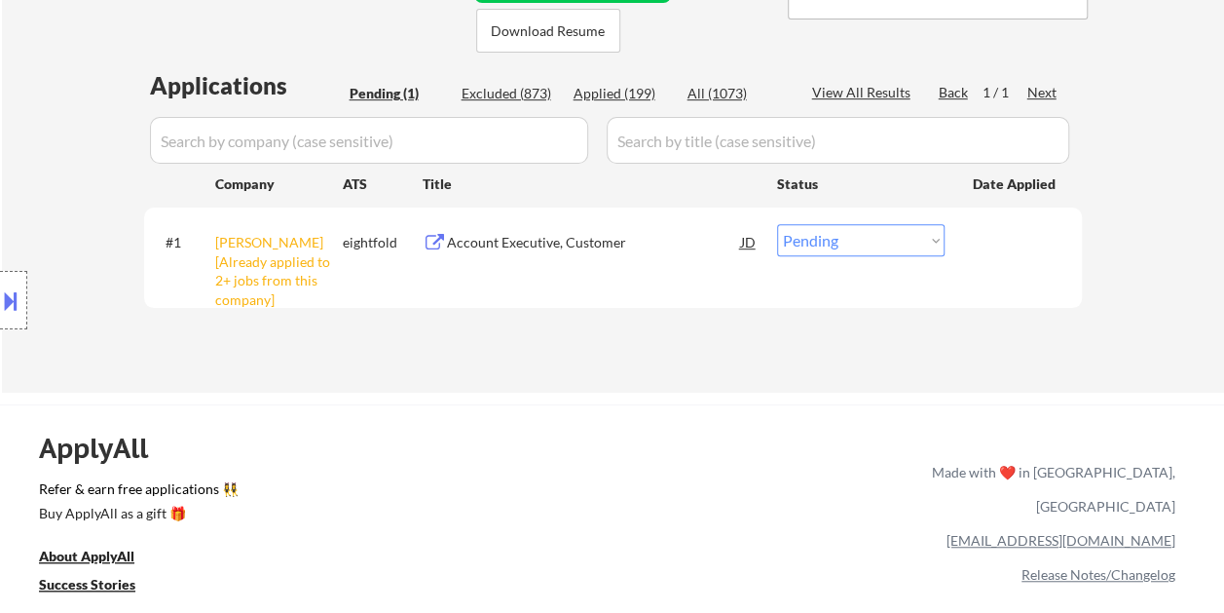
click at [605, 262] on div "#1 trimble [Already applied to 2+ jobs from this company] eightfold Account Exe…" at bounding box center [609, 257] width 919 height 84
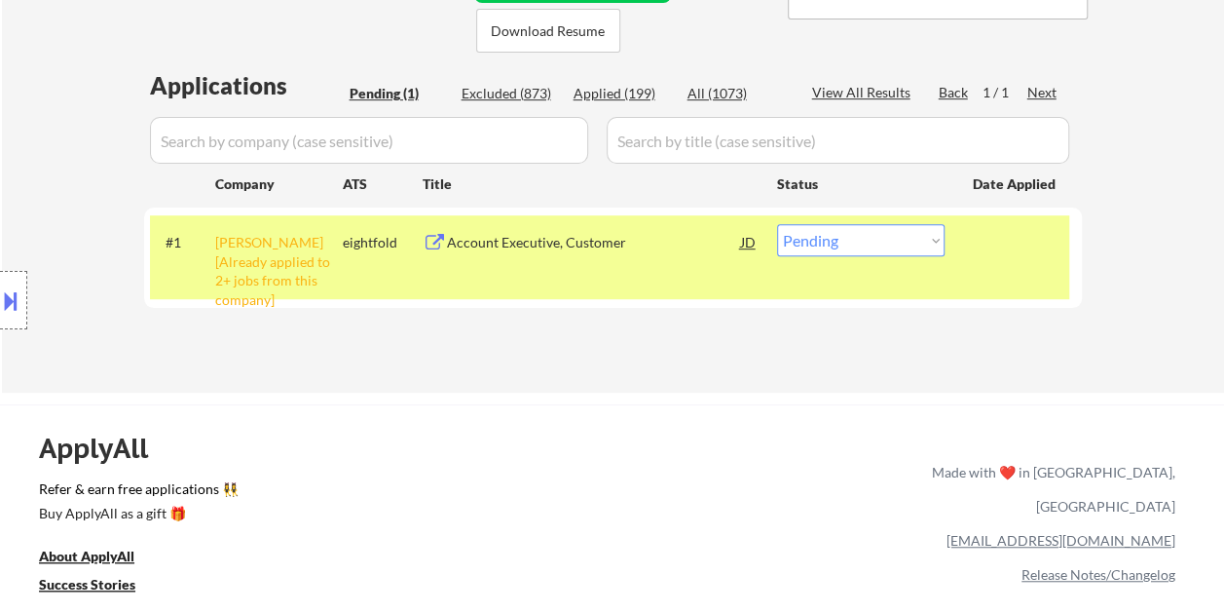
click at [605, 262] on div "#1 trimble [Already applied to 2+ jobs from this company] eightfold Account Exe…" at bounding box center [609, 257] width 919 height 84
drag, startPoint x: 605, startPoint y: 262, endPoint x: 719, endPoint y: 319, distance: 127.6
click at [721, 319] on div "Applications Pending (1) Excluded (873) Applied (199) All (1073) View All Resul…" at bounding box center [613, 212] width 938 height 286
click at [1023, 257] on div at bounding box center [1016, 241] width 86 height 35
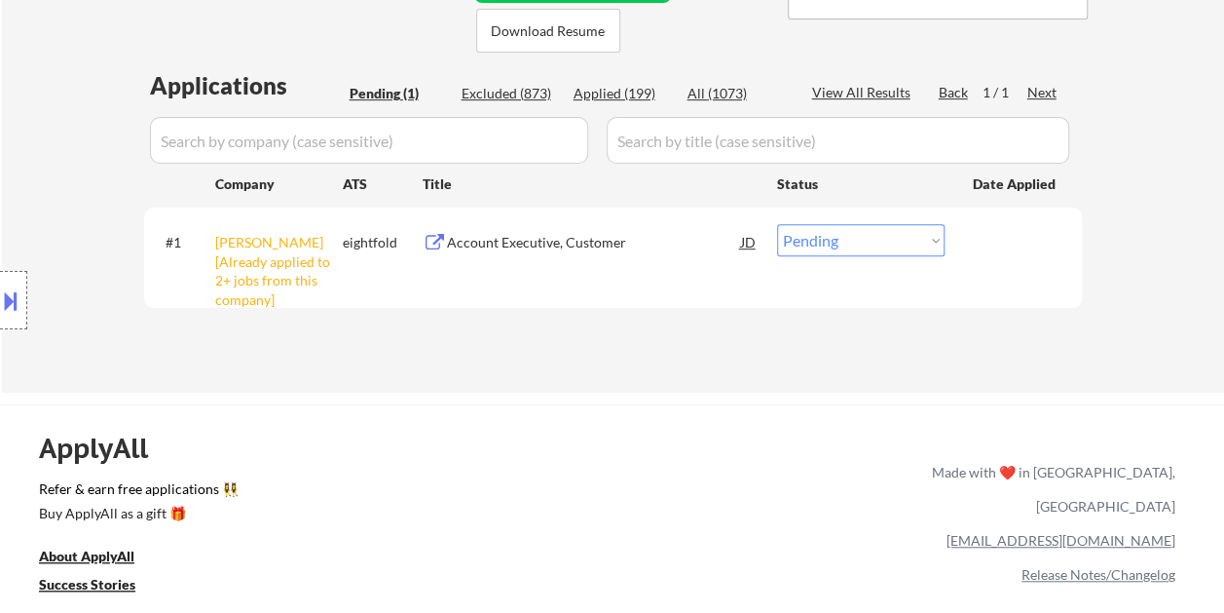
click at [603, 258] on div "Account Executive, Customer" at bounding box center [594, 241] width 294 height 35
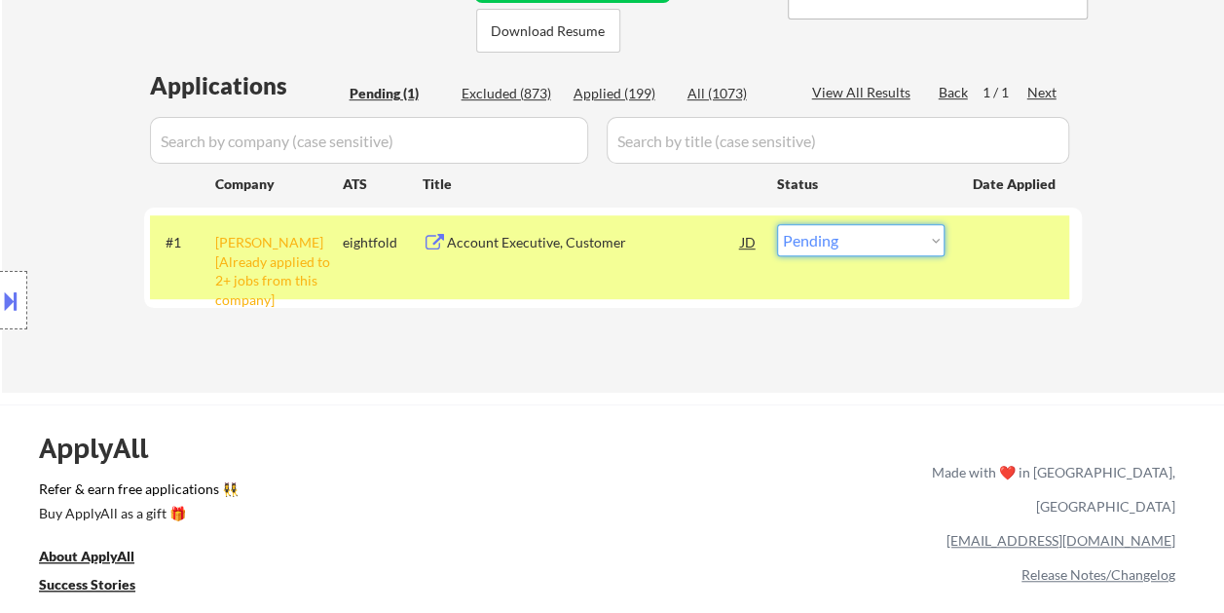
click at [931, 243] on select "Choose an option... Pending Applied Excluded (Questions) Excluded (Expired) Exc…" at bounding box center [861, 240] width 168 height 32
click at [777, 224] on select "Choose an option... Pending Applied Excluded (Questions) Excluded (Expired) Exc…" at bounding box center [861, 240] width 168 height 32
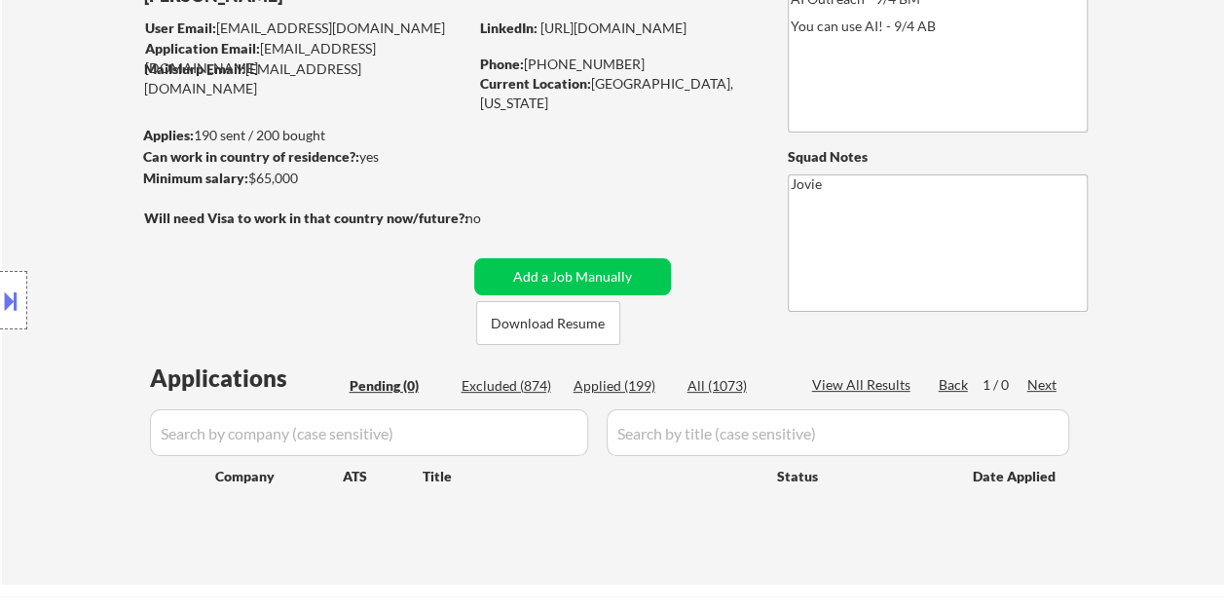
scroll to position [241, 0]
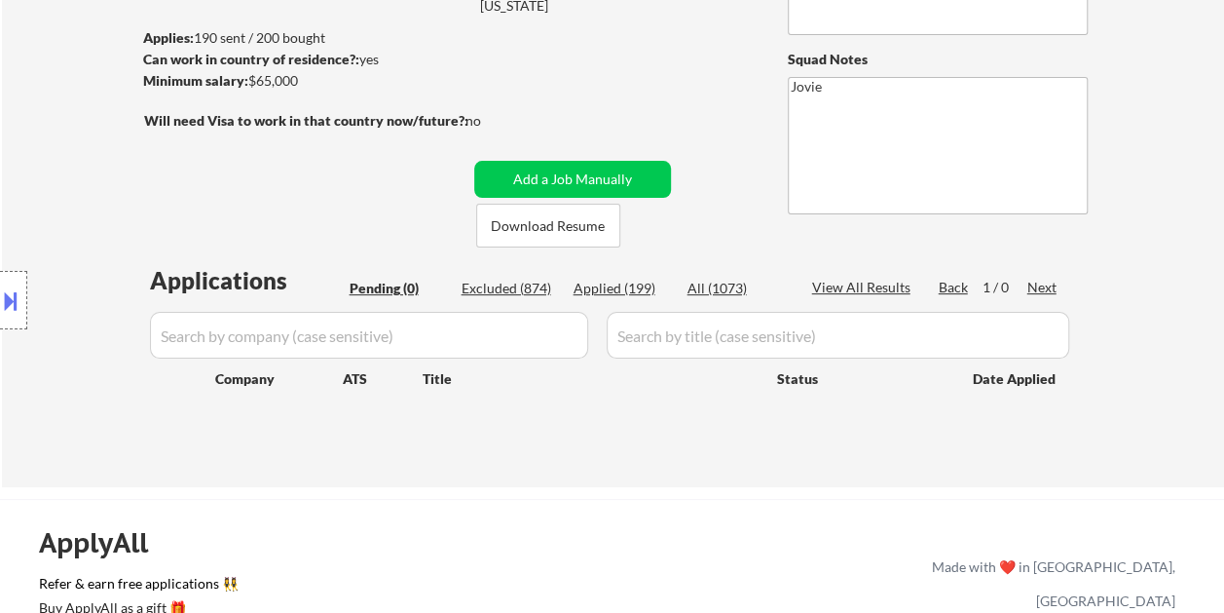
click at [622, 287] on div "Applied (199)" at bounding box center [622, 288] width 97 height 19
select select ""applied""
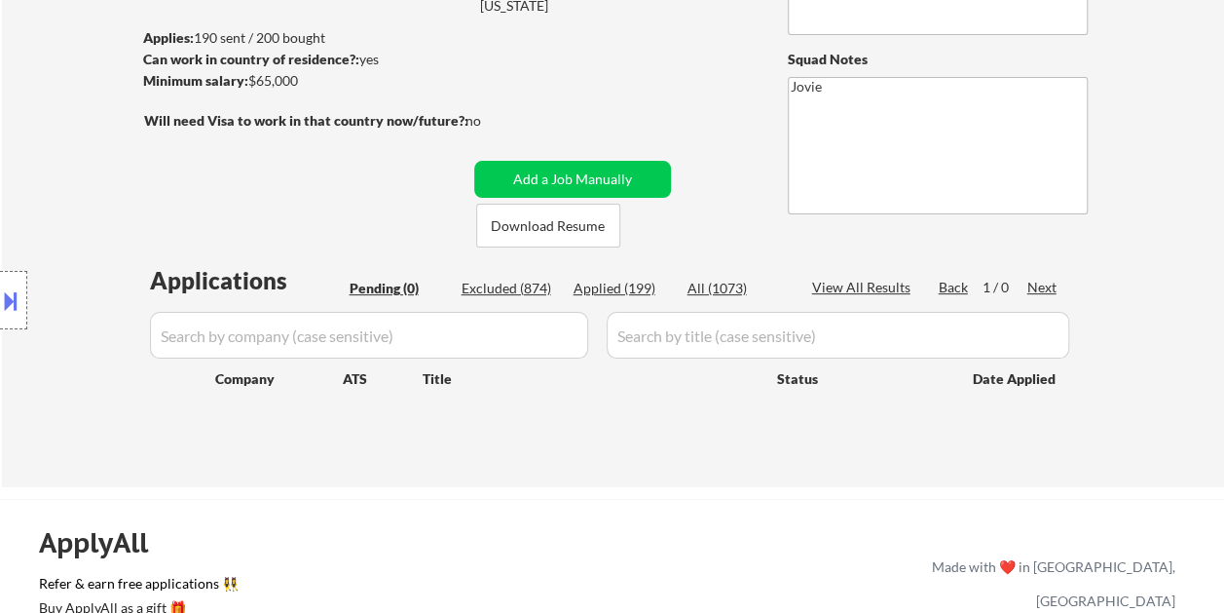
select select ""applied""
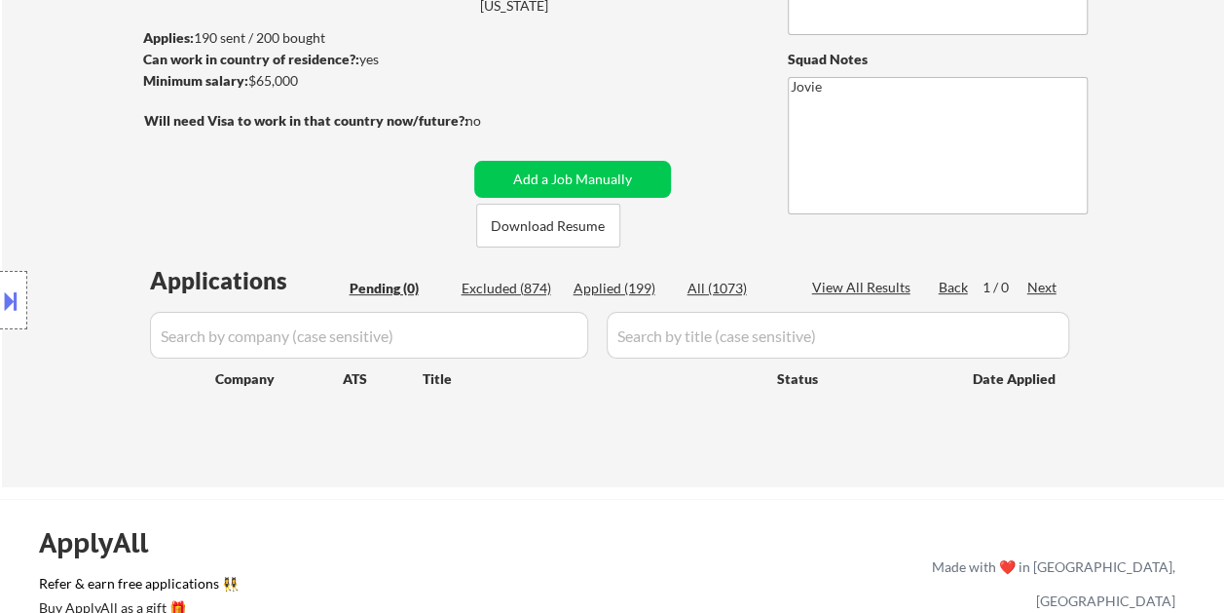
select select ""applied""
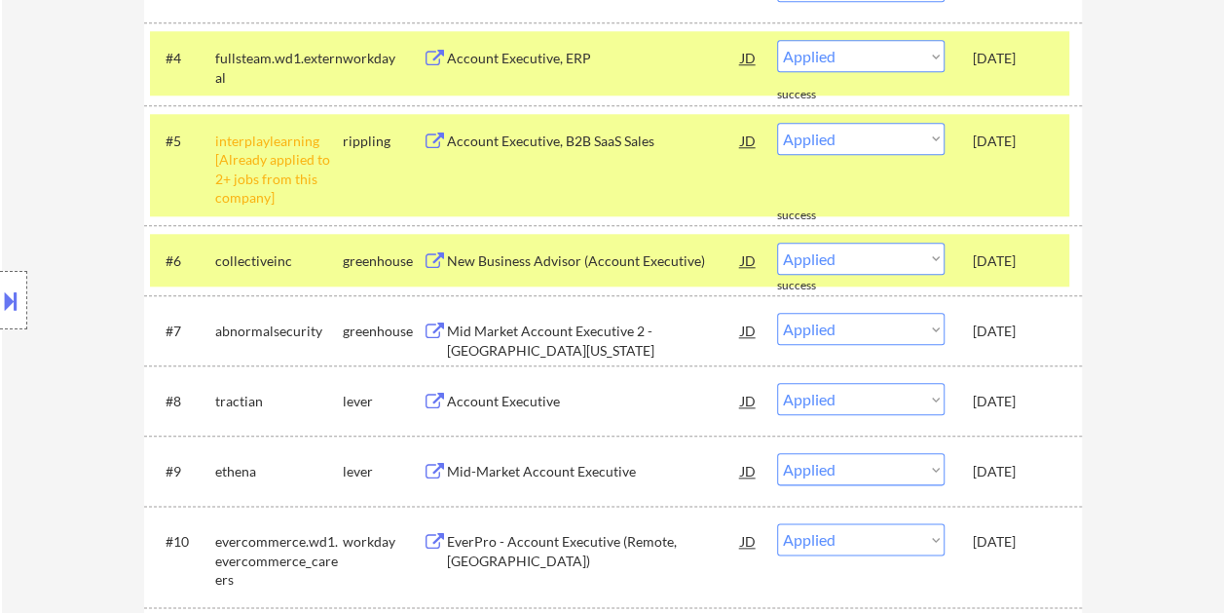
scroll to position [922, 0]
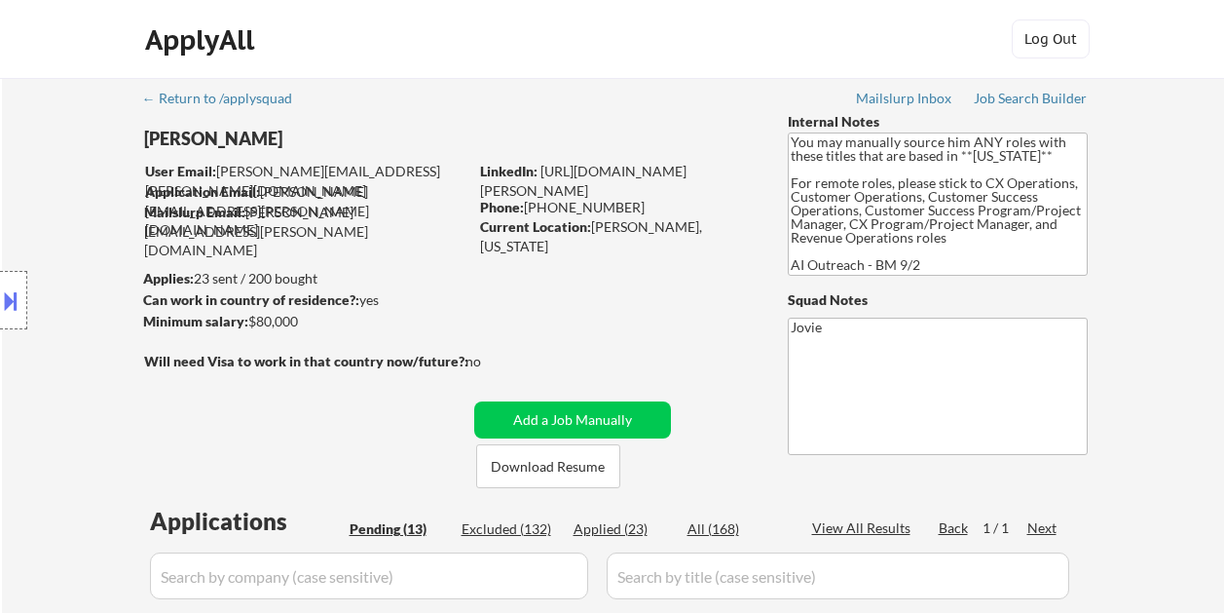
select select ""pending""
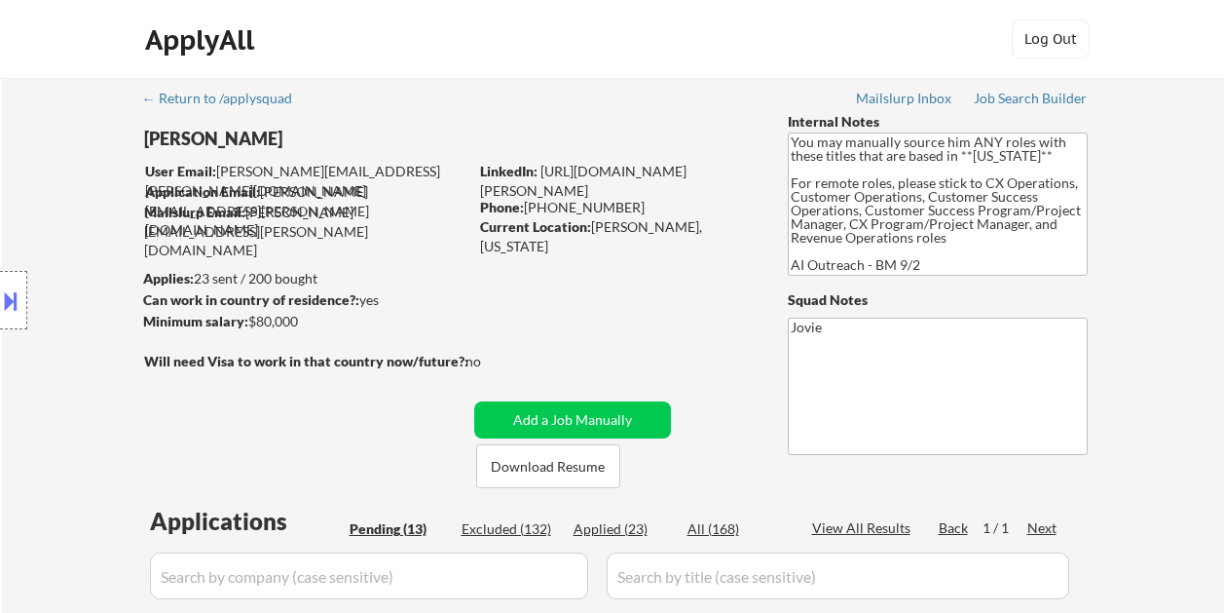
select select ""pending""
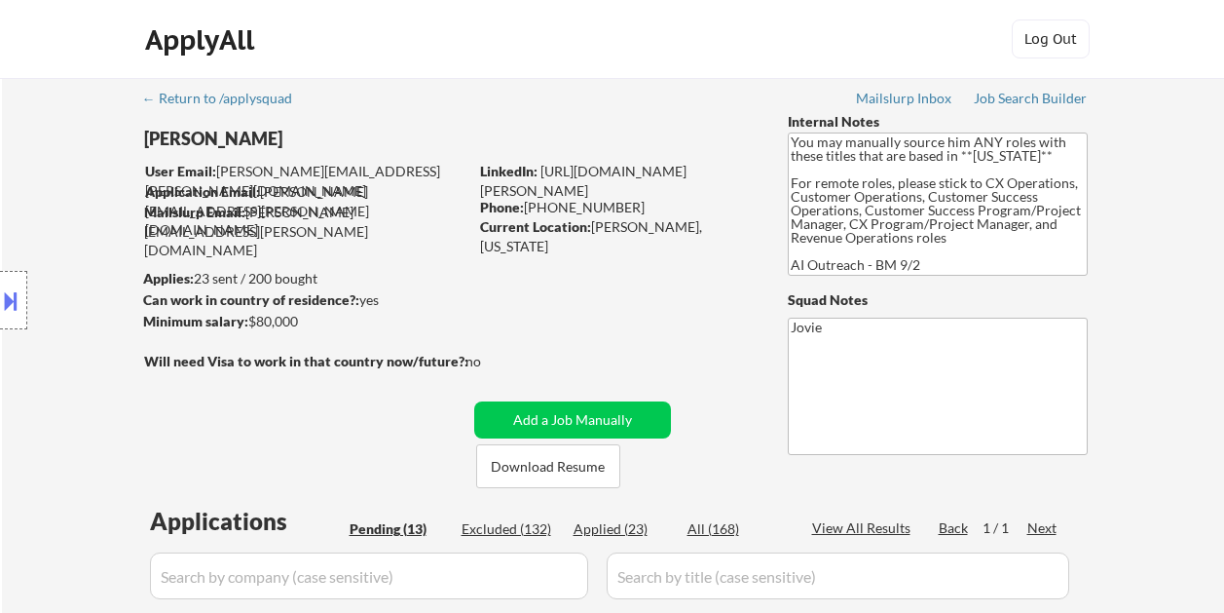
select select ""pending""
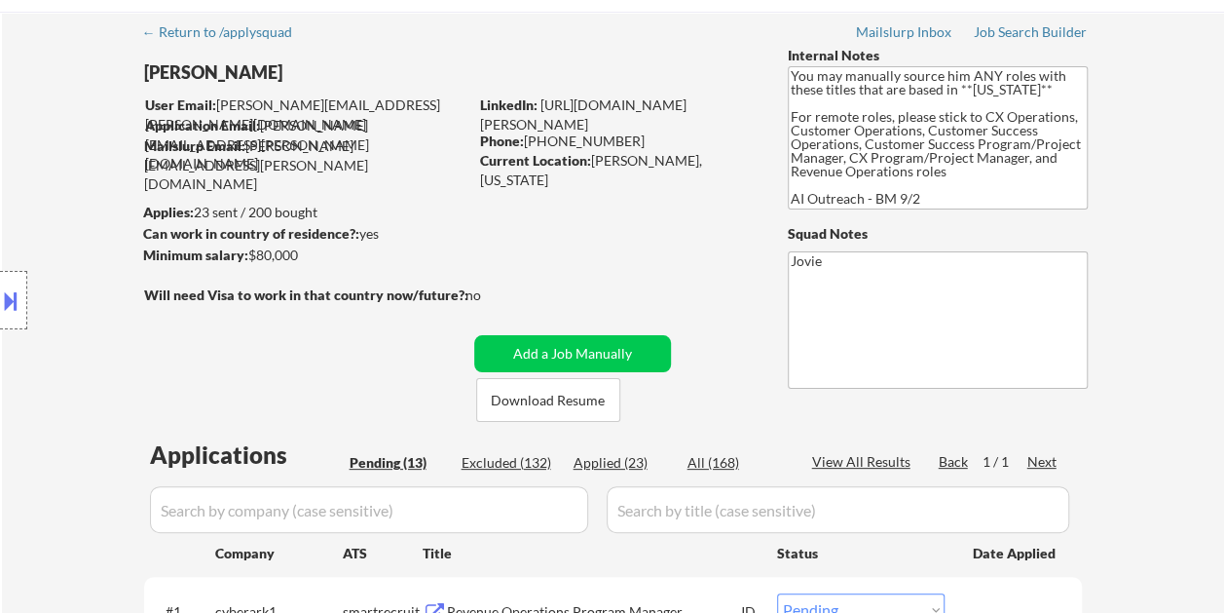
scroll to position [97, 0]
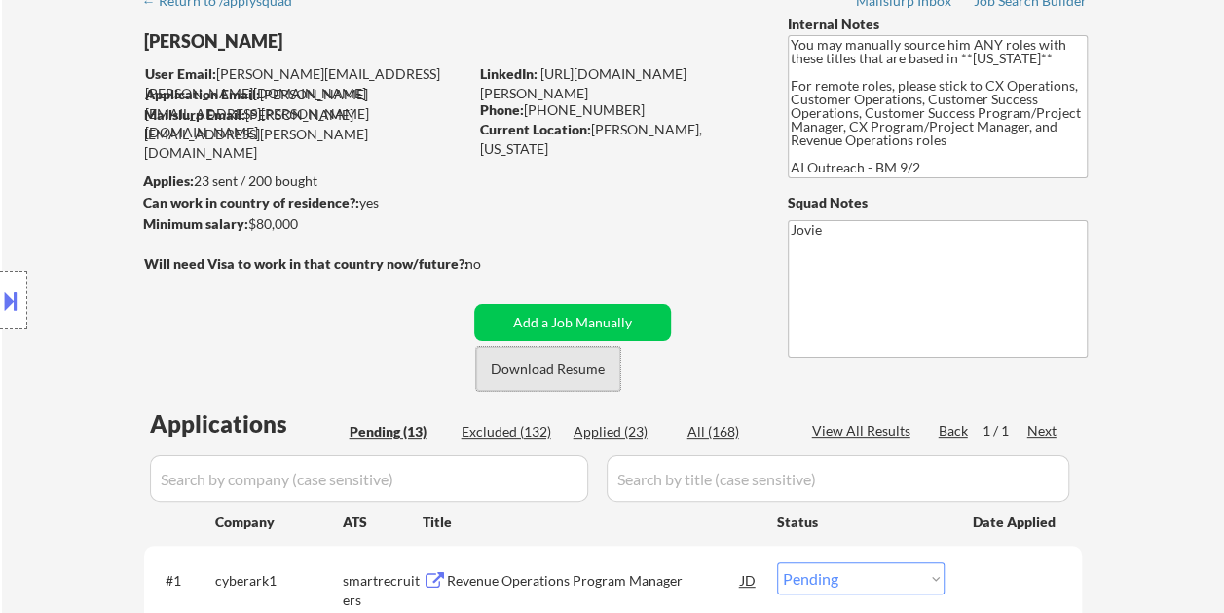
click at [527, 355] on button "Download Resume" at bounding box center [548, 369] width 144 height 44
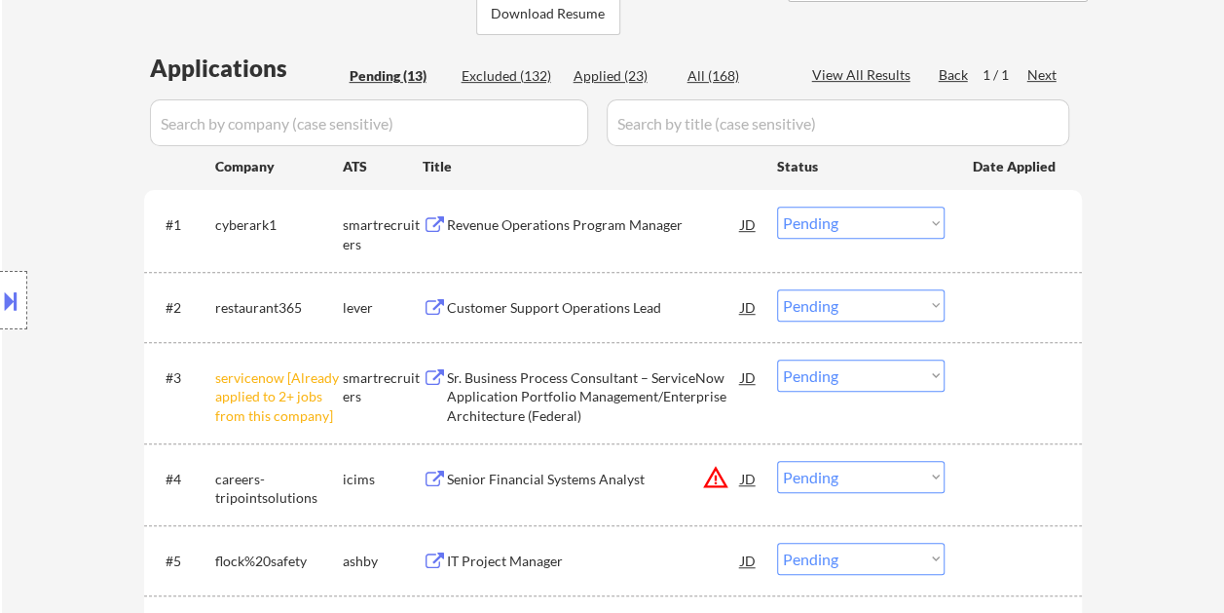
scroll to position [487, 0]
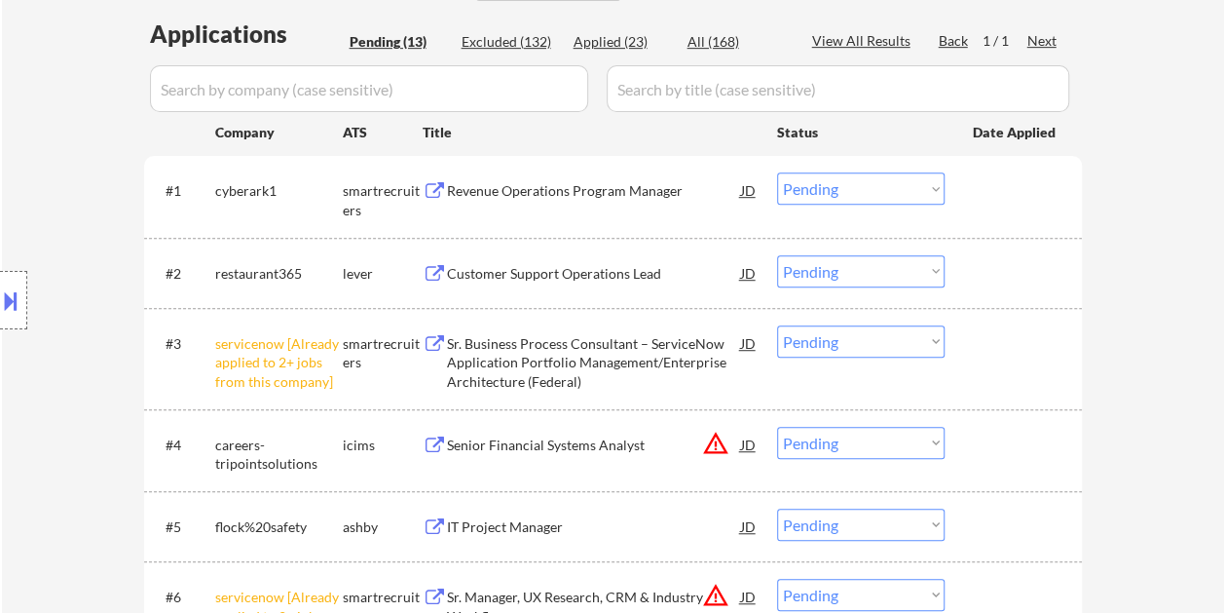
drag, startPoint x: 1044, startPoint y: 198, endPoint x: 890, endPoint y: 214, distance: 154.8
click at [1040, 197] on div at bounding box center [1016, 189] width 86 height 35
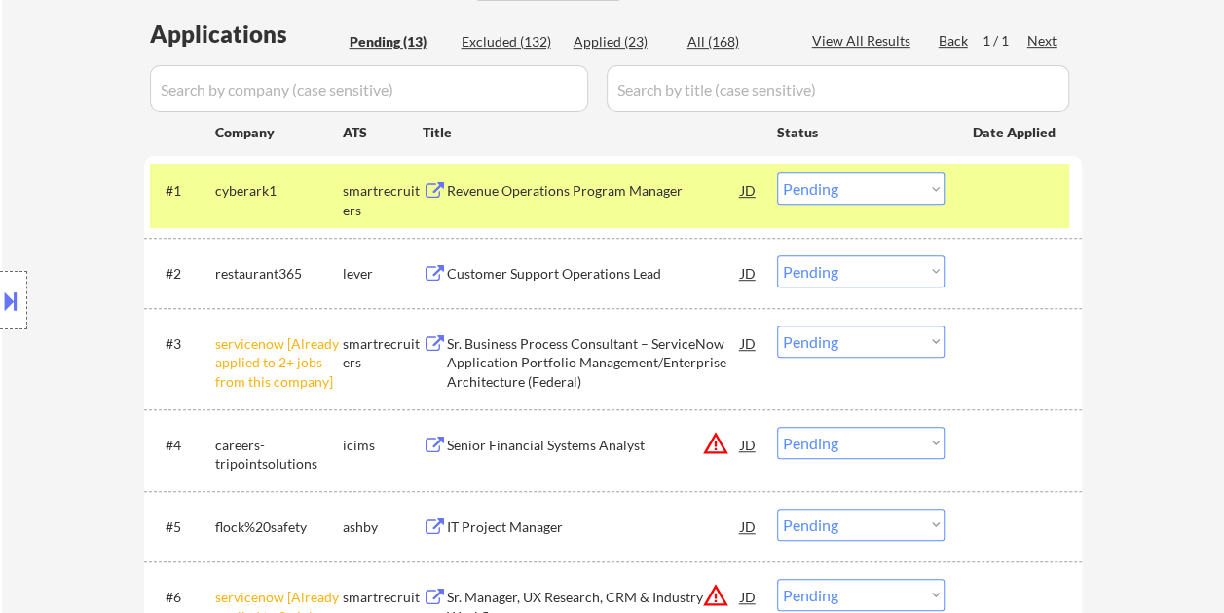
click at [573, 183] on div "Revenue Operations Program Manager" at bounding box center [594, 190] width 294 height 19
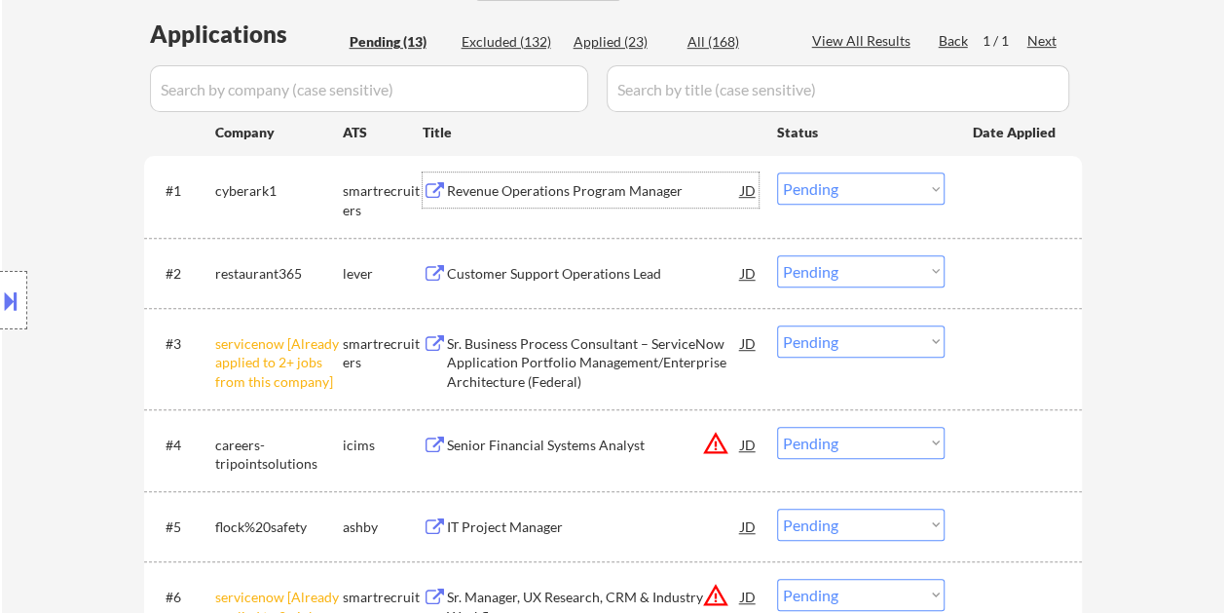
drag, startPoint x: 1002, startPoint y: 176, endPoint x: 961, endPoint y: 182, distance: 41.3
click at [996, 177] on div at bounding box center [1016, 189] width 86 height 35
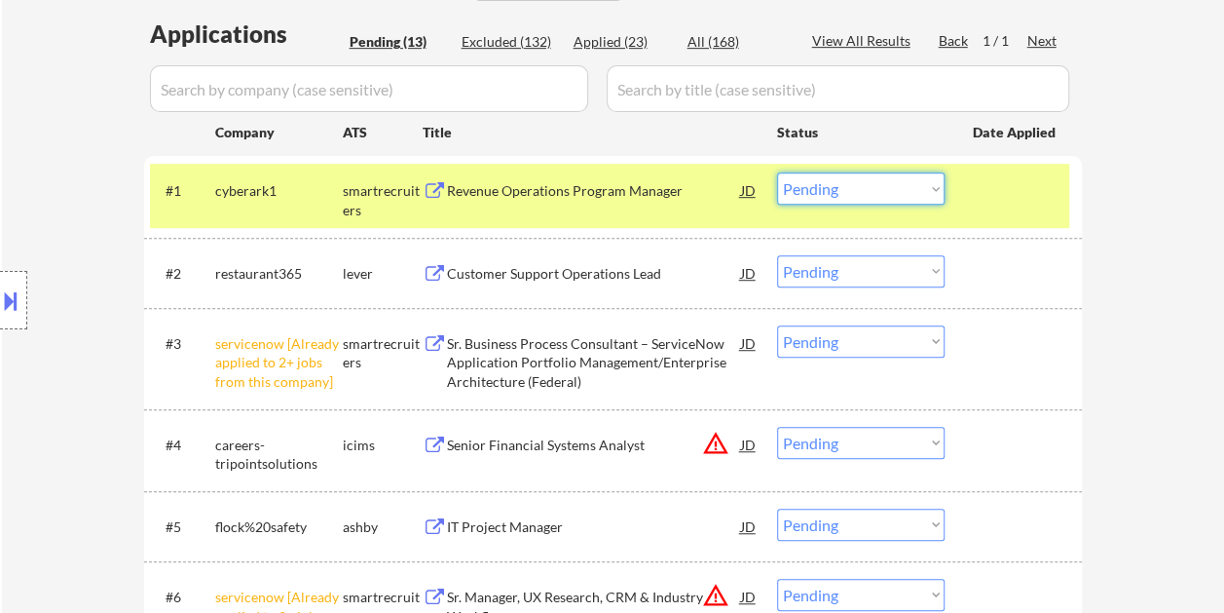
click at [918, 185] on select "Choose an option... Pending Applied Excluded (Questions) Excluded (Expired) Exc…" at bounding box center [861, 188] width 168 height 32
click at [777, 172] on select "Choose an option... Pending Applied Excluded (Questions) Excluded (Expired) Exc…" at bounding box center [861, 188] width 168 height 32
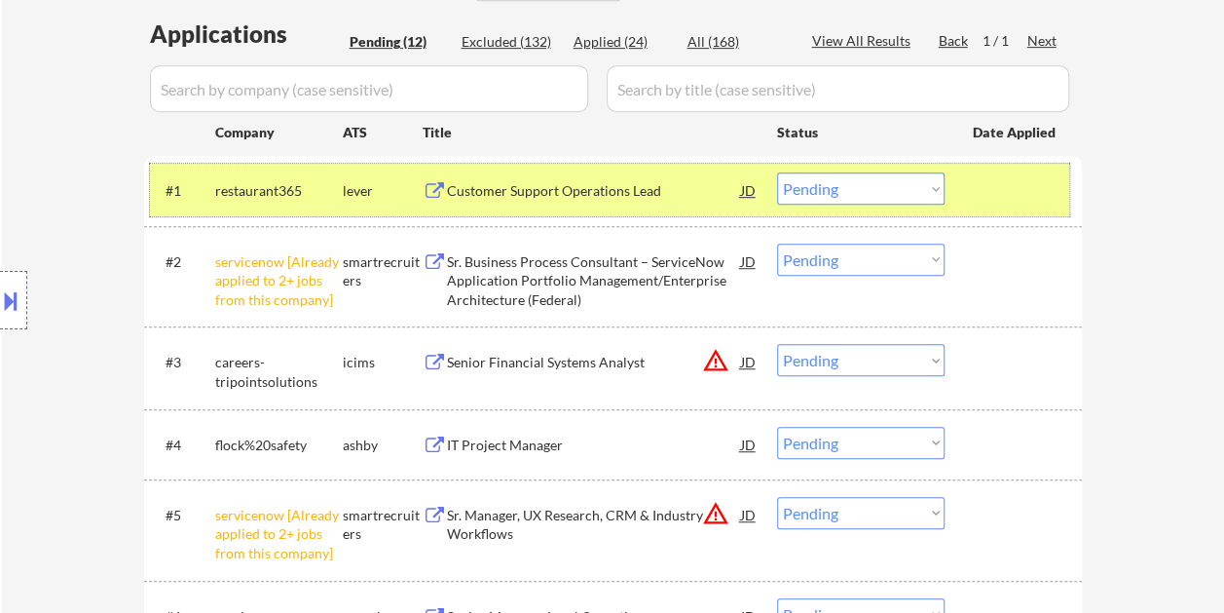
click at [991, 181] on div at bounding box center [1016, 189] width 86 height 35
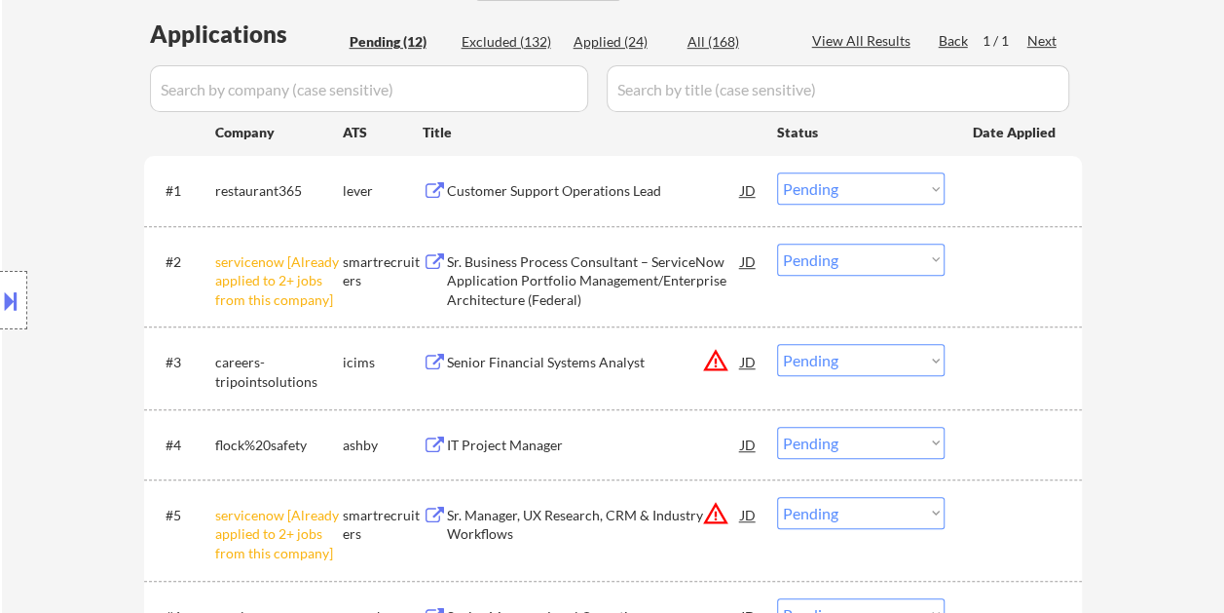
click at [993, 184] on div at bounding box center [1016, 189] width 86 height 35
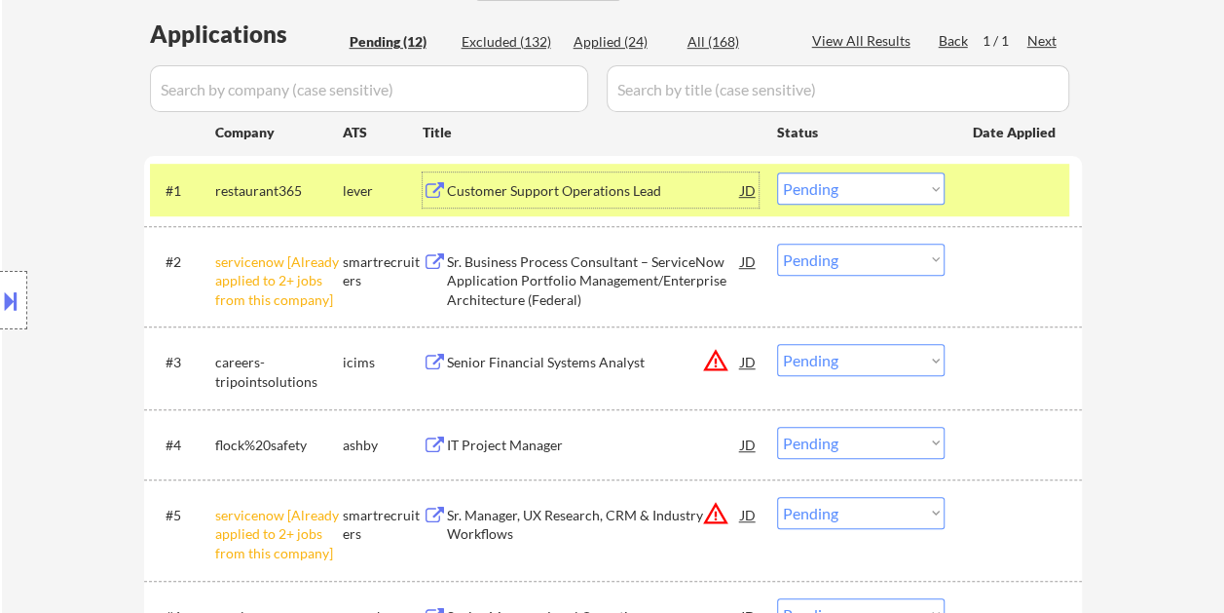
click at [605, 181] on div "Customer Support Operations Lead" at bounding box center [594, 190] width 294 height 19
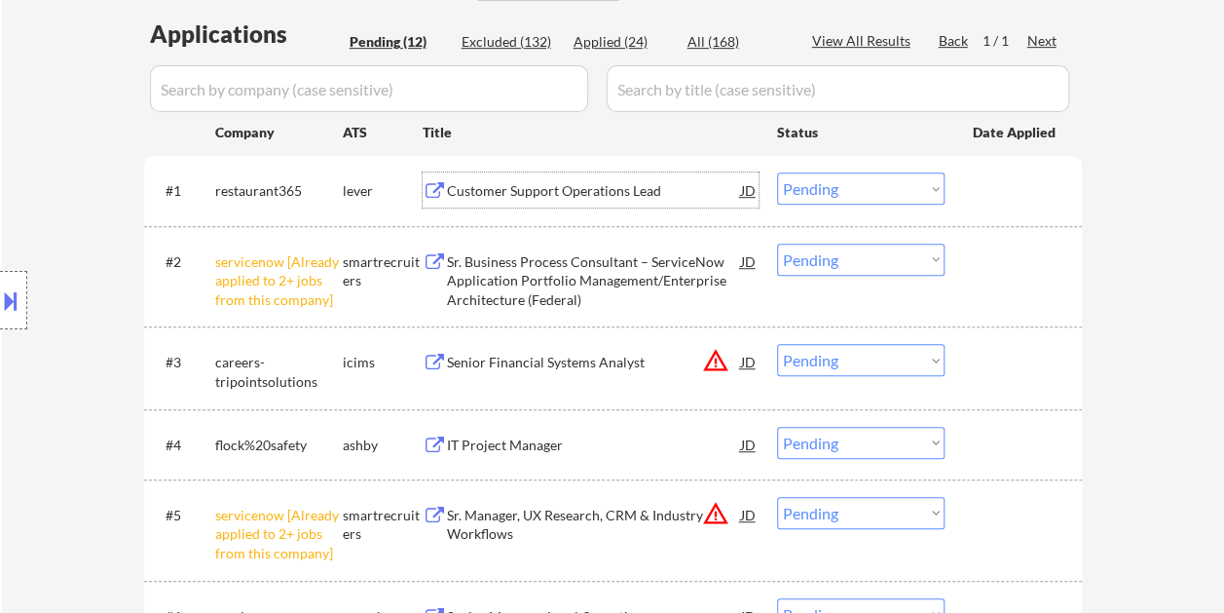
drag, startPoint x: 983, startPoint y: 190, endPoint x: 949, endPoint y: 197, distance: 34.8
click at [984, 189] on div at bounding box center [1016, 189] width 86 height 35
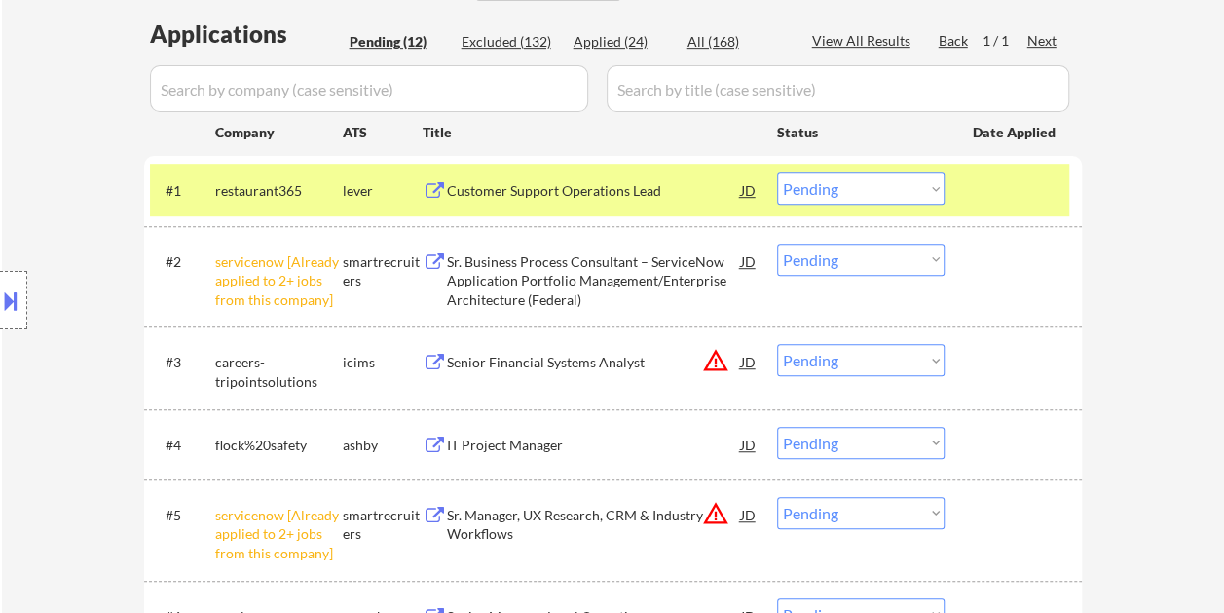
click at [931, 195] on select "Choose an option... Pending Applied Excluded (Questions) Excluded (Expired) Exc…" at bounding box center [861, 188] width 168 height 32
click at [777, 172] on select "Choose an option... Pending Applied Excluded (Questions) Excluded (Expired) Exc…" at bounding box center [861, 188] width 168 height 32
select select ""pending""
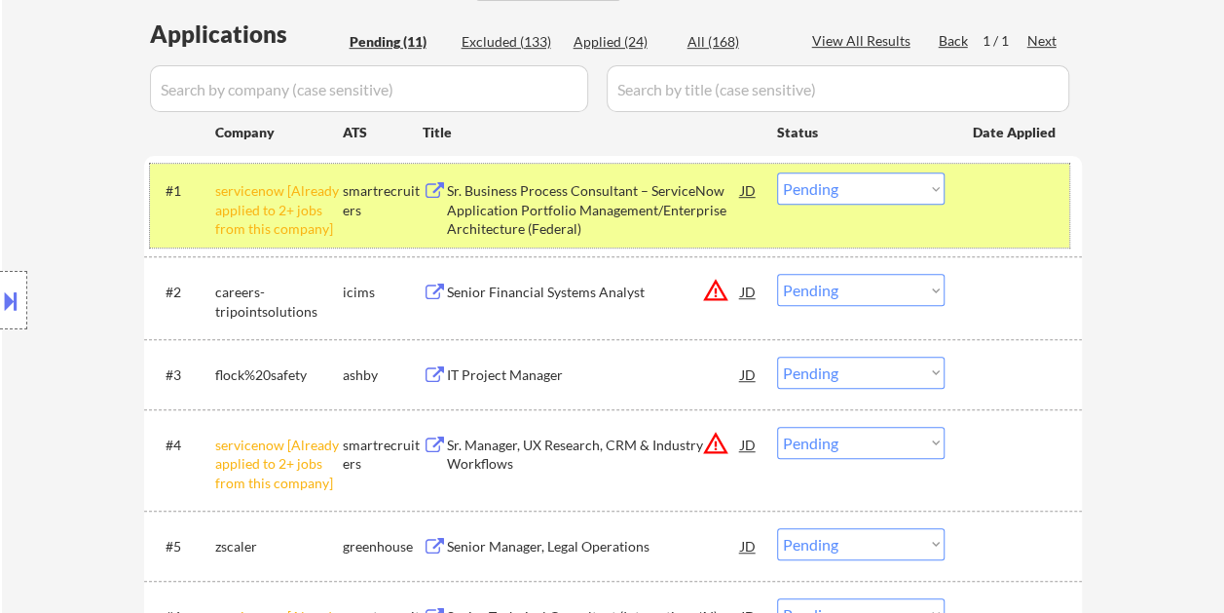
click at [972, 233] on div "#1 servicenow [Already applied to 2+ jobs from this company] smartrecruiters Sr…" at bounding box center [609, 206] width 919 height 84
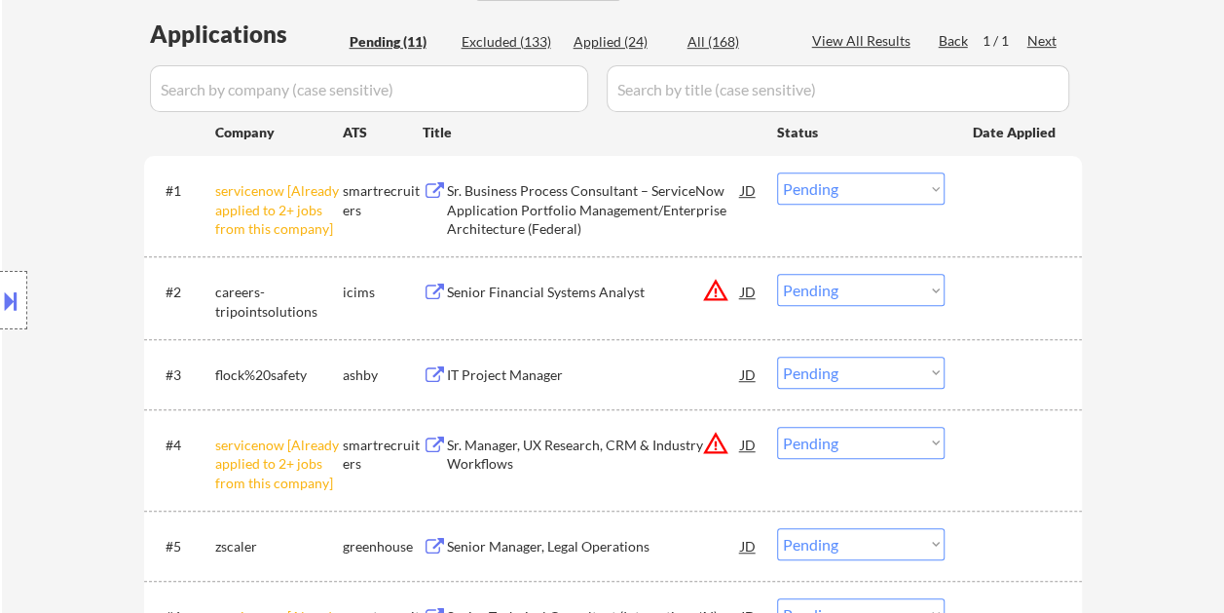
click at [1019, 372] on div at bounding box center [1016, 373] width 86 height 35
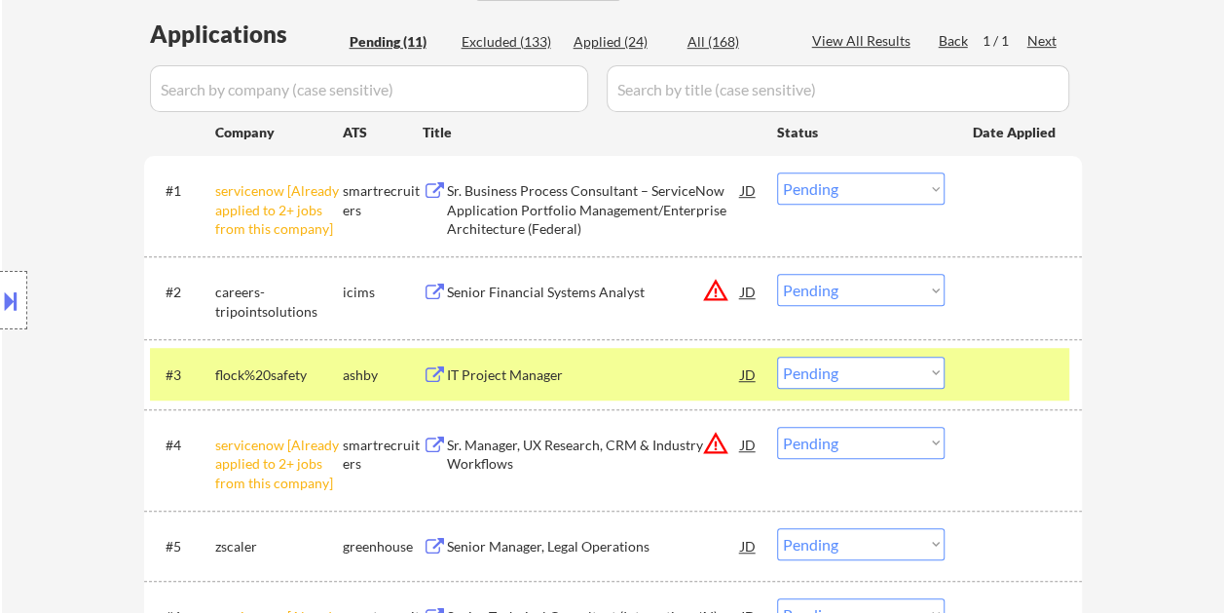
click at [560, 359] on div "IT Project Manager" at bounding box center [594, 373] width 294 height 35
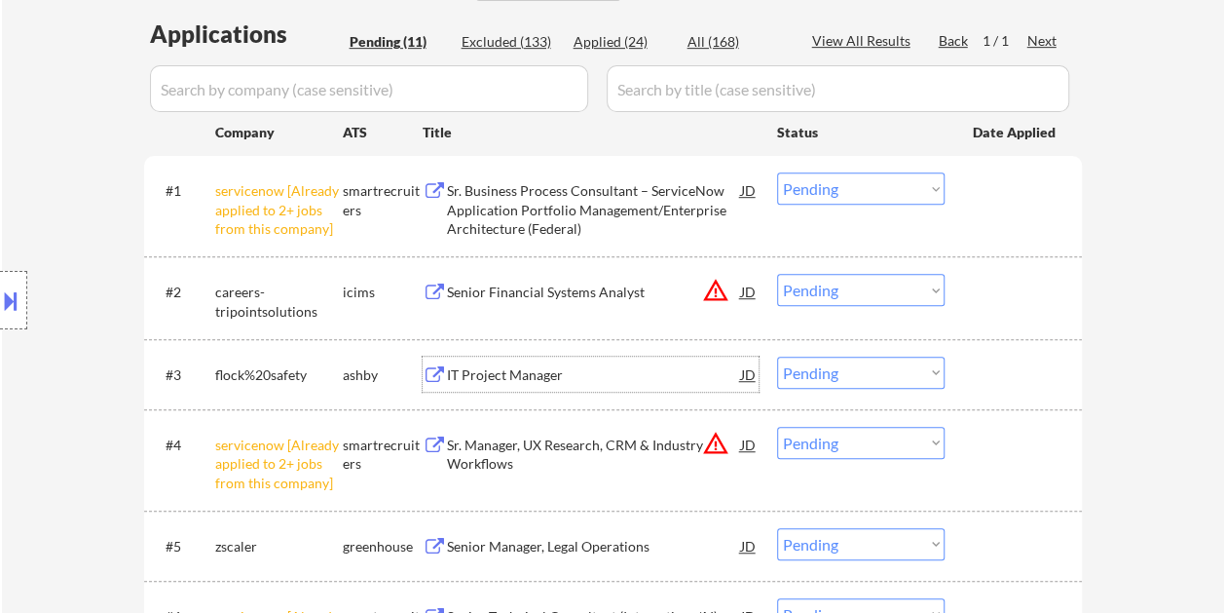
click at [990, 378] on div at bounding box center [1016, 373] width 86 height 35
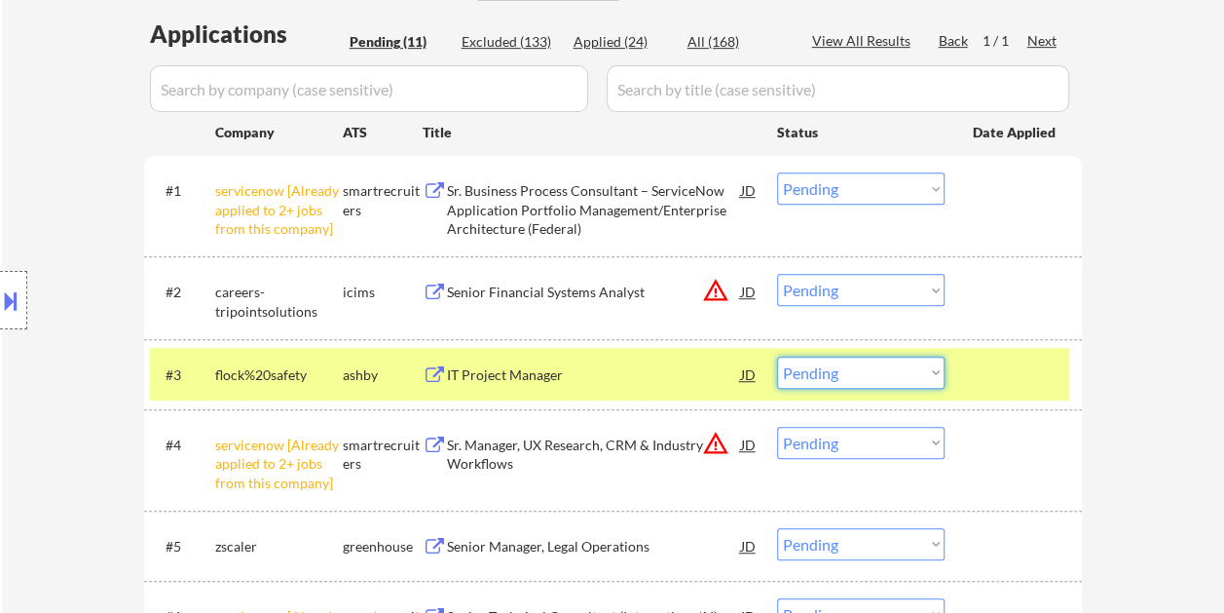
click at [933, 374] on select "Choose an option... Pending Applied Excluded (Questions) Excluded (Expired) Exc…" at bounding box center [861, 372] width 168 height 32
click at [777, 356] on select "Choose an option... Pending Applied Excluded (Questions) Excluded (Expired) Exc…" at bounding box center [861, 372] width 168 height 32
select select ""pending""
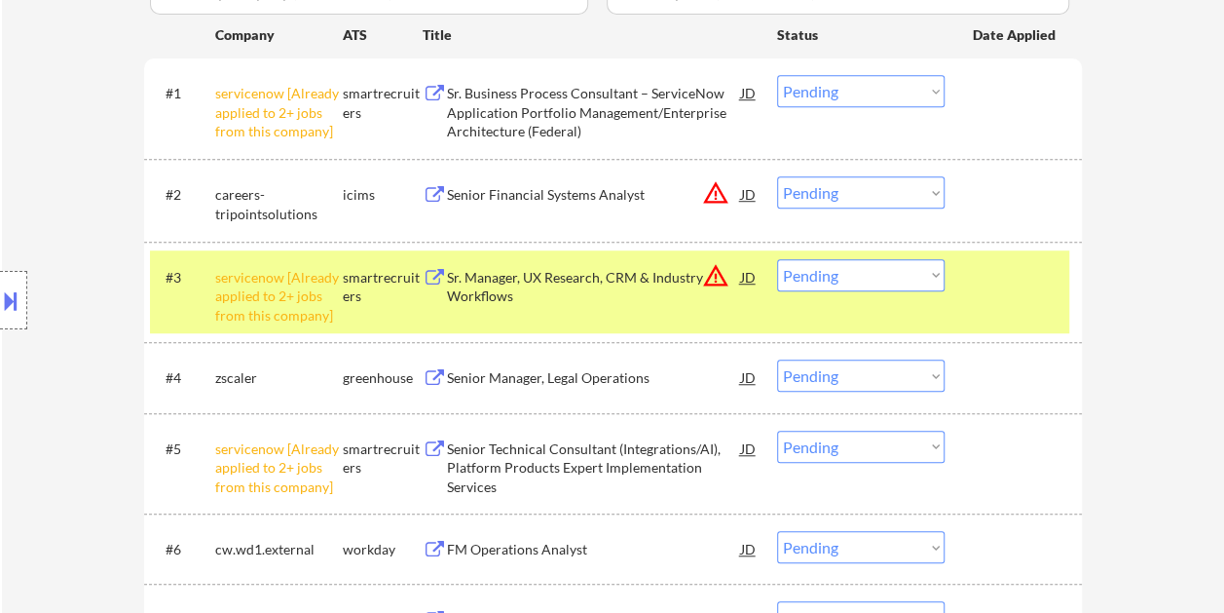
click at [974, 282] on div at bounding box center [1016, 276] width 86 height 35
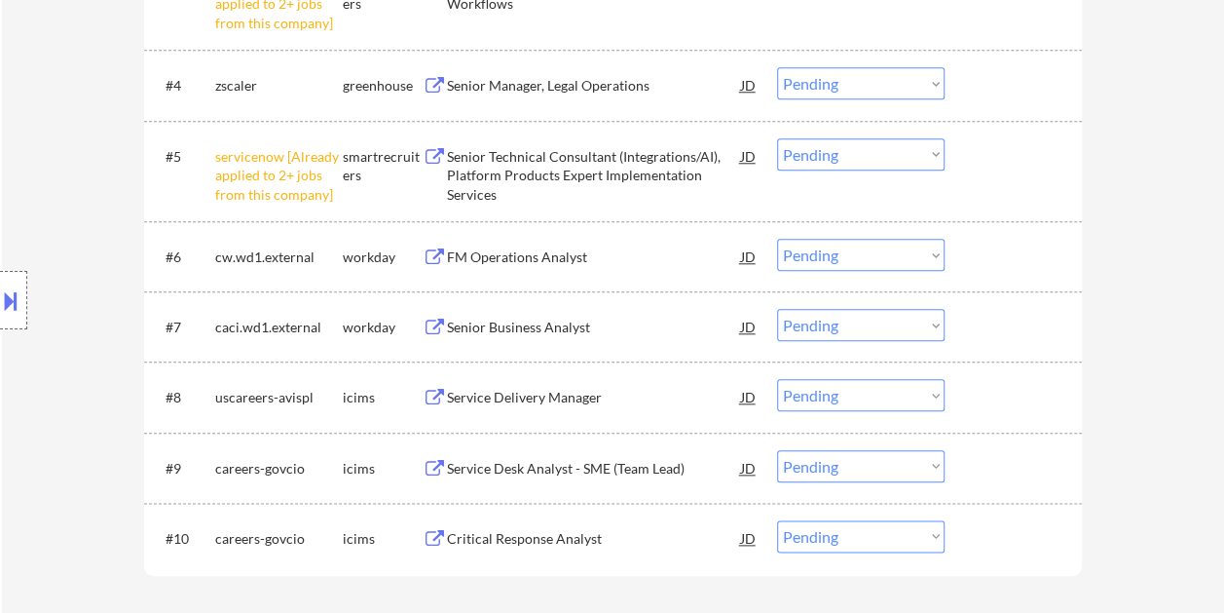
scroll to position [779, 0]
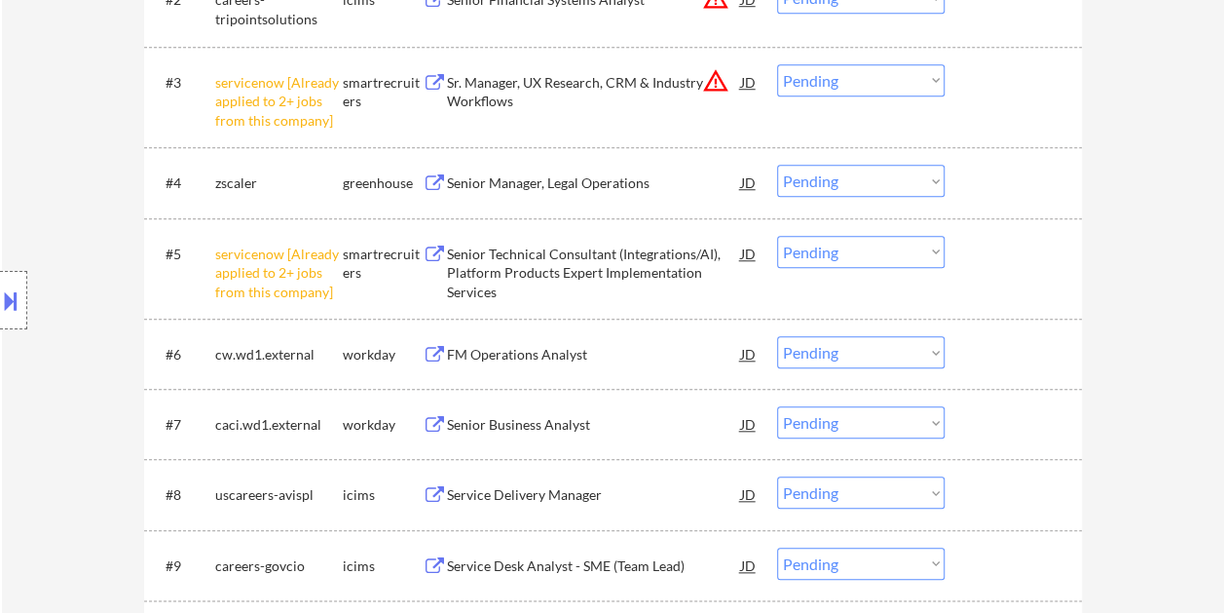
click at [988, 183] on div at bounding box center [1016, 182] width 86 height 35
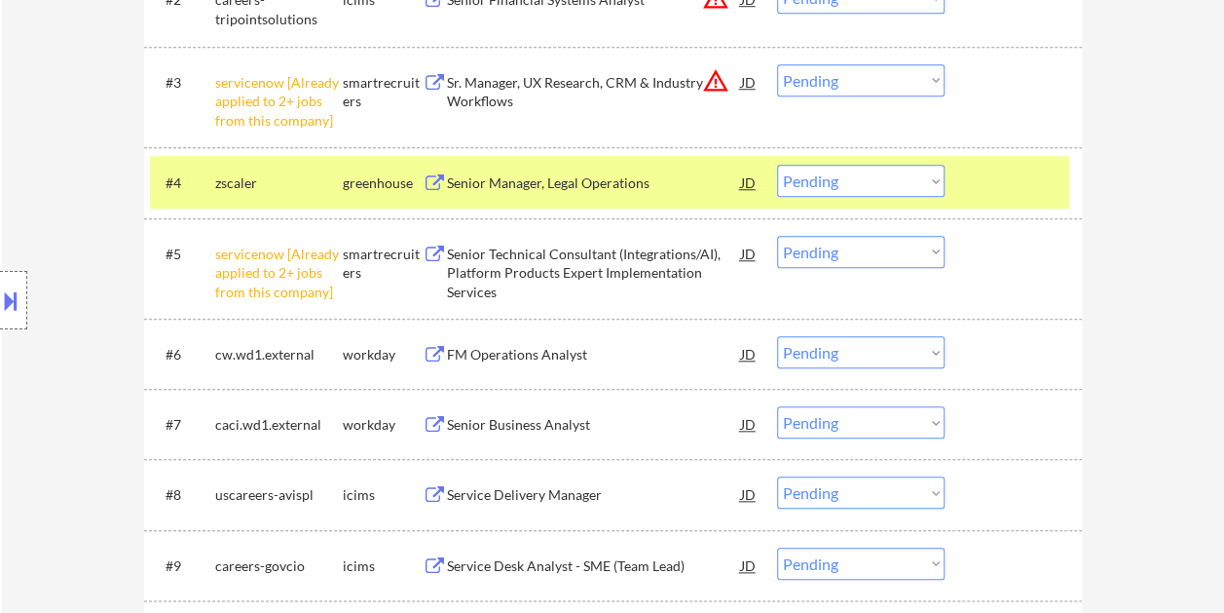
click at [567, 175] on div "Senior Manager, Legal Operations" at bounding box center [594, 182] width 294 height 19
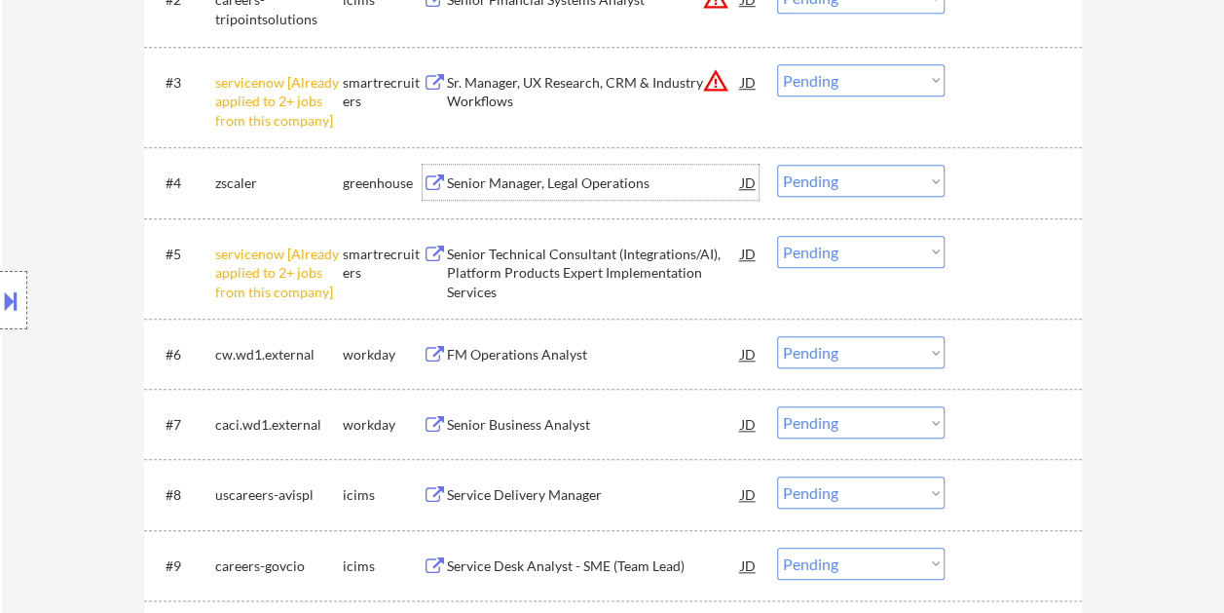
click at [962, 189] on div "#4 zscaler greenhouse Senior Manager, Legal Operations JD warning_amber Choose …" at bounding box center [609, 182] width 919 height 53
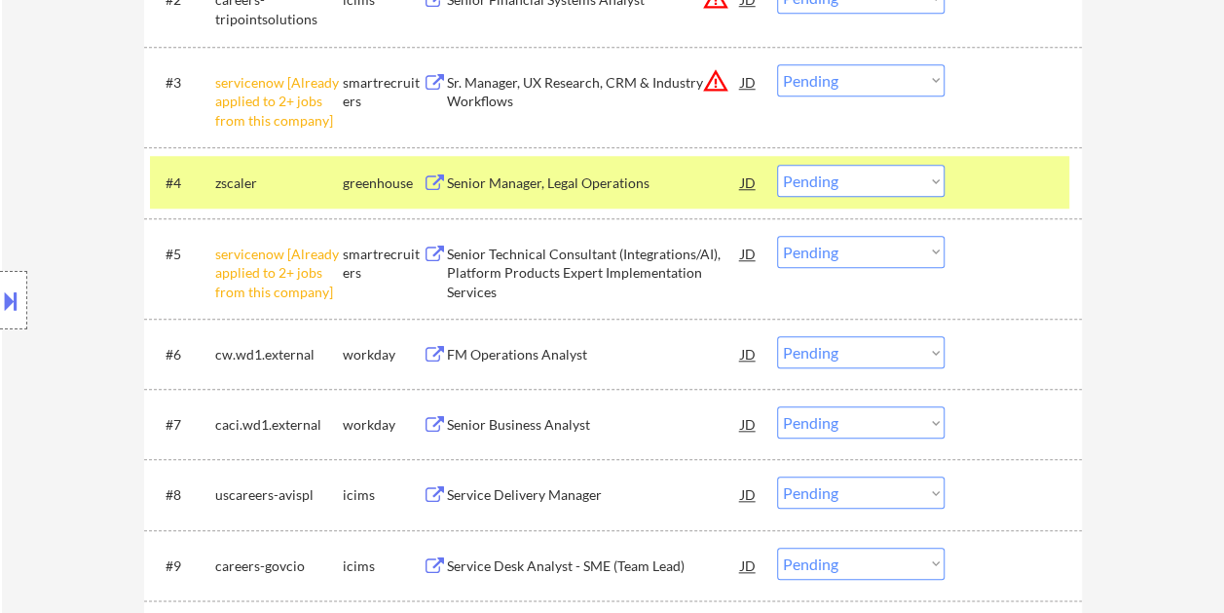
drag, startPoint x: 933, startPoint y: 183, endPoint x: 922, endPoint y: 193, distance: 14.5
click at [933, 183] on select "Choose an option... Pending Applied Excluded (Questions) Excluded (Expired) Exc…" at bounding box center [861, 181] width 168 height 32
click at [777, 165] on select "Choose an option... Pending Applied Excluded (Questions) Excluded (Expired) Exc…" at bounding box center [861, 181] width 168 height 32
select select ""pending""
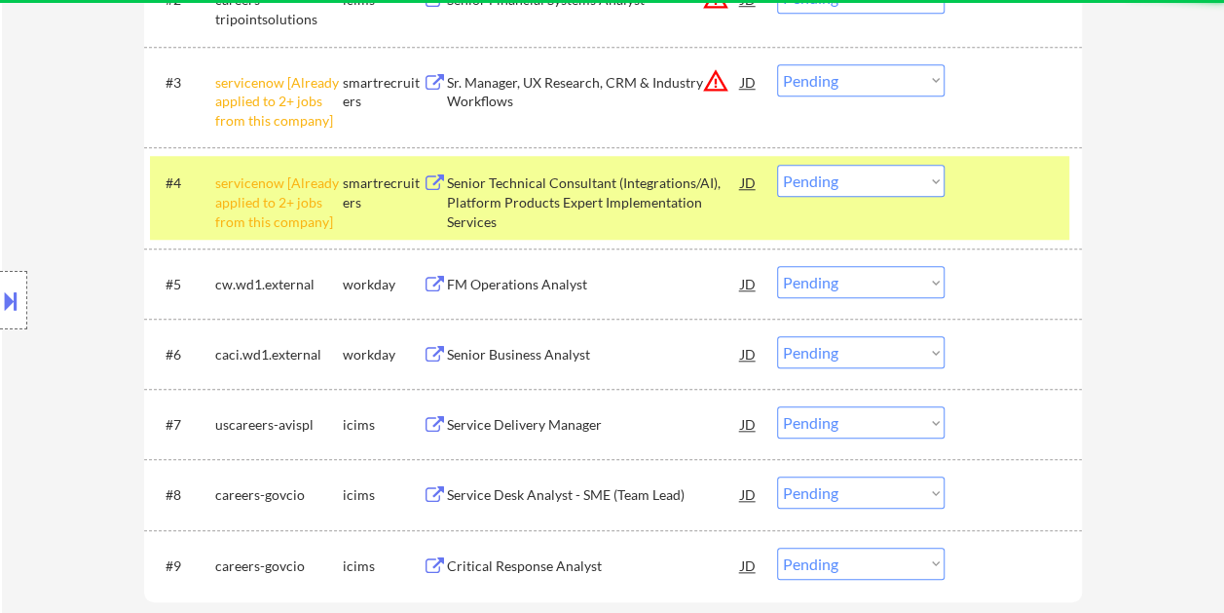
click at [1014, 179] on div at bounding box center [1016, 182] width 86 height 35
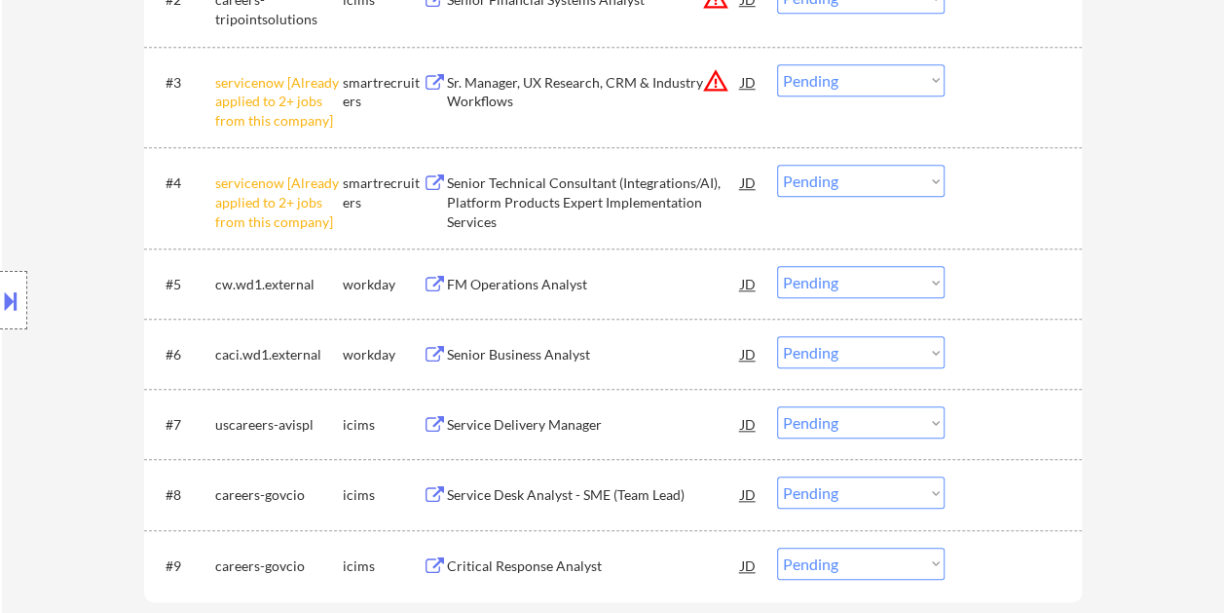
click at [988, 294] on div at bounding box center [1016, 283] width 86 height 35
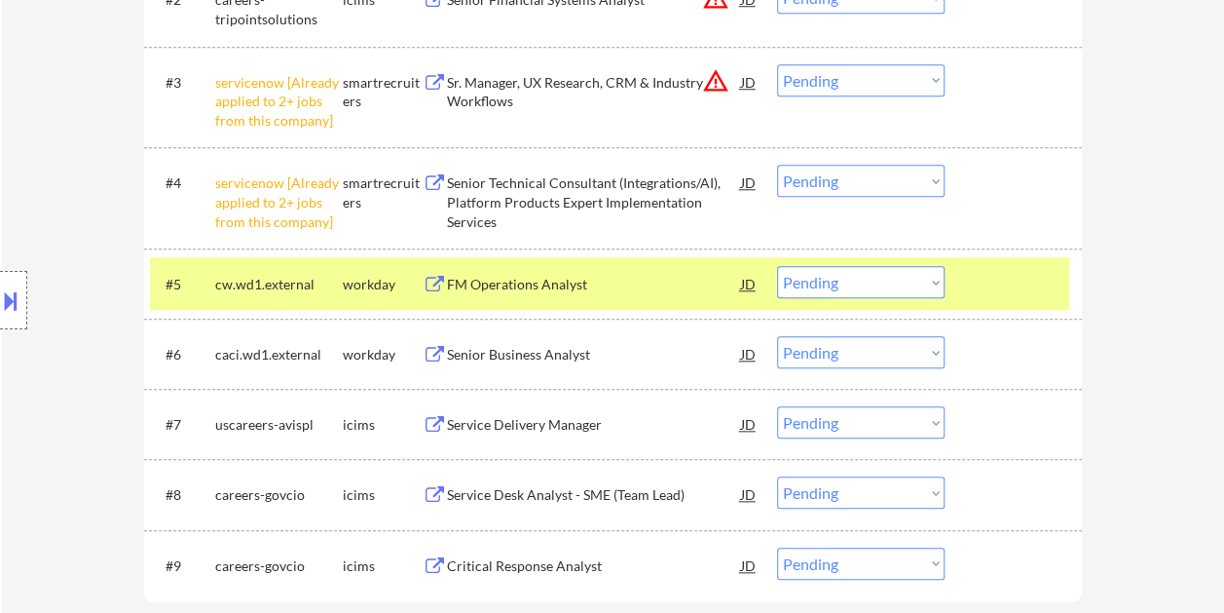
click at [518, 280] on div "FM Operations Analyst" at bounding box center [594, 284] width 294 height 19
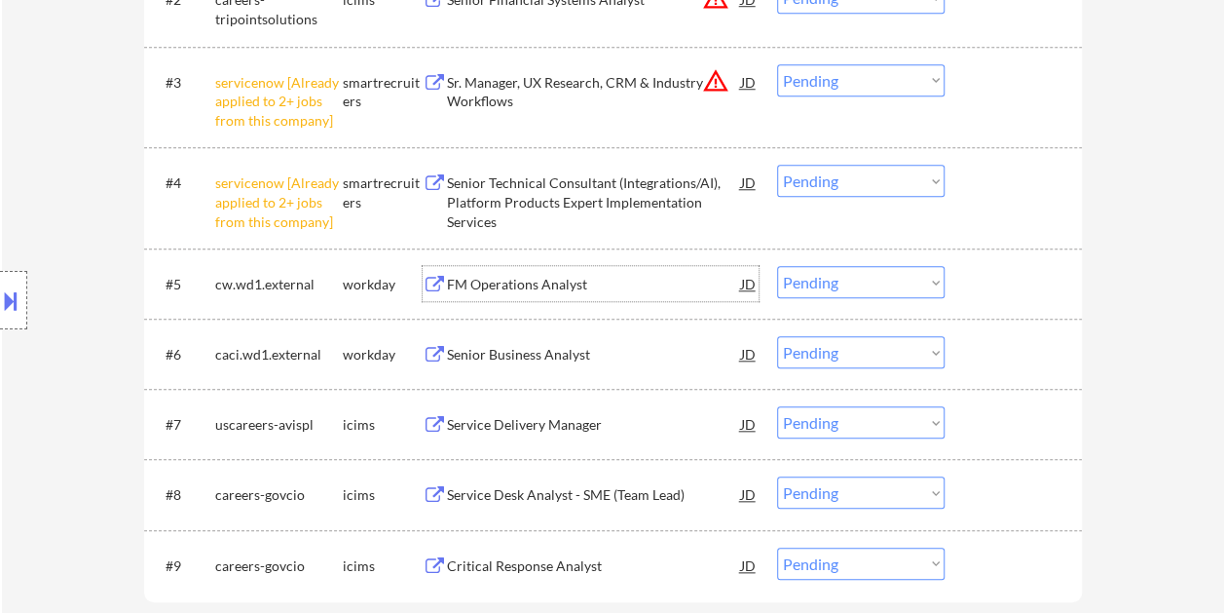
click at [997, 271] on div at bounding box center [1016, 283] width 86 height 35
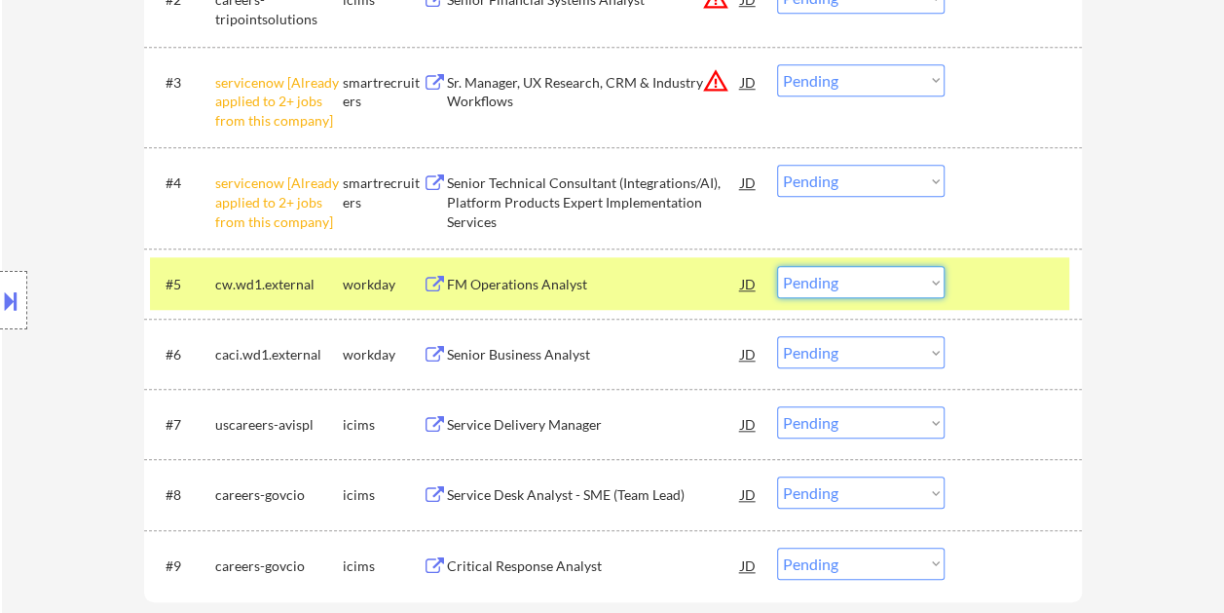
click at [939, 285] on select "Choose an option... Pending Applied Excluded (Questions) Excluded (Expired) Exc…" at bounding box center [861, 282] width 168 height 32
click at [777, 266] on select "Choose an option... Pending Applied Excluded (Questions) Excluded (Expired) Exc…" at bounding box center [861, 282] width 168 height 32
select select ""pending""
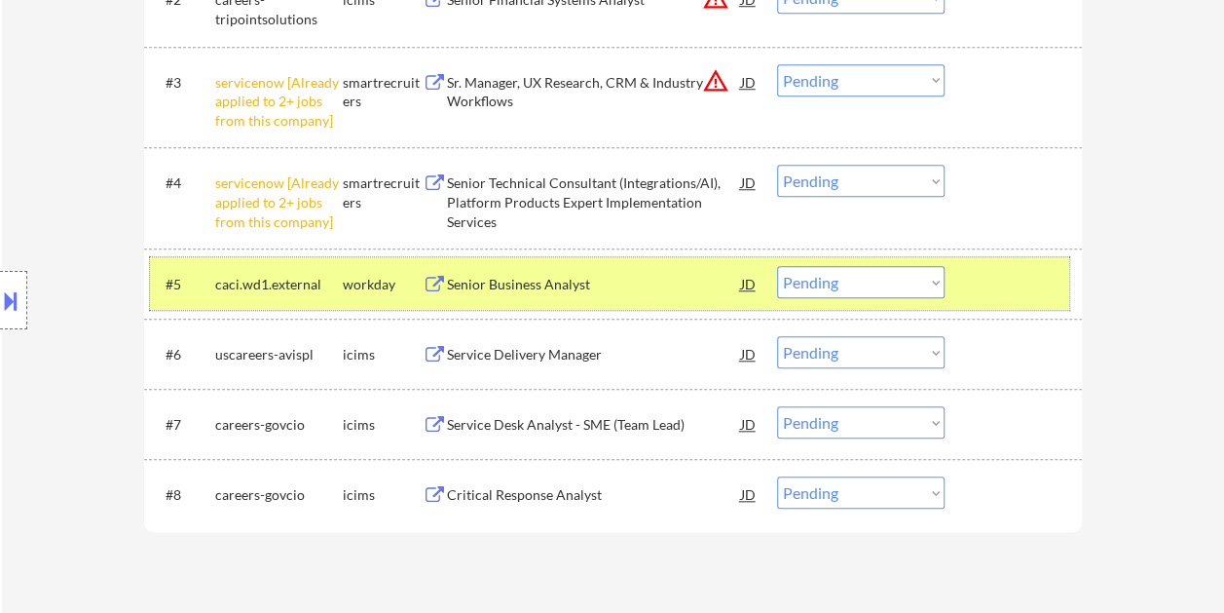
click at [982, 280] on div at bounding box center [1016, 283] width 86 height 35
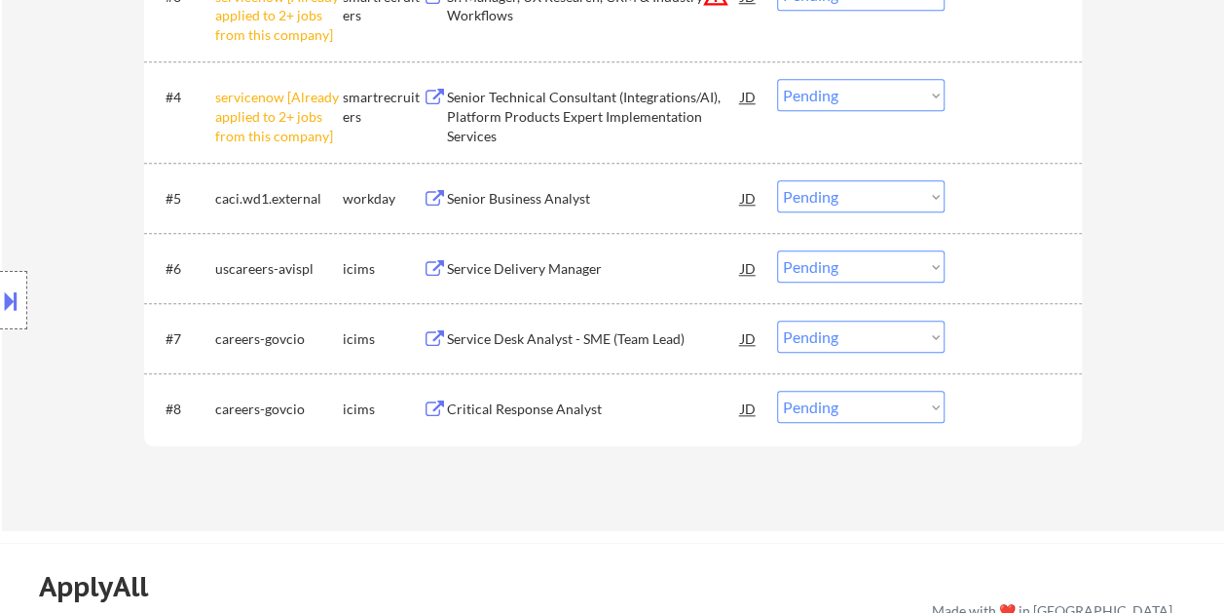
scroll to position [974, 0]
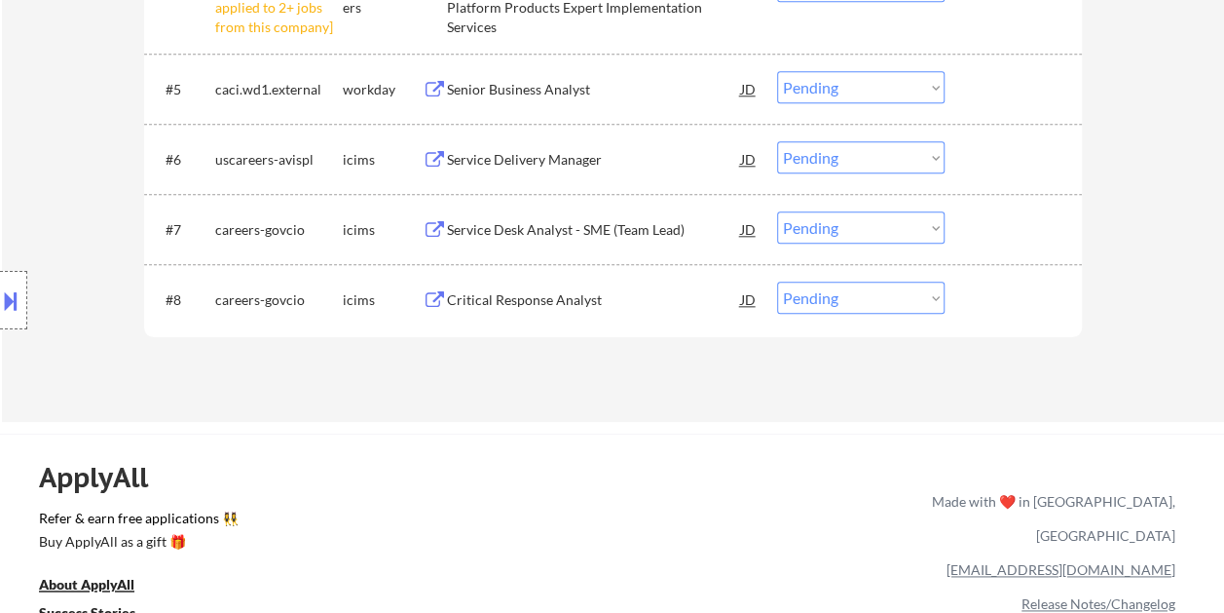
drag, startPoint x: 1052, startPoint y: 91, endPoint x: 1030, endPoint y: 97, distance: 22.5
click at [1050, 91] on div at bounding box center [1016, 88] width 86 height 35
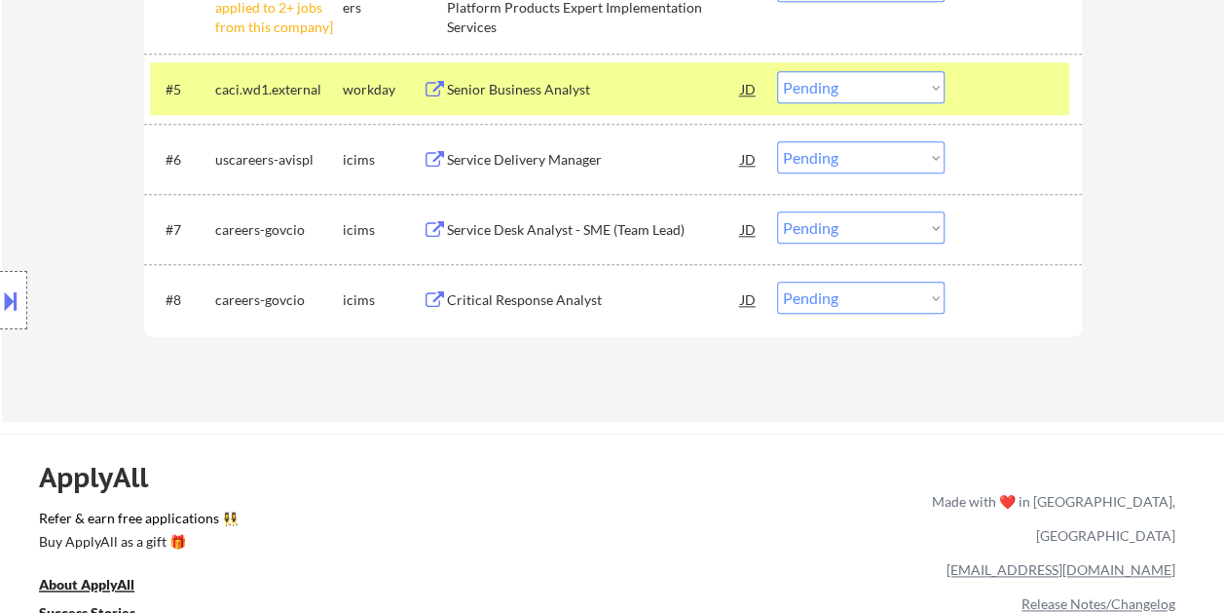
click at [693, 95] on div "Senior Business Analyst" at bounding box center [594, 89] width 294 height 19
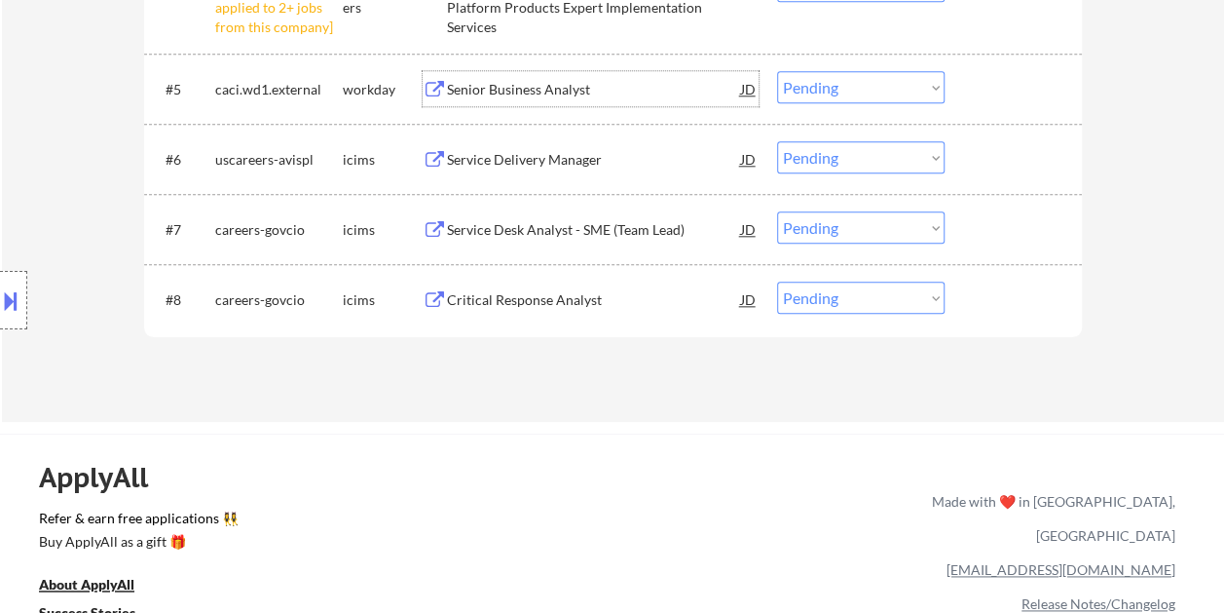
click at [1003, 81] on div at bounding box center [1016, 88] width 86 height 35
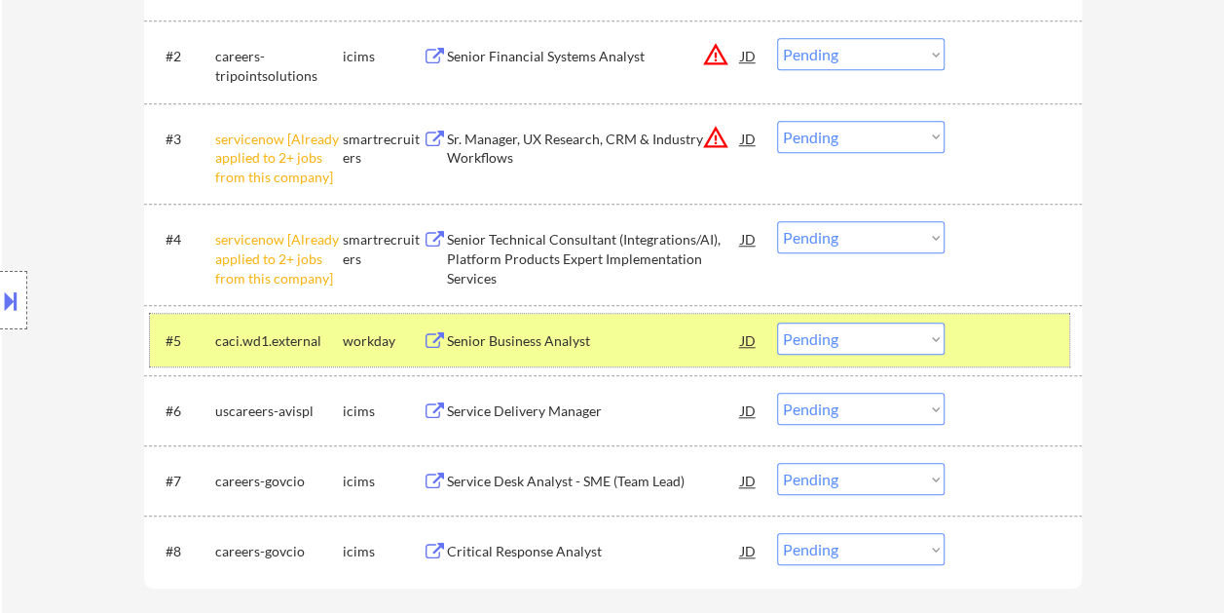
scroll to position [779, 0]
